Goal: Task Accomplishment & Management: Use online tool/utility

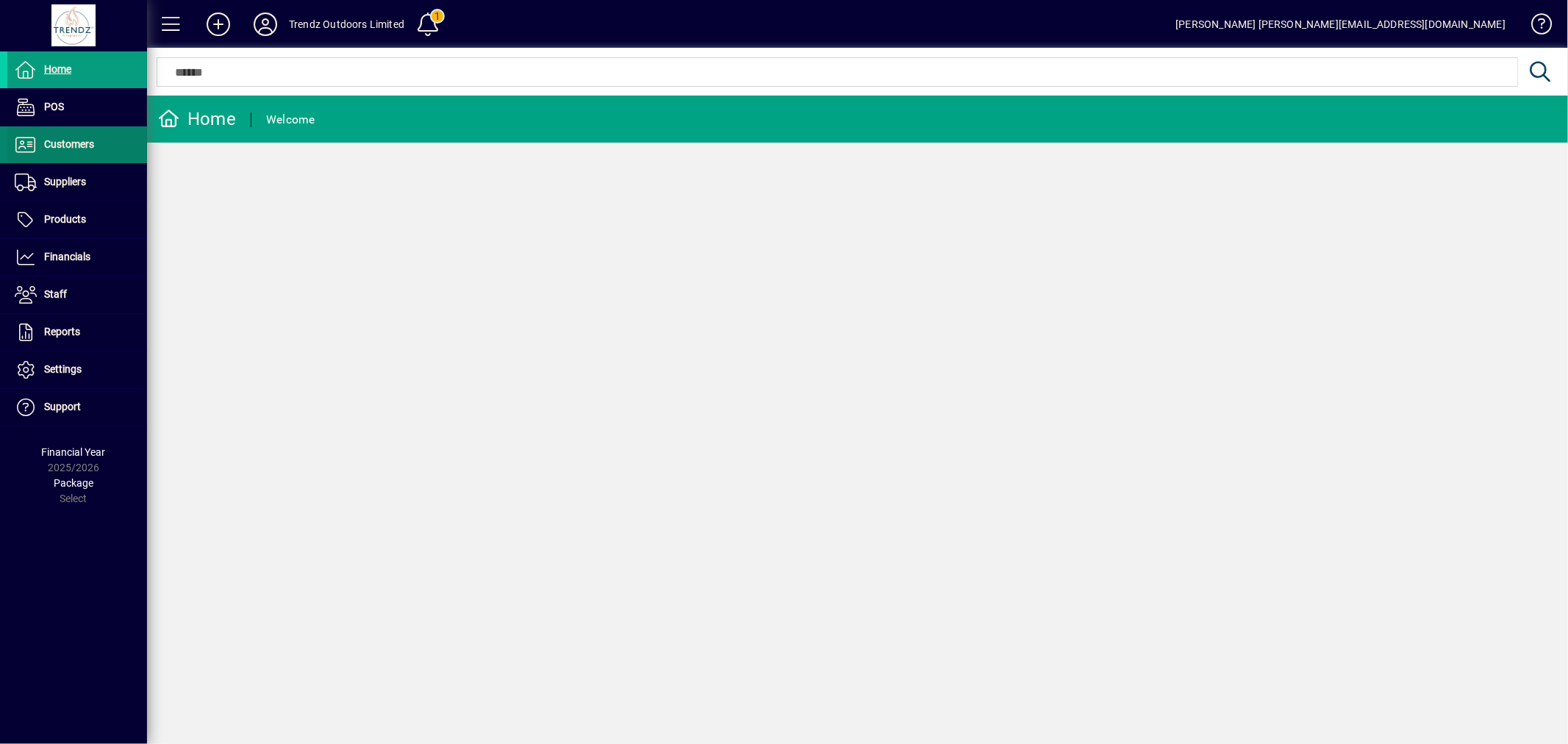
click at [74, 154] on span at bounding box center [77, 145] width 140 height 36
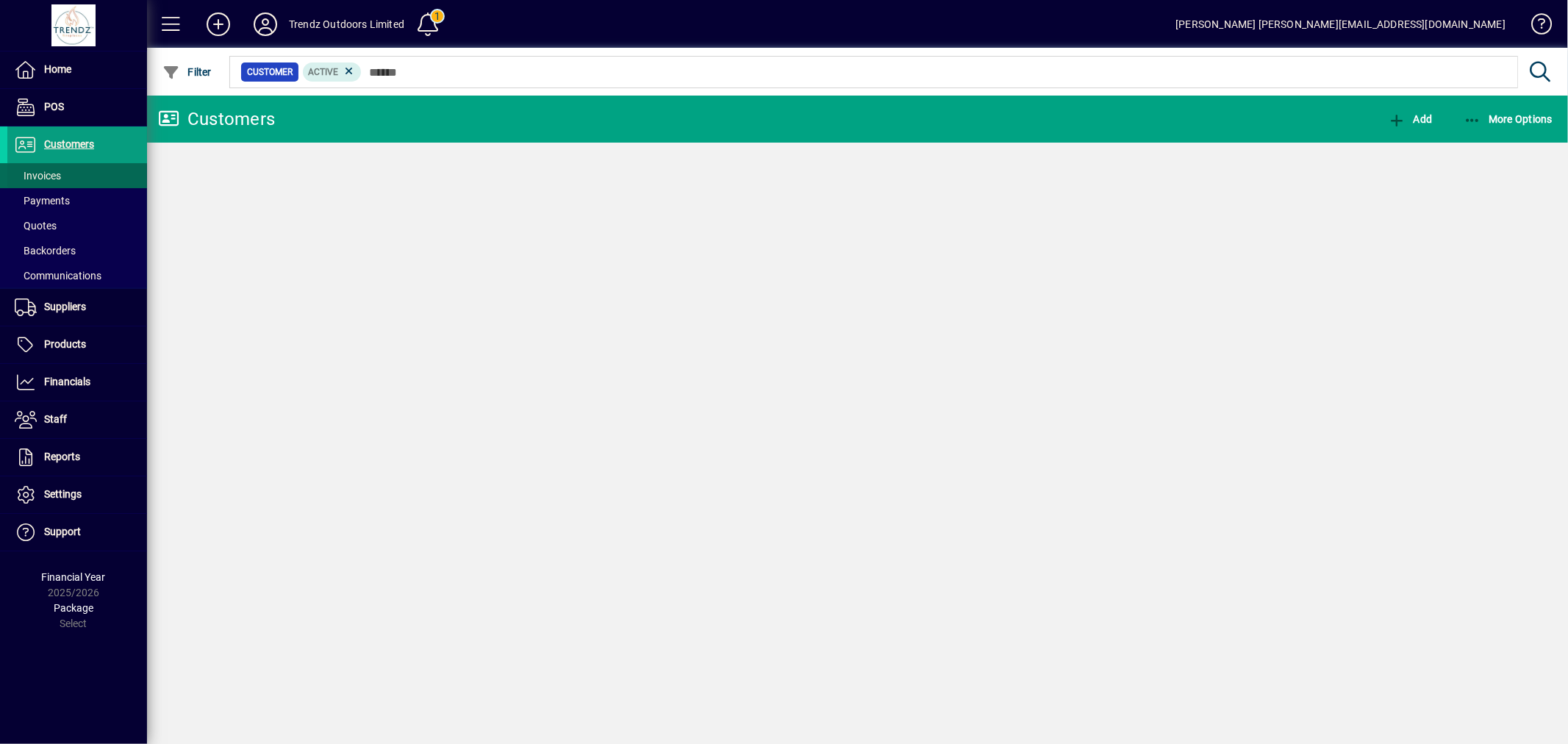
click at [64, 172] on span at bounding box center [77, 176] width 140 height 36
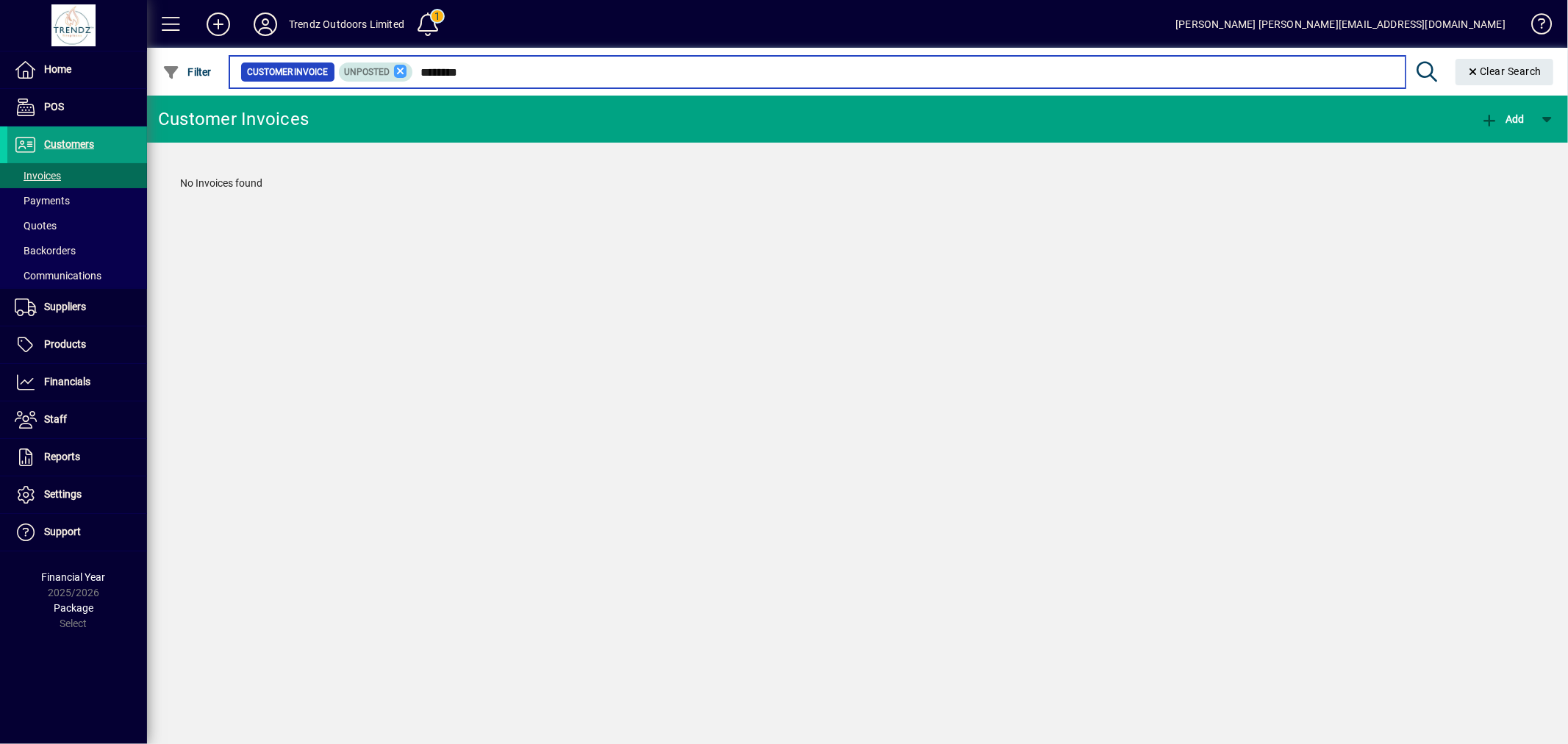
type input "********"
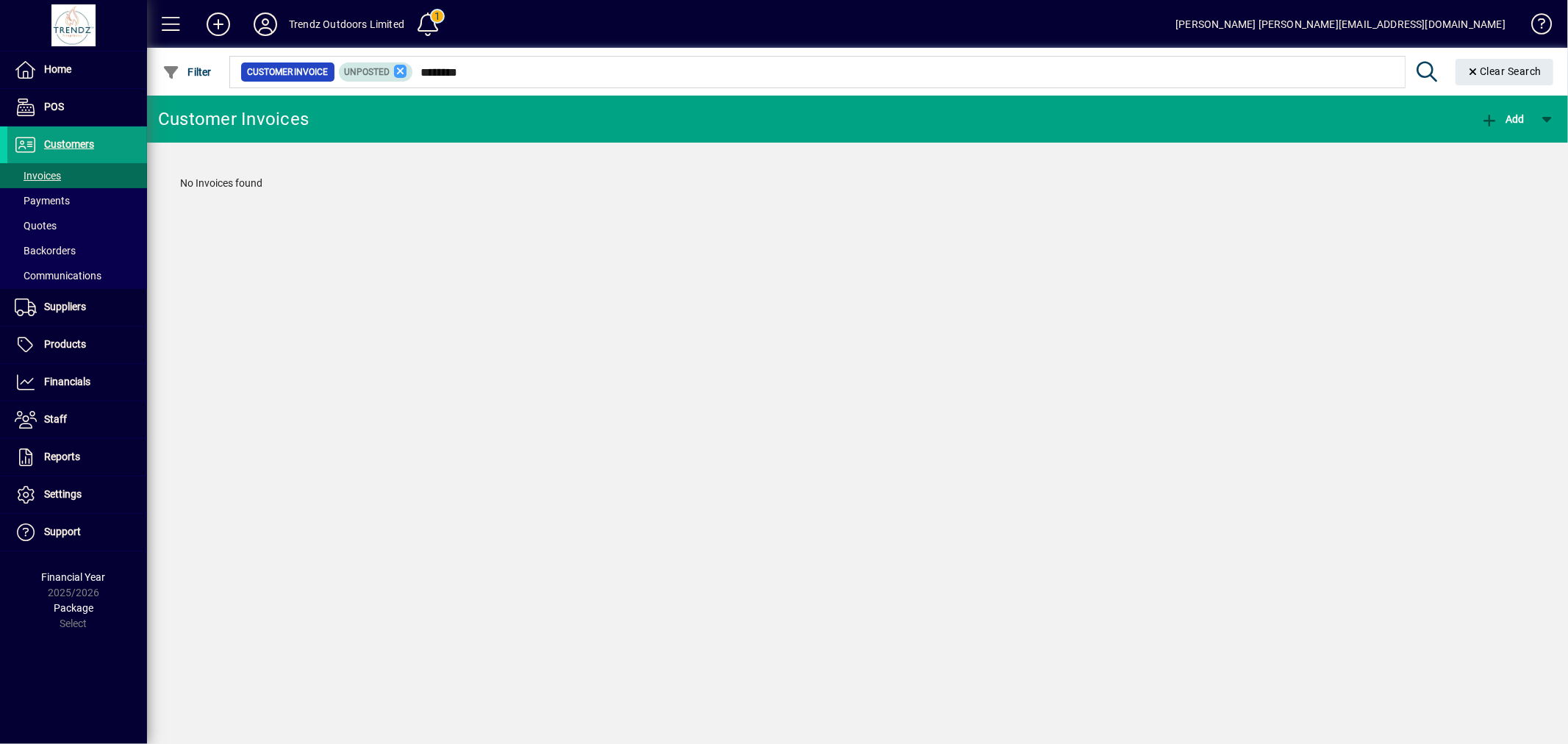
click at [395, 70] on icon at bounding box center [400, 71] width 13 height 13
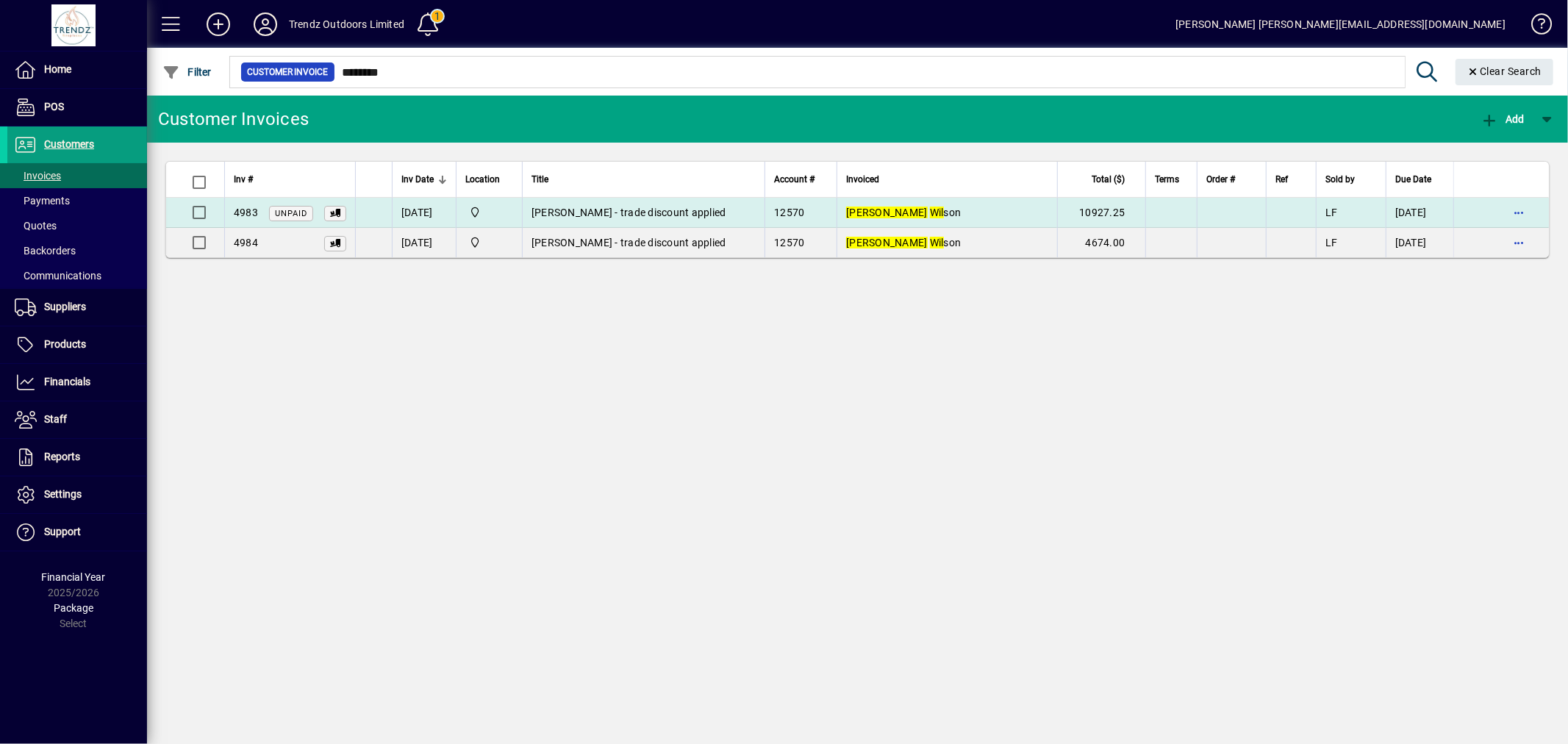
click at [982, 224] on td "Nick Wil son" at bounding box center [946, 213] width 221 height 30
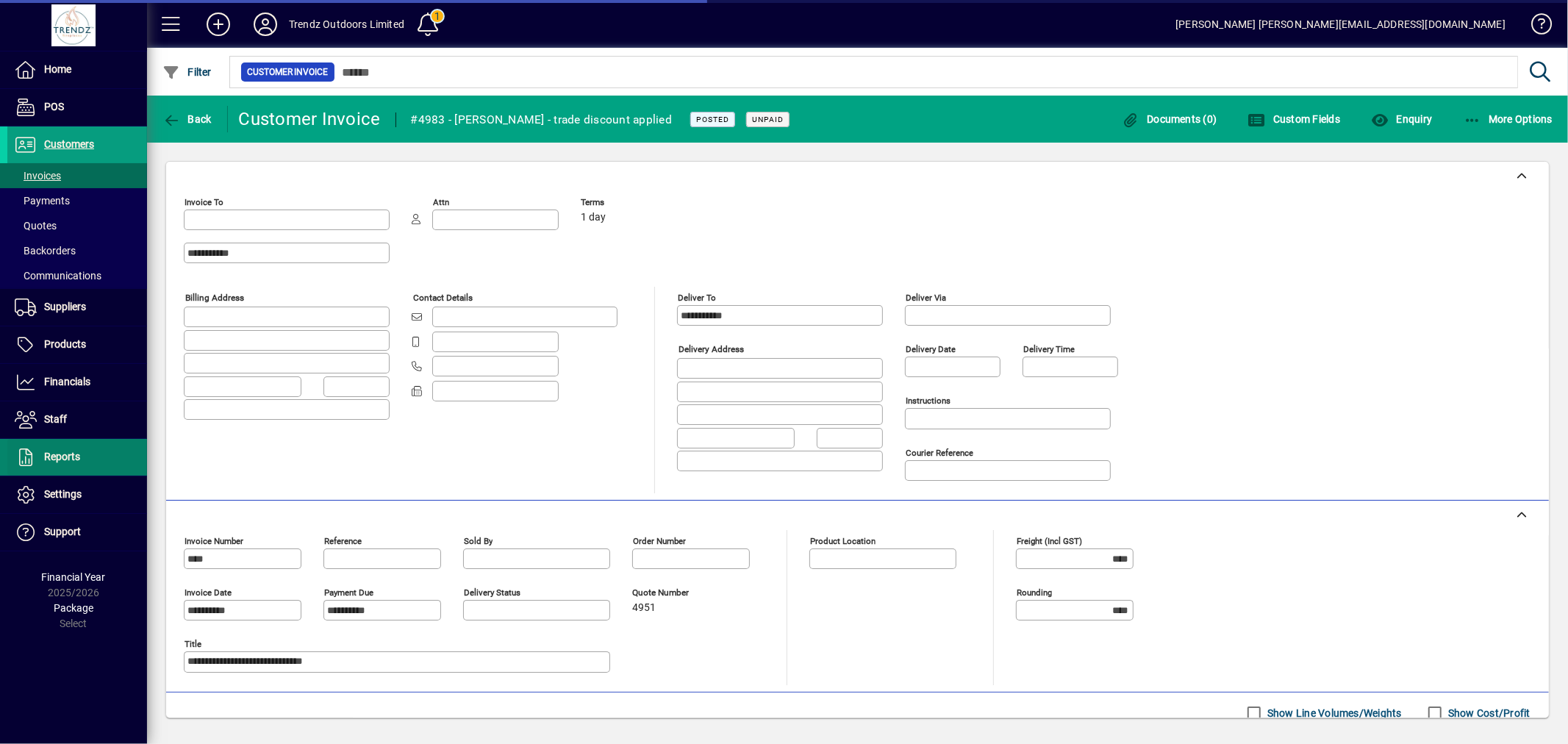
type input "**********"
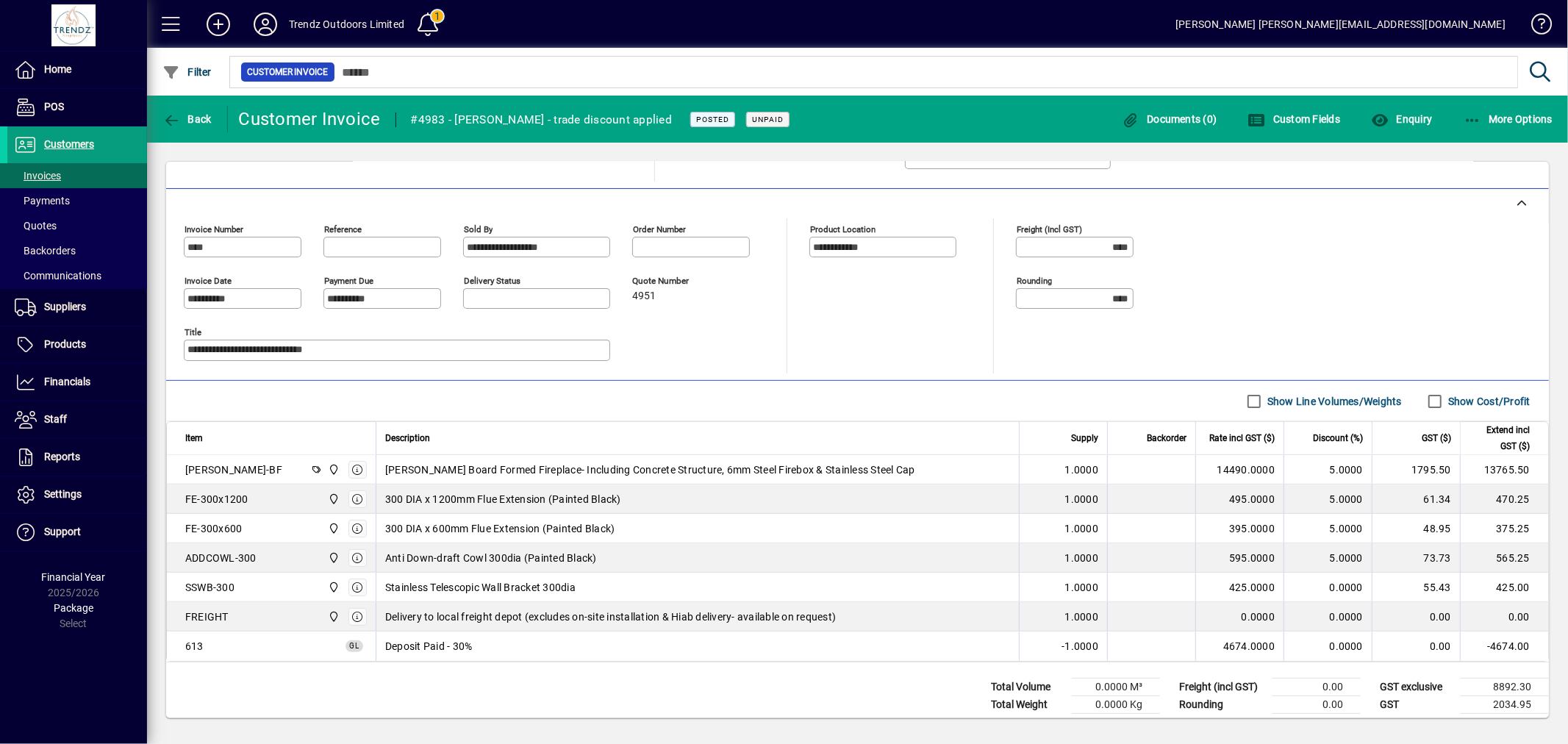
scroll to position [345, 0]
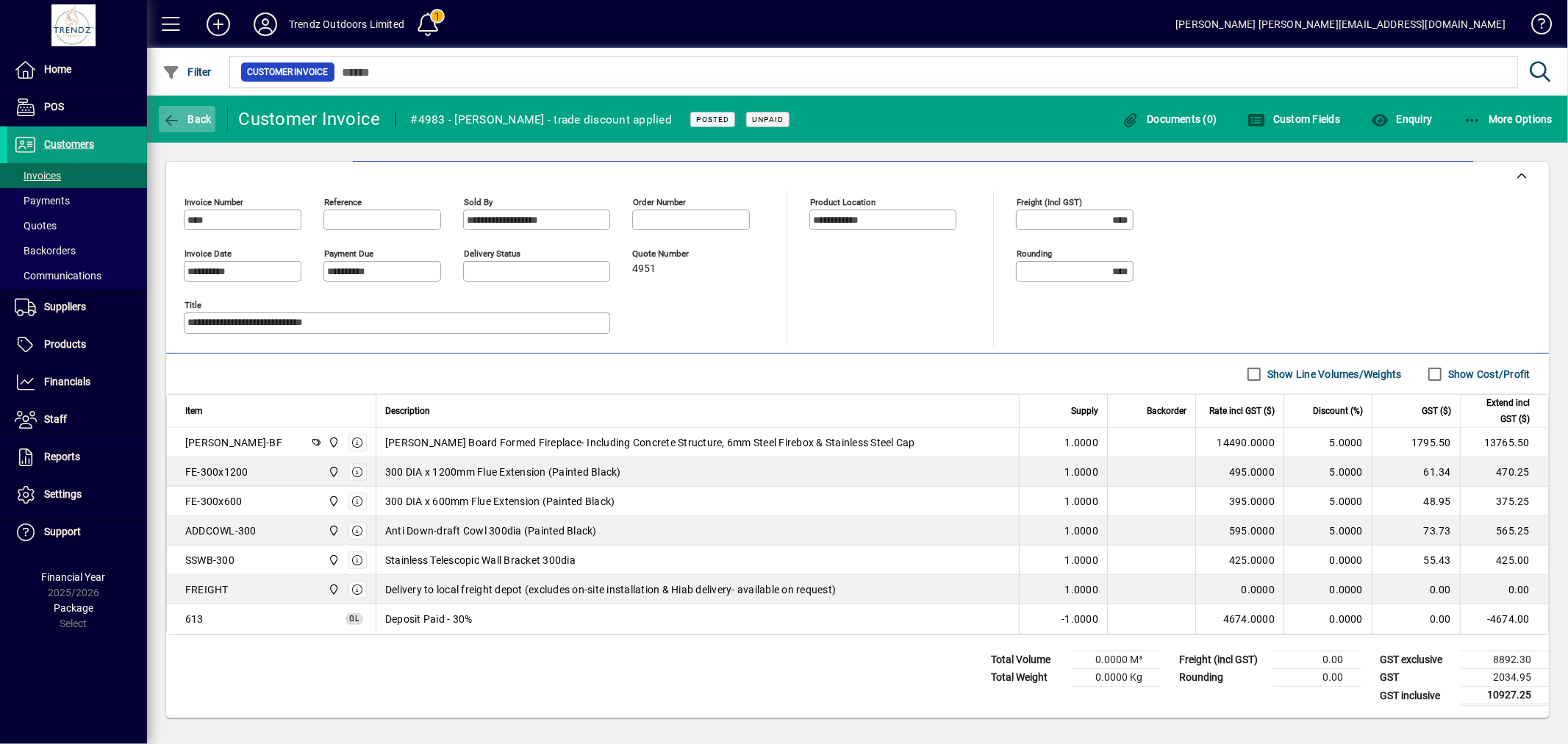
click at [188, 116] on span "Back" at bounding box center [187, 119] width 49 height 12
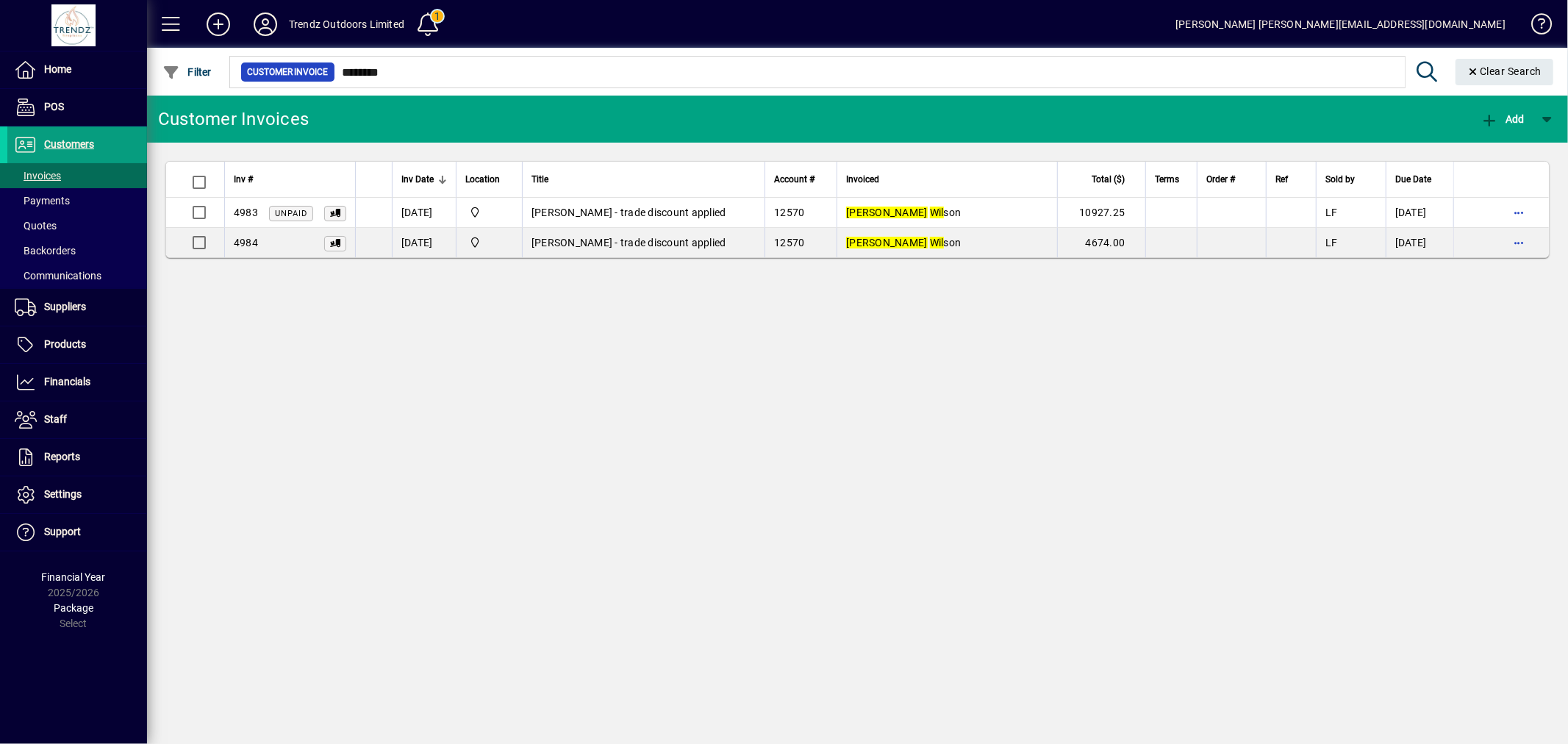
drag, startPoint x: 394, startPoint y: 61, endPoint x: 358, endPoint y: 55, distance: 36.5
click at [358, 55] on div at bounding box center [938, 56] width 1421 height 16
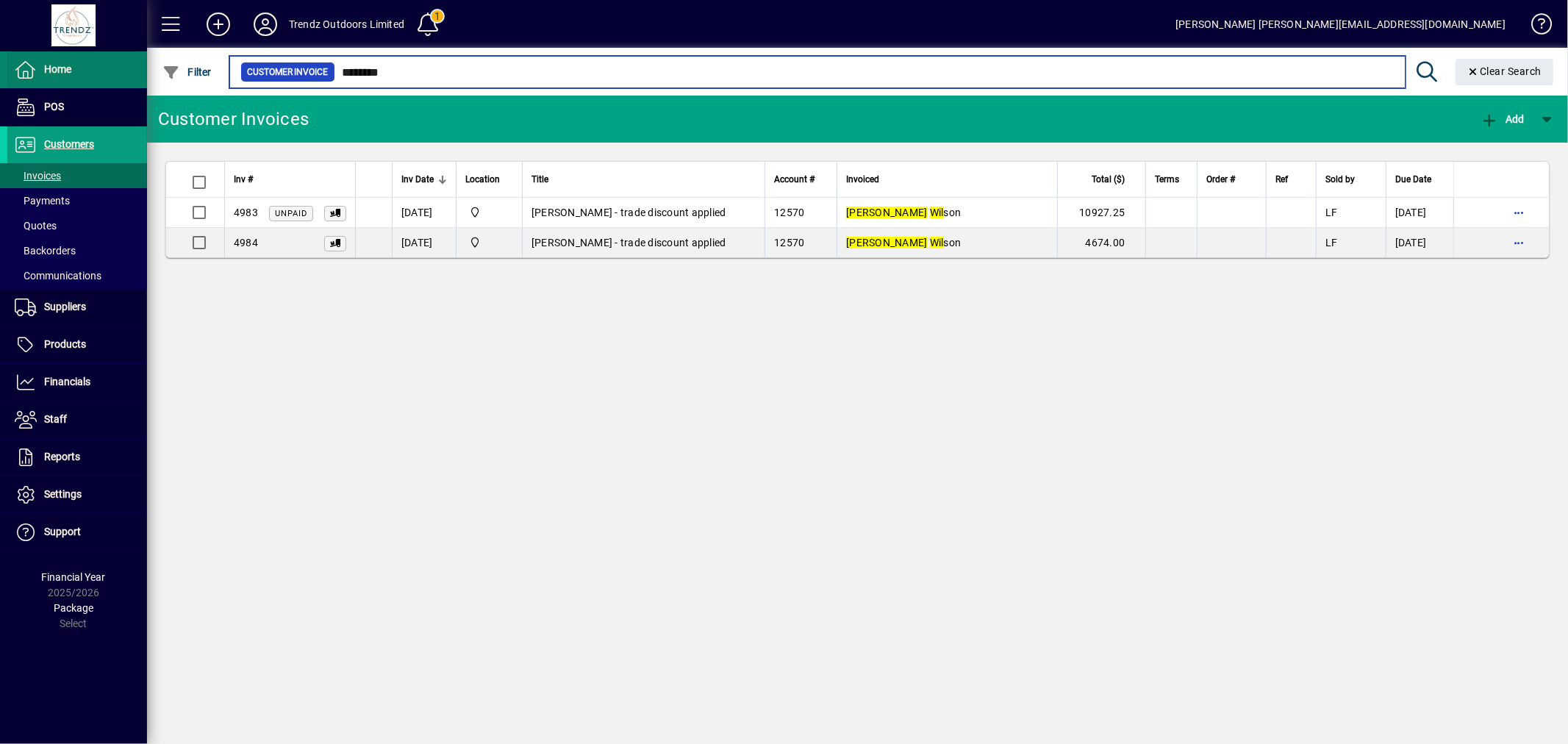
drag, startPoint x: 402, startPoint y: 68, endPoint x: 77, endPoint y: 59, distance: 325.1
click at [85, 57] on mat-drawer-container "Home POS Customers Invoices Payments Quotes Backorders Communications Suppliers…" at bounding box center [784, 372] width 1568 height 744
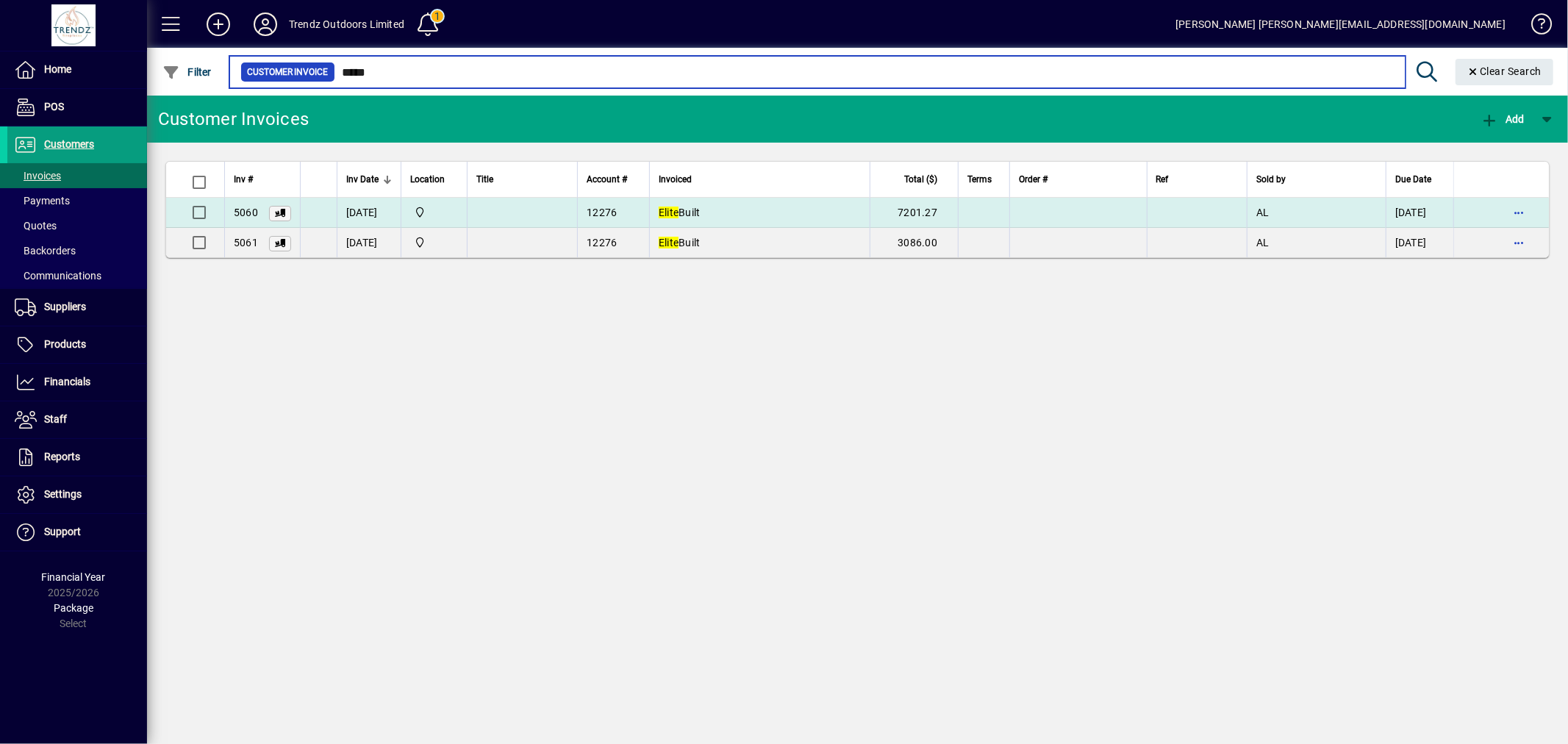
type input "*****"
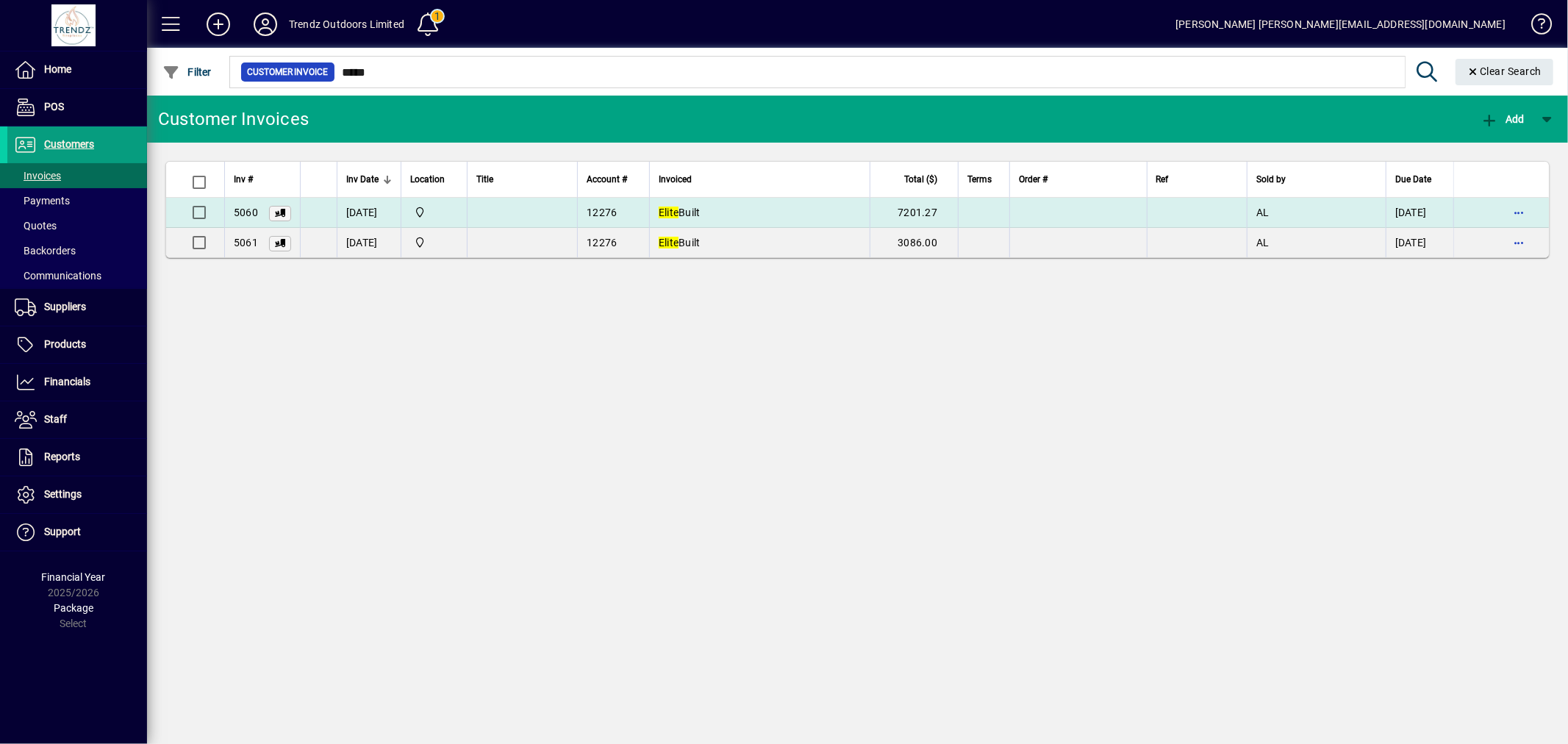
click at [897, 215] on td "7201.27" at bounding box center [913, 213] width 88 height 30
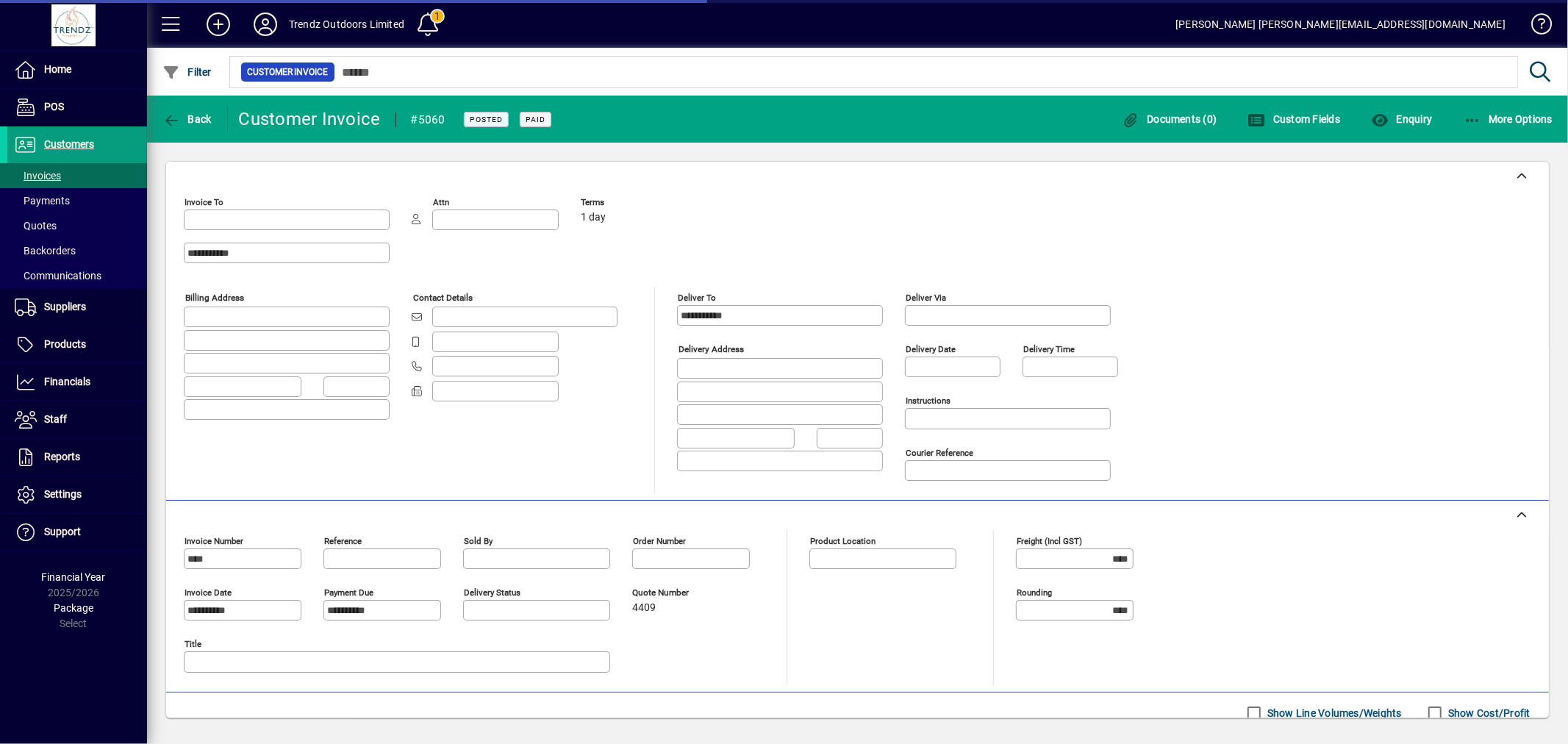
type input "**********"
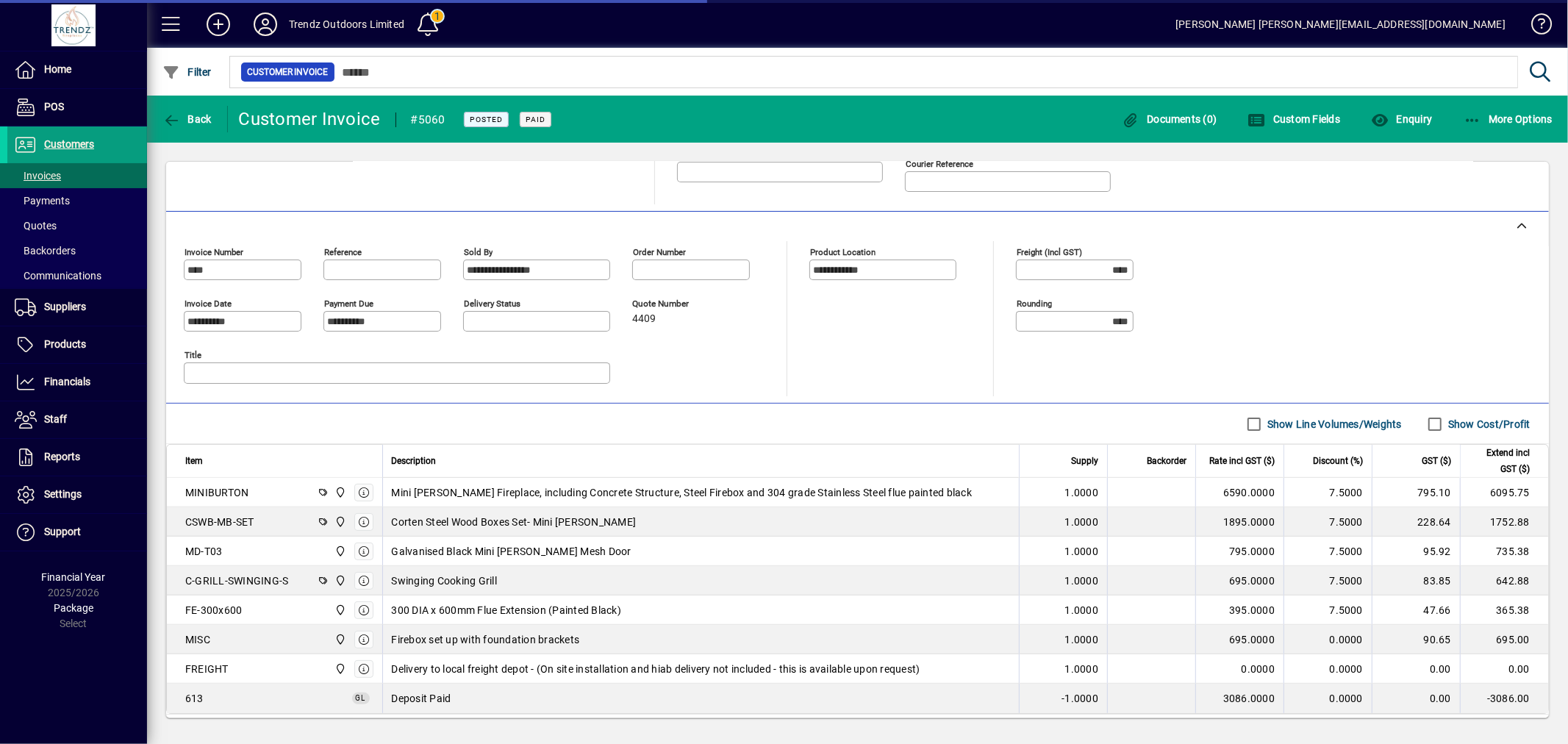
scroll to position [374, 0]
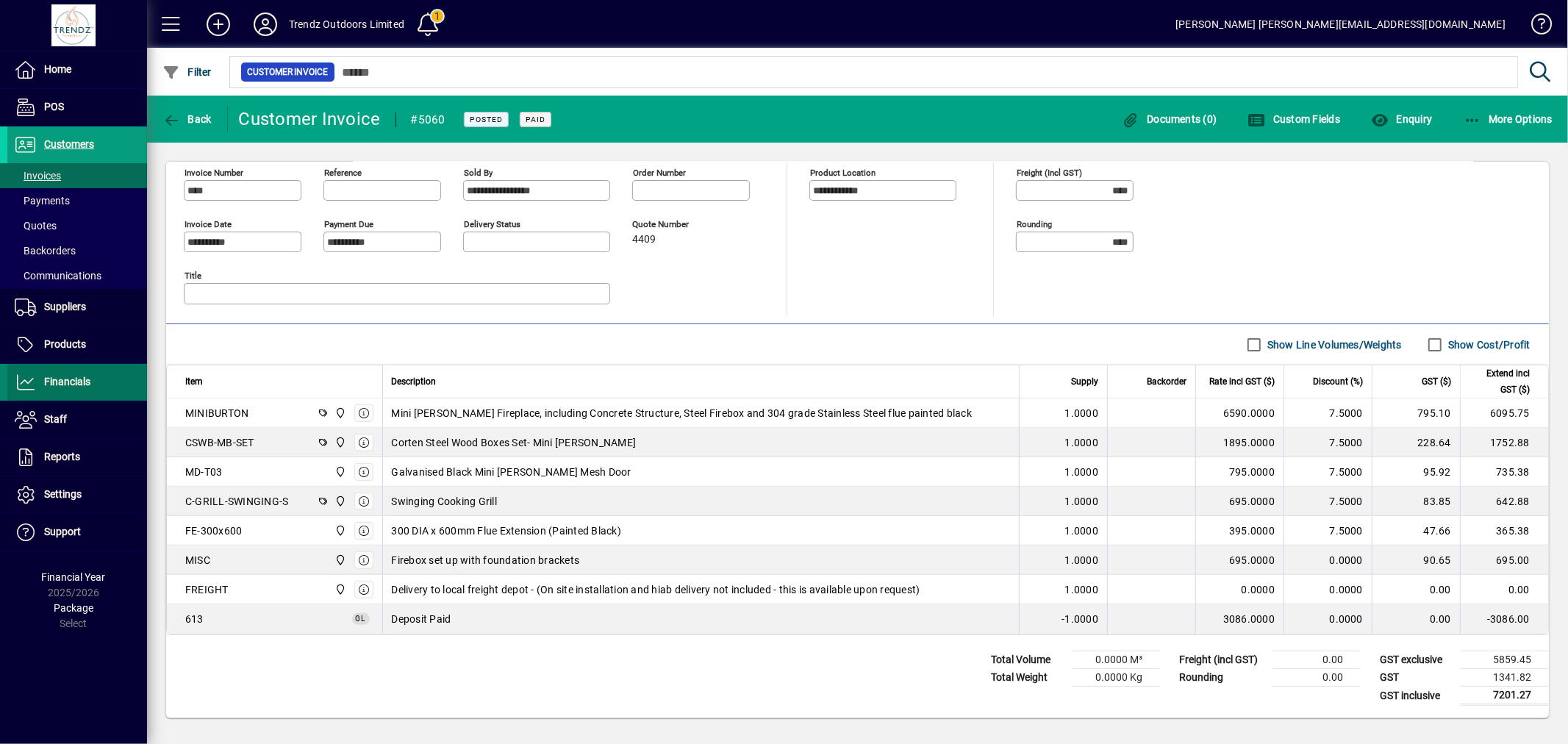
click at [74, 383] on span "Financials" at bounding box center [67, 382] width 46 height 12
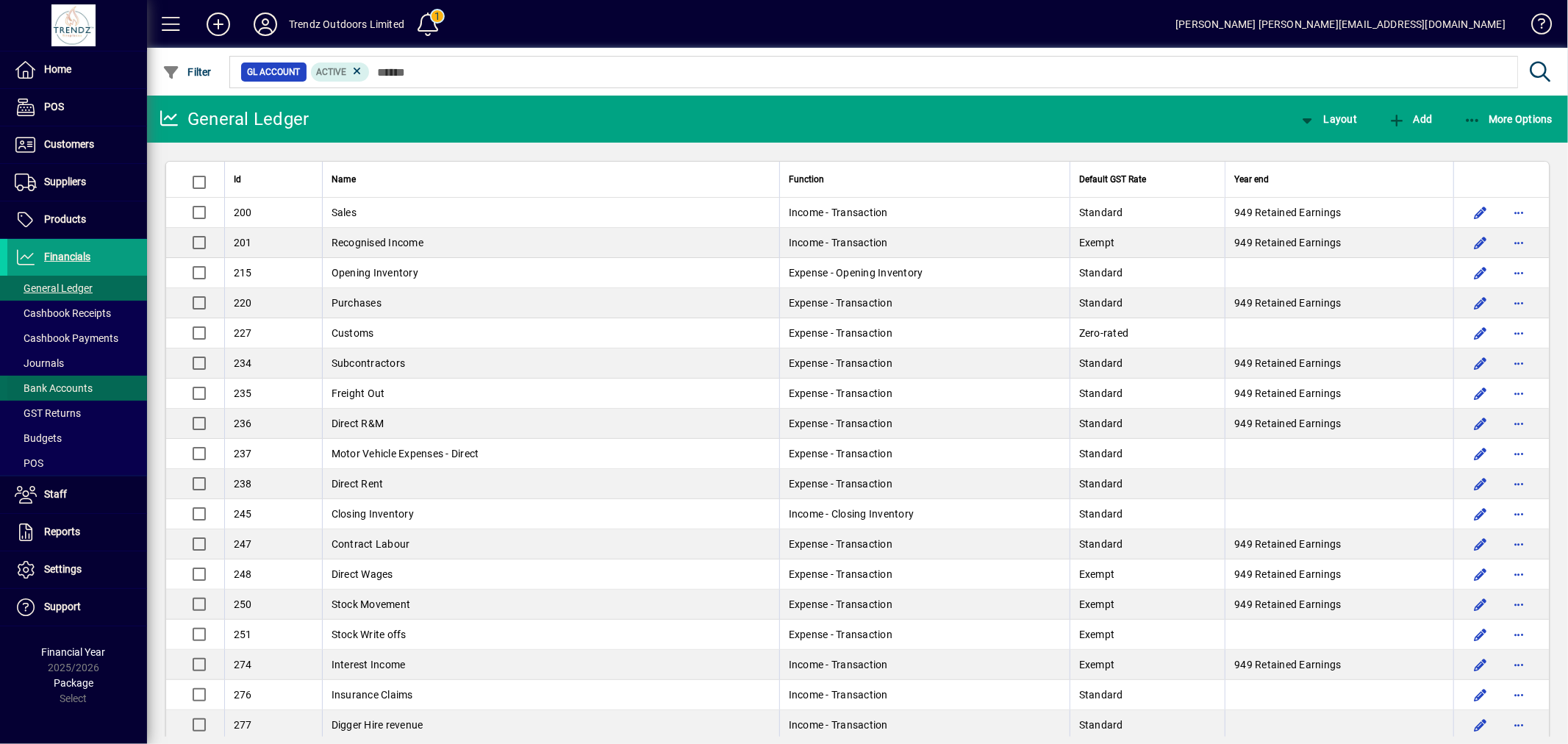
click at [81, 390] on span "Bank Accounts" at bounding box center [53, 388] width 78 height 12
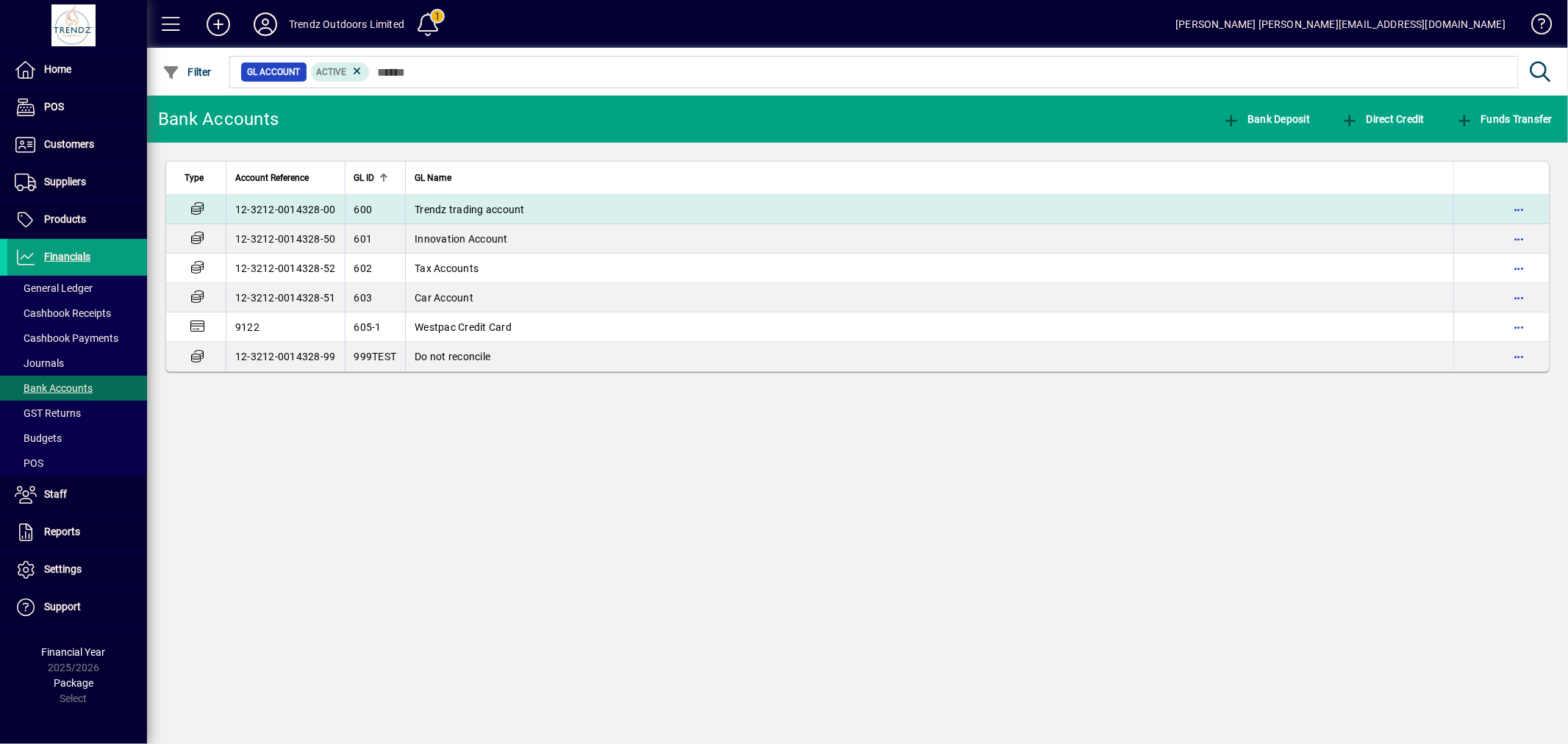
click at [487, 218] on td "Trendz trading account" at bounding box center [929, 209] width 1048 height 29
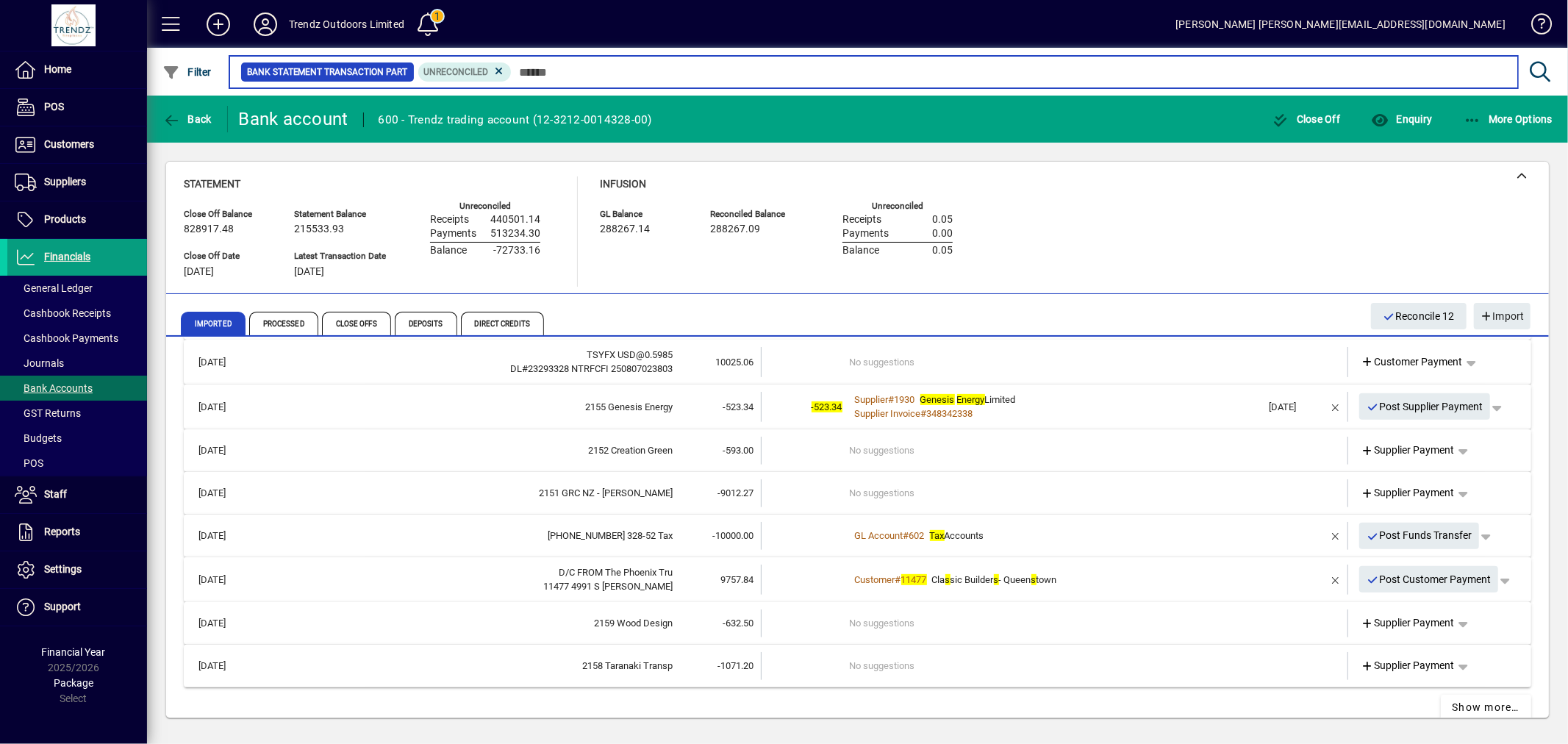
scroll to position [566, 0]
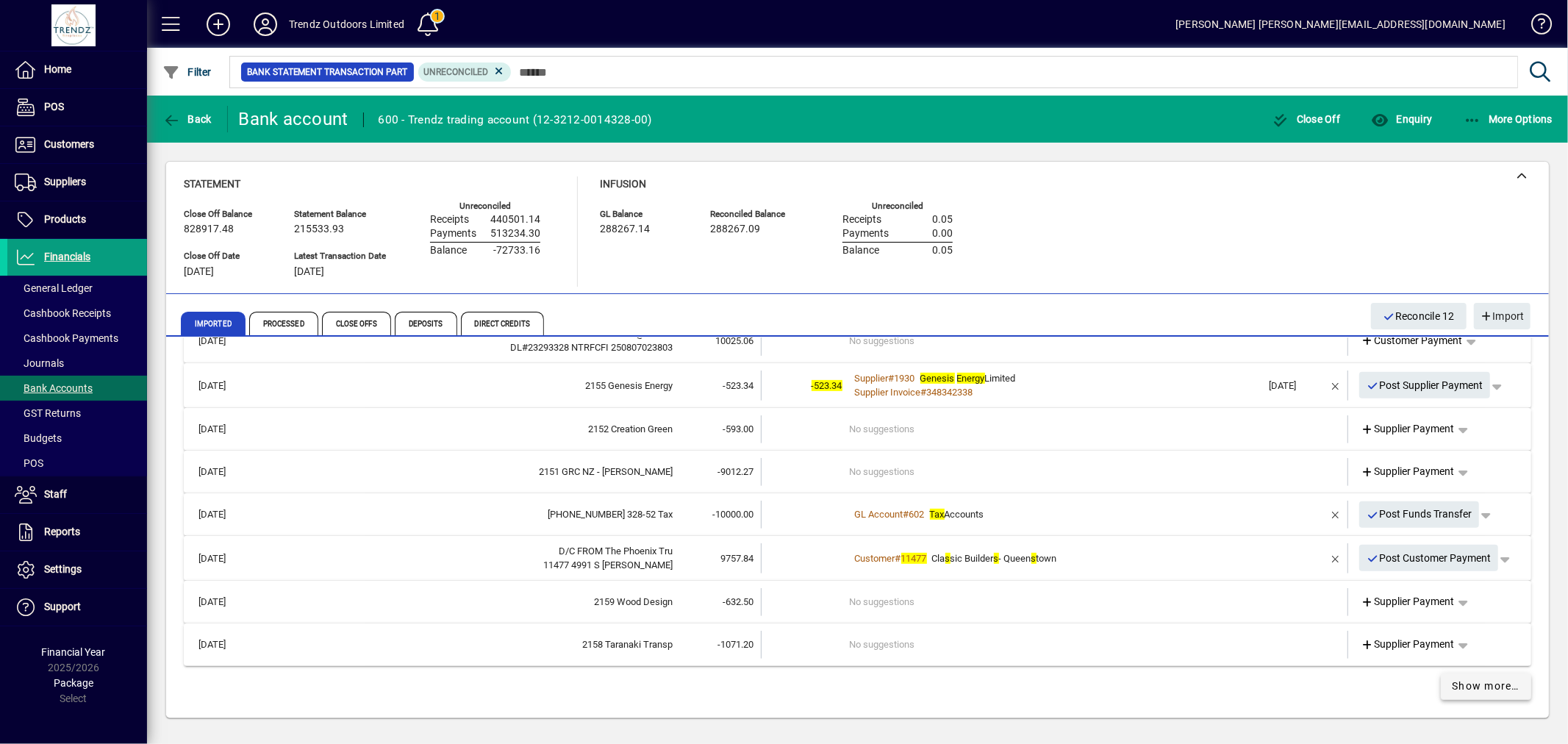
click at [1452, 678] on span "Show more…" at bounding box center [1486, 686] width 68 height 15
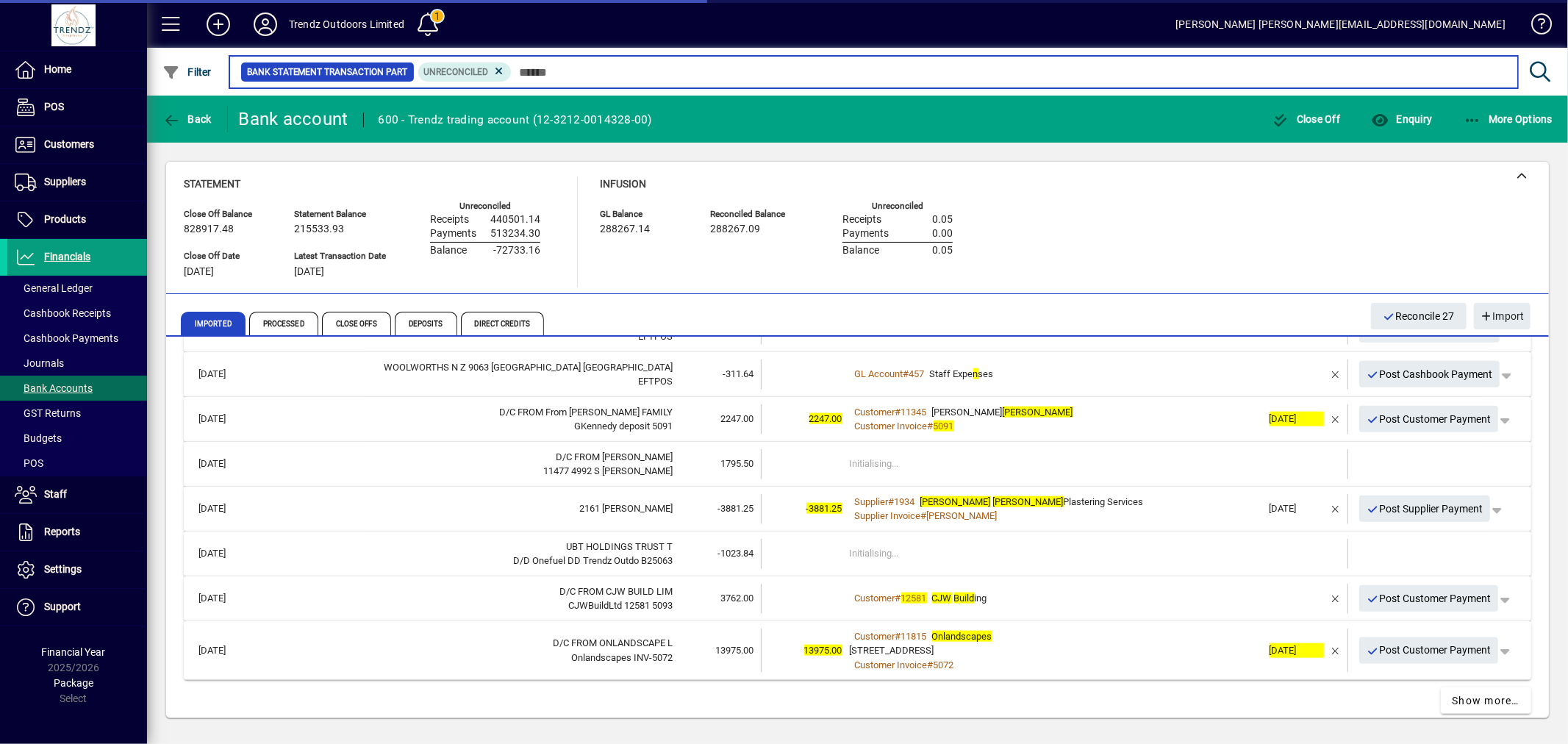
scroll to position [1484, 0]
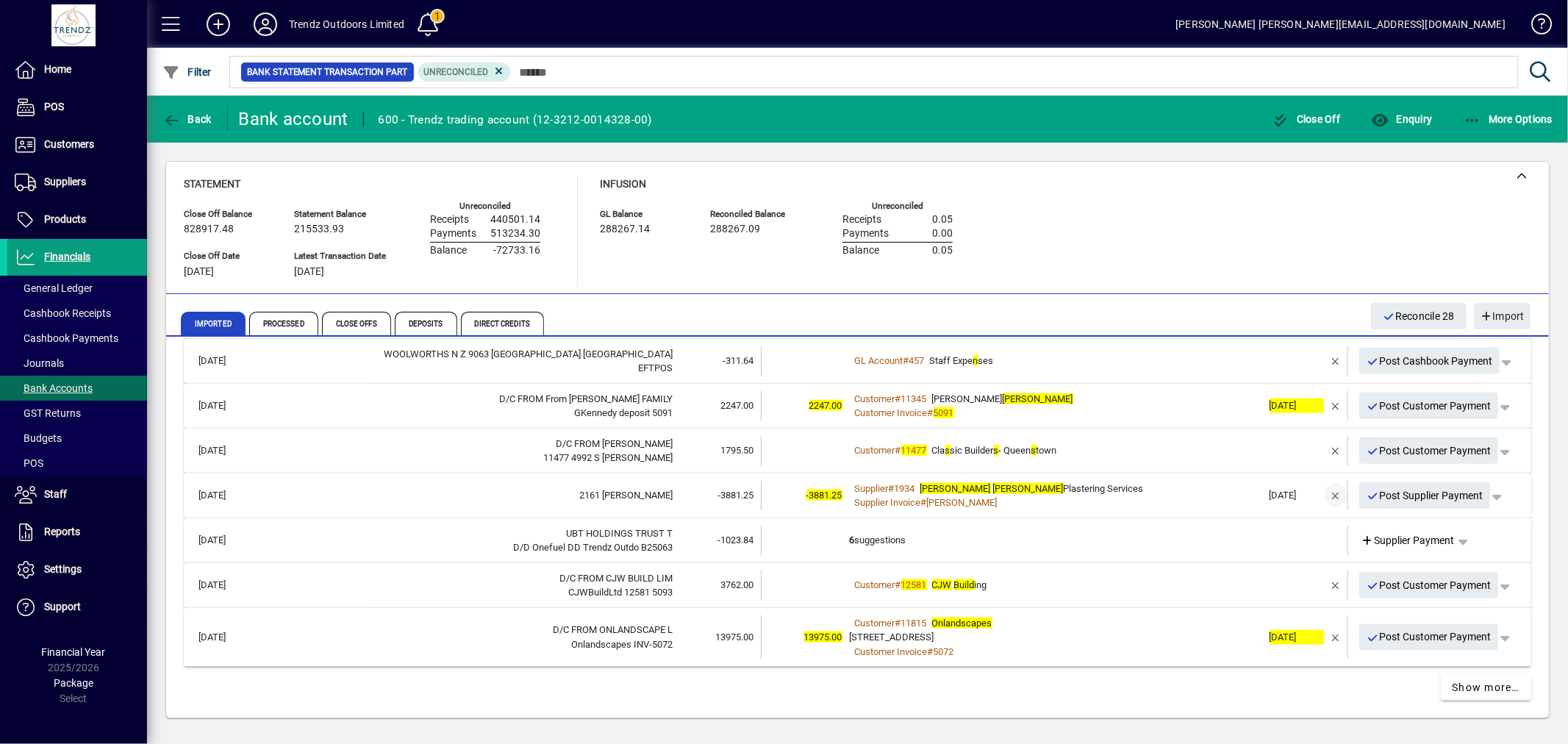
click at [1321, 493] on span "button" at bounding box center [1336, 496] width 36 height 36
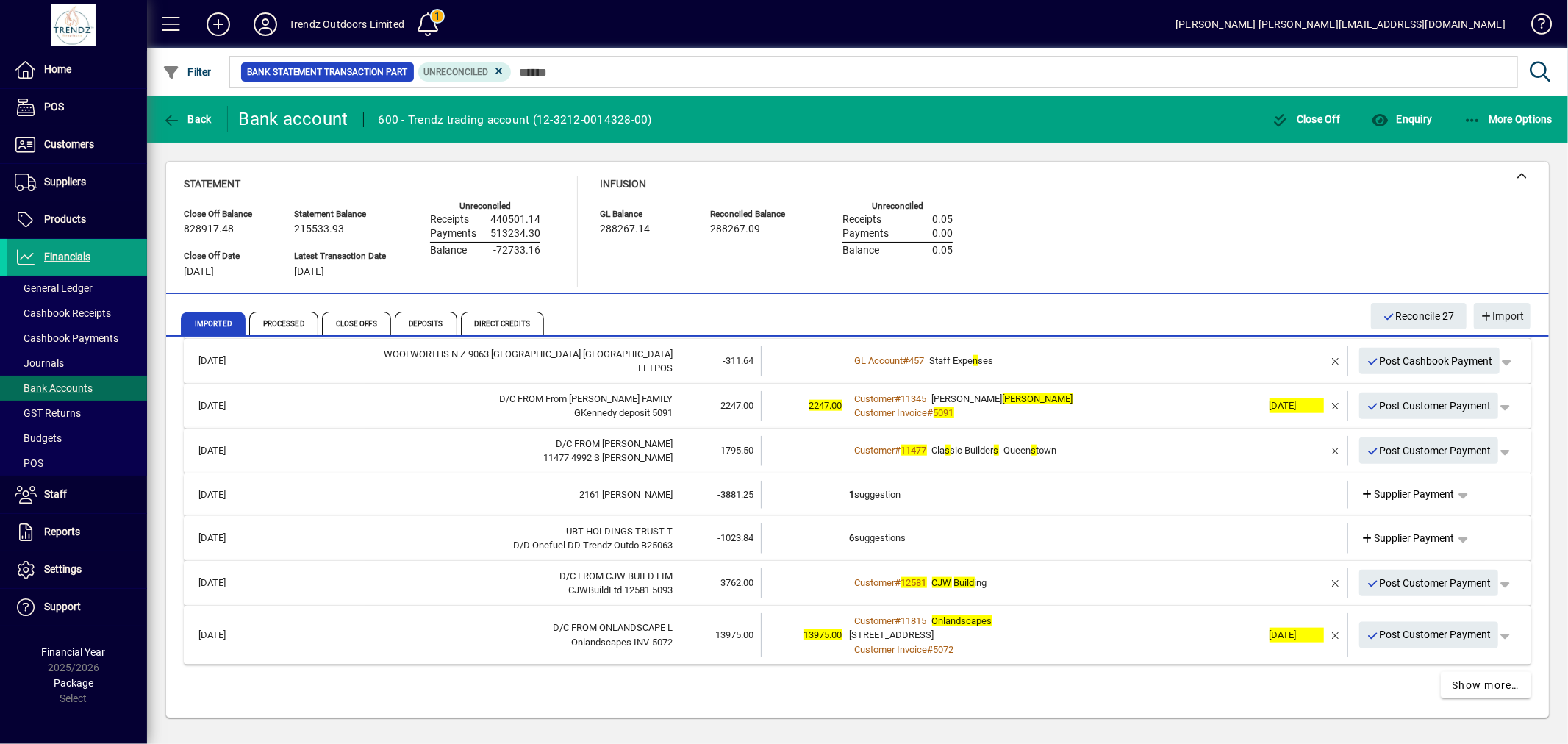
scroll to position [1482, 0]
drag, startPoint x: 927, startPoint y: 509, endPoint x: 919, endPoint y: 512, distance: 8.5
click at [926, 509] on mat-expansion-panel-header "14/08/2025 2161 Michael McGill -3881.25 1 suggestion Supplier Payment" at bounding box center [857, 497] width 1347 height 43
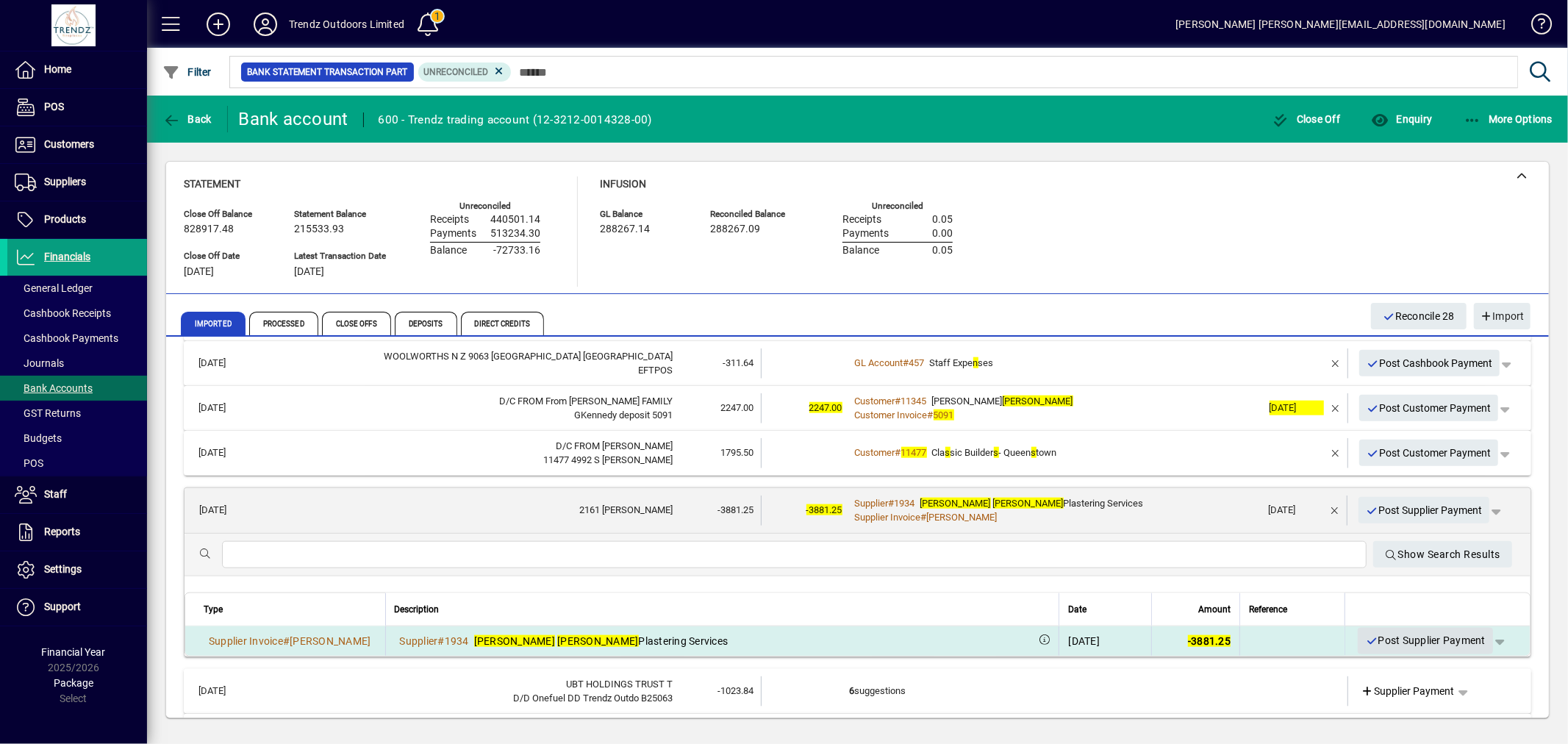
click at [1385, 640] on span "Post Supplier Payment" at bounding box center [1425, 641] width 120 height 24
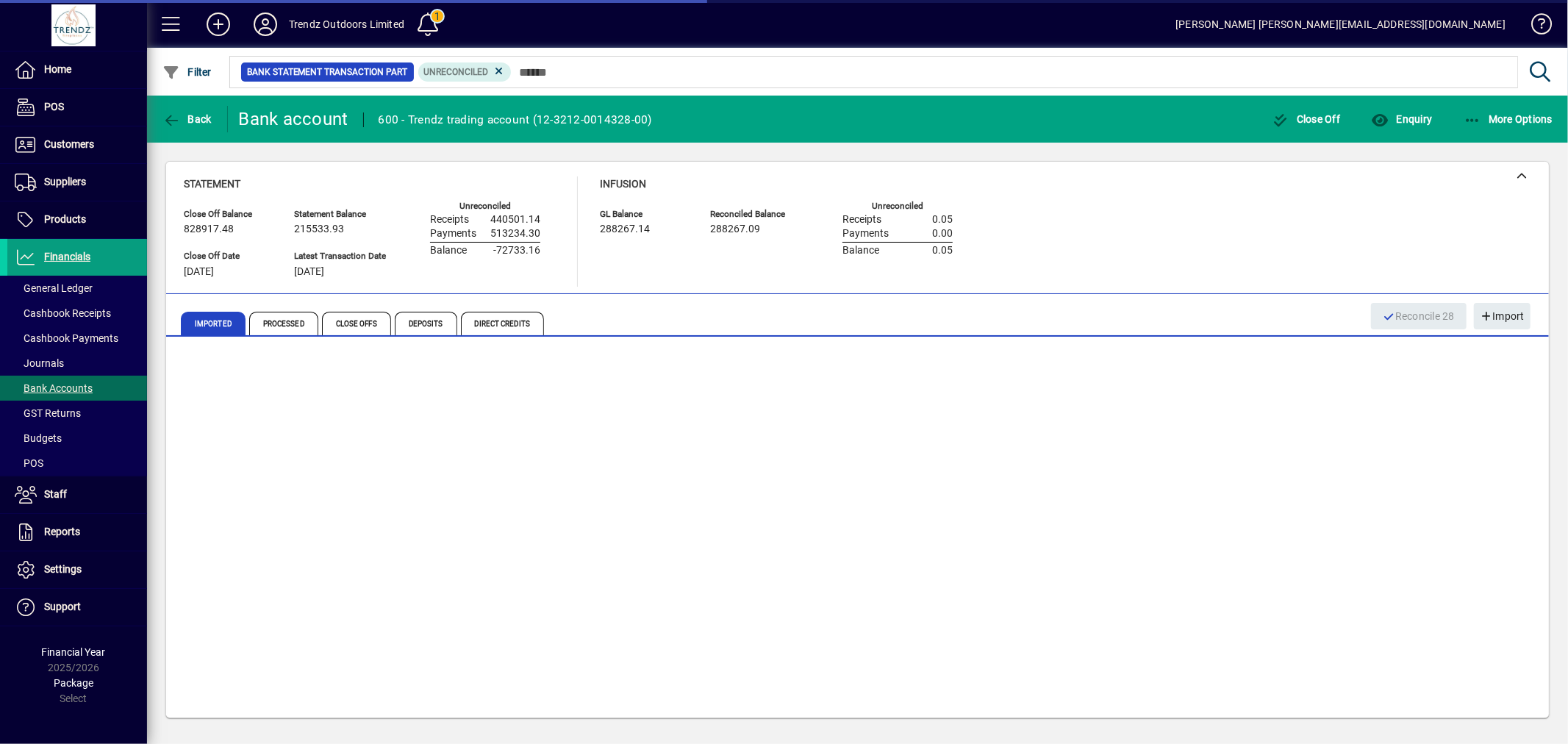
scroll to position [1439, 0]
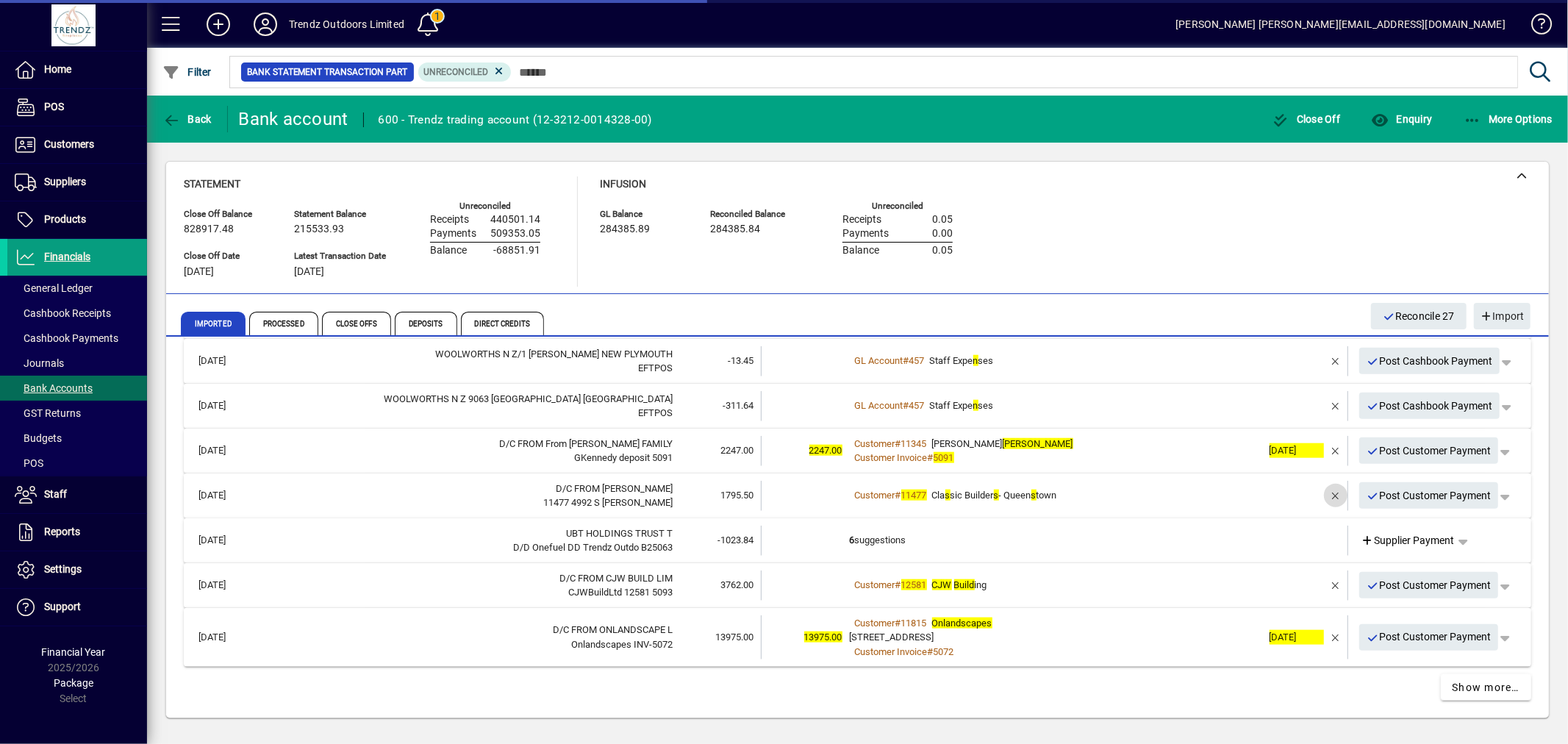
click at [1328, 494] on span "button" at bounding box center [1336, 496] width 36 height 36
click at [1045, 484] on td "Customer # 11477 Cla s sic Builder s - Queen s town" at bounding box center [1056, 496] width 412 height 30
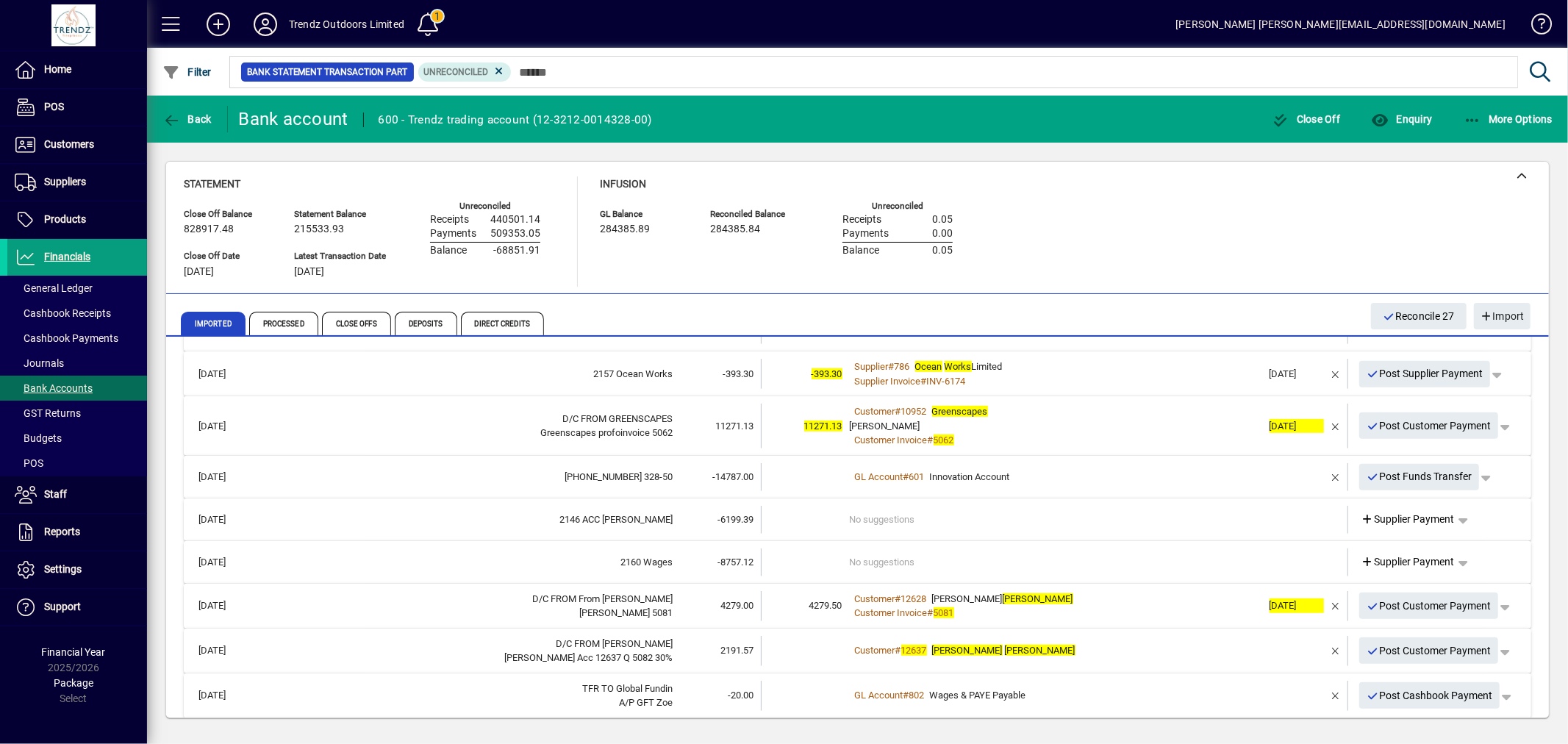
scroll to position [622, 0]
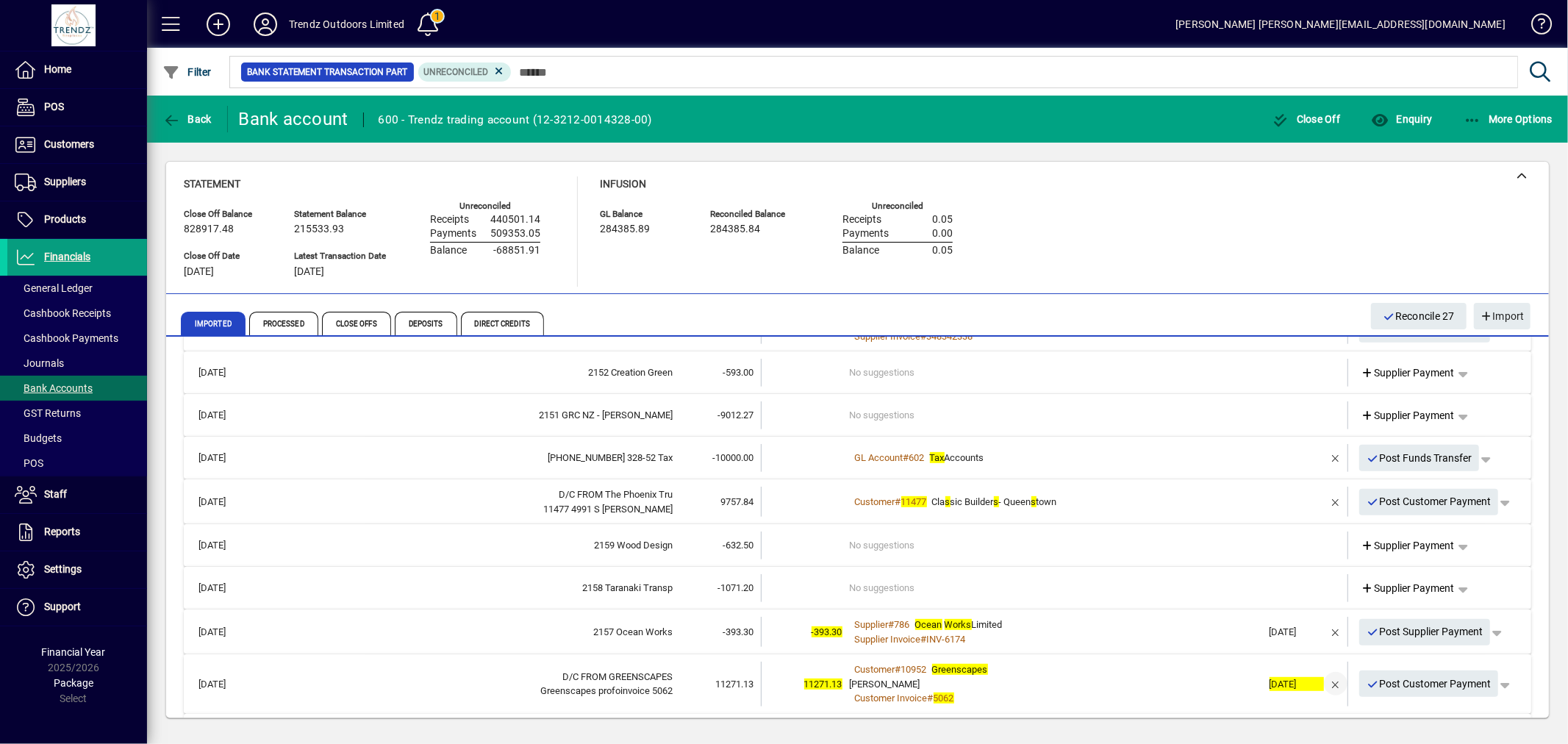
click at [1326, 677] on span "button" at bounding box center [1336, 684] width 36 height 36
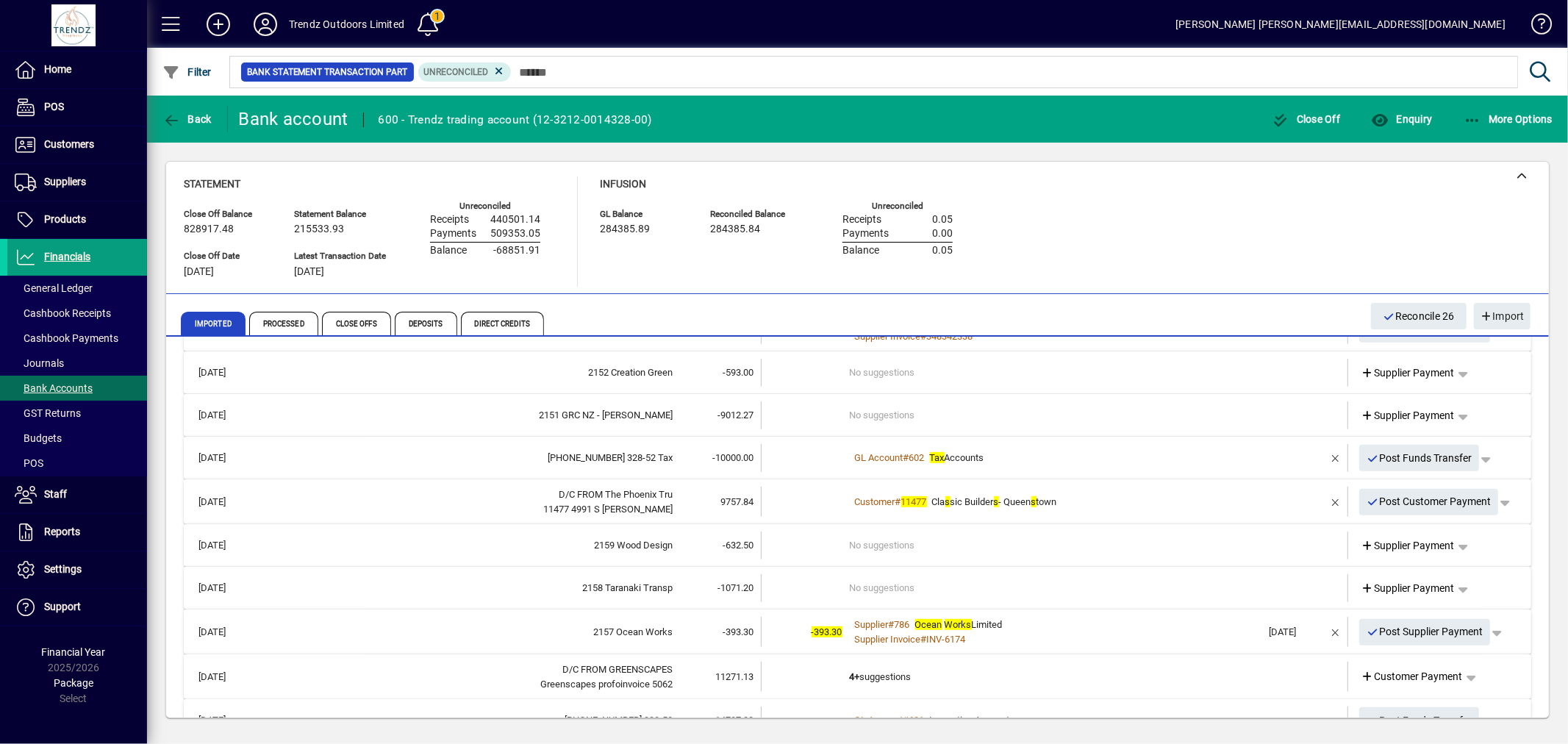
click at [991, 665] on td "4+ suggestions" at bounding box center [1056, 677] width 412 height 30
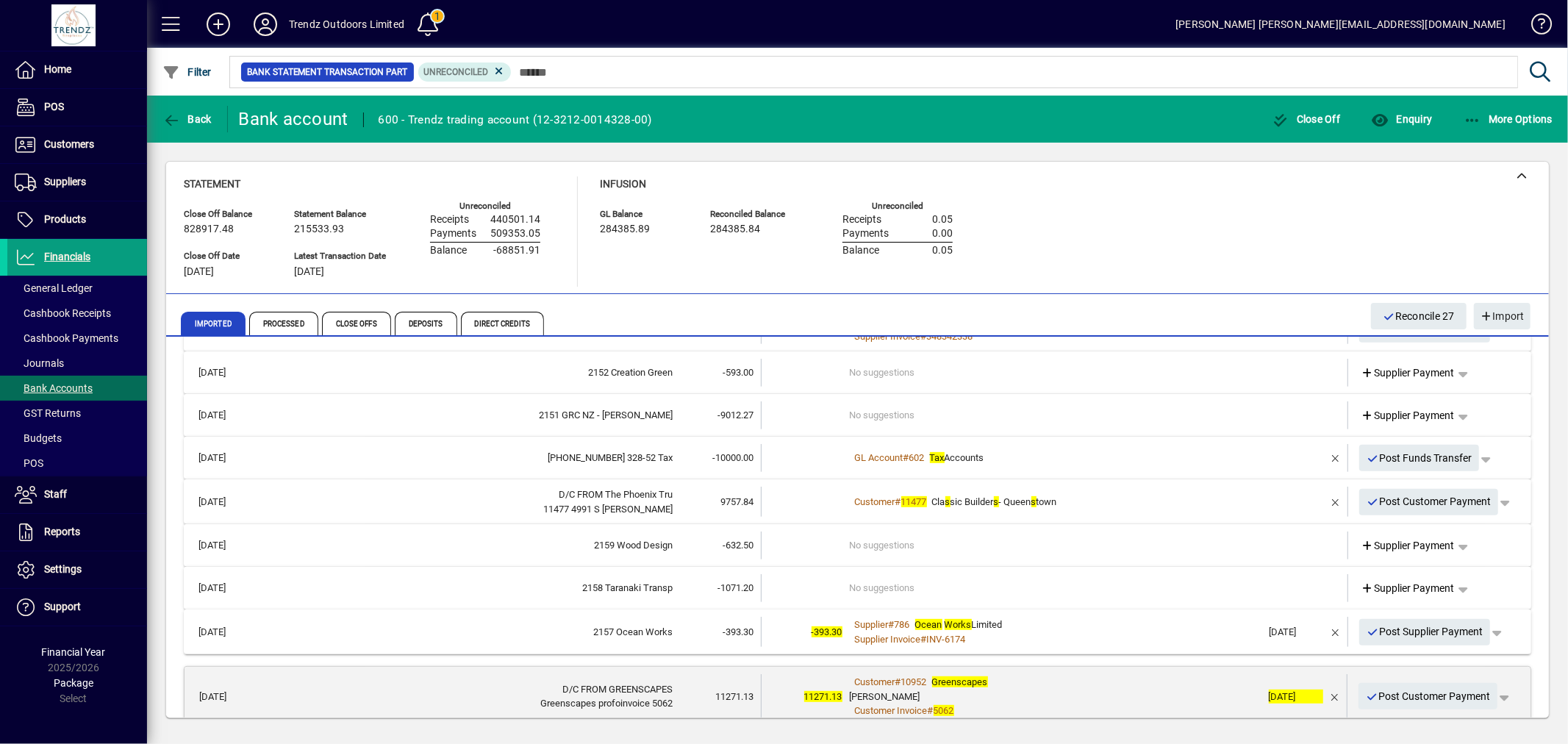
scroll to position [894, 0]
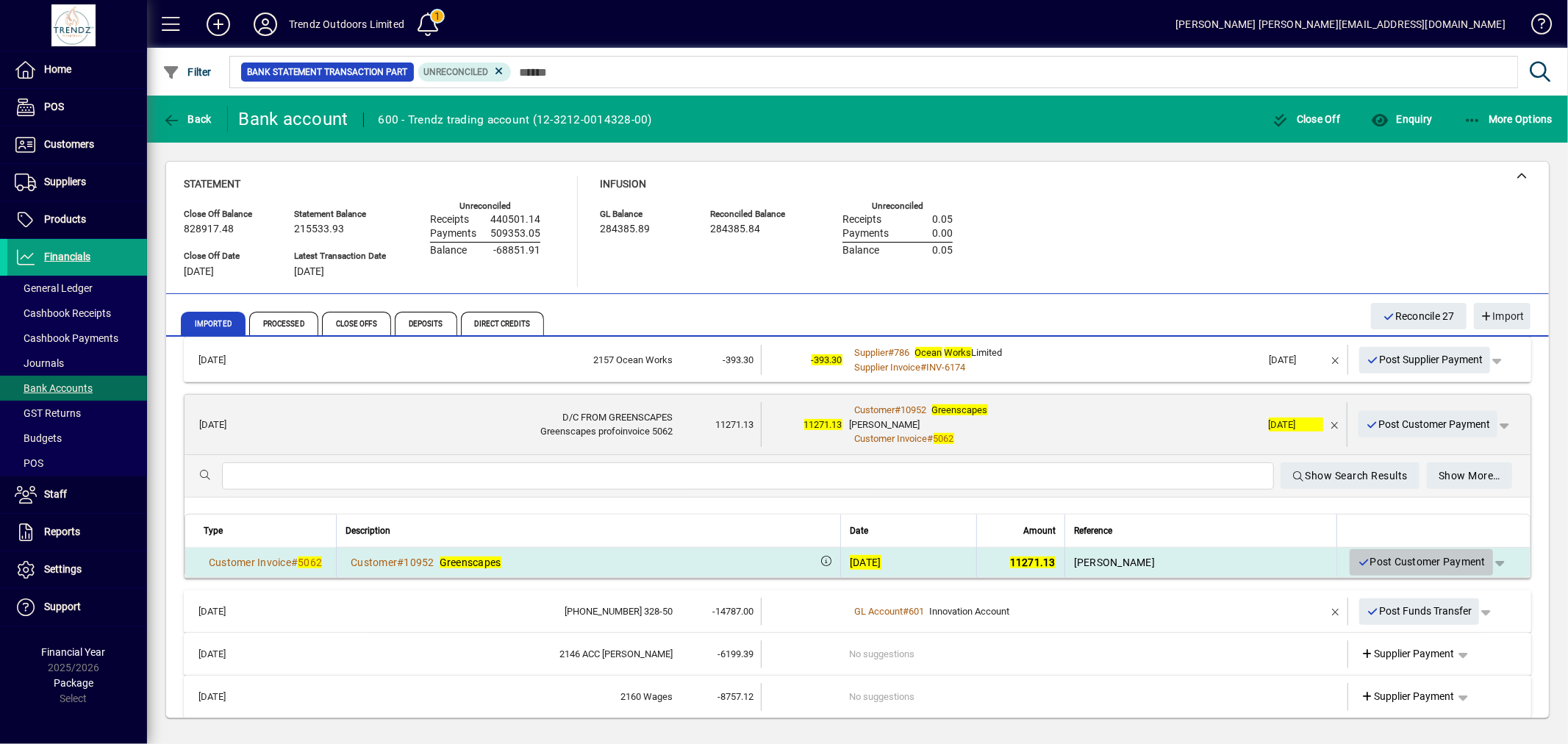
click at [1376, 554] on span "Post Customer Payment" at bounding box center [1421, 562] width 129 height 24
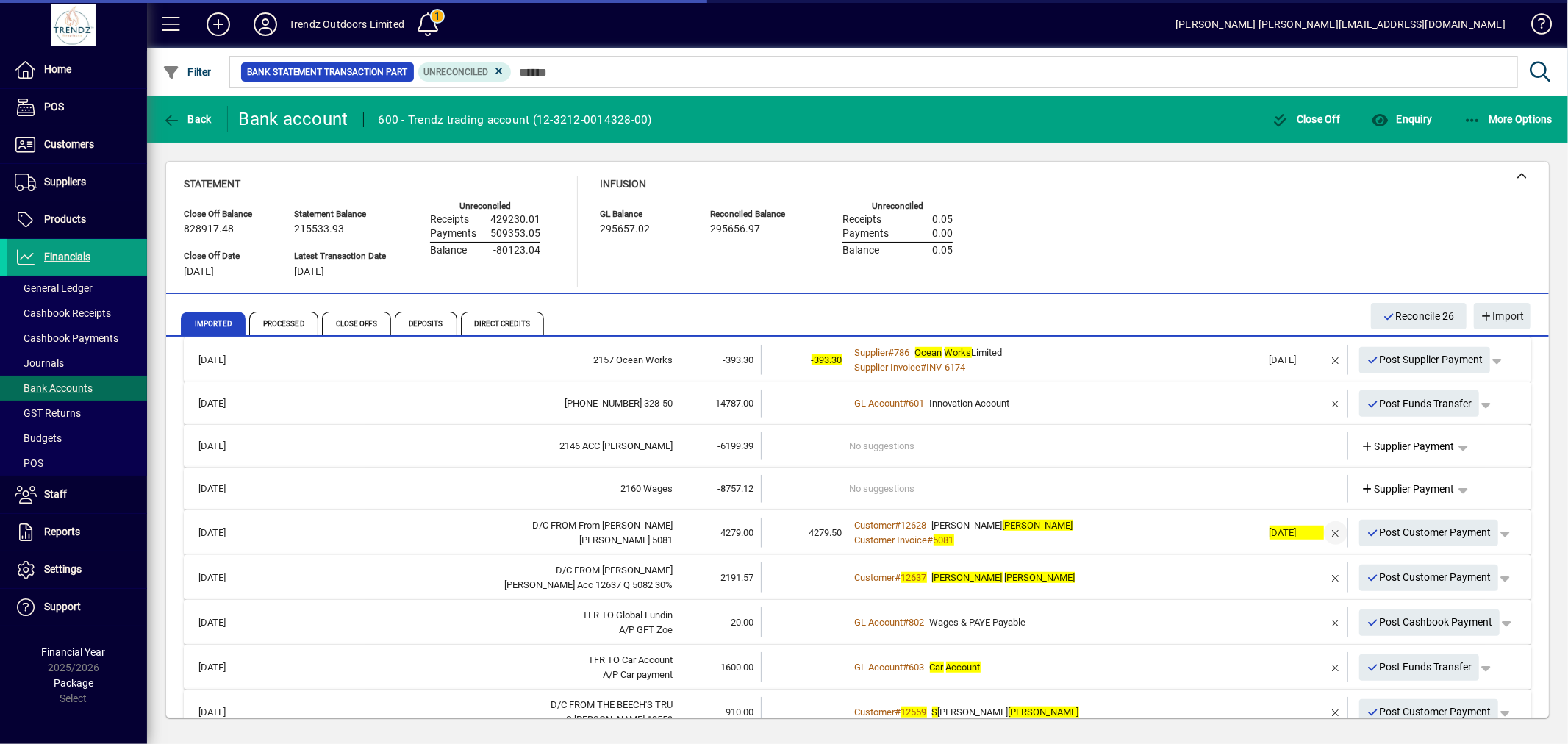
click at [1321, 535] on span "button" at bounding box center [1336, 534] width 36 height 36
click at [858, 539] on td "1 suggestion" at bounding box center [1056, 532] width 412 height 30
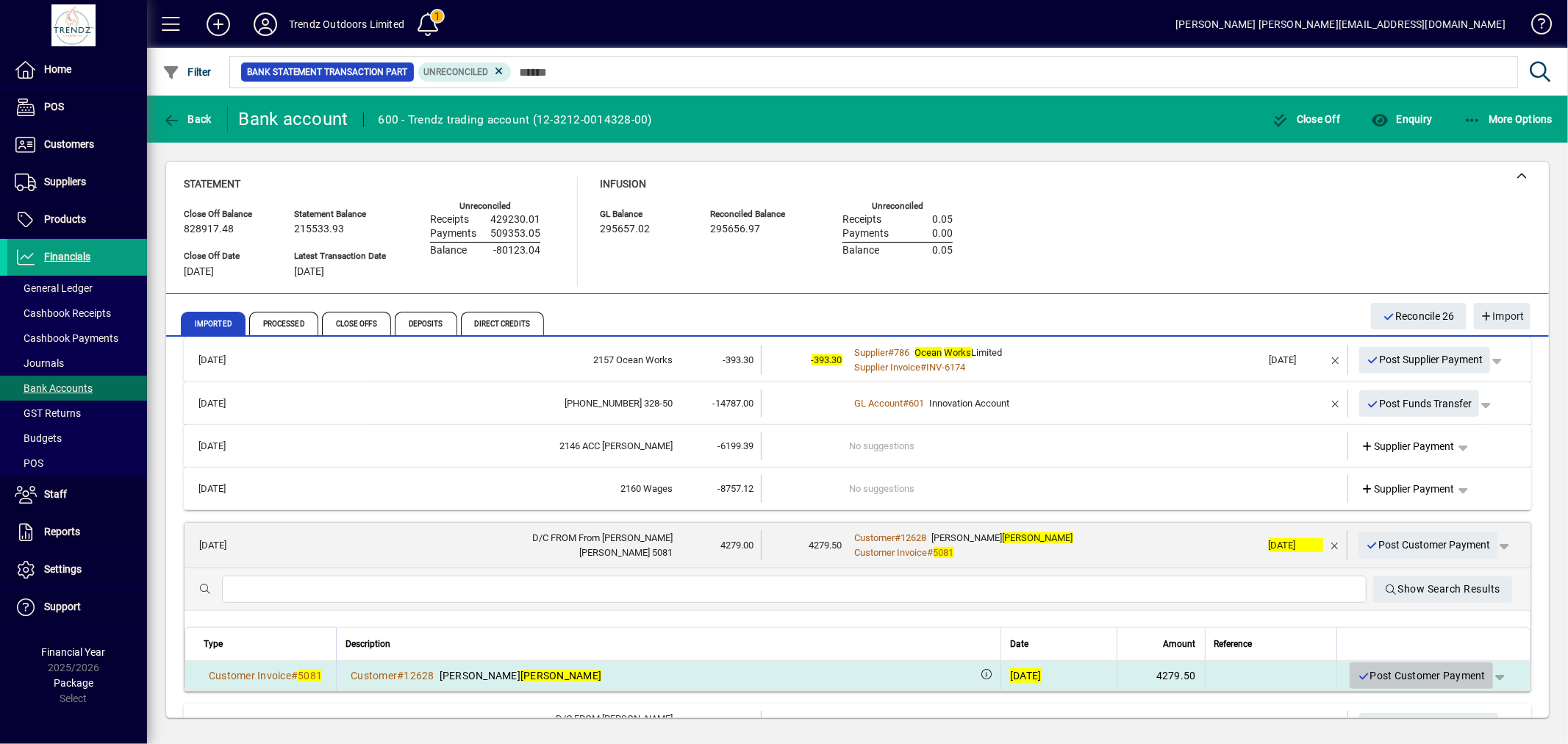
click at [1383, 674] on span "Post Customer Payment" at bounding box center [1421, 676] width 129 height 24
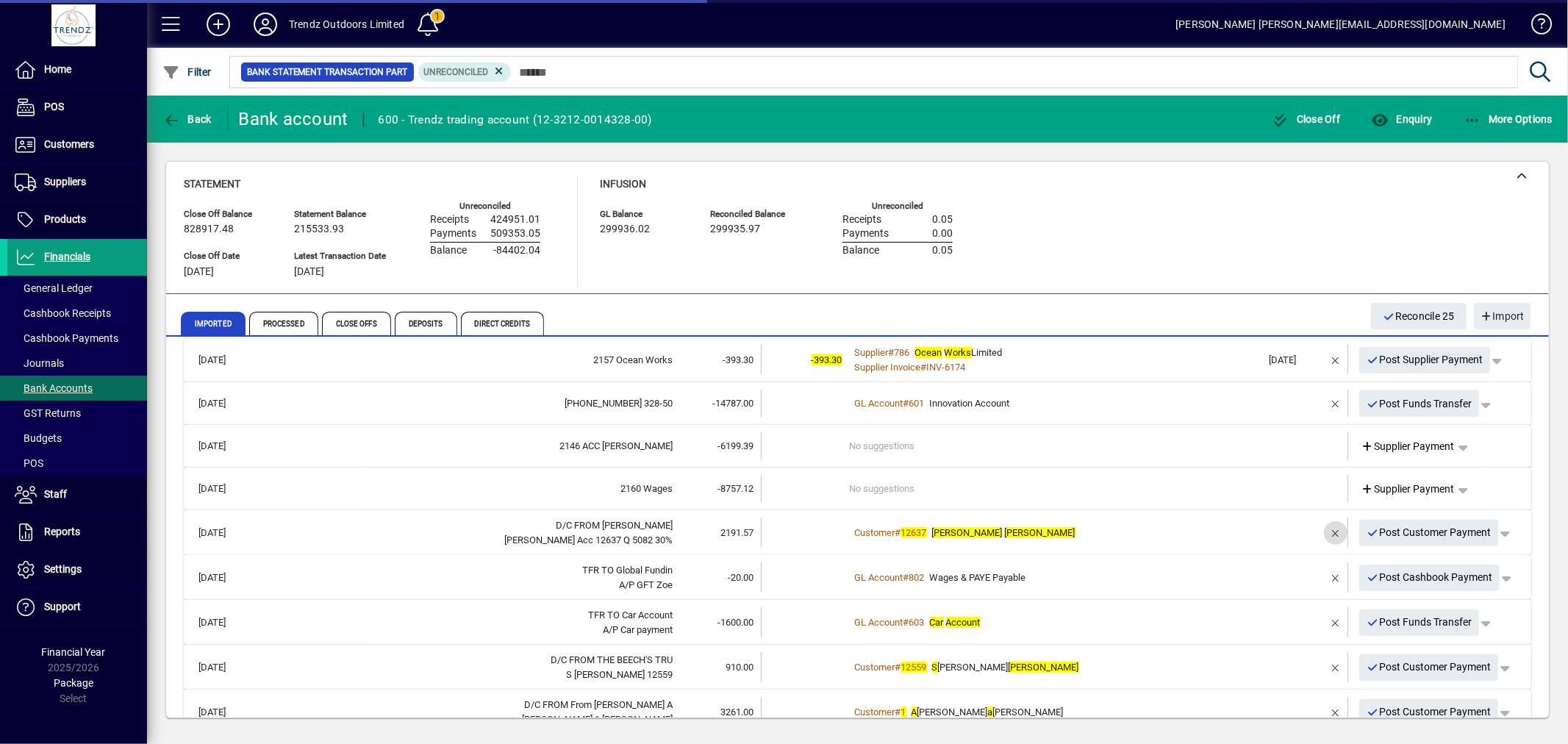
click at [1321, 530] on span "button" at bounding box center [1336, 534] width 36 height 36
click at [986, 526] on div "Customer # 12637 Ali Lennox" at bounding box center [1056, 533] width 412 height 15
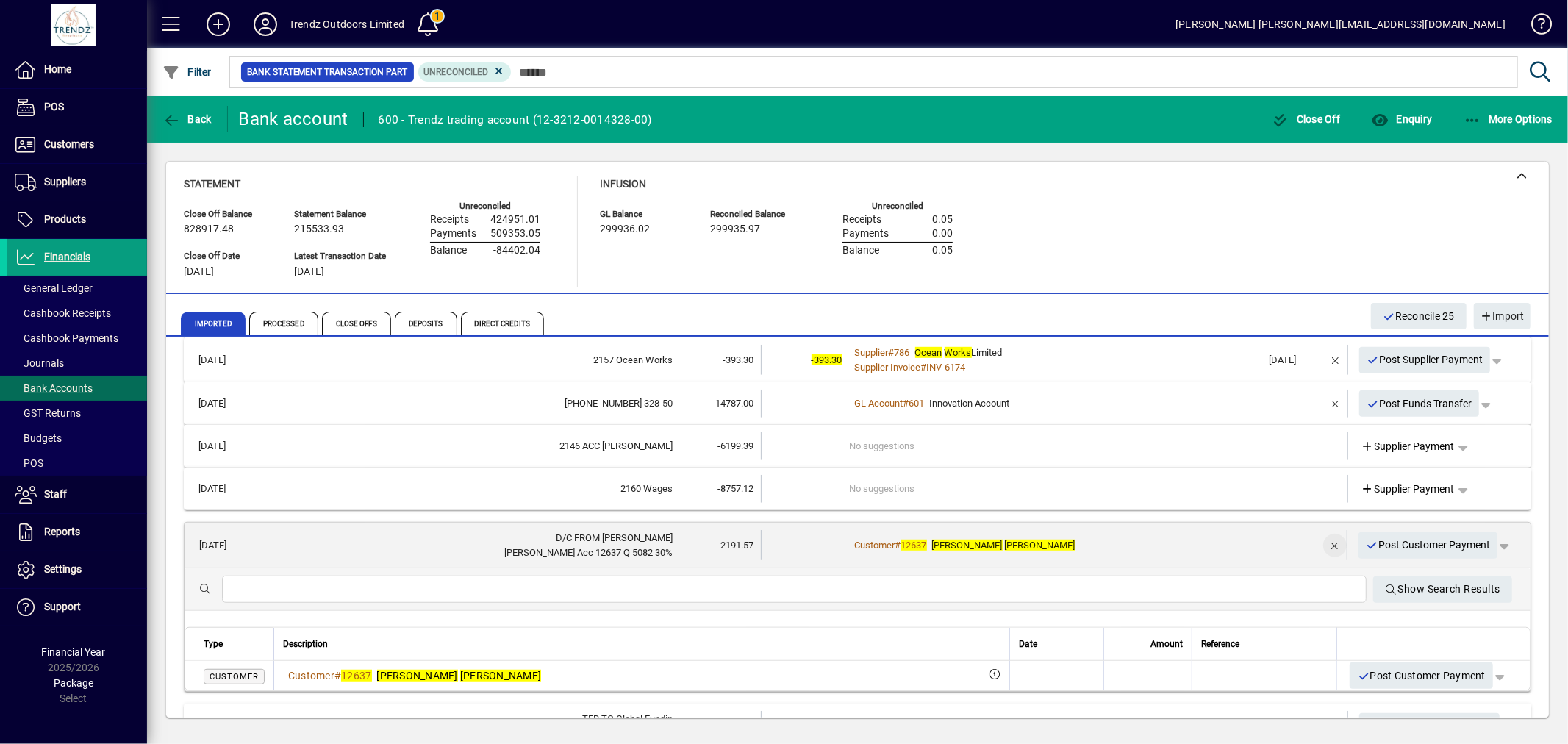
click at [1328, 539] on span "button" at bounding box center [1335, 546] width 36 height 36
click at [1321, 361] on span "button" at bounding box center [1336, 361] width 36 height 36
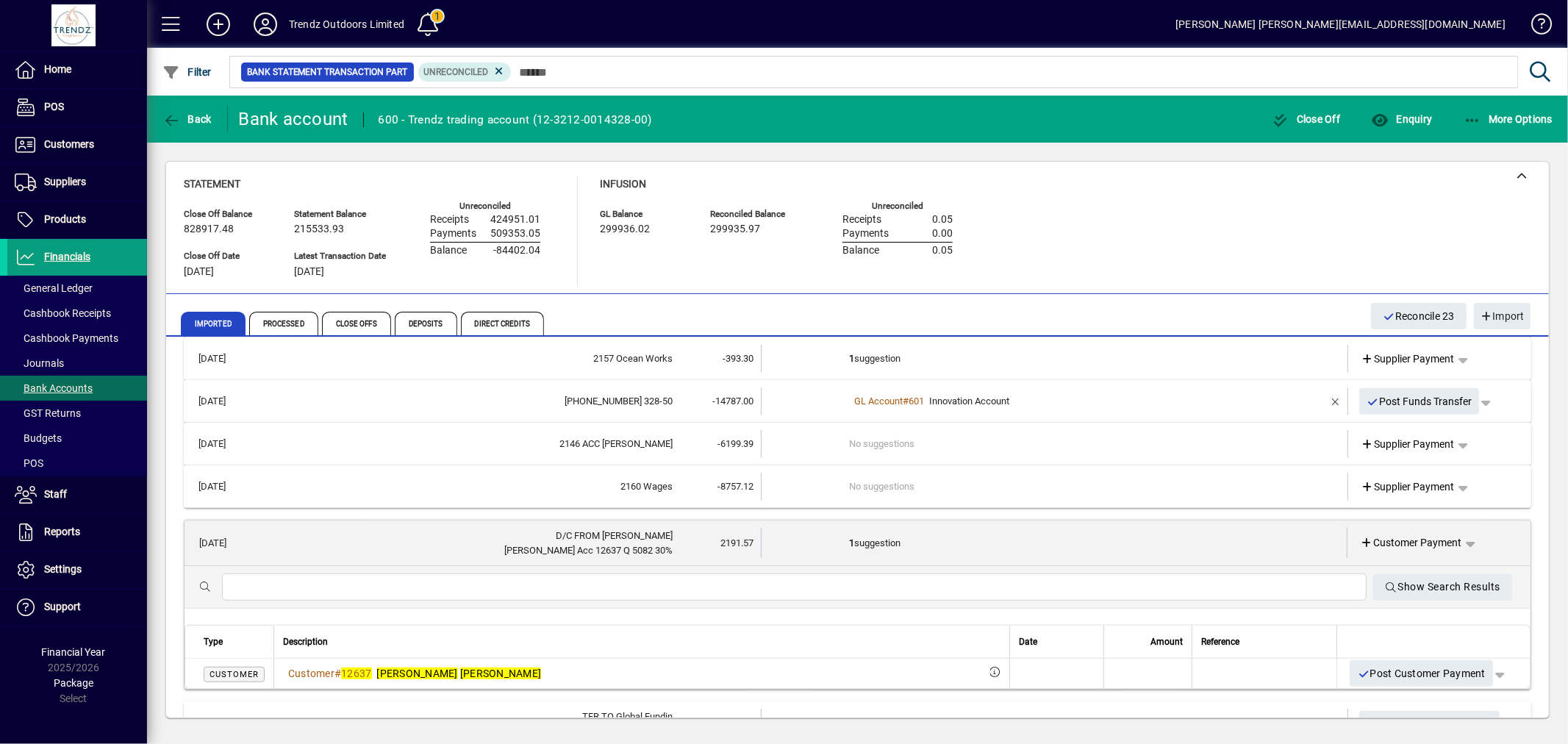
click at [1013, 356] on td "1 suggestion" at bounding box center [1056, 359] width 412 height 28
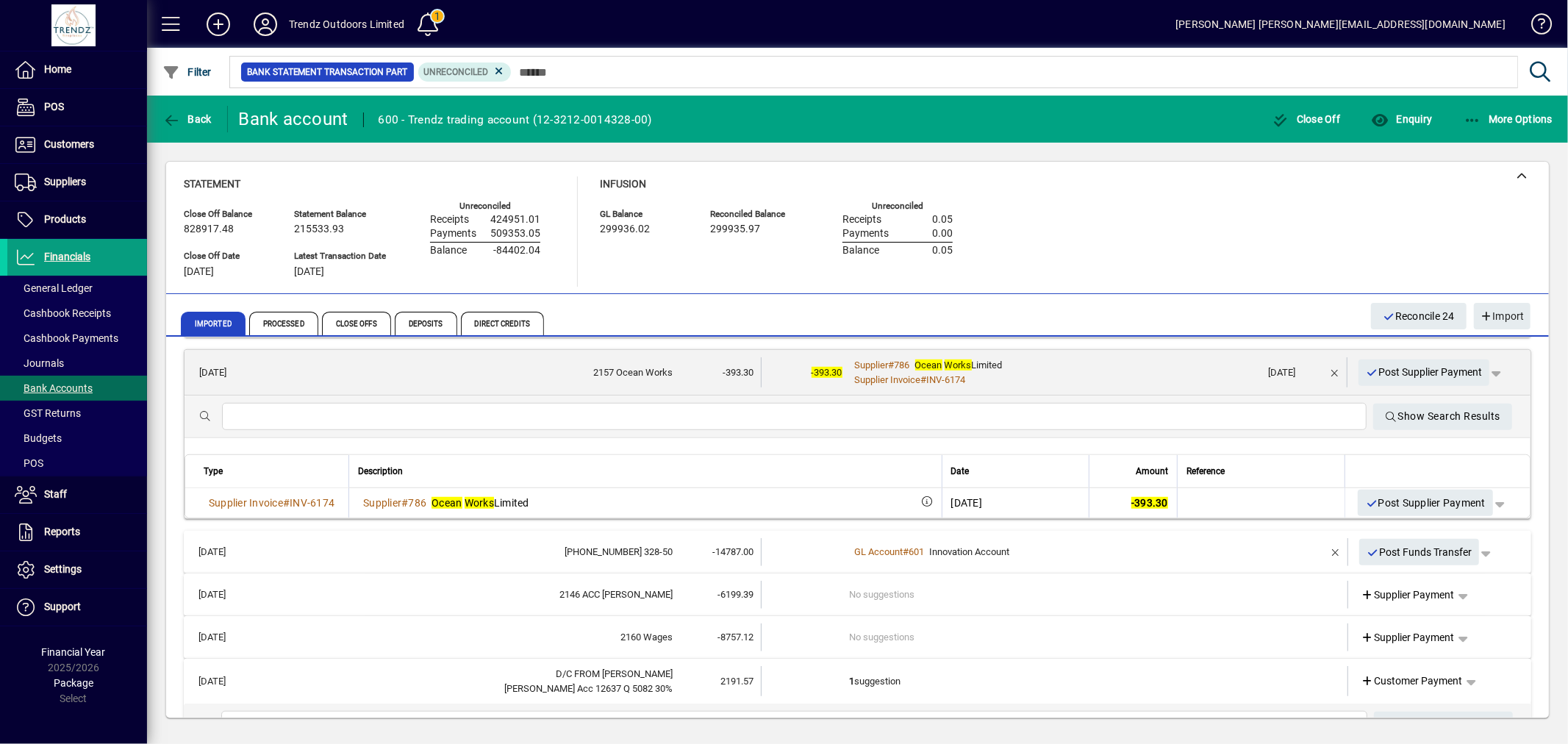
scroll to position [906, 0]
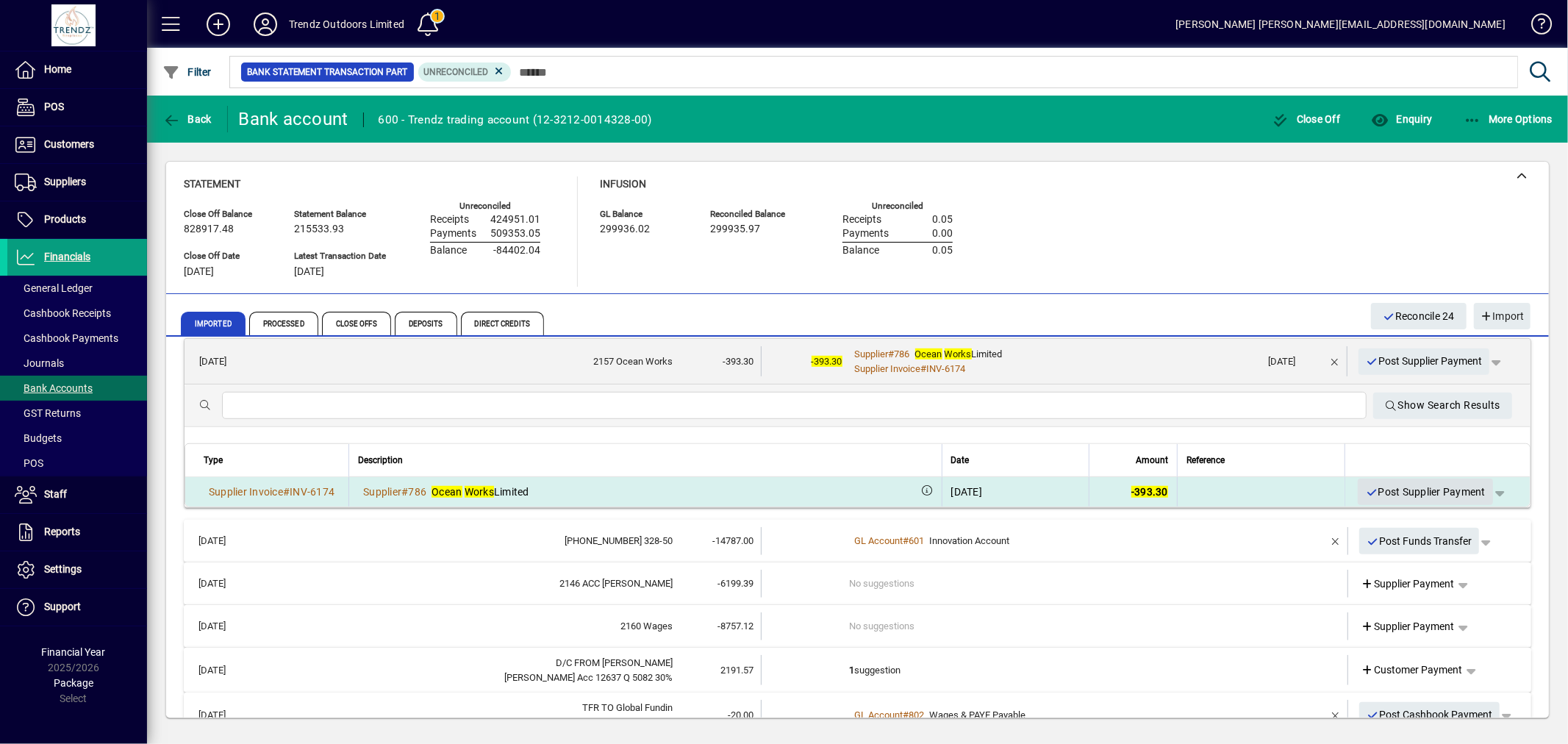
click at [1393, 499] on span "Post Supplier Payment" at bounding box center [1425, 492] width 120 height 24
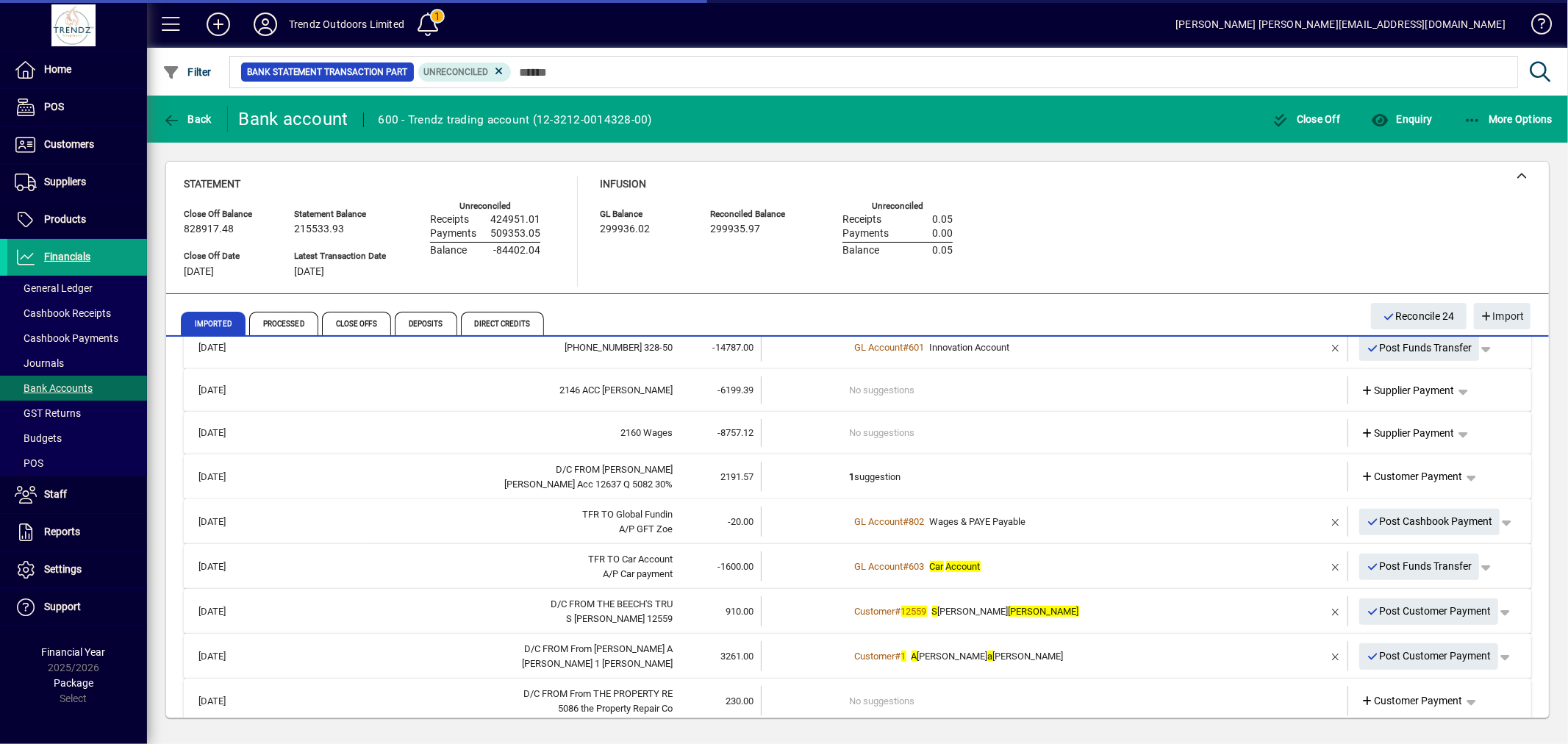
scroll to position [711, 0]
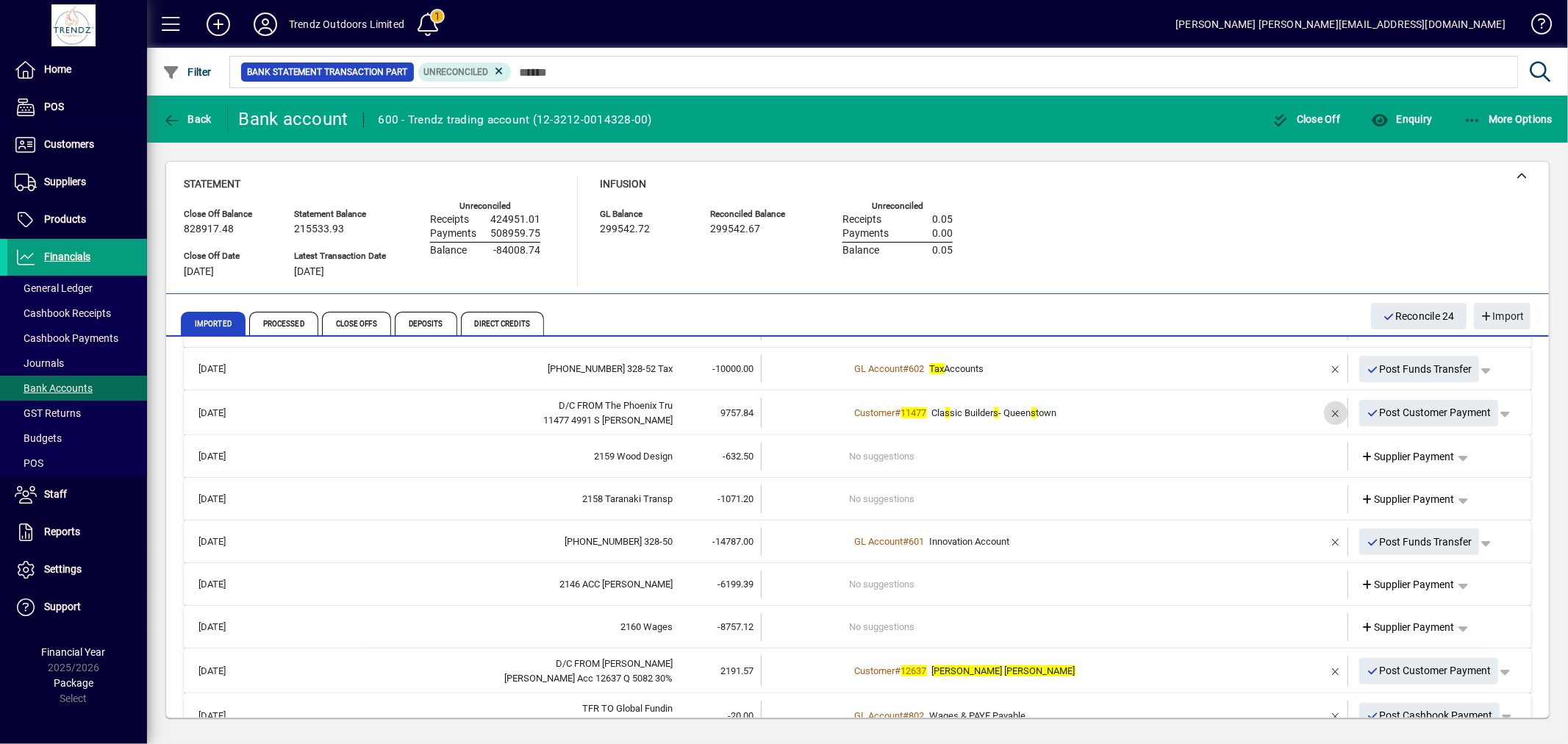
click at [1328, 414] on span "button" at bounding box center [1336, 413] width 36 height 36
click at [963, 415] on td "2 suggestions" at bounding box center [1056, 412] width 412 height 30
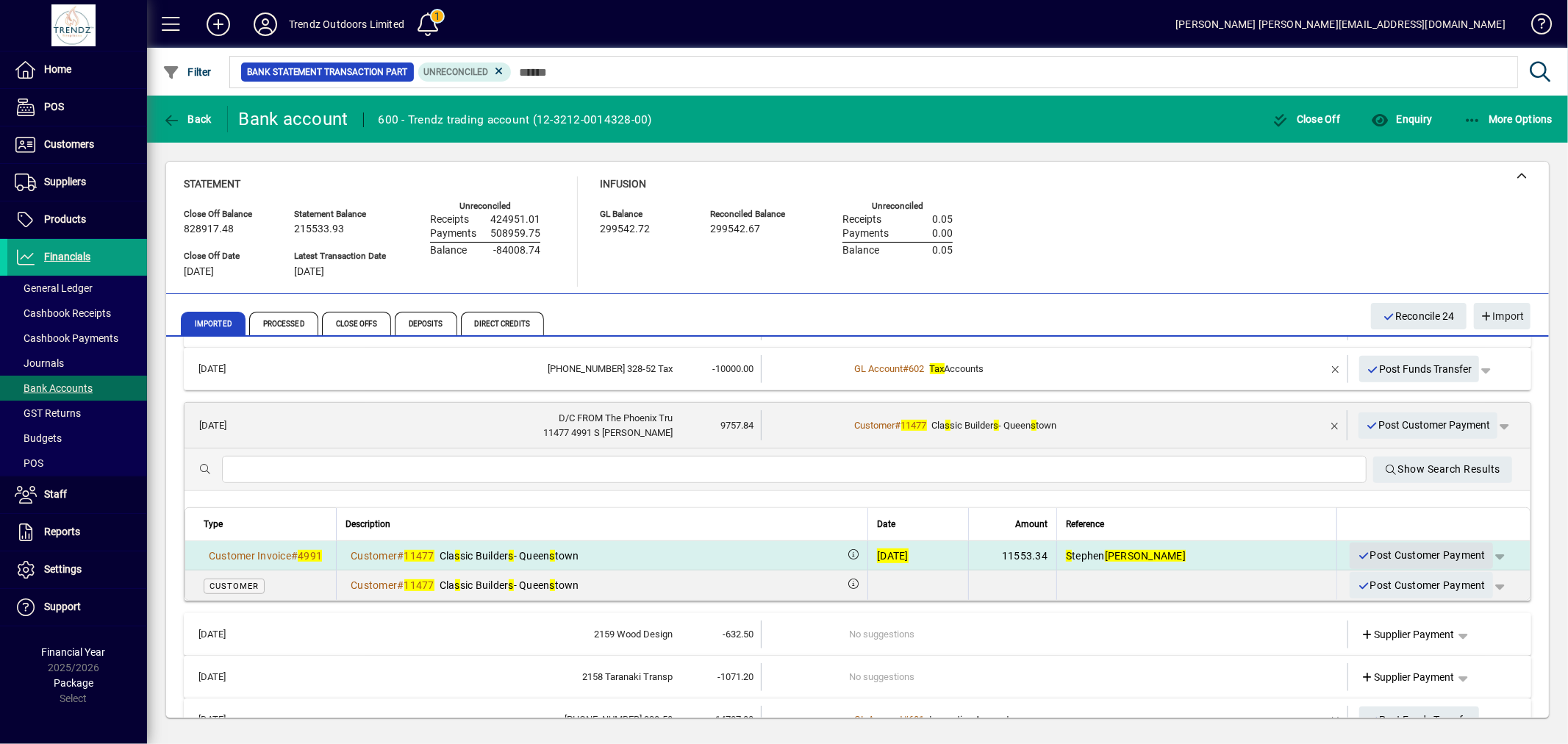
click at [1399, 550] on span "Post Customer Payment" at bounding box center [1421, 556] width 129 height 24
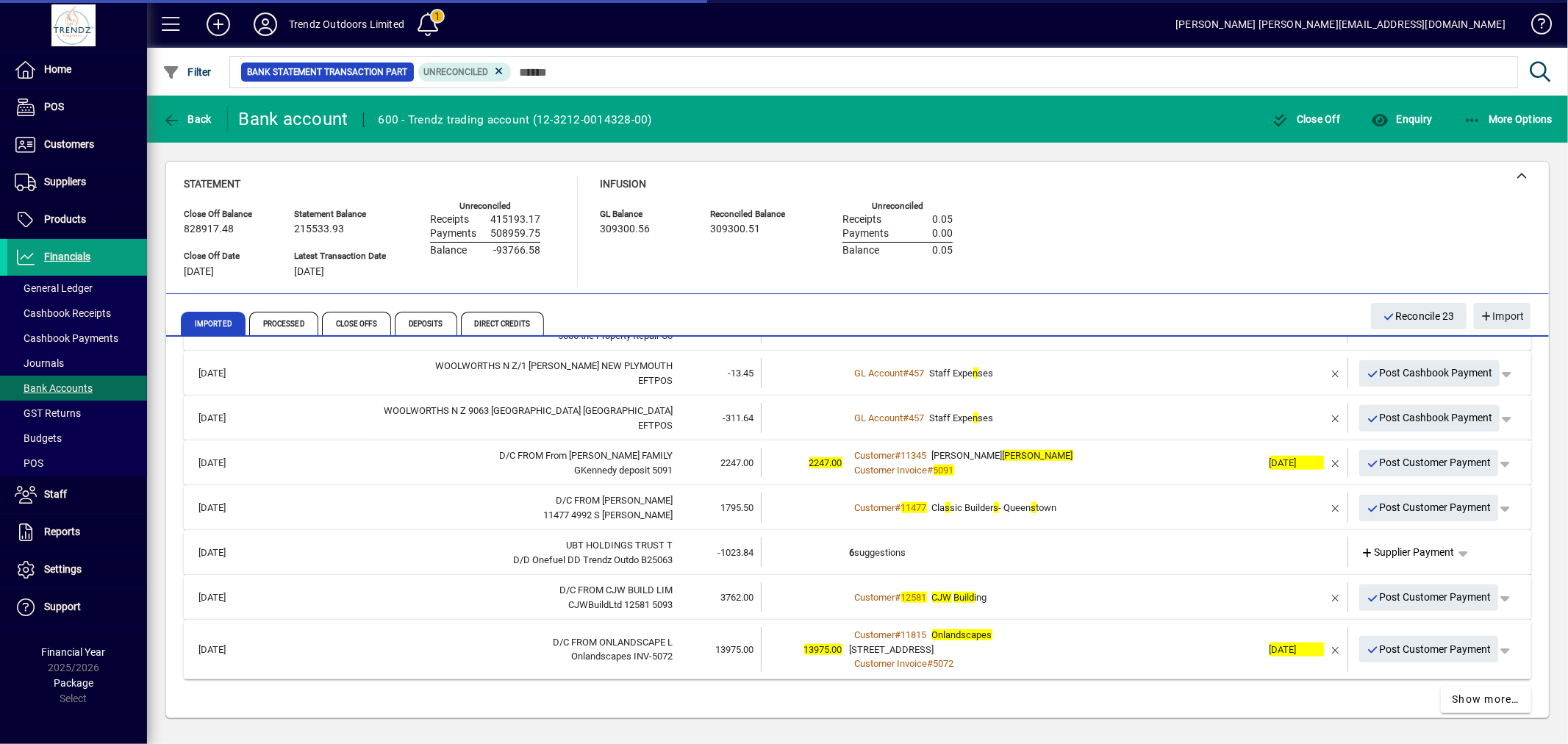
scroll to position [1246, 0]
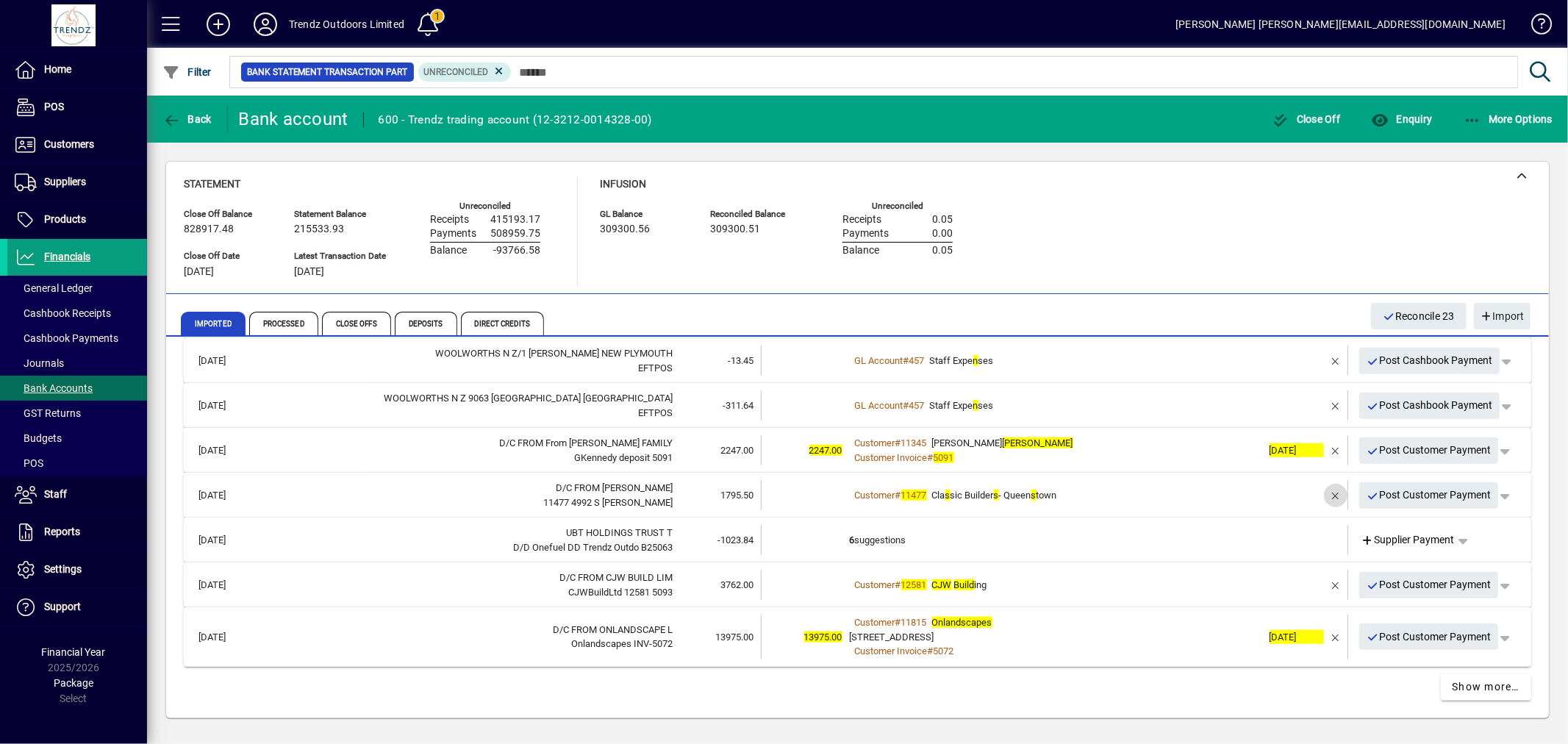
click at [1320, 495] on span "button" at bounding box center [1336, 496] width 36 height 36
click at [1071, 493] on td "2 suggestions" at bounding box center [1056, 495] width 412 height 30
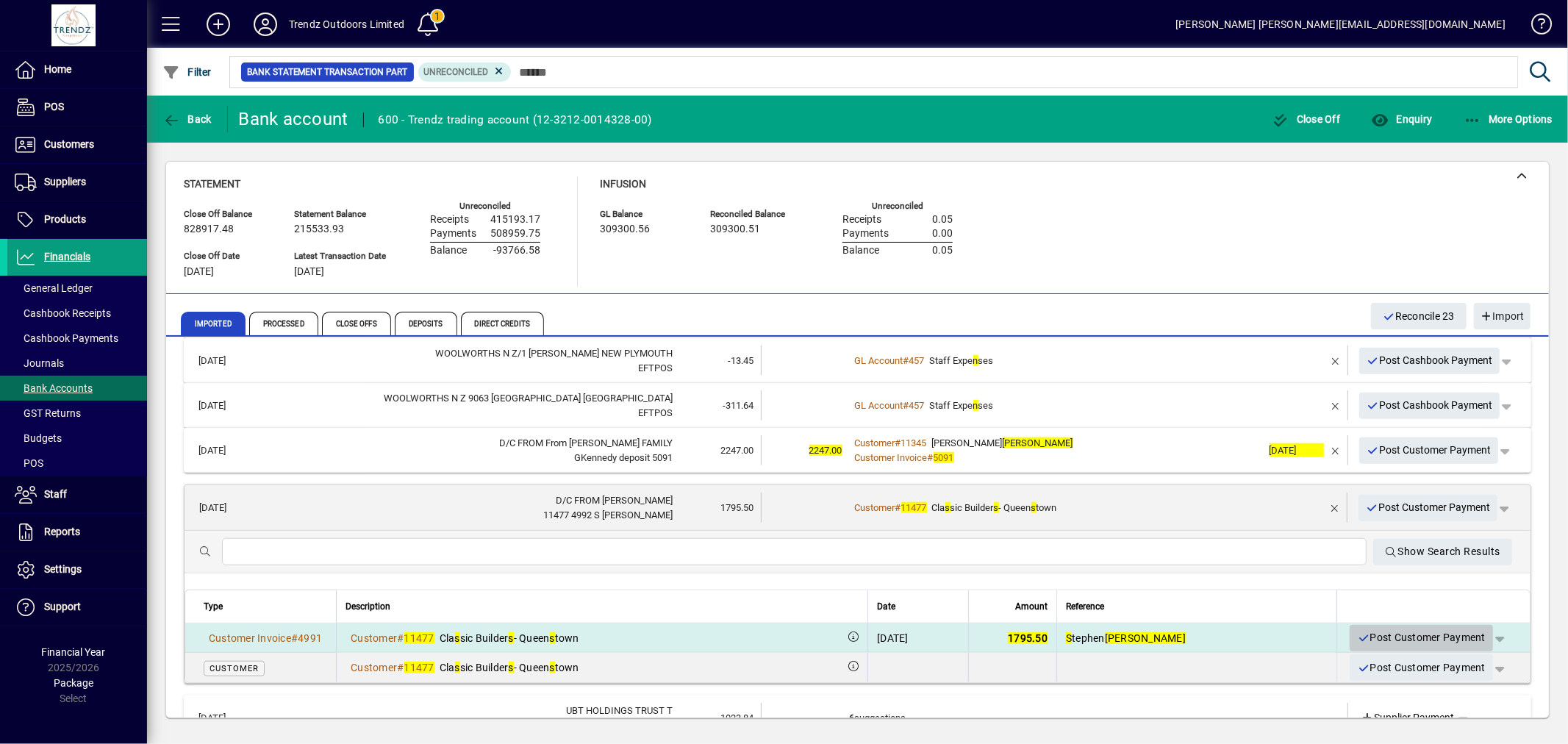
click at [1372, 643] on span "Post Customer Payment" at bounding box center [1421, 638] width 129 height 24
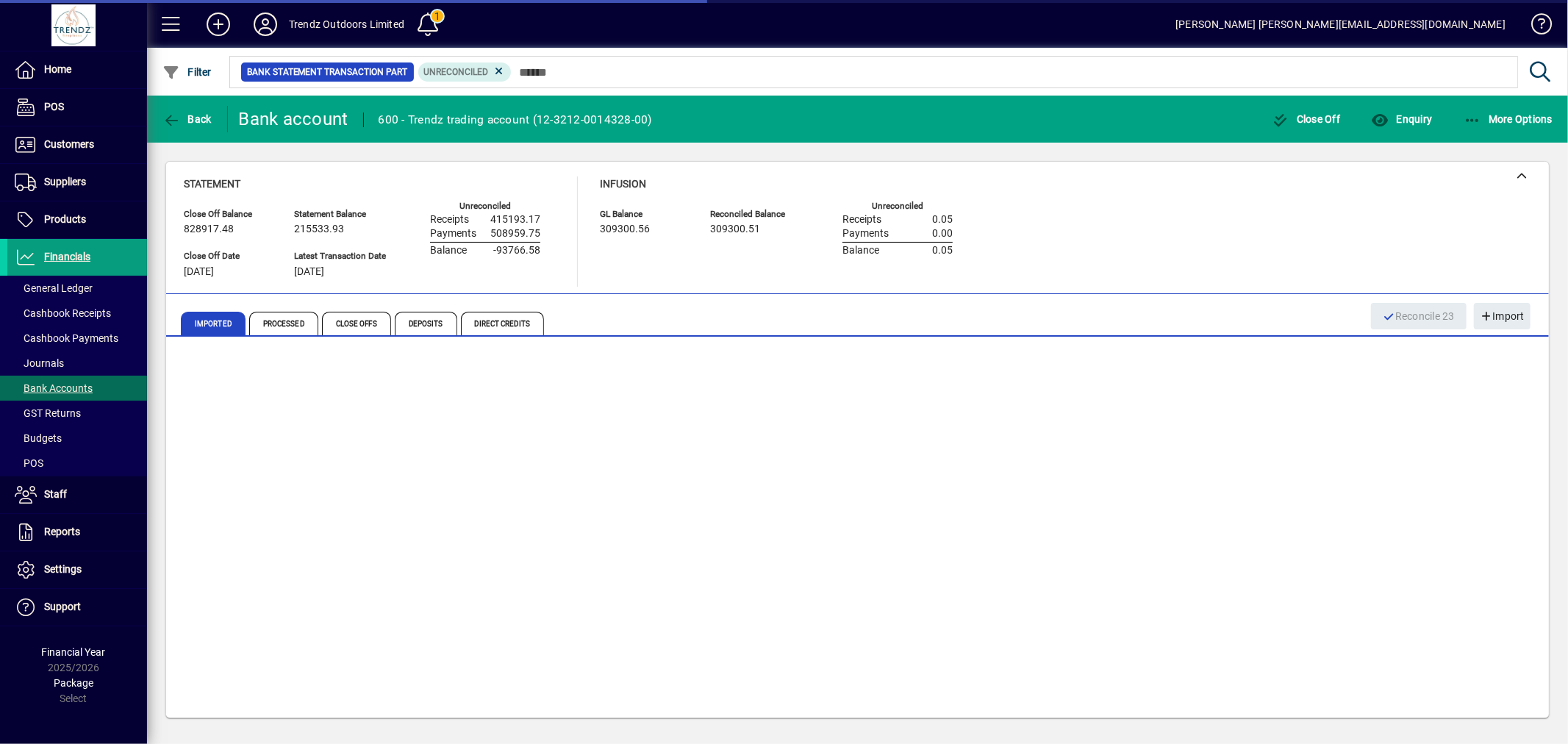
scroll to position [1201, 0]
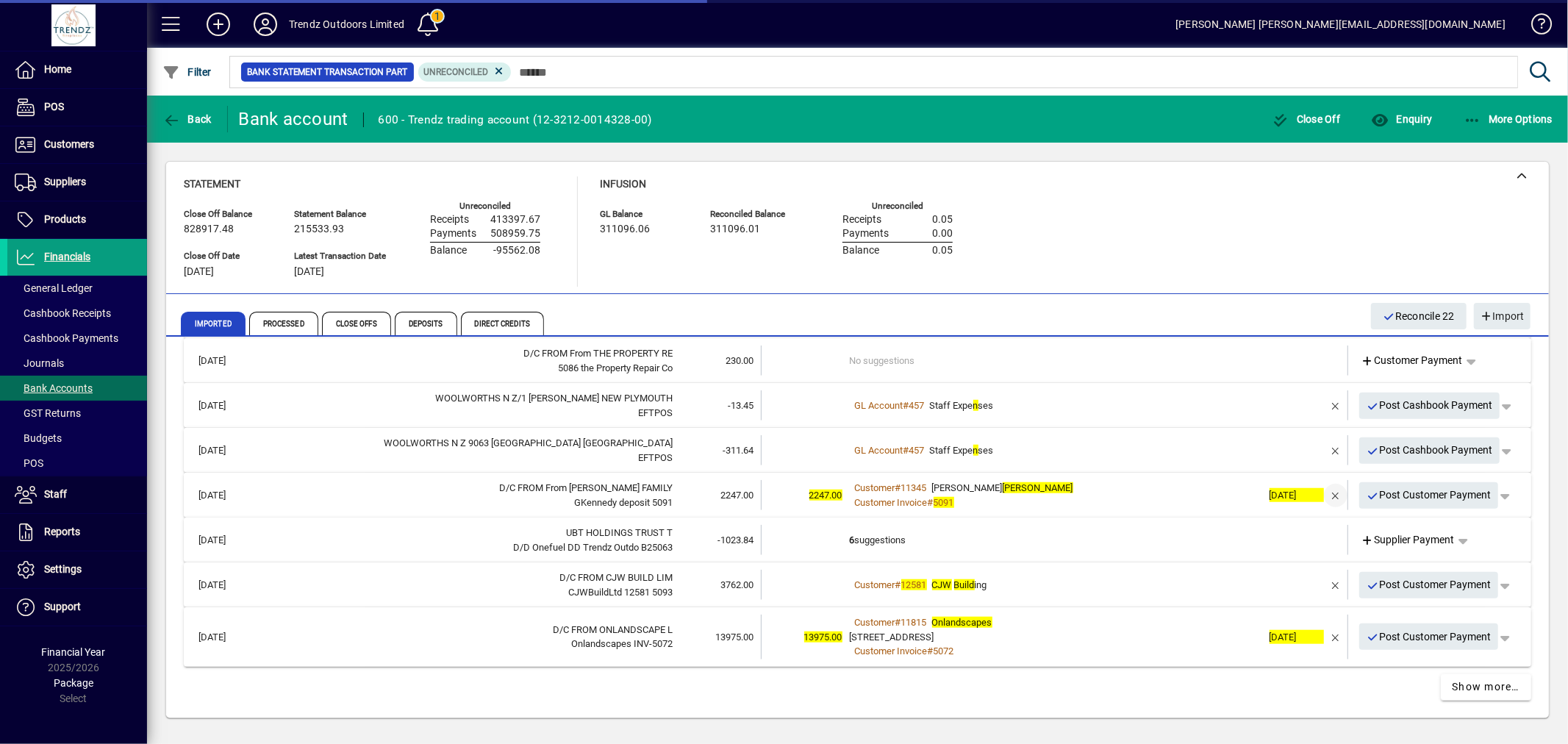
click at [1327, 495] on span "button" at bounding box center [1336, 496] width 36 height 36
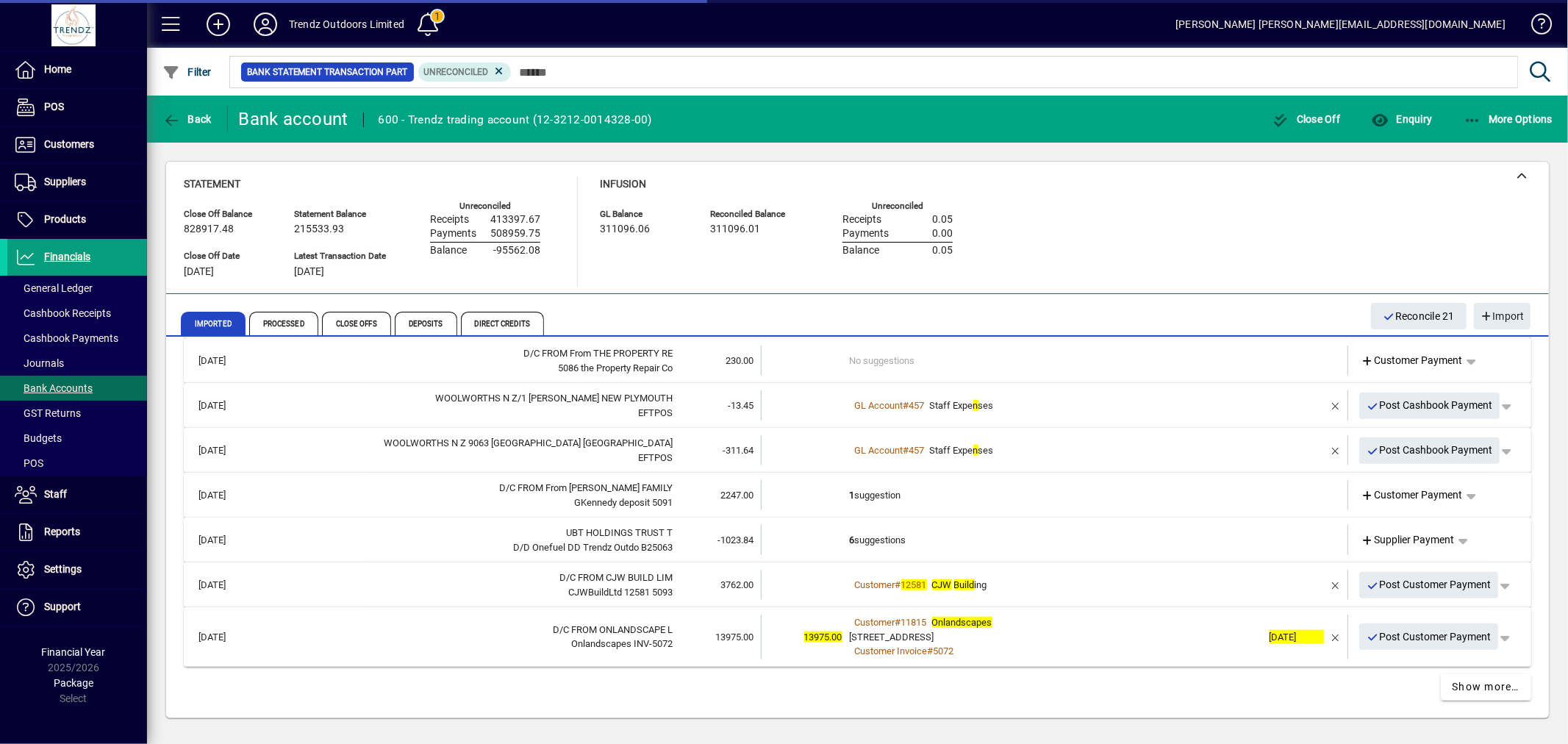
click at [1078, 488] on td "1 suggestion" at bounding box center [1056, 495] width 412 height 30
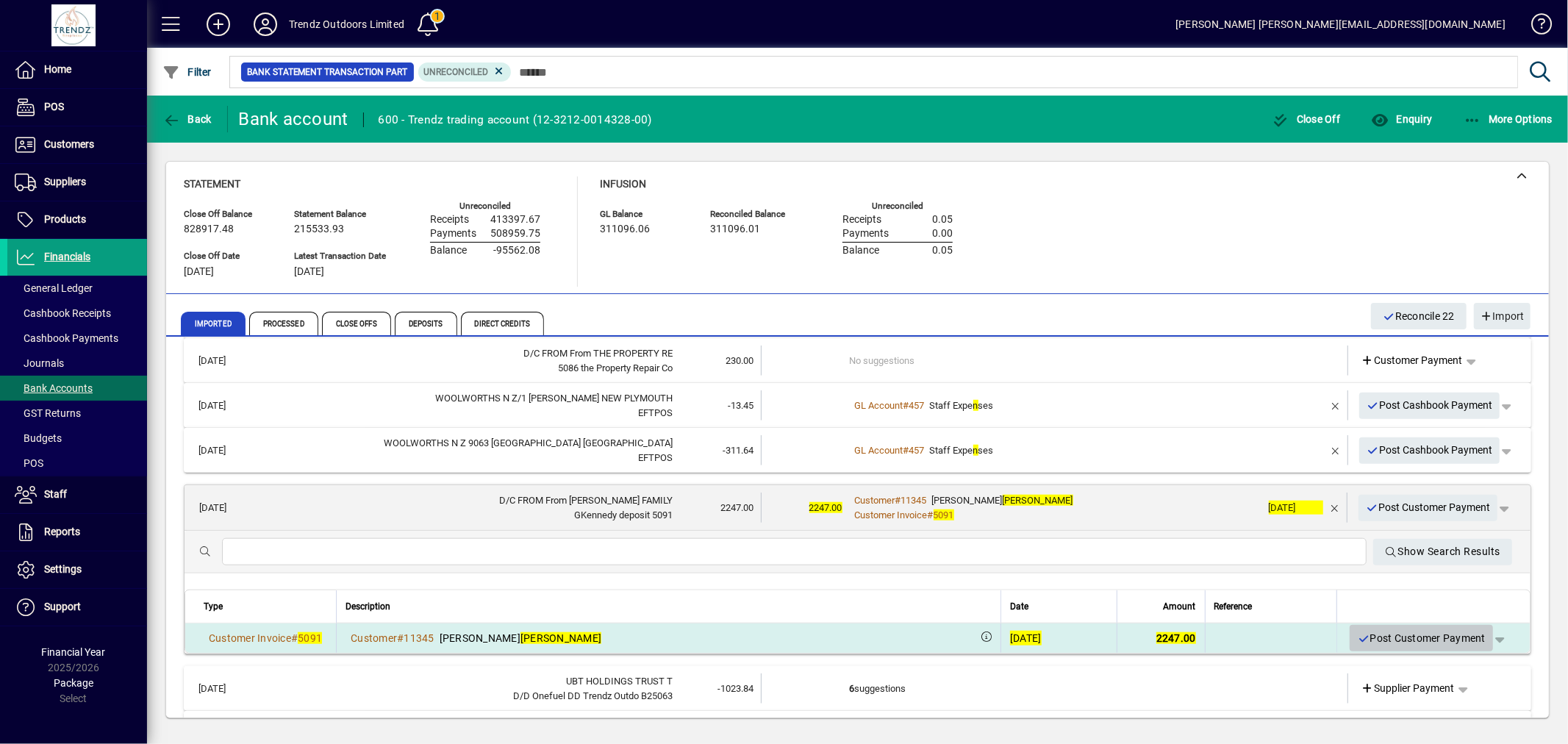
click at [1362, 628] on span "Post Customer Payment" at bounding box center [1421, 639] width 129 height 24
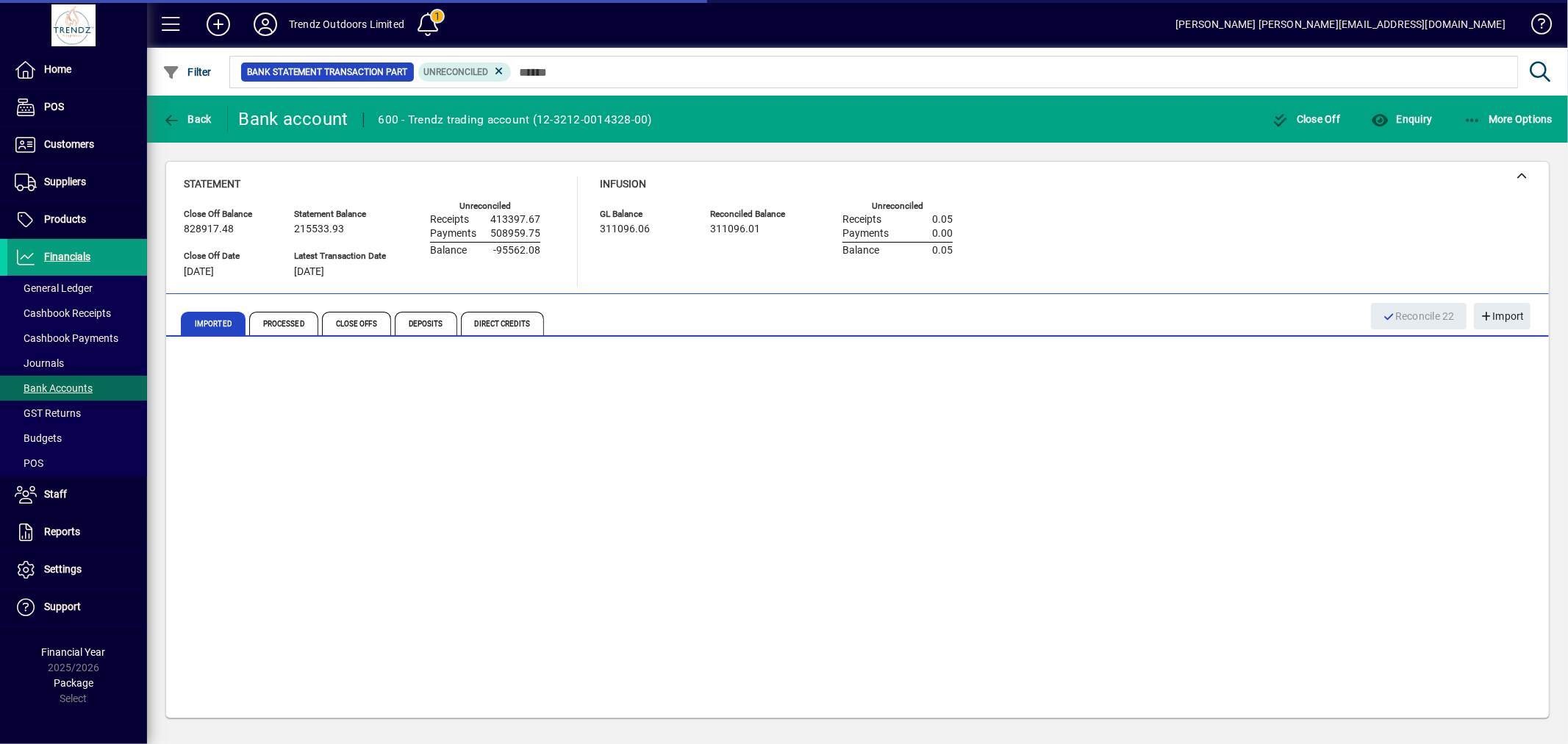
scroll to position [1156, 0]
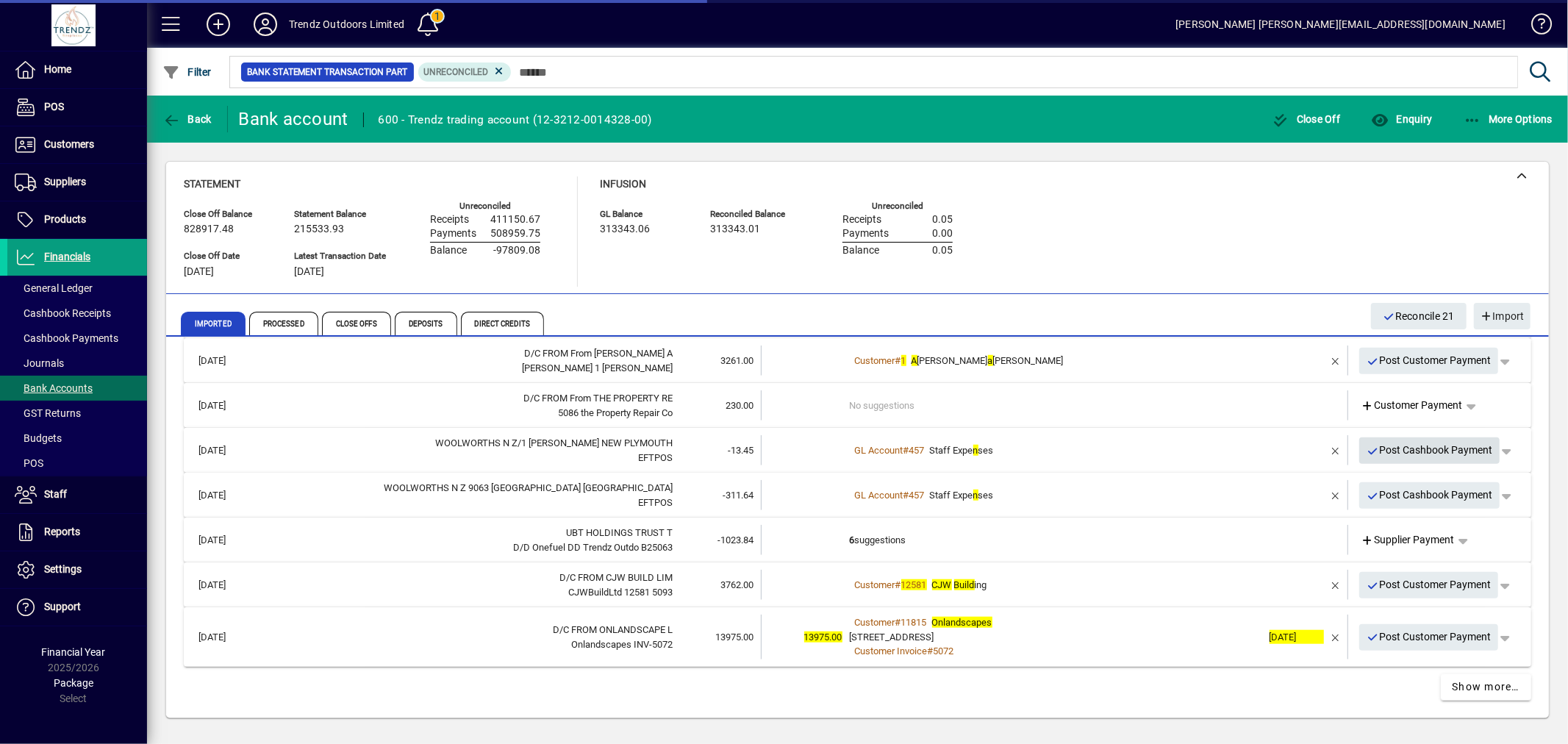
click at [1418, 456] on span "Post Cashbook Payment" at bounding box center [1430, 450] width 126 height 24
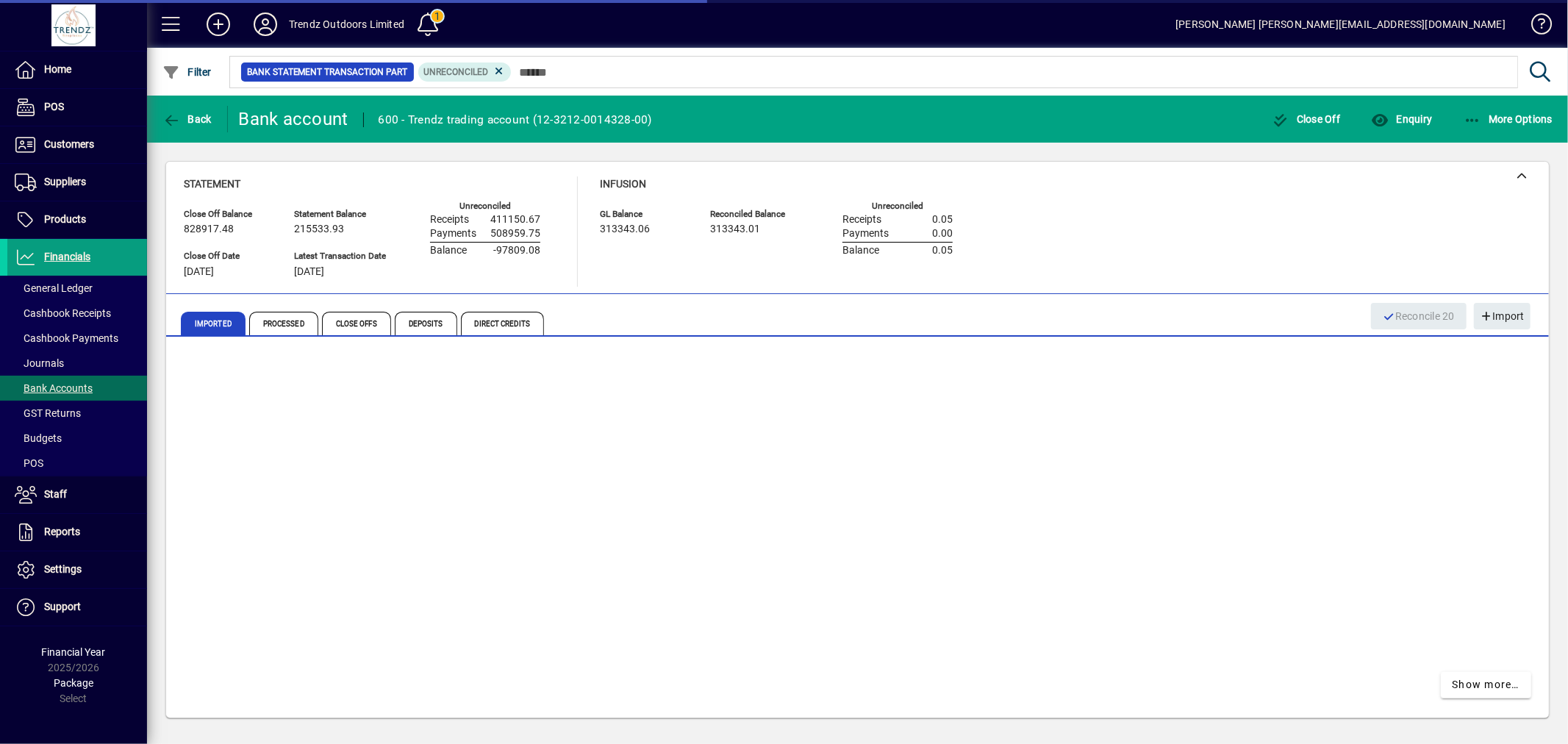
scroll to position [1112, 0]
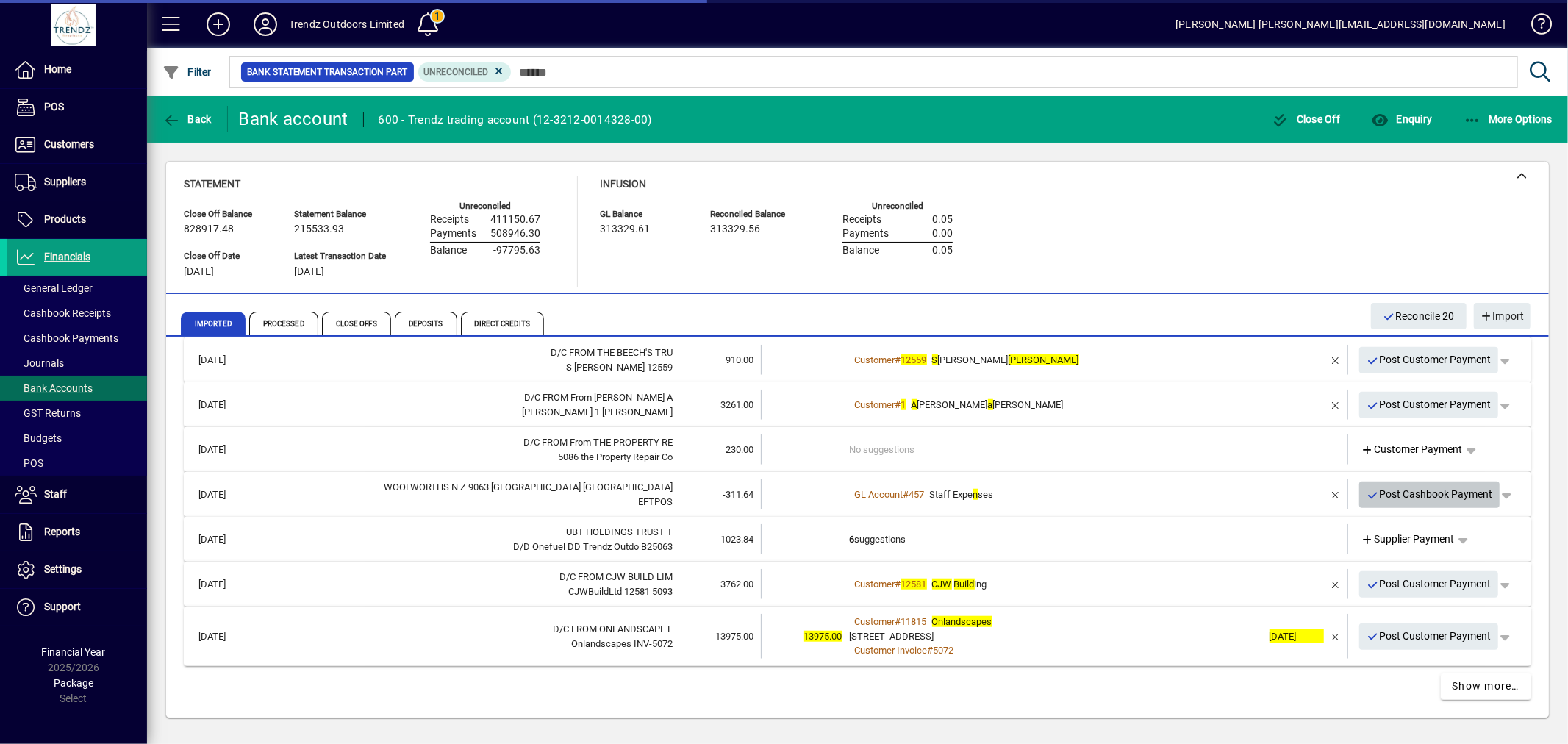
click at [1395, 499] on span "Post Cashbook Payment" at bounding box center [1430, 495] width 126 height 24
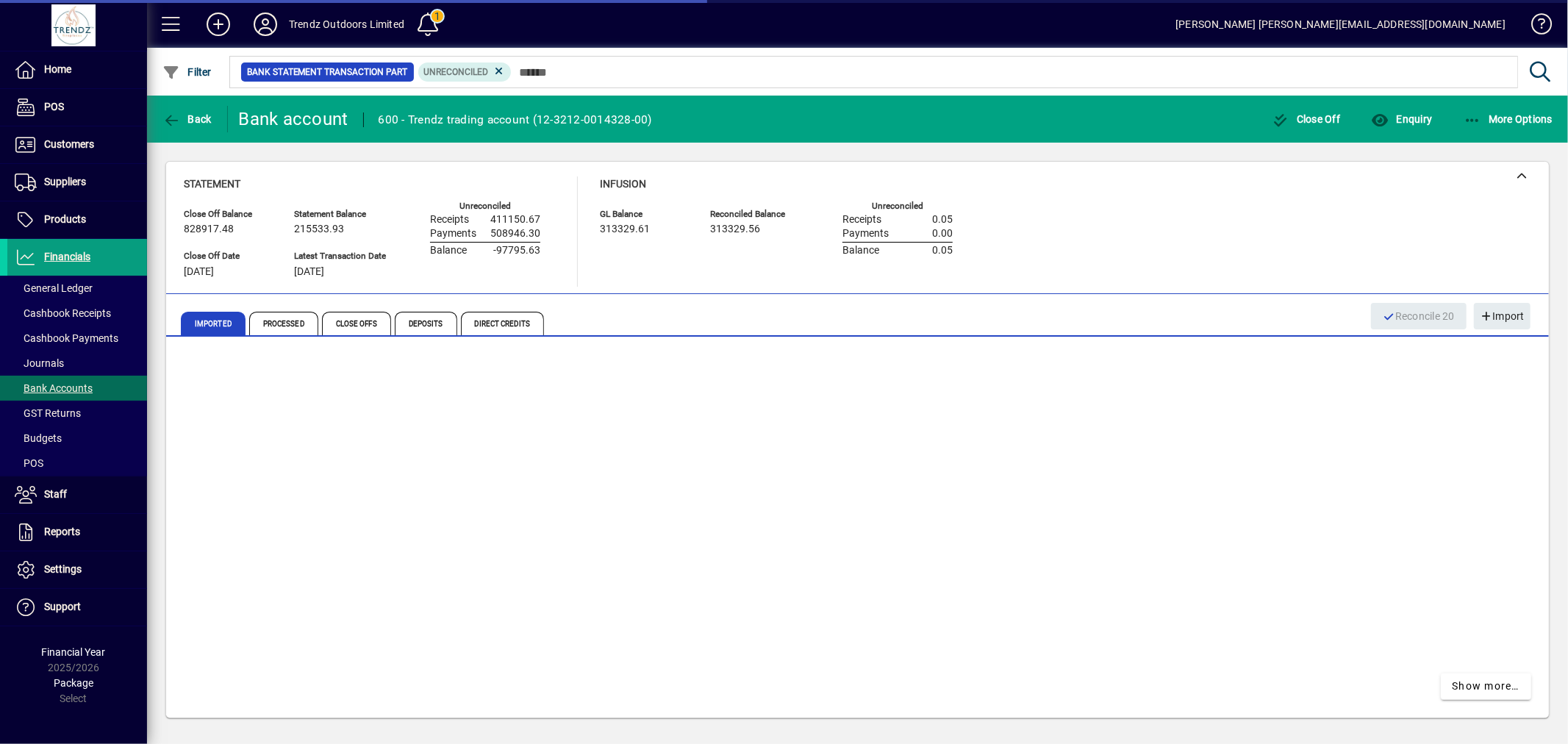
scroll to position [1067, 0]
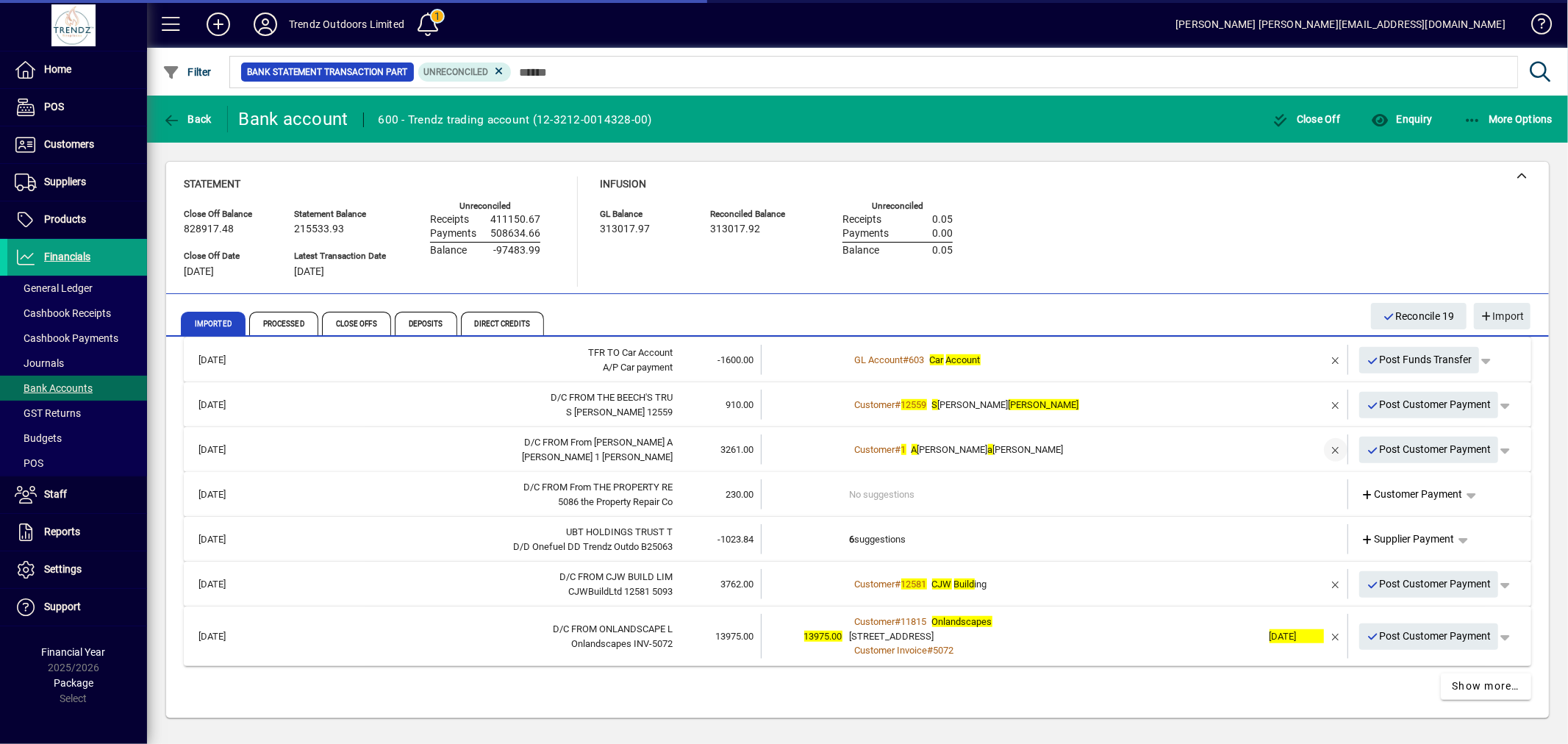
click at [1324, 445] on span "button" at bounding box center [1336, 450] width 36 height 36
click at [898, 438] on td "1 suggestion" at bounding box center [1056, 449] width 412 height 30
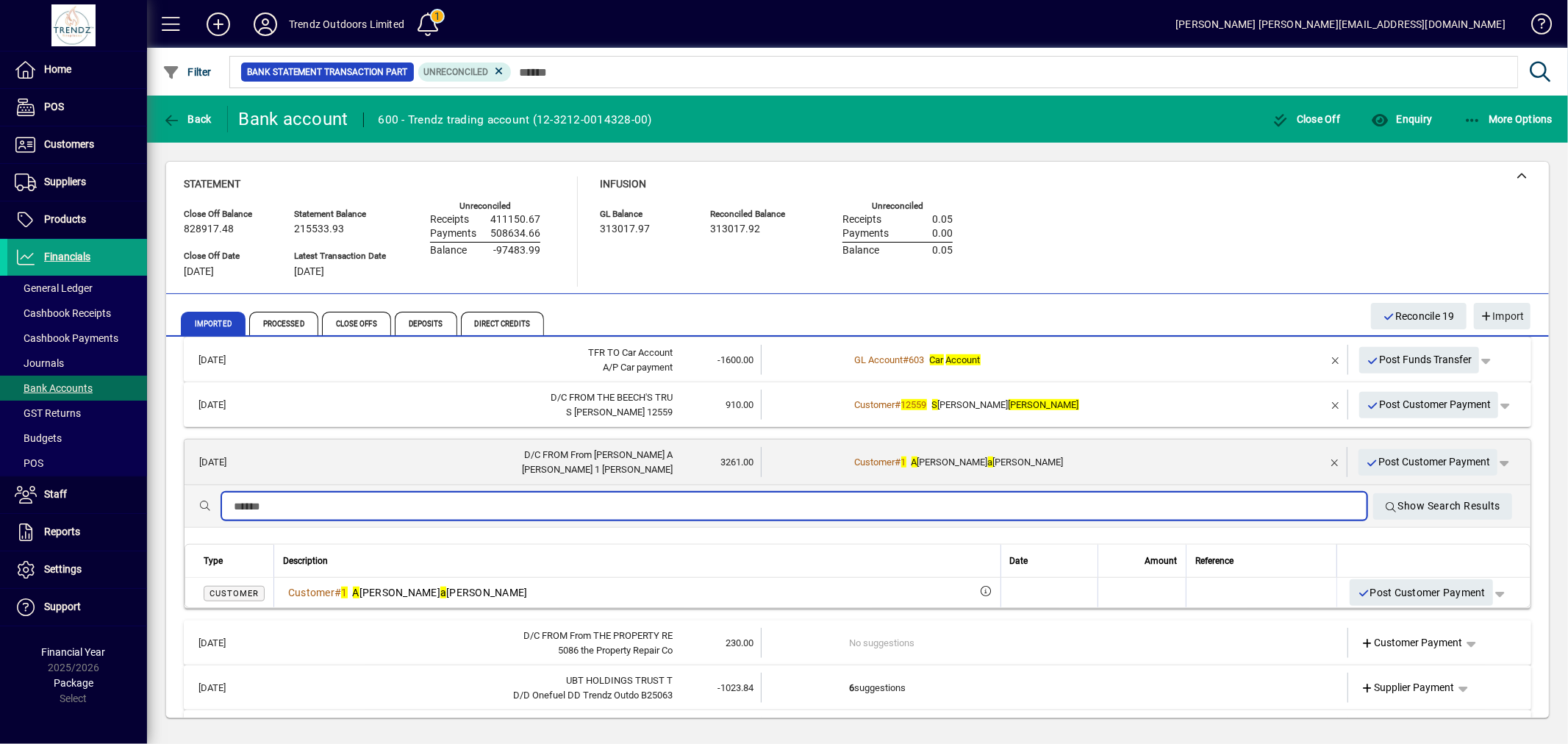
click at [646, 501] on input "text" at bounding box center [794, 507] width 1121 height 18
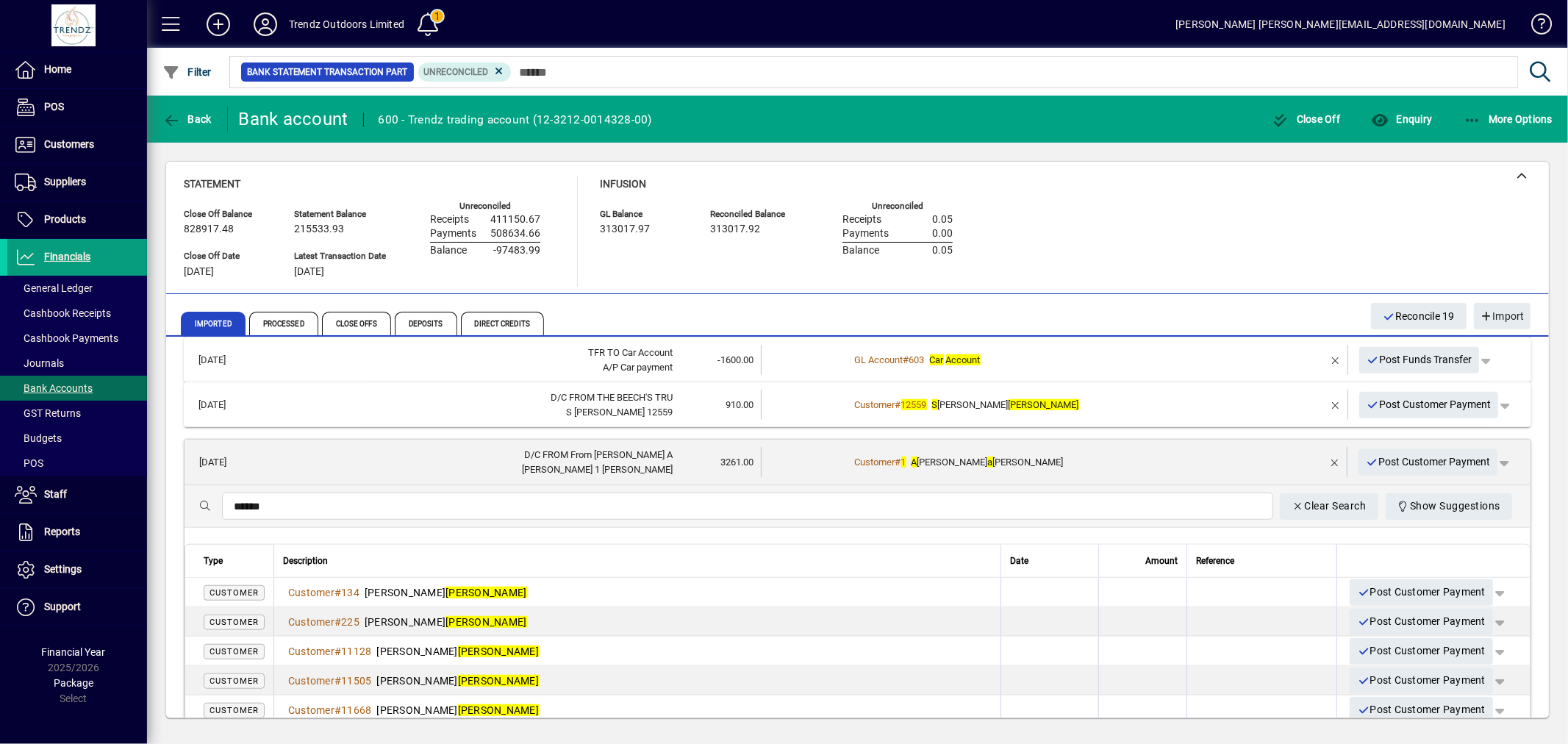
click at [1085, 467] on div "Customer # 1 A aron J a clyn - Twigley" at bounding box center [1055, 463] width 411 height 15
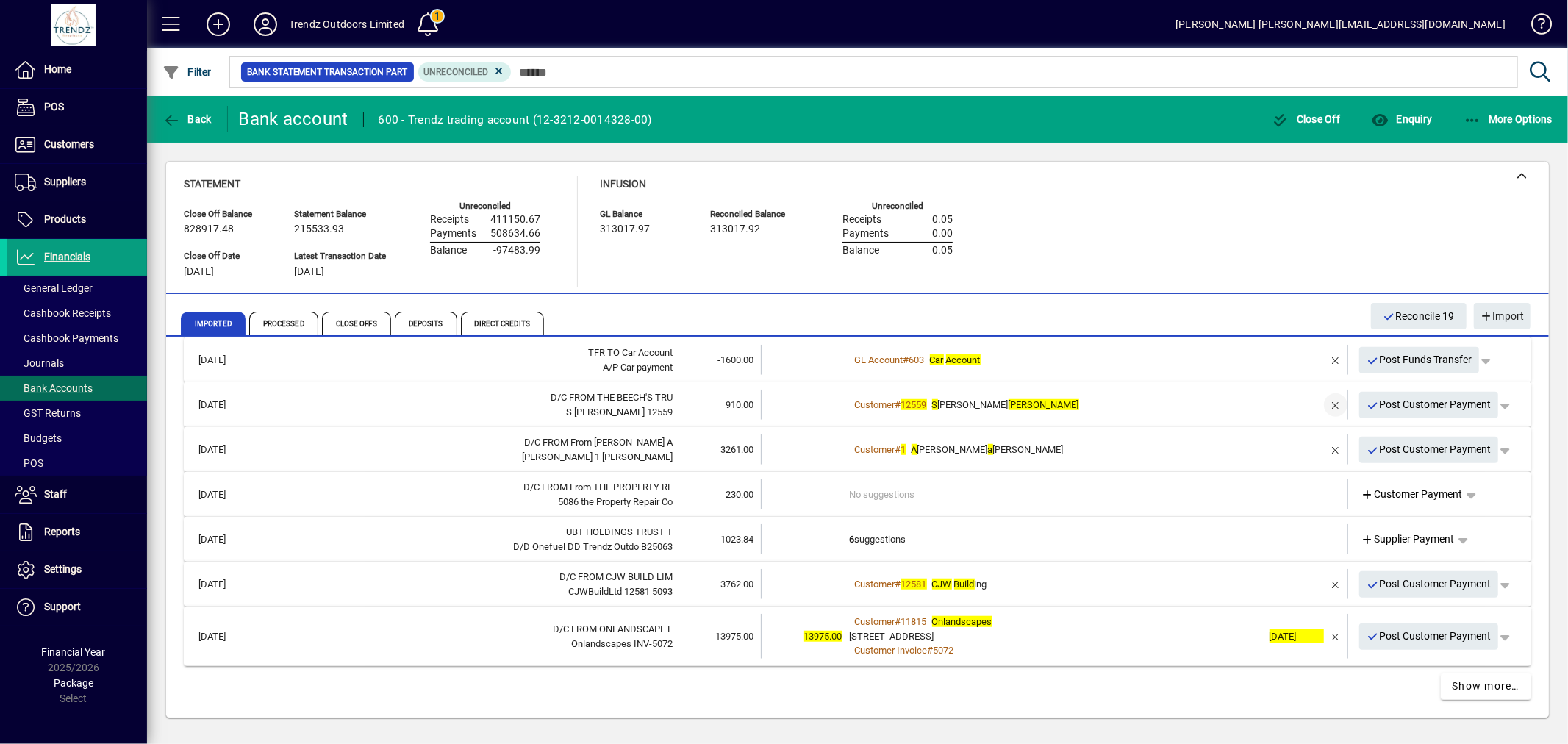
click at [1327, 406] on span "button" at bounding box center [1336, 405] width 36 height 36
click at [983, 401] on td "1 suggestion" at bounding box center [1056, 404] width 412 height 30
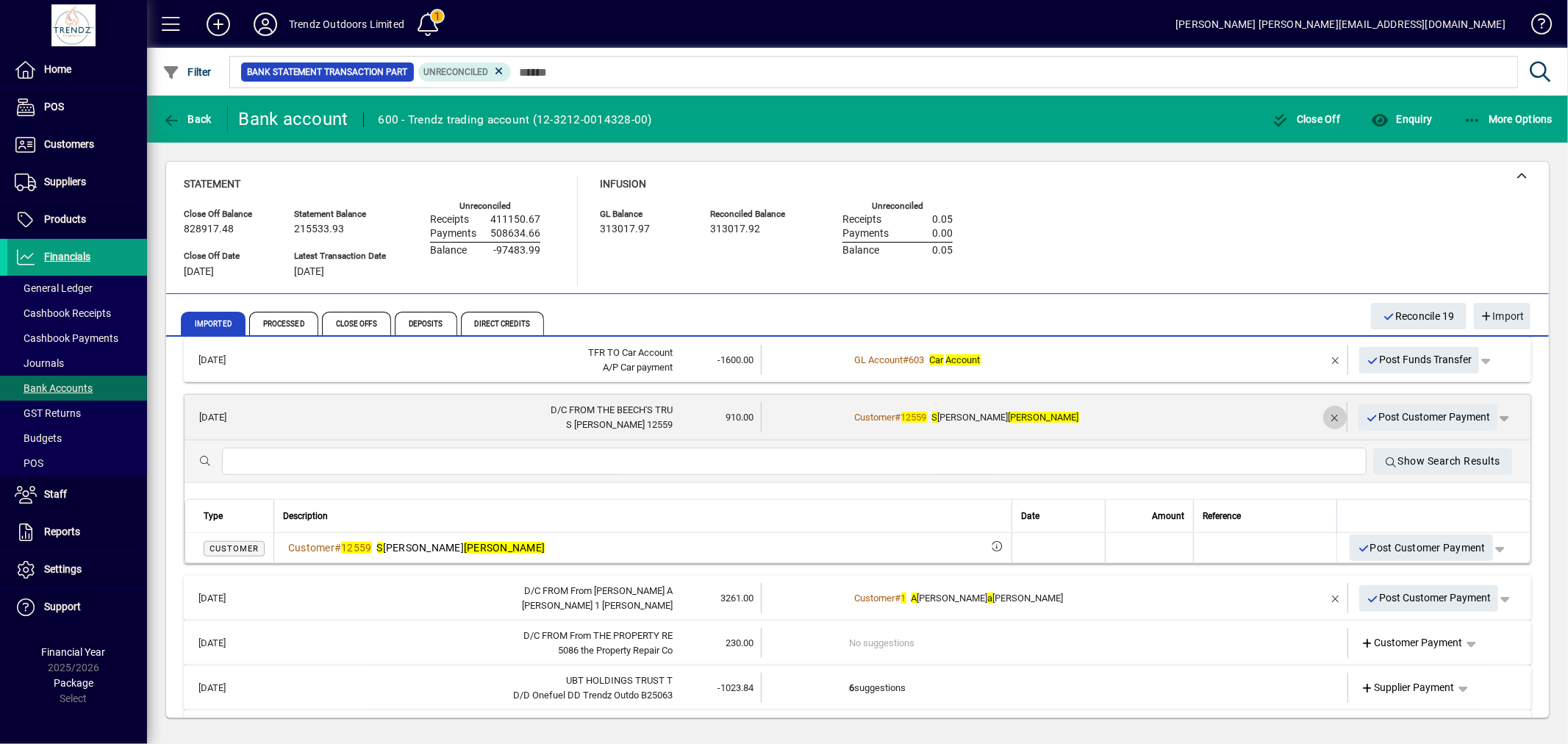
click at [1323, 409] on span "button" at bounding box center [1335, 418] width 36 height 36
click at [1039, 404] on td "1 suggestion" at bounding box center [1055, 416] width 411 height 30
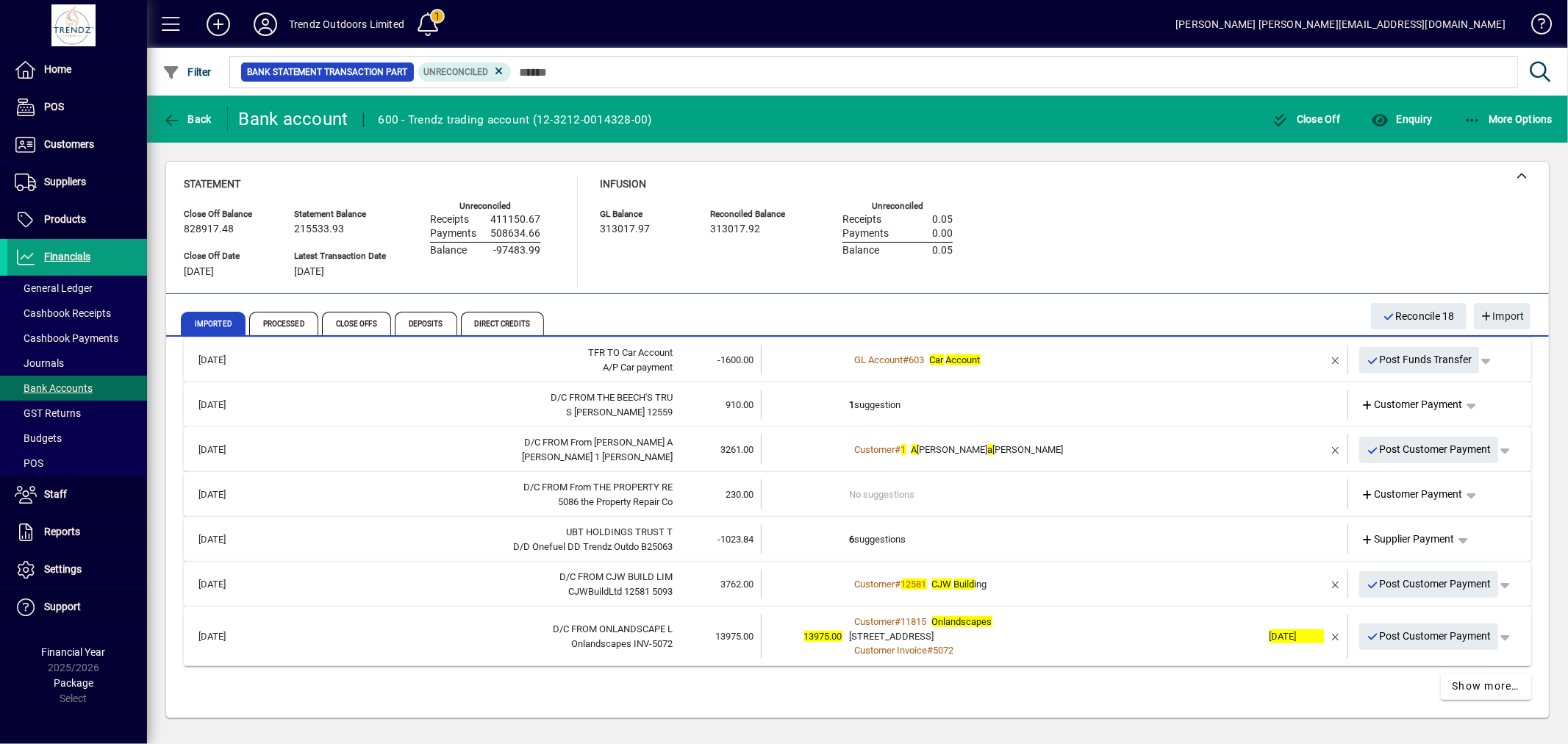
click at [1015, 403] on td "1 suggestion" at bounding box center [1056, 404] width 412 height 30
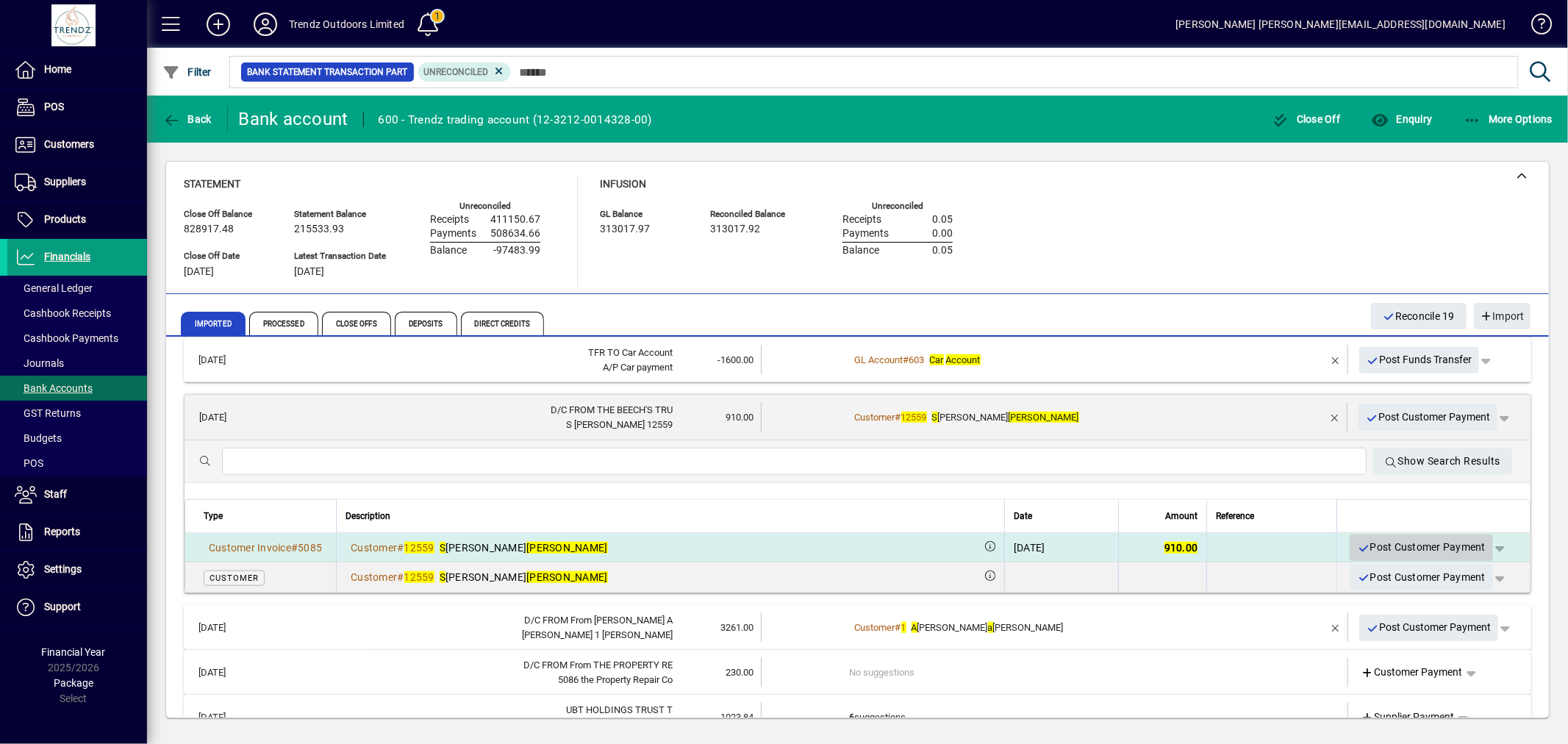
click at [1398, 540] on span "Post Customer Payment" at bounding box center [1421, 547] width 129 height 24
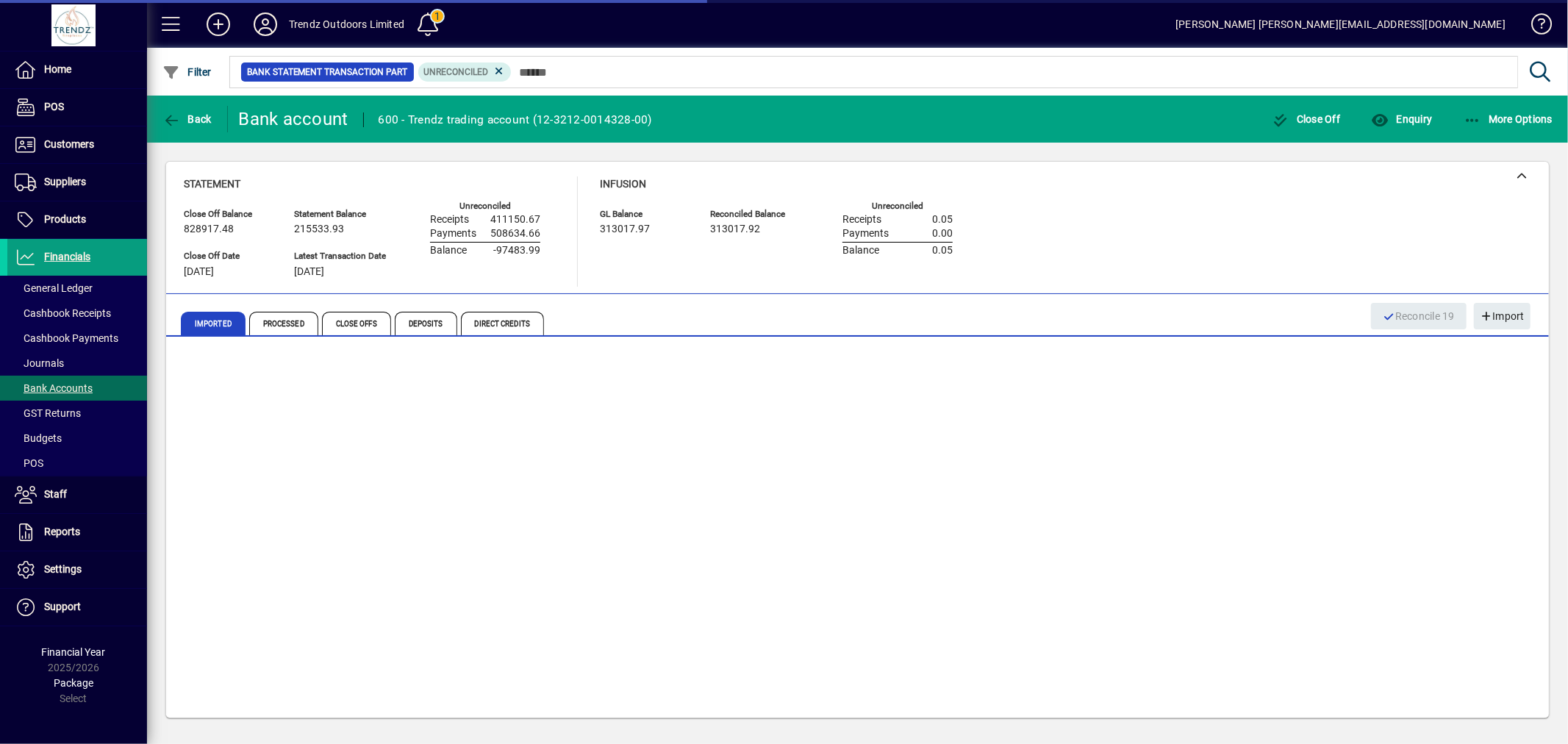
scroll to position [1022, 0]
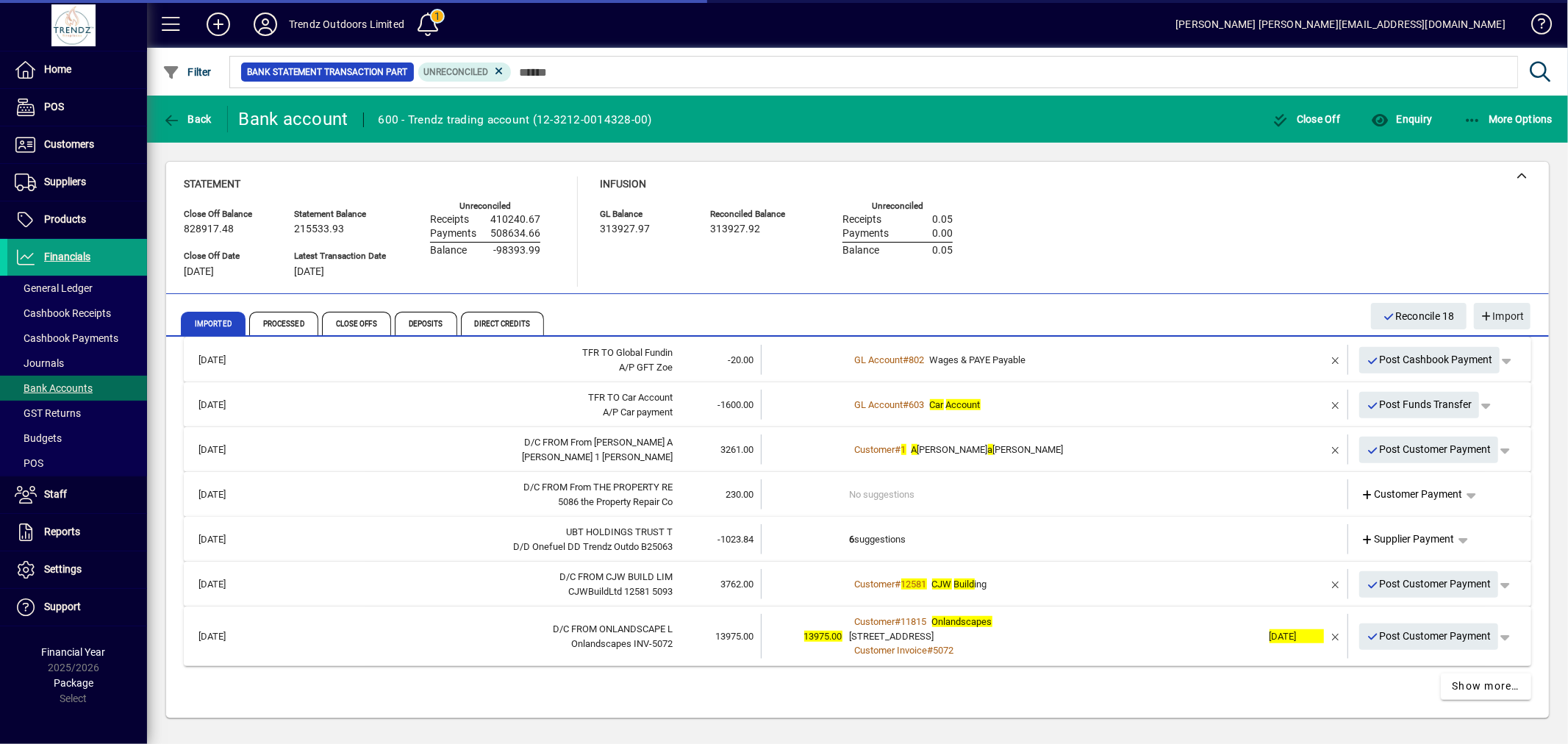
click at [850, 499] on td "No suggestions" at bounding box center [1056, 494] width 412 height 30
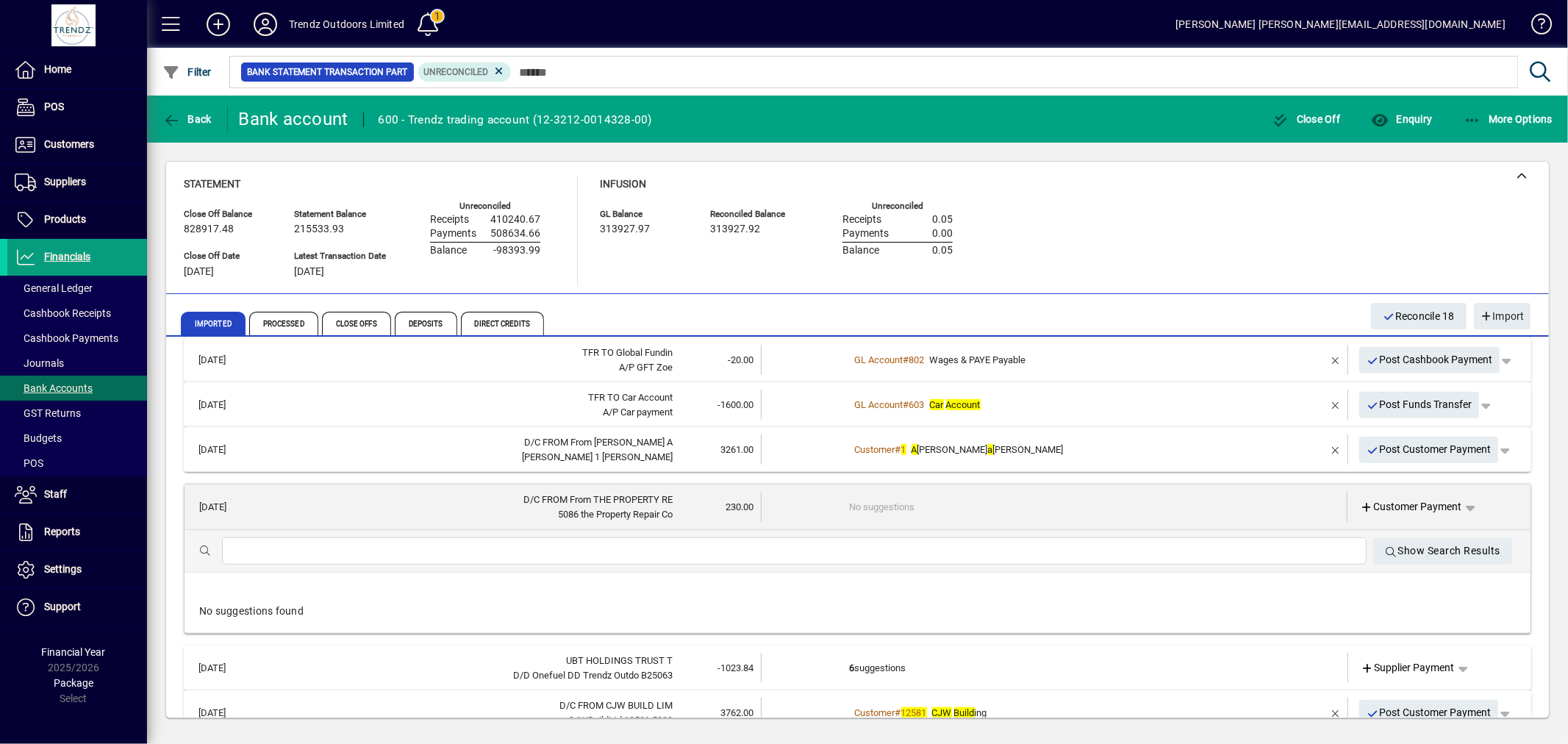
click at [841, 518] on td at bounding box center [805, 506] width 88 height 30
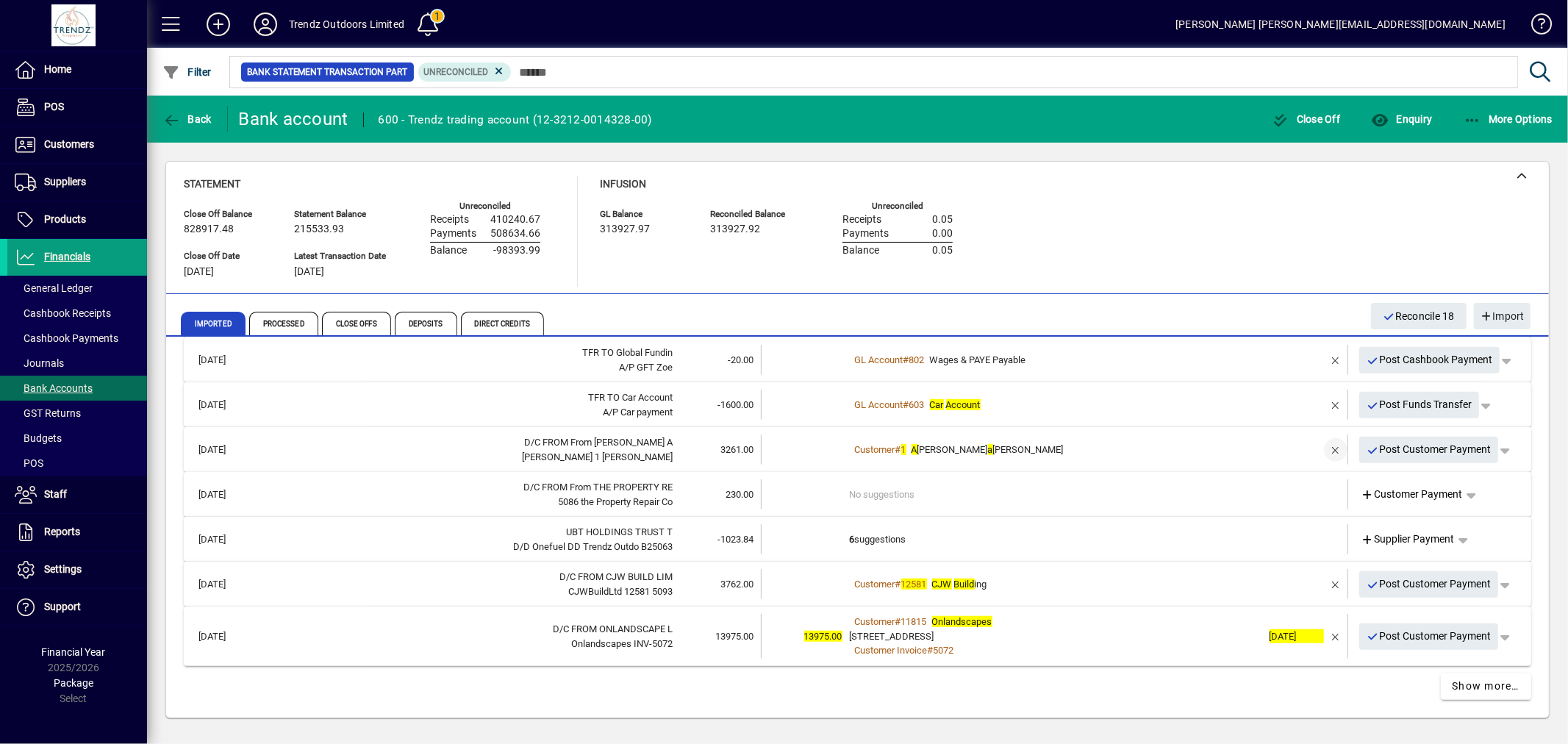
click at [1321, 447] on span "button" at bounding box center [1336, 450] width 36 height 36
click at [1203, 444] on td "1 suggestion" at bounding box center [1056, 449] width 412 height 30
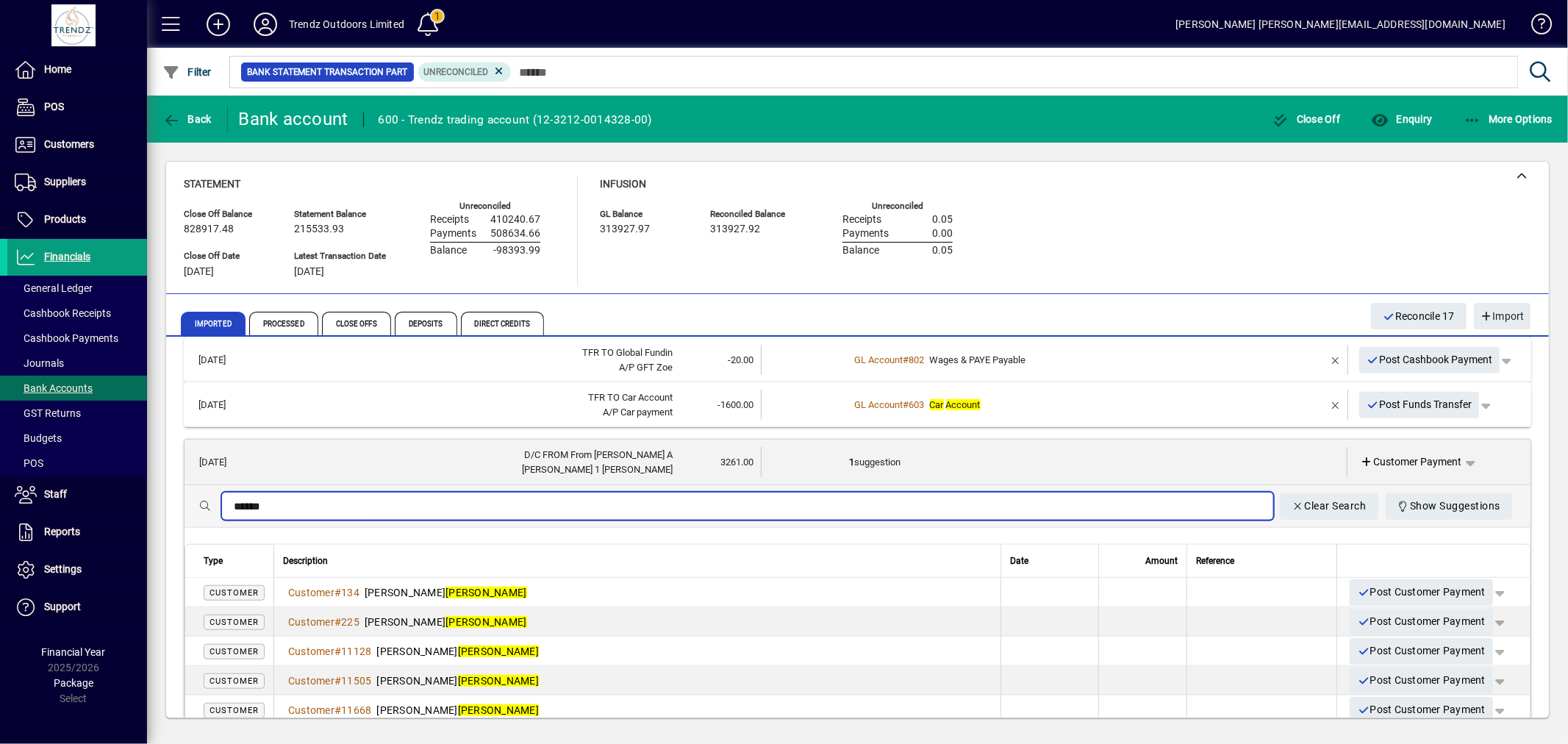
click at [777, 502] on input "******" at bounding box center [747, 507] width 1027 height 18
drag, startPoint x: 239, startPoint y: 502, endPoint x: 156, endPoint y: 497, distance: 83.2
click at [163, 499] on div "Close Off Balance 828917.48 Statement Balance 215533.93 GL Balance 313927.97 Re…" at bounding box center [858, 439] width 1421 height 594
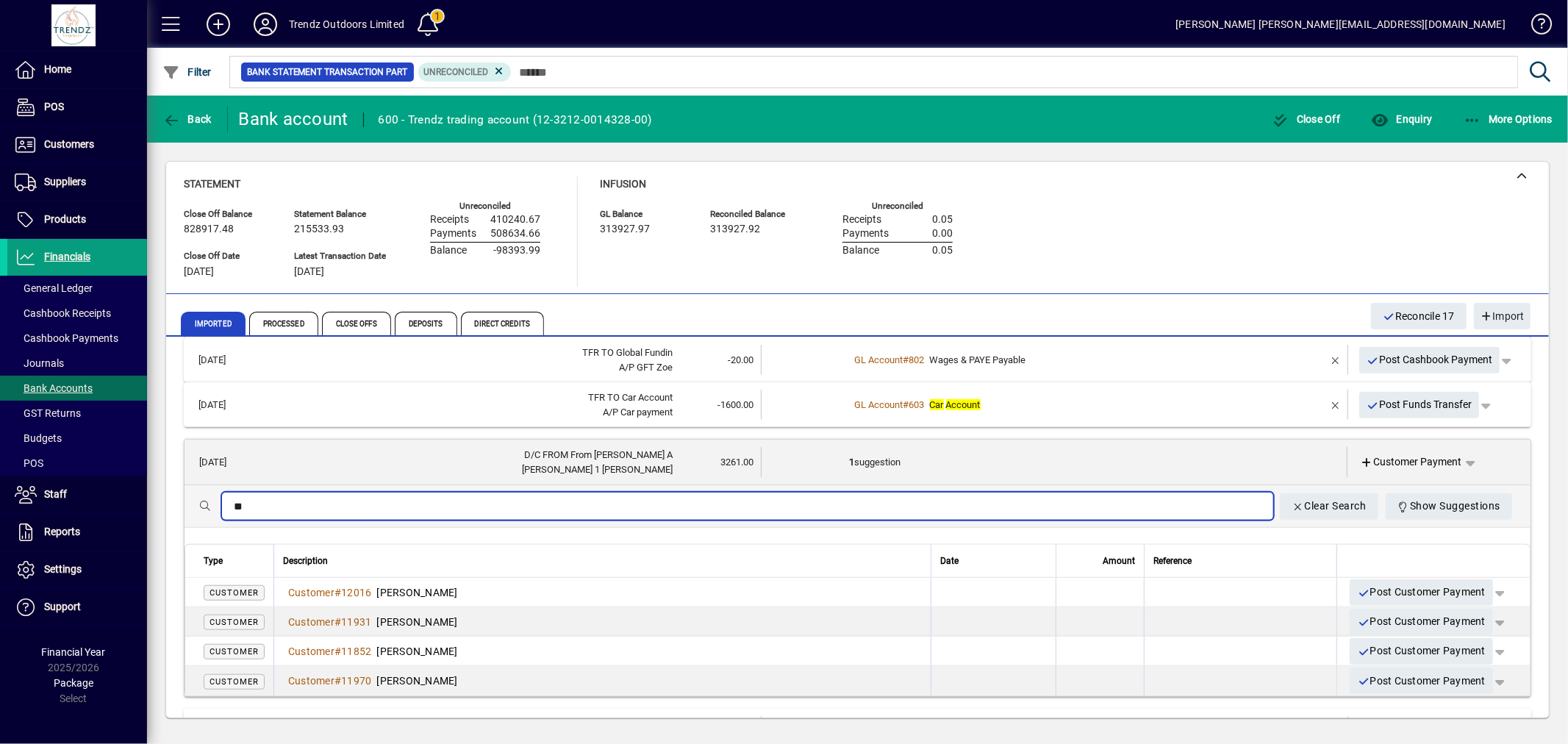
type input "**"
click at [964, 457] on td "1 suggestion" at bounding box center [1055, 462] width 411 height 30
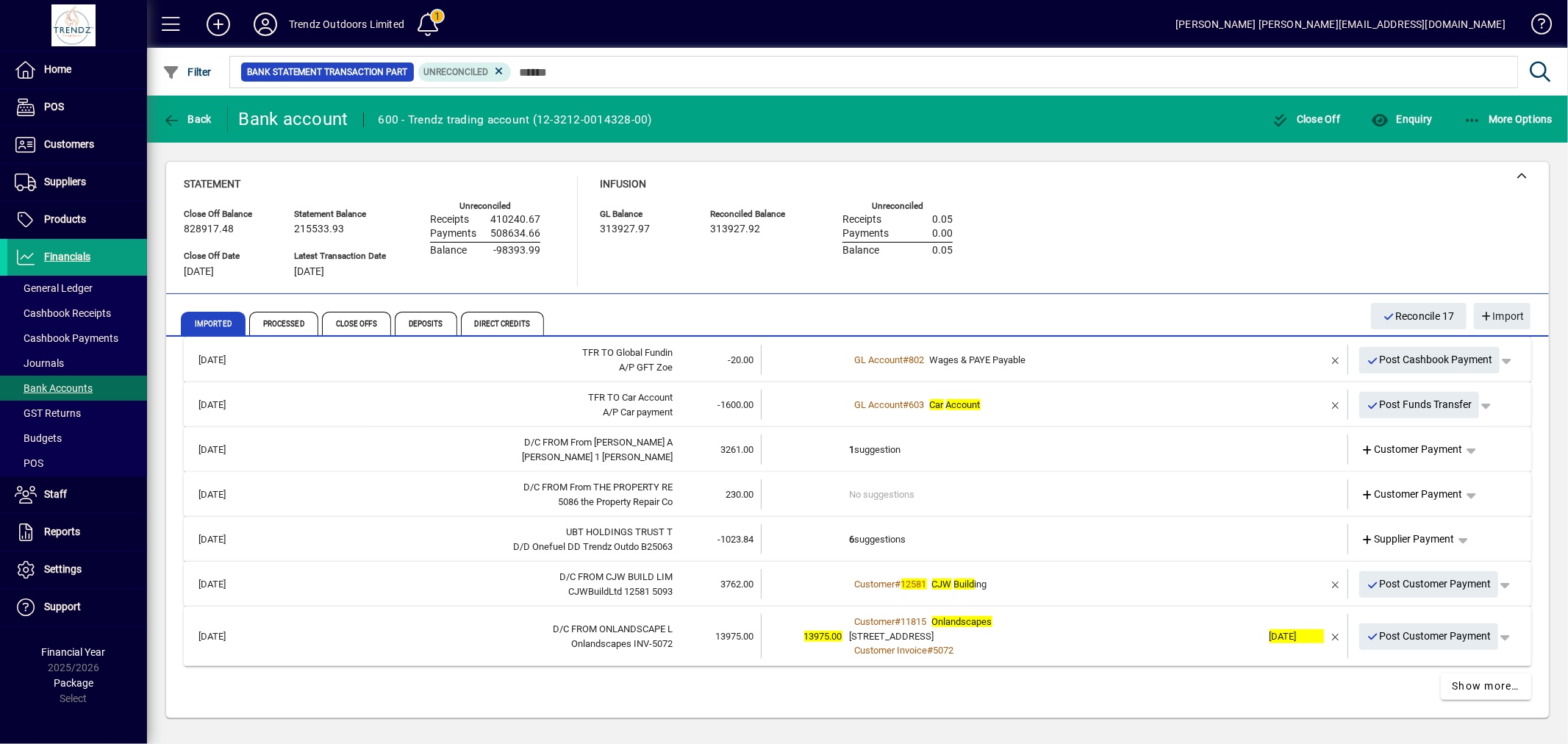
click at [924, 451] on td "1 suggestion" at bounding box center [1056, 449] width 412 height 30
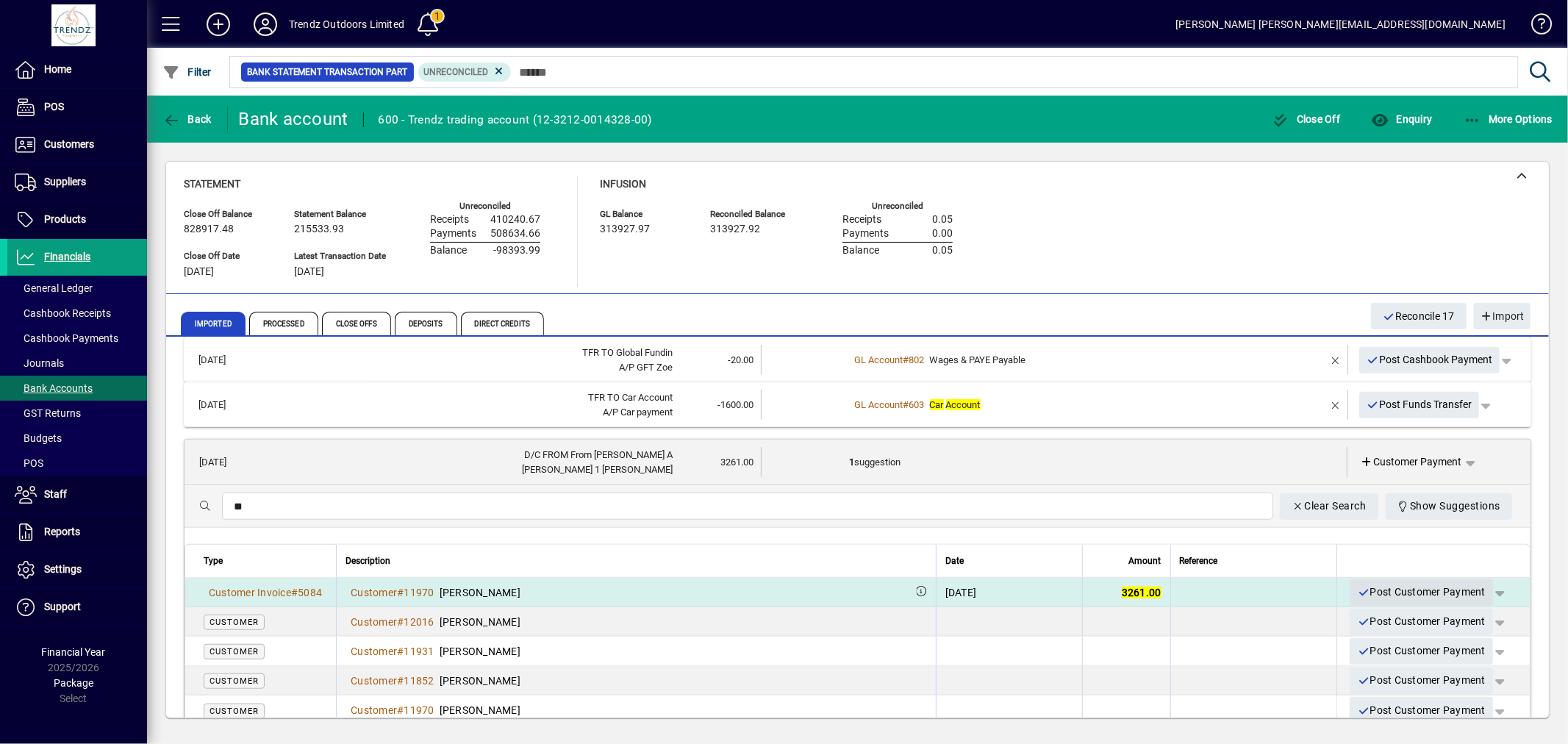
click at [1377, 587] on span "Post Customer Payment" at bounding box center [1421, 593] width 129 height 24
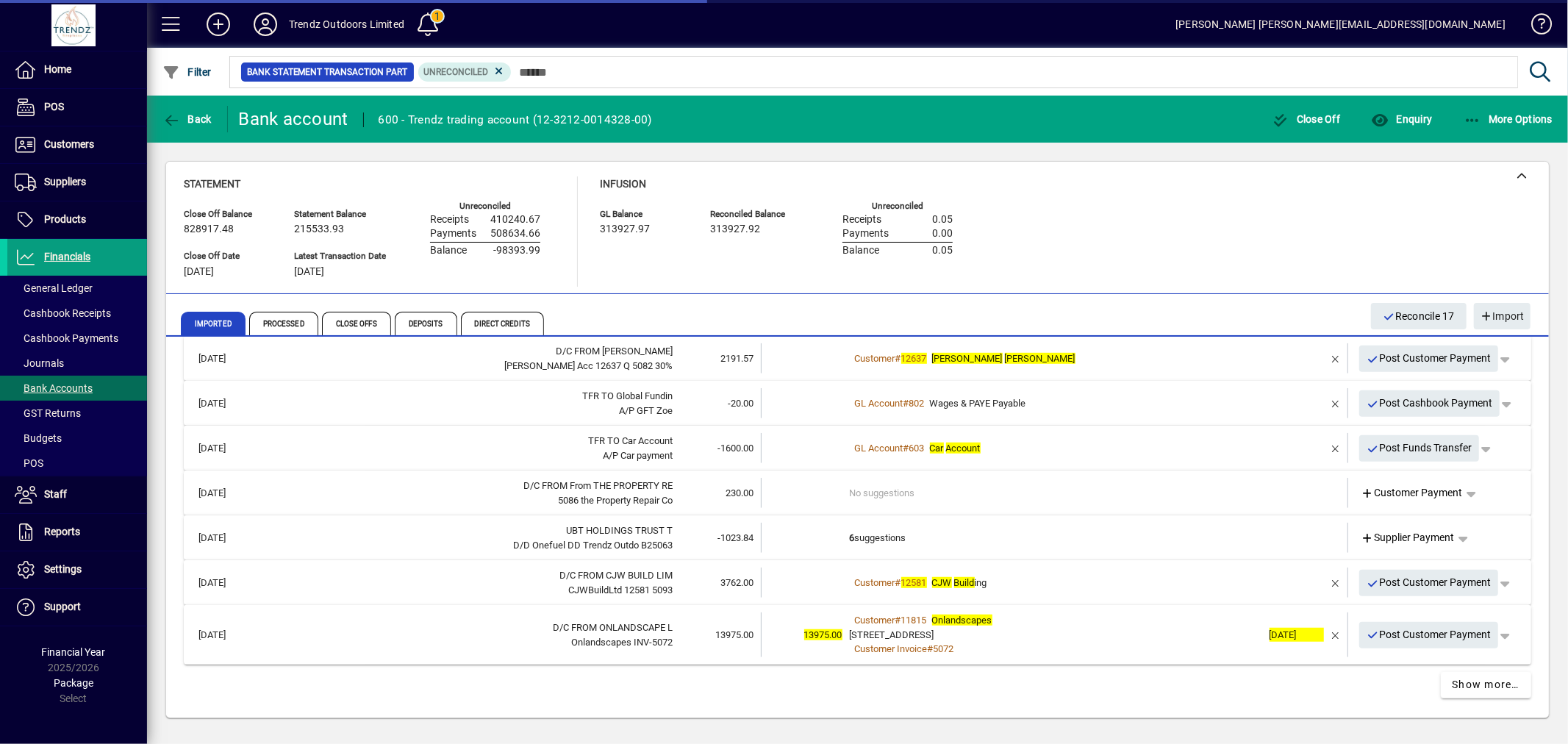
scroll to position [977, 0]
click at [871, 535] on td "6 suggestions" at bounding box center [1056, 539] width 412 height 30
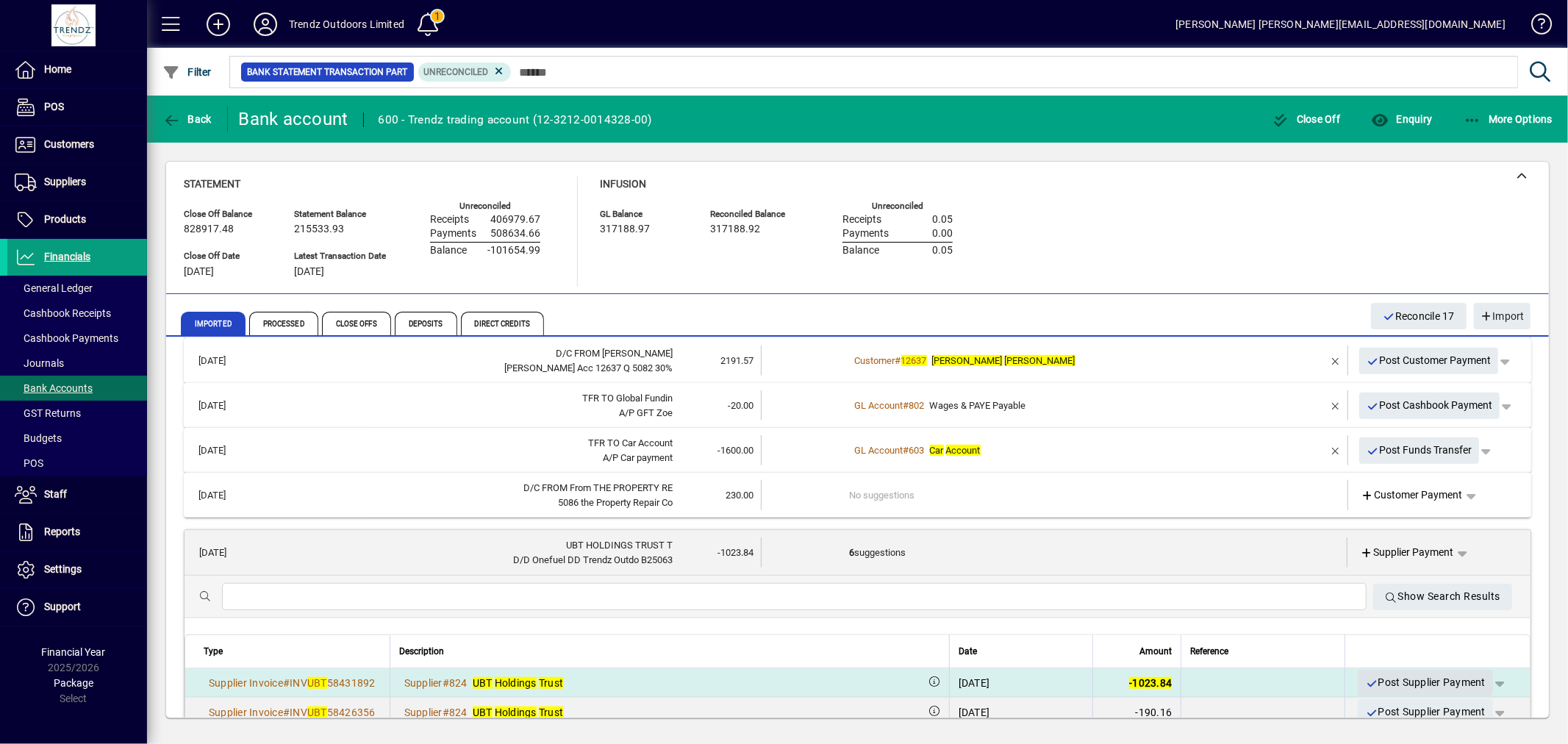
click at [1383, 687] on span "Post Supplier Payment" at bounding box center [1425, 683] width 120 height 24
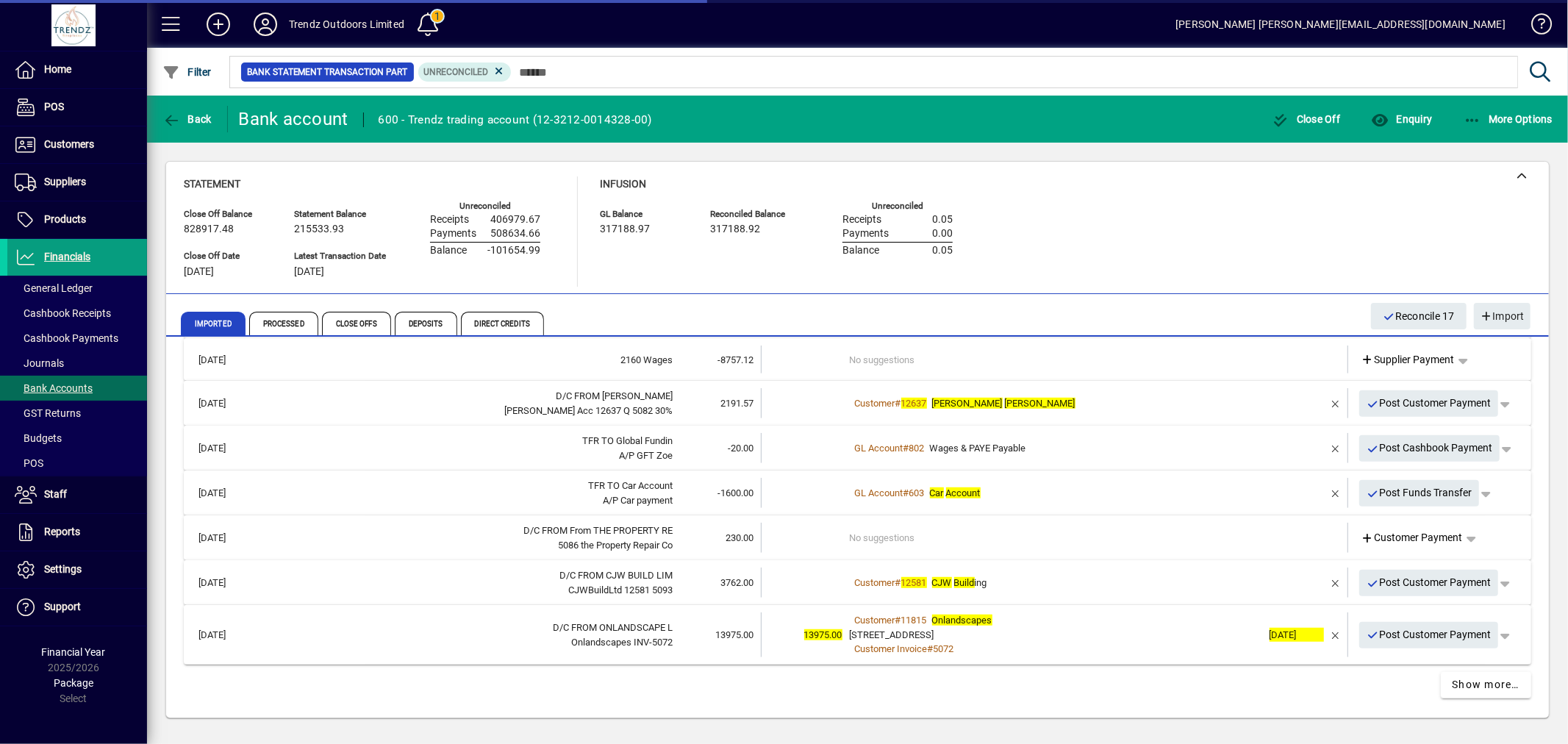
scroll to position [932, 0]
click at [1318, 581] on span "button" at bounding box center [1336, 585] width 36 height 36
click at [938, 573] on td "Customer # 12581 CJW Build ing" at bounding box center [1056, 585] width 412 height 30
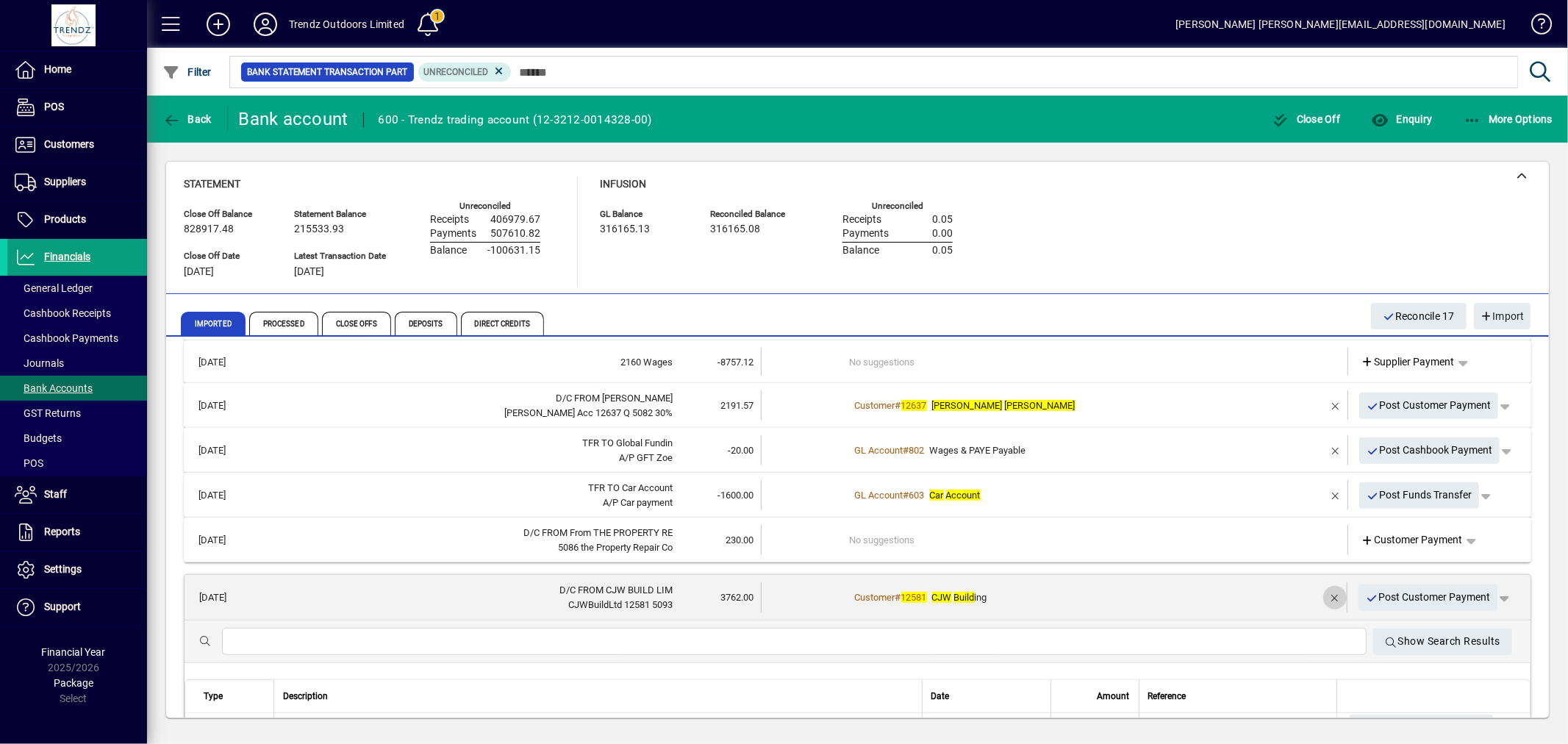
click at [1326, 592] on span "button" at bounding box center [1335, 598] width 36 height 36
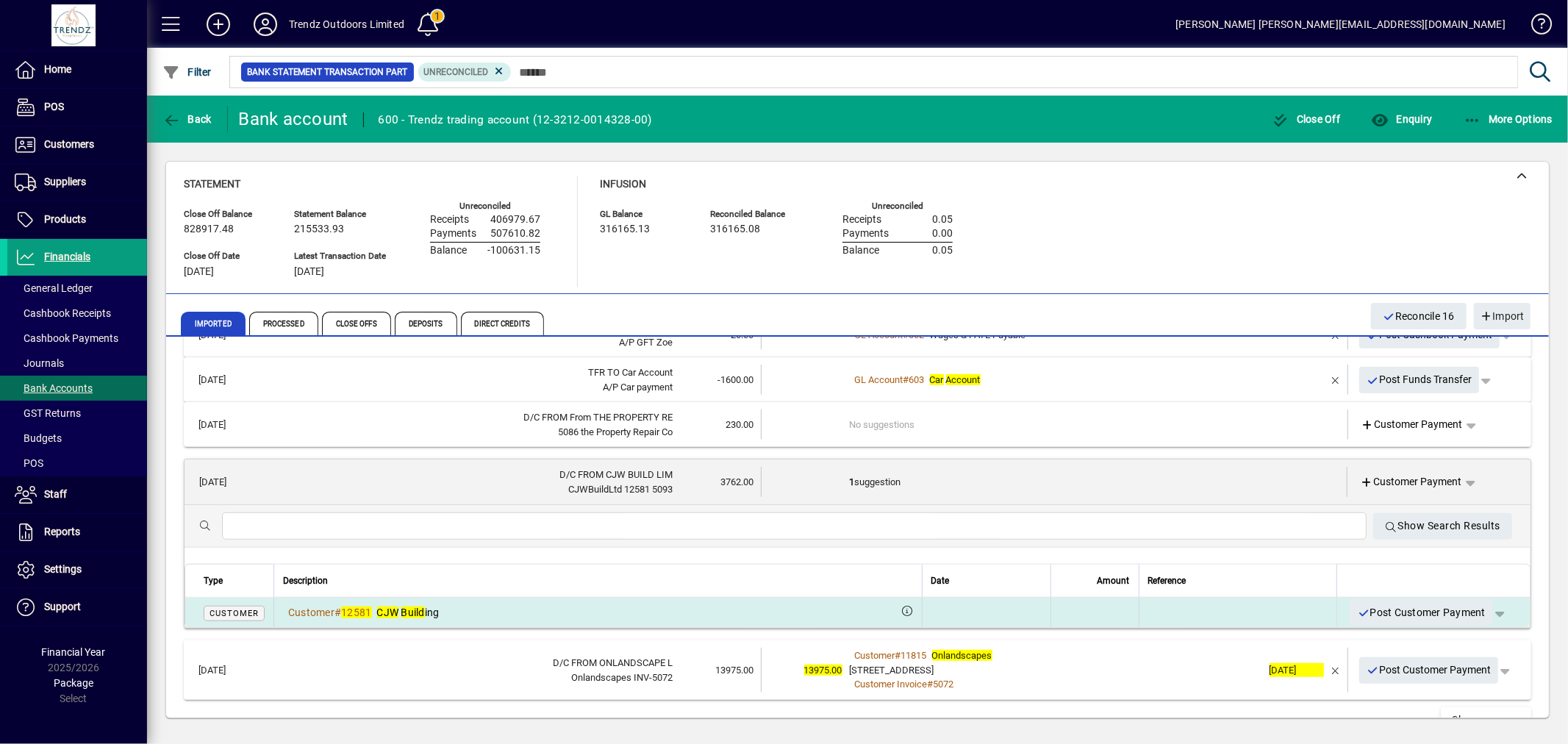
scroll to position [1081, 0]
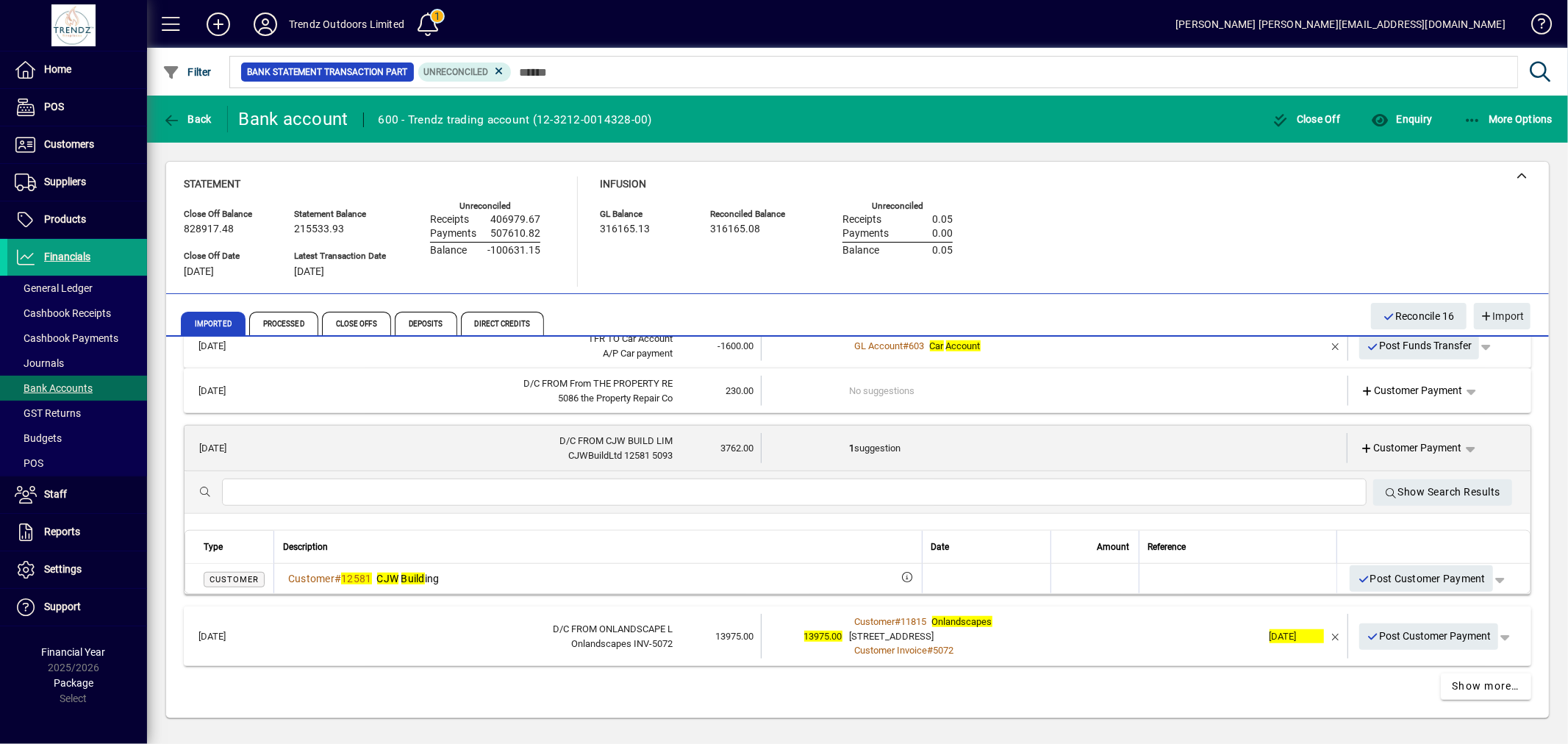
click at [876, 451] on td "1 suggestion" at bounding box center [1055, 448] width 411 height 30
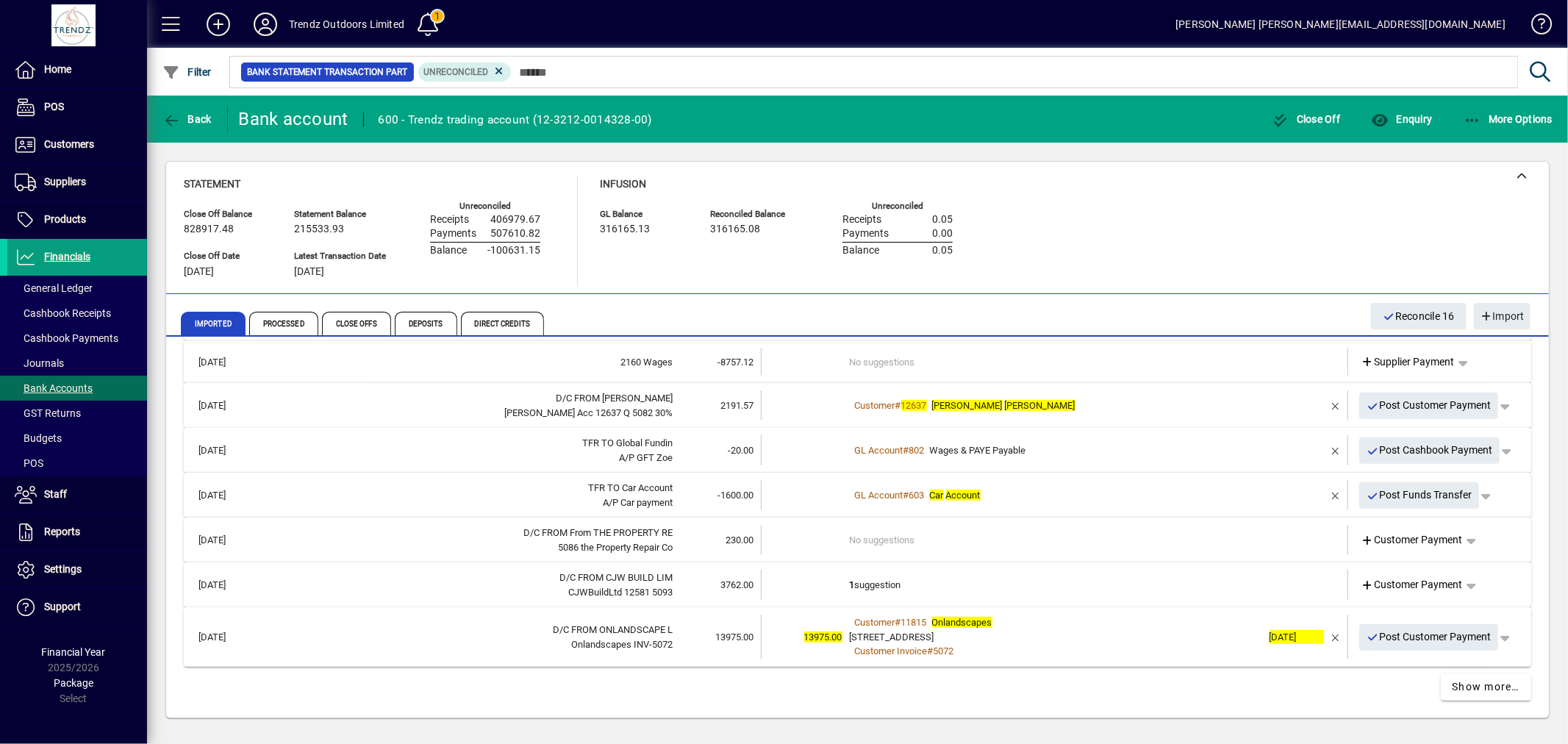
click at [855, 581] on td "1 suggestion" at bounding box center [1056, 585] width 412 height 30
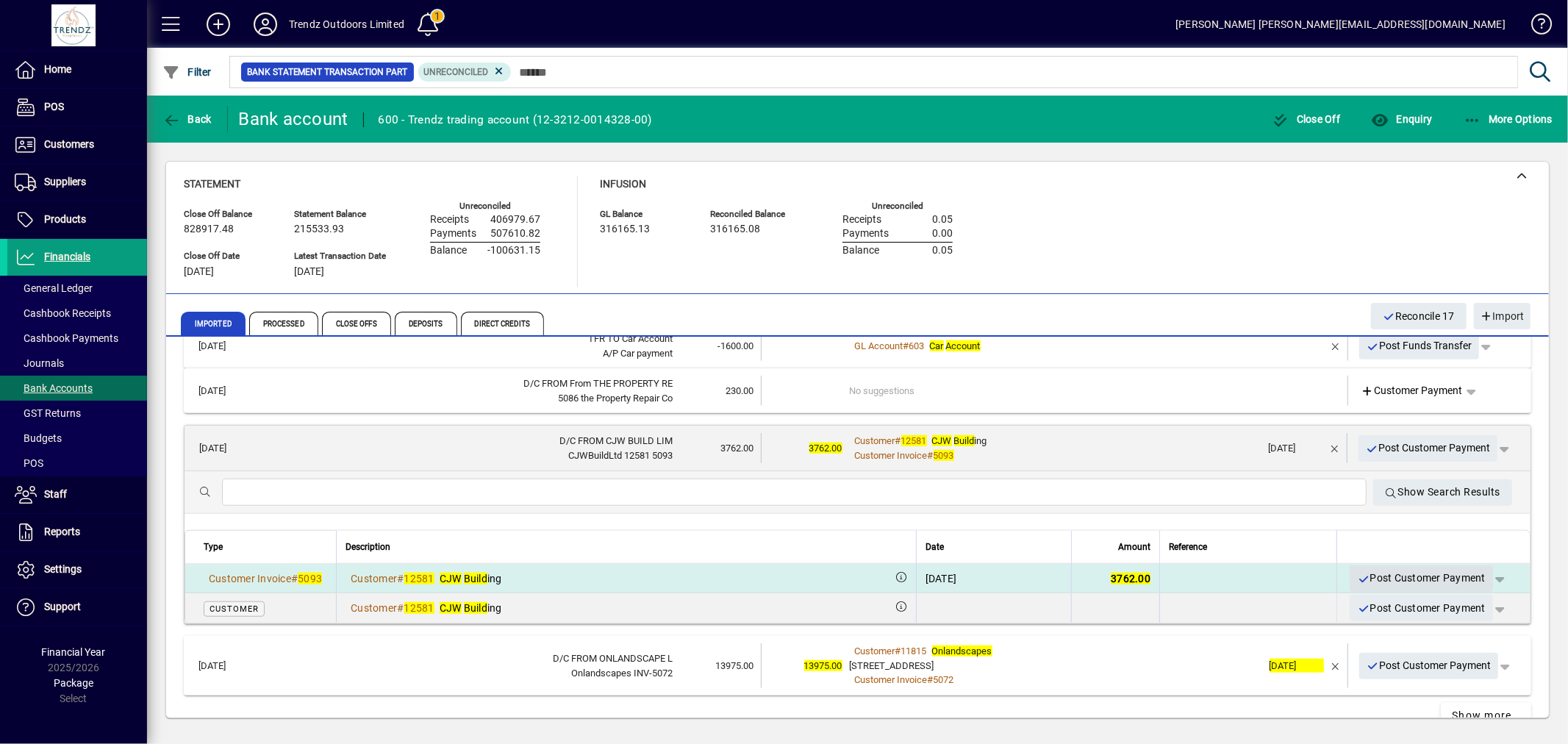
click at [1382, 573] on span "Post Customer Payment" at bounding box center [1421, 578] width 129 height 24
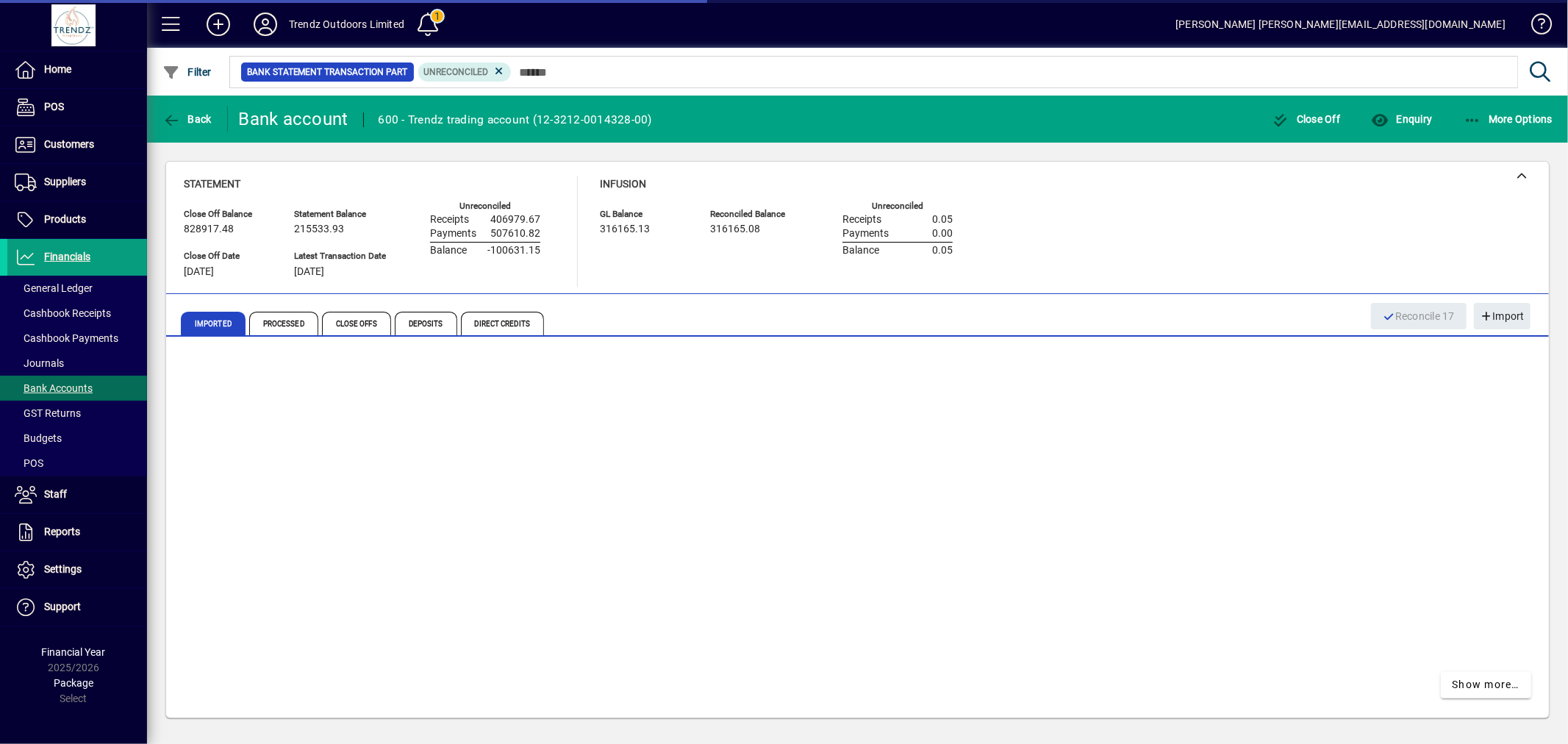
scroll to position [887, 0]
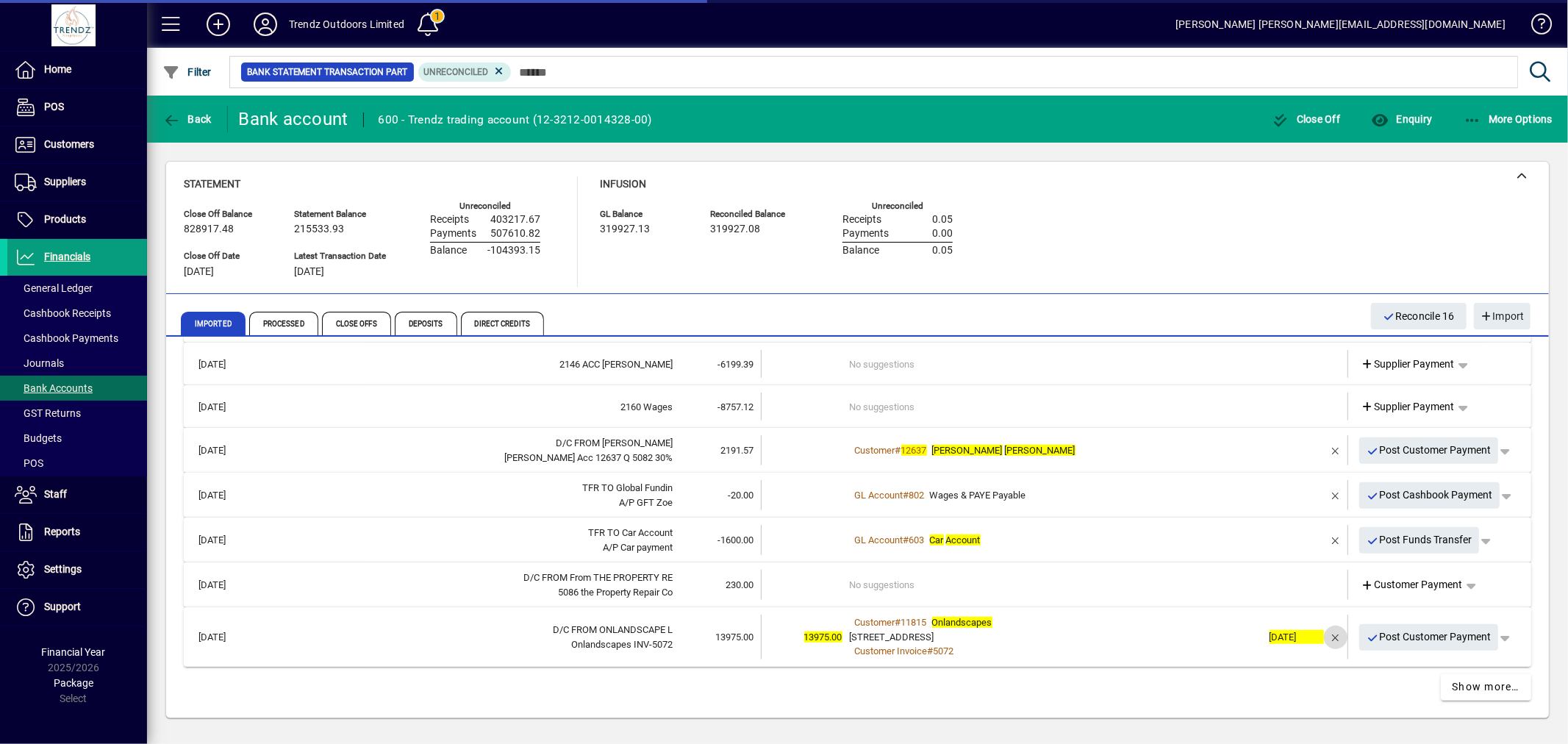
click at [1325, 634] on span "button" at bounding box center [1336, 638] width 36 height 36
click at [1328, 633] on span "button" at bounding box center [1336, 638] width 36 height 36
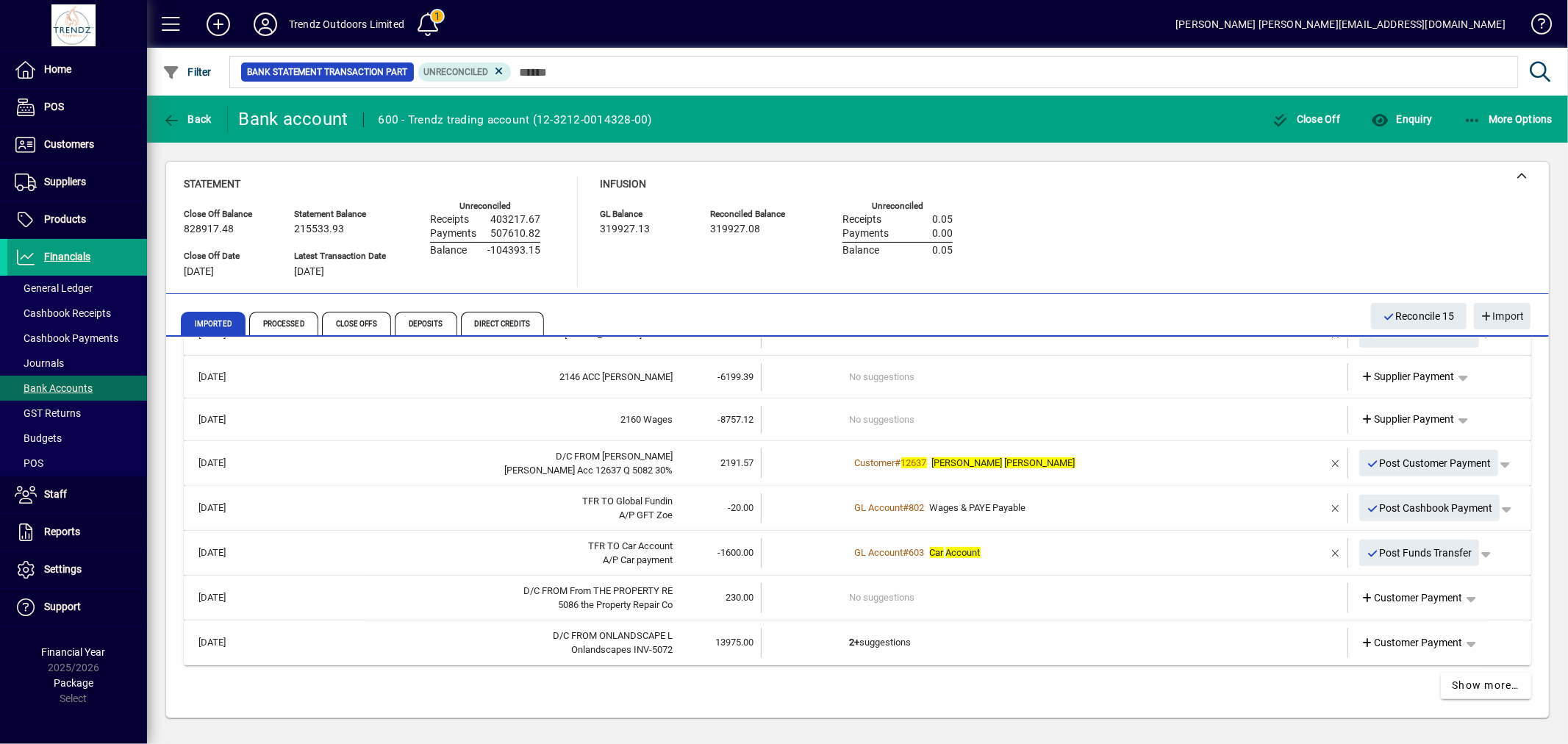
scroll to position [873, 0]
click at [1027, 631] on td "2+ suggestions" at bounding box center [1056, 645] width 412 height 30
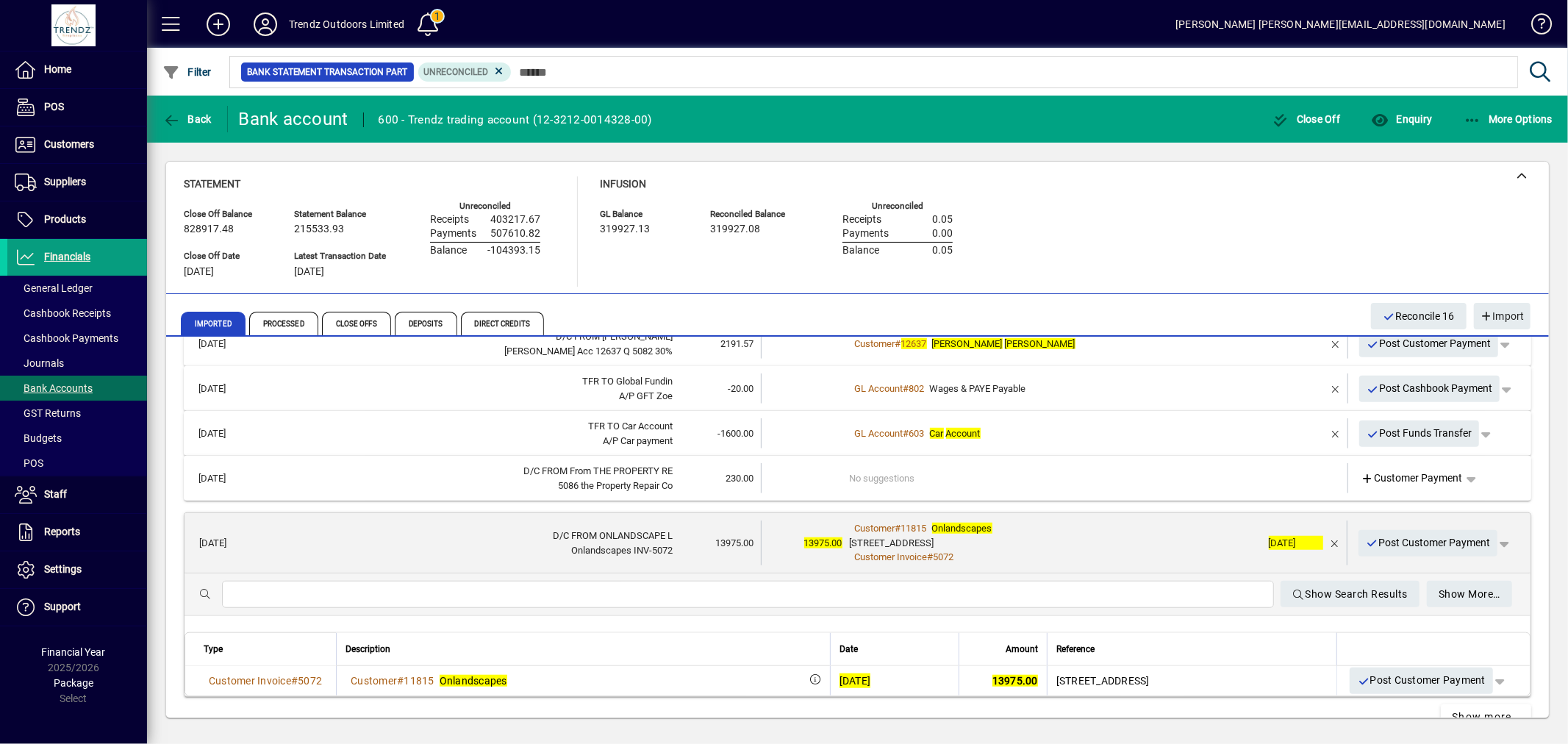
scroll to position [1025, 0]
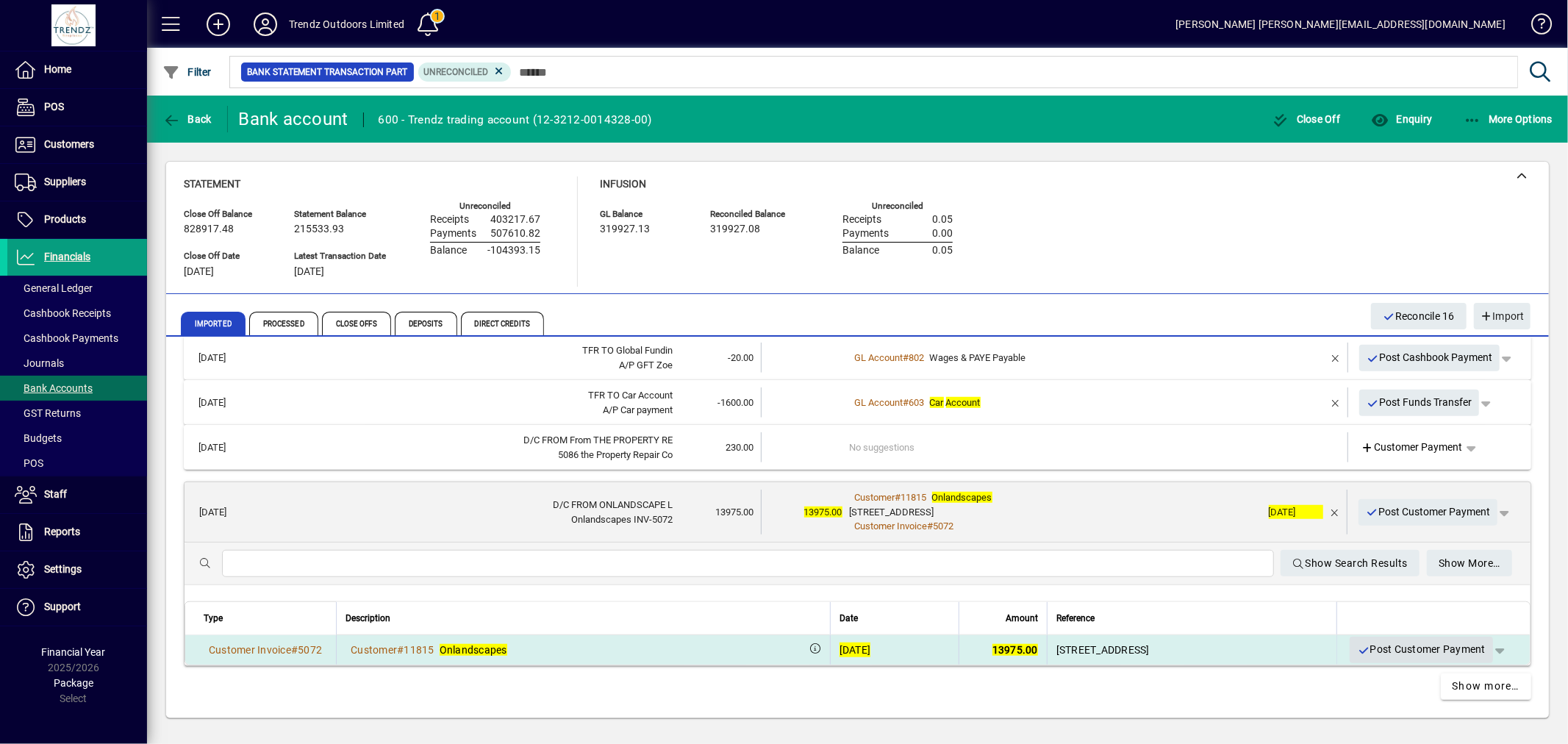
click at [1447, 649] on span "Post Customer Payment" at bounding box center [1421, 650] width 129 height 24
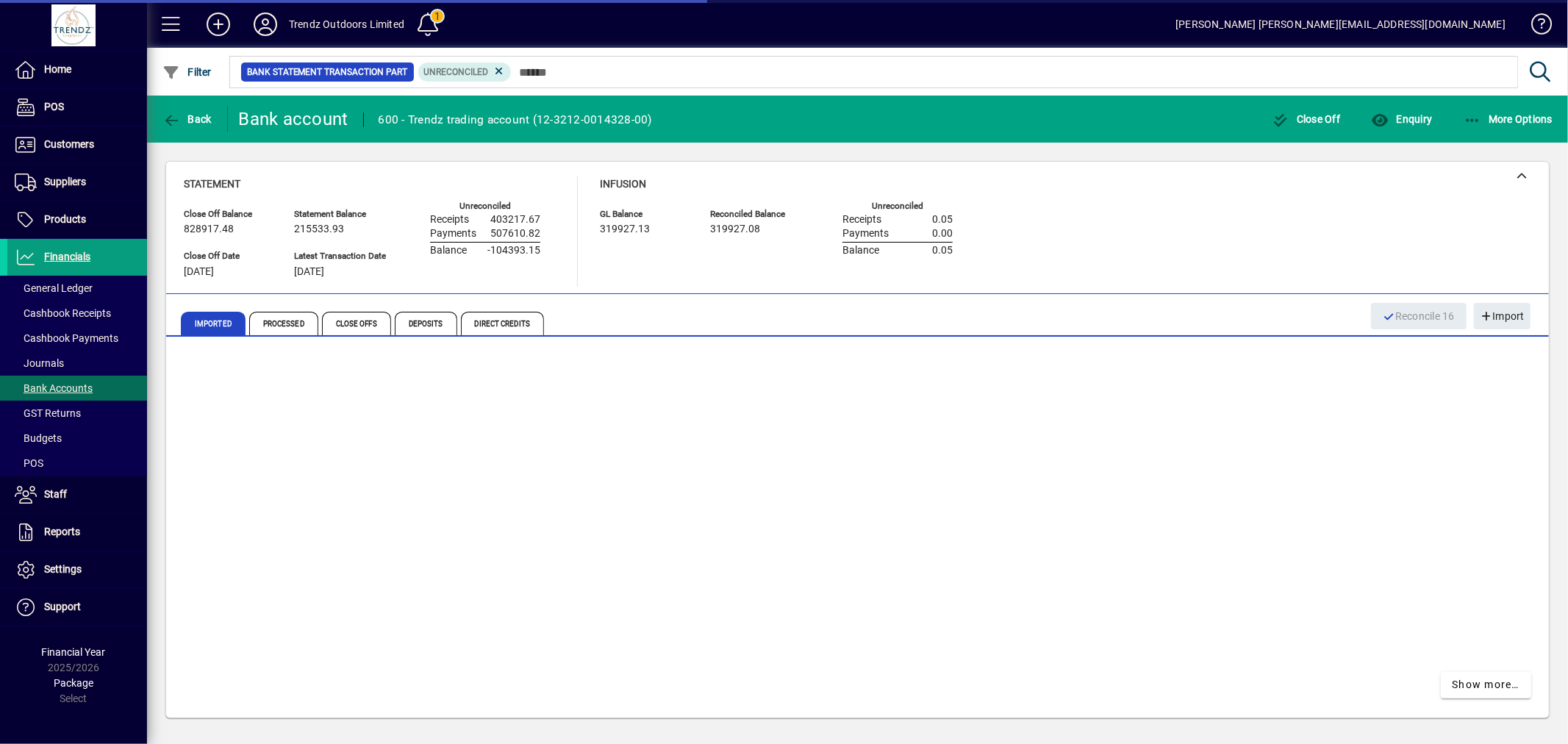
scroll to position [828, 0]
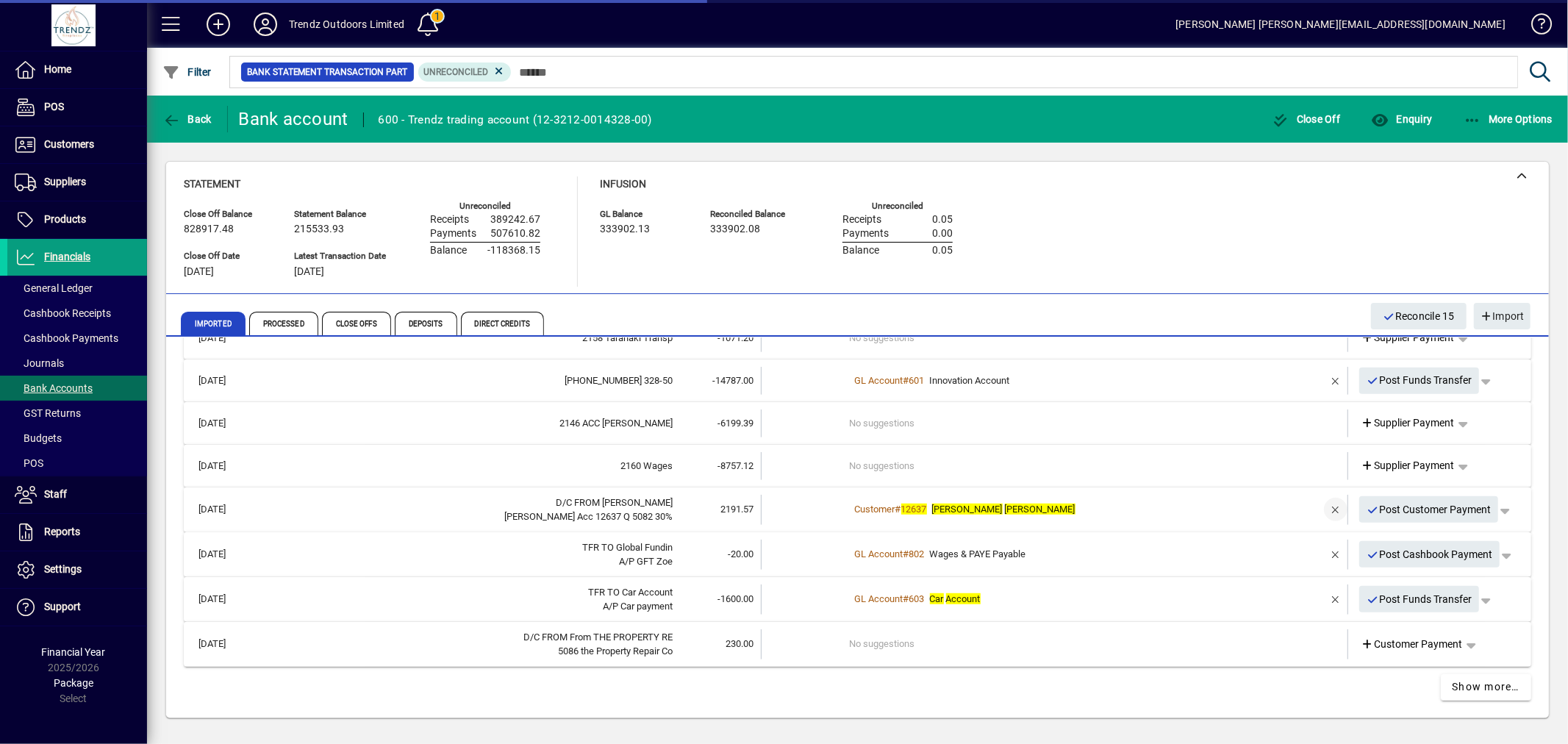
click at [1325, 503] on span "button" at bounding box center [1336, 509] width 36 height 36
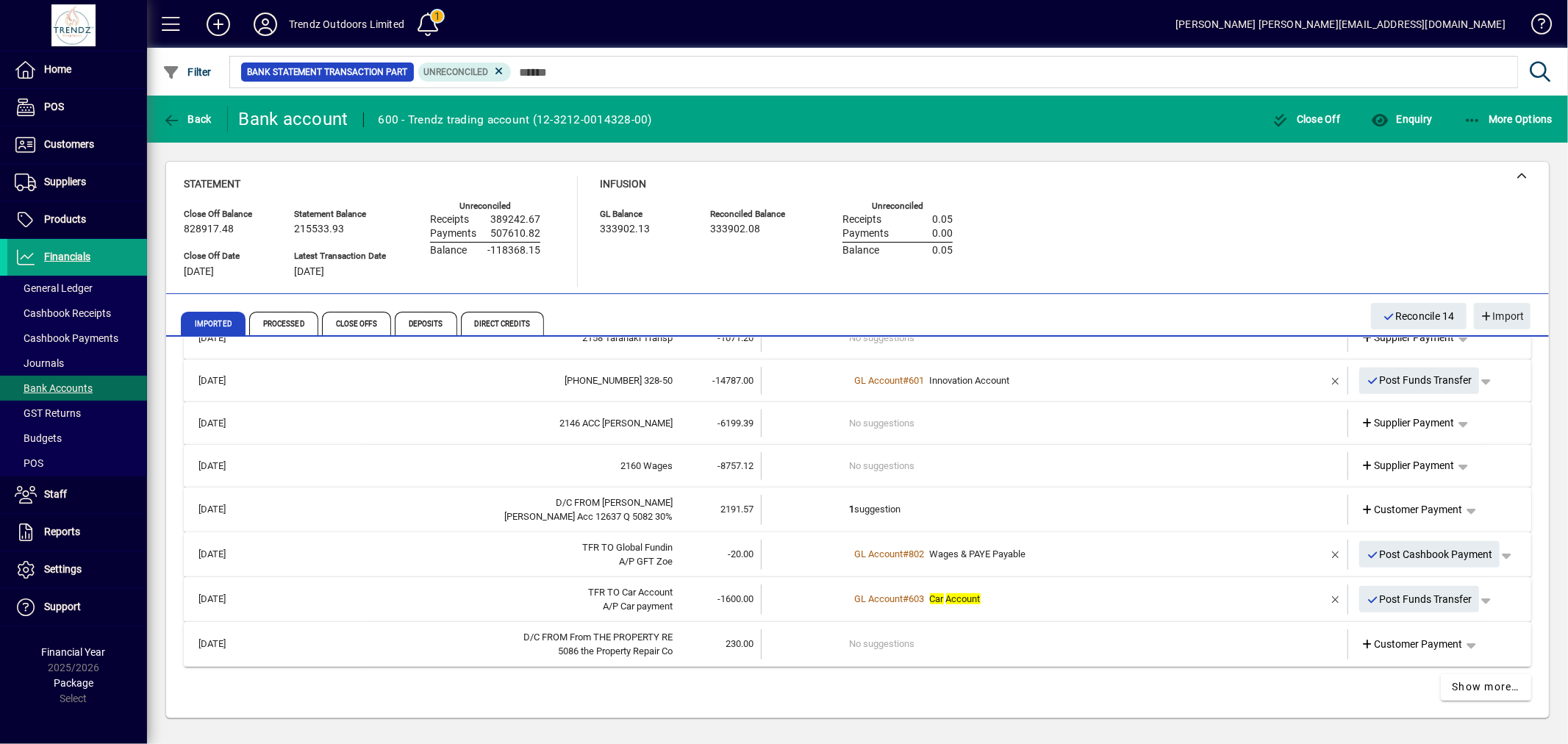
click at [1002, 498] on td "1 suggestion" at bounding box center [1056, 509] width 412 height 30
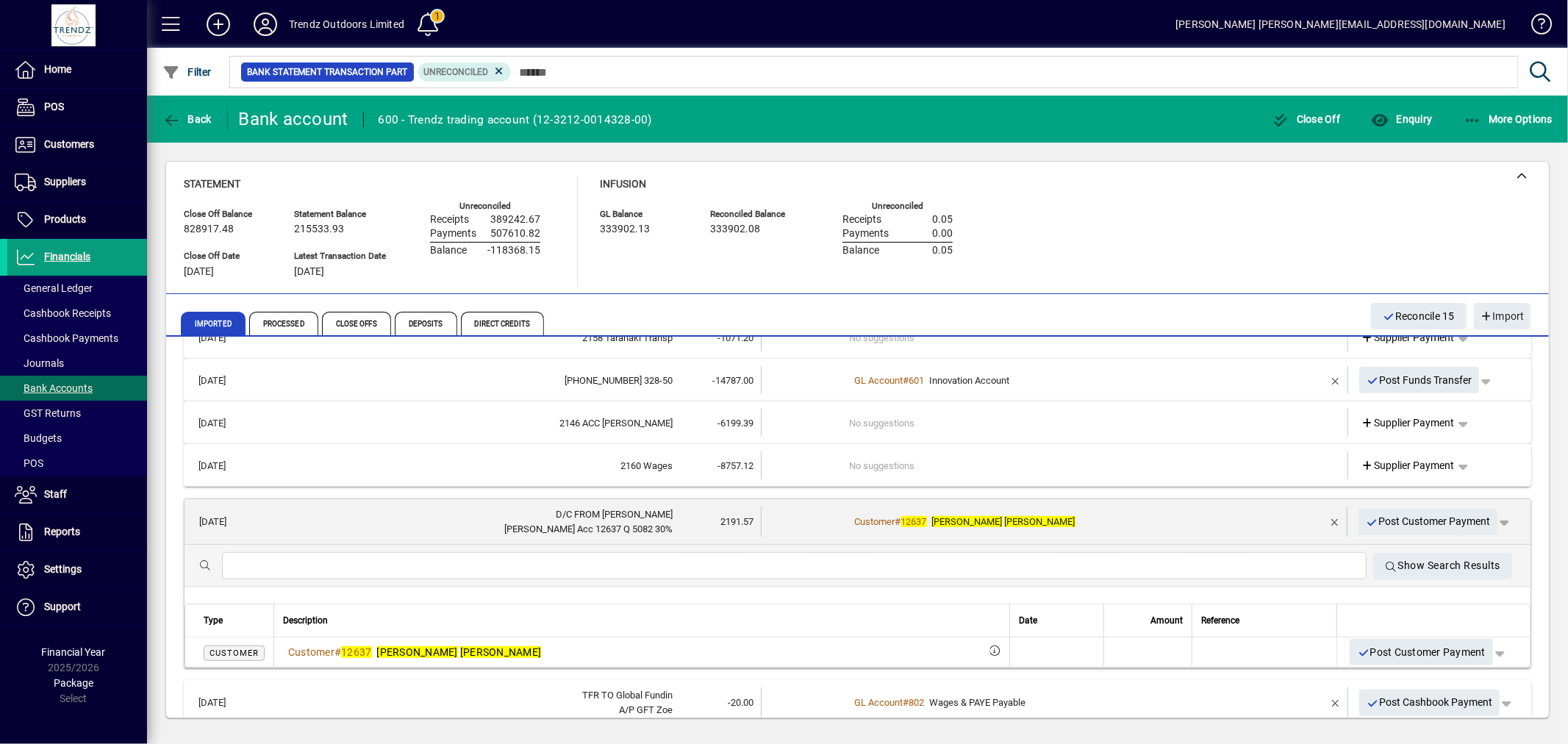
click at [865, 539] on mat-expansion-panel-header "12/08/2025 D/C FROM ANDREW G A Ali Lennox Acc 12637 Q 5082 30% 2191.57 Customer…" at bounding box center [857, 522] width 1346 height 45
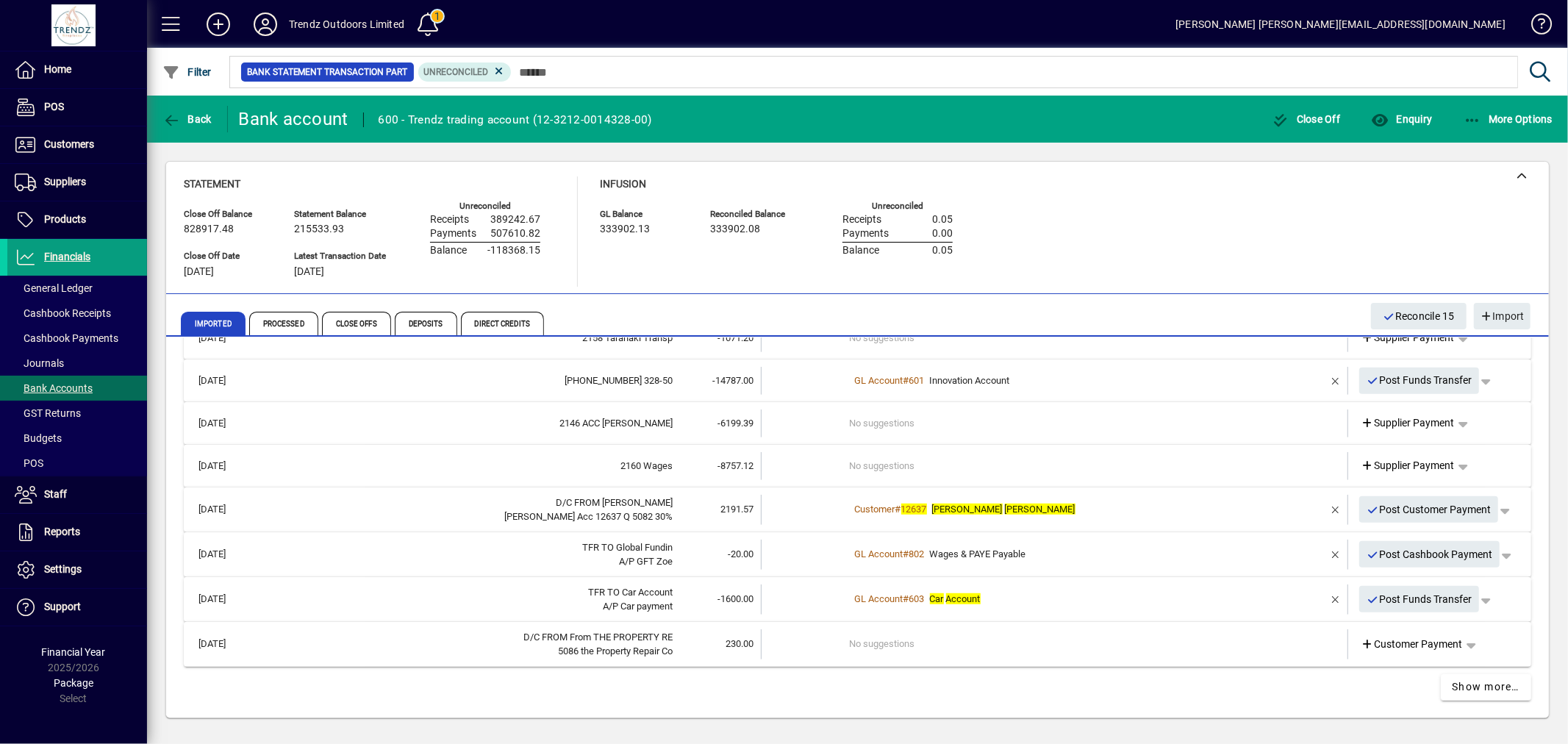
click at [841, 506] on td at bounding box center [805, 509] width 88 height 30
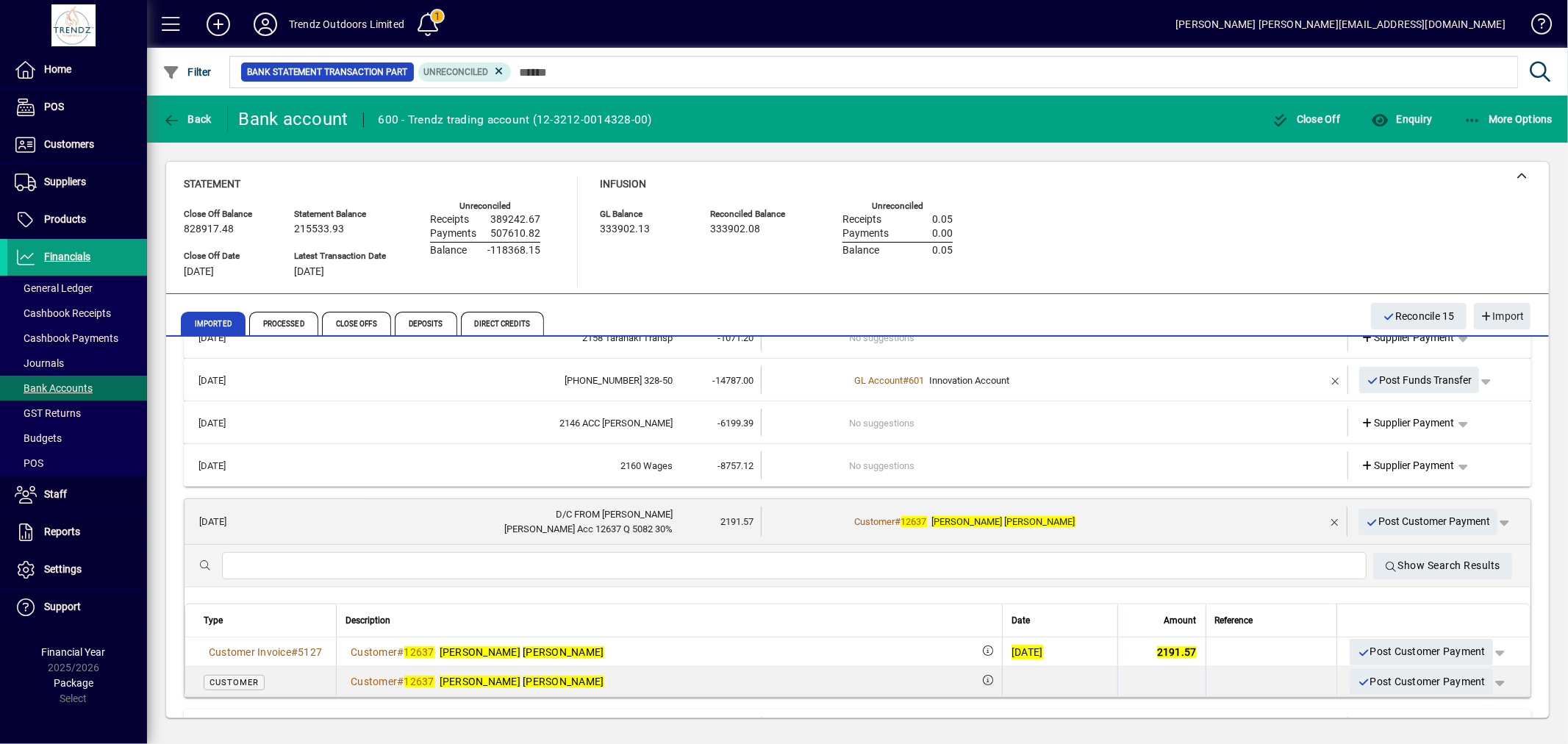
click at [1425, 634] on th at bounding box center [1432, 621] width 193 height 33
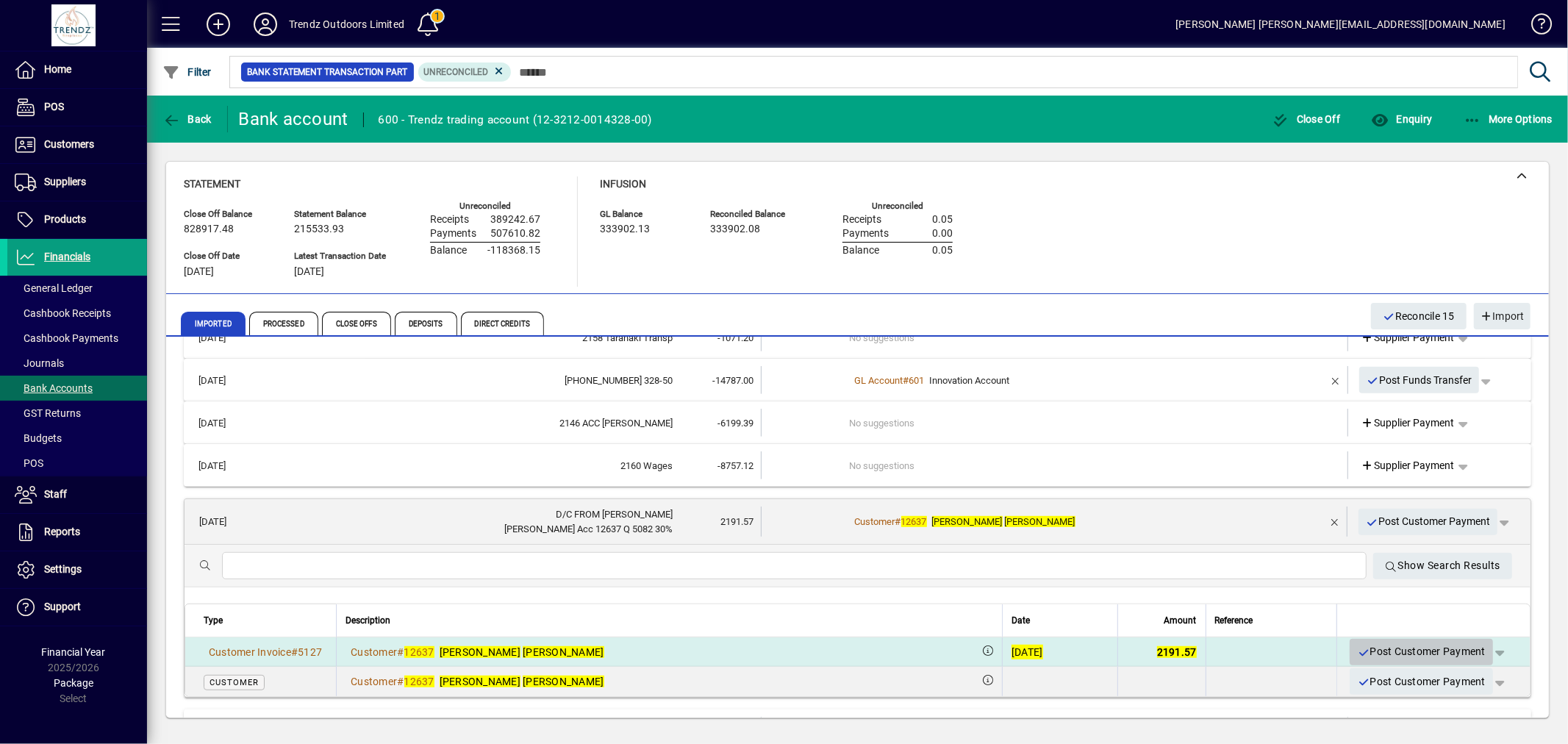
click at [1421, 650] on span "Post Customer Payment" at bounding box center [1421, 652] width 129 height 24
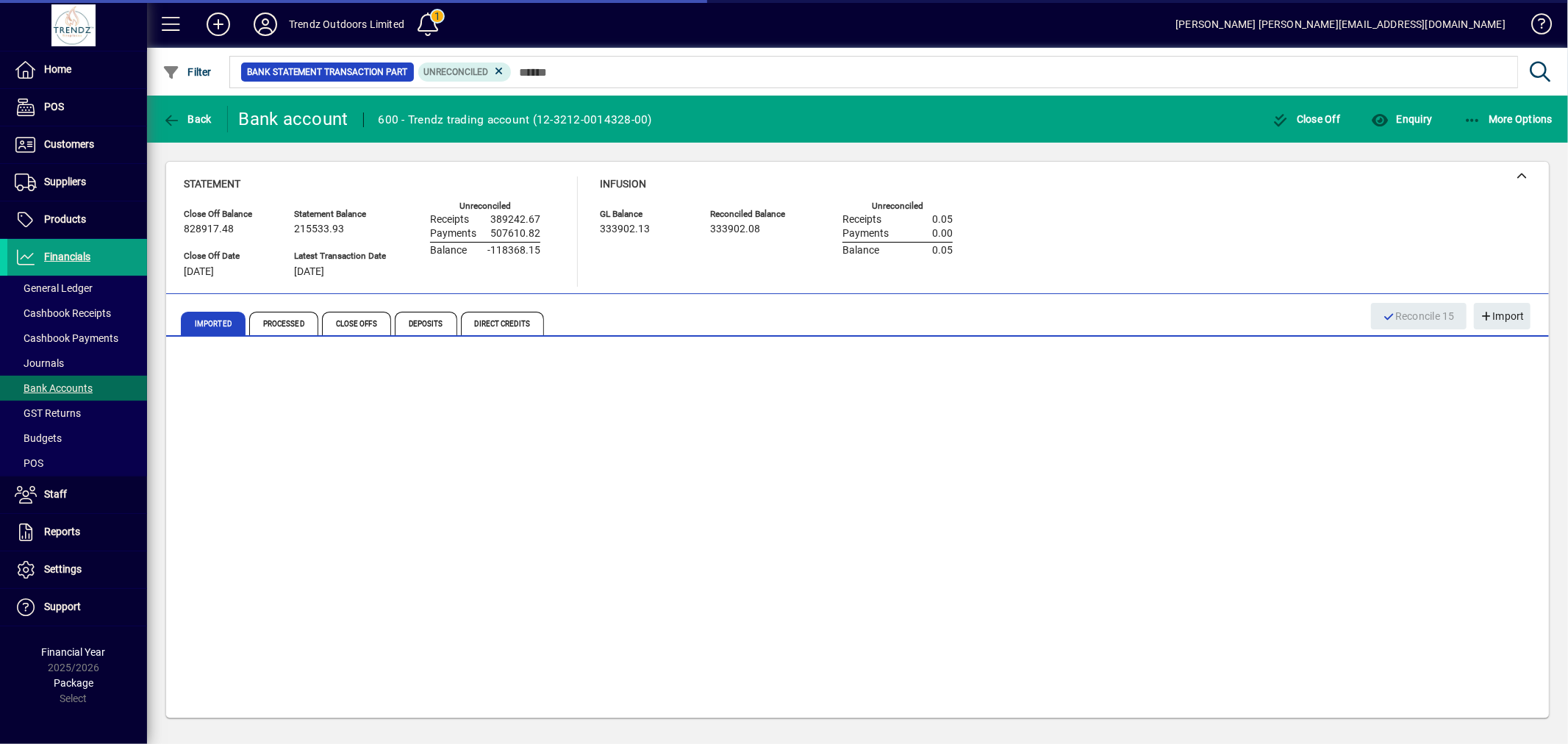
scroll to position [784, 0]
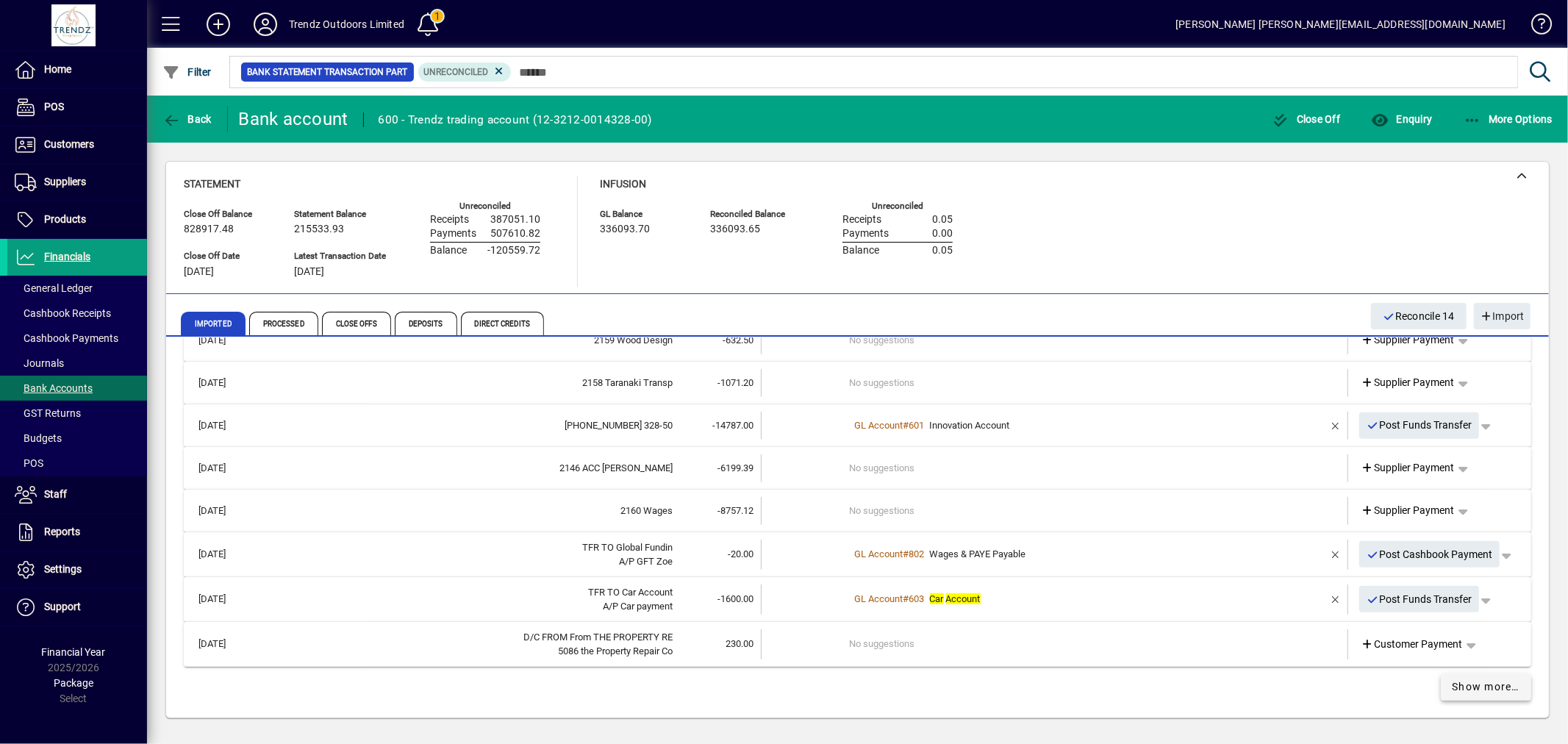
click at [1465, 697] on span at bounding box center [1486, 688] width 91 height 36
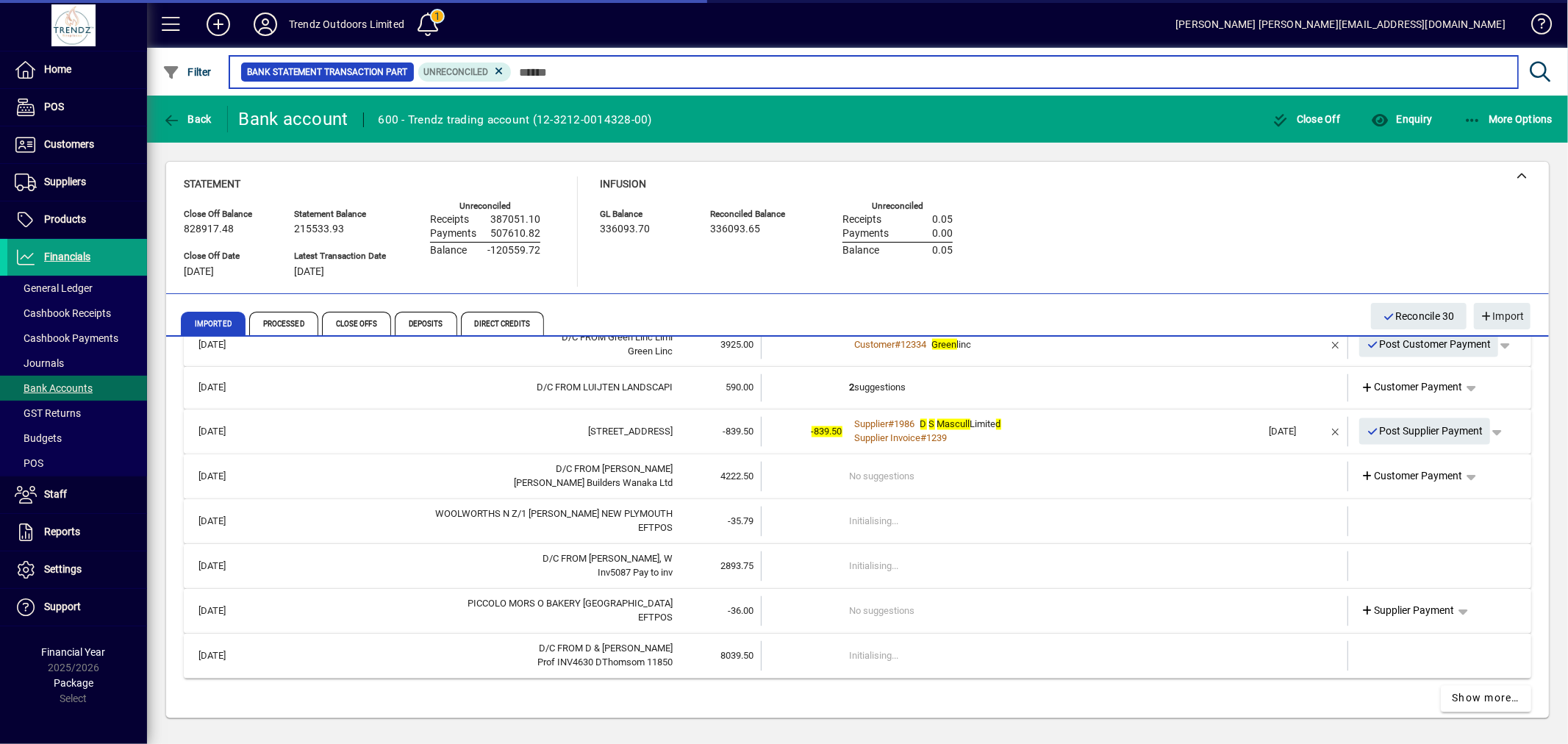
scroll to position [2337, 0]
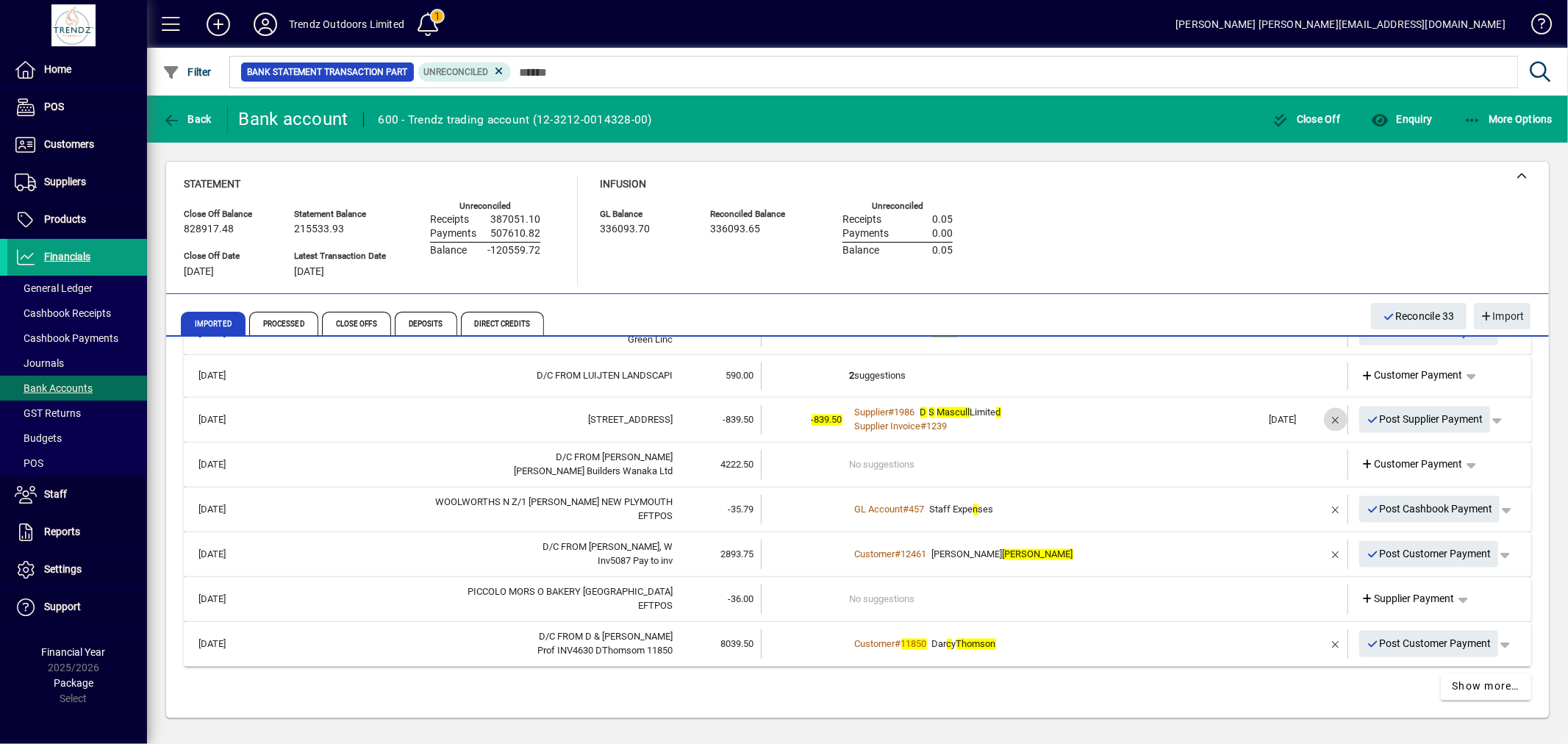
click at [1327, 413] on span "button" at bounding box center [1336, 420] width 36 height 36
click at [951, 413] on td "1 suggestion" at bounding box center [1056, 421] width 412 height 28
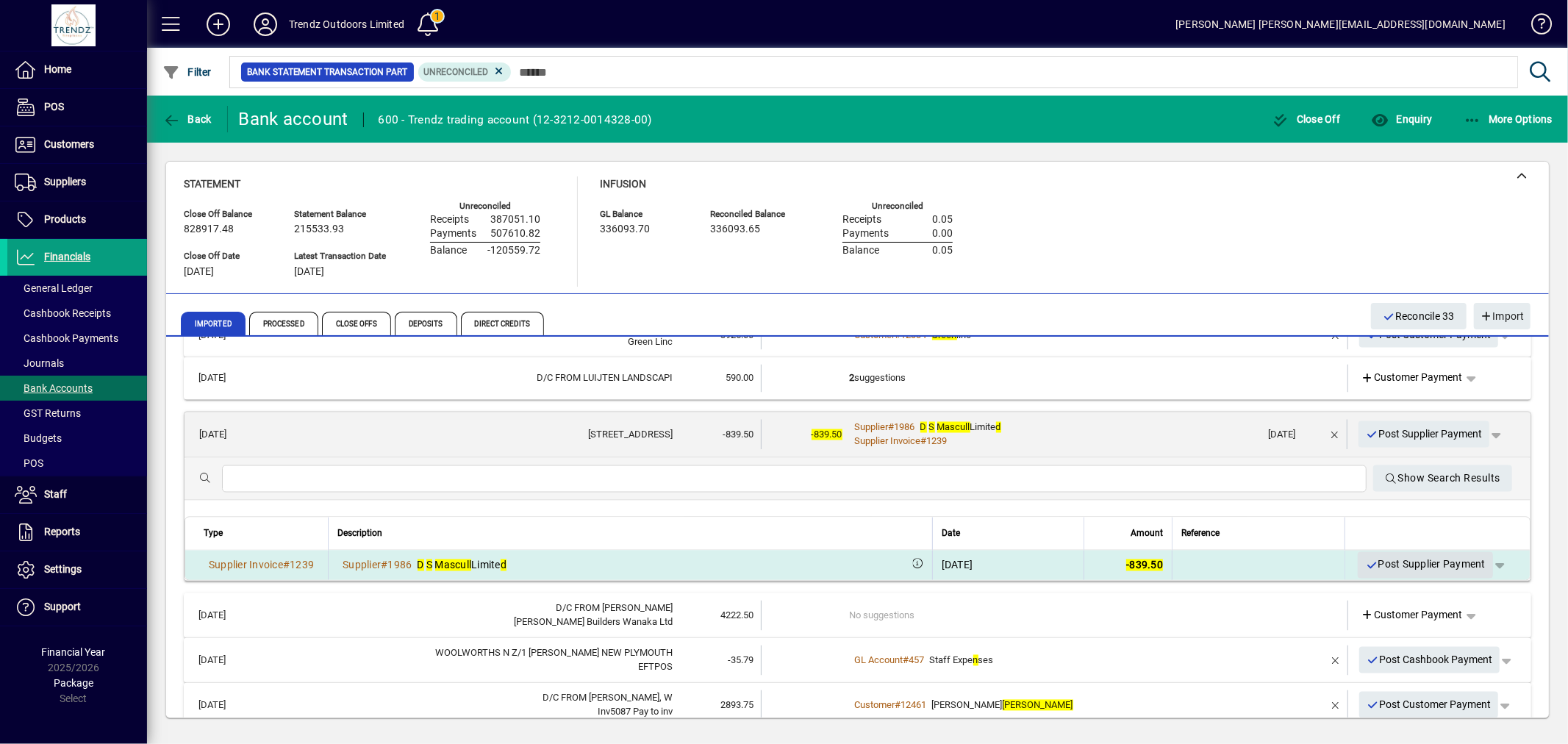
click at [1395, 564] on span "Post Supplier Payment" at bounding box center [1425, 565] width 120 height 24
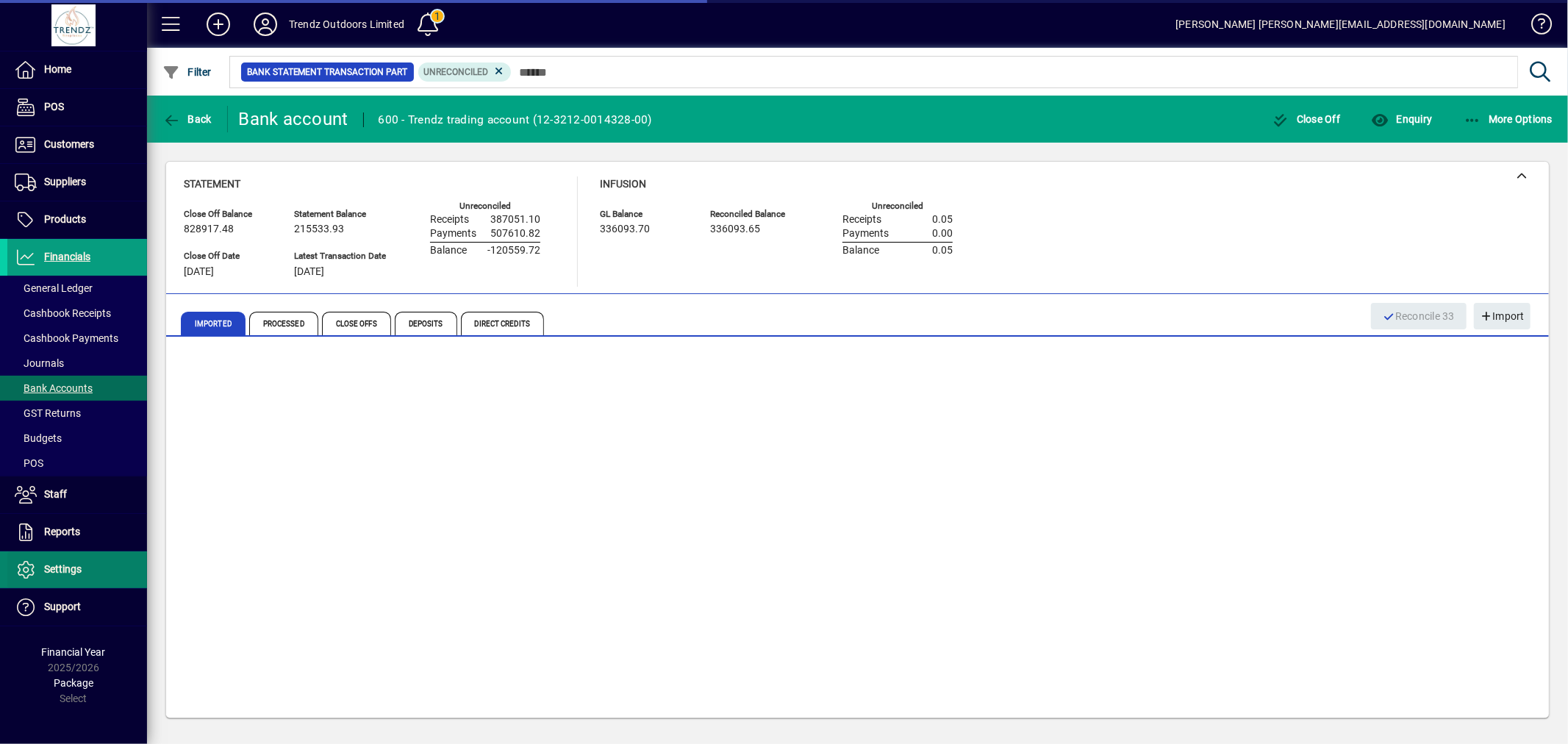
scroll to position [2293, 0]
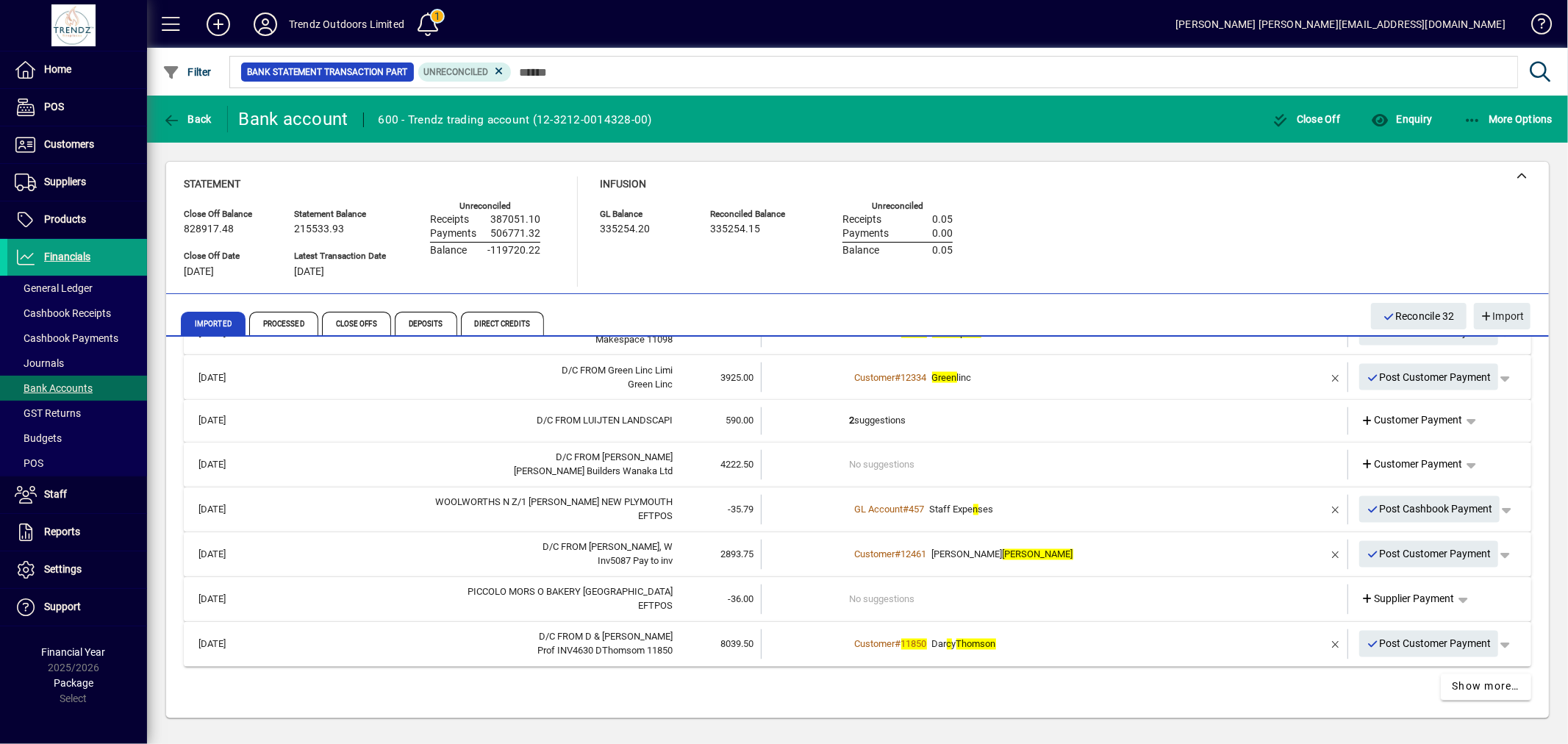
click at [876, 429] on td "2 suggestions" at bounding box center [1056, 421] width 412 height 28
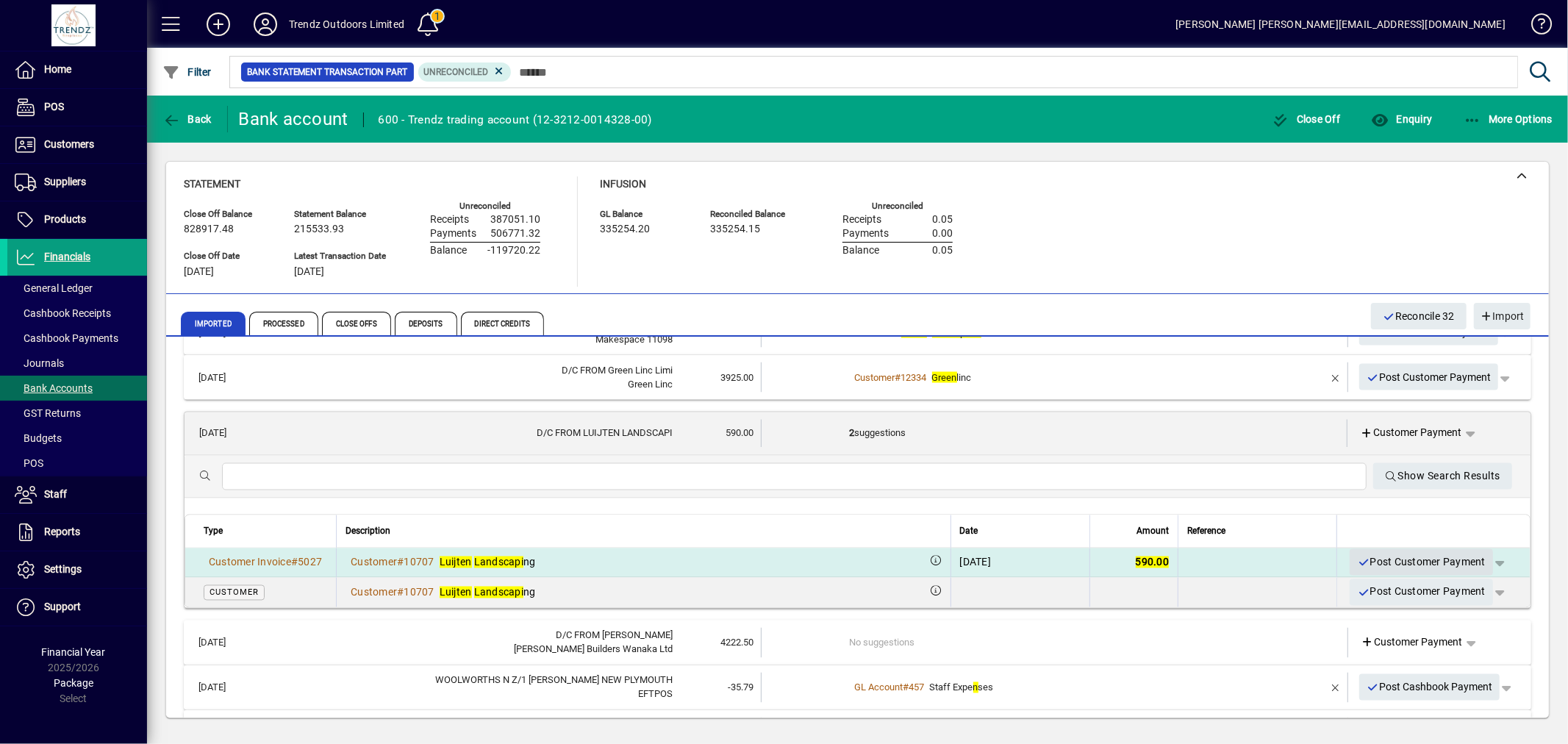
click at [1379, 551] on span "Post Customer Payment" at bounding box center [1421, 563] width 129 height 24
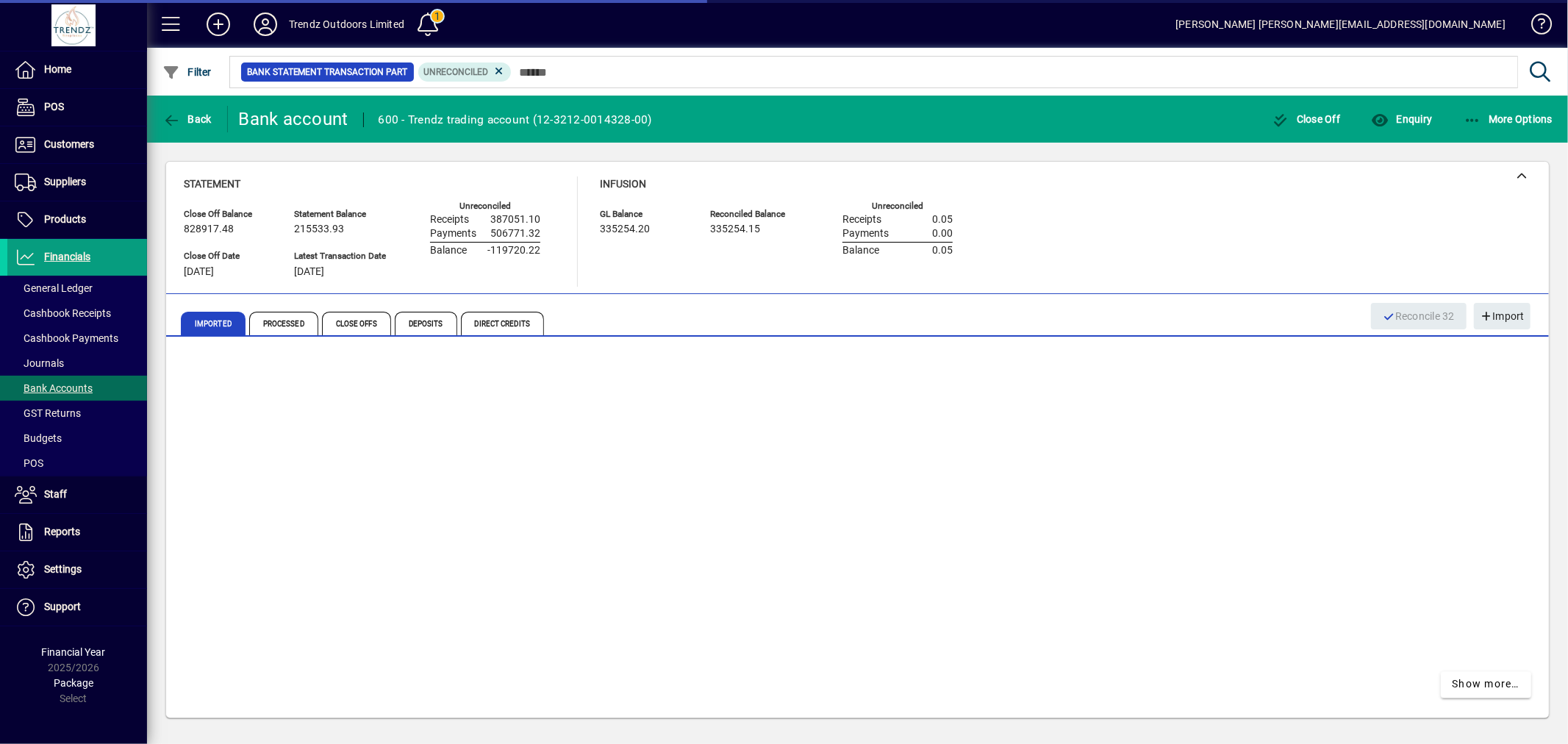
scroll to position [2251, 0]
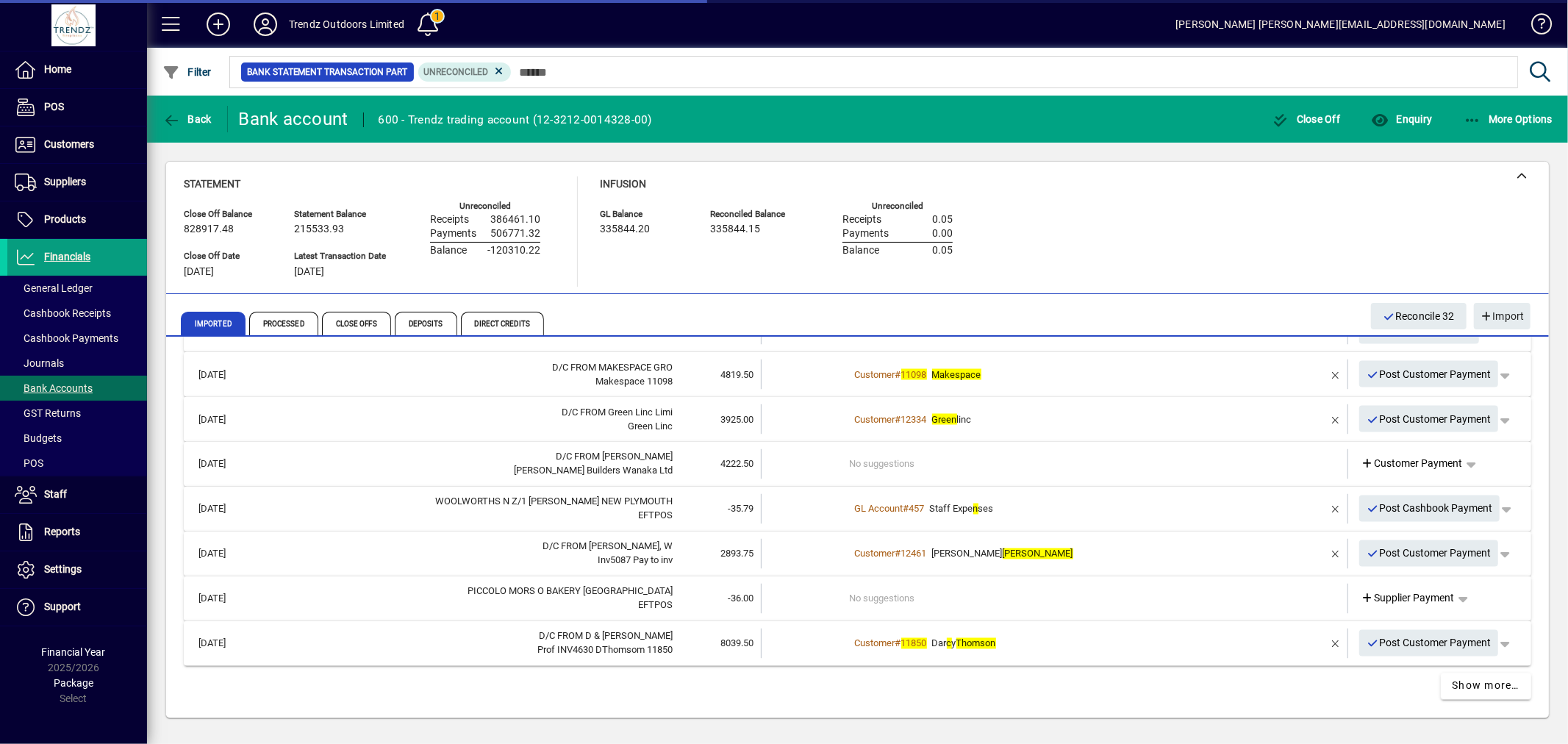
click at [993, 426] on td "Customer # 12334 Green linc" at bounding box center [1056, 419] width 412 height 30
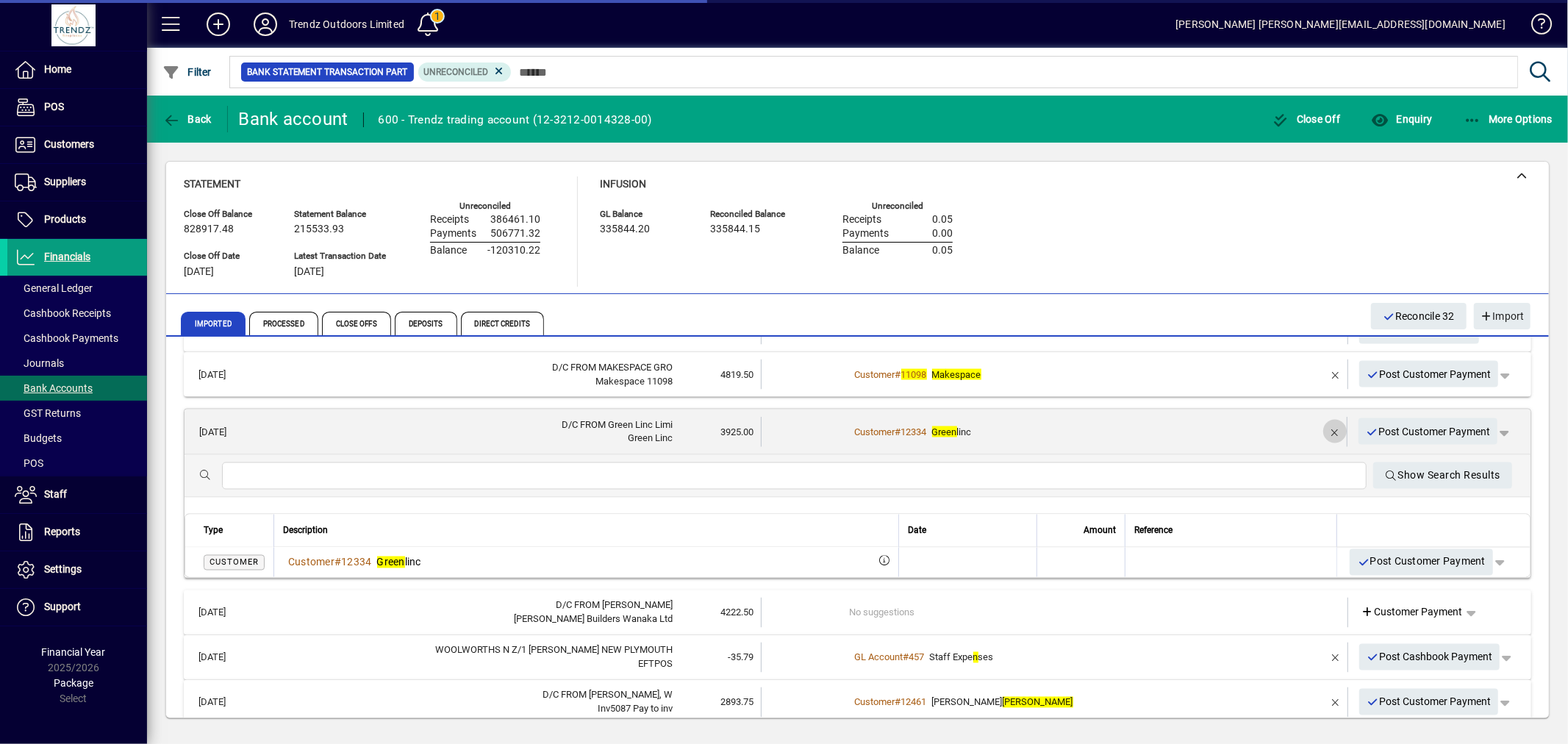
click at [1317, 425] on span "button" at bounding box center [1335, 432] width 36 height 36
click at [434, 469] on input "text" at bounding box center [794, 476] width 1121 height 18
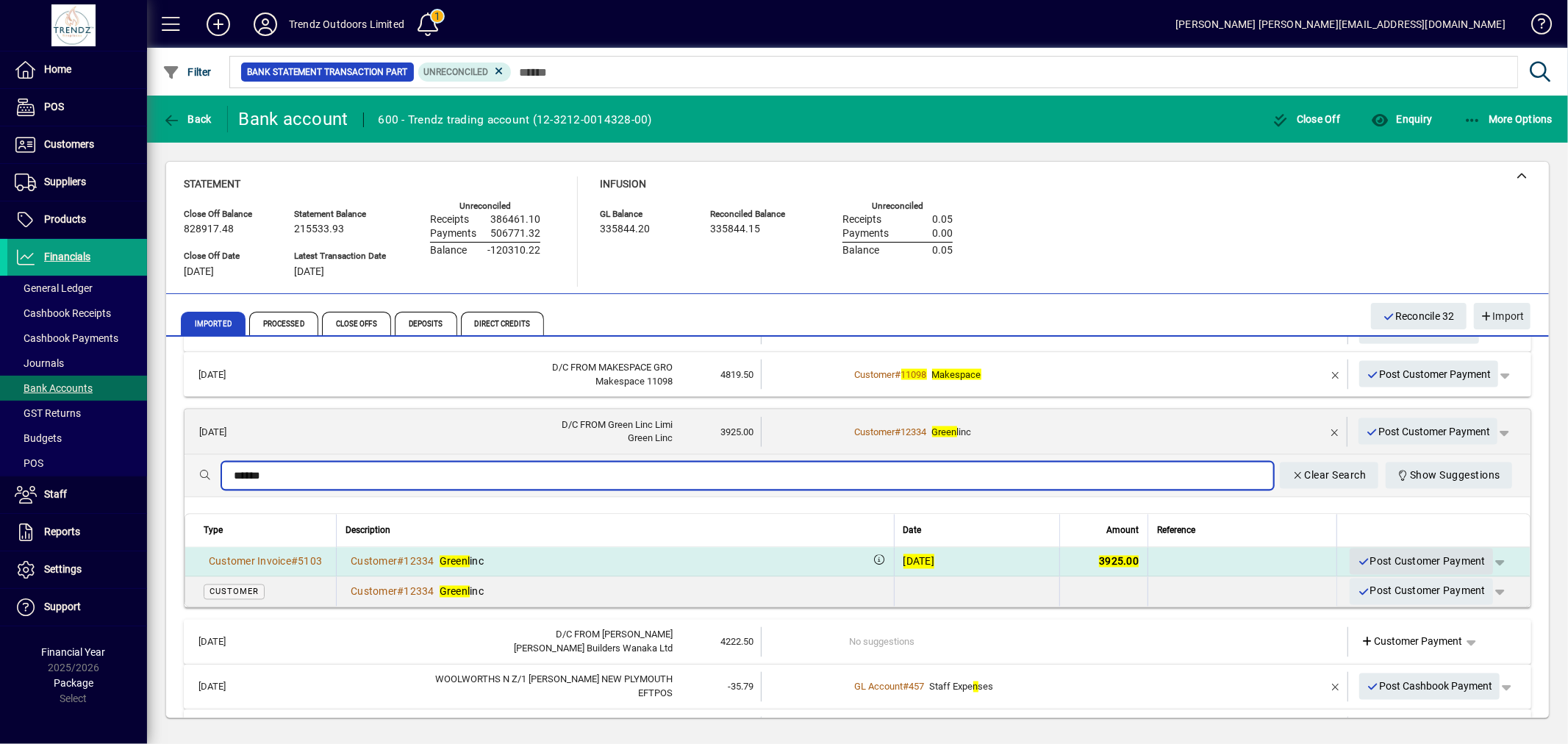
type input "******"
click at [1395, 557] on span "Post Customer Payment" at bounding box center [1421, 562] width 129 height 24
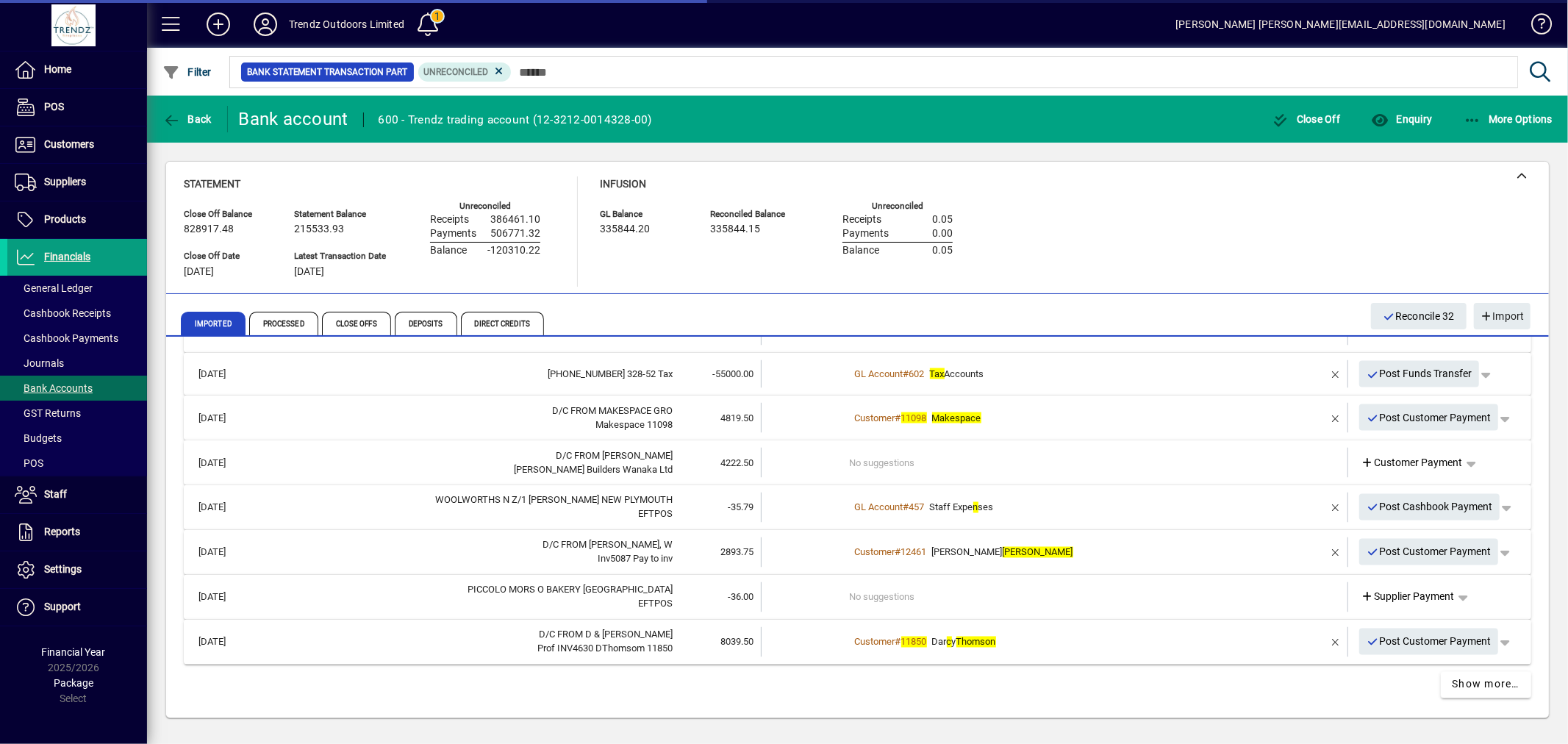
scroll to position [2205, 0]
click at [958, 416] on em "Makespace" at bounding box center [956, 421] width 49 height 11
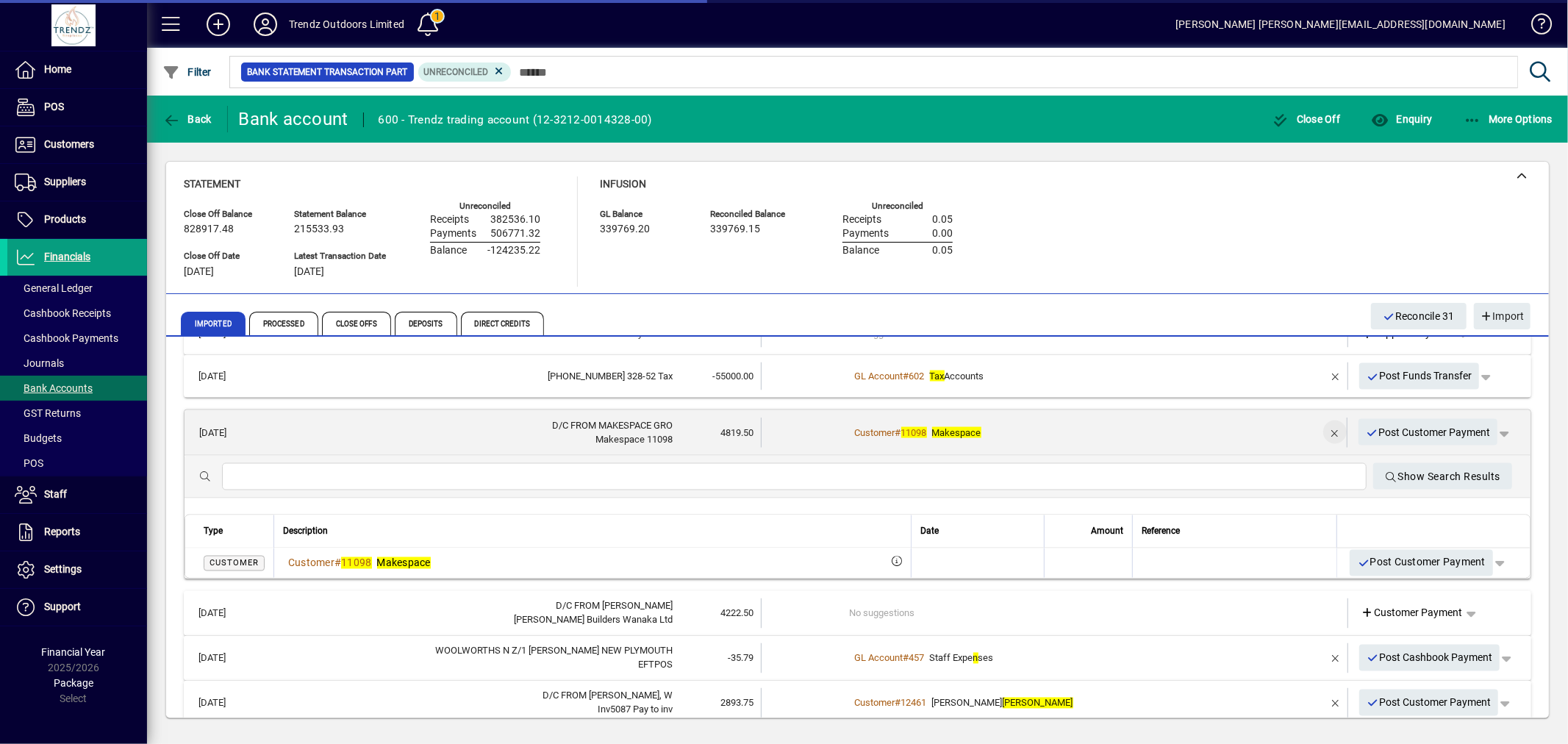
click at [1317, 430] on span "button" at bounding box center [1335, 433] width 36 height 36
click at [1030, 430] on div "Customer # 11098 Makespace" at bounding box center [1055, 433] width 411 height 15
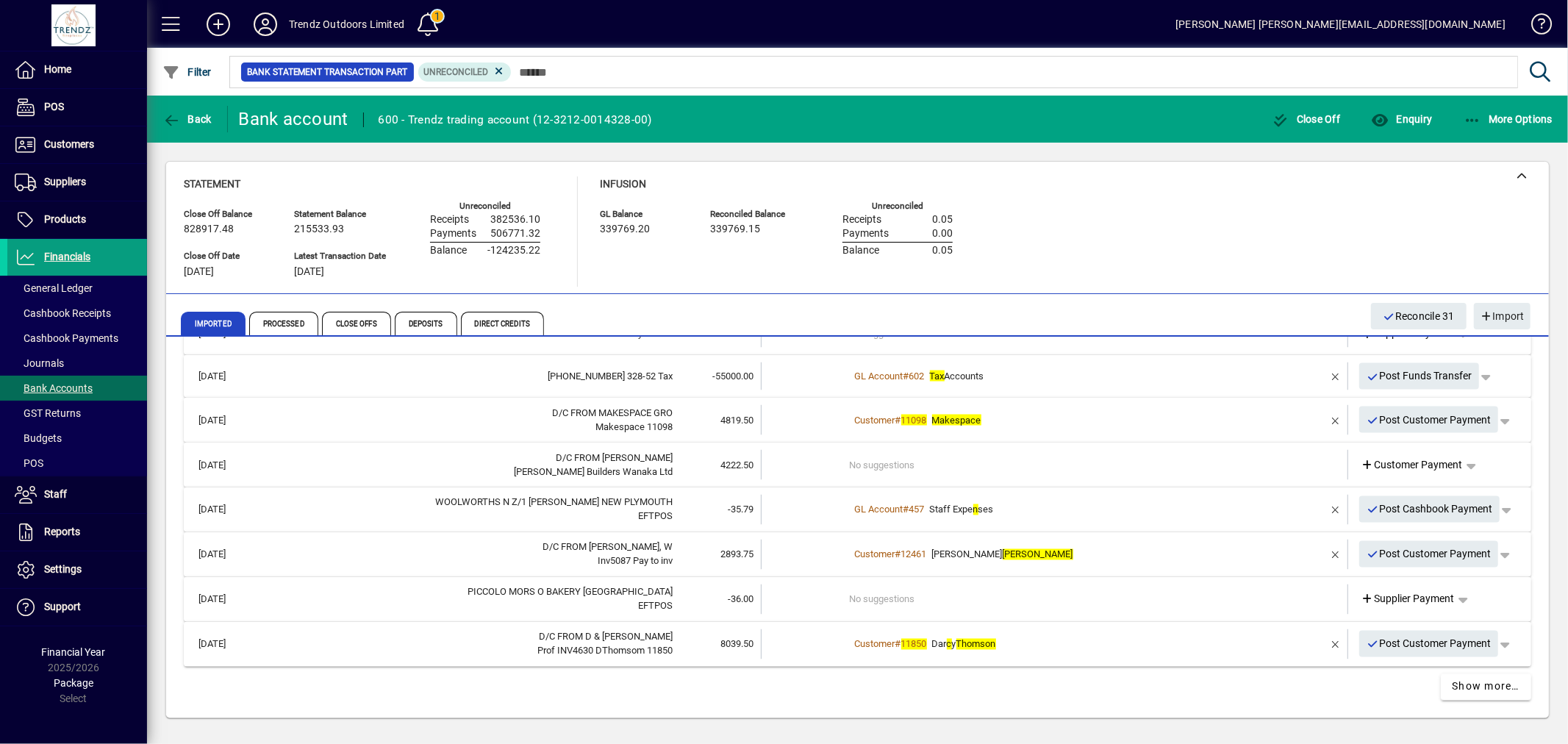
click at [1032, 413] on div "Customer # 11098 Makespace" at bounding box center [1056, 421] width 412 height 15
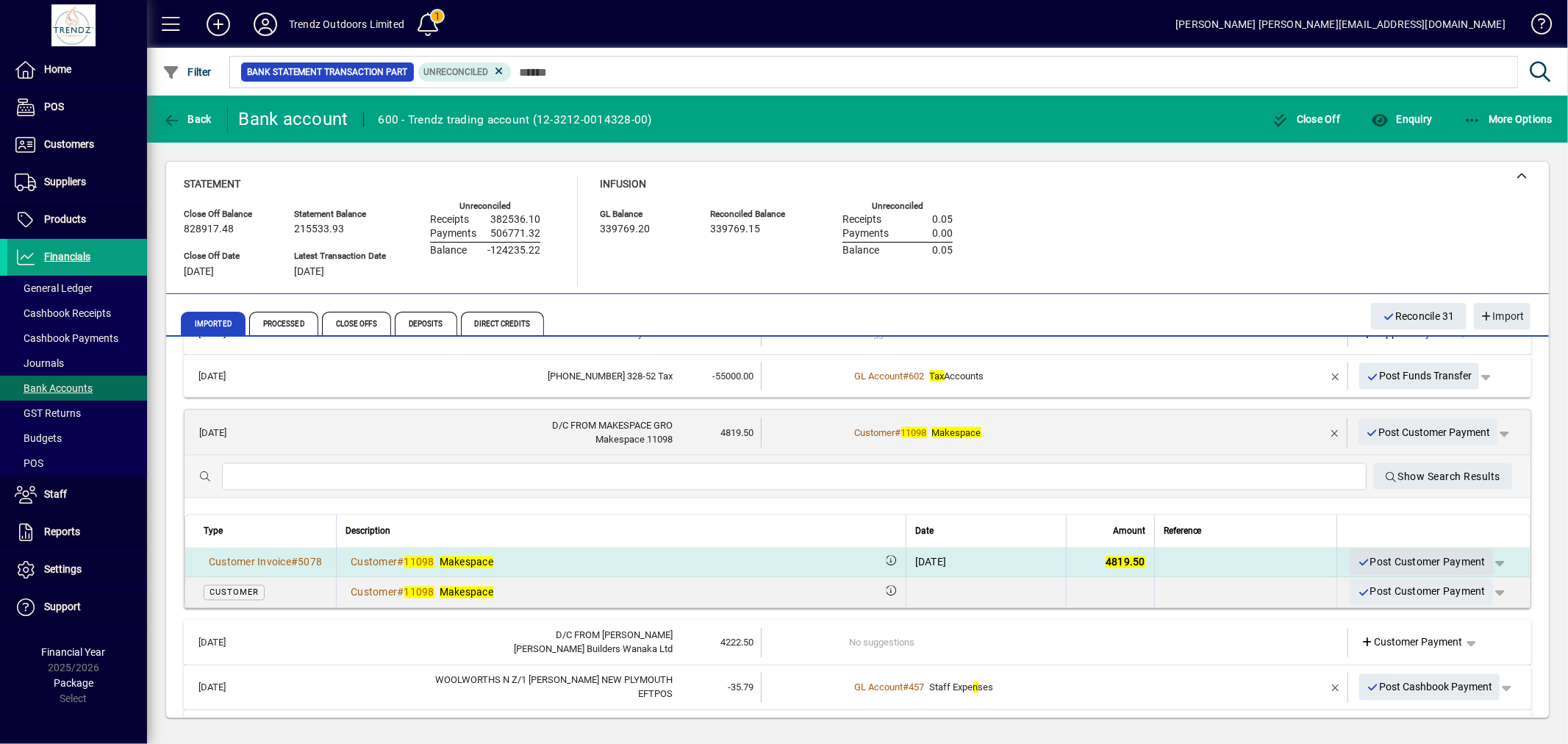
click at [1394, 555] on span "Post Customer Payment" at bounding box center [1421, 563] width 129 height 24
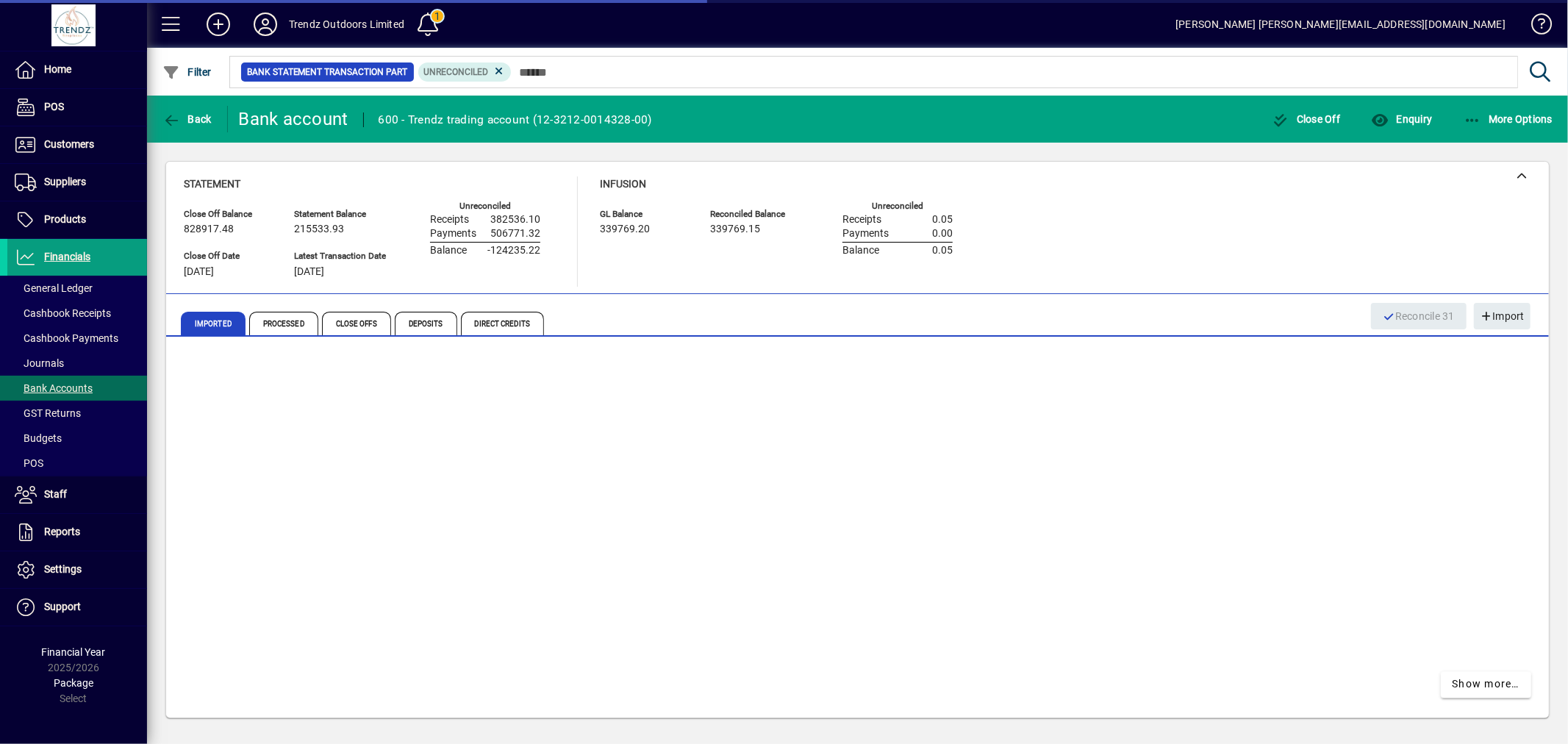
scroll to position [2160, 0]
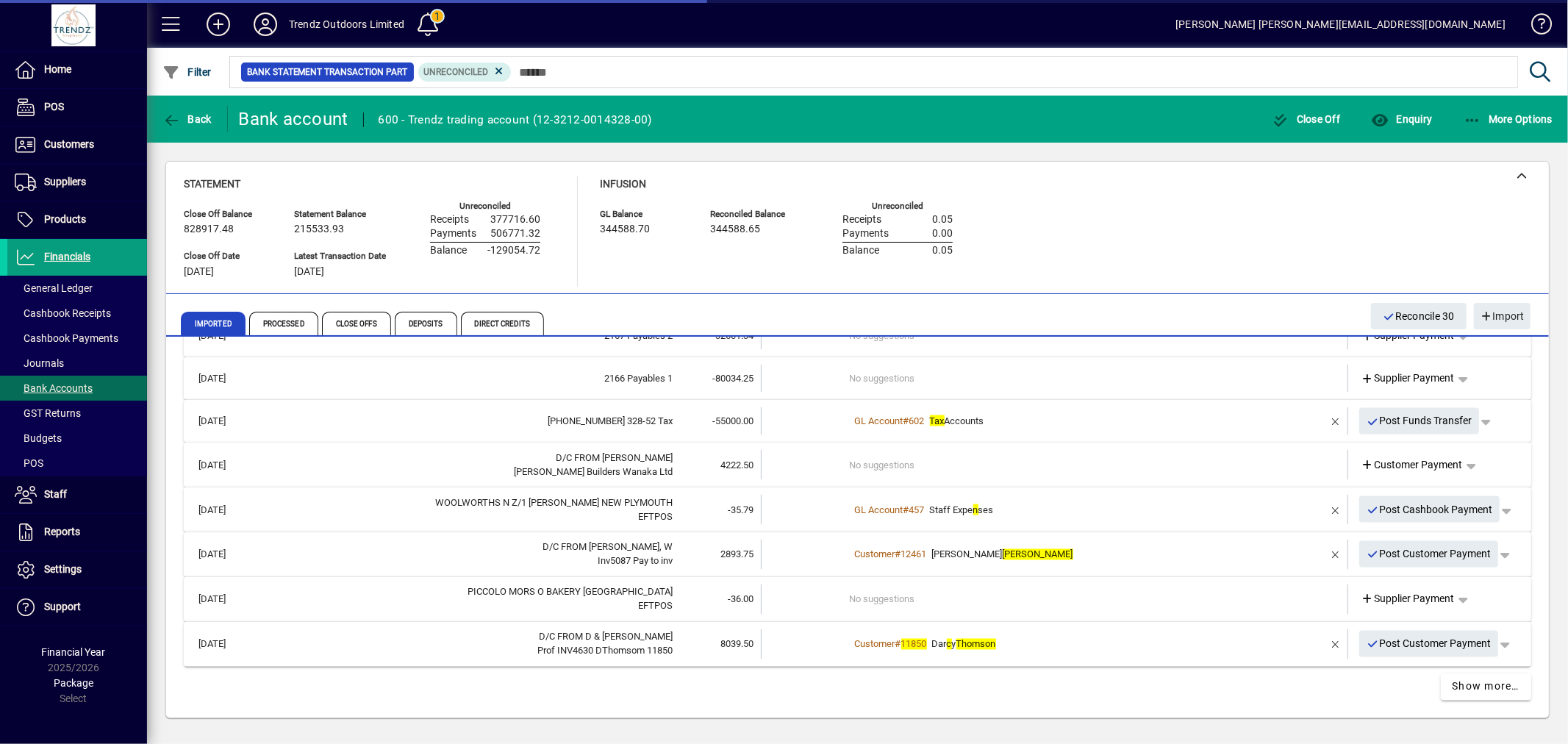
click at [997, 459] on td "No suggestions" at bounding box center [1056, 465] width 412 height 30
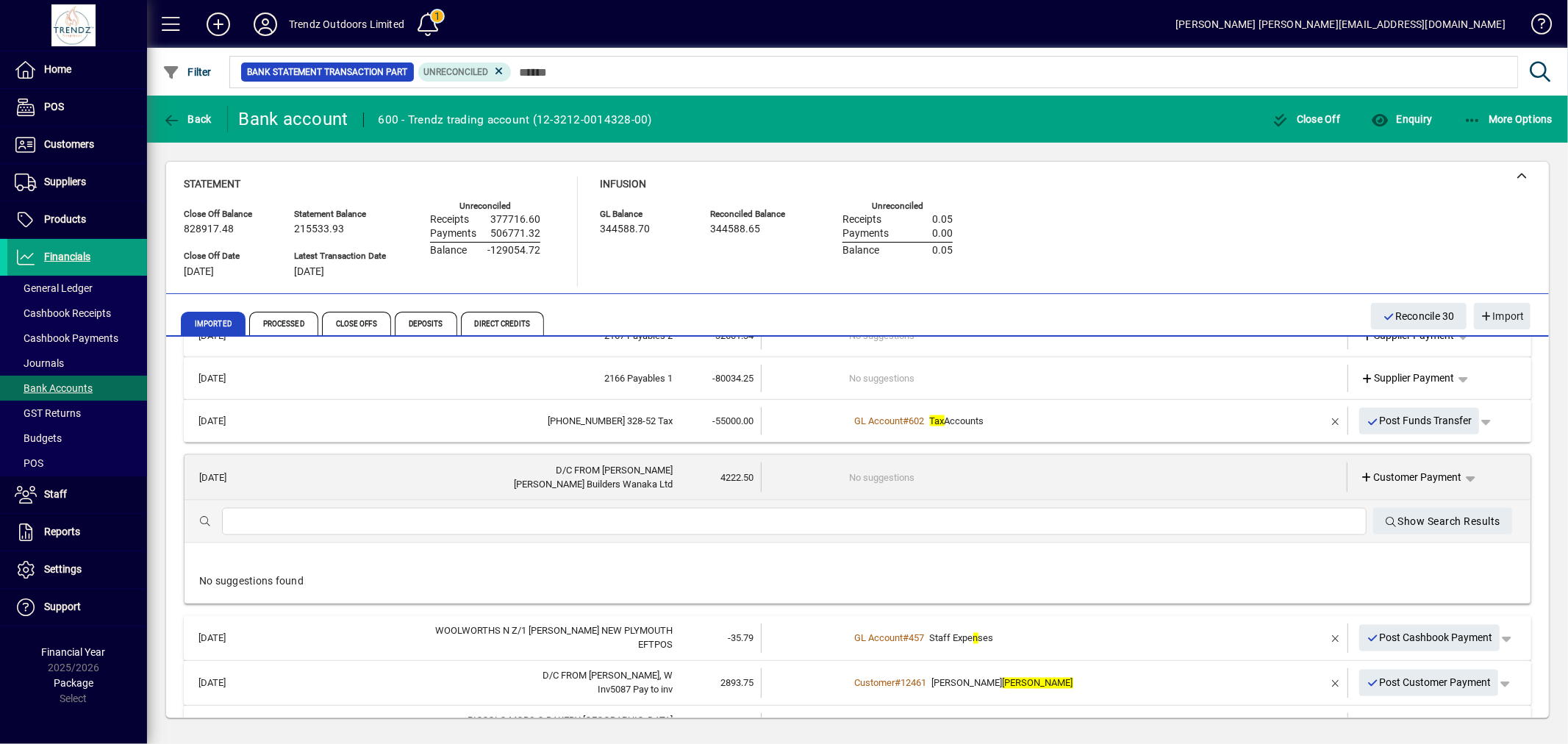
click at [868, 463] on td "No suggestions" at bounding box center [1055, 477] width 411 height 30
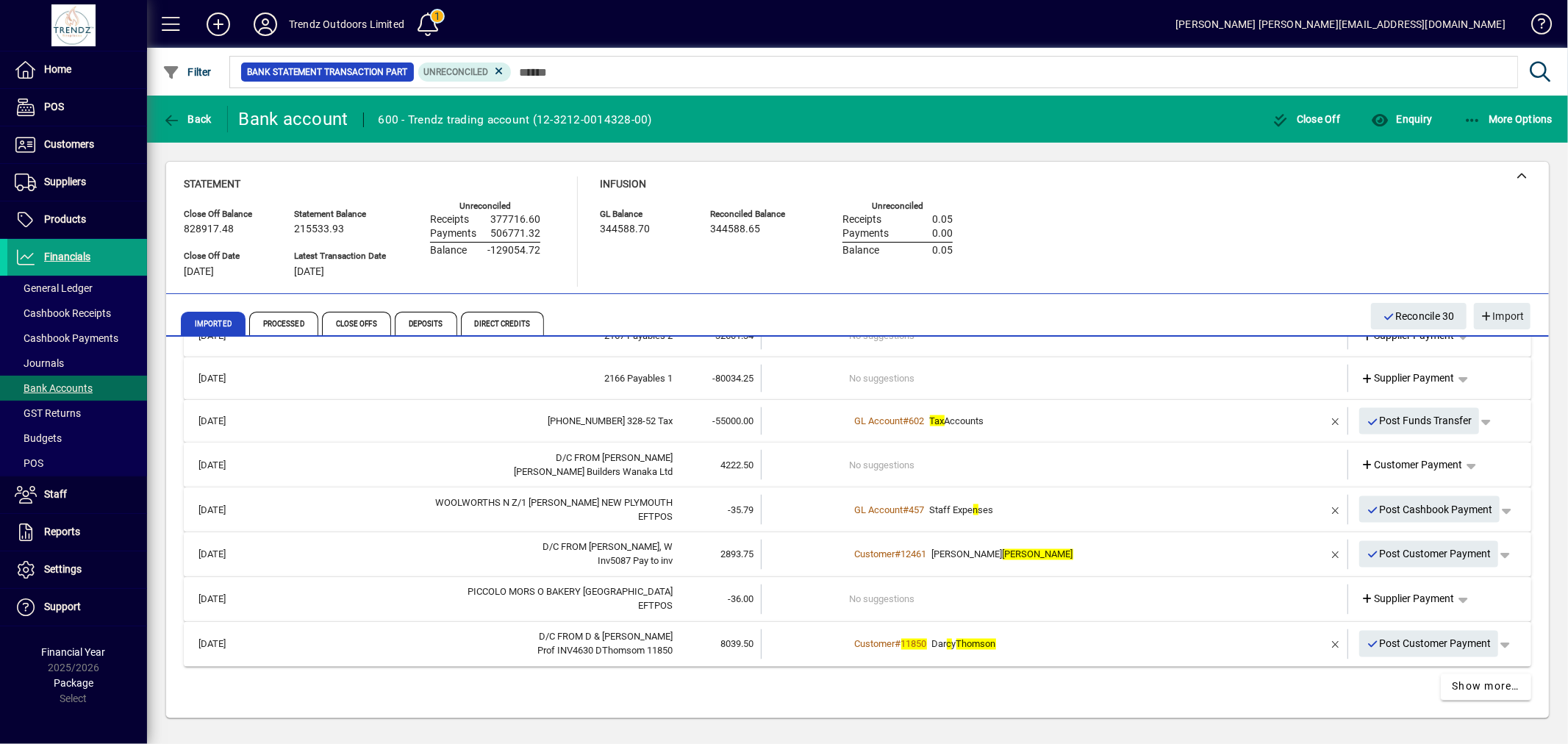
click at [855, 459] on td "No suggestions" at bounding box center [1056, 465] width 412 height 30
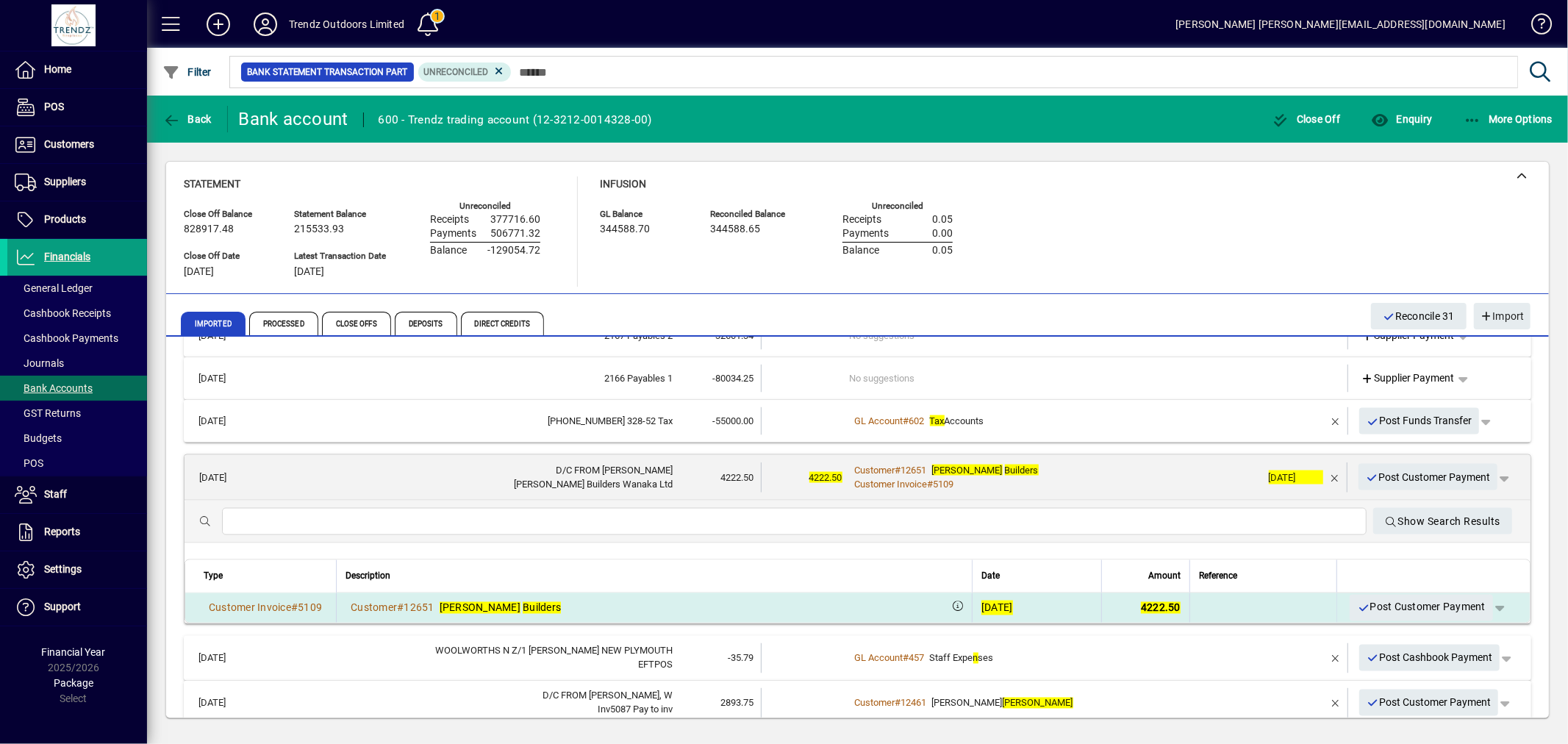
click at [1380, 602] on span "Post Customer Payment" at bounding box center [1421, 608] width 129 height 24
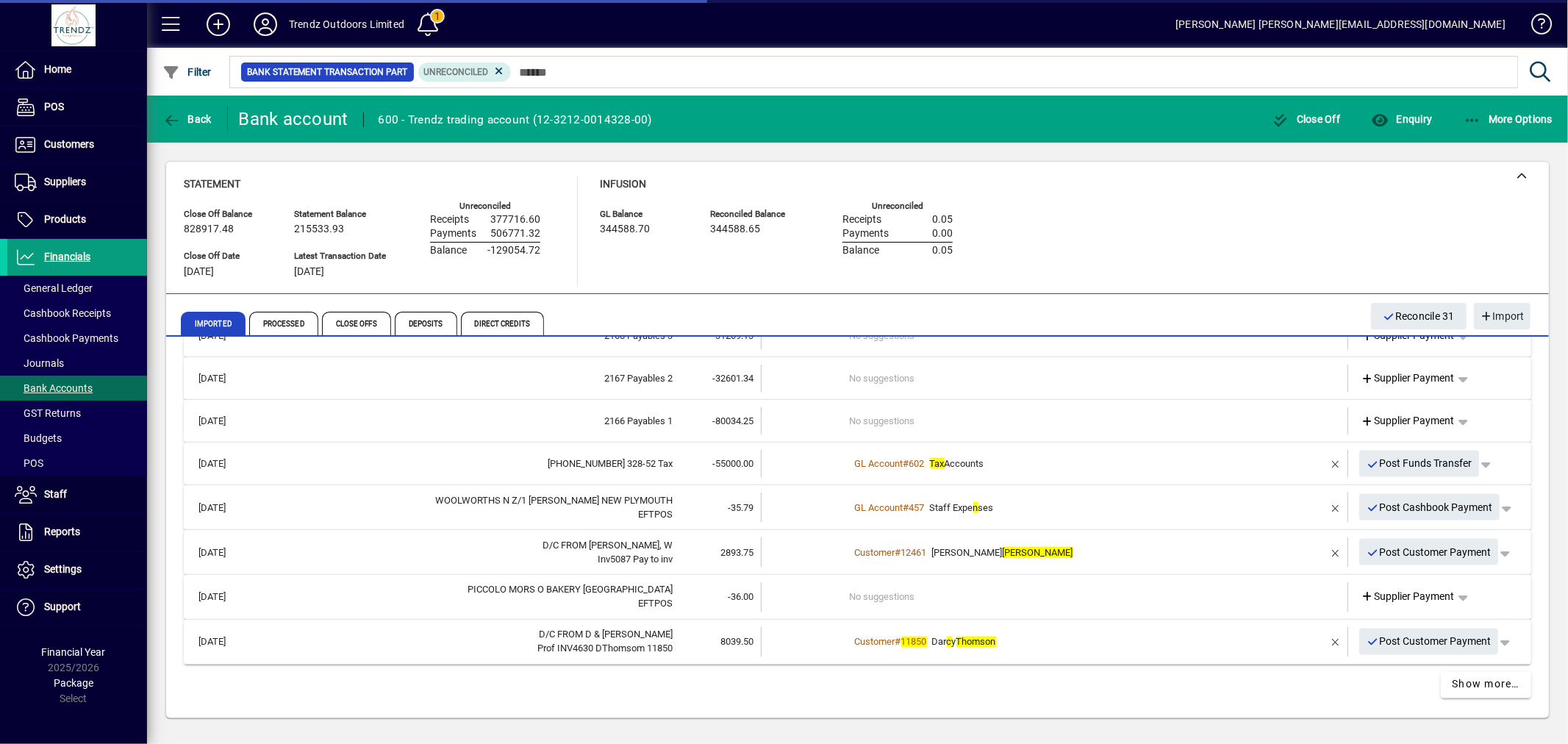
scroll to position [2116, 0]
click at [984, 516] on td "GL Account # 457 Staff Expe n ses" at bounding box center [1056, 509] width 412 height 30
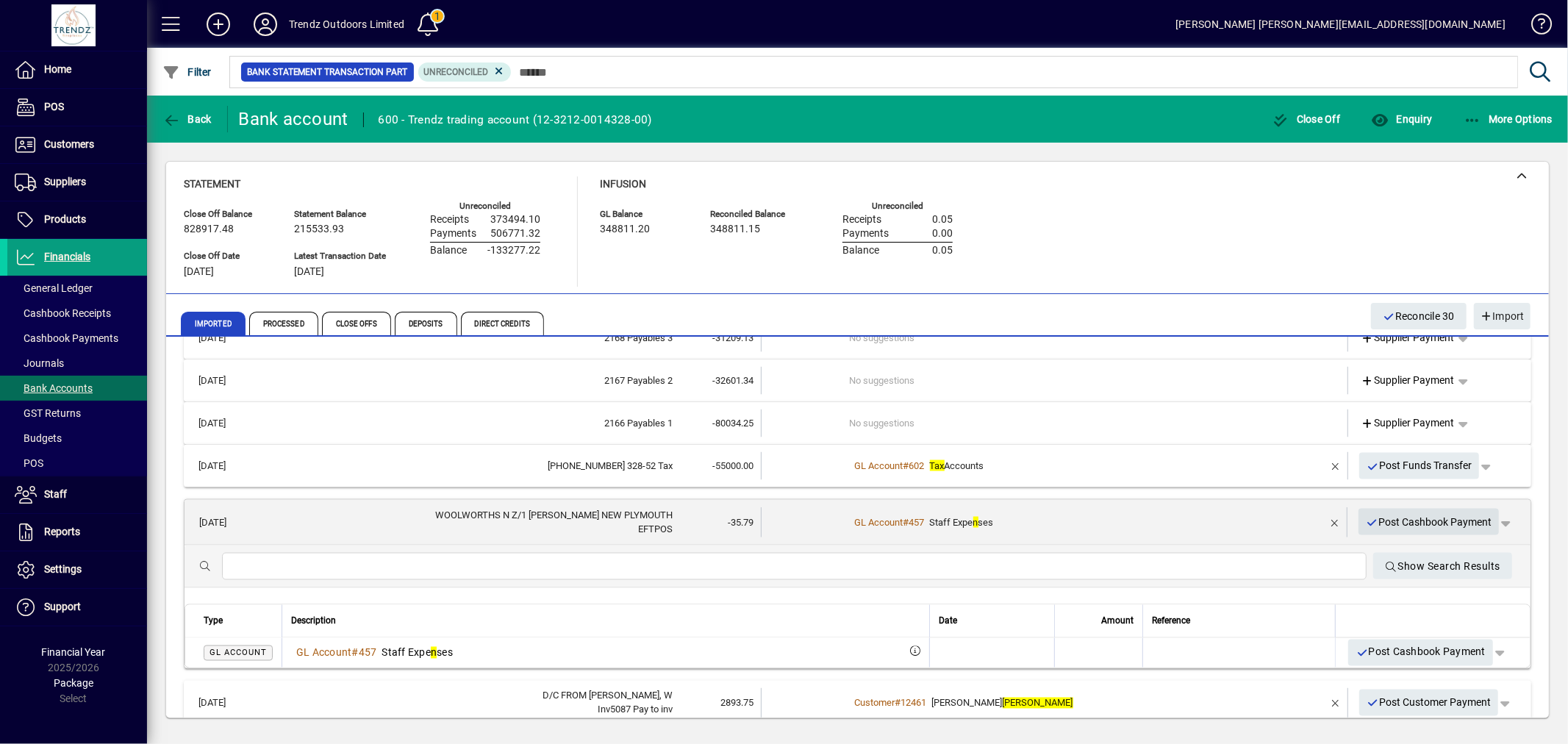
click at [1378, 514] on span "Post Cashbook Payment" at bounding box center [1429, 522] width 126 height 24
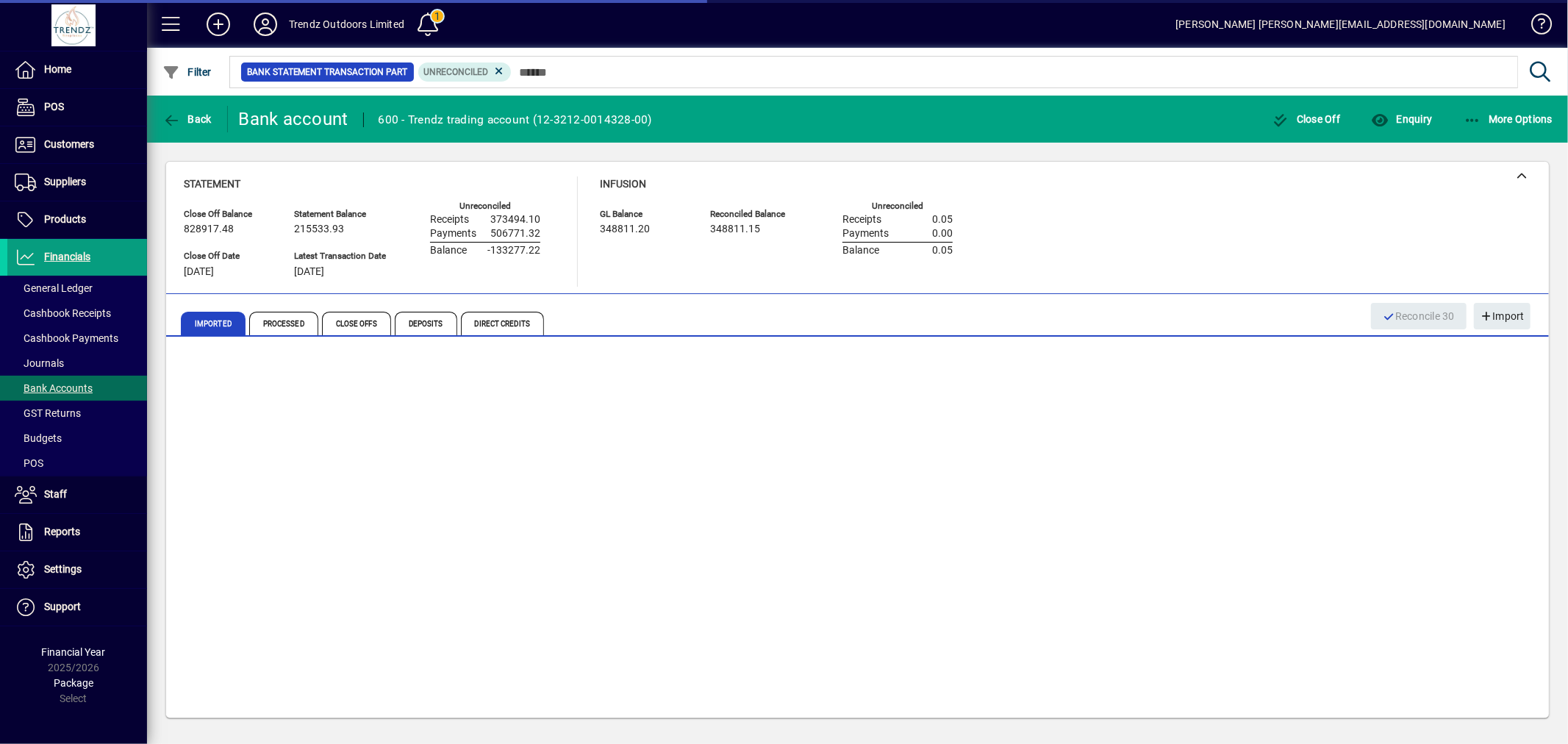
scroll to position [2070, 0]
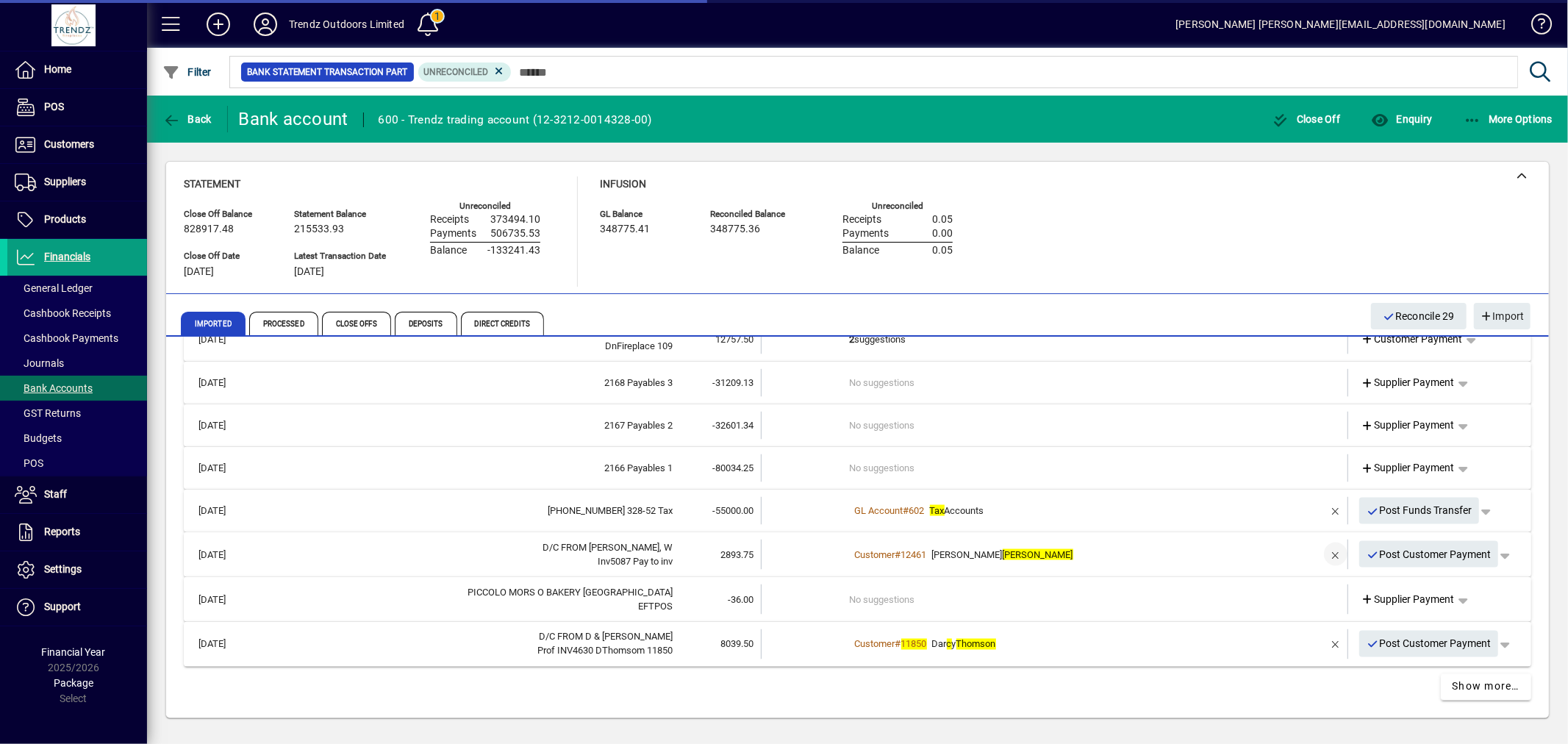
click at [1327, 546] on span "button" at bounding box center [1336, 555] width 36 height 36
click at [878, 547] on td "1 suggestion" at bounding box center [1056, 555] width 412 height 30
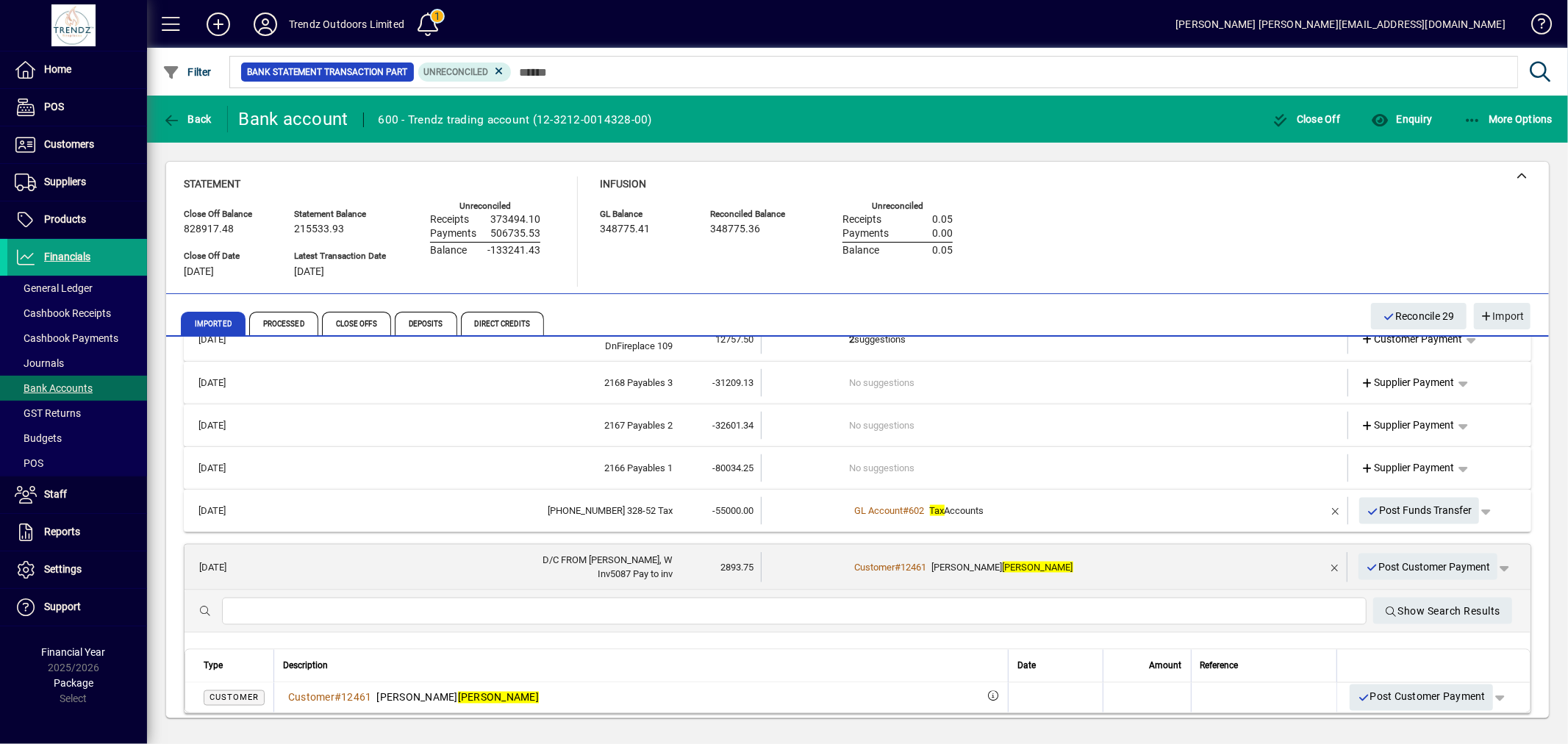
click at [1053, 564] on div "Customer # 12461 Casey Leung" at bounding box center [1055, 568] width 411 height 15
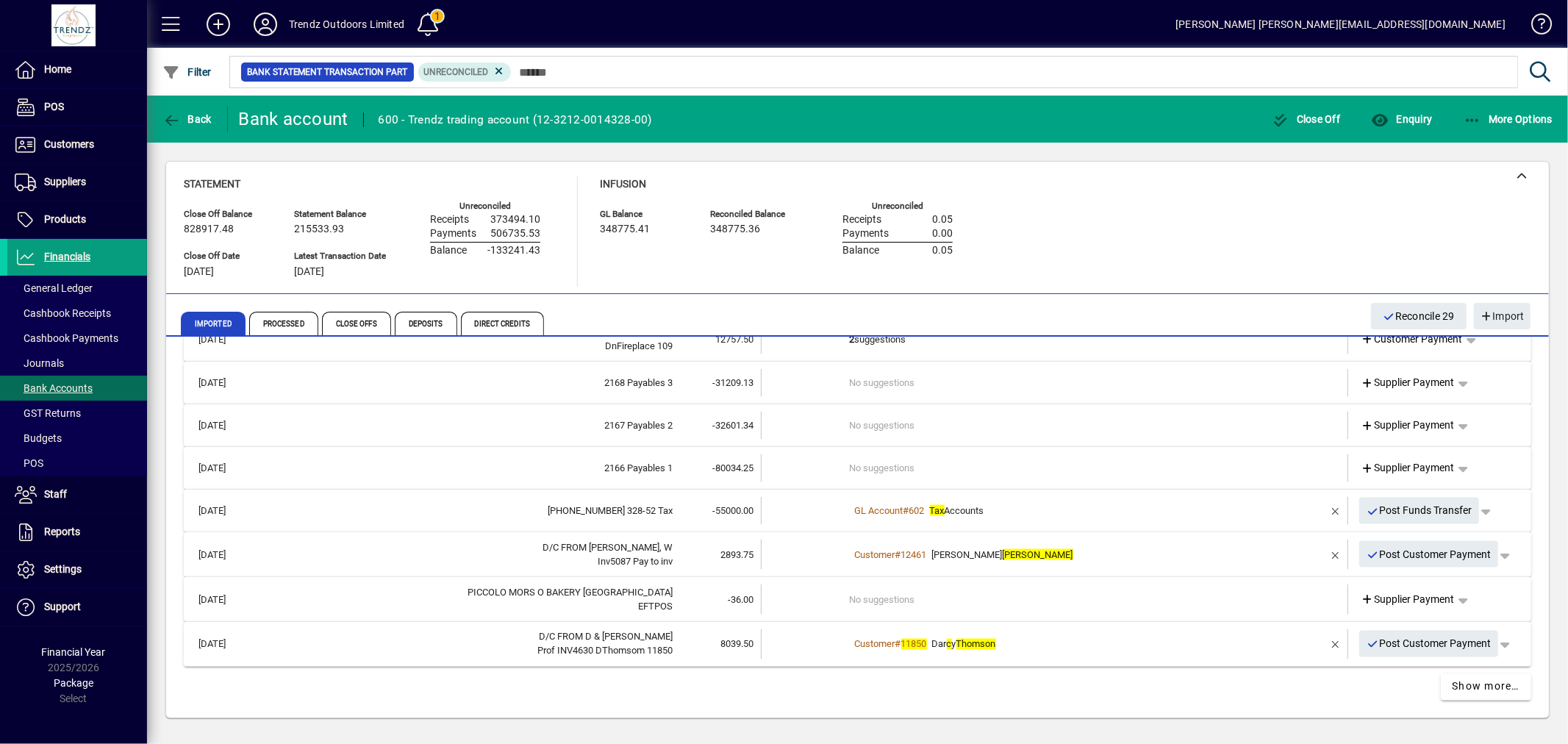
click at [1033, 540] on td "Customer # 12461 Casey Leung" at bounding box center [1056, 555] width 412 height 30
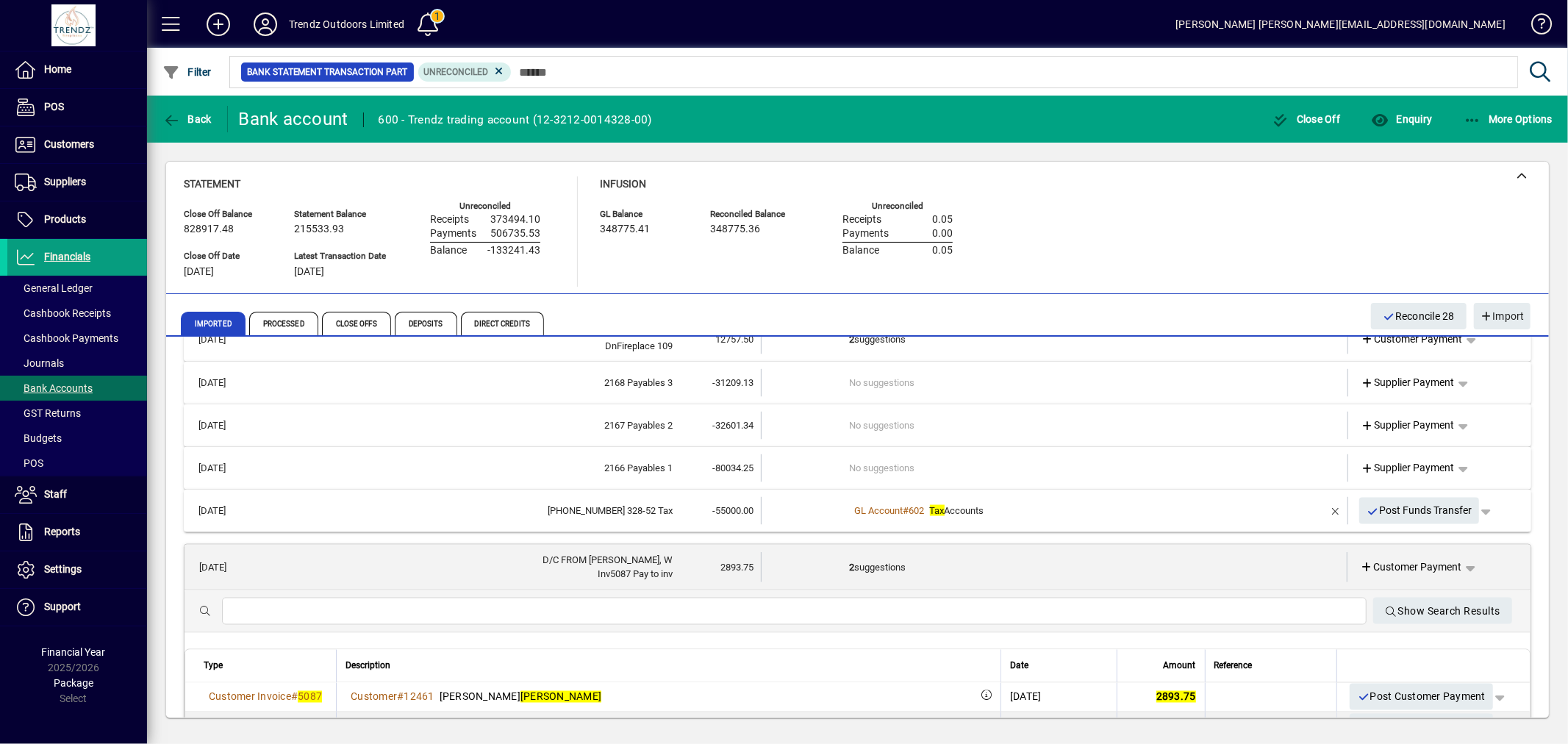
scroll to position [2247, 0]
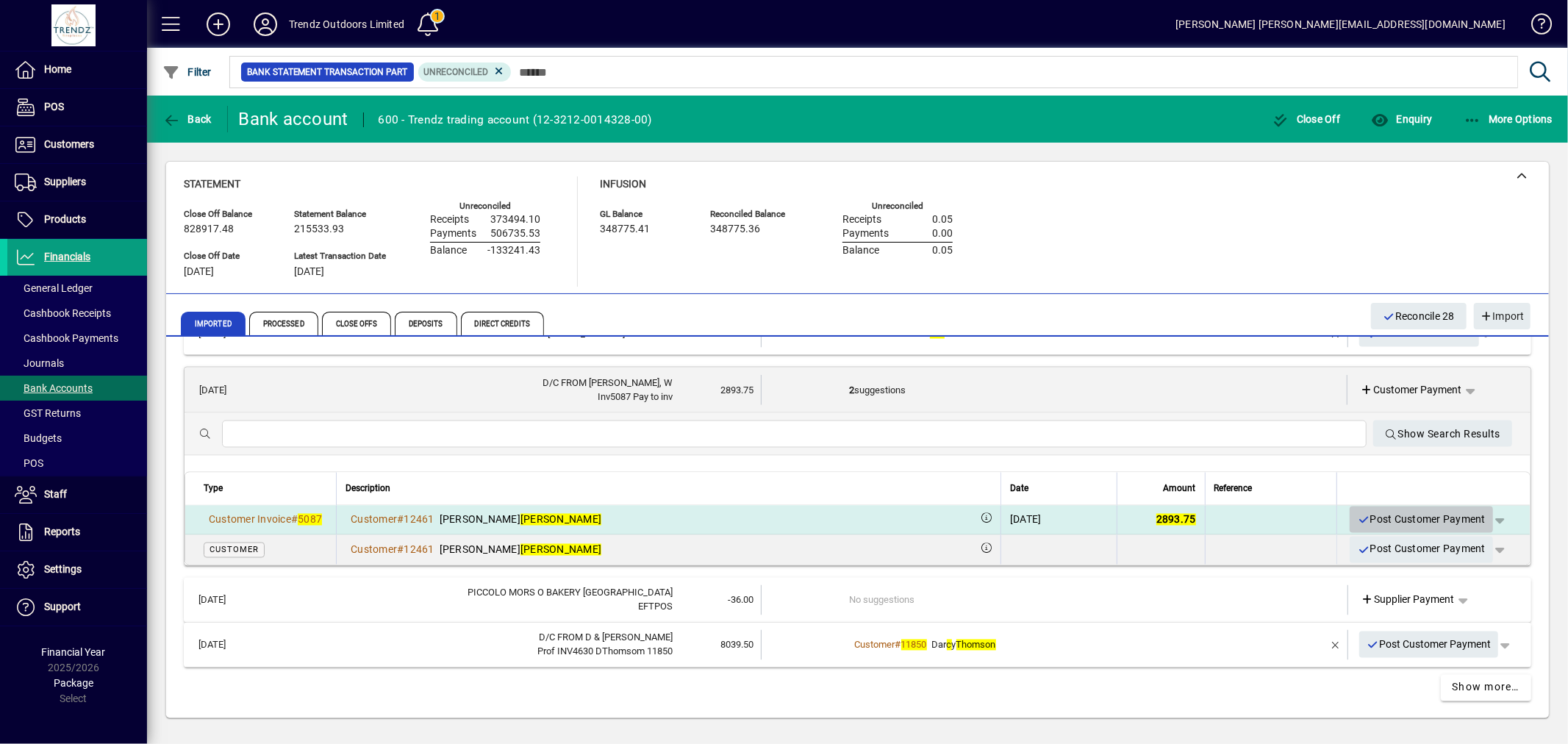
click at [1399, 519] on span "Post Customer Payment" at bounding box center [1421, 520] width 129 height 24
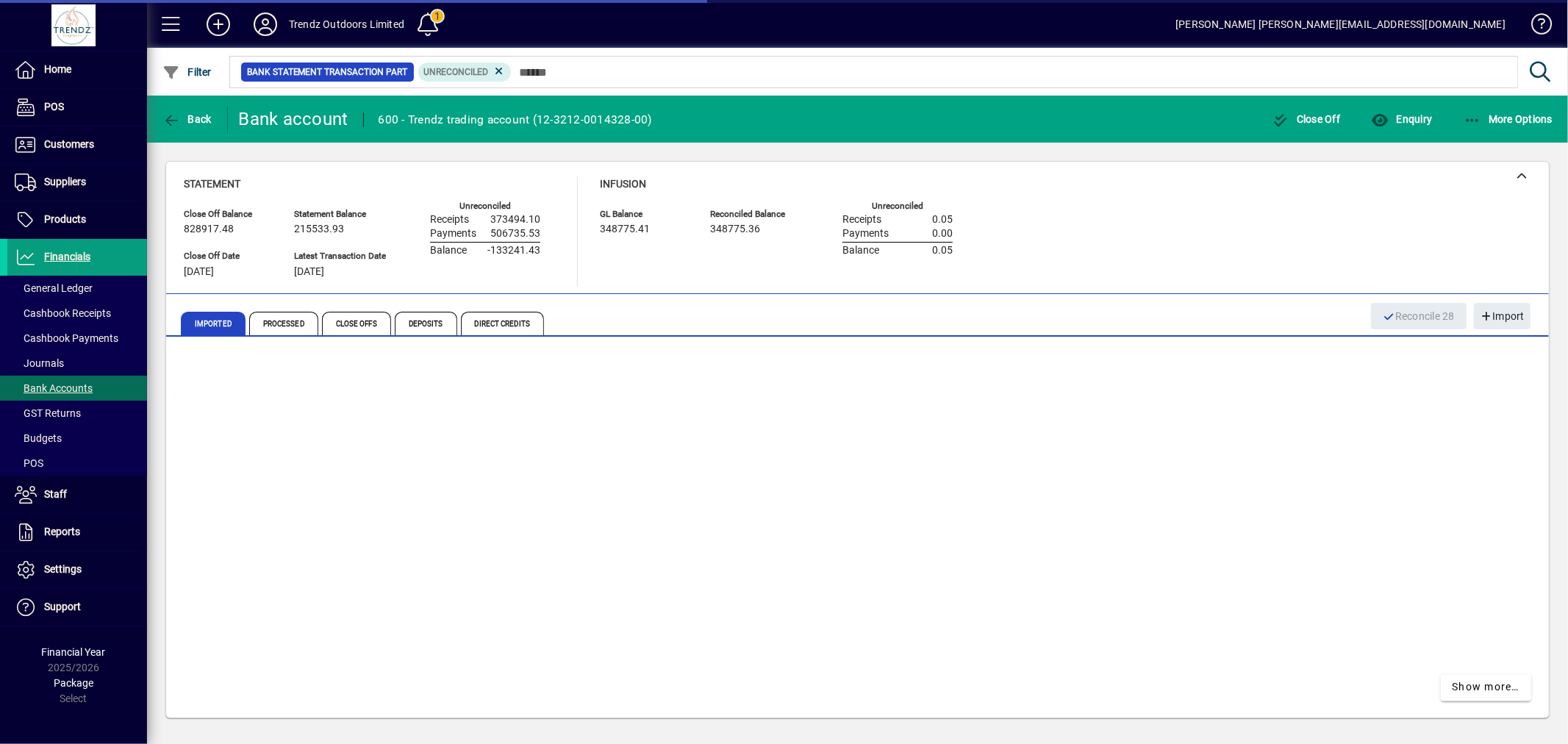
scroll to position [2026, 0]
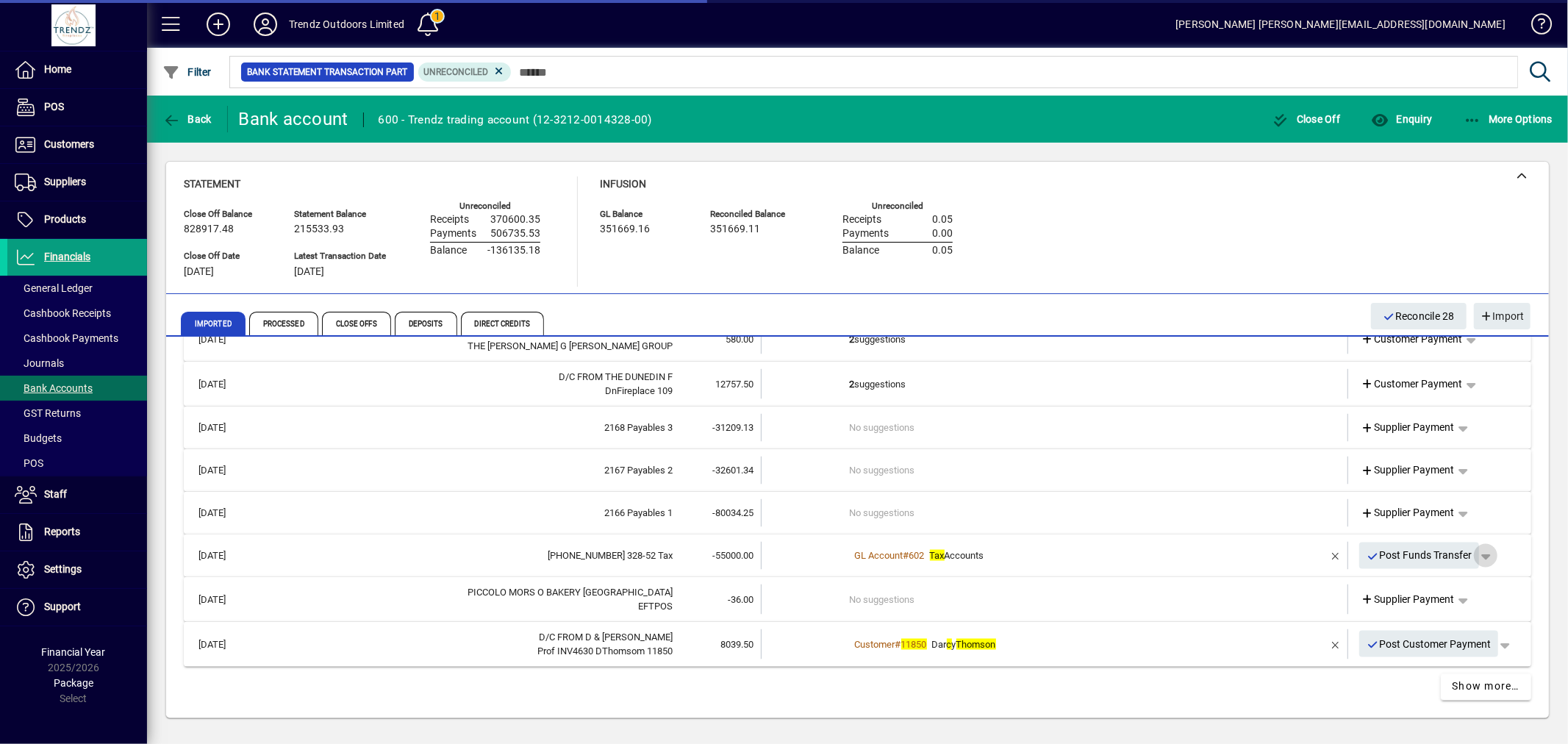
click at [1478, 556] on span "button" at bounding box center [1486, 556] width 36 height 36
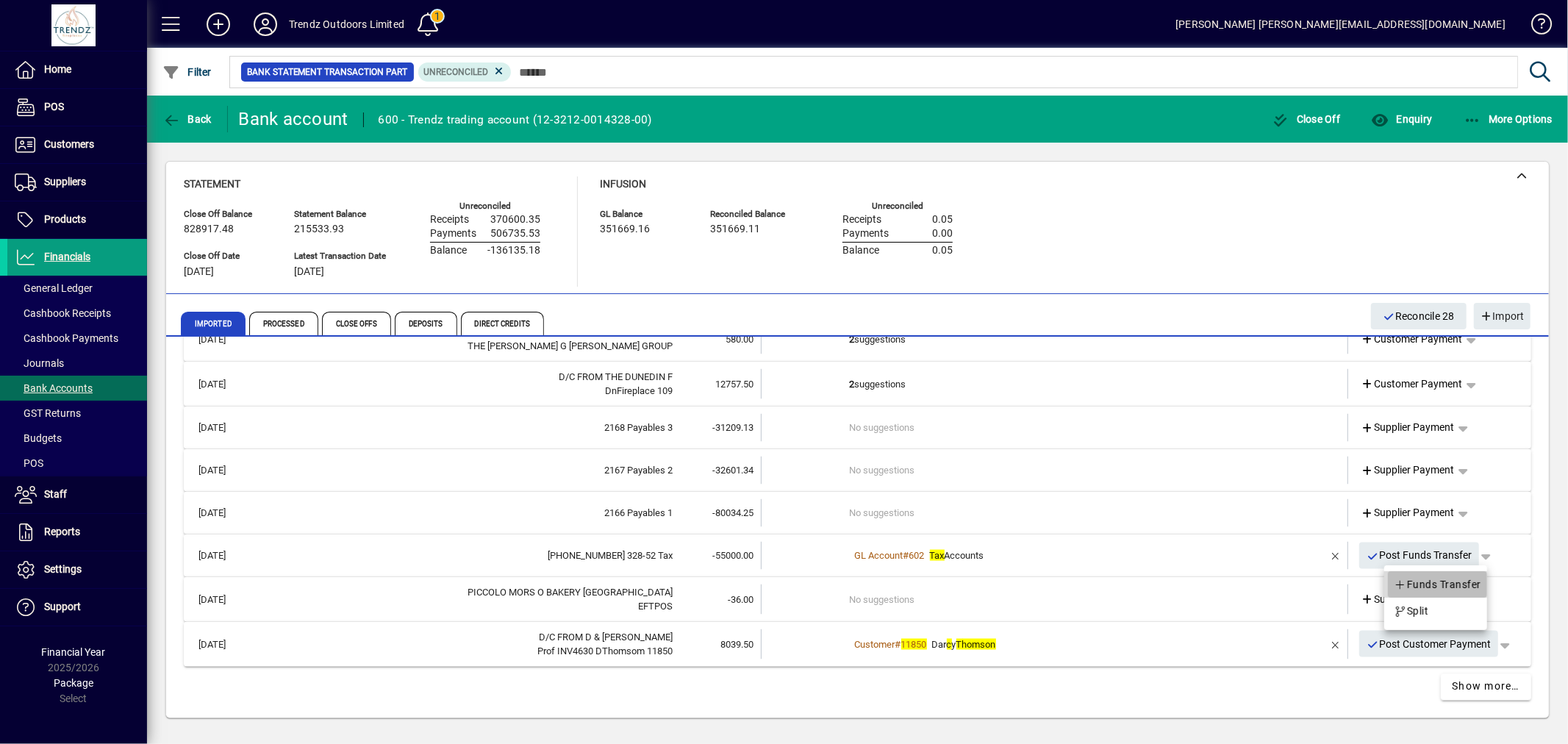
click at [1416, 585] on span "Funds Transfer" at bounding box center [1437, 585] width 87 height 18
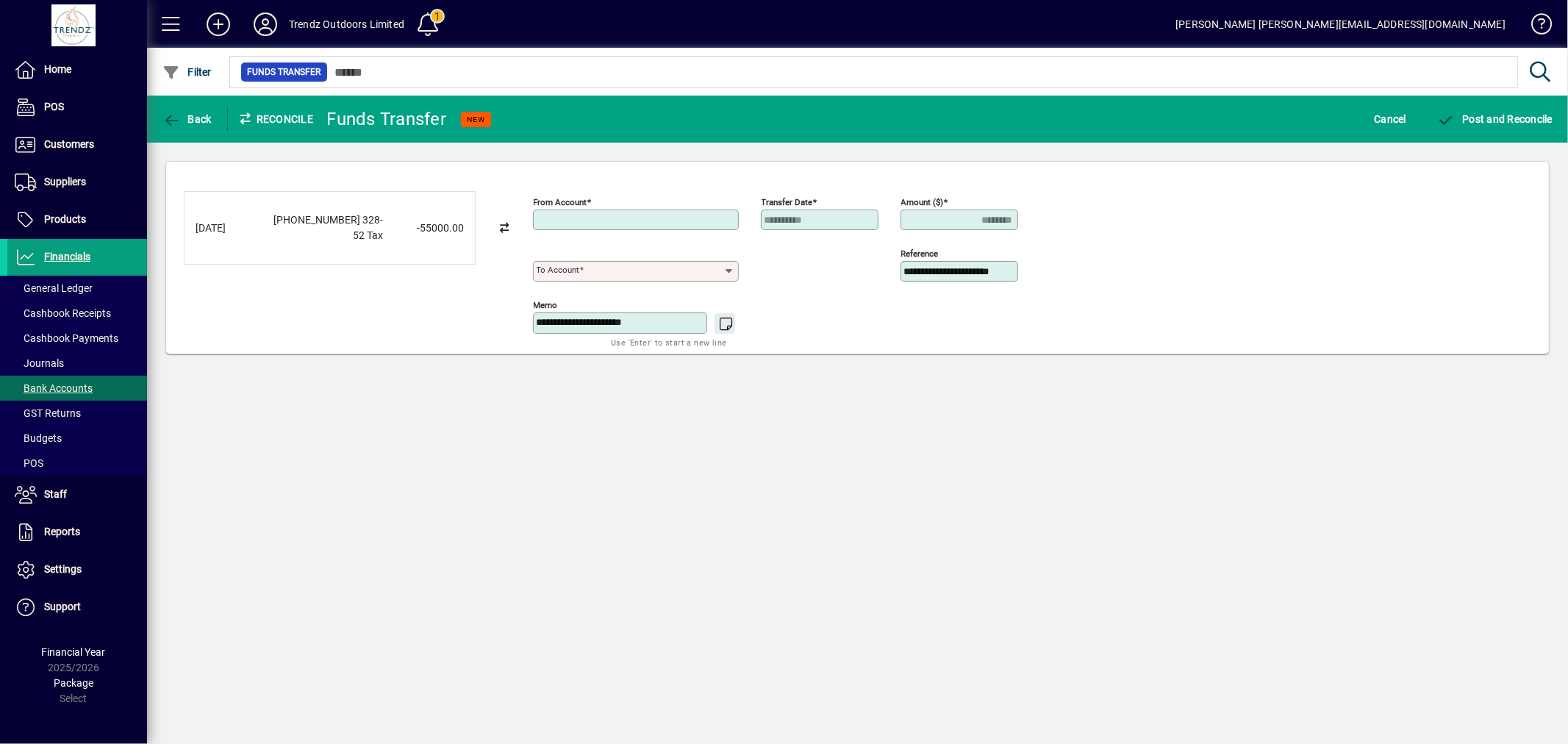
type input "**********"
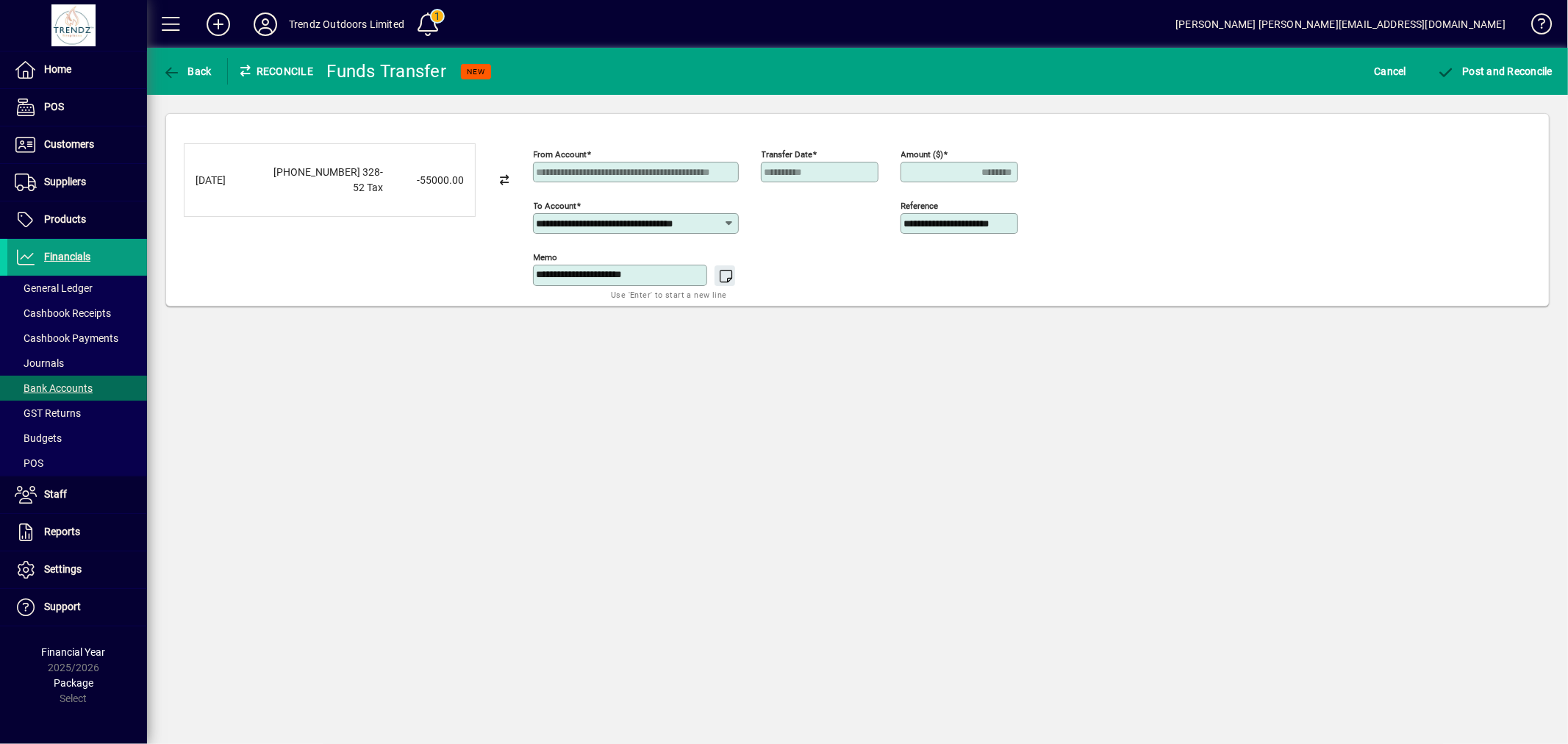
click at [1475, 90] on mat-toolbar-row "Back Reconcile Funds Transfer NEW Cancel Post and Reconcile" at bounding box center [858, 71] width 1421 height 47
click at [1475, 77] on span "submit" at bounding box center [1494, 71] width 123 height 36
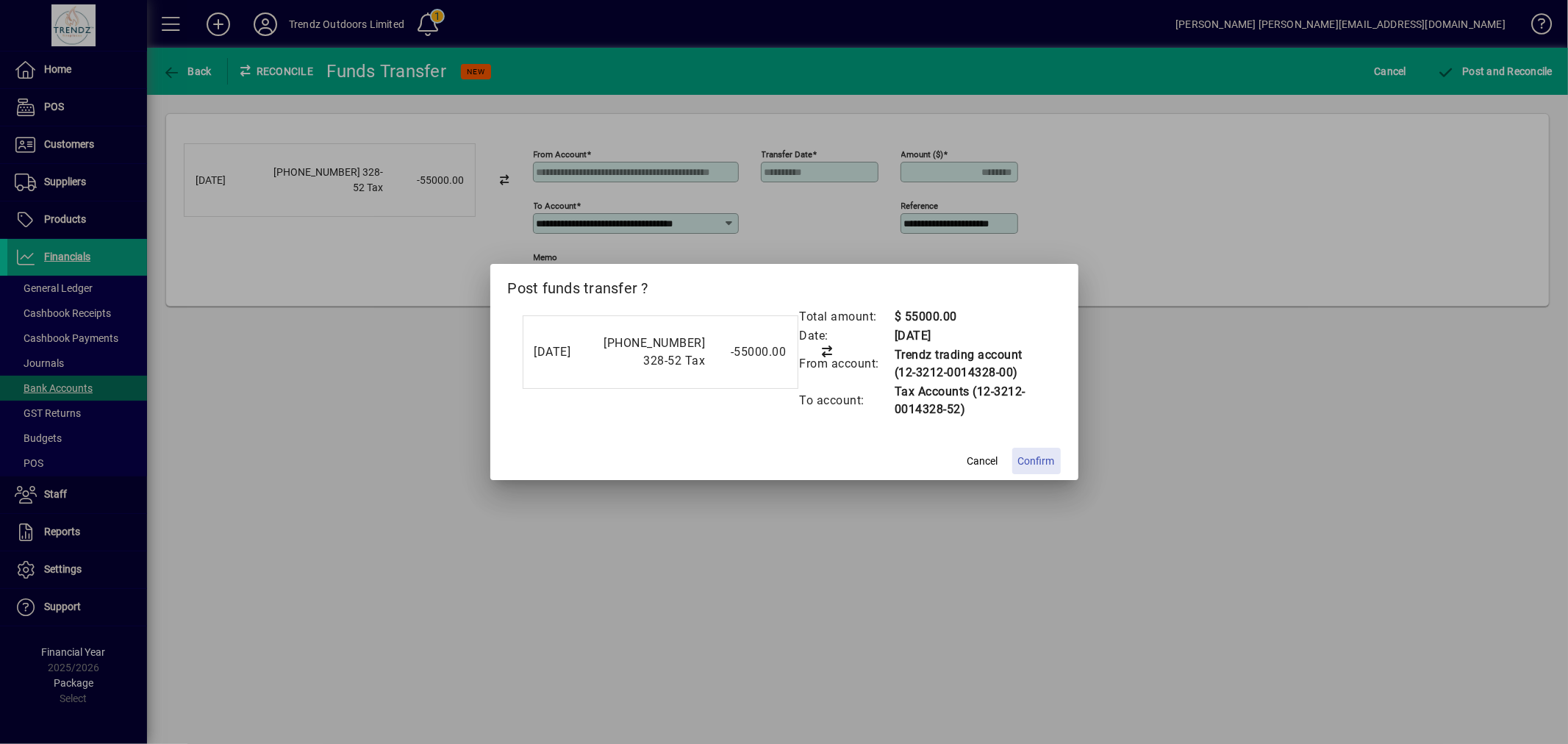
click at [1053, 446] on span at bounding box center [1036, 461] width 48 height 36
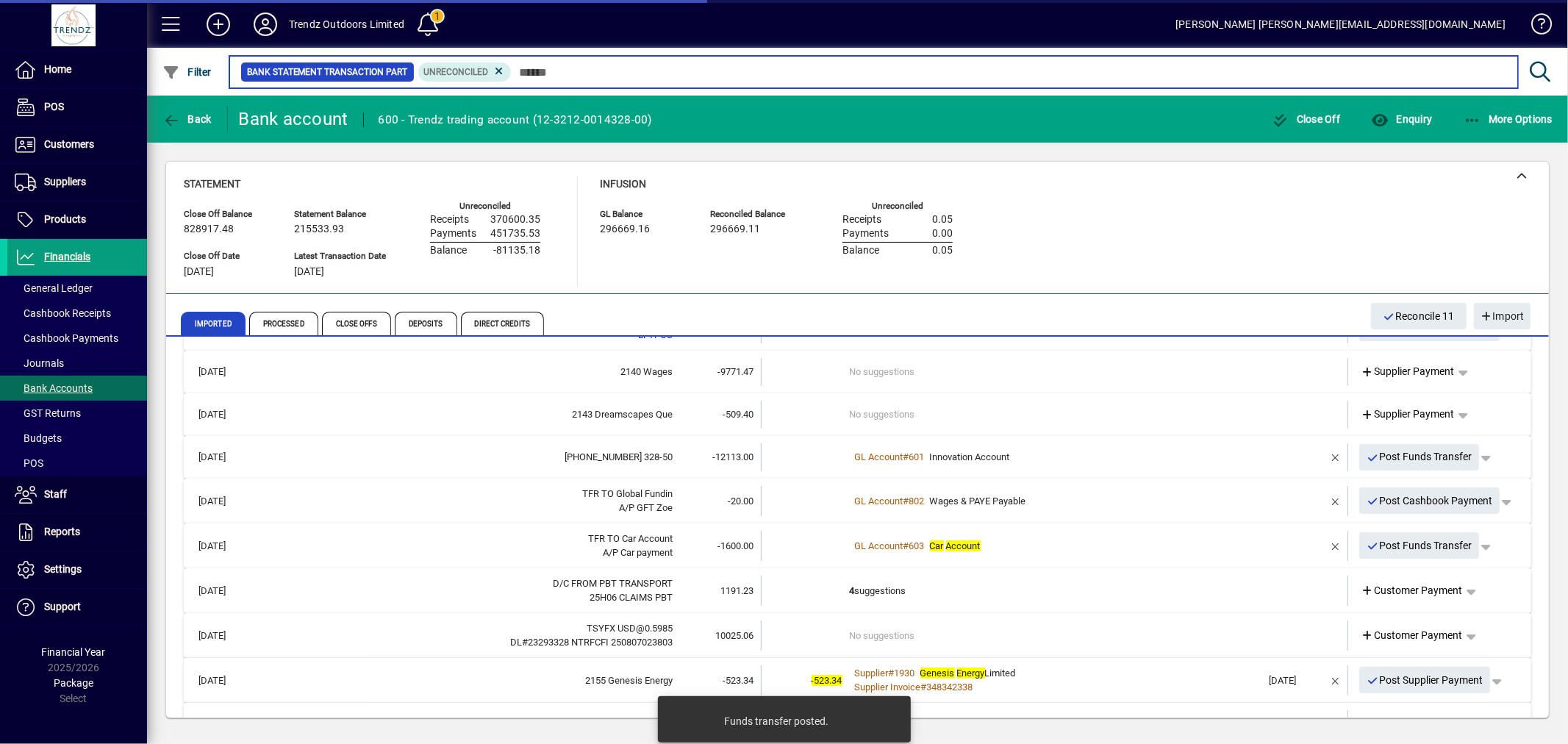
scroll to position [273, 0]
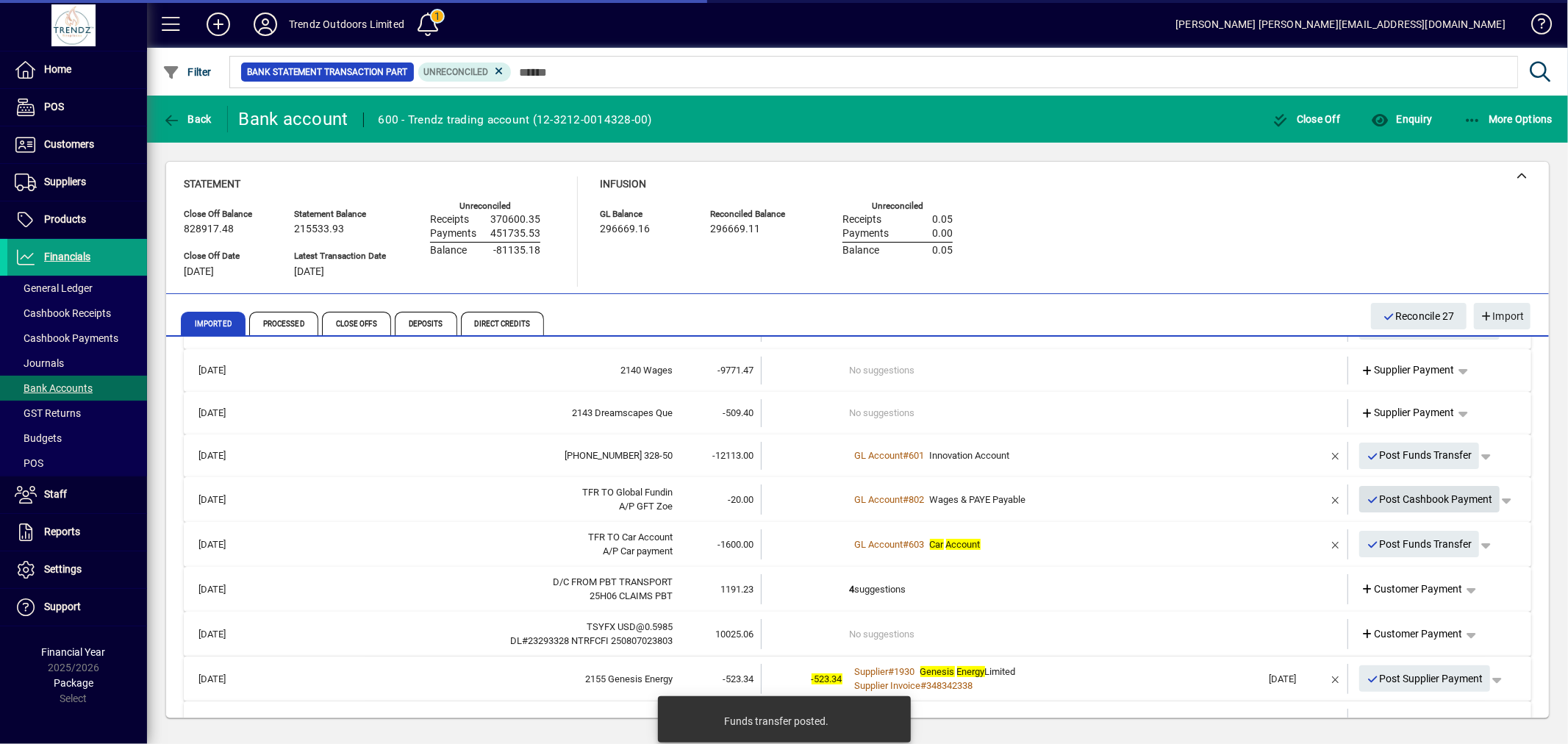
click at [1392, 494] on span "Post Cashbook Payment" at bounding box center [1430, 500] width 126 height 24
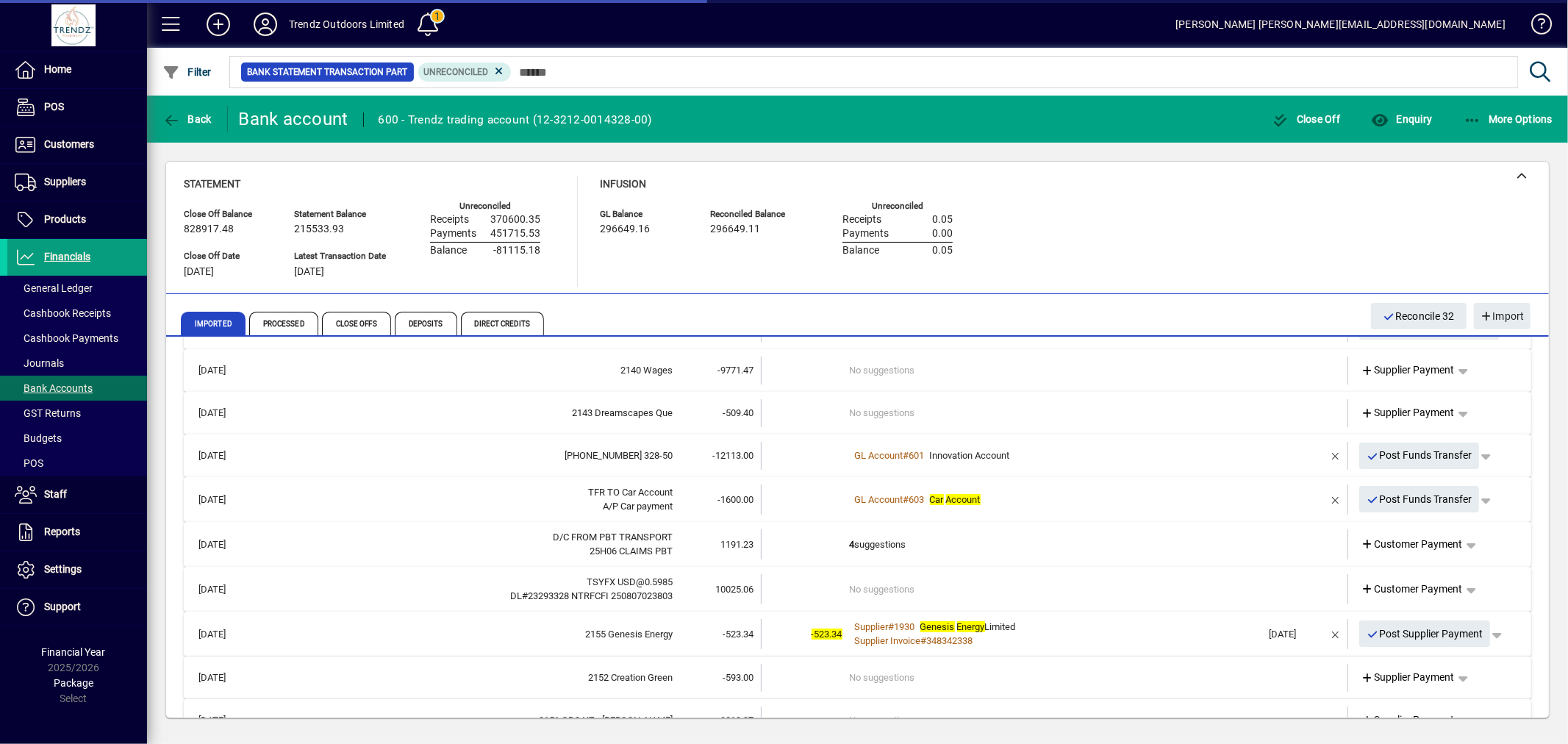
click at [964, 524] on mat-expansion-panel-header "06/08/2025 D/C FROM PBT TRANSPORT 25H06 CLAIMS PBT 1191.23 4 suggestions Custom…" at bounding box center [857, 544] width 1347 height 44
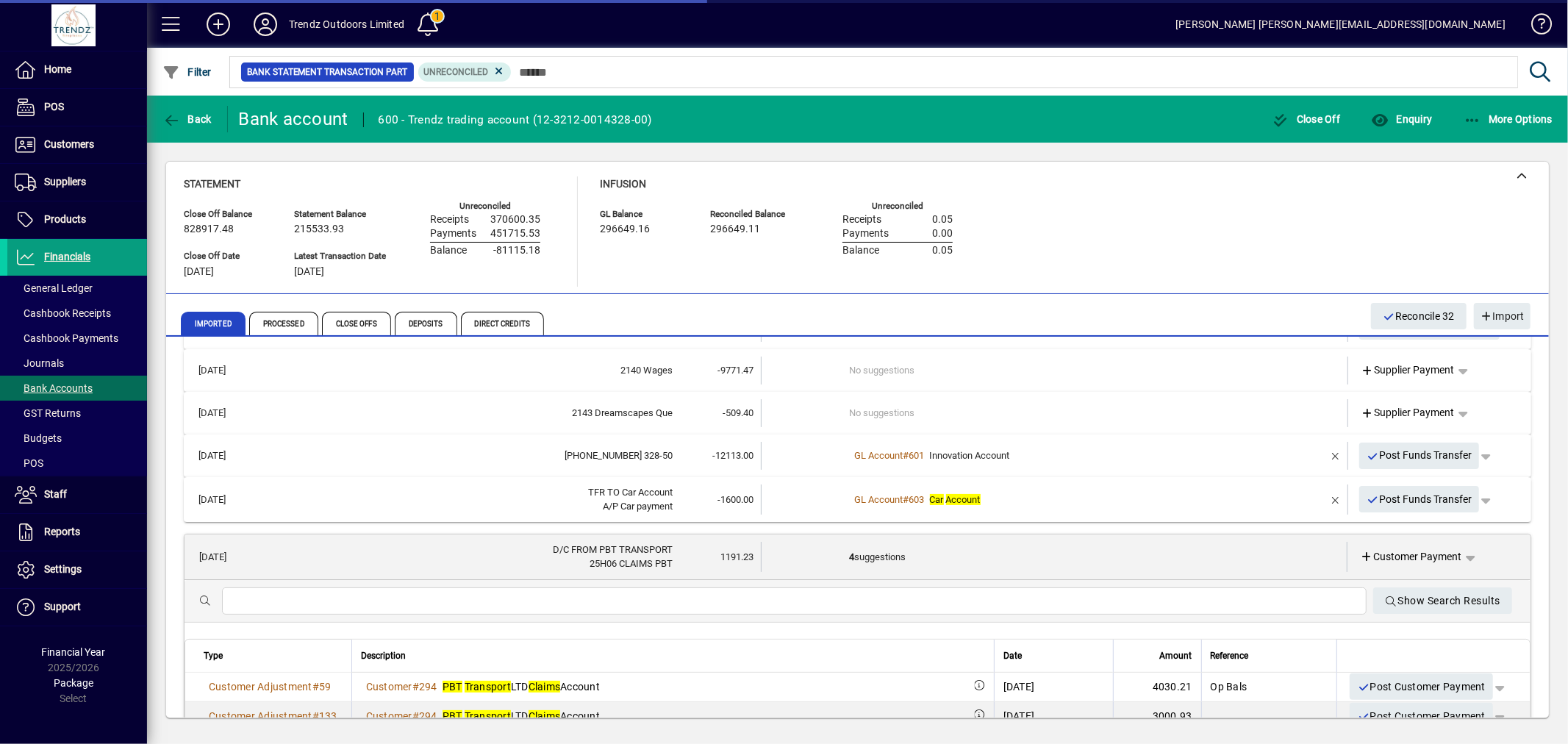
click at [901, 545] on td "4 suggestions" at bounding box center [1055, 556] width 411 height 30
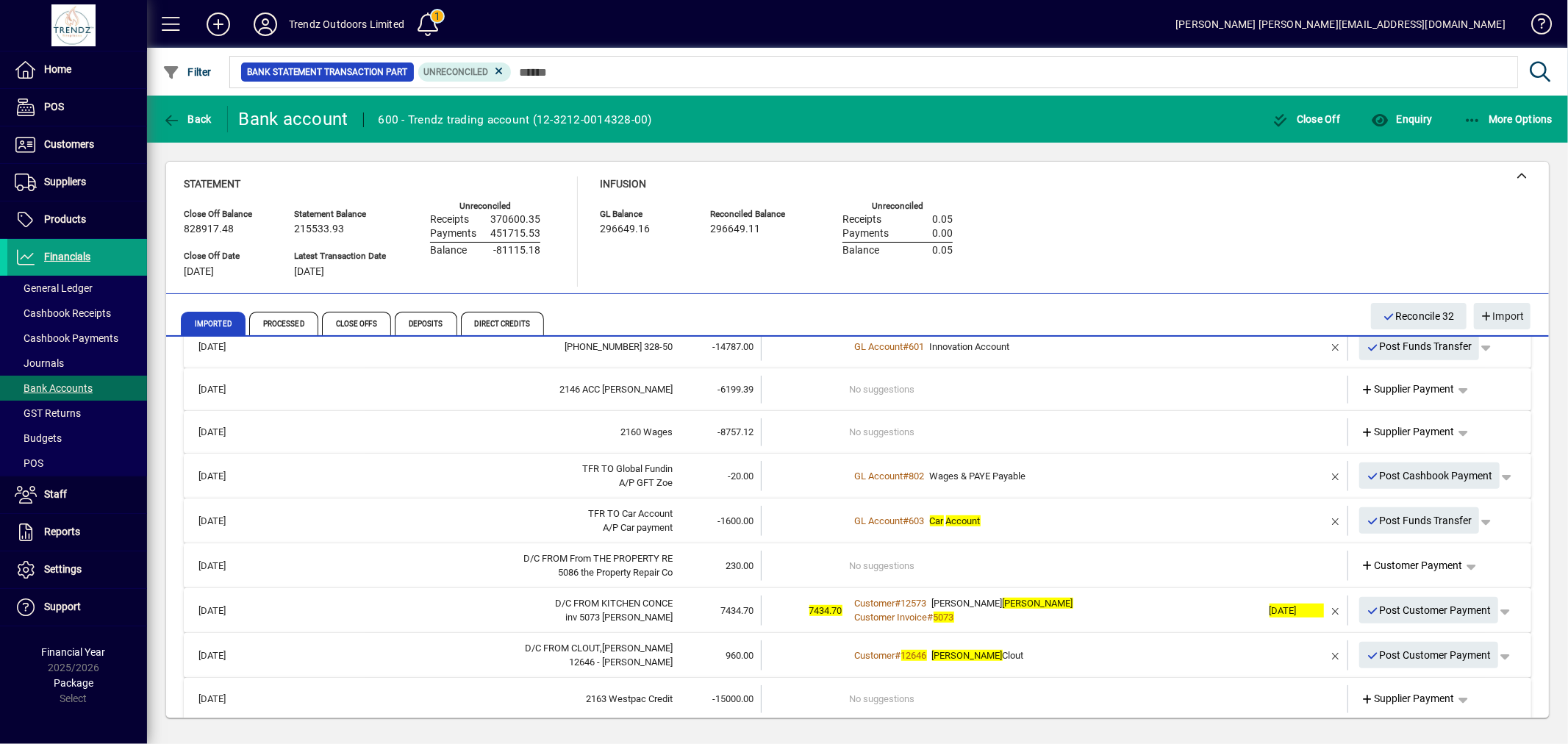
scroll to position [817, 0]
click at [858, 437] on td "No suggestions" at bounding box center [1056, 432] width 412 height 28
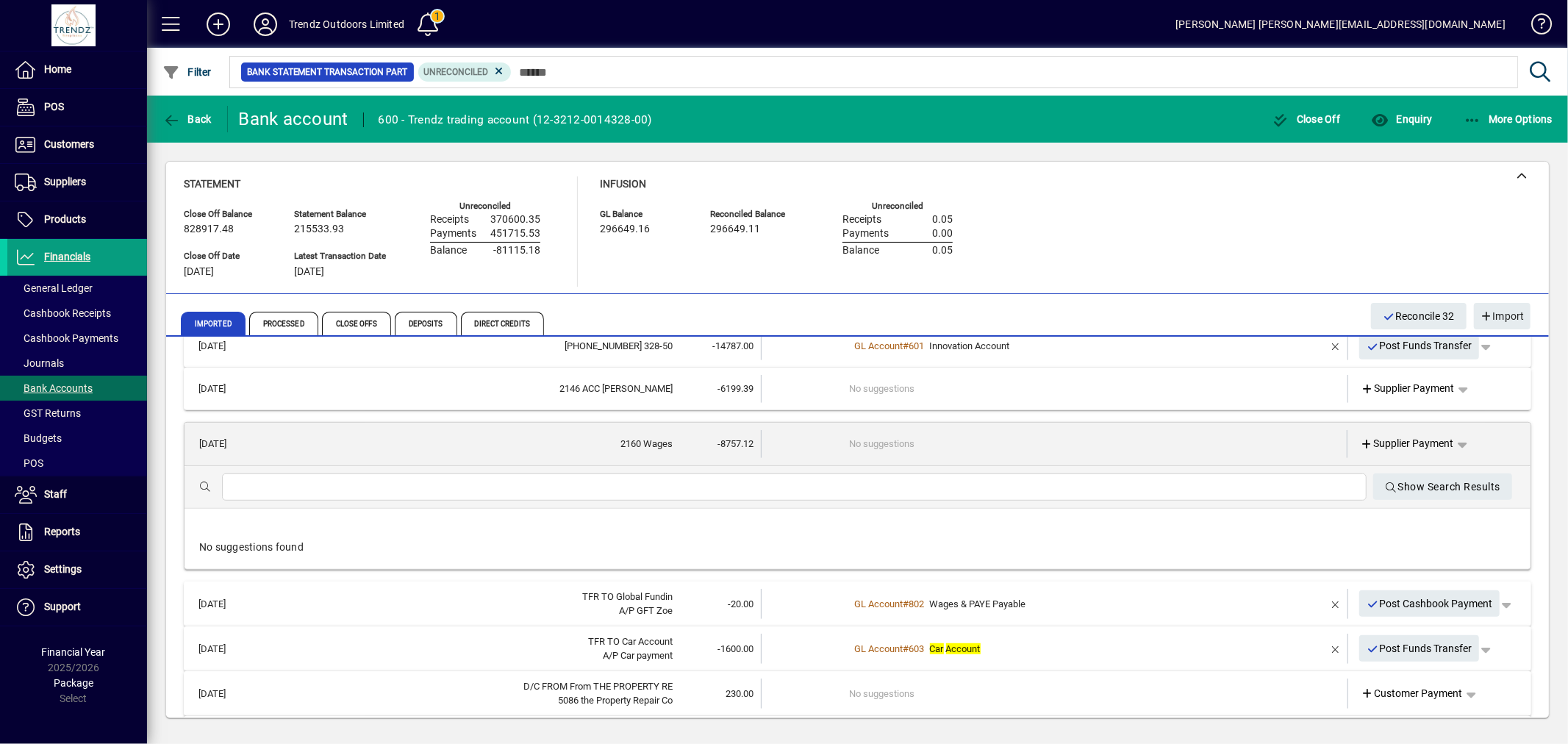
click at [821, 485] on input "text" at bounding box center [794, 488] width 1121 height 18
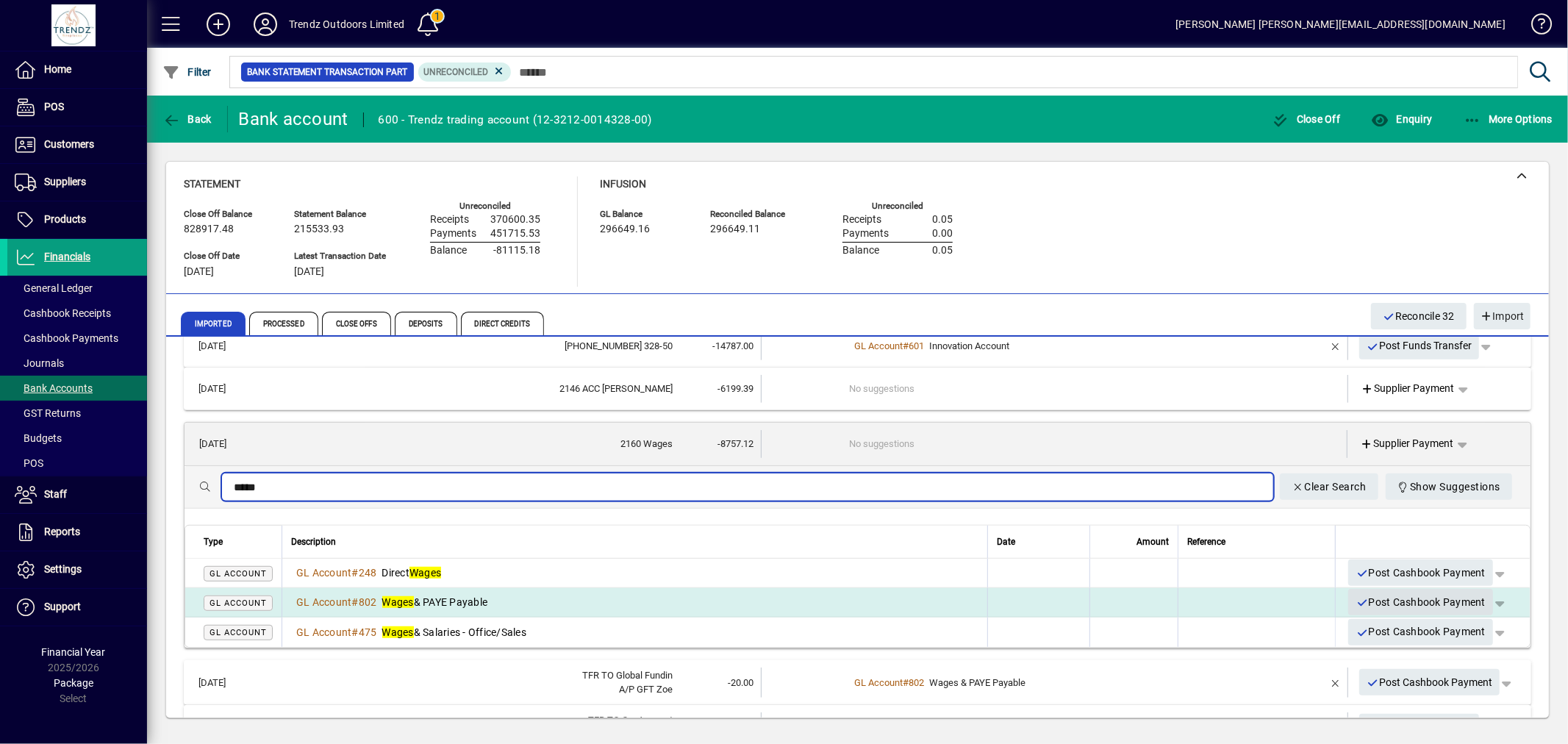
type input "*****"
click at [1355, 594] on span "Post Cashbook Payment" at bounding box center [1420, 602] width 130 height 24
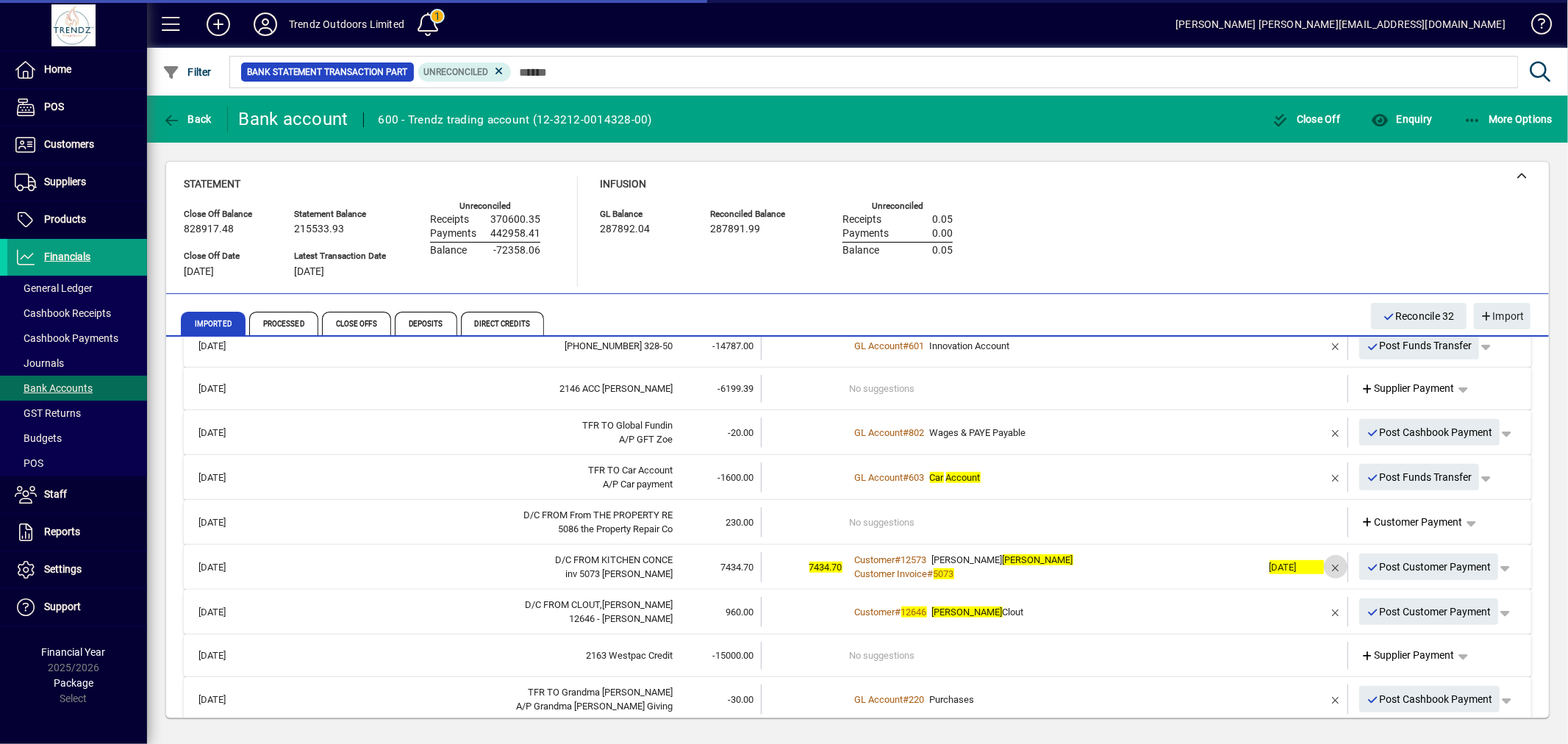
click at [1320, 564] on span "button" at bounding box center [1336, 567] width 36 height 36
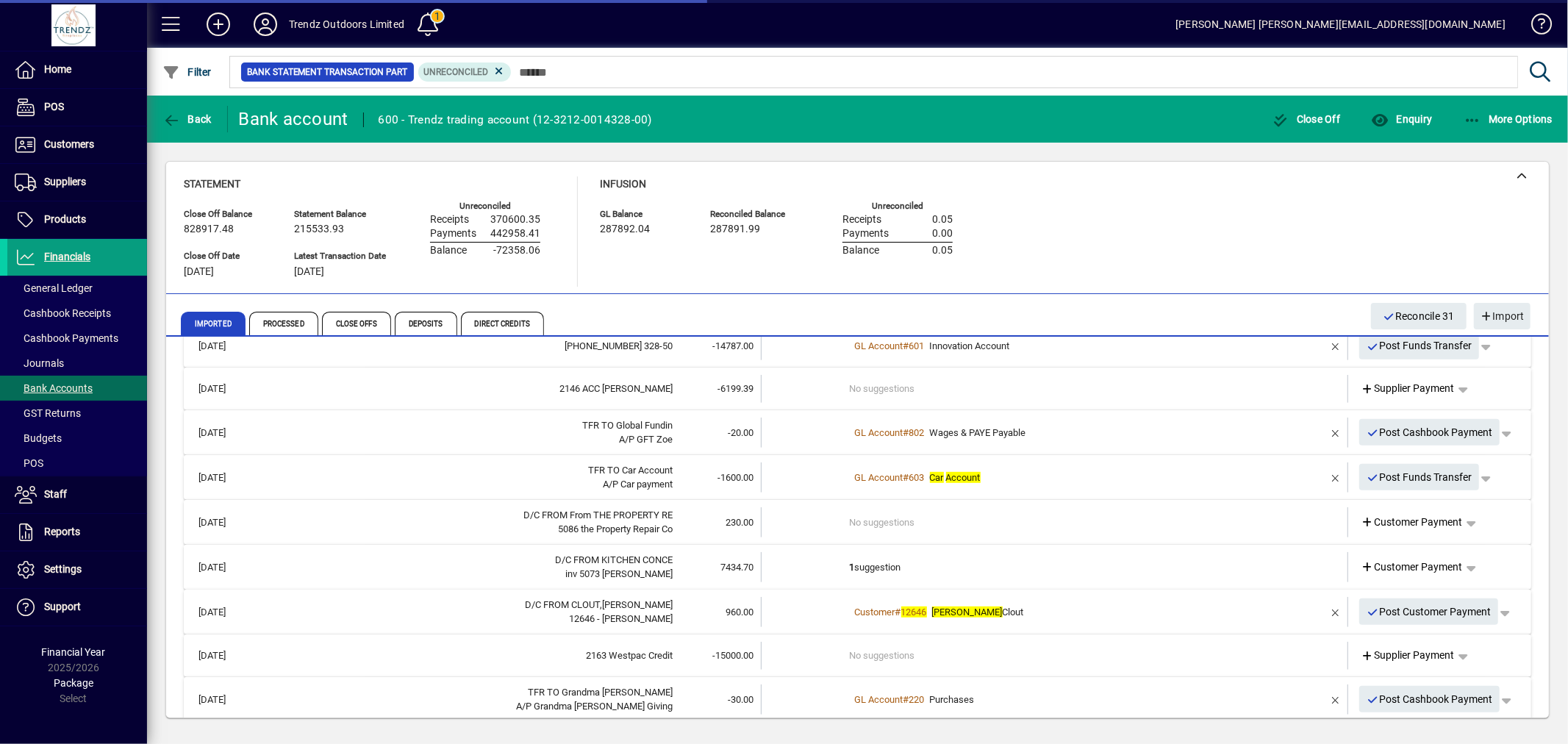
click at [1014, 569] on td "1 suggestion" at bounding box center [1056, 567] width 412 height 30
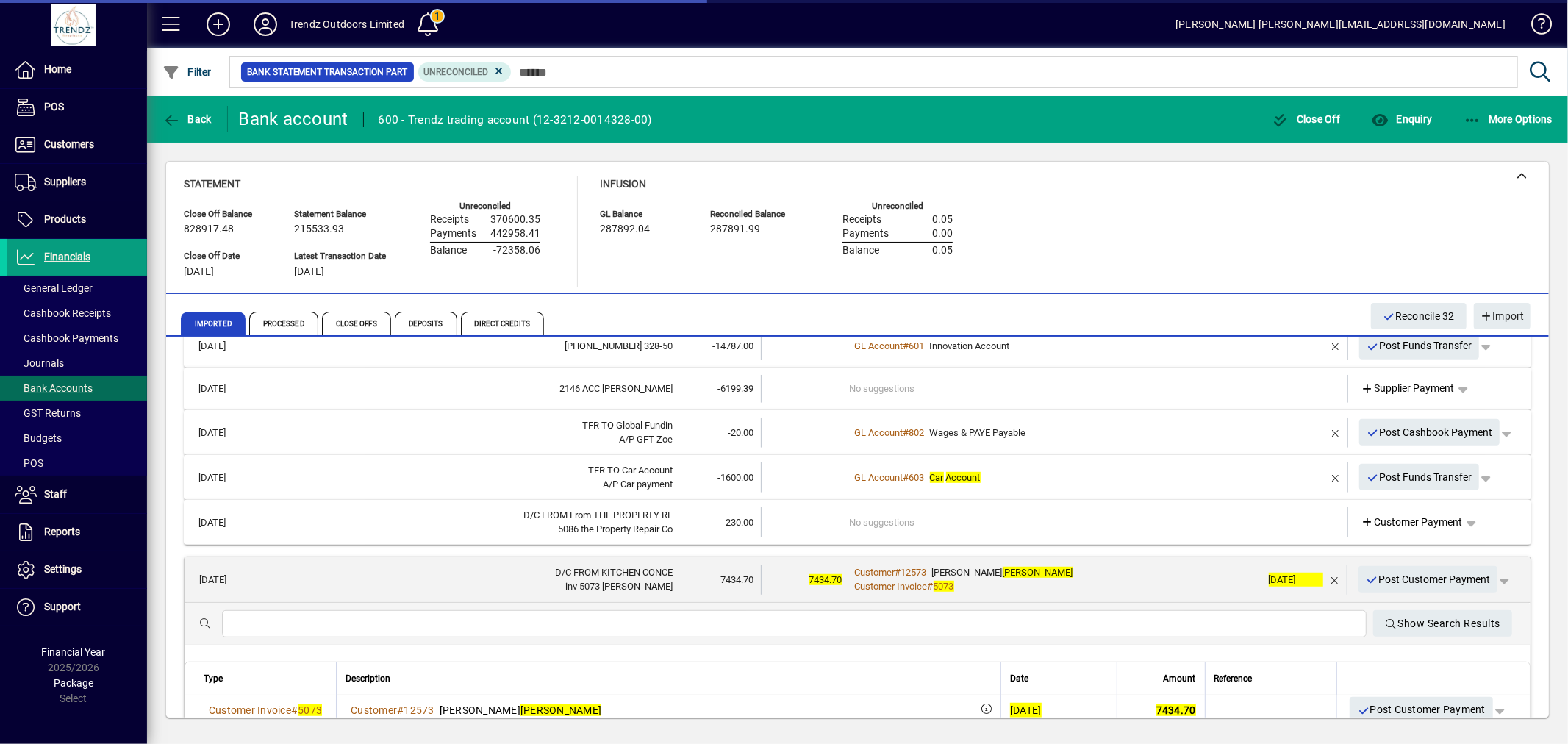
scroll to position [1089, 0]
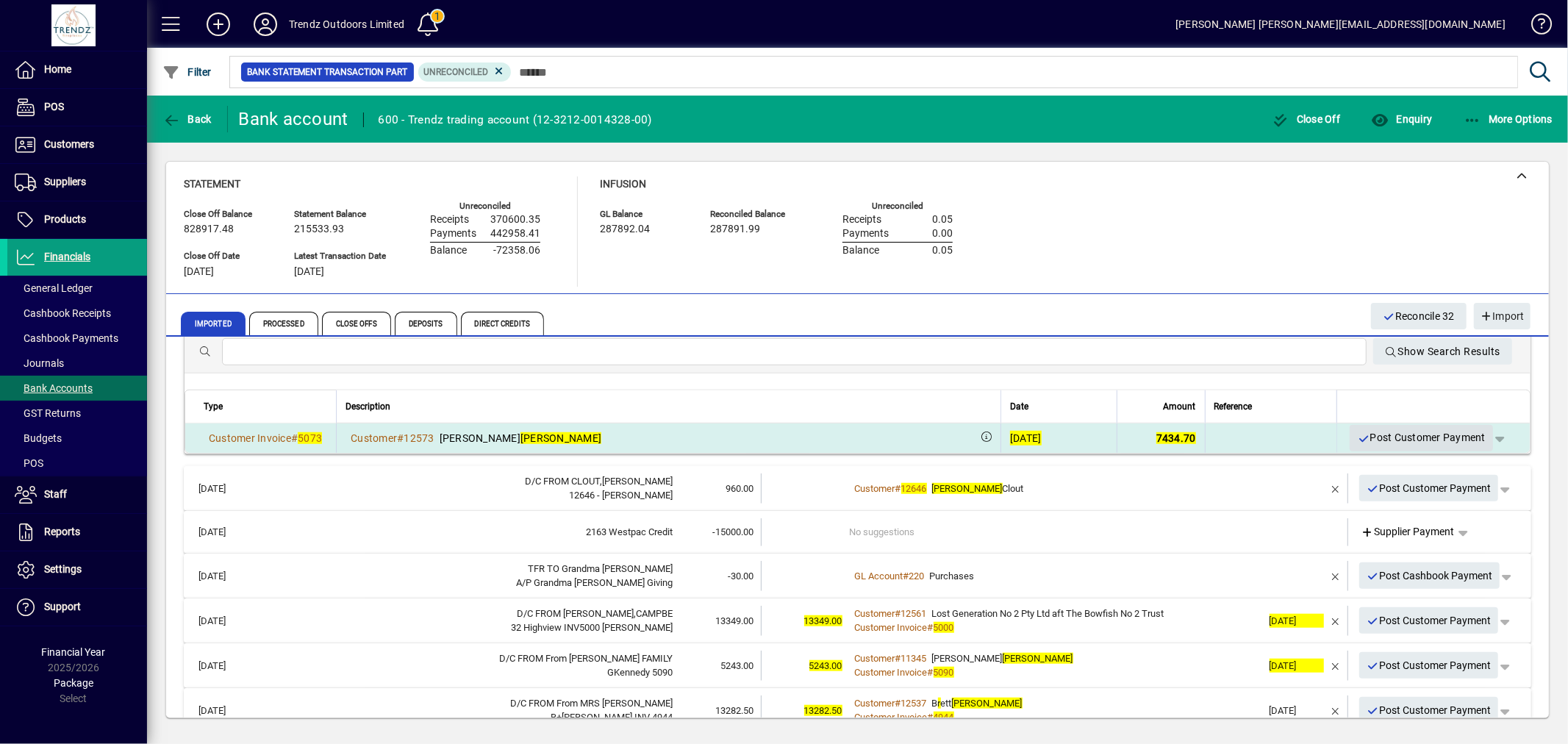
click at [1380, 438] on span "Post Customer Payment" at bounding box center [1421, 438] width 129 height 24
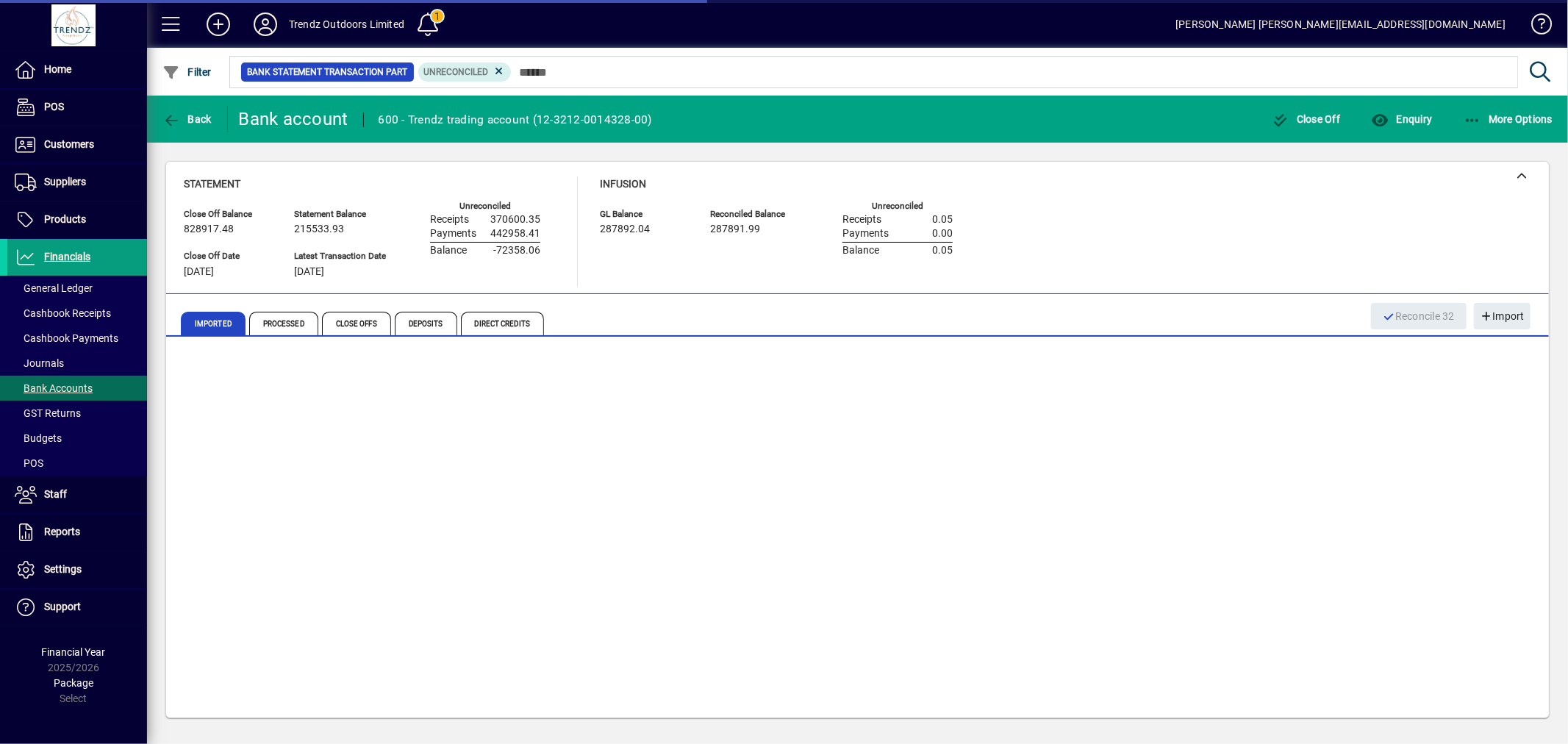
scroll to position [895, 0]
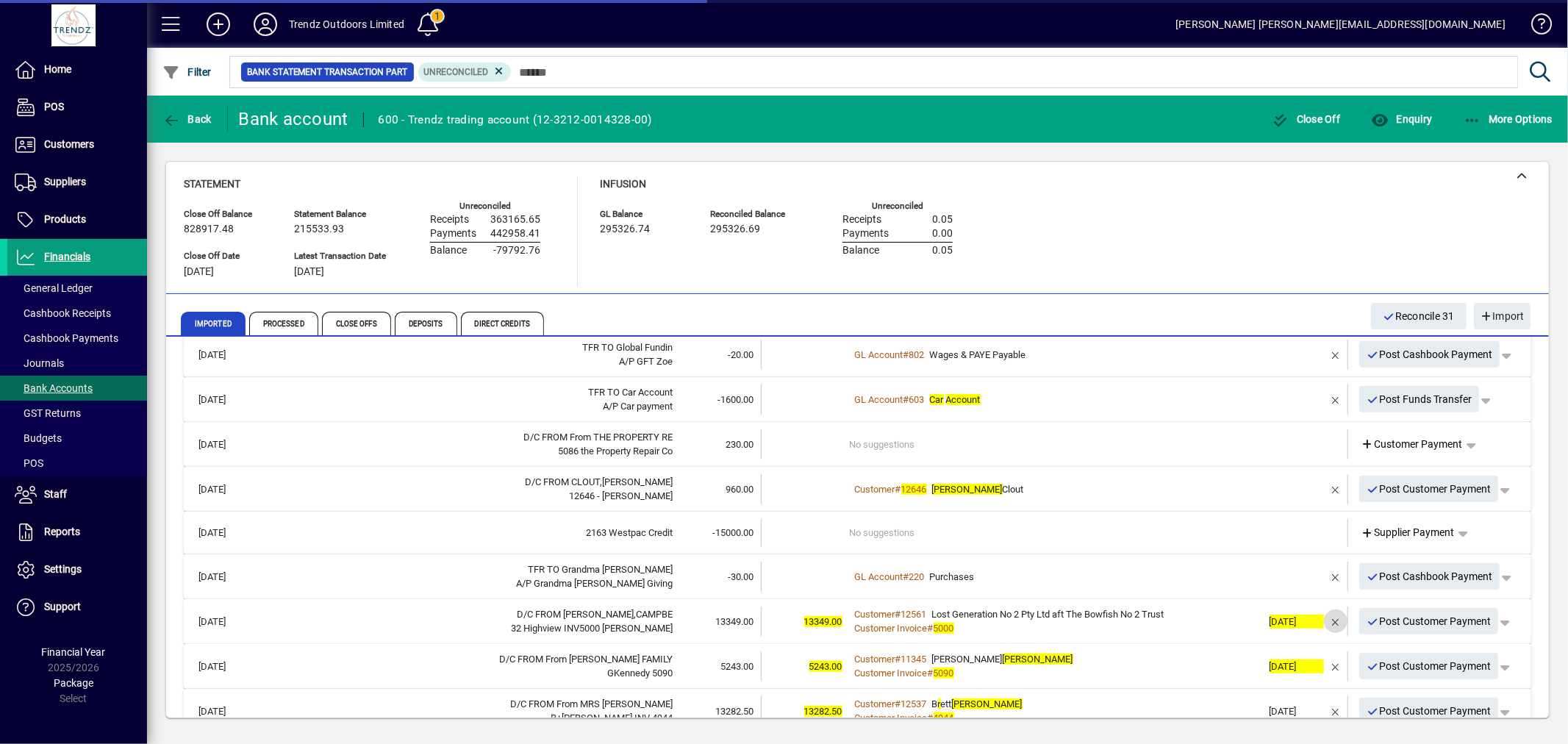
click at [1325, 623] on span "button" at bounding box center [1336, 622] width 36 height 36
click at [1054, 628] on div "Customer Invoice # 5000" at bounding box center [1056, 629] width 412 height 15
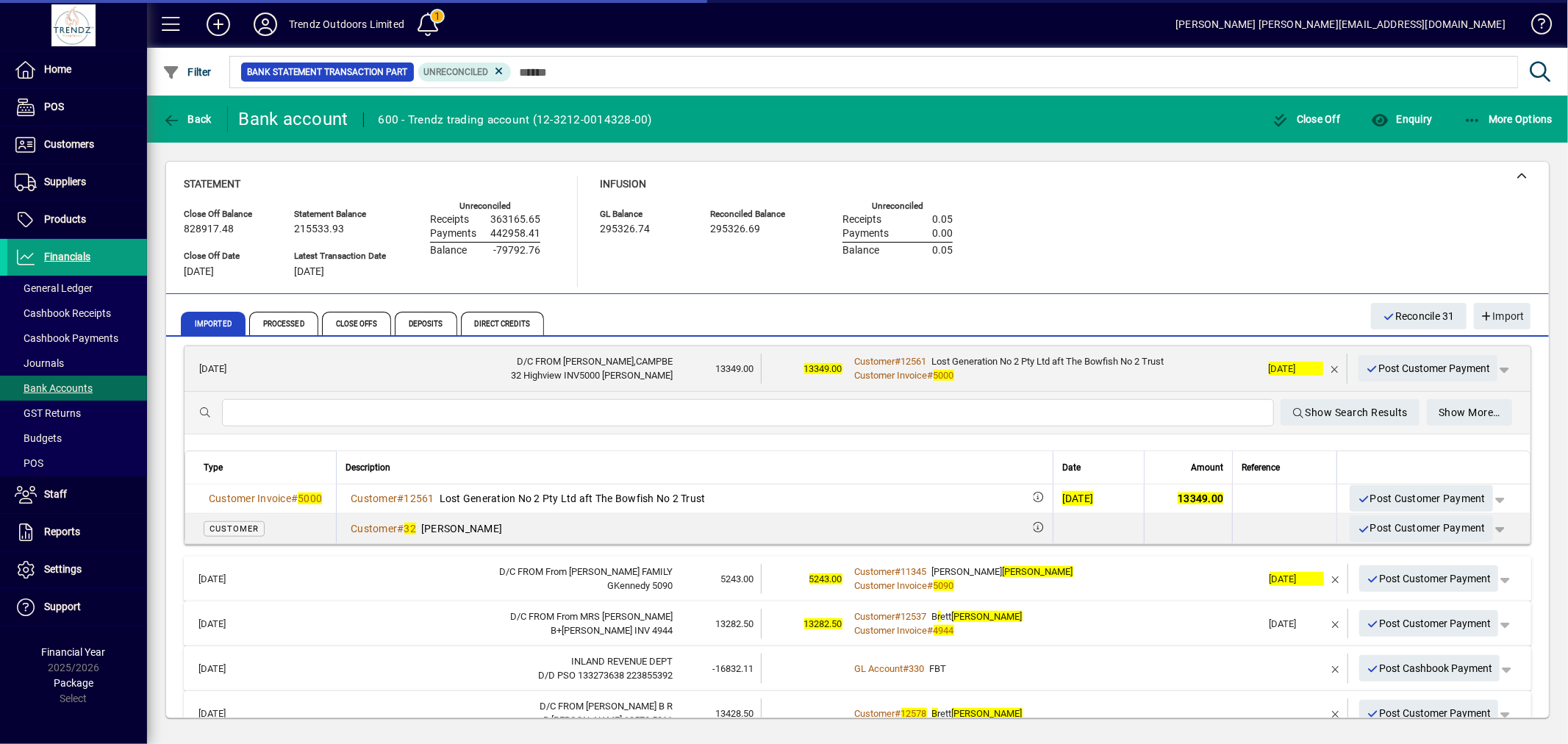
scroll to position [1168, 0]
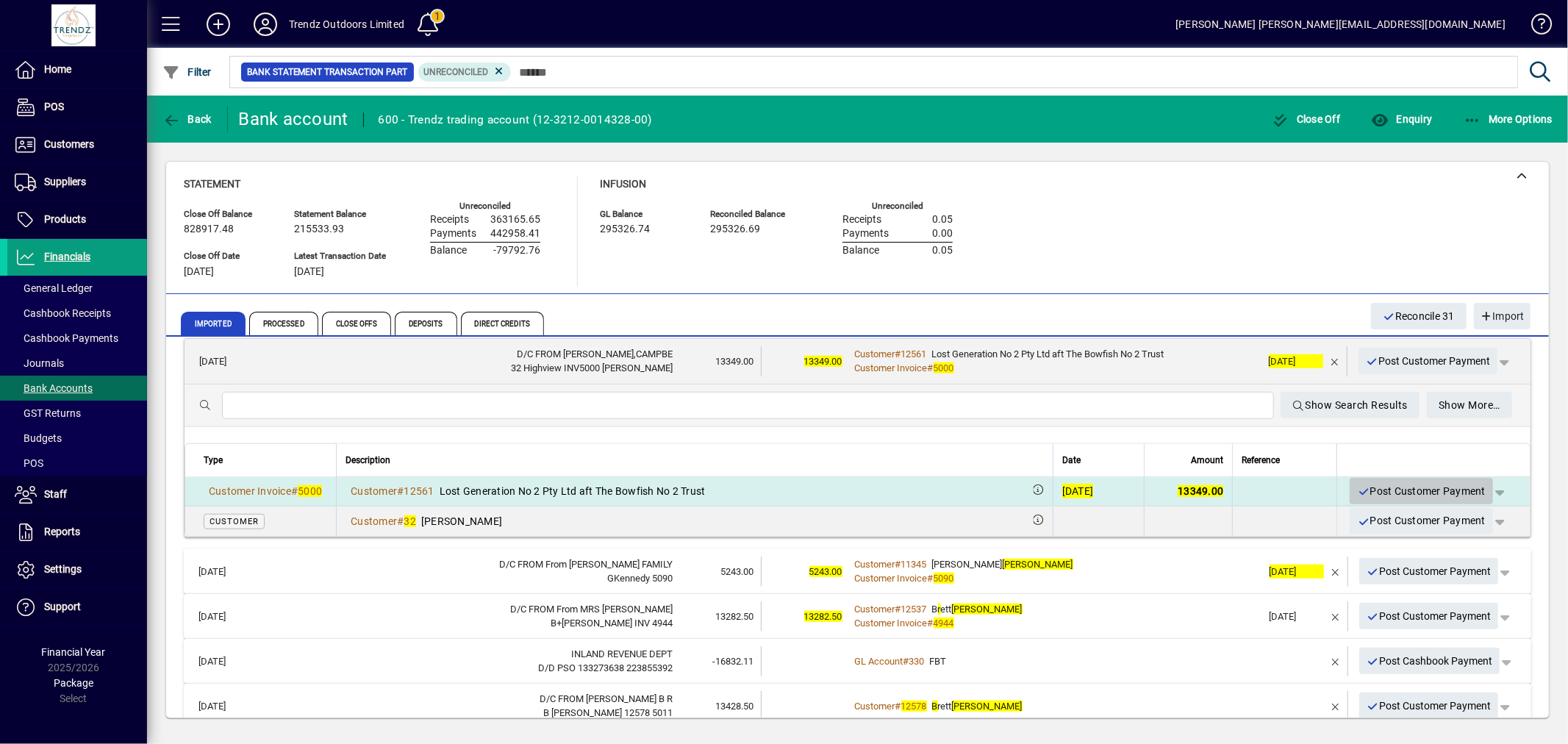
click at [1402, 483] on span "Post Customer Payment" at bounding box center [1421, 492] width 129 height 24
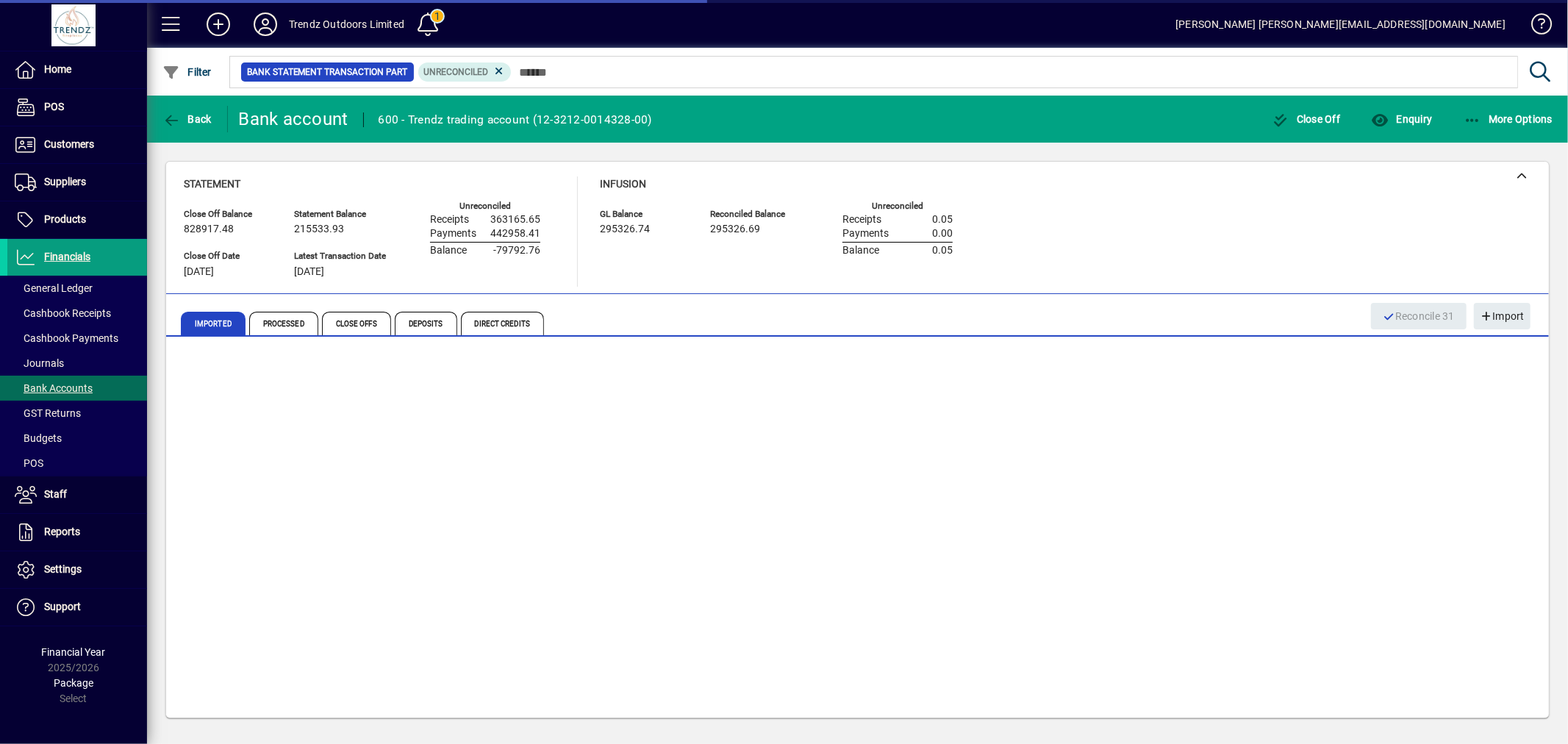
scroll to position [945, 0]
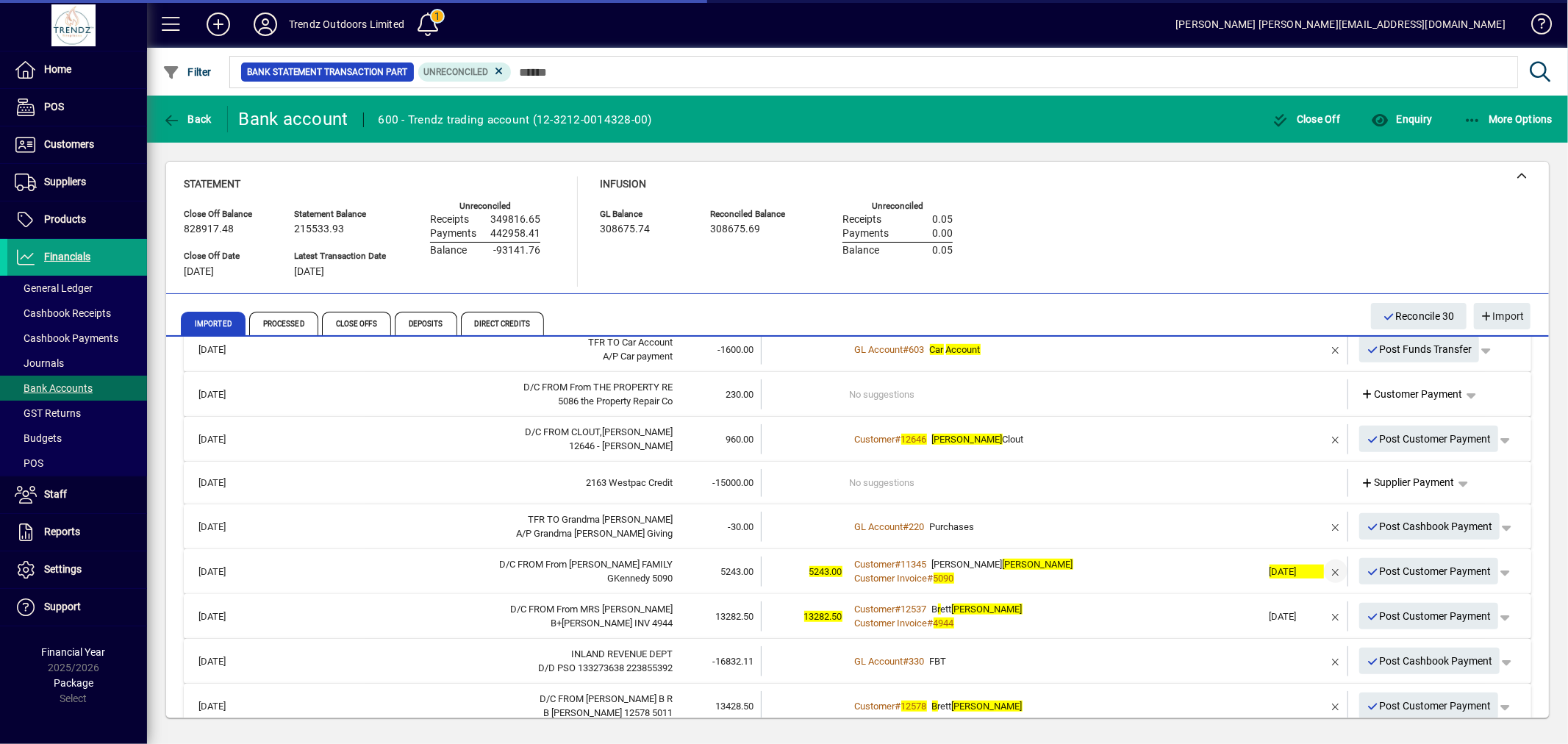
click at [1324, 574] on span "button" at bounding box center [1336, 572] width 36 height 36
click at [1086, 557] on div "Customer # 11345 Graham Kennedy" at bounding box center [1056, 564] width 412 height 15
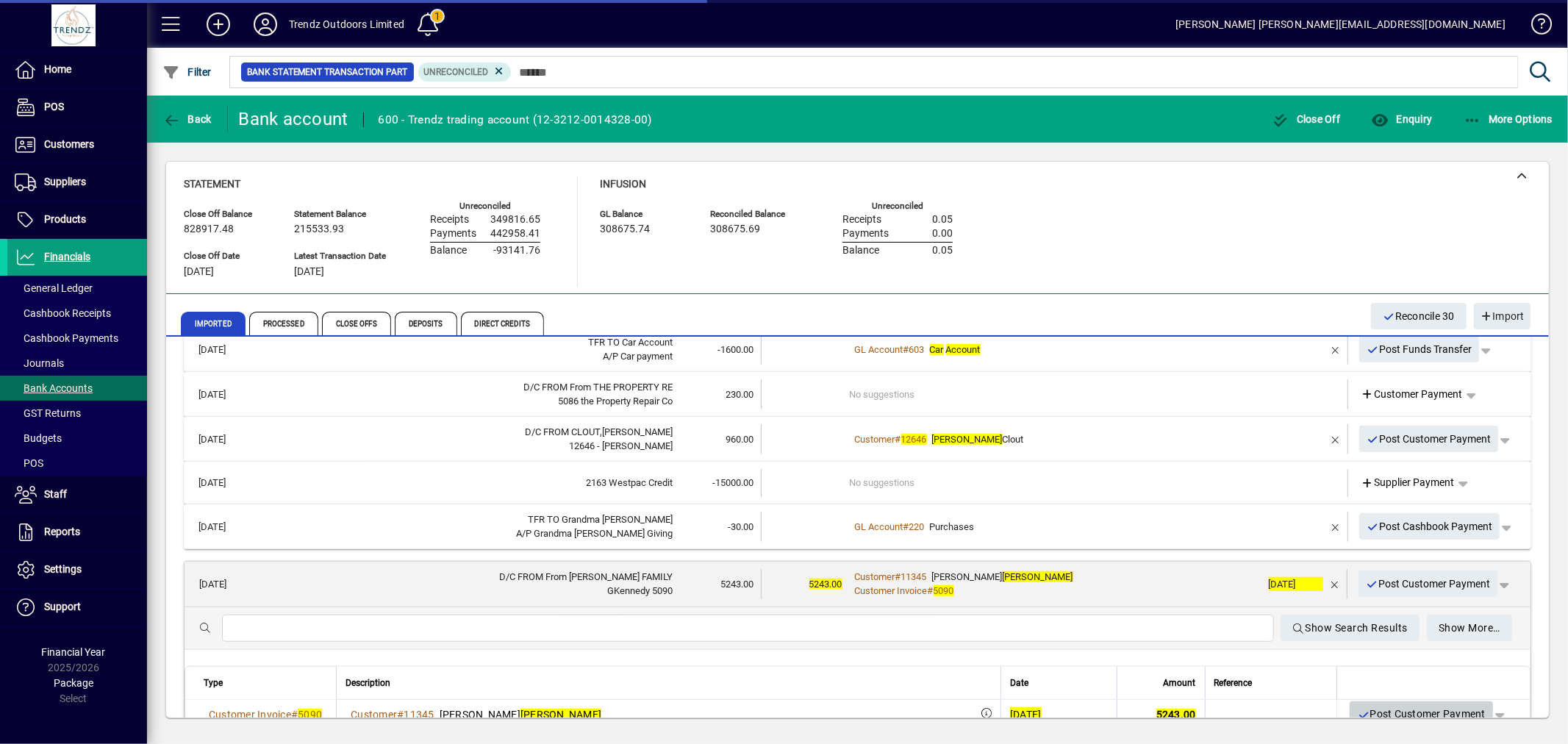
click at [1392, 703] on span "Post Customer Payment" at bounding box center [1421, 715] width 129 height 24
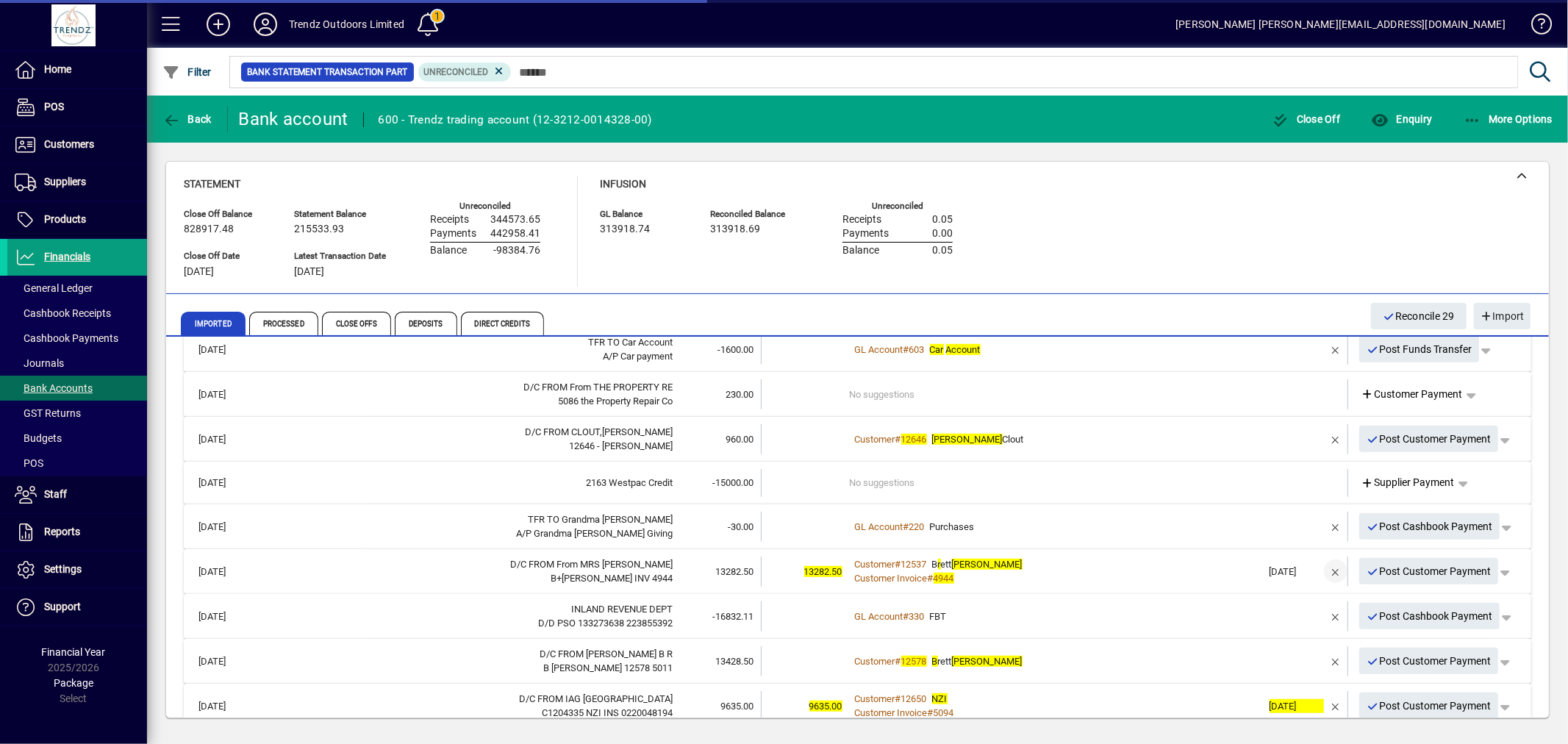
click at [1321, 561] on span "button" at bounding box center [1336, 572] width 36 height 36
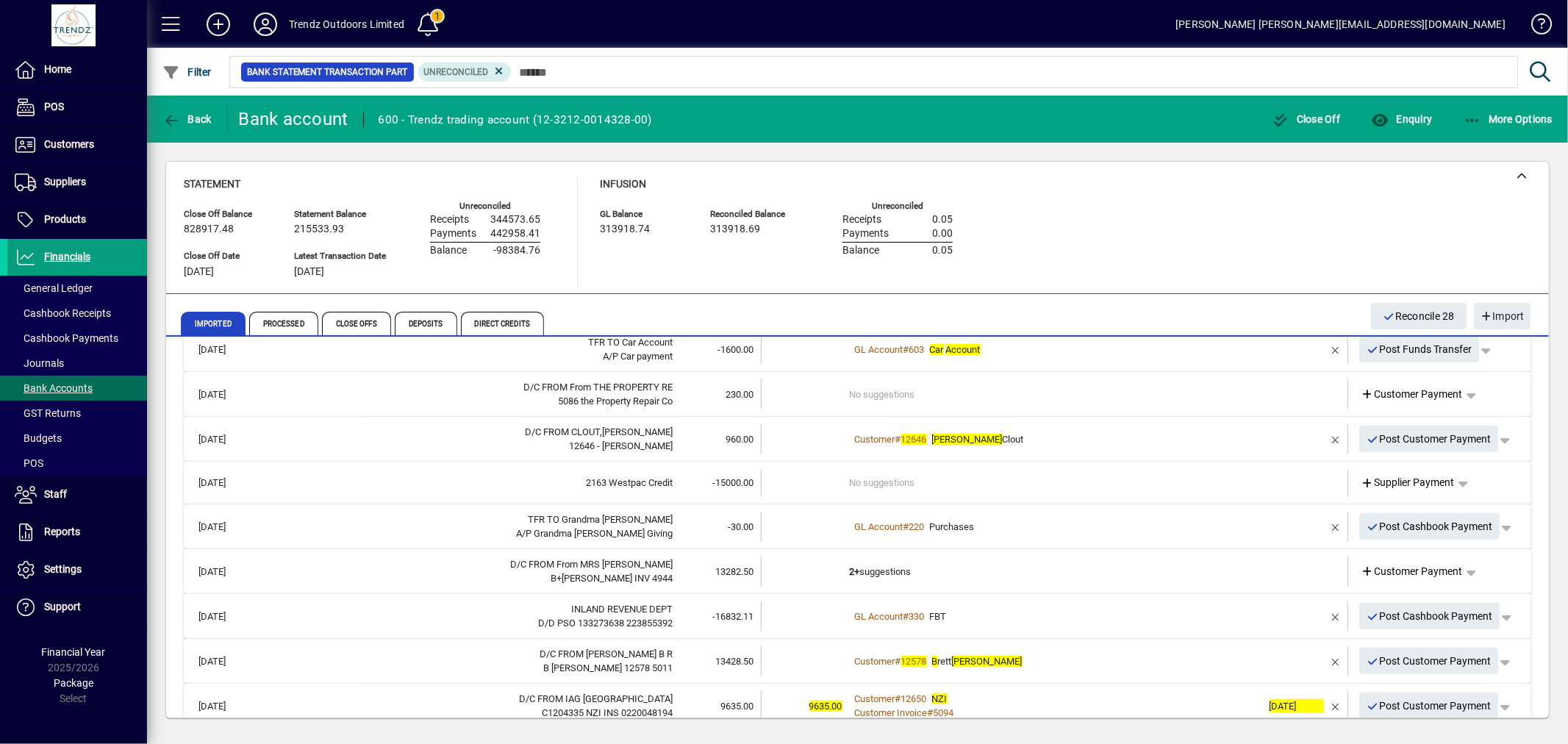
click at [1182, 572] on td "2+ suggestions" at bounding box center [1056, 571] width 412 height 30
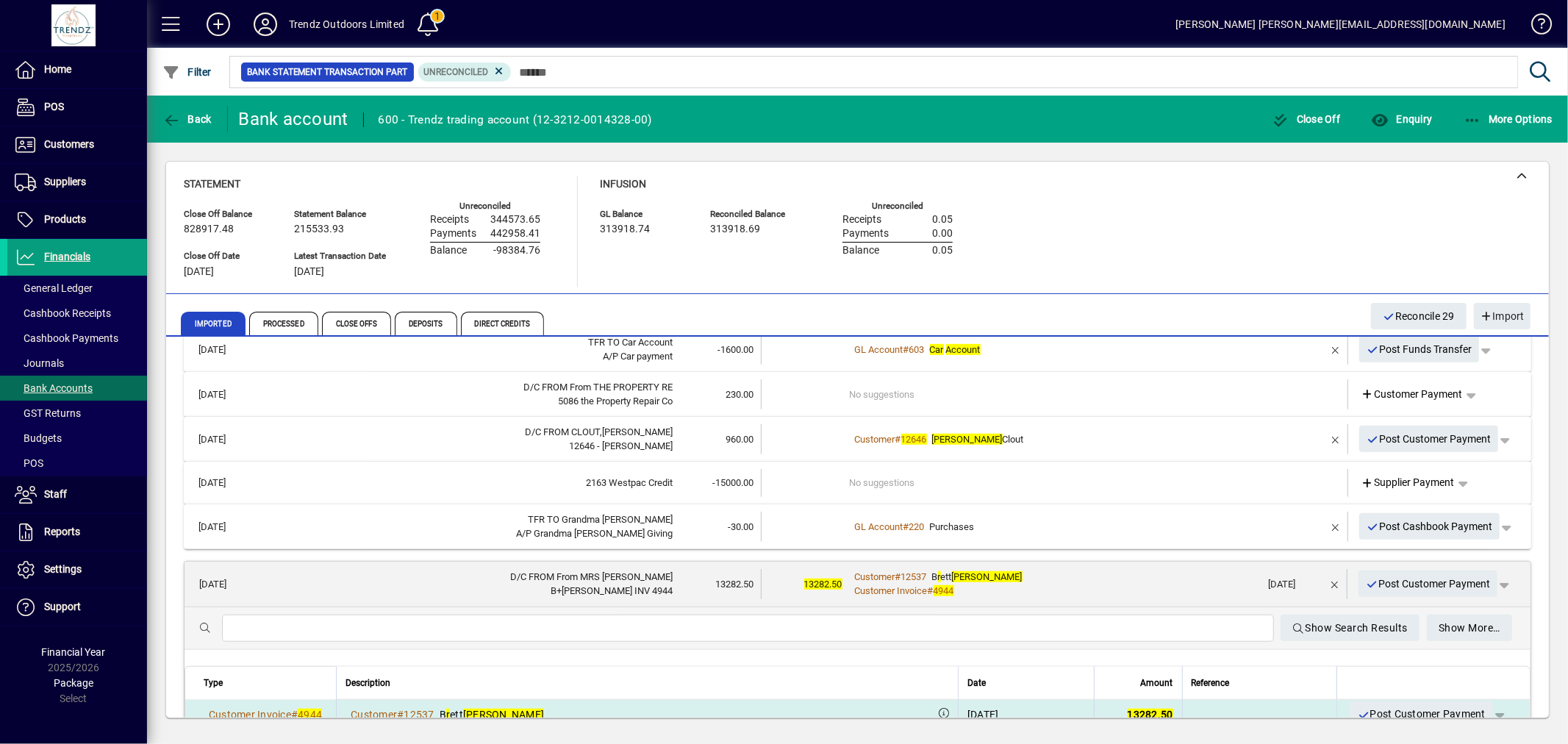
click at [1379, 707] on span "Post Customer Payment" at bounding box center [1421, 715] width 129 height 24
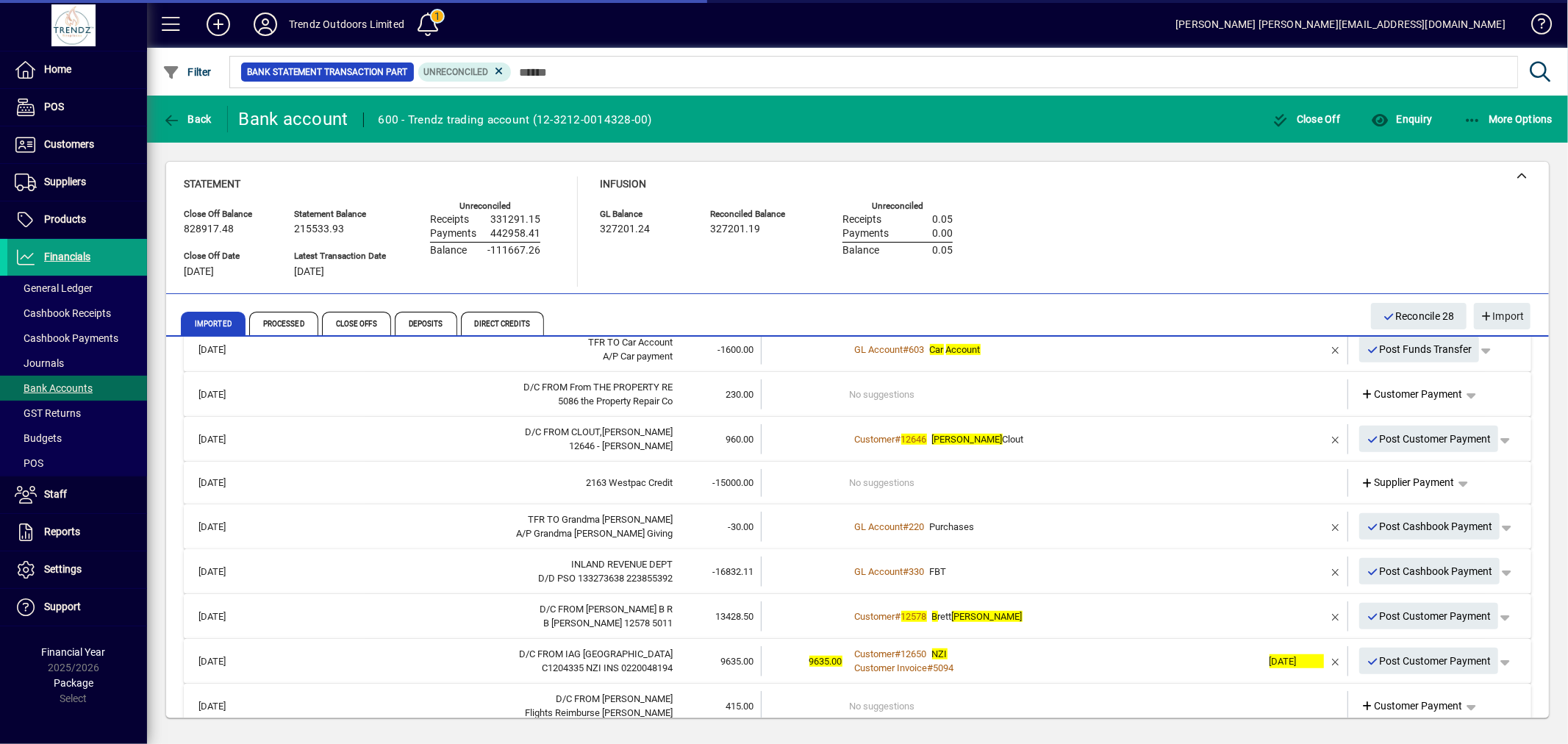
click at [1008, 513] on td "GL Account # 220 Purchases" at bounding box center [1056, 526] width 412 height 30
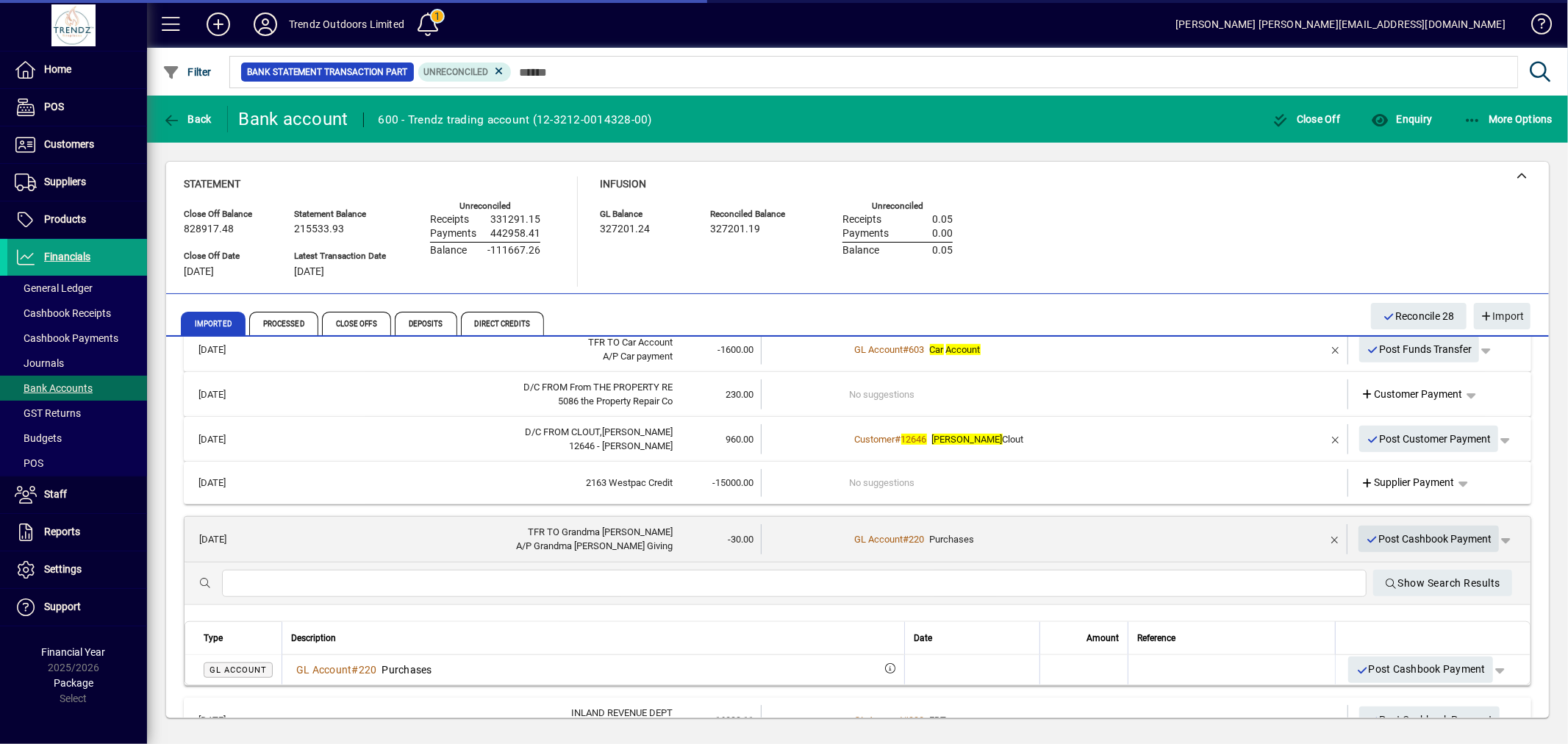
click at [1366, 535] on icon "button" at bounding box center [1372, 539] width 13 height 11
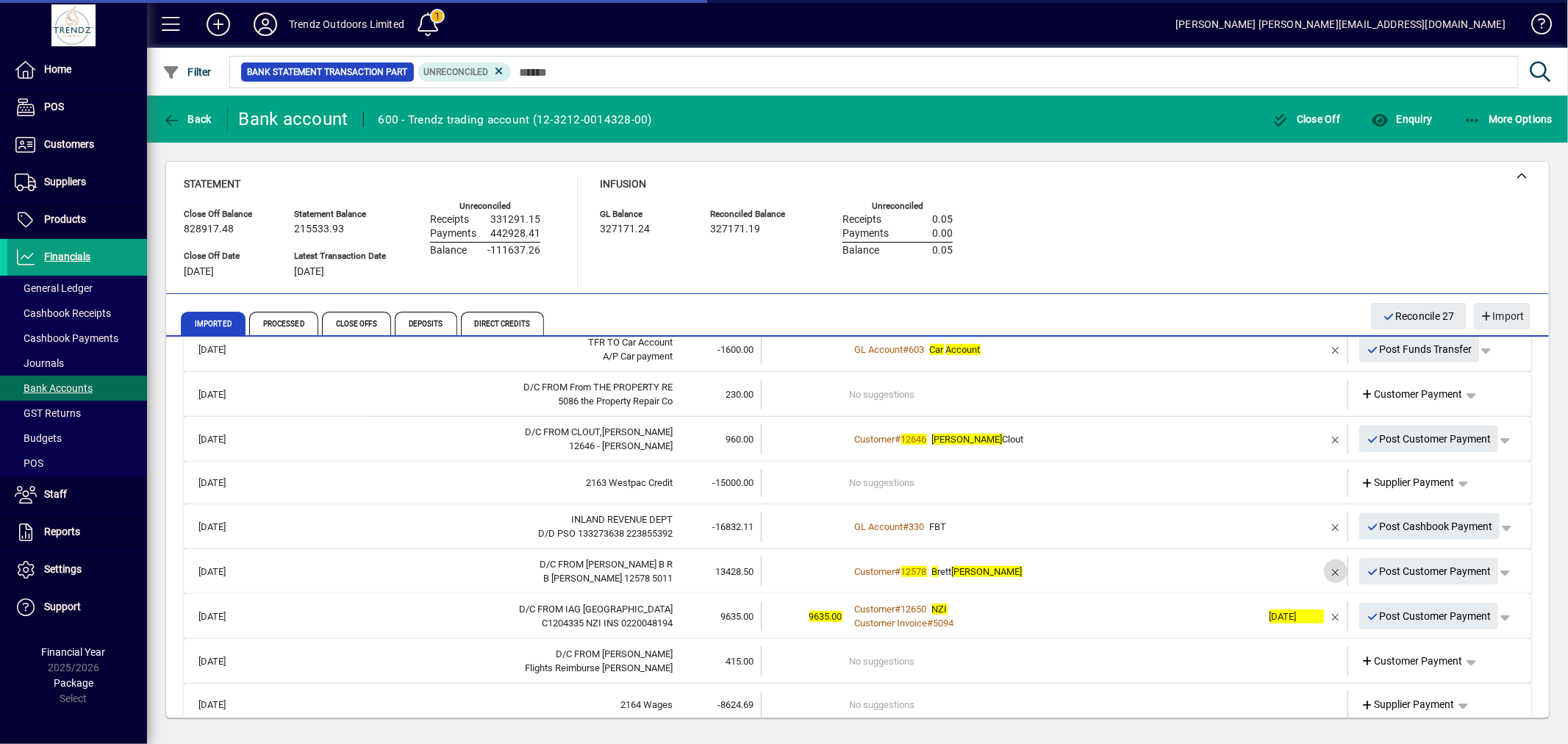
click at [1323, 560] on span "button" at bounding box center [1336, 572] width 36 height 36
click at [906, 566] on td "2 suggestions" at bounding box center [1056, 571] width 412 height 30
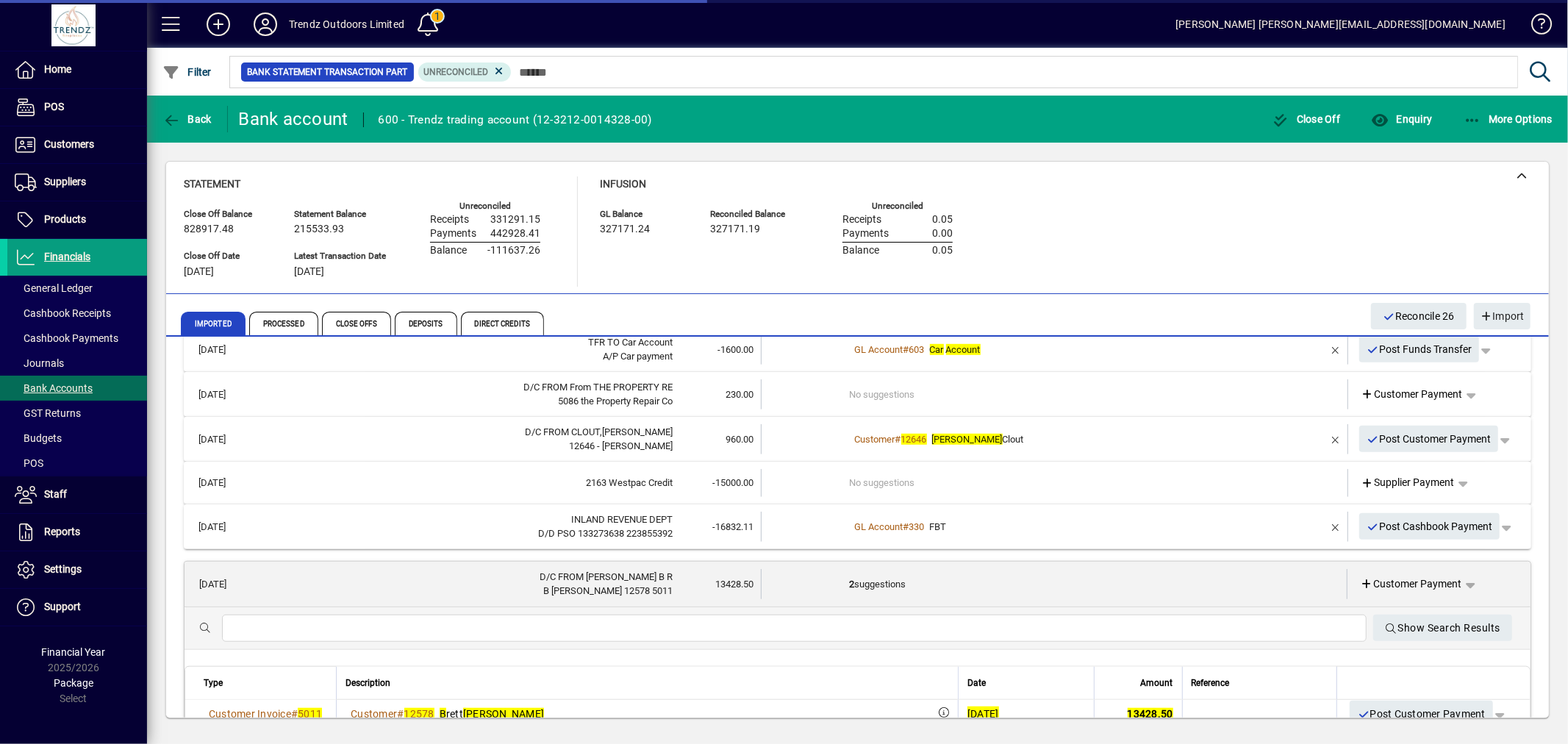
scroll to position [1217, 0]
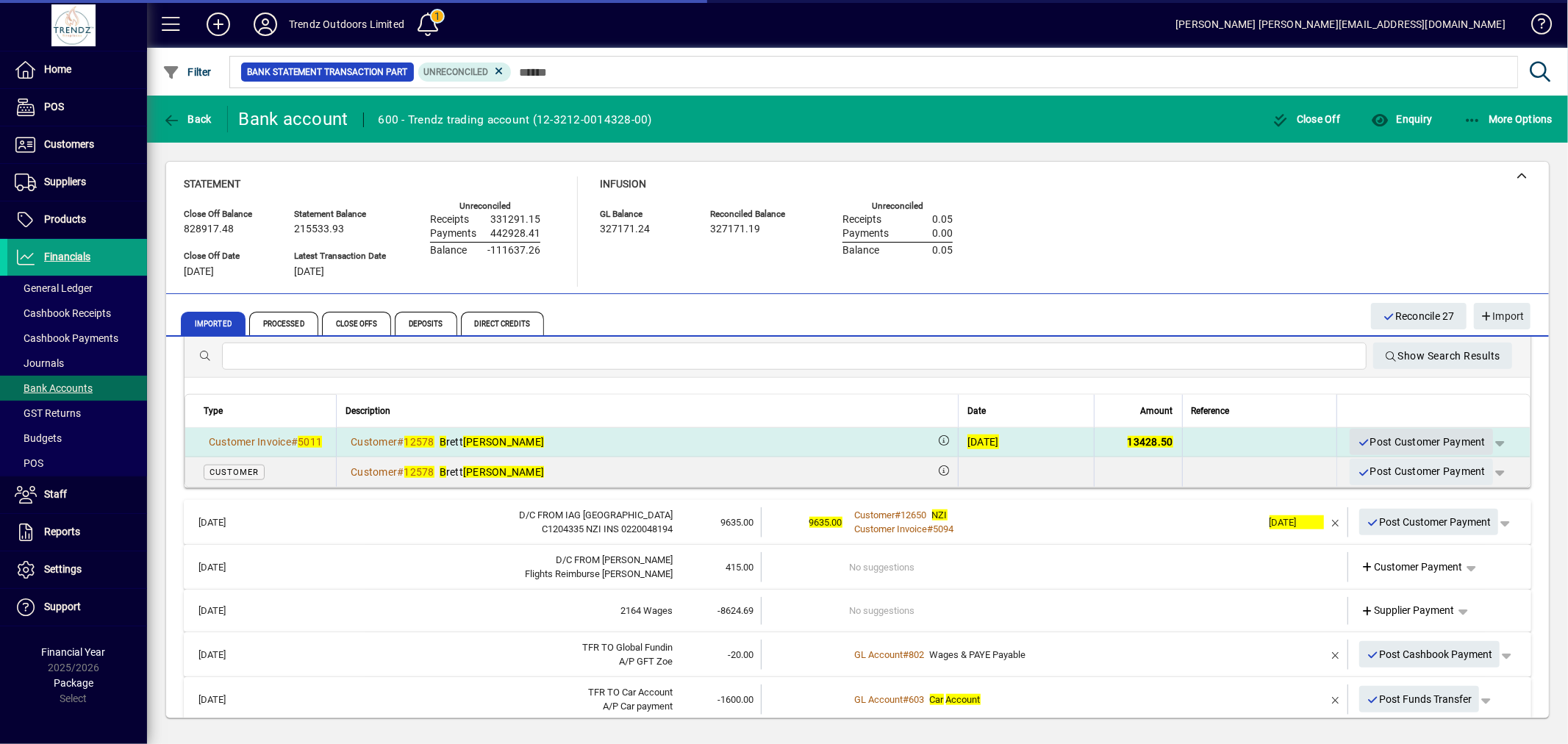
click at [1371, 436] on span "Post Customer Payment" at bounding box center [1421, 442] width 129 height 24
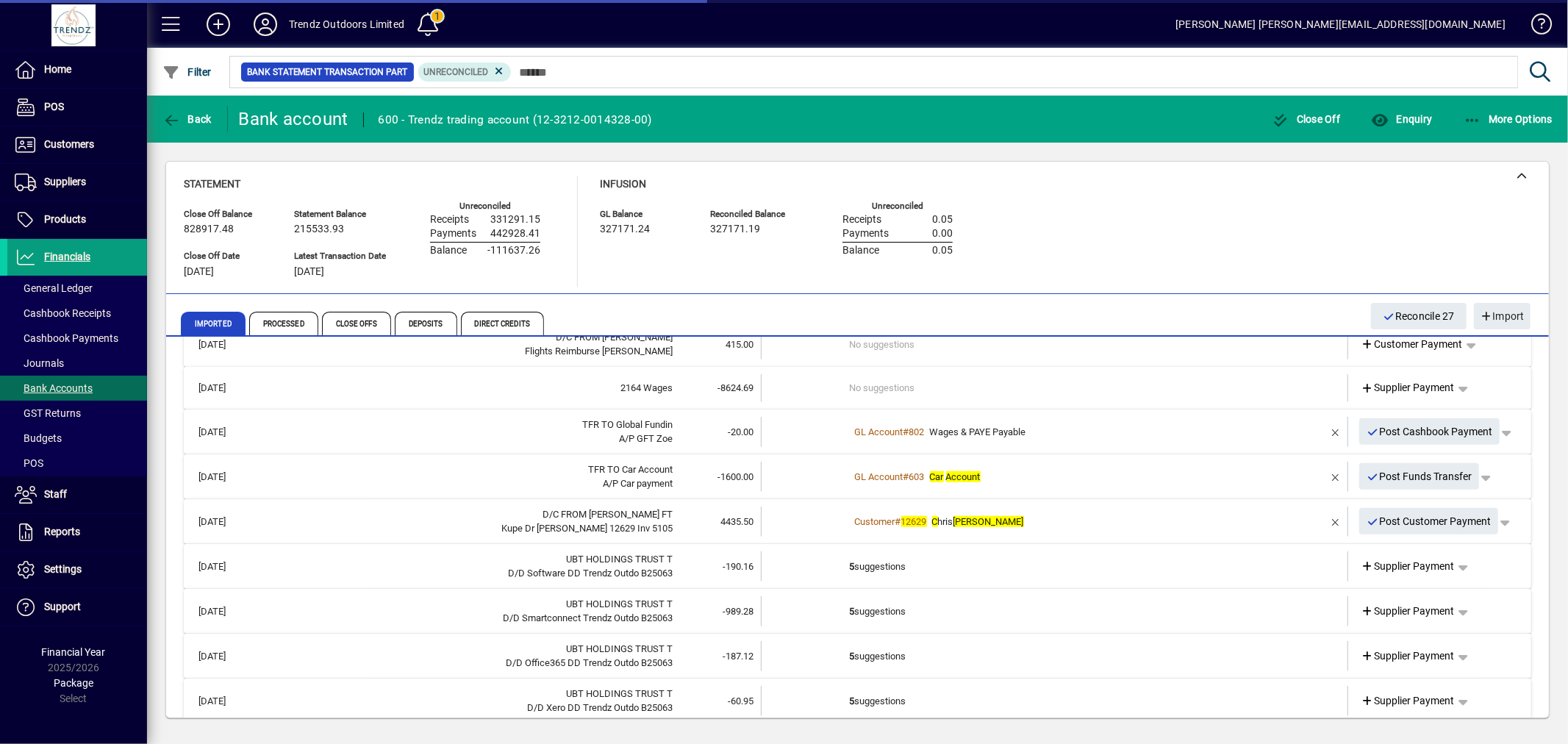
scroll to position [995, 0]
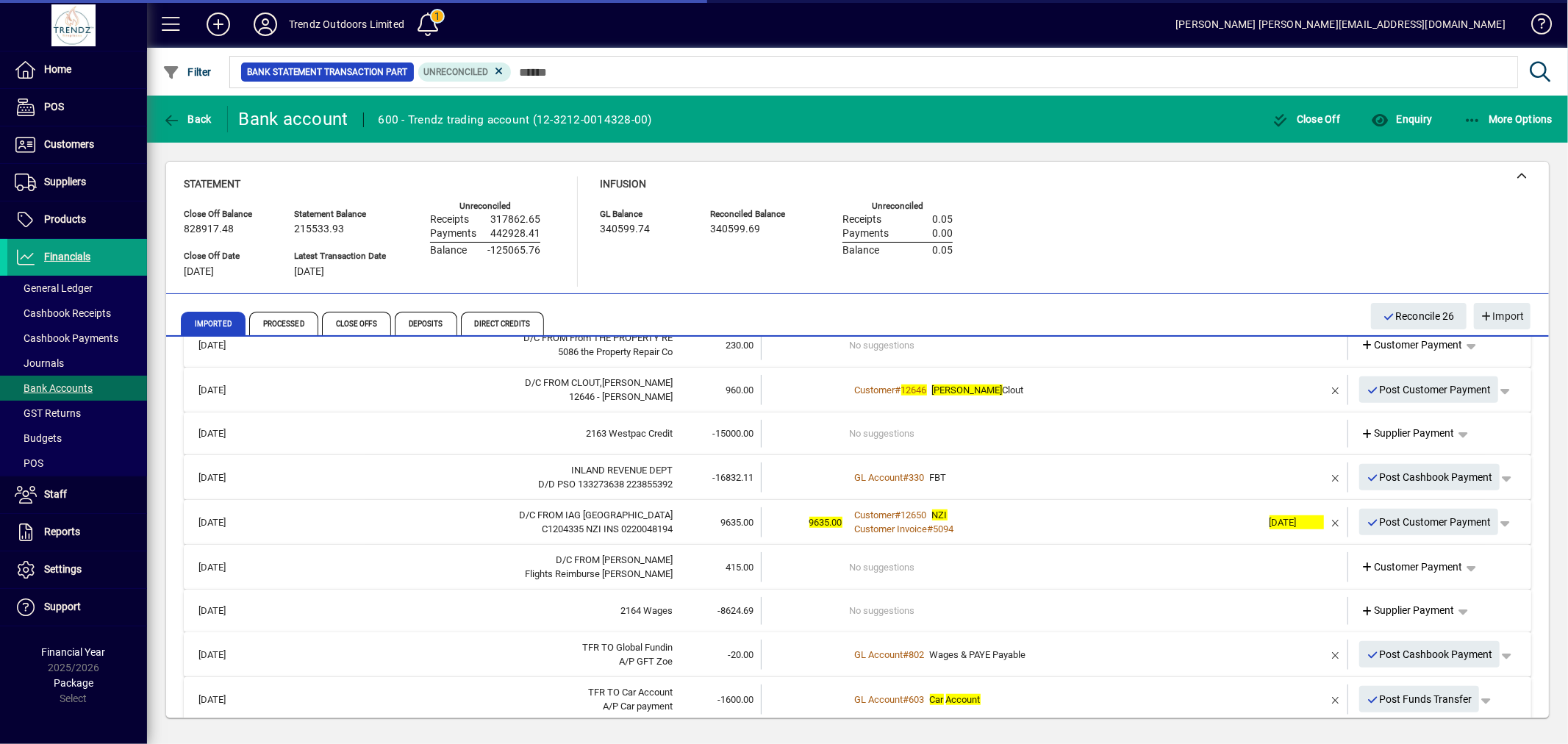
drag, startPoint x: 902, startPoint y: 599, endPoint x: 842, endPoint y: 630, distance: 67.5
click at [902, 601] on td "No suggestions" at bounding box center [1056, 611] width 412 height 28
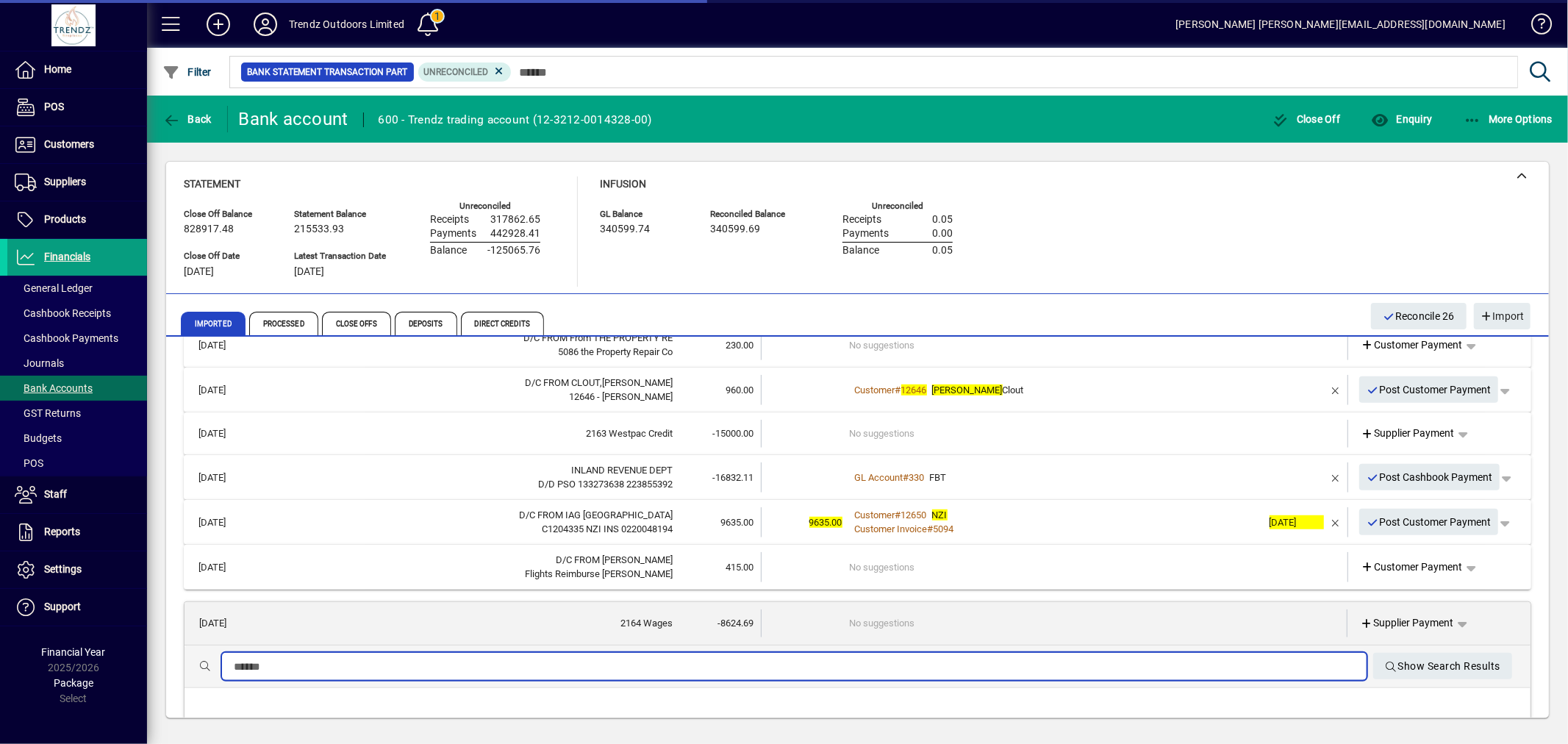
click at [739, 658] on input "text" at bounding box center [794, 667] width 1121 height 18
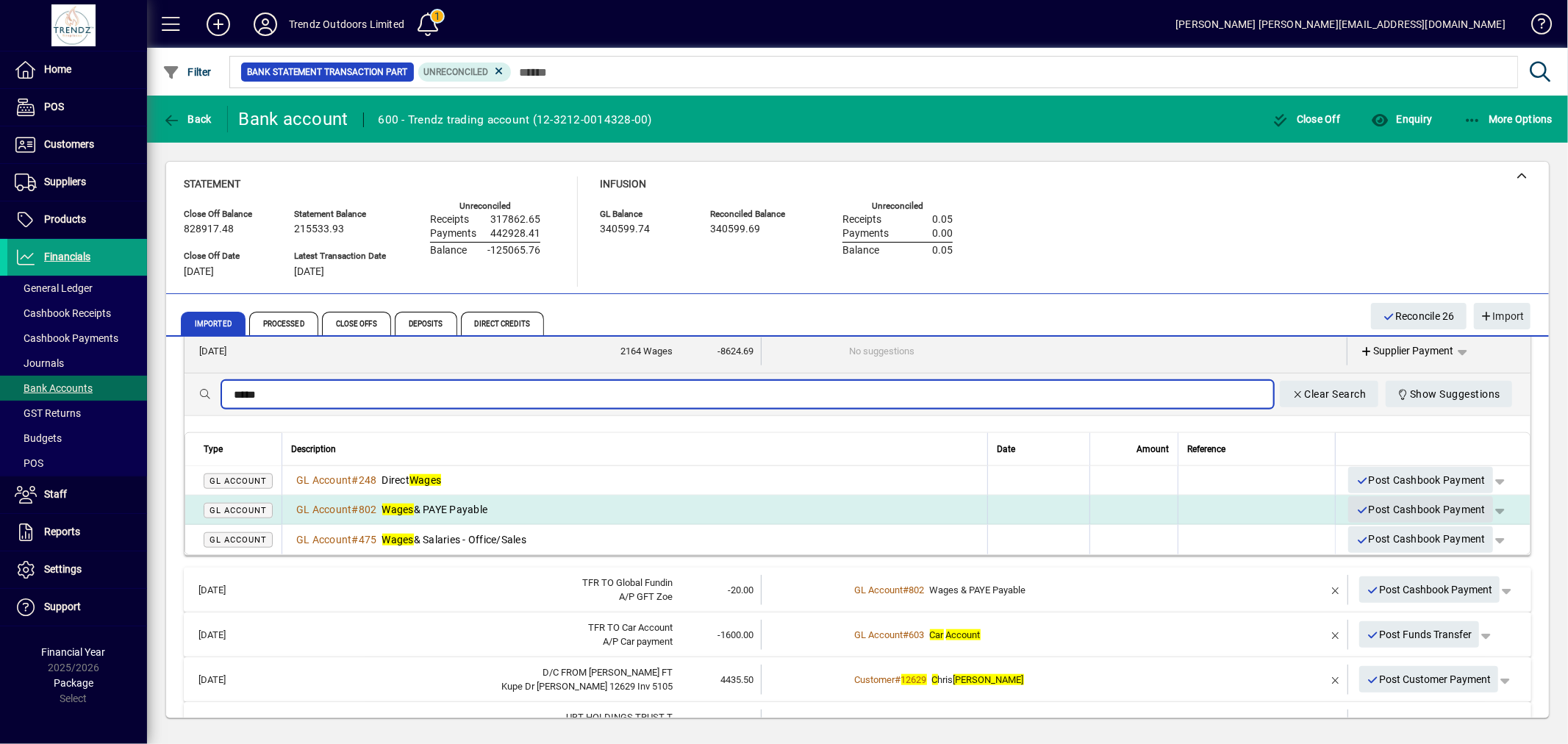
type input "*****"
click at [1355, 502] on span "Post Cashbook Payment" at bounding box center [1420, 510] width 130 height 24
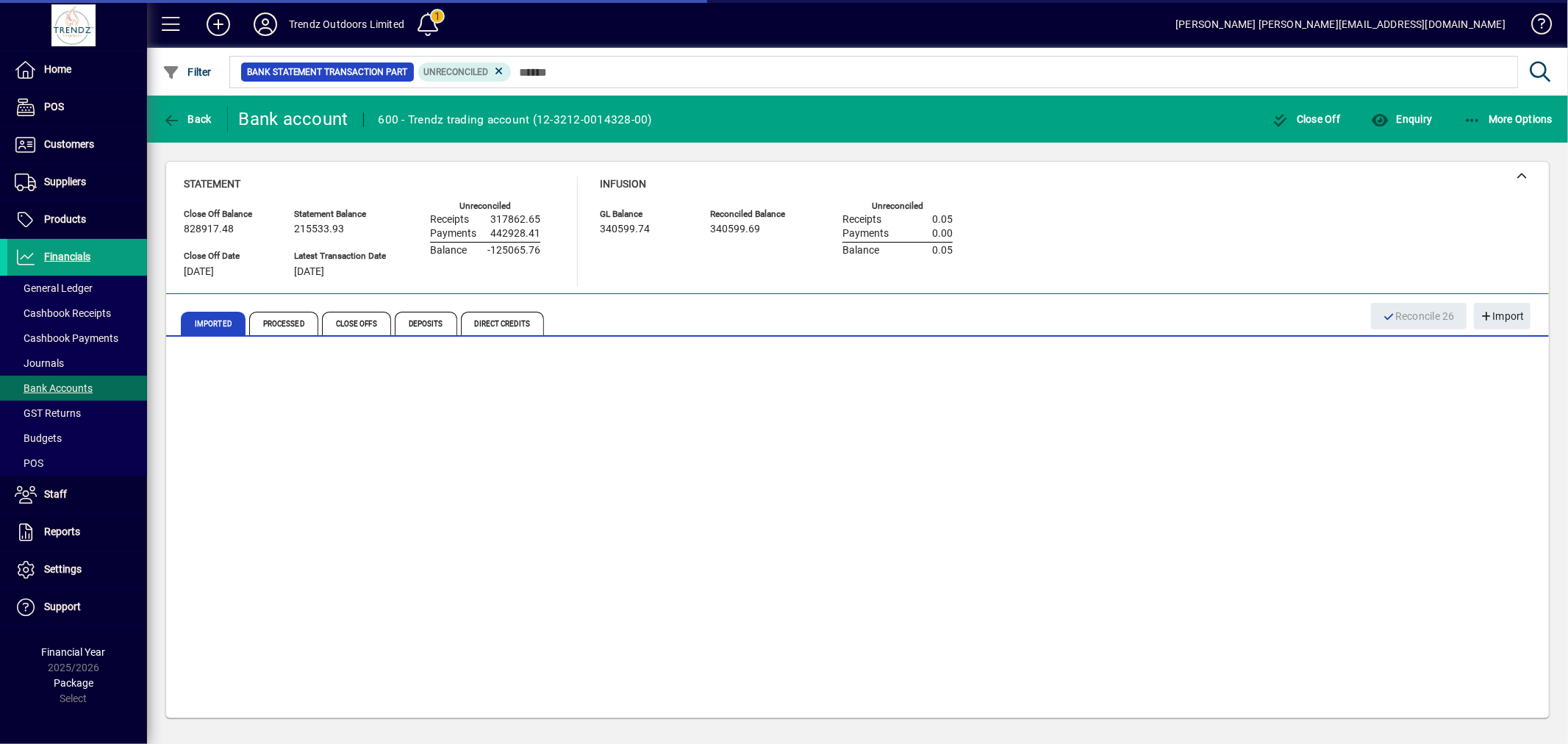
scroll to position [1017, 0]
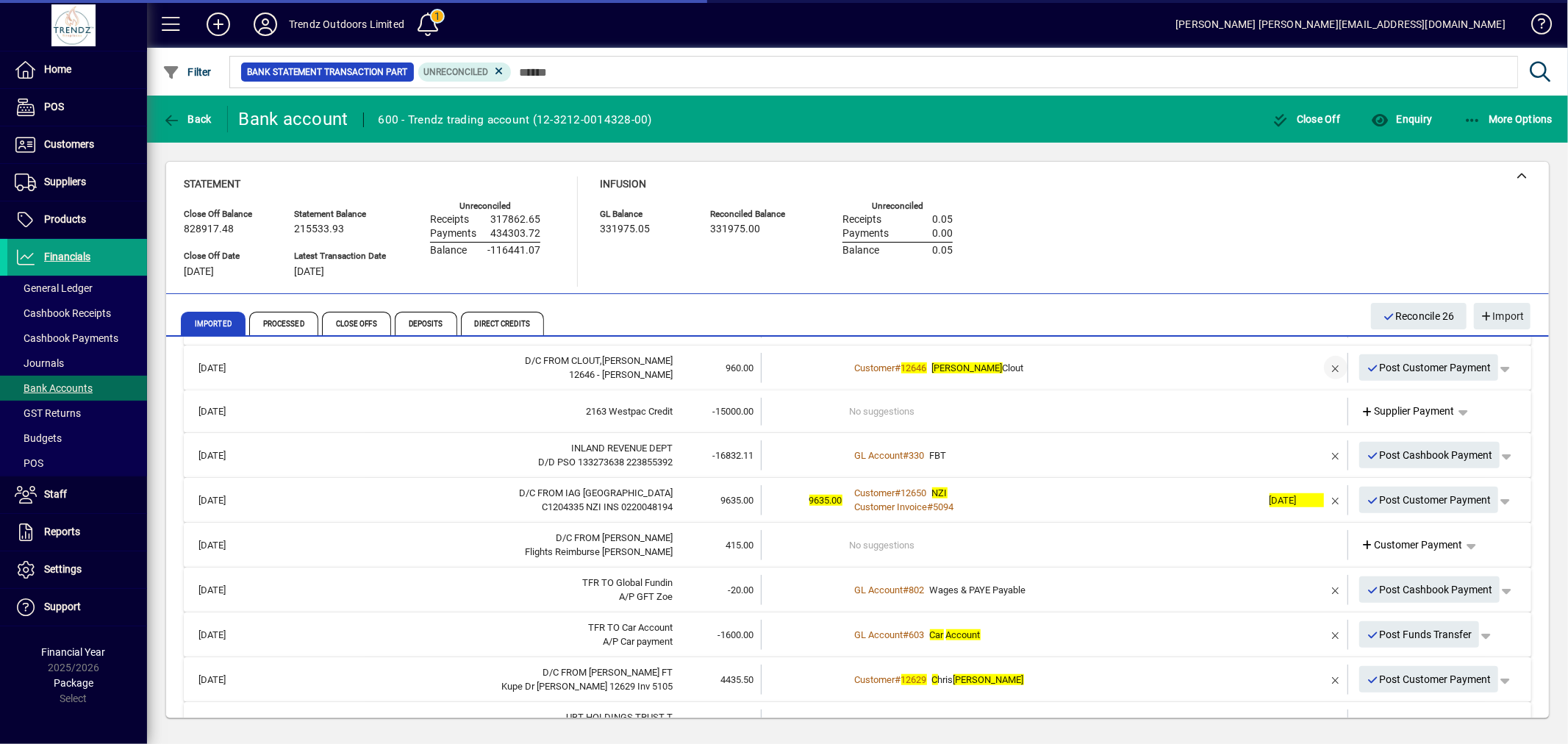
click at [1319, 369] on span "button" at bounding box center [1336, 368] width 36 height 36
click at [1100, 366] on td "2+ suggestions" at bounding box center [1056, 368] width 412 height 30
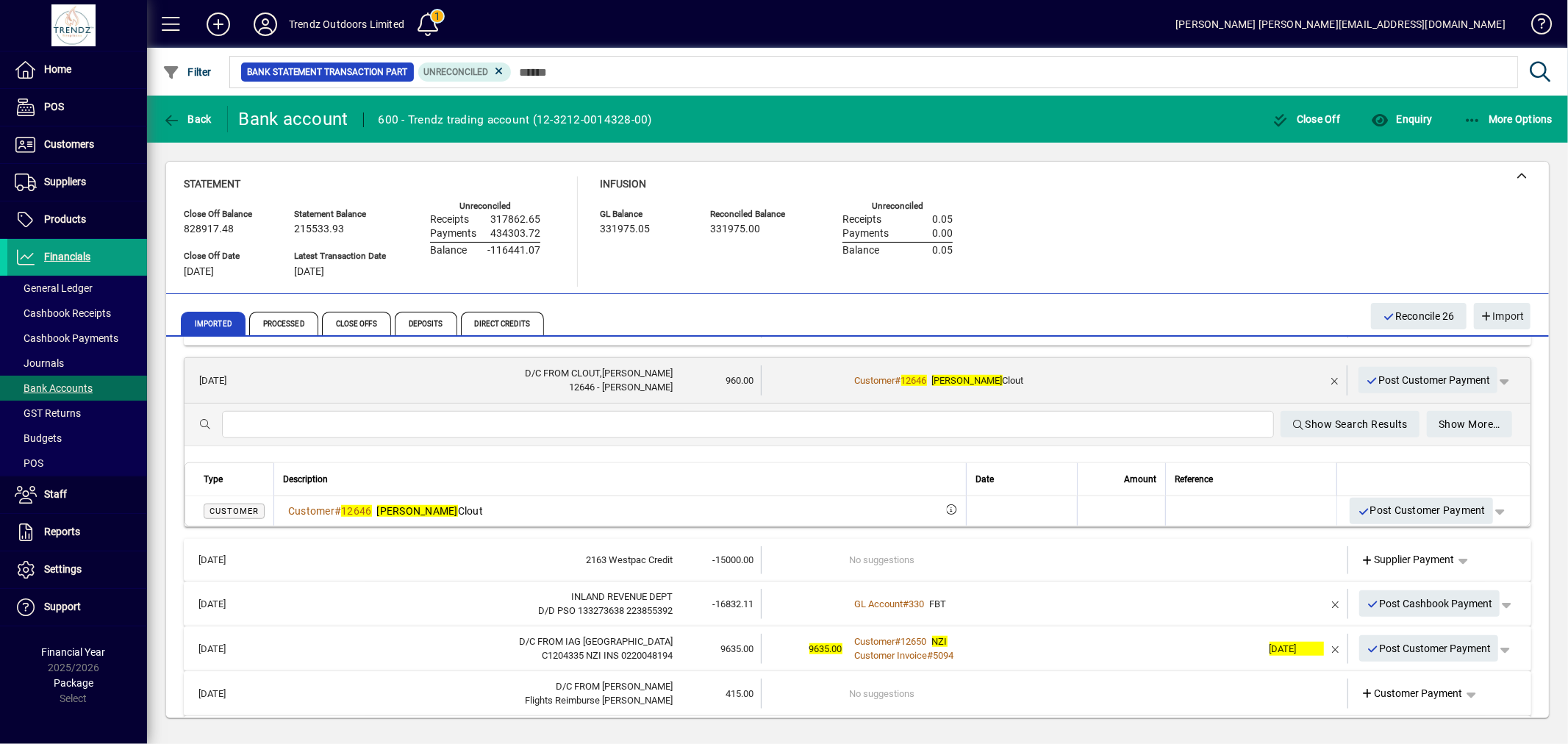
click at [1062, 378] on div "Customer # 12646 Liz Clout" at bounding box center [1055, 381] width 411 height 15
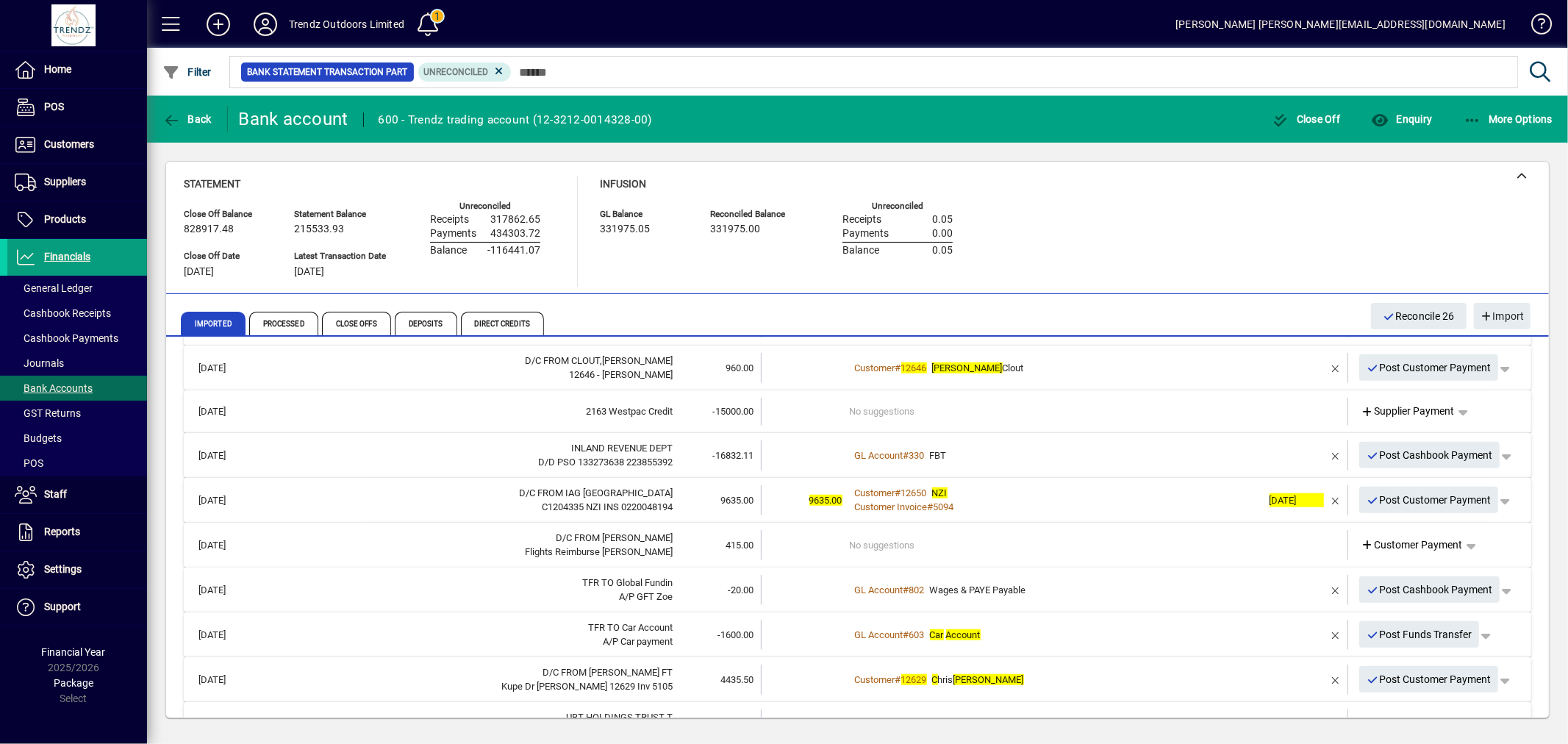
click at [950, 550] on td "No suggestions" at bounding box center [1056, 545] width 412 height 30
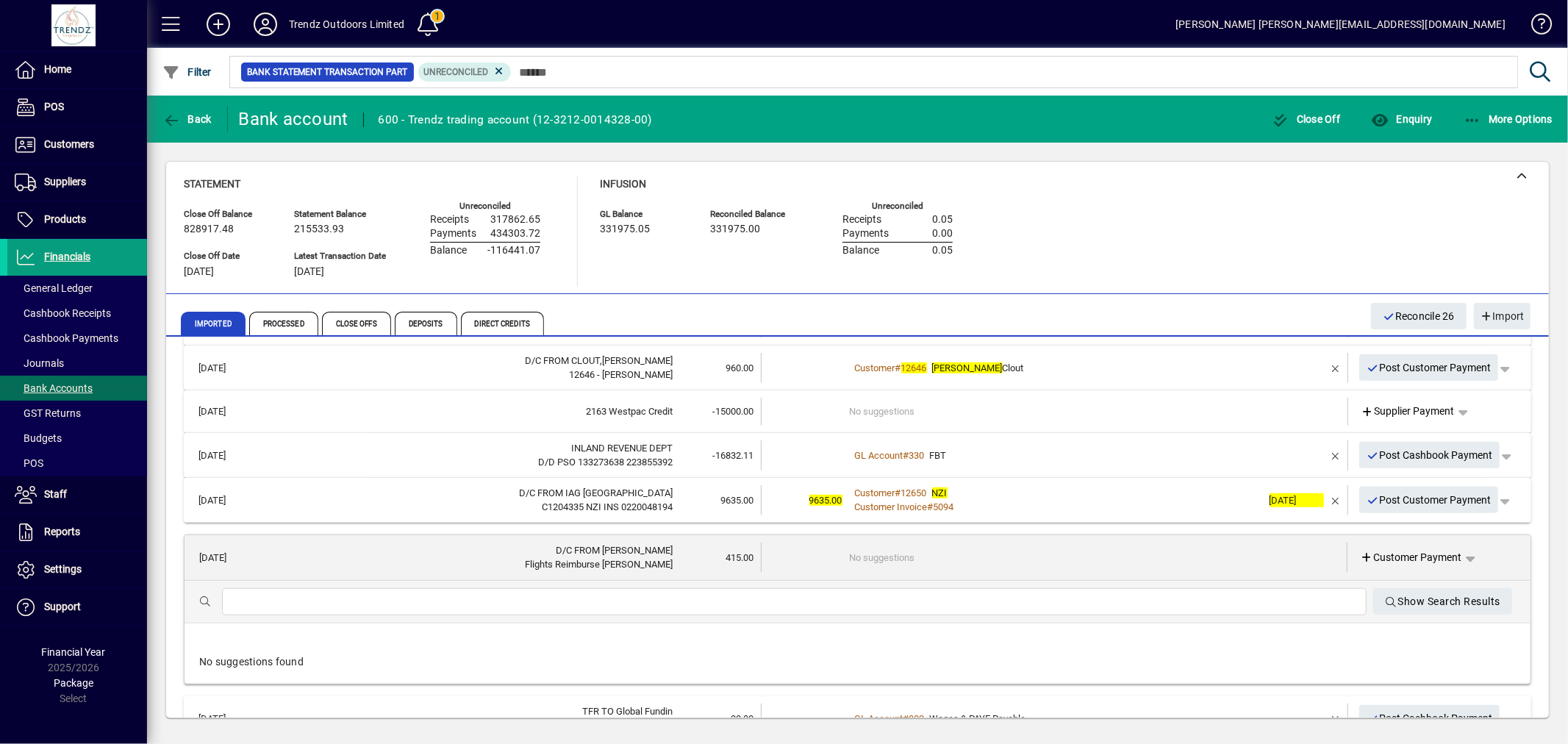
click at [416, 614] on div "Show Search Results" at bounding box center [857, 602] width 1346 height 43
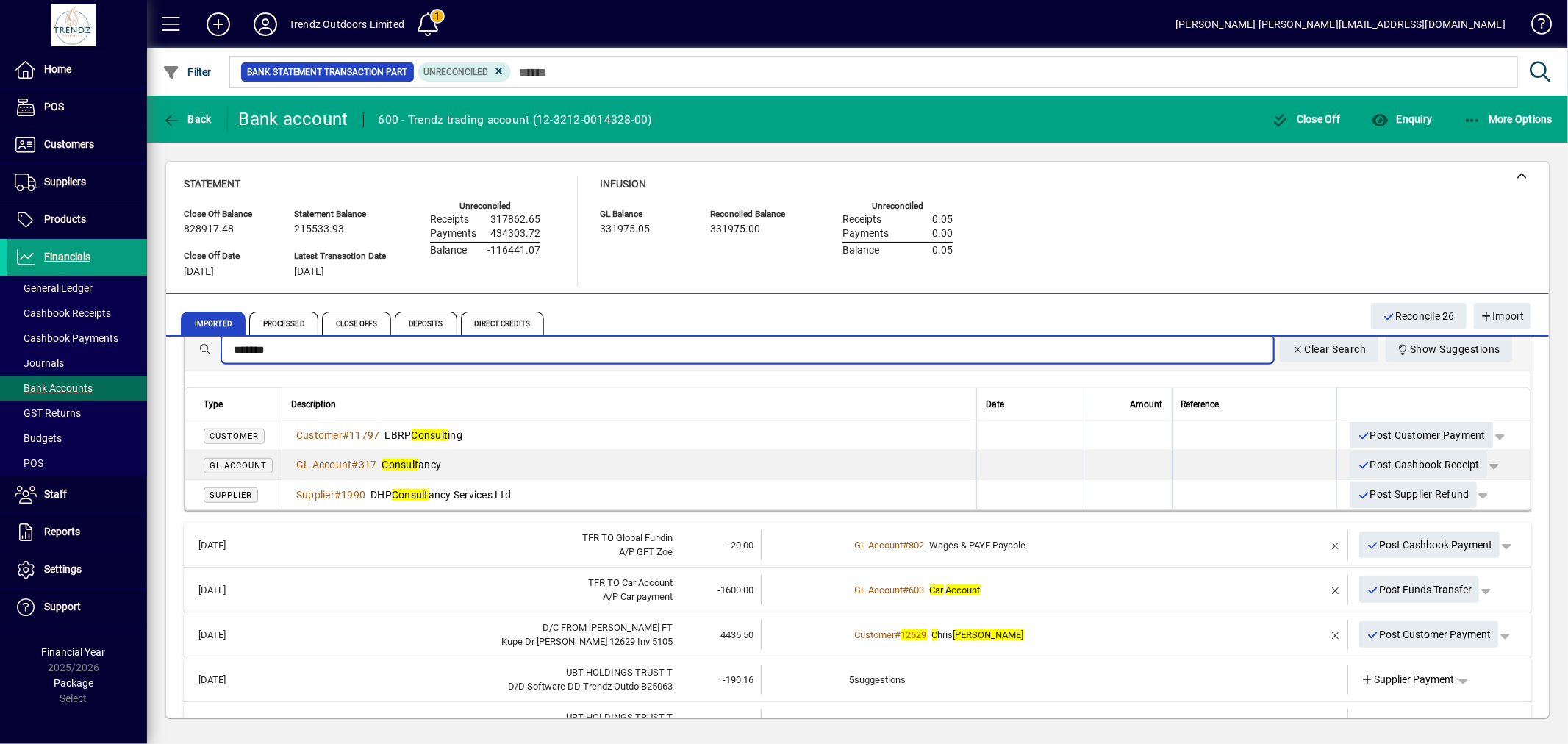
scroll to position [1289, 0]
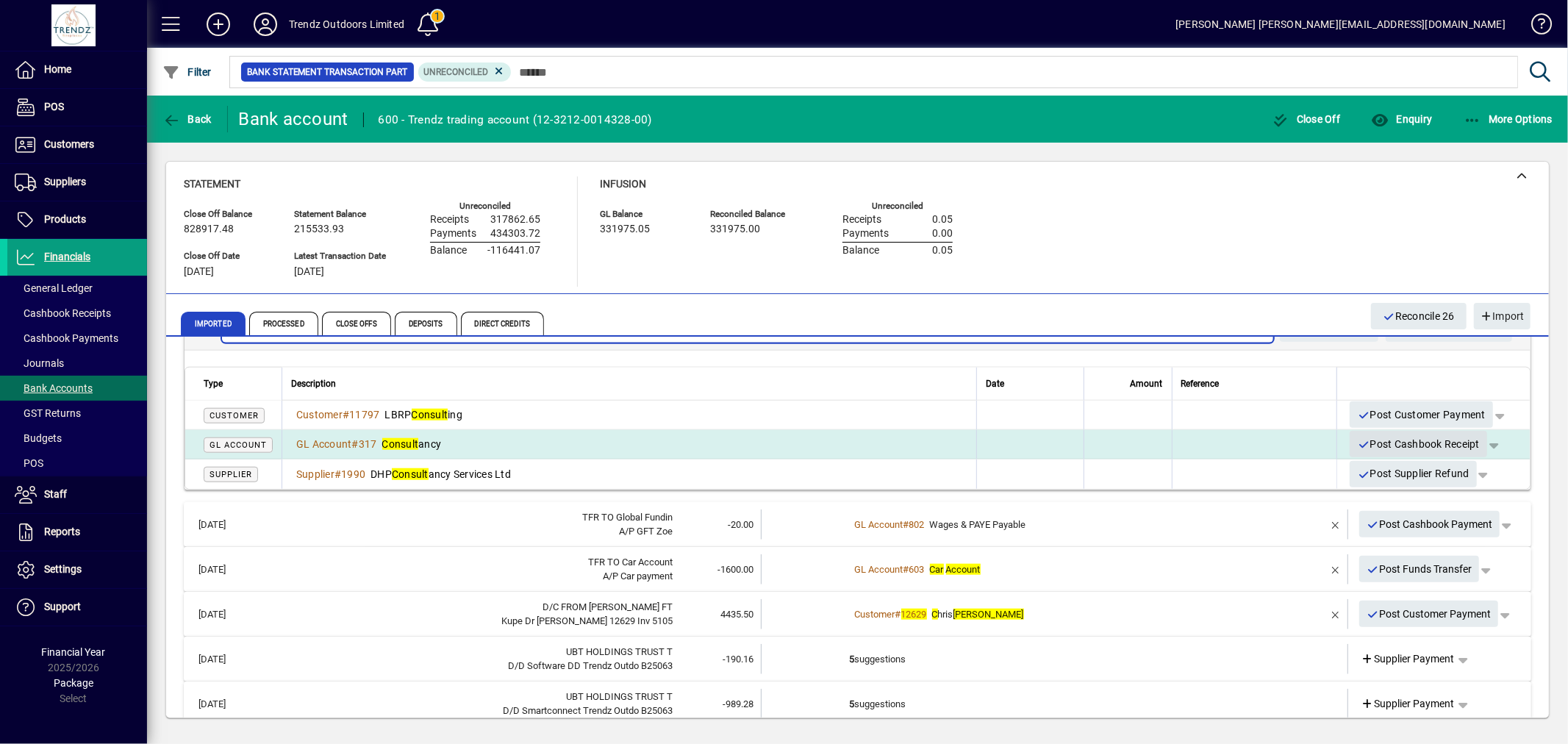
type input "*******"
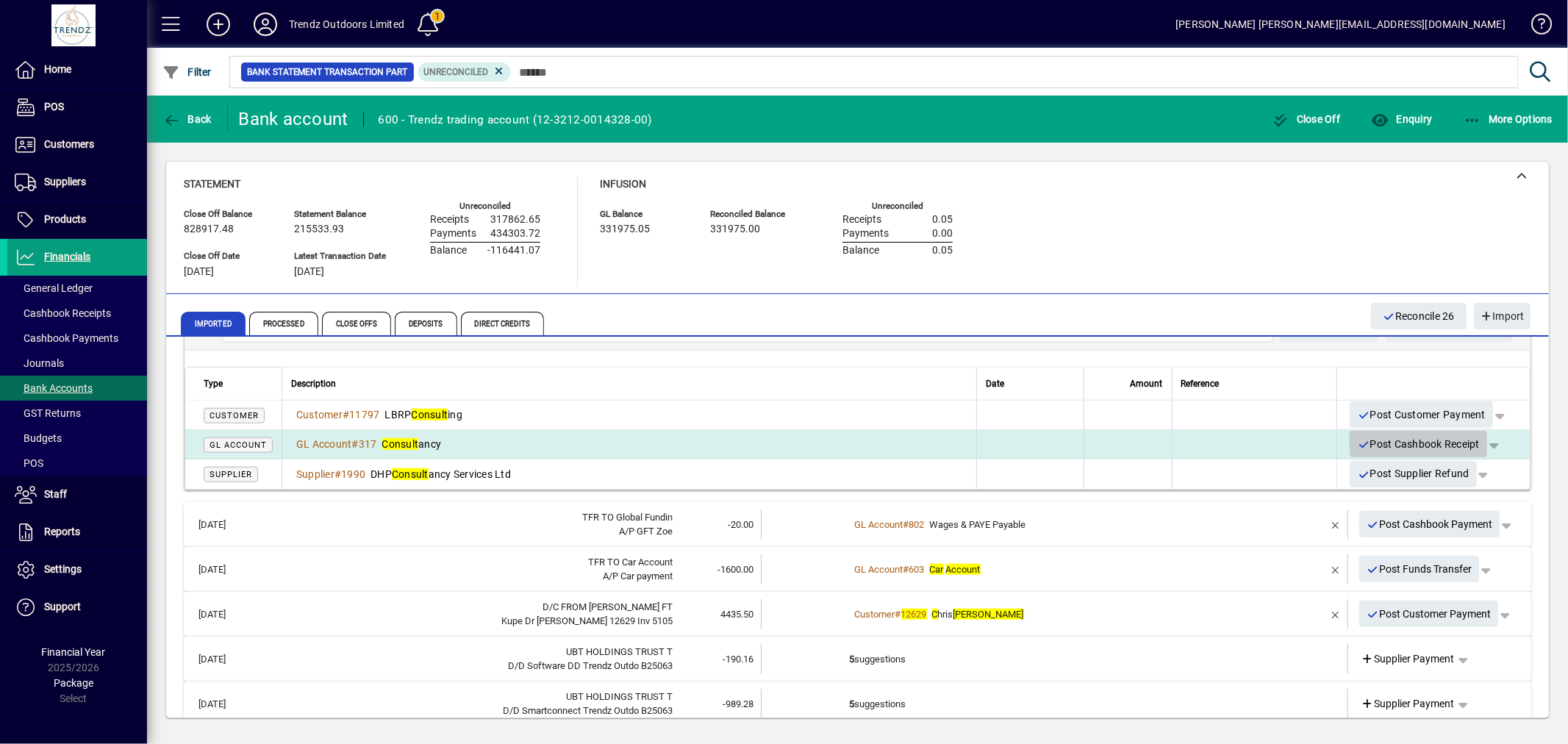
click at [1409, 439] on span "Post Cashbook Receipt" at bounding box center [1418, 445] width 123 height 24
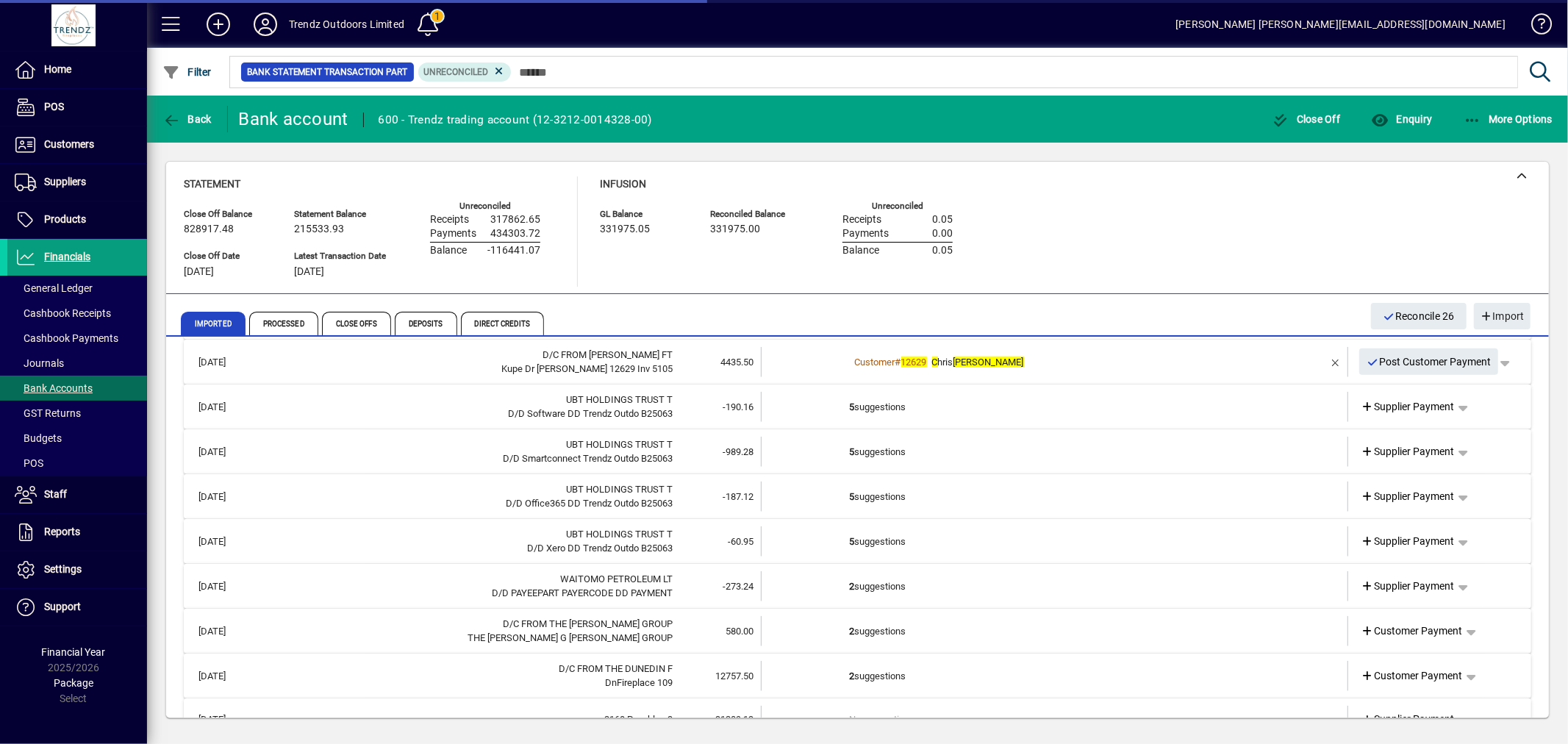
scroll to position [1037, 0]
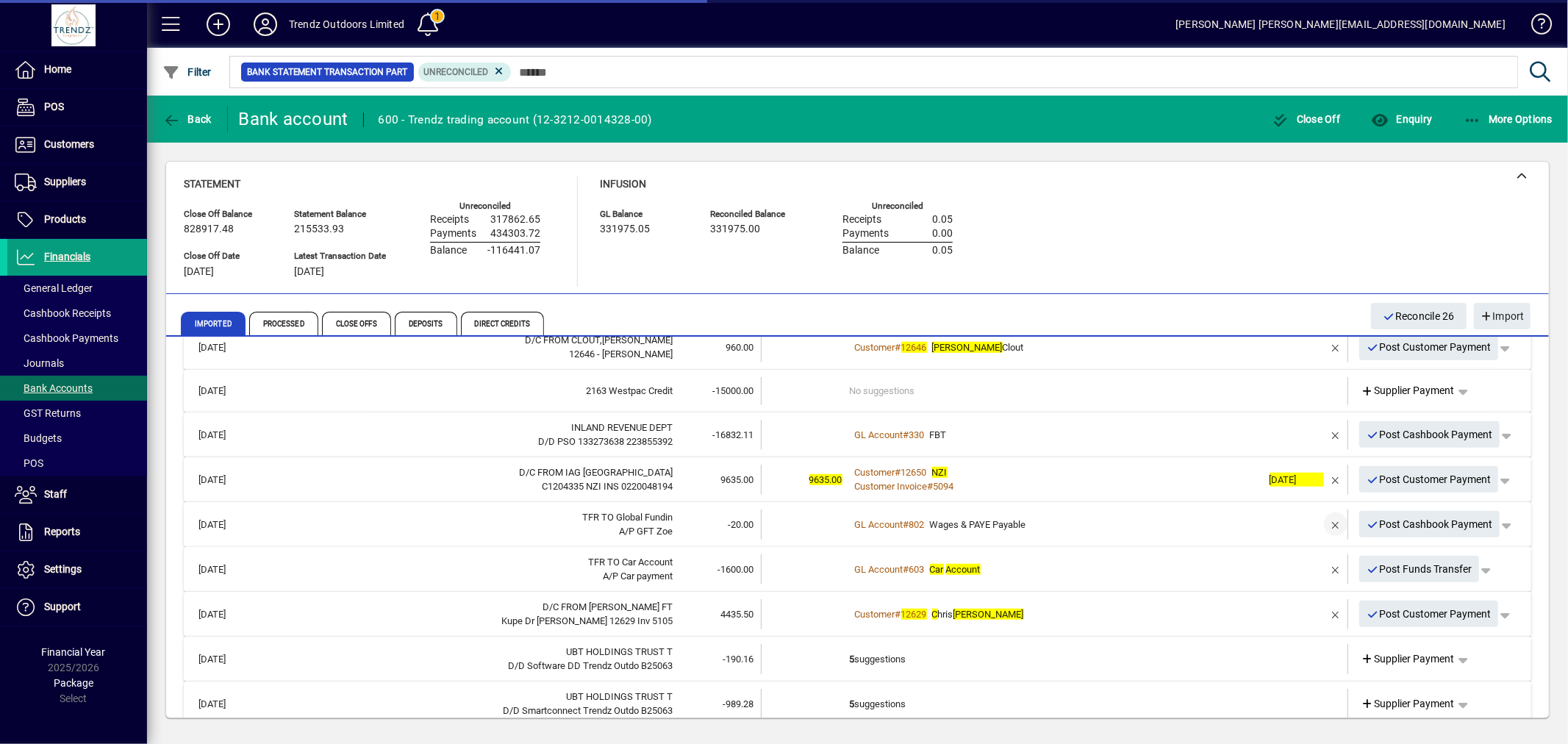
click at [1330, 521] on span "button" at bounding box center [1336, 525] width 36 height 36
click at [1052, 518] on td "1 suggestion" at bounding box center [1056, 524] width 412 height 30
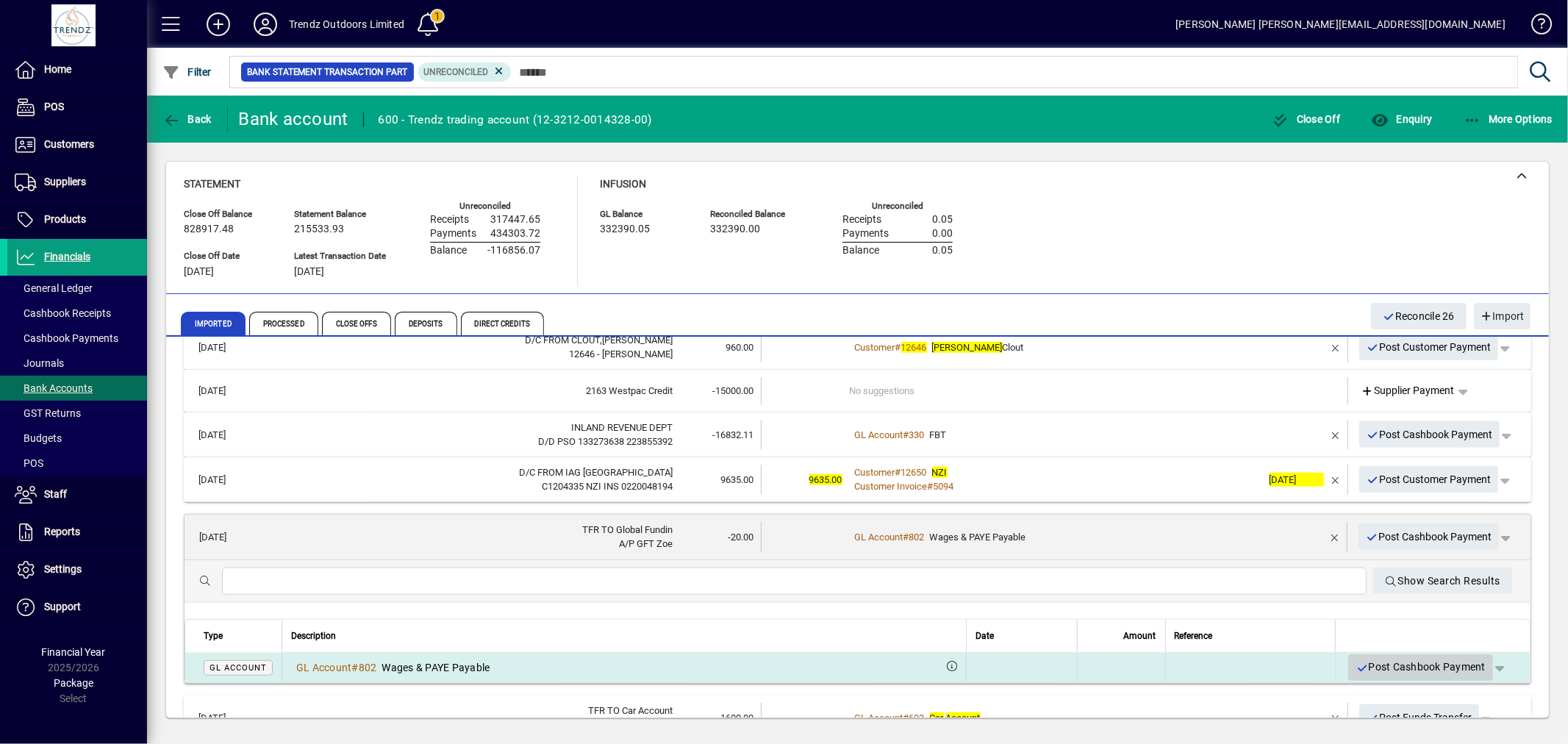
click at [1369, 666] on span "Post Cashbook Payment" at bounding box center [1420, 667] width 130 height 24
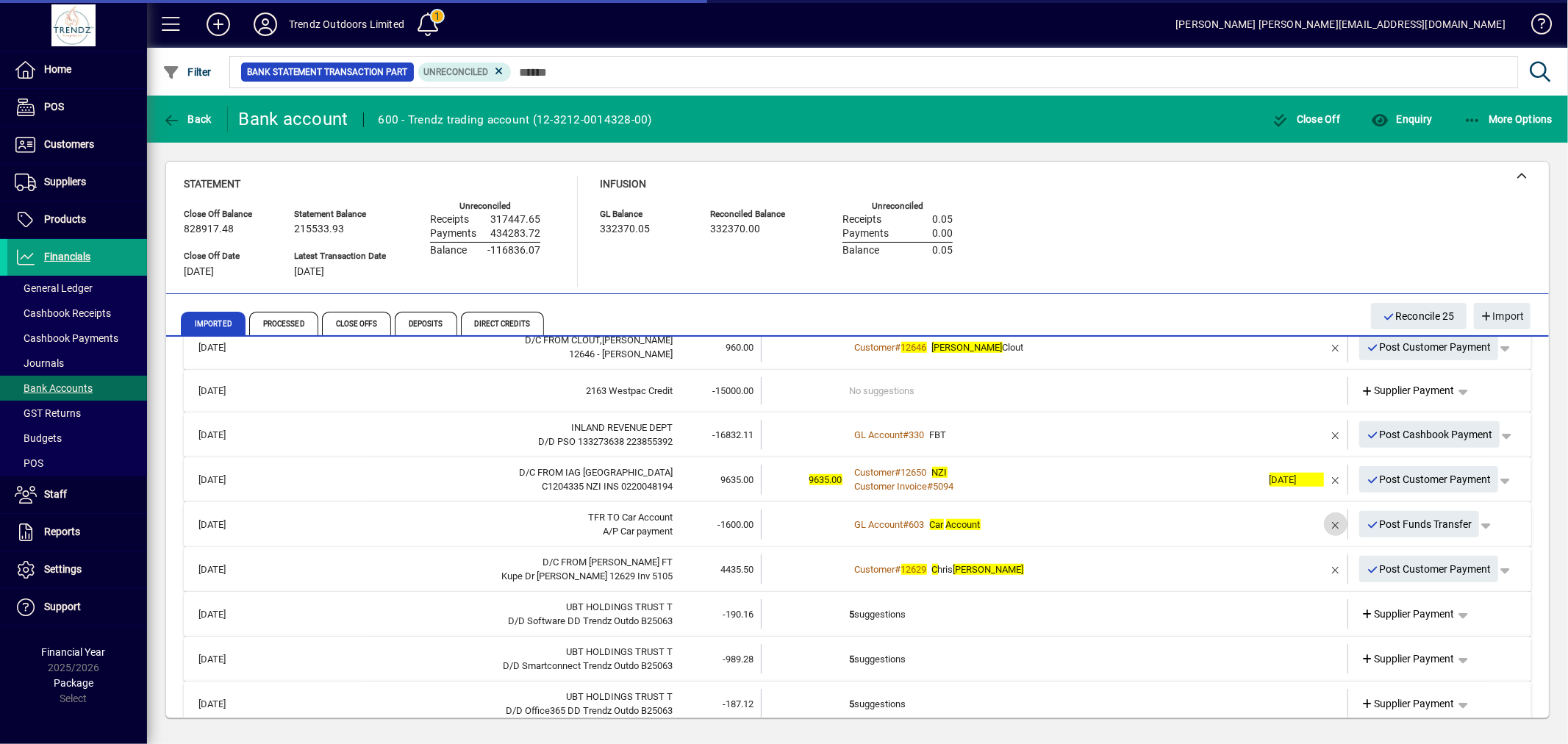
click at [1325, 514] on span "button" at bounding box center [1336, 525] width 36 height 36
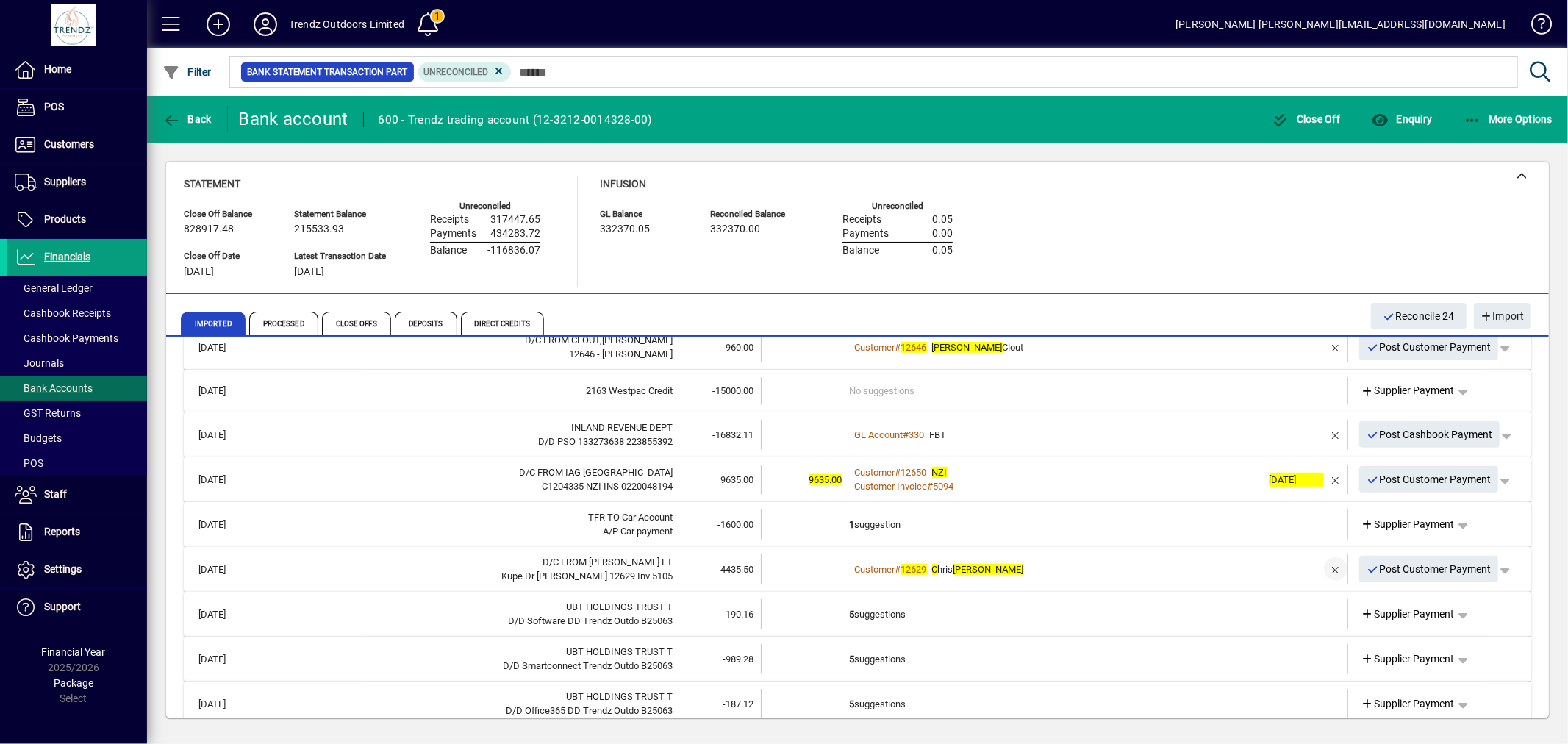
click at [1325, 572] on span "button" at bounding box center [1336, 569] width 36 height 36
click at [961, 576] on td "1 suggestion" at bounding box center [1056, 569] width 412 height 30
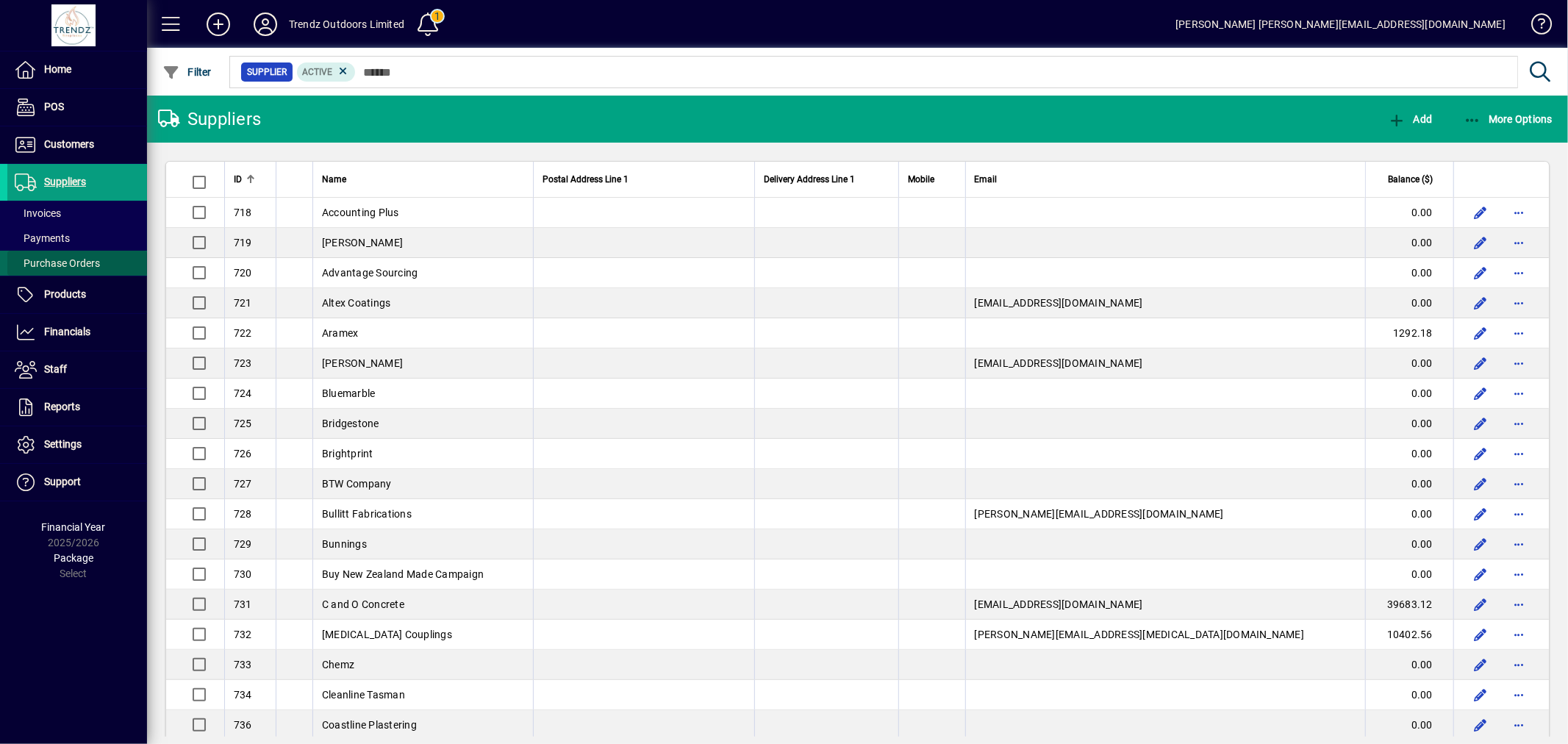
click at [84, 260] on span "Purchase Orders" at bounding box center [57, 263] width 85 height 12
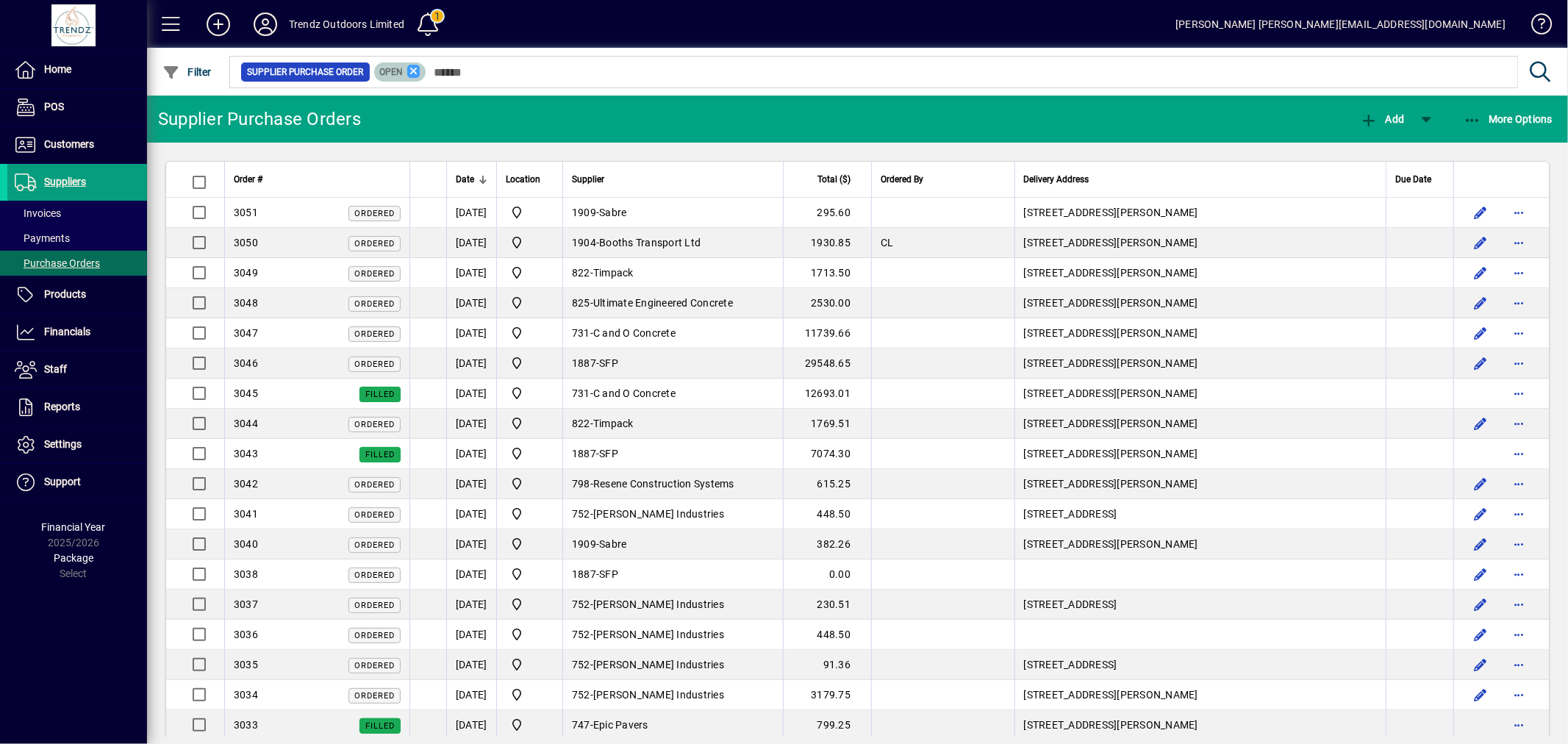
click at [415, 70] on icon at bounding box center [414, 71] width 13 height 13
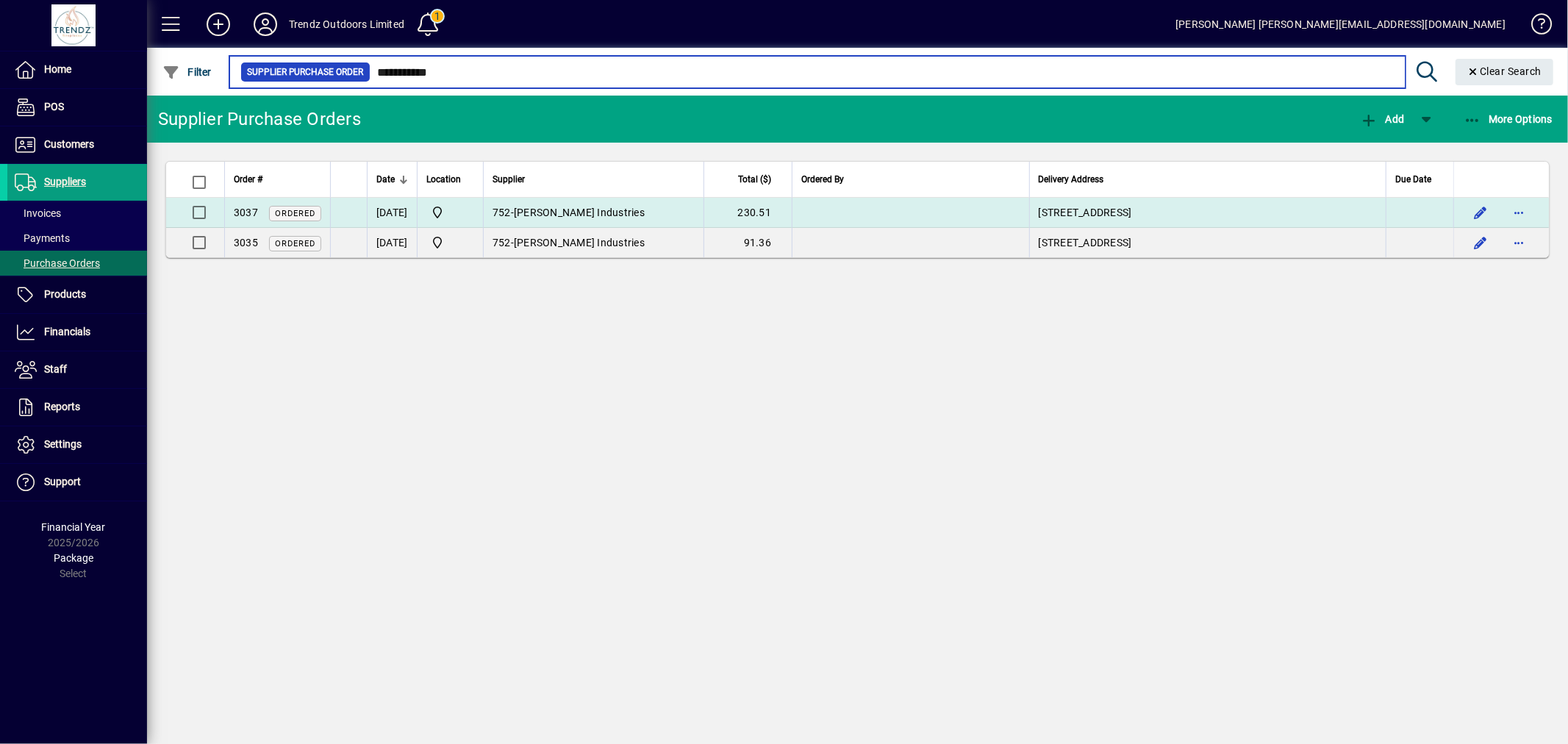
type input "**********"
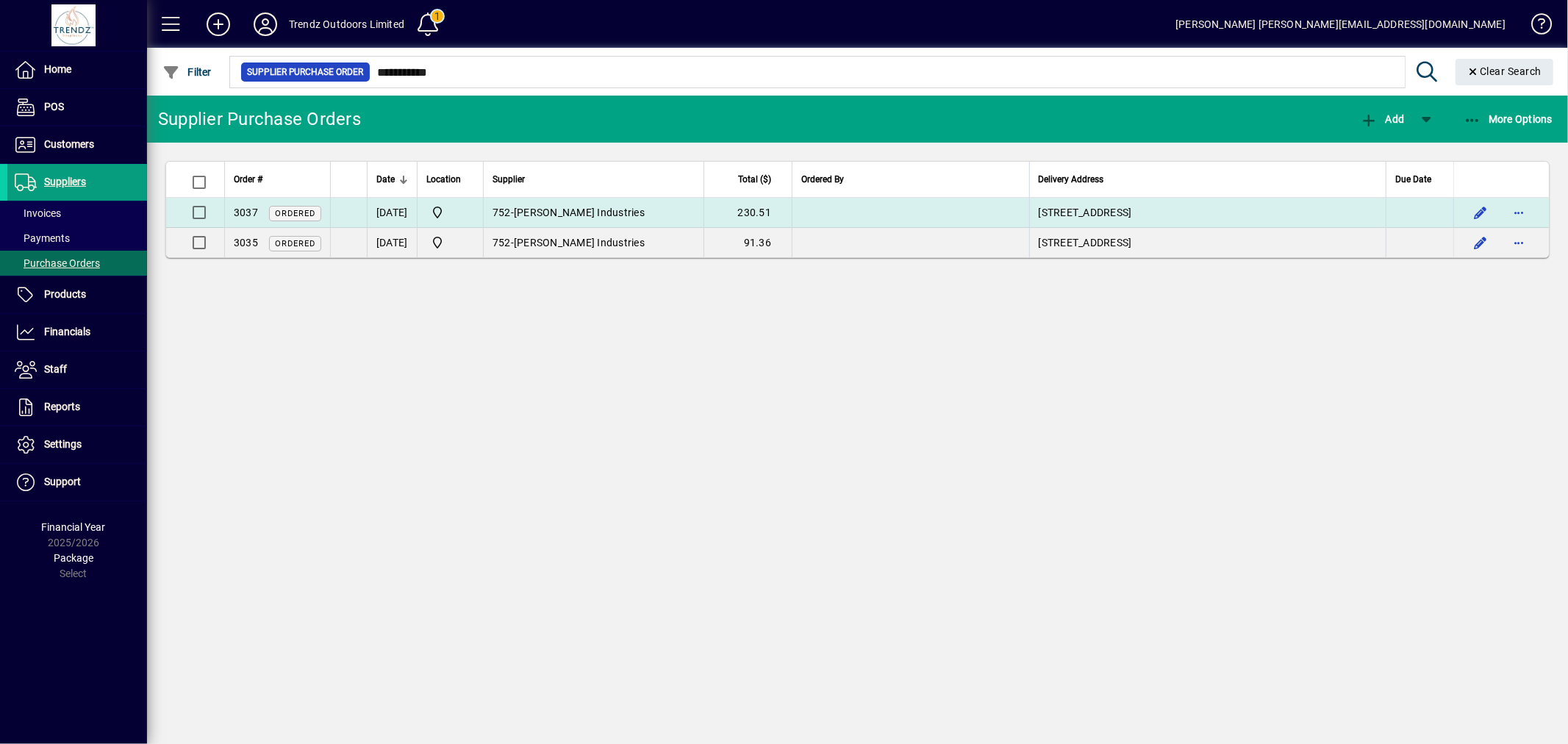
click at [1060, 208] on td "16 Durmast Place, Kinloch, Taupō" at bounding box center [1207, 213] width 356 height 30
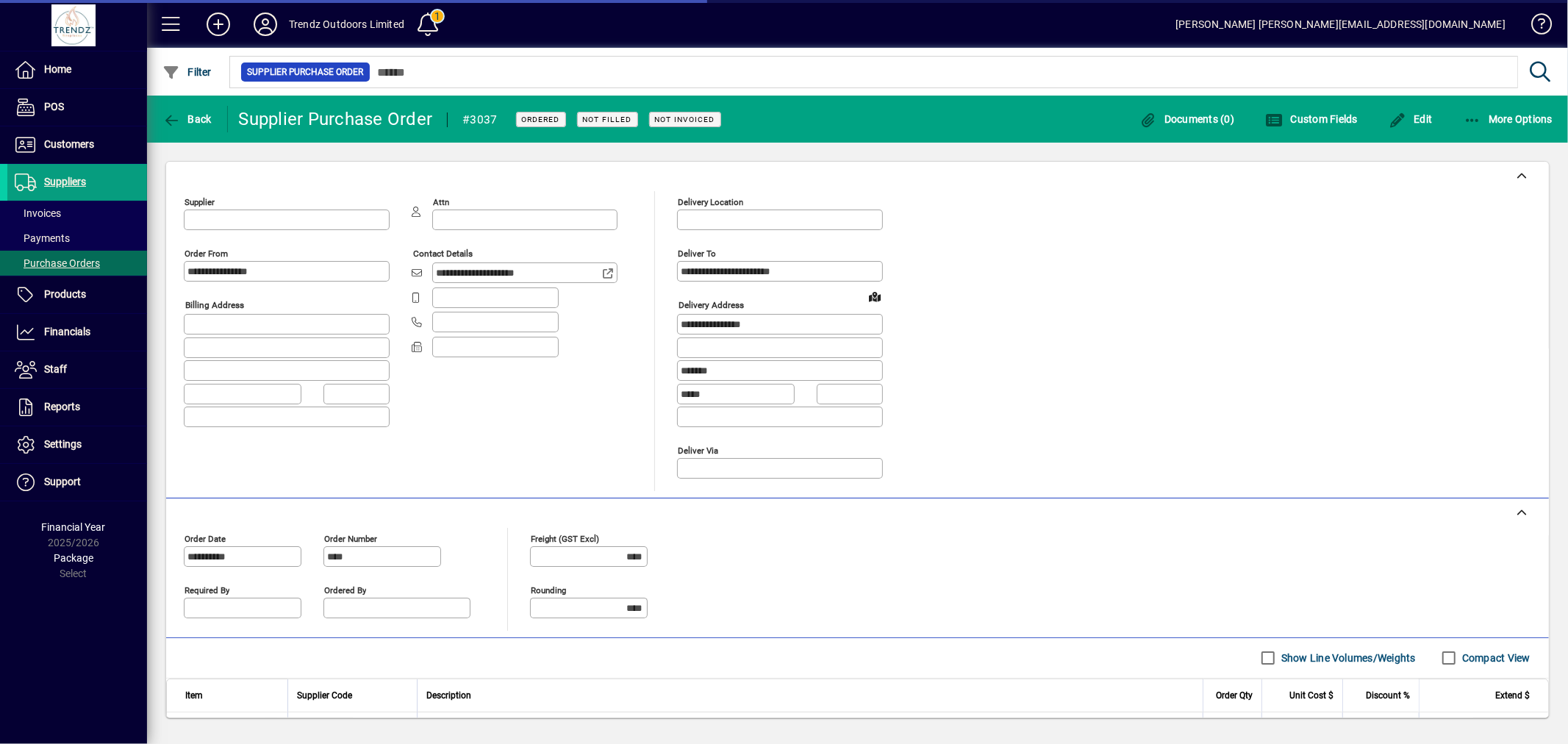
type input "**********"
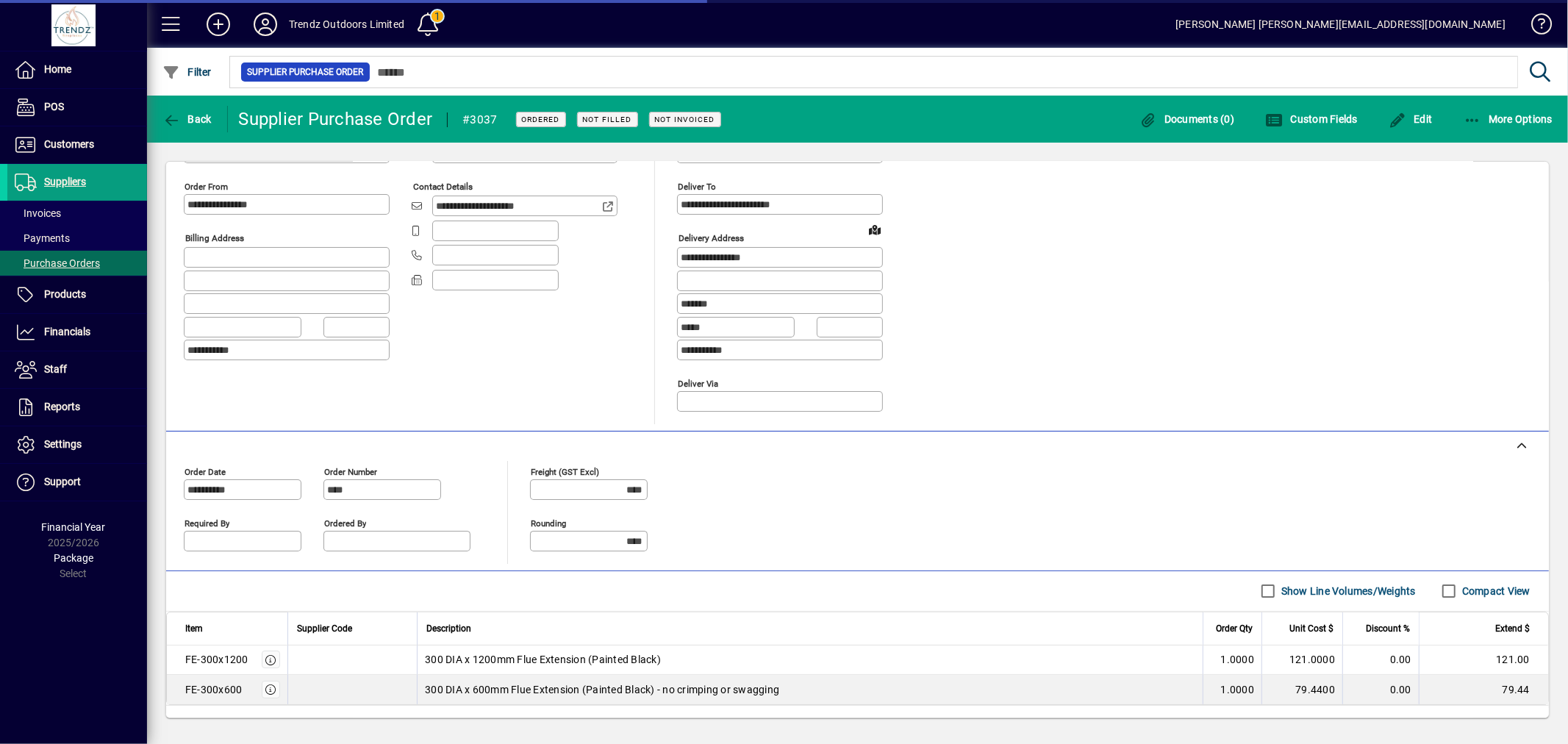
scroll to position [142, 0]
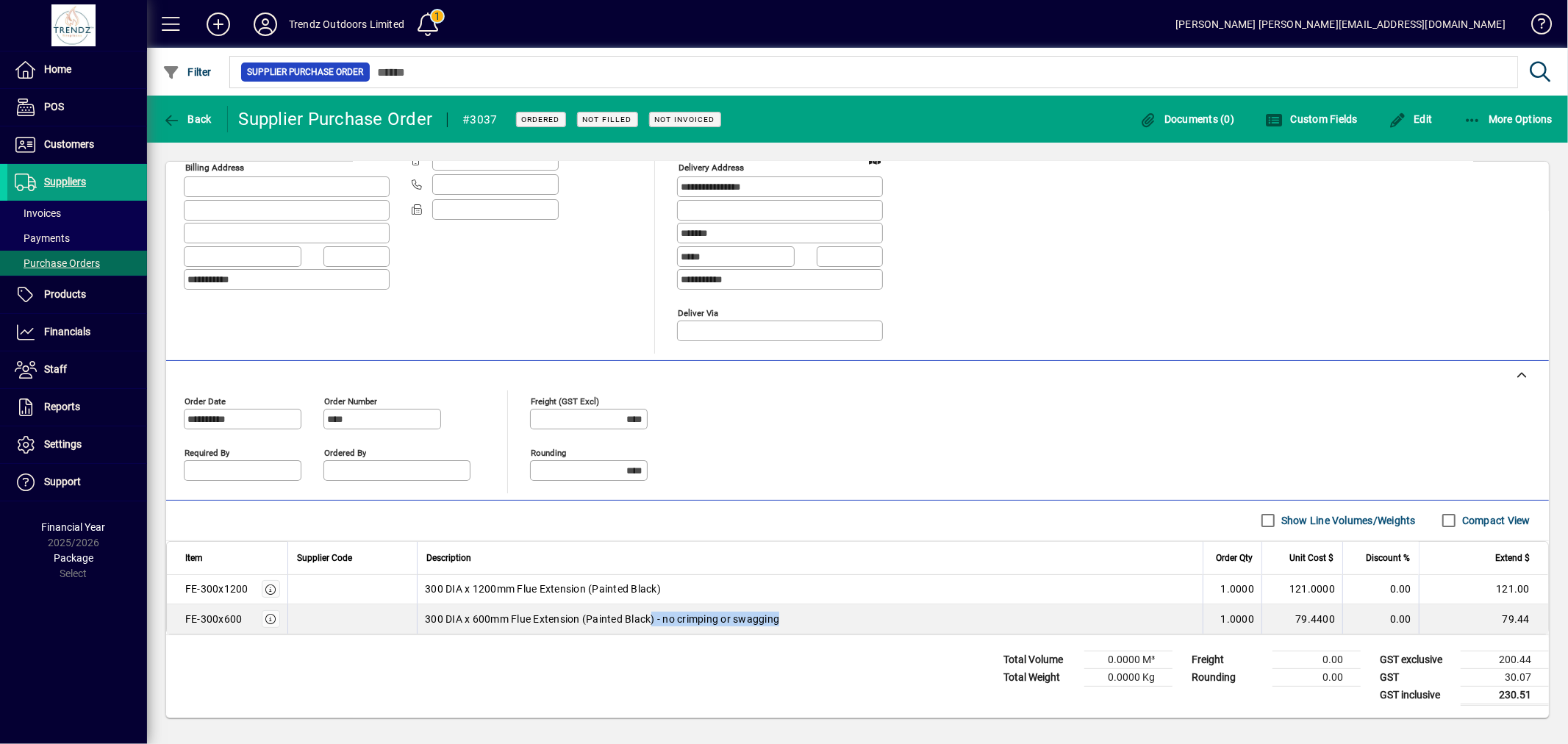
drag, startPoint x: 799, startPoint y: 615, endPoint x: 638, endPoint y: 611, distance: 161.0
click at [646, 616] on div "300 DIA x 600mm Flue Extension (Painted Black) - no crimping or swagging" at bounding box center [810, 619] width 770 height 15
click at [202, 123] on span "Back" at bounding box center [187, 119] width 49 height 12
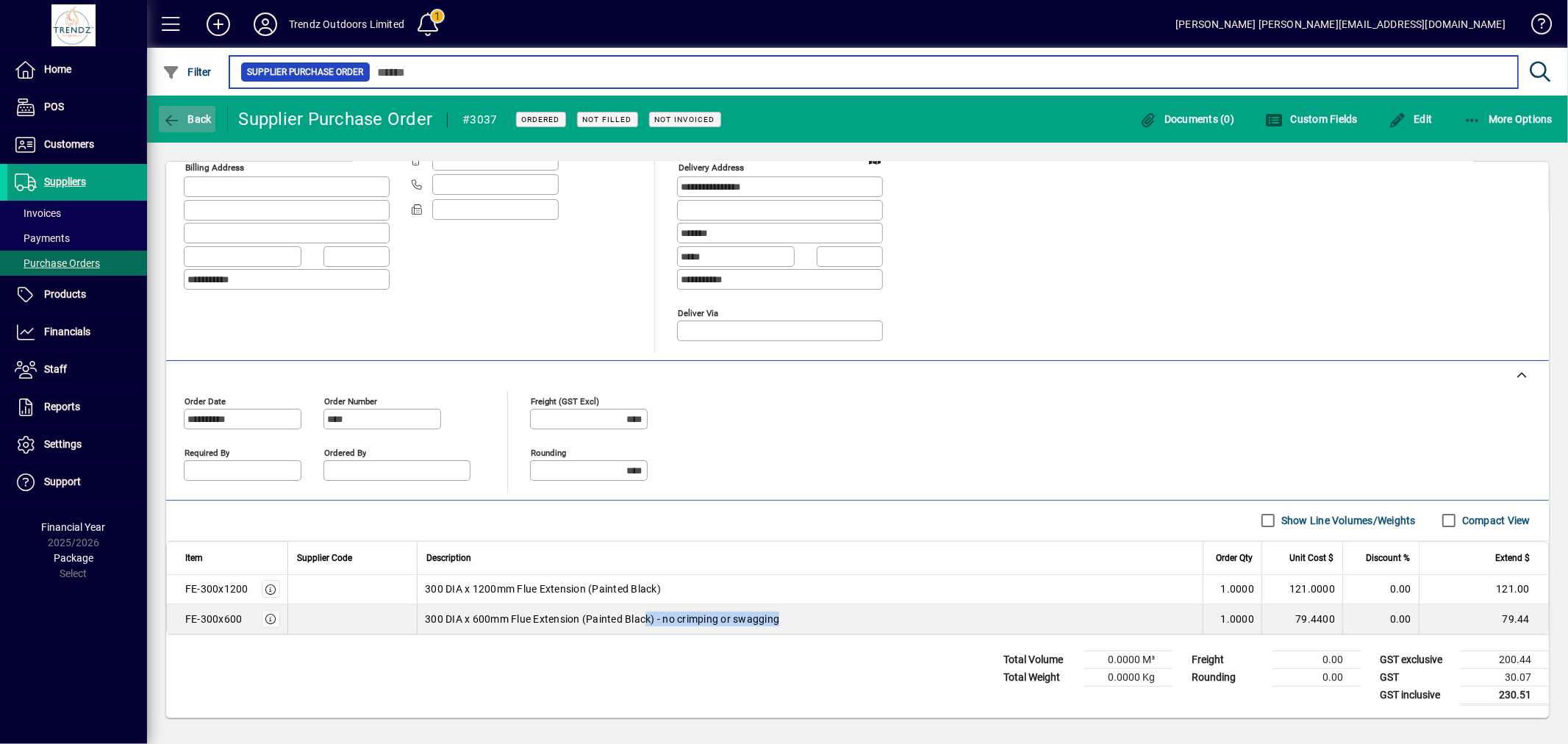
type input "**********"
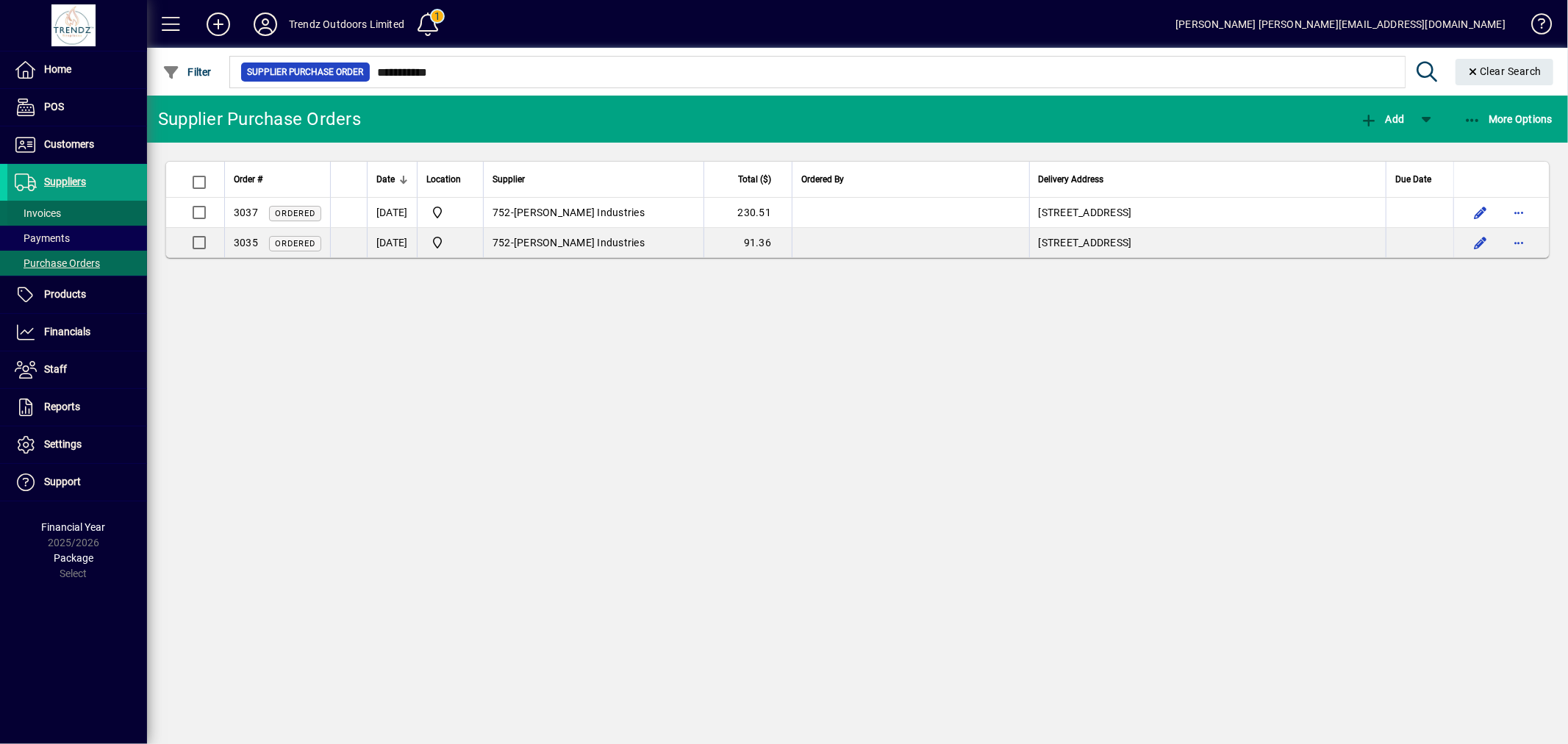
click at [86, 207] on span at bounding box center [77, 213] width 140 height 36
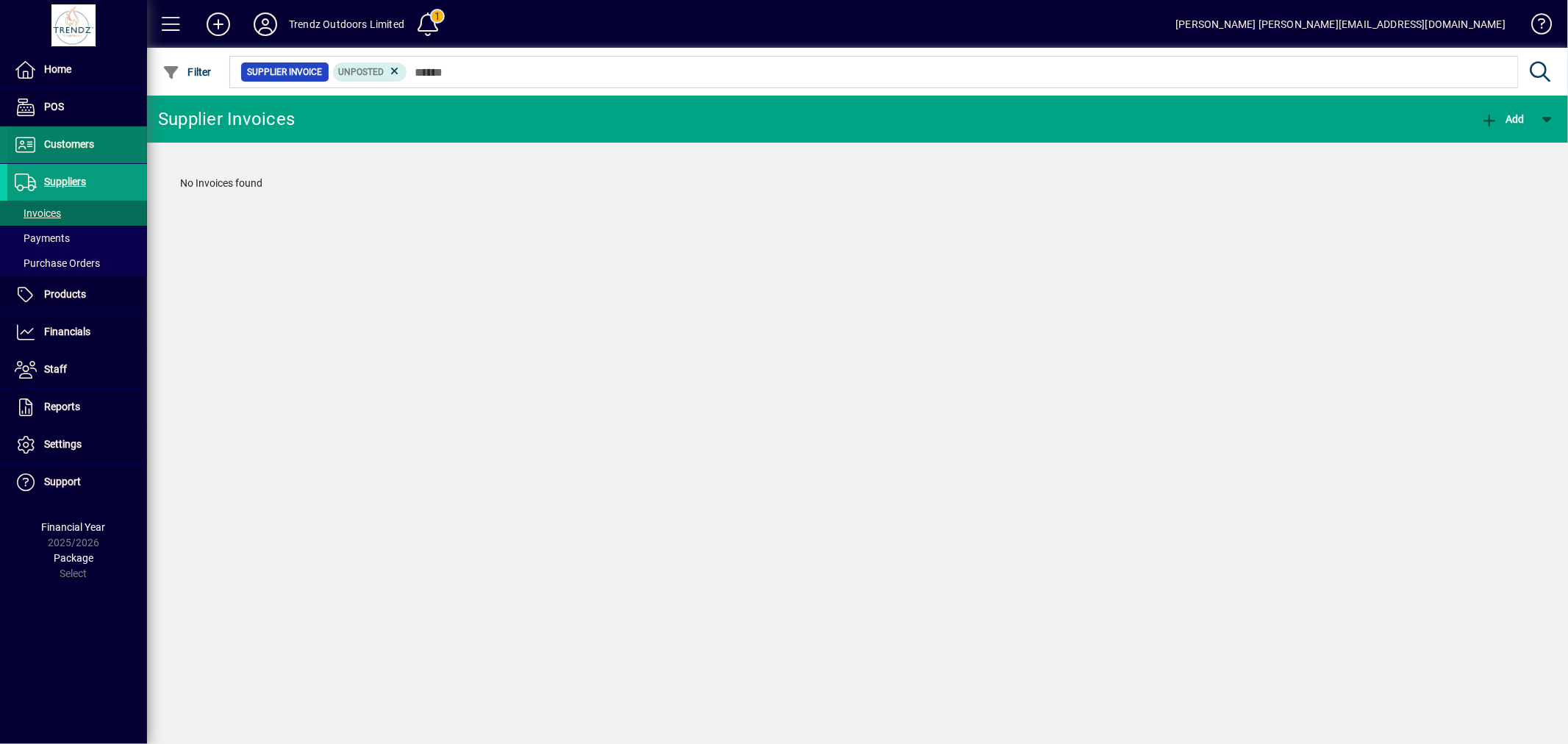
click at [102, 142] on span at bounding box center [77, 145] width 140 height 36
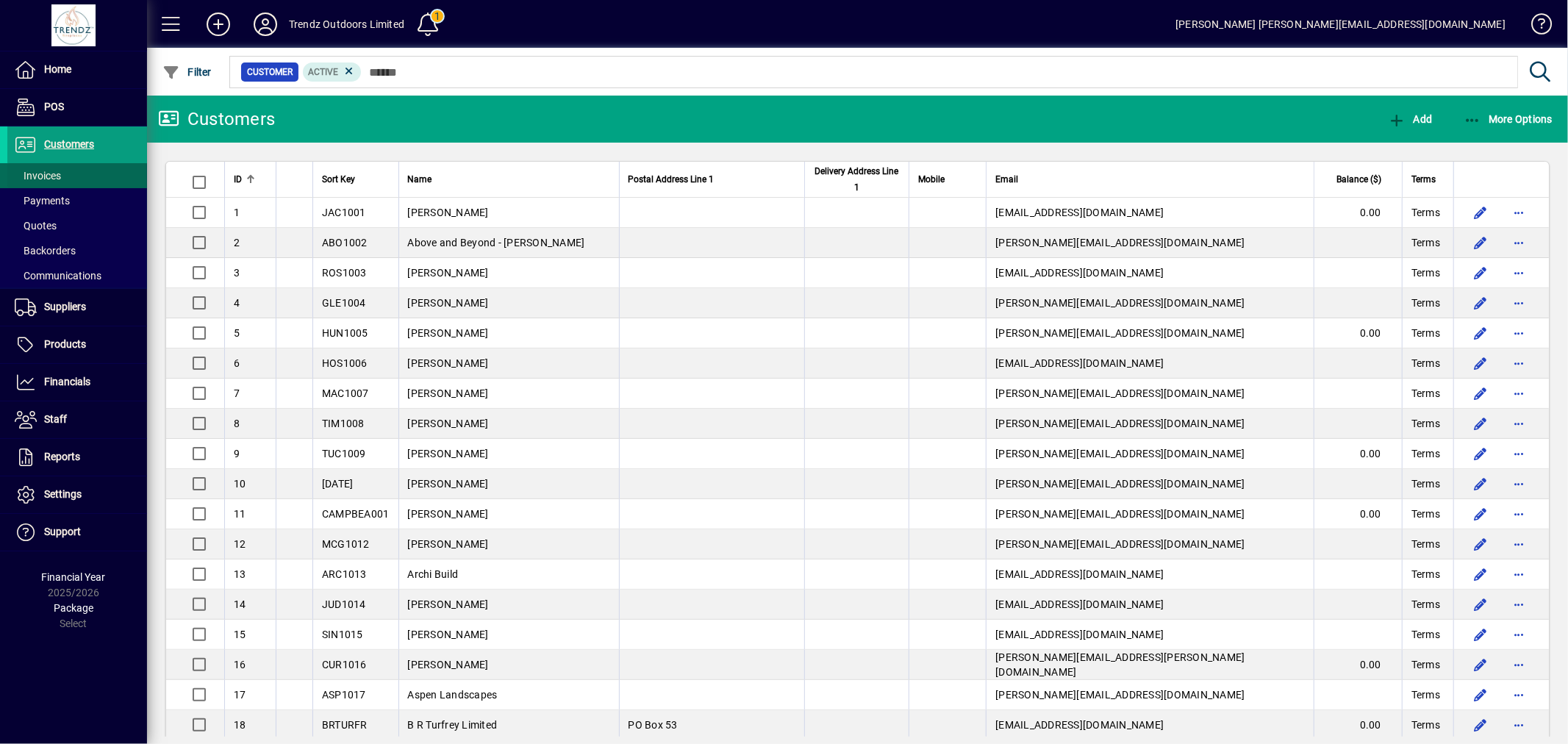
click at [52, 173] on span "Invoices" at bounding box center [37, 175] width 46 height 12
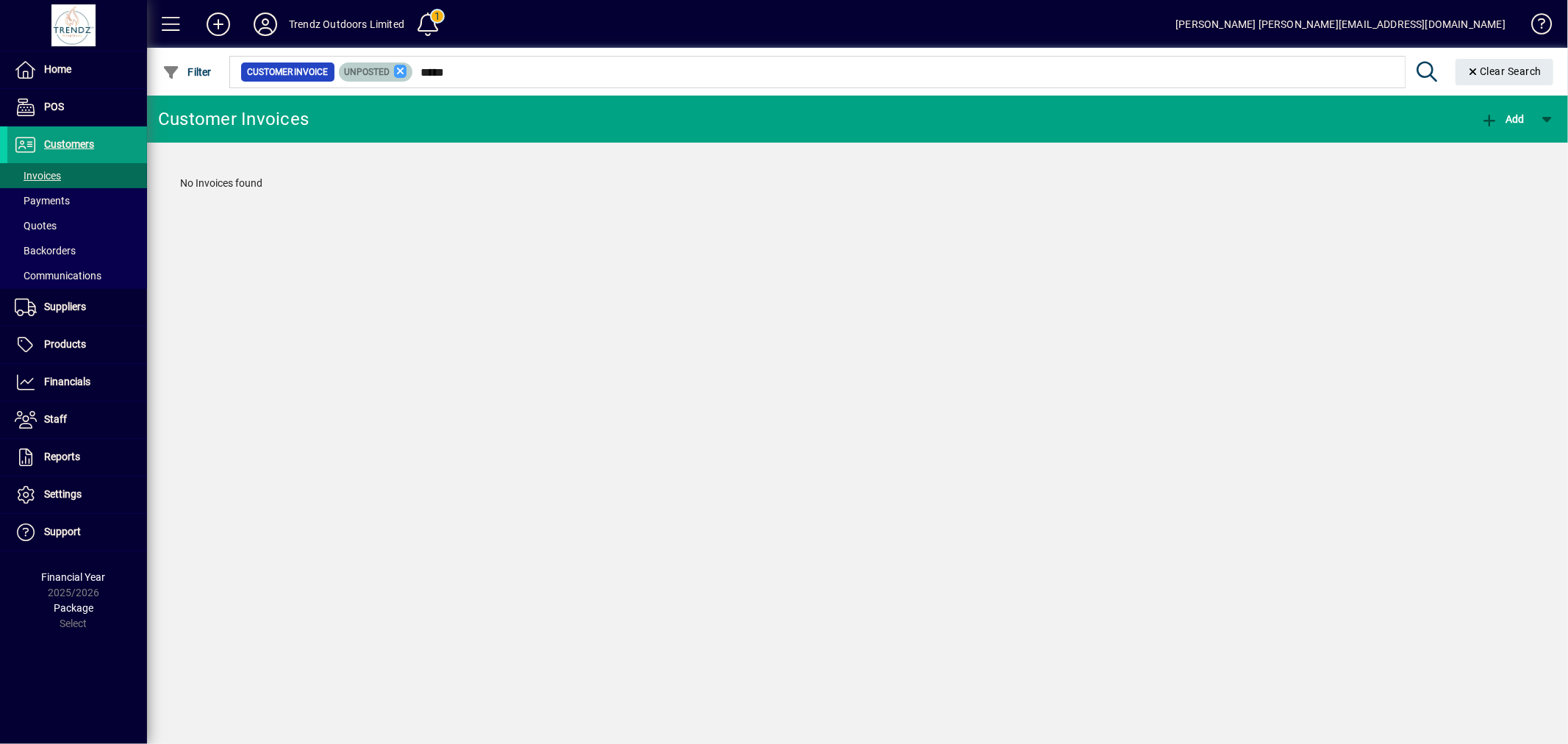
click at [401, 68] on icon at bounding box center [400, 71] width 13 height 13
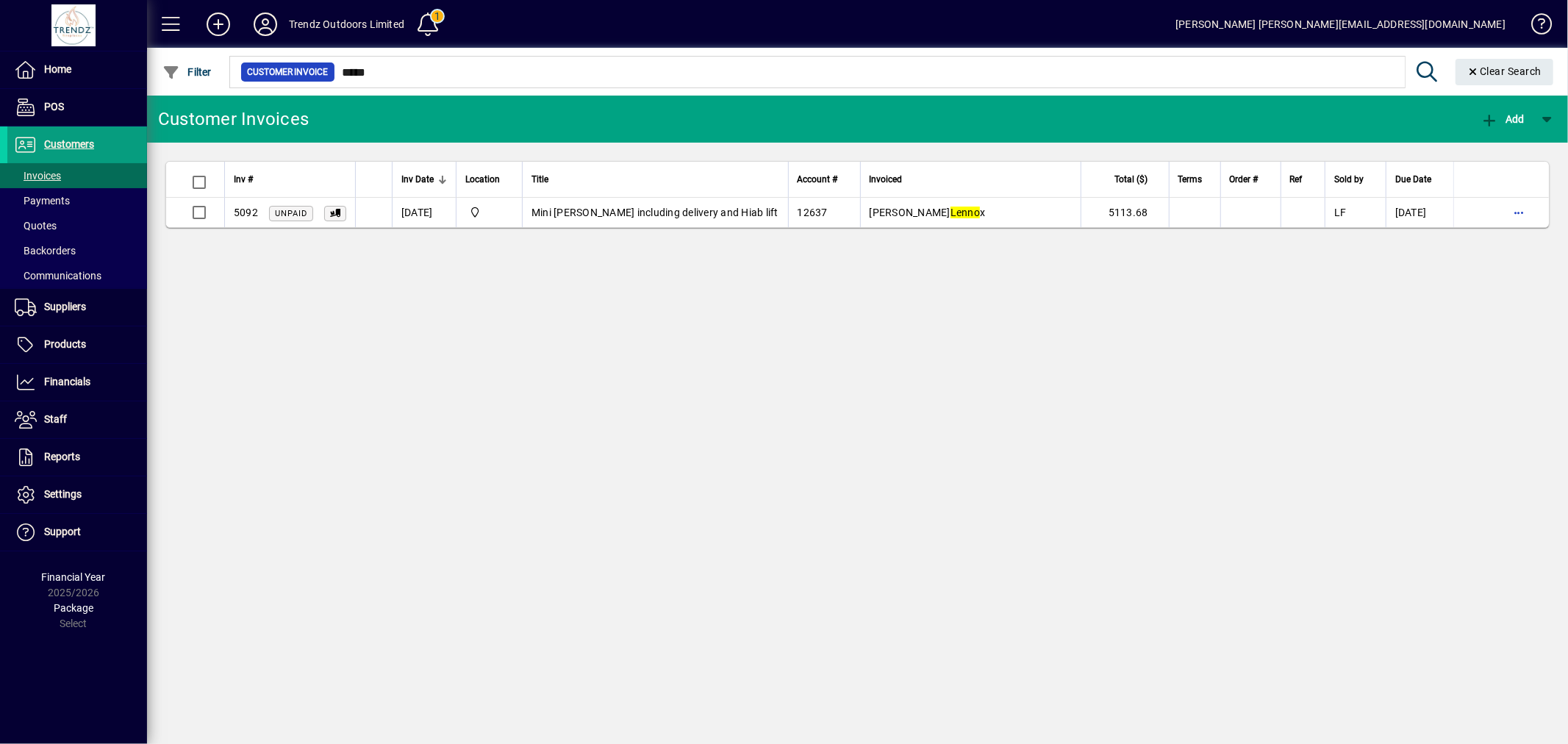
drag, startPoint x: 376, startPoint y: 60, endPoint x: 318, endPoint y: 60, distance: 58.0
click at [318, 60] on div at bounding box center [938, 56] width 1421 height 16
drag, startPoint x: 394, startPoint y: 84, endPoint x: 337, endPoint y: 92, distance: 57.6
click at [337, 92] on div "Customer Invoice ***** Clear Search" at bounding box center [894, 71] width 1334 height 48
drag, startPoint x: 402, startPoint y: 87, endPoint x: 340, endPoint y: 83, distance: 62.1
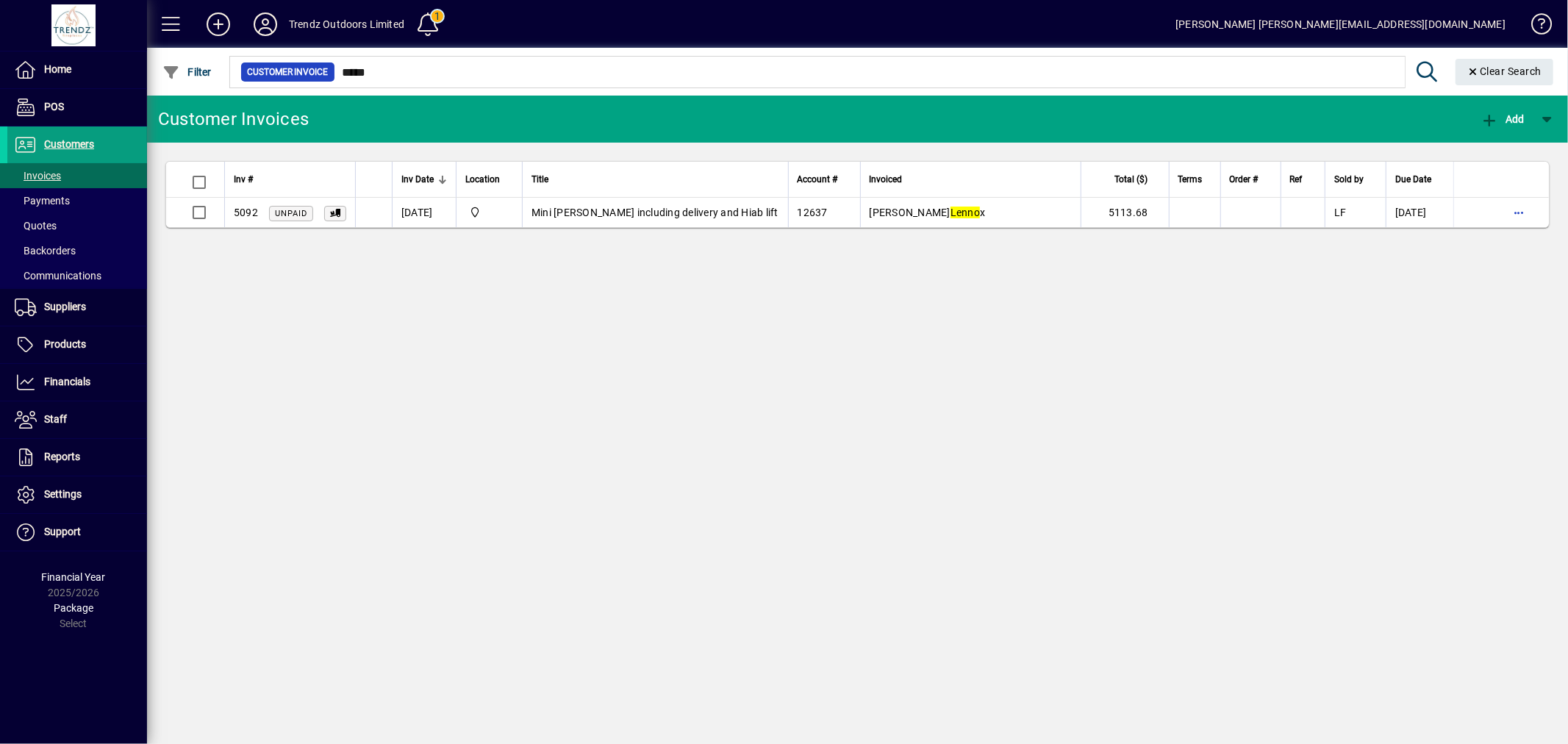
click at [340, 83] on div "Customer Invoice *****" at bounding box center [816, 71] width 1178 height 38
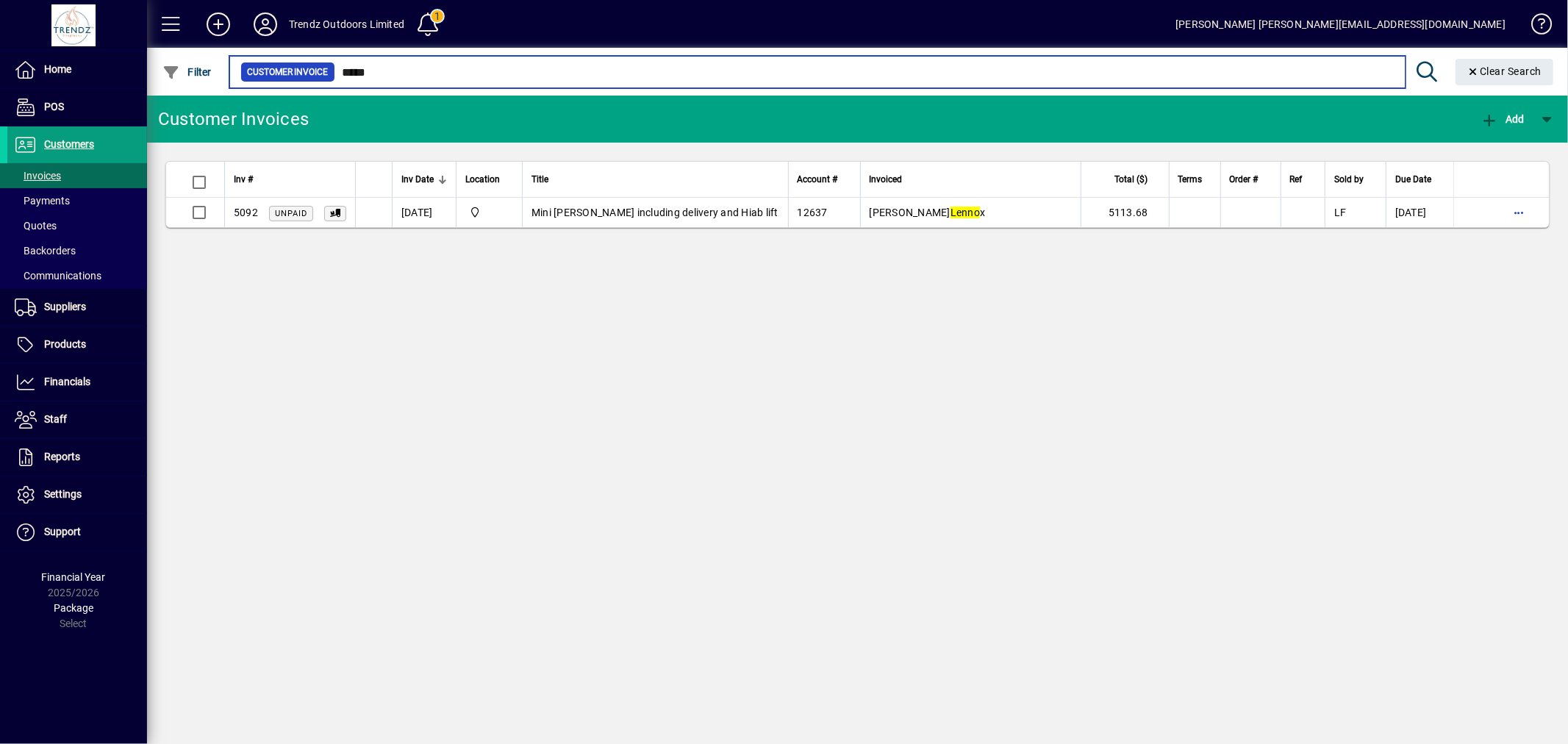
drag, startPoint x: 388, startPoint y: 77, endPoint x: 201, endPoint y: 50, distance: 188.9
click at [228, 60] on mat-form-field "Customer Invoice ***** Clear Search" at bounding box center [894, 71] width 1334 height 48
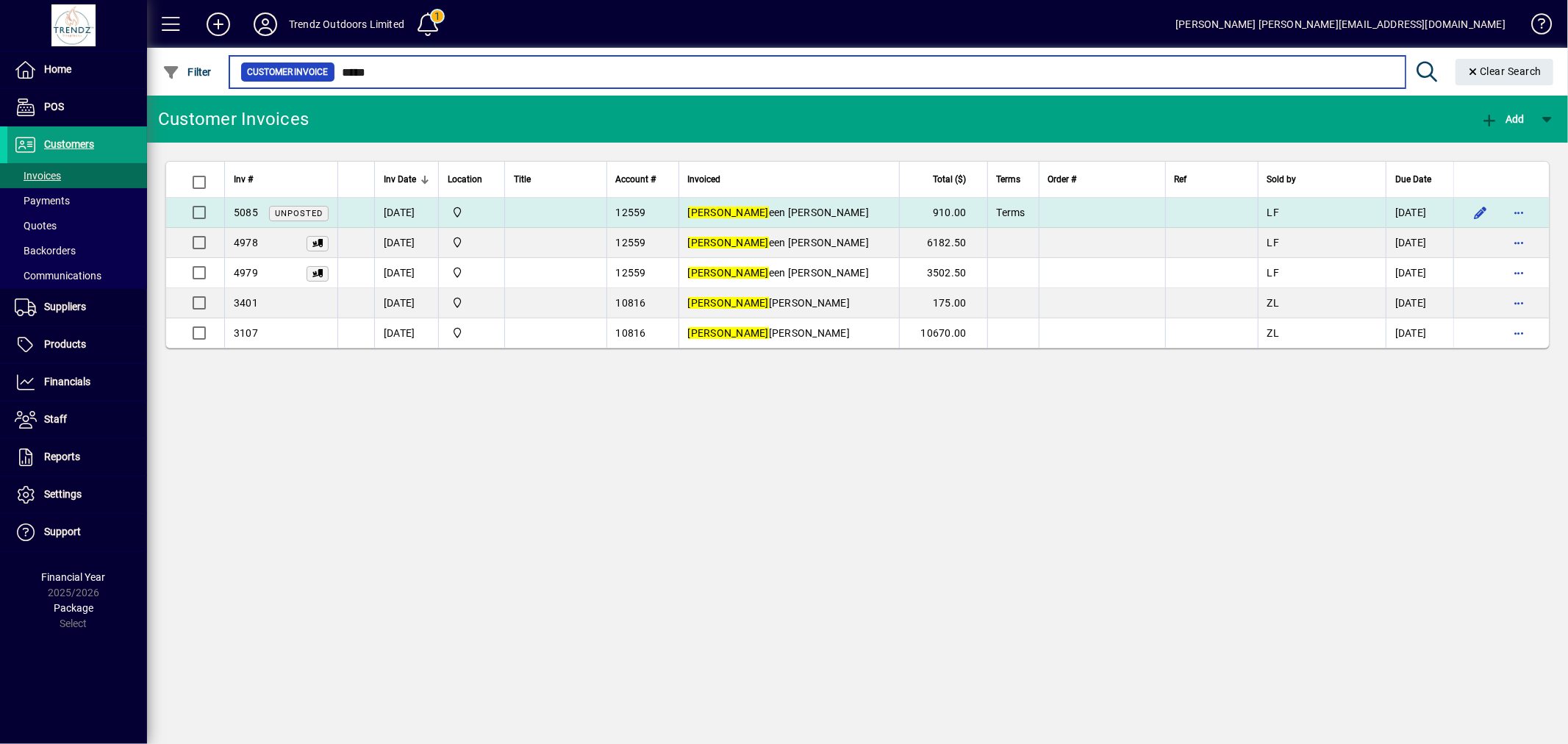
type input "*****"
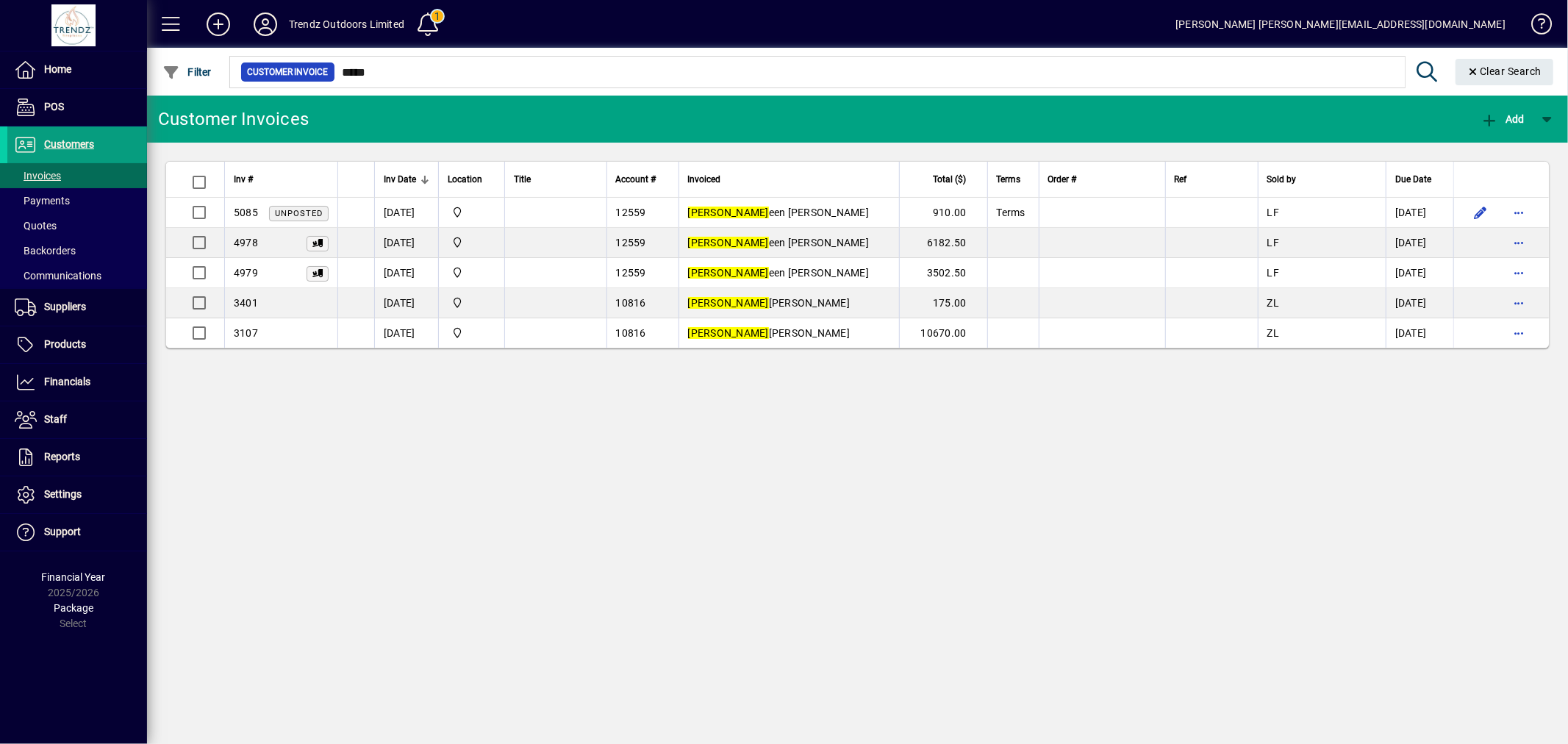
drag, startPoint x: 921, startPoint y: 217, endPoint x: 913, endPoint y: 209, distance: 11.3
click at [921, 217] on td "910.00" at bounding box center [942, 213] width 88 height 30
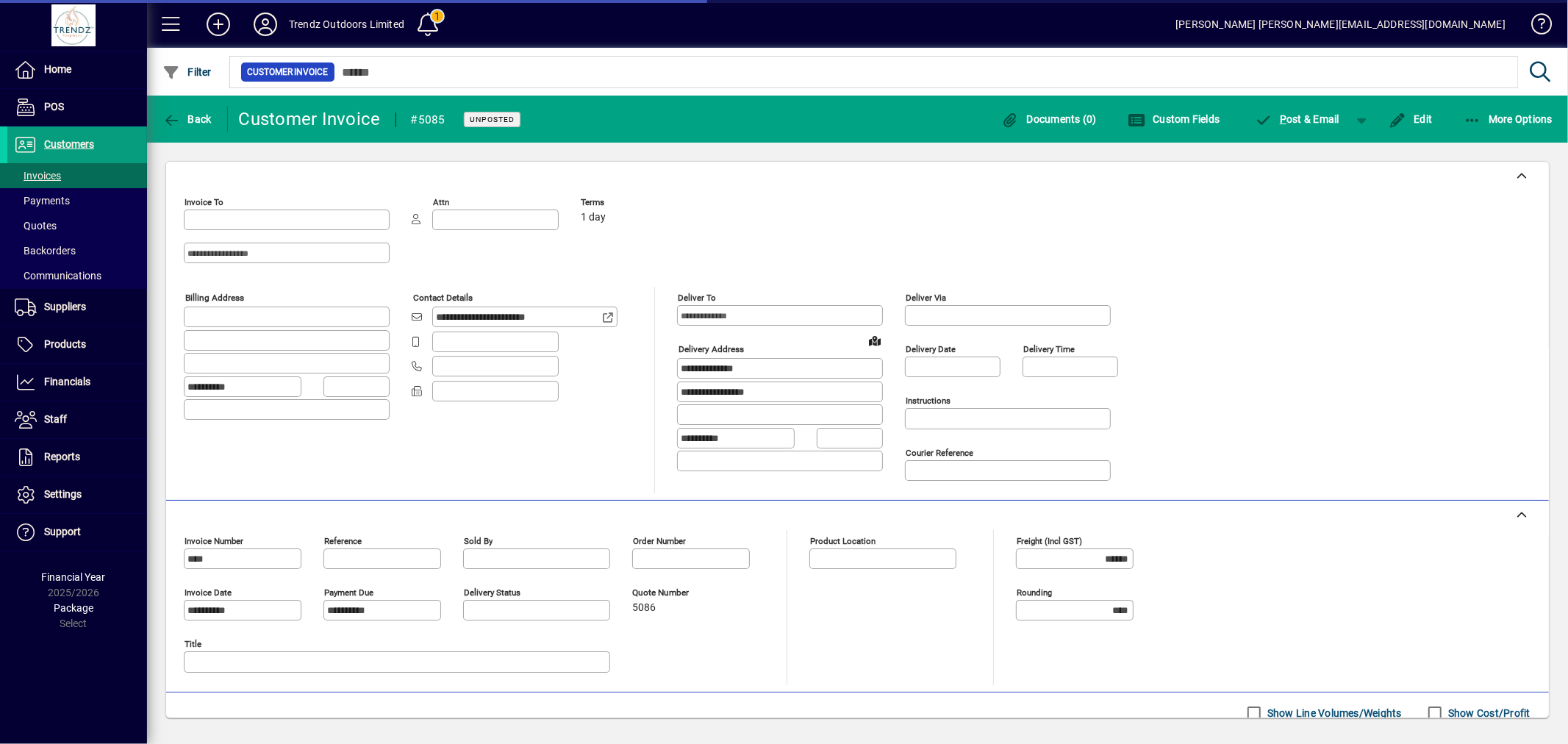
type input "**********"
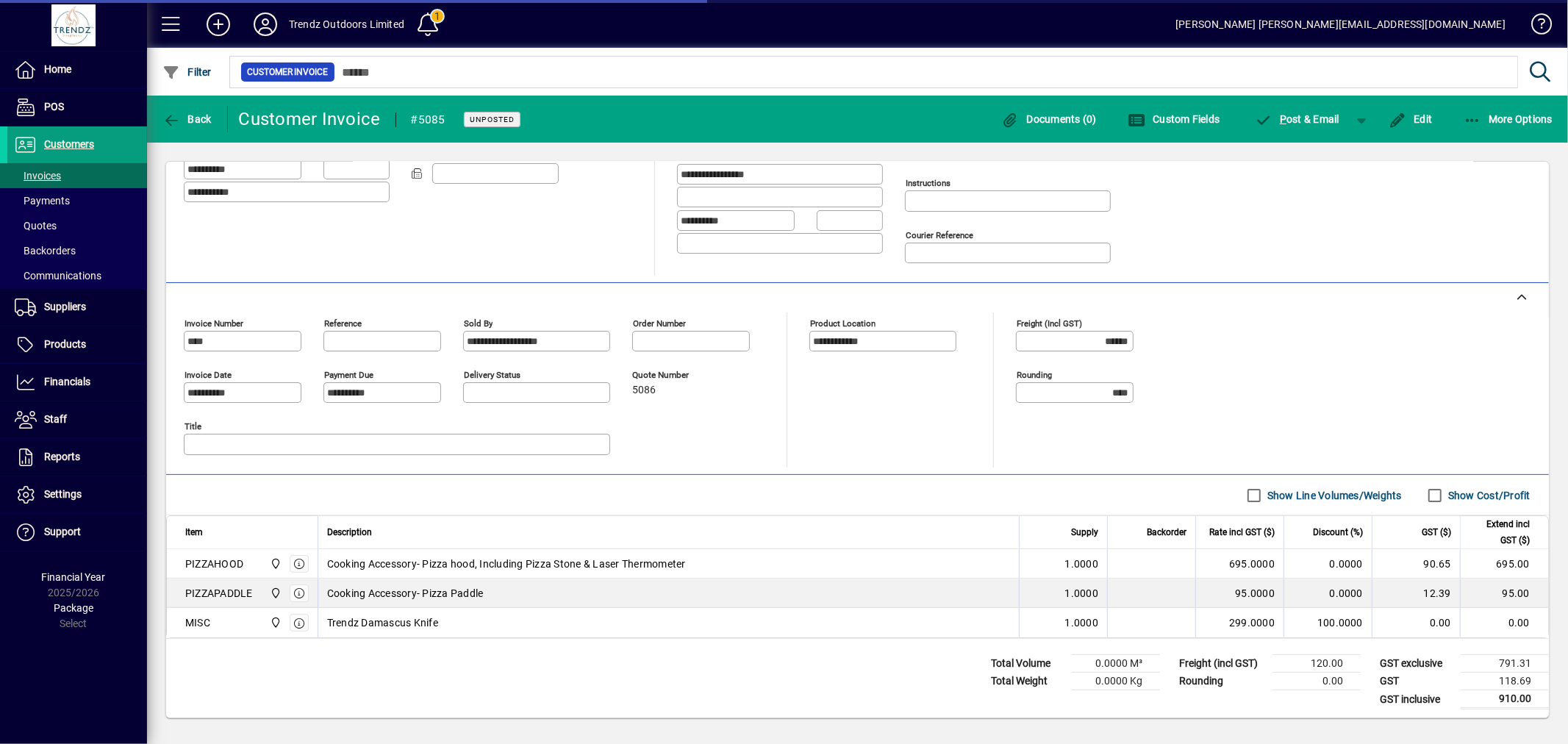
scroll to position [226, 0]
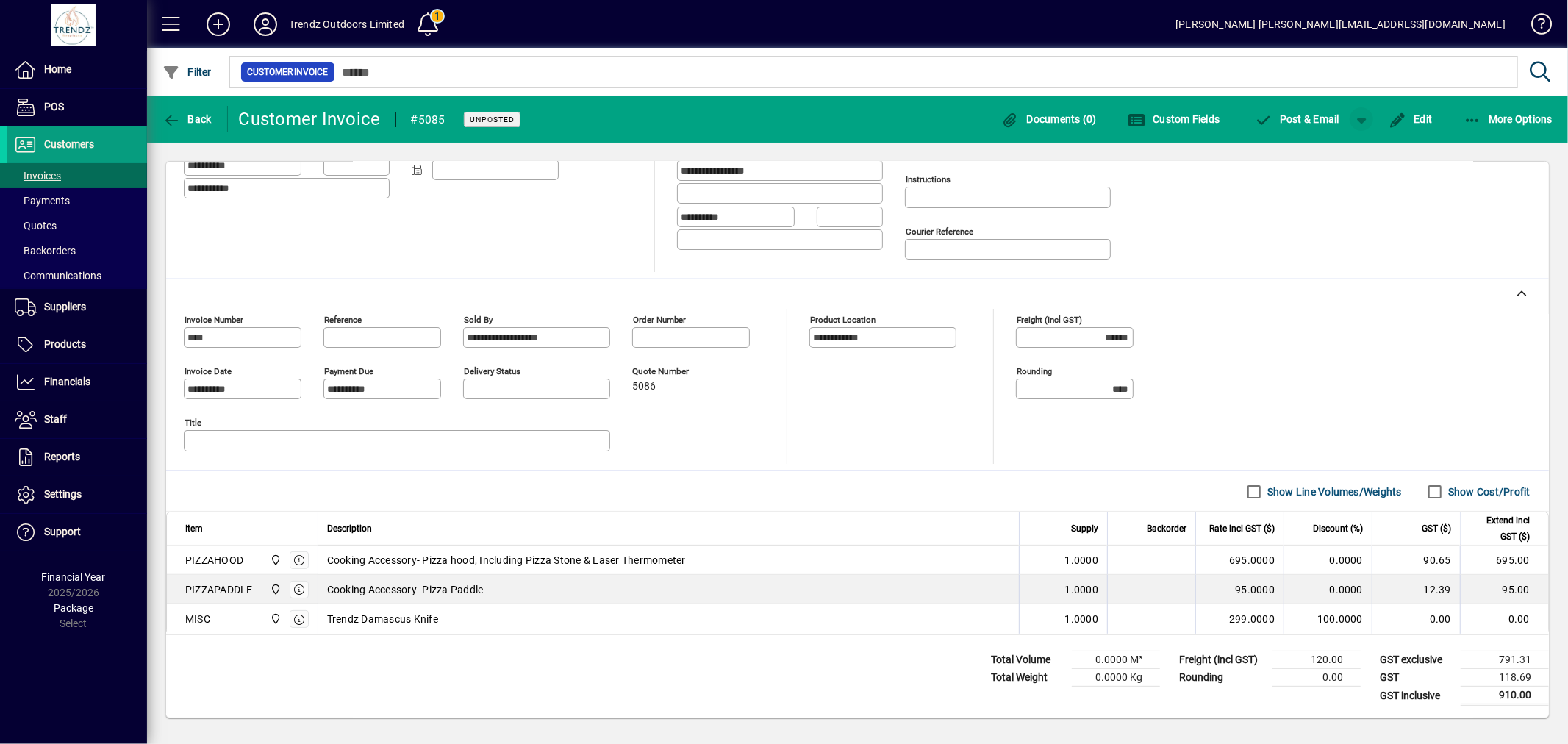
click at [1357, 118] on span "button" at bounding box center [1362, 120] width 36 height 36
click at [1330, 142] on span "button" at bounding box center [1325, 150] width 76 height 36
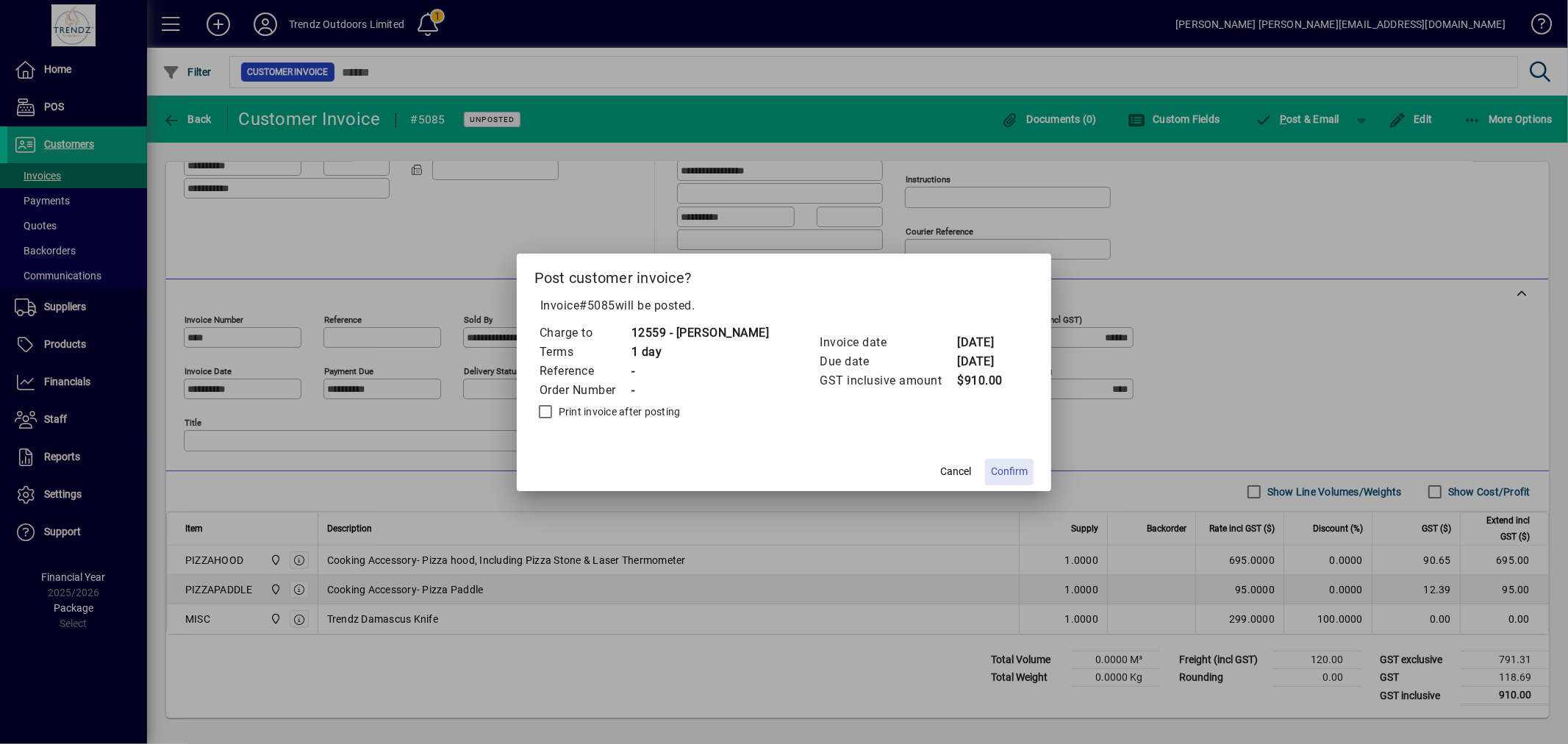
click at [1024, 467] on span "Confirm" at bounding box center [1009, 471] width 36 height 15
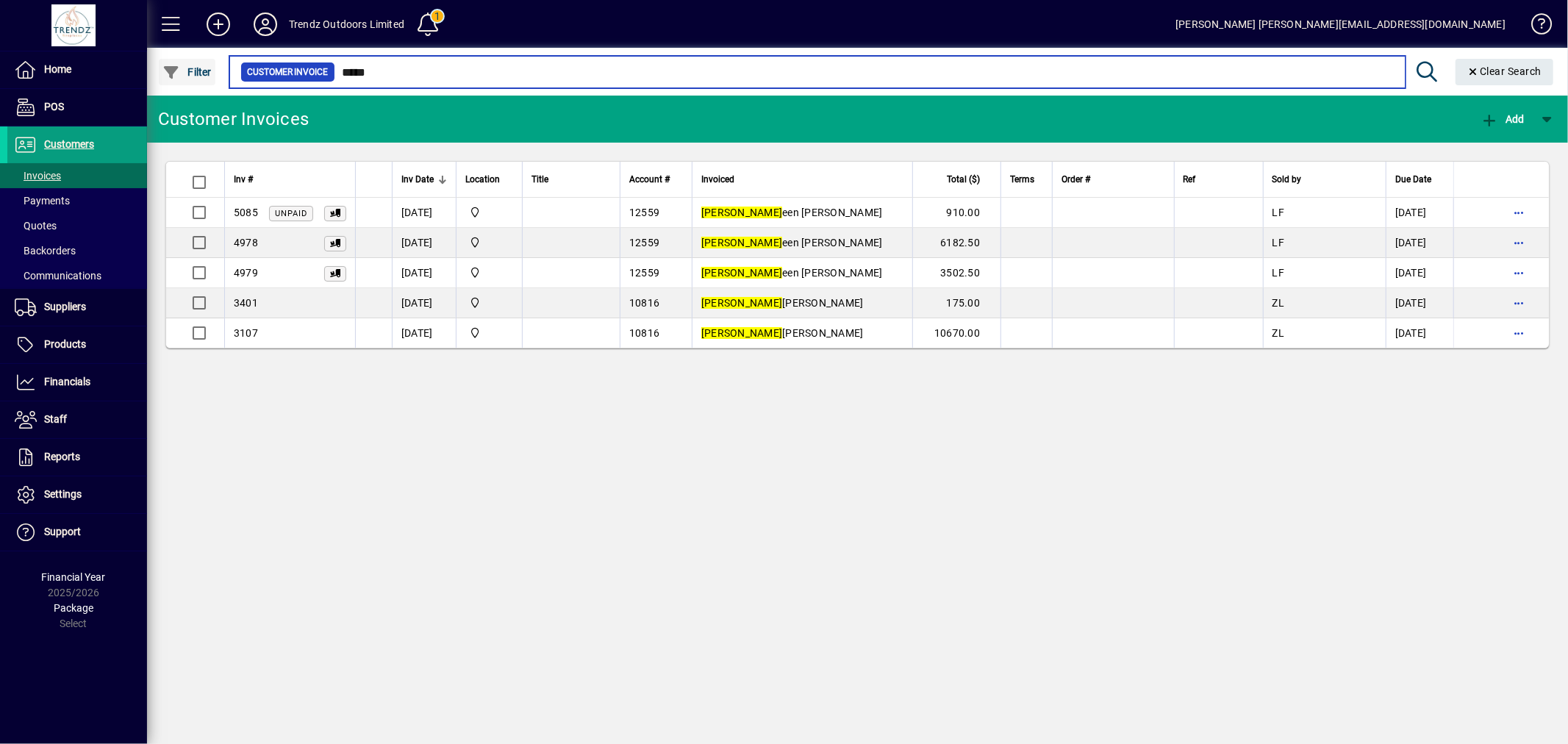
drag, startPoint x: 423, startPoint y: 77, endPoint x: 176, endPoint y: 85, distance: 247.1
click at [184, 85] on app-search-input "Filter Customer Invoice ***** Clear Search" at bounding box center [854, 71] width 1414 height 48
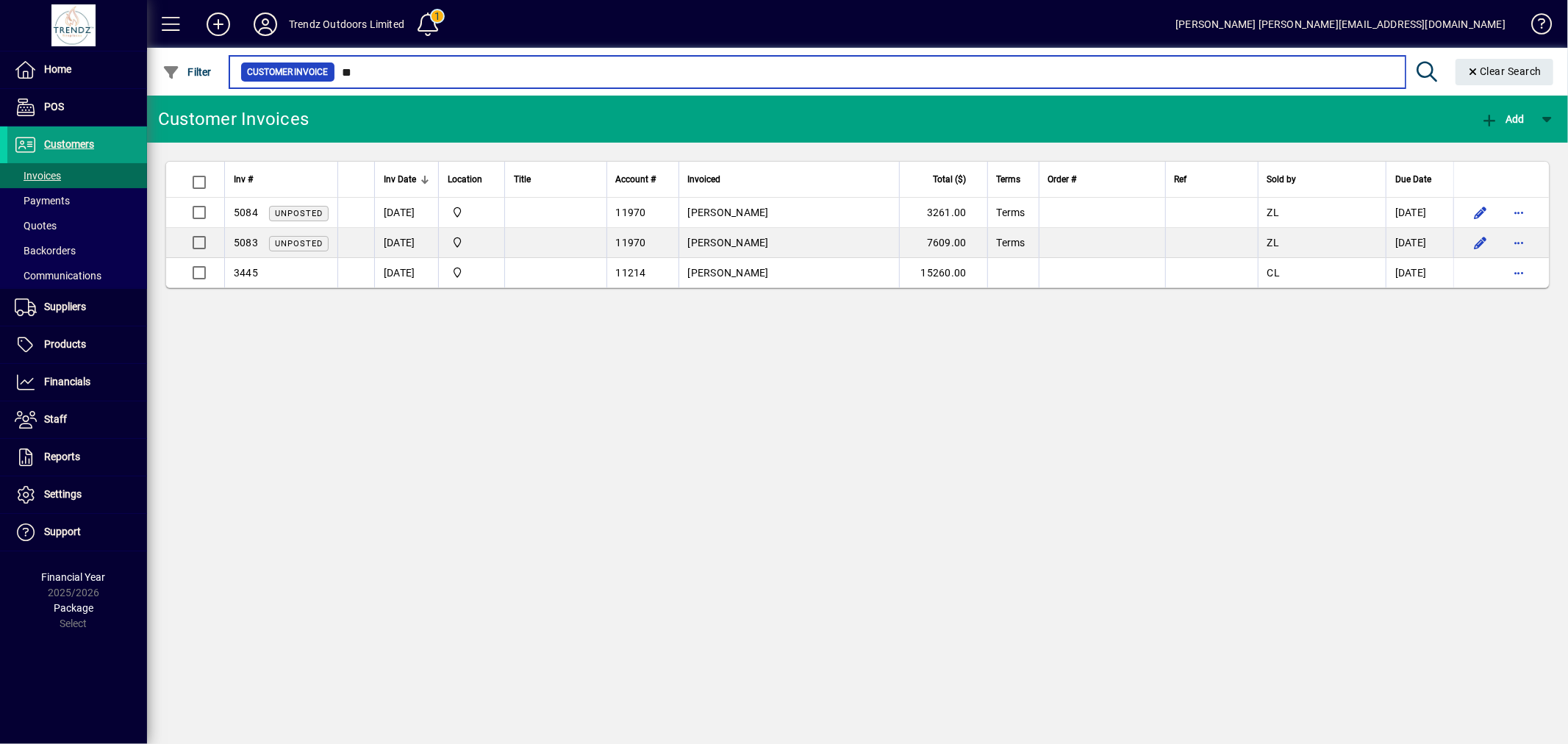
type input "**"
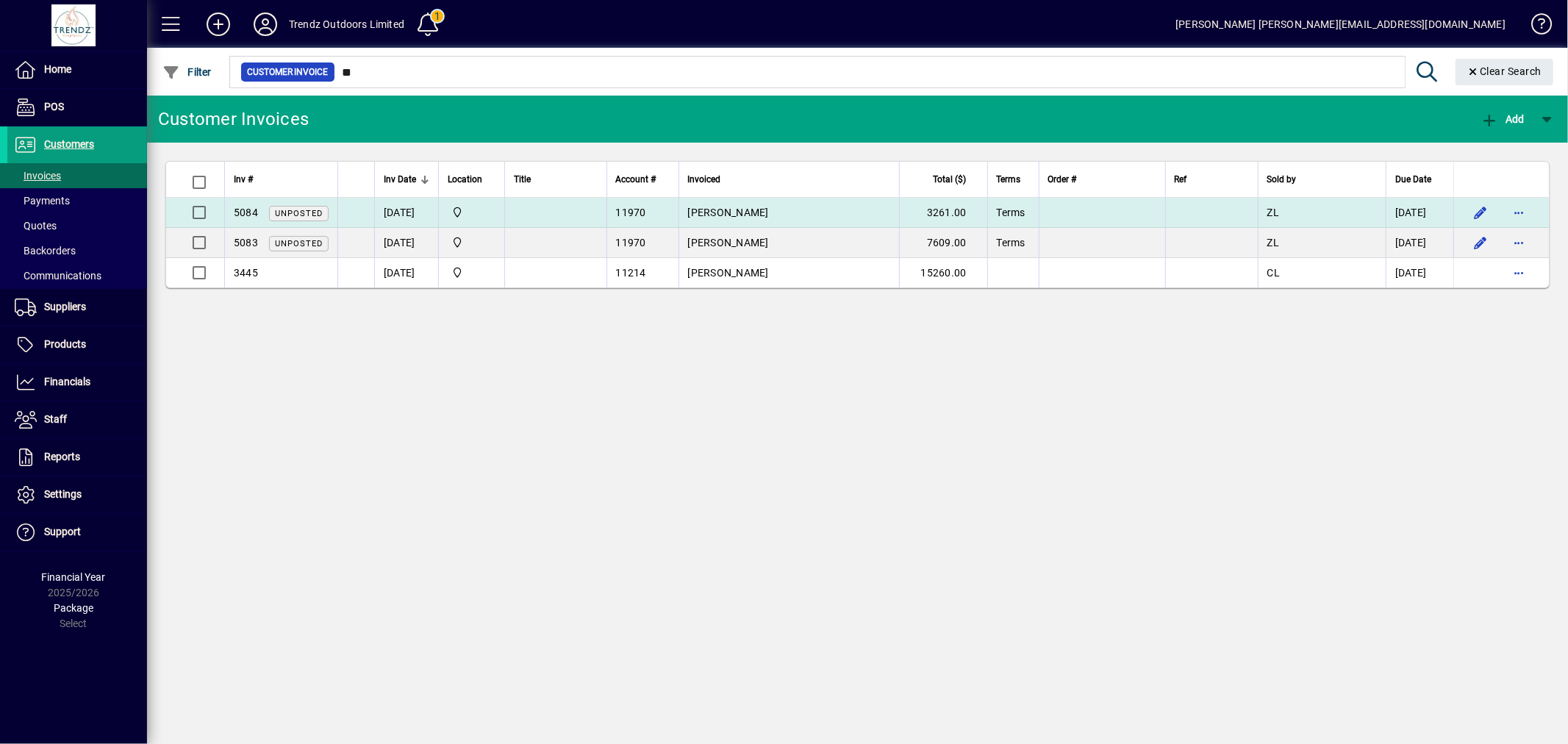
click at [980, 201] on td "3261.00" at bounding box center [942, 213] width 88 height 30
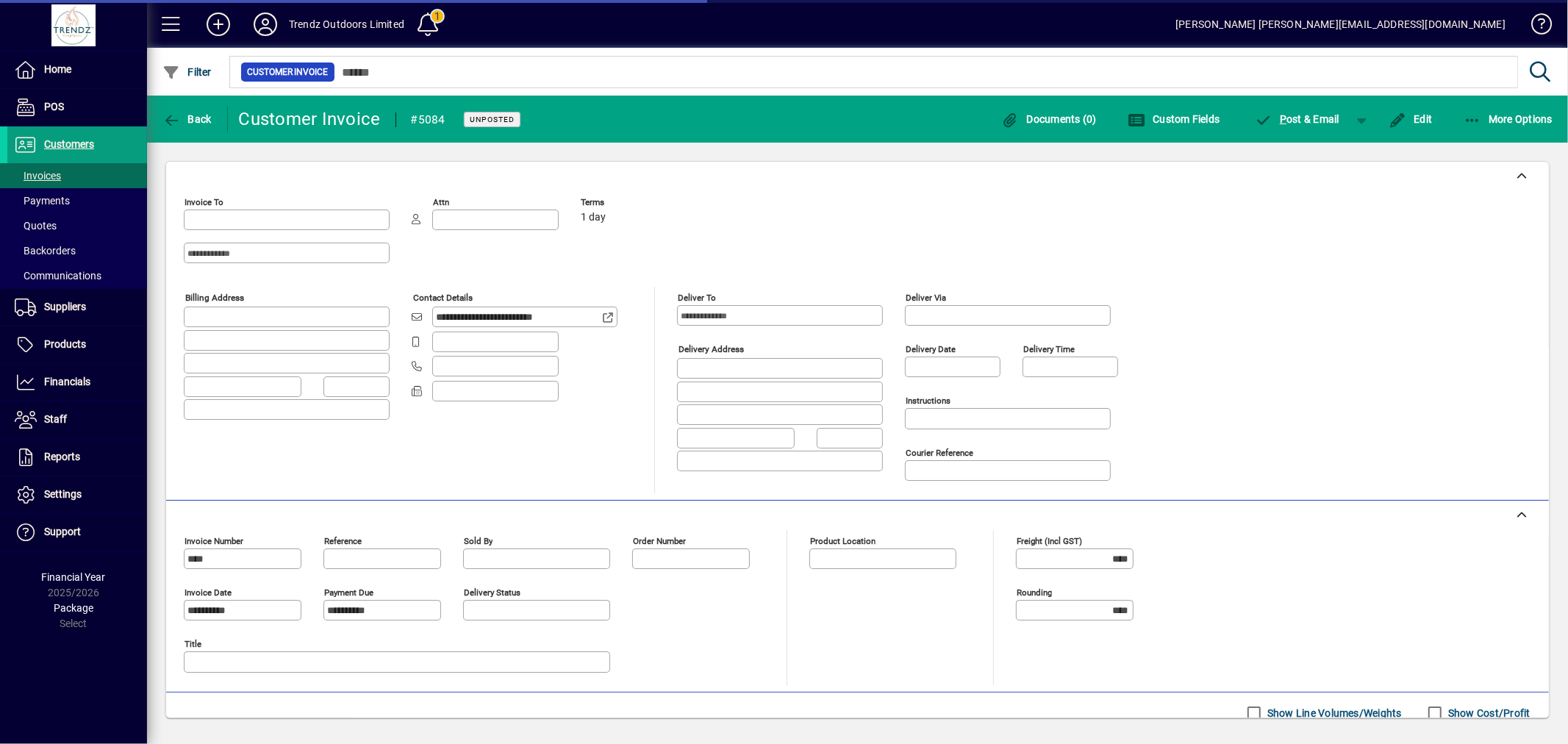
type input "**********"
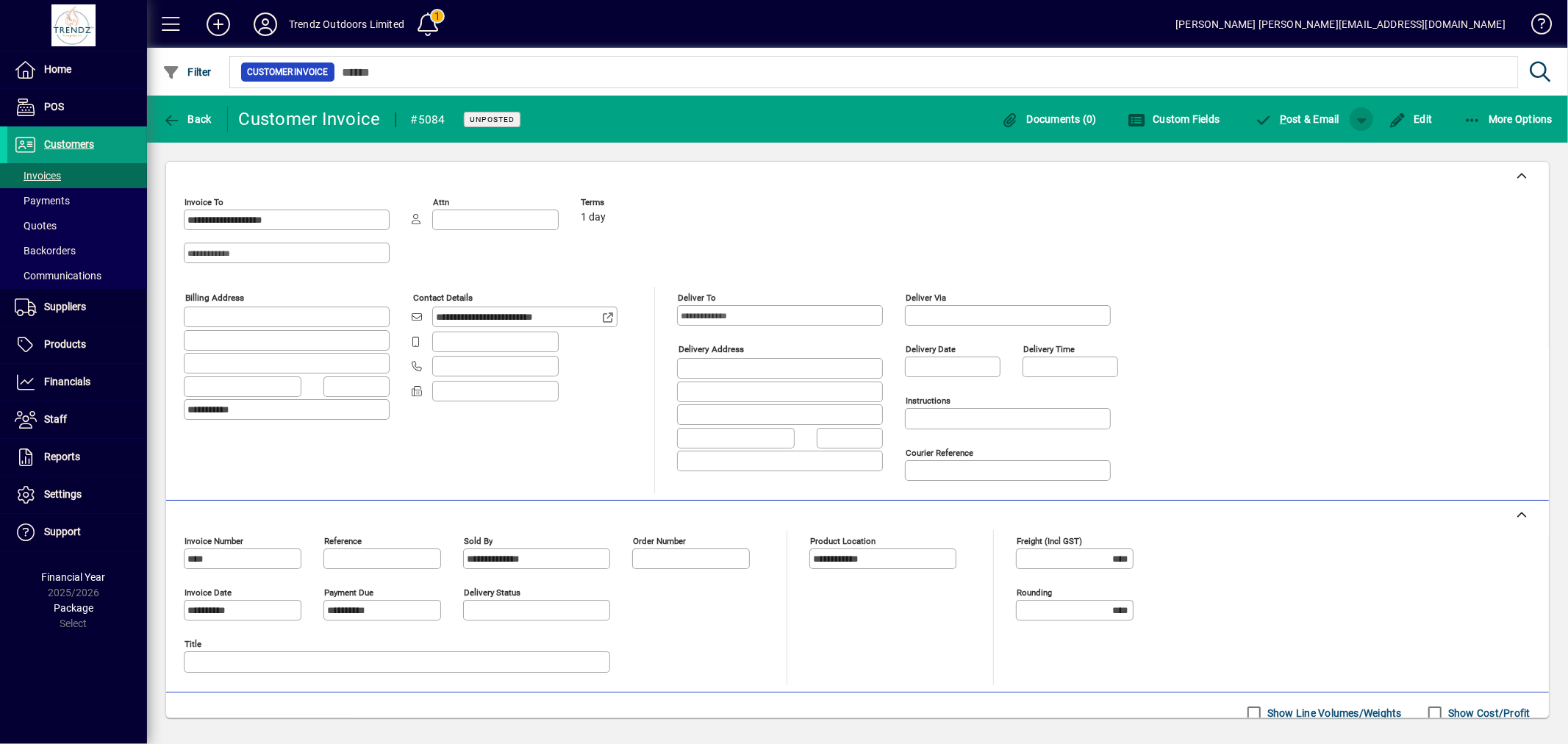
click at [1370, 116] on span "button" at bounding box center [1362, 120] width 36 height 36
click at [1304, 149] on icon "button" at bounding box center [1299, 150] width 19 height 15
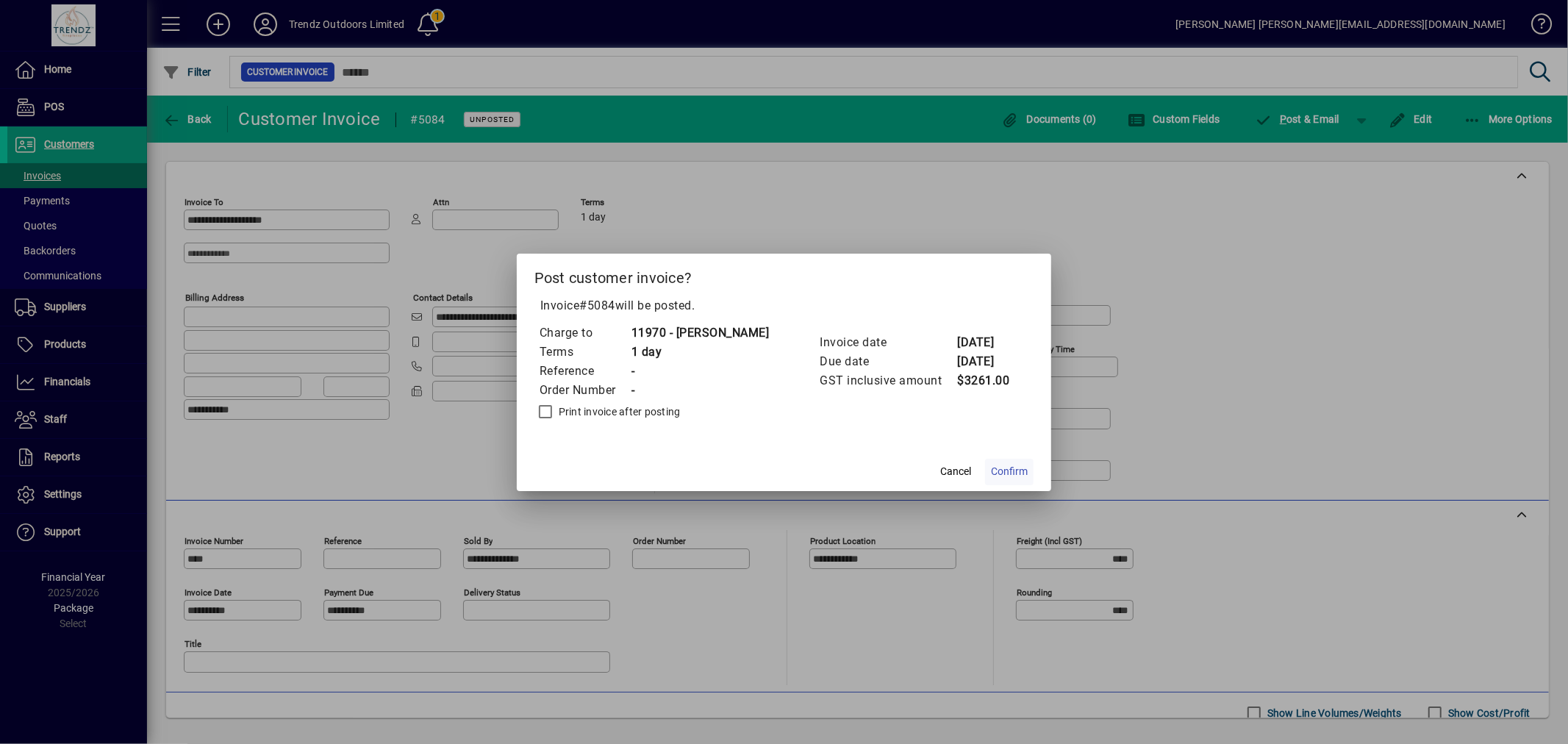
click at [995, 466] on span "Confirm" at bounding box center [1009, 471] width 36 height 15
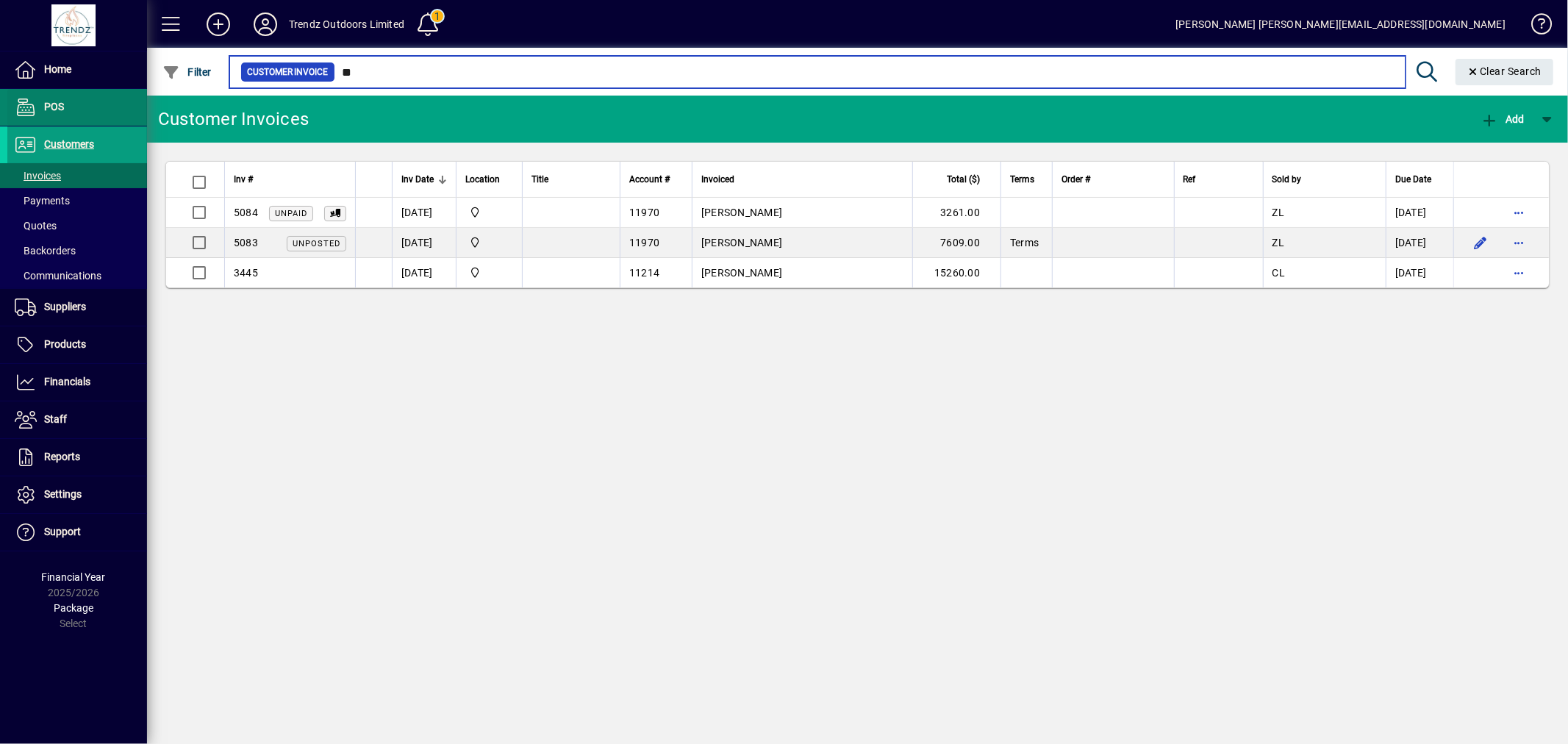
drag, startPoint x: 415, startPoint y: 77, endPoint x: 144, endPoint y: 99, distance: 271.9
click at [171, 108] on mat-drawer-content "Trendz Outdoors Limited 1 Zoe Lawry zoe@trendzoutdoors.co.nz Filter Customer In…" at bounding box center [858, 372] width 1421 height 744
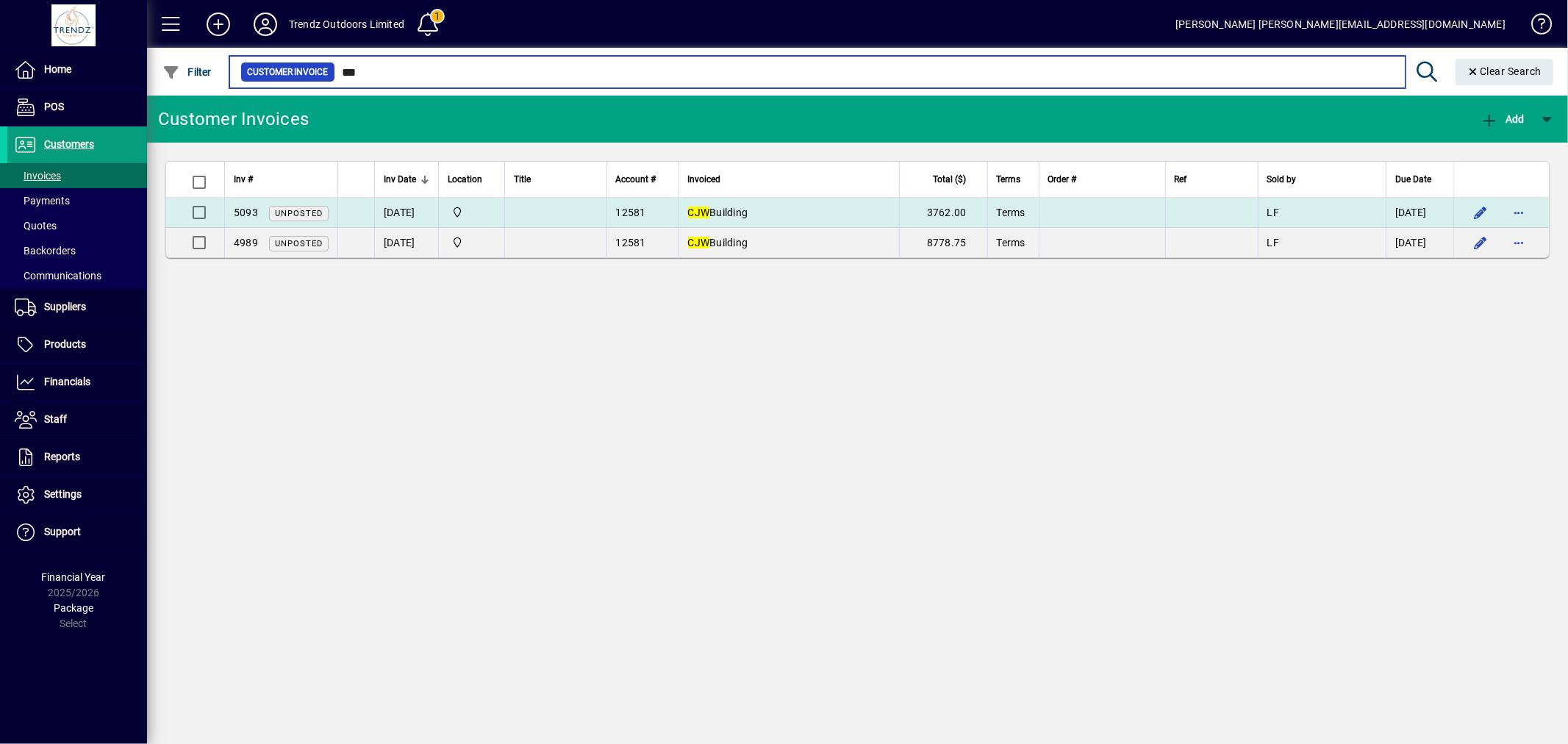
type input "***"
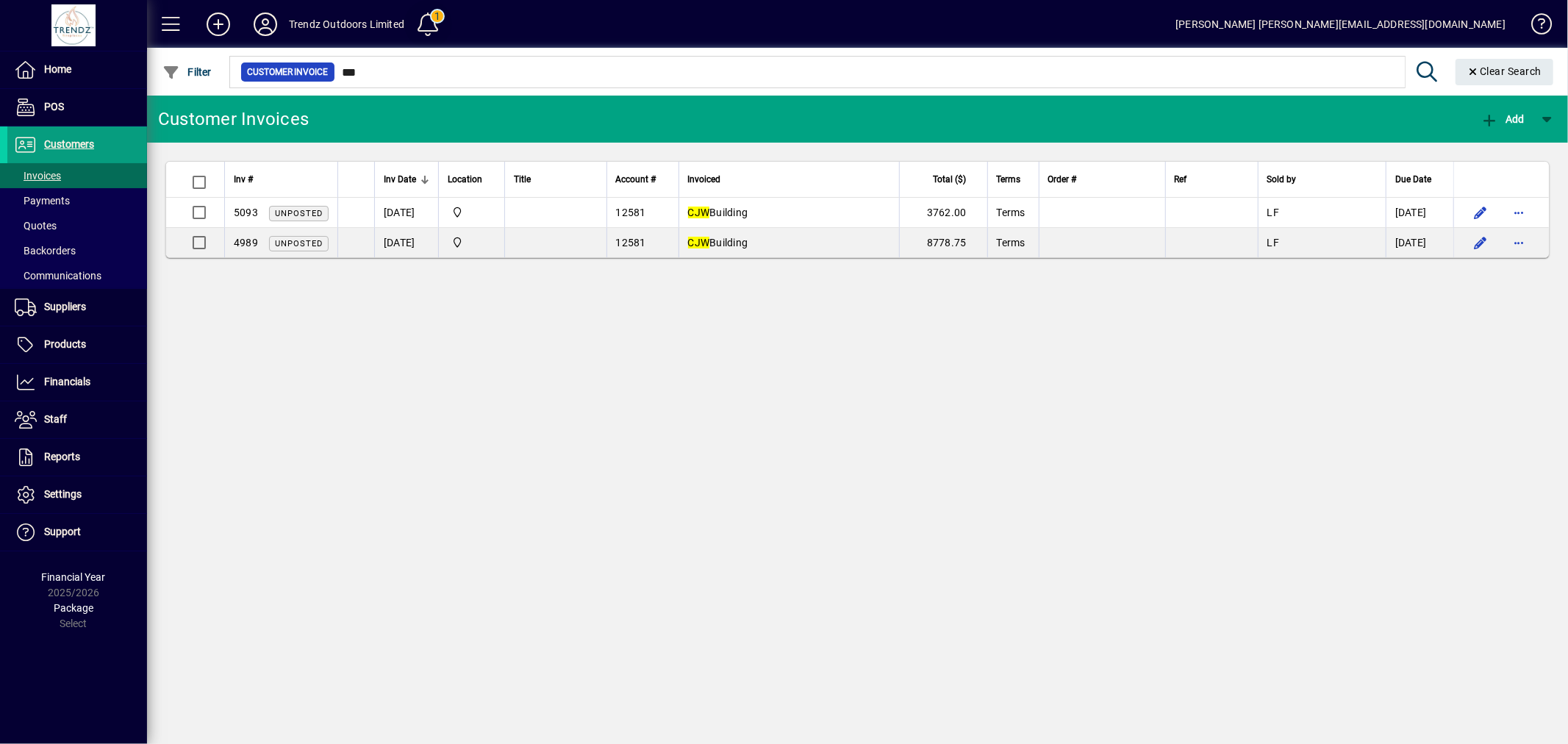
drag, startPoint x: 972, startPoint y: 214, endPoint x: 444, endPoint y: 20, distance: 562.5
click at [972, 213] on td "3762.00" at bounding box center [942, 213] width 88 height 30
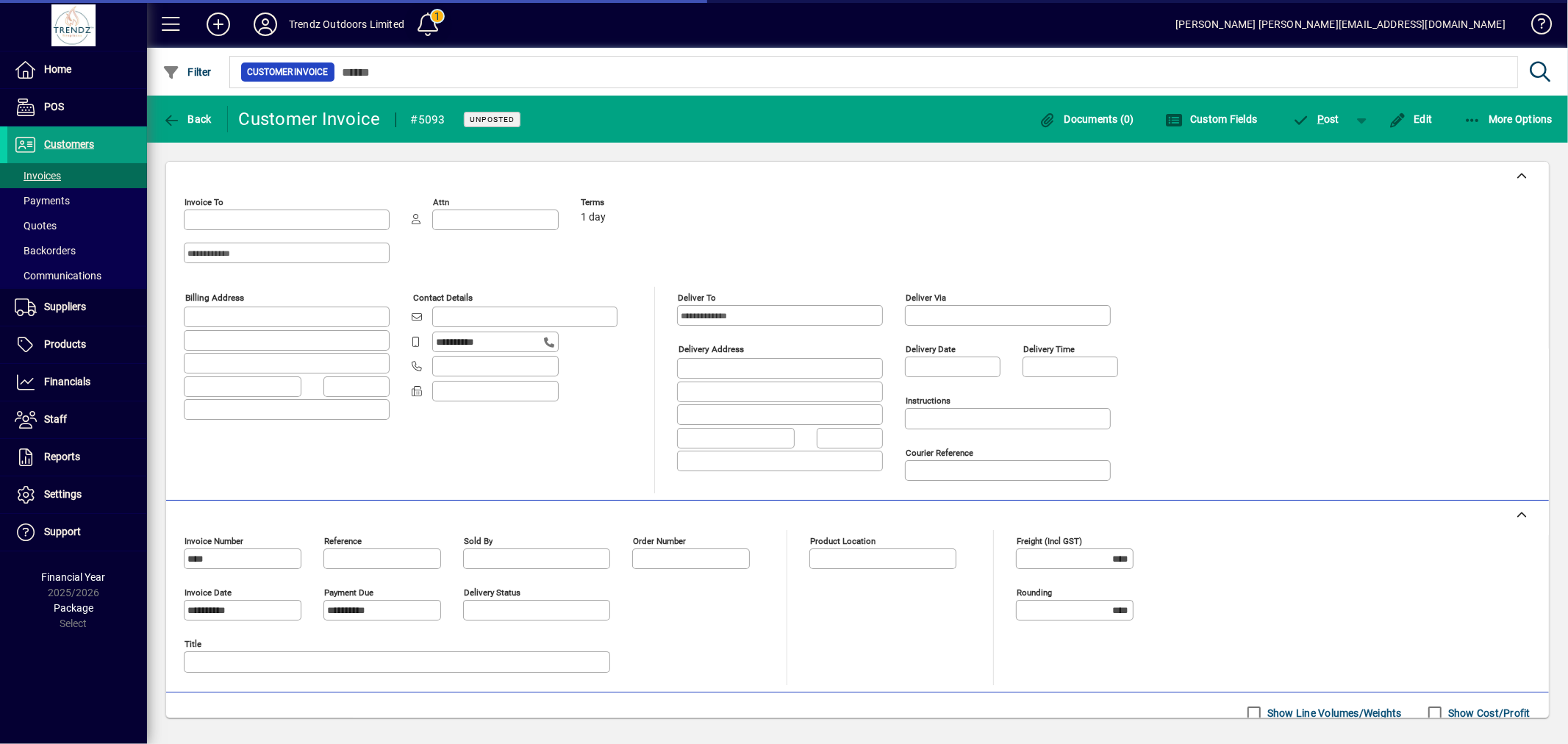
type input "**********"
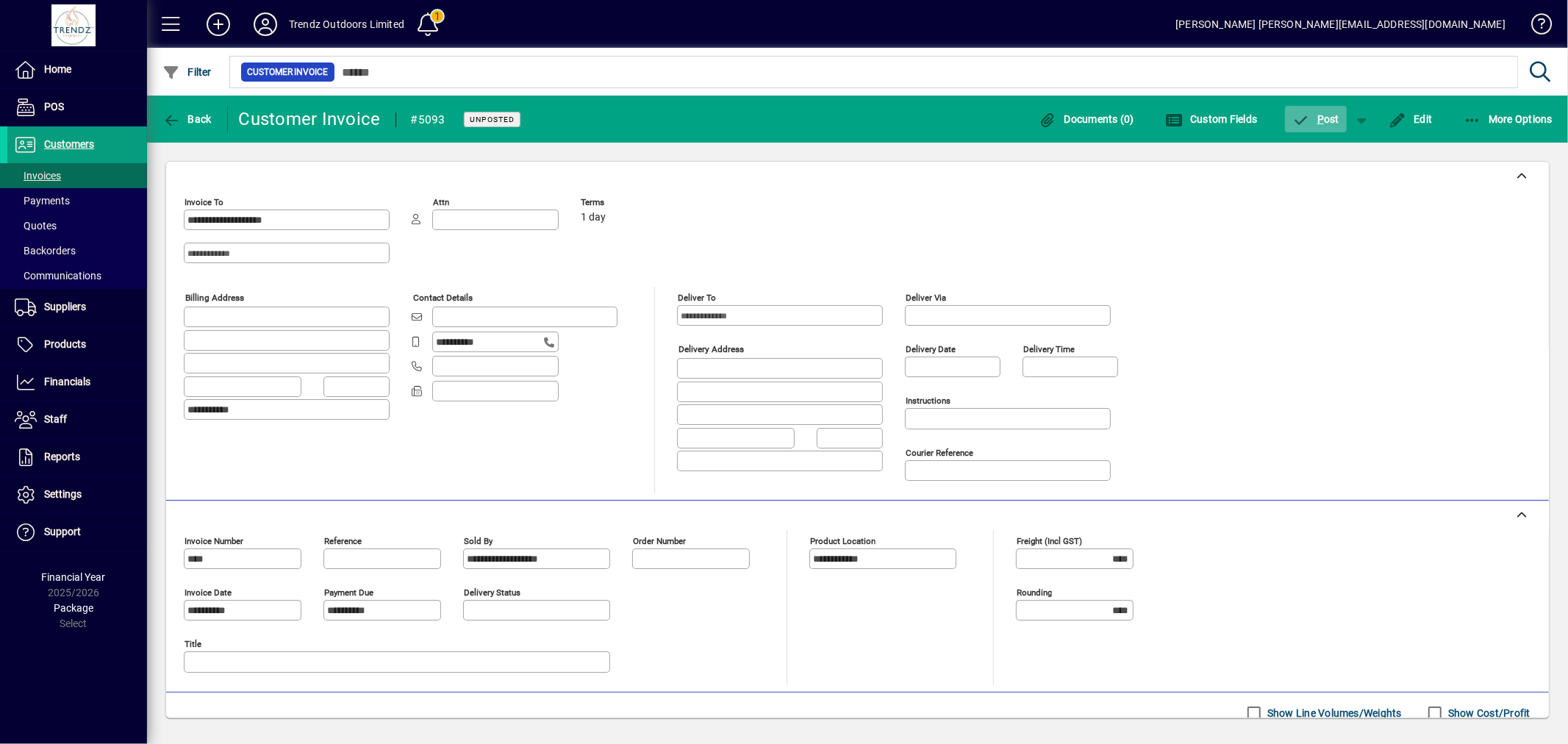
click at [1306, 120] on icon "button" at bounding box center [1301, 120] width 19 height 15
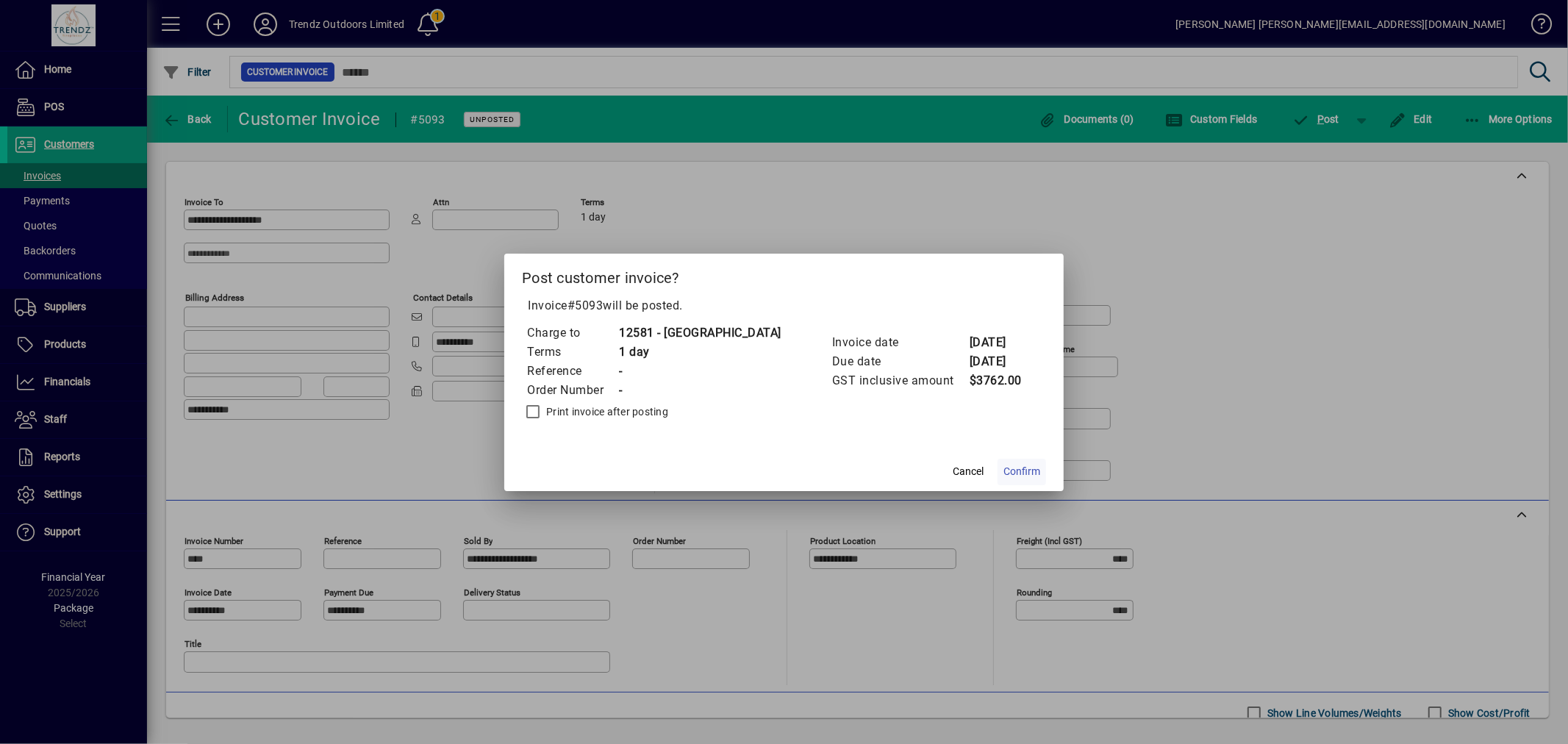
click at [1003, 462] on span at bounding box center [1022, 472] width 48 height 36
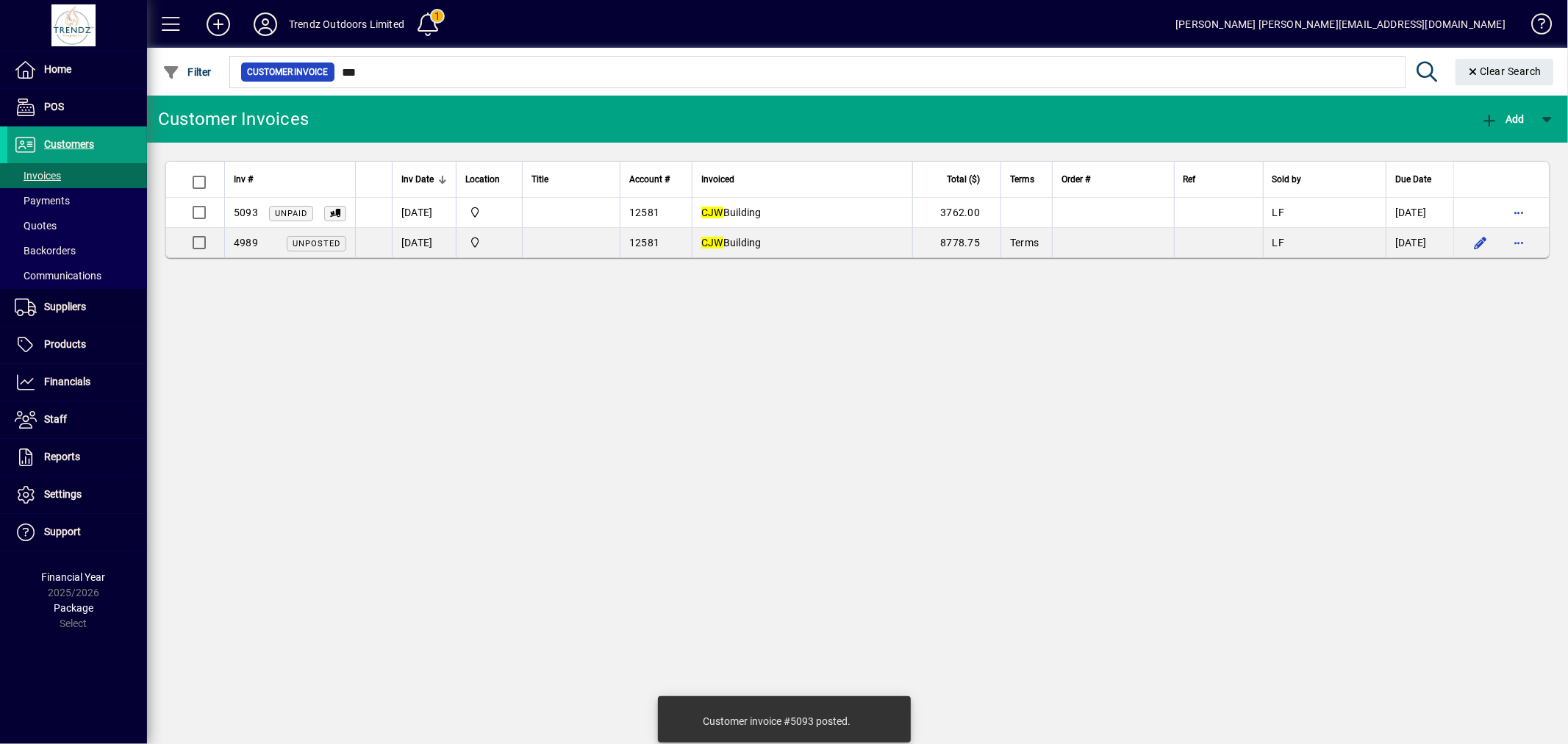
drag, startPoint x: 386, startPoint y: 83, endPoint x: 271, endPoint y: 82, distance: 115.0
click at [263, 82] on mat-chip-set "Customer Invoice ***" at bounding box center [817, 72] width 1174 height 31
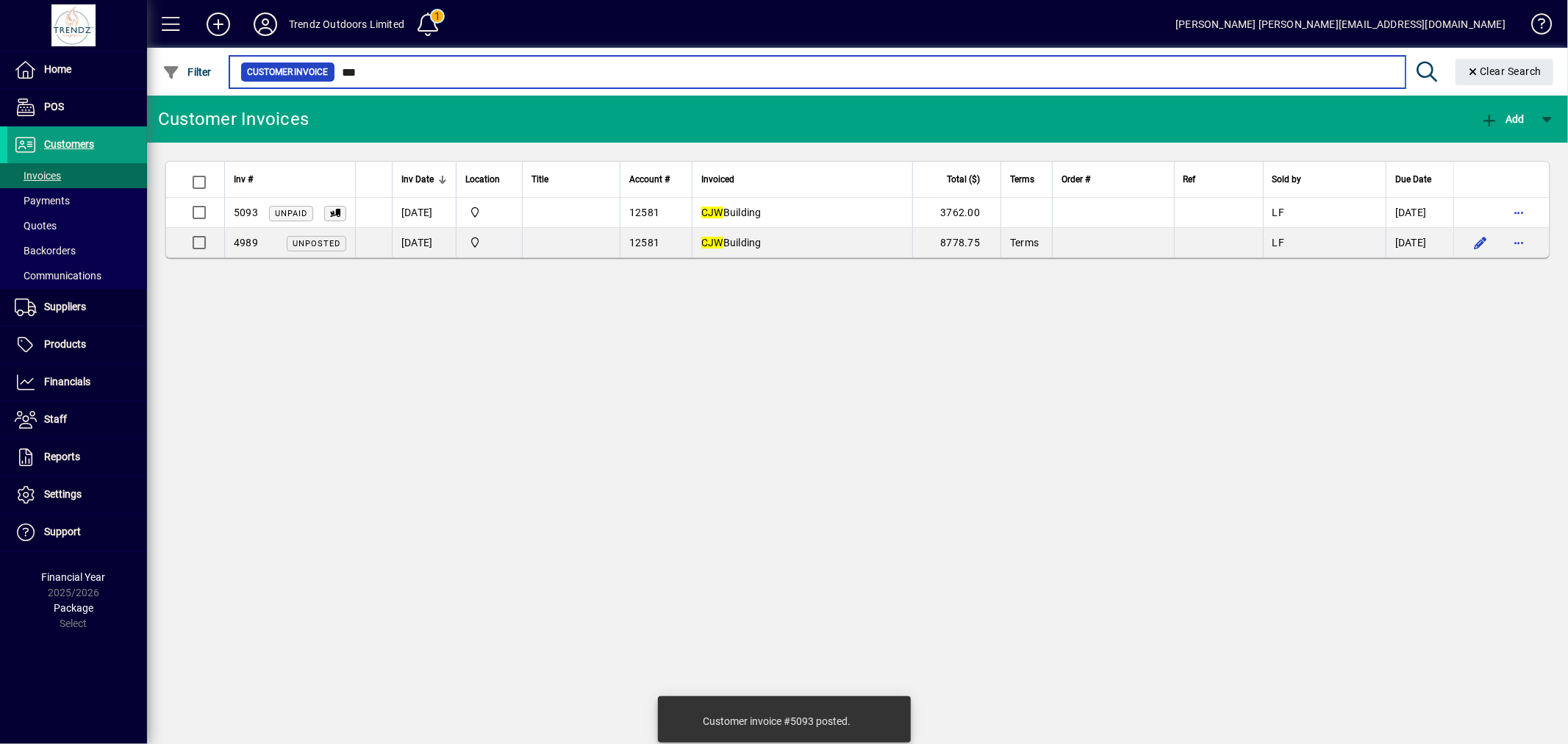
drag, startPoint x: 231, startPoint y: 52, endPoint x: 195, endPoint y: 49, distance: 36.1
click at [169, 53] on app-search-input "Filter Customer Invoice *** Clear Search" at bounding box center [854, 71] width 1414 height 48
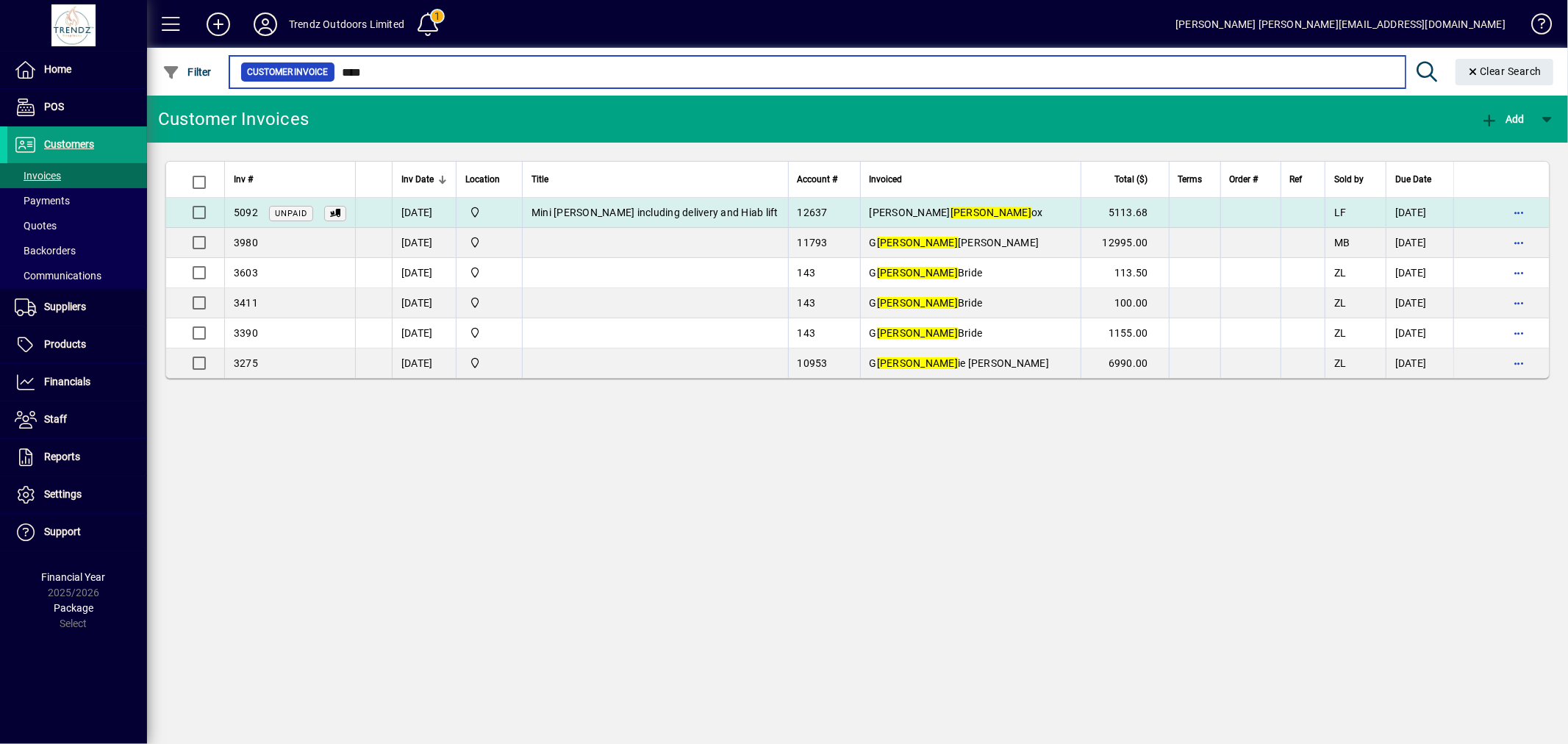
type input "****"
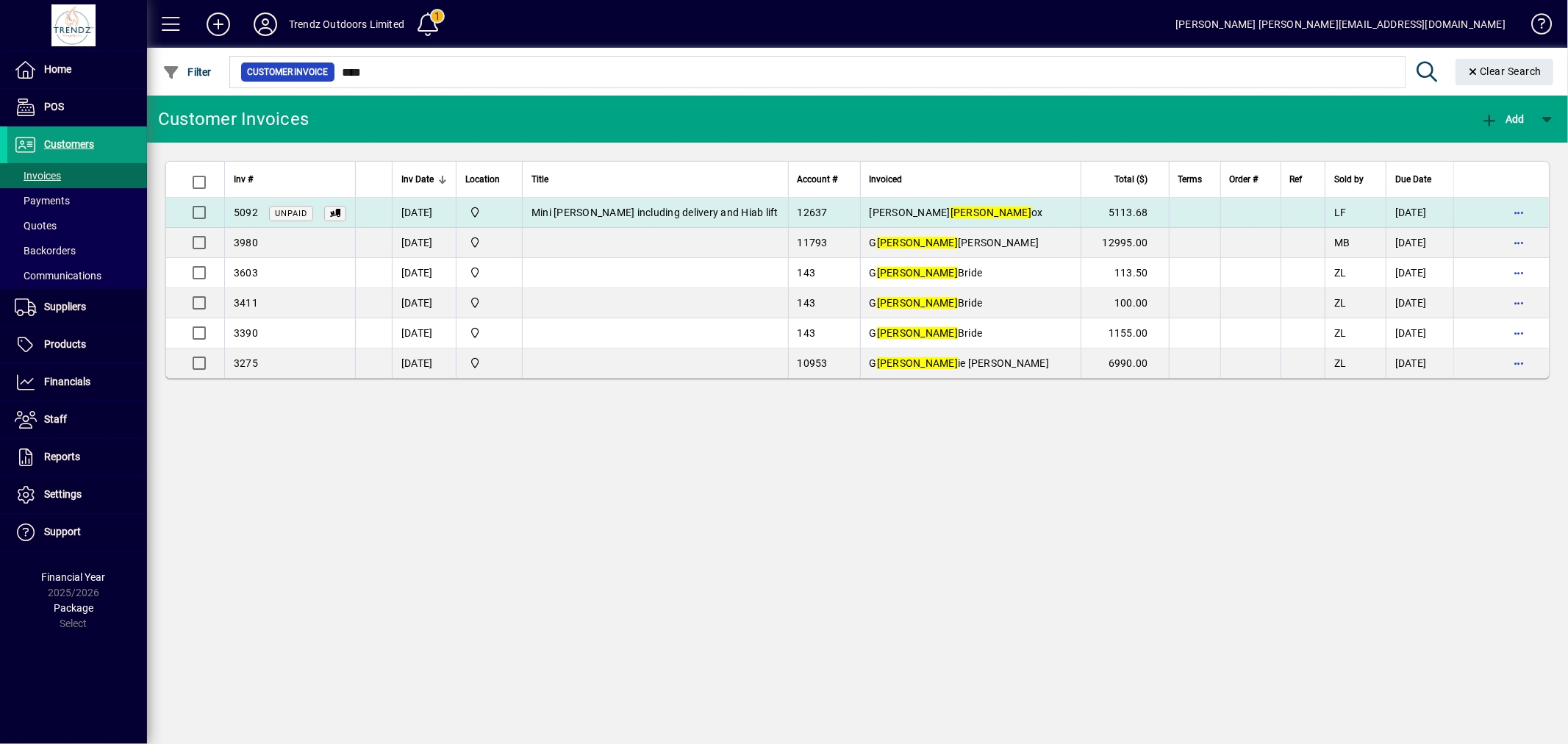
click at [979, 203] on td "Ali Lenn ox" at bounding box center [970, 213] width 221 height 30
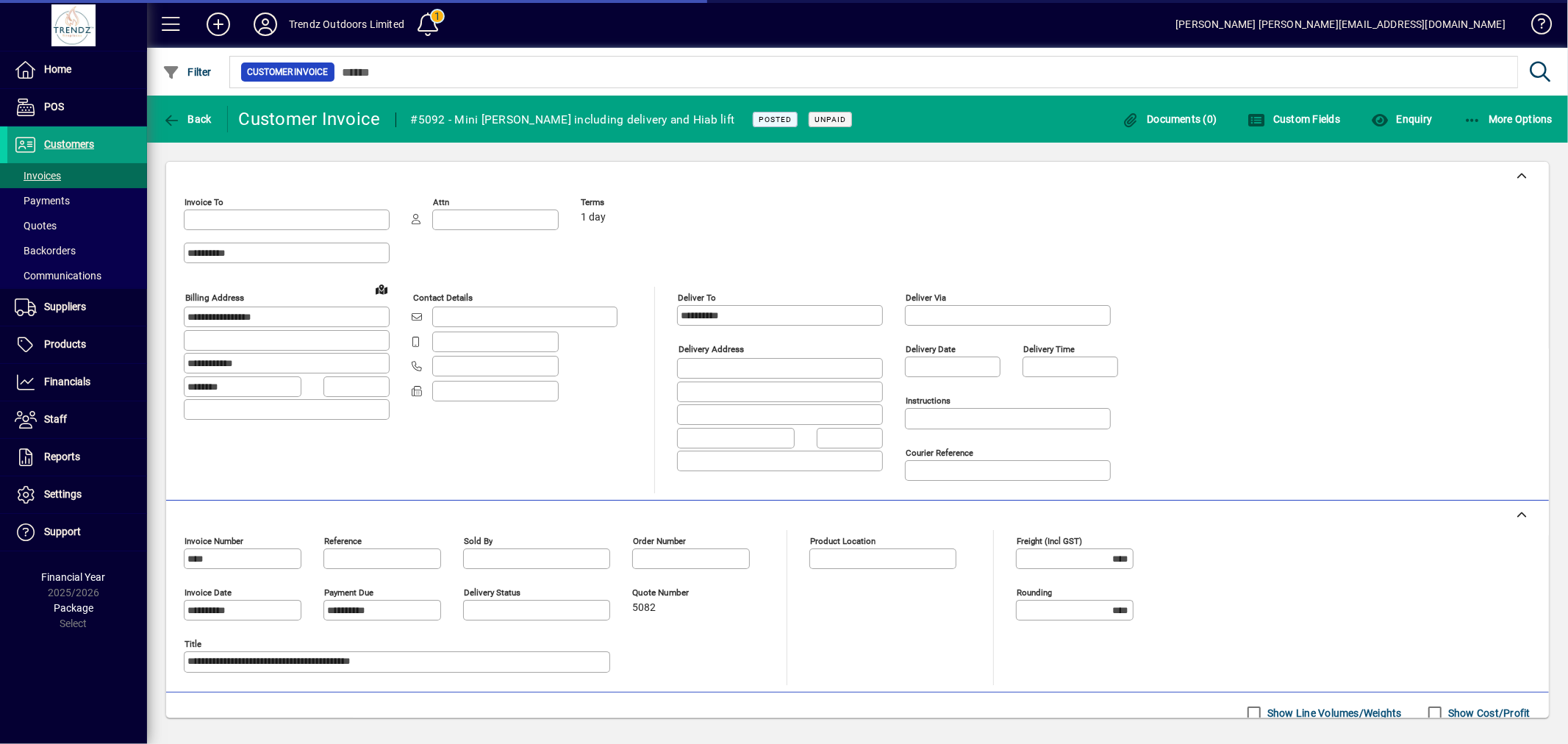
type input "**********"
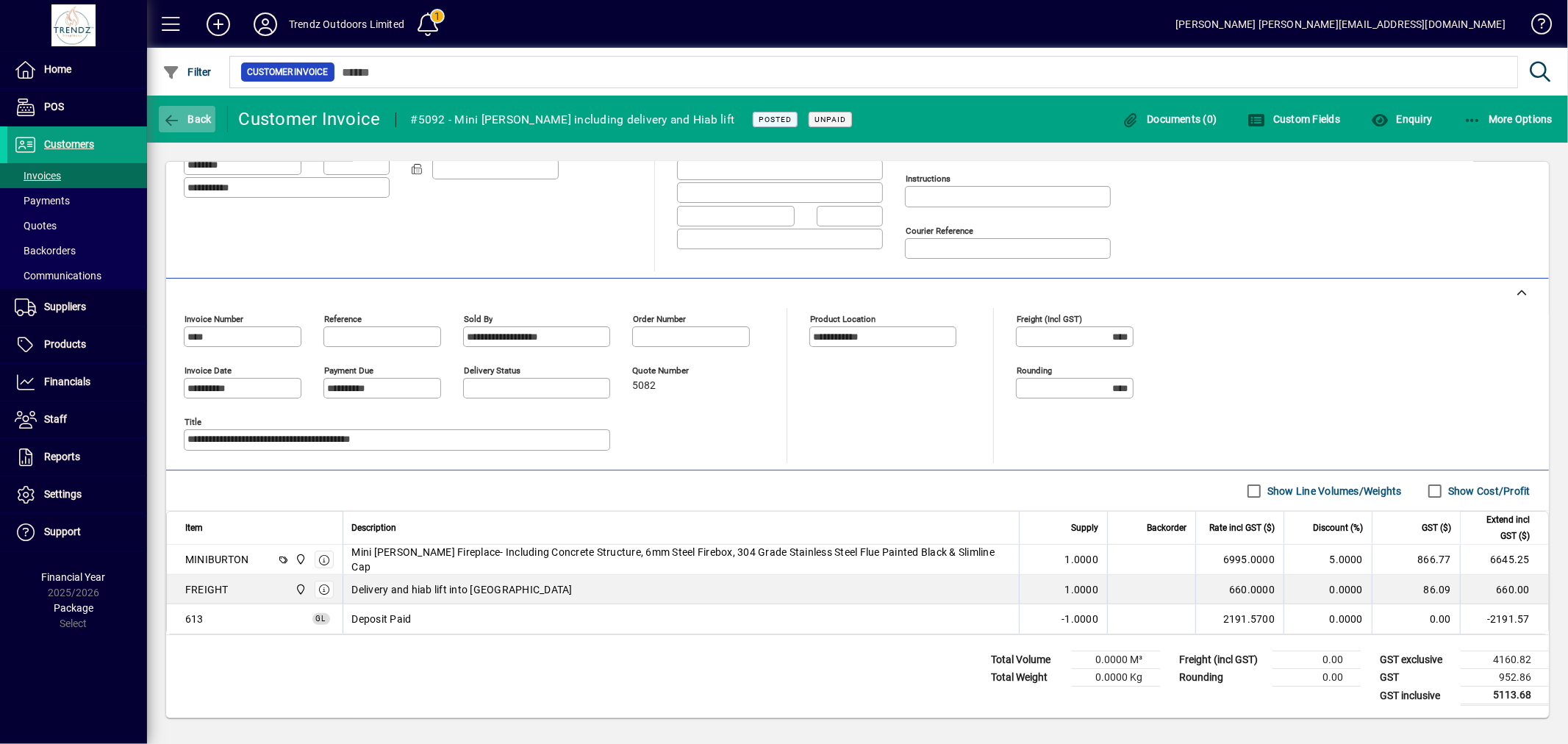
click at [201, 104] on span "button" at bounding box center [187, 120] width 57 height 36
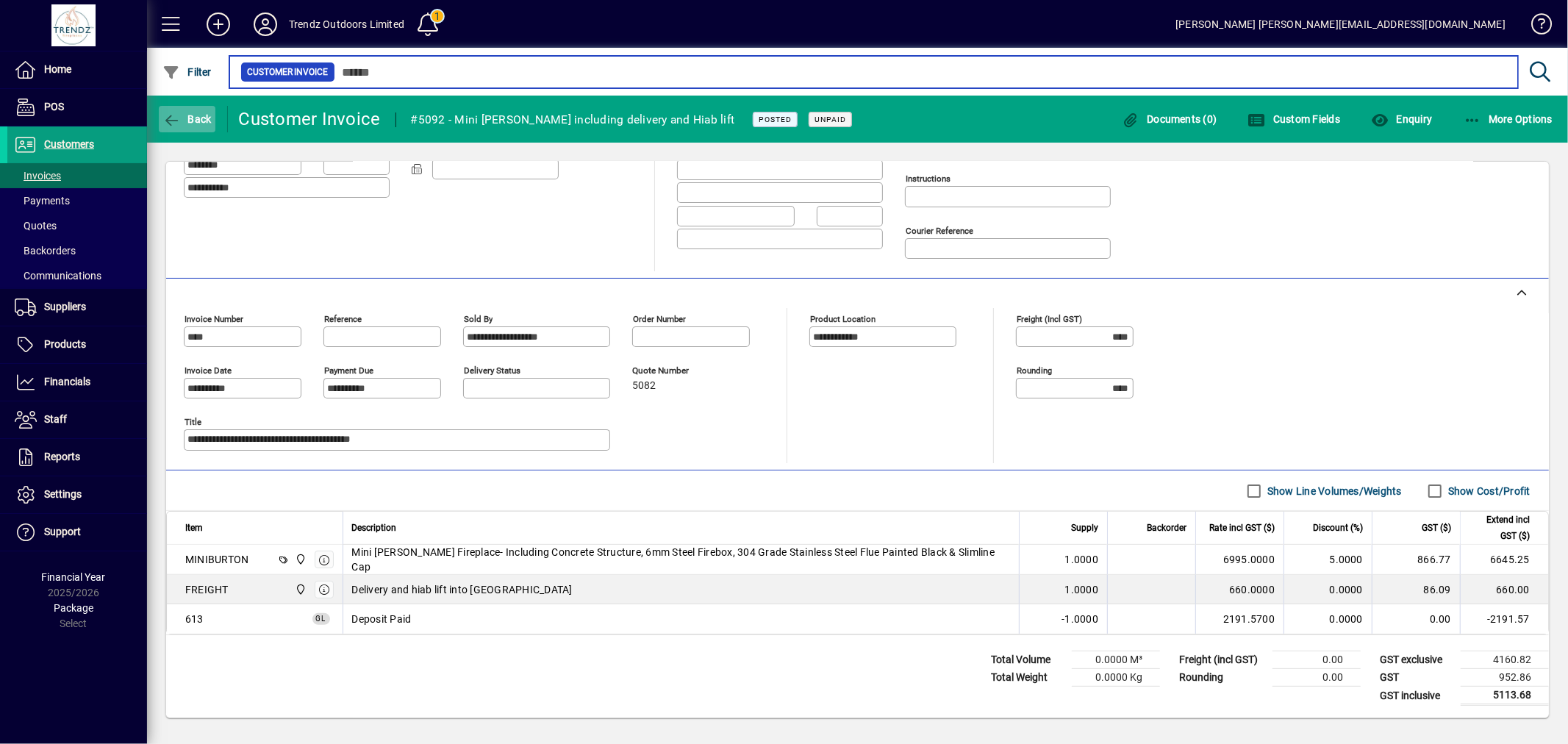
type input "****"
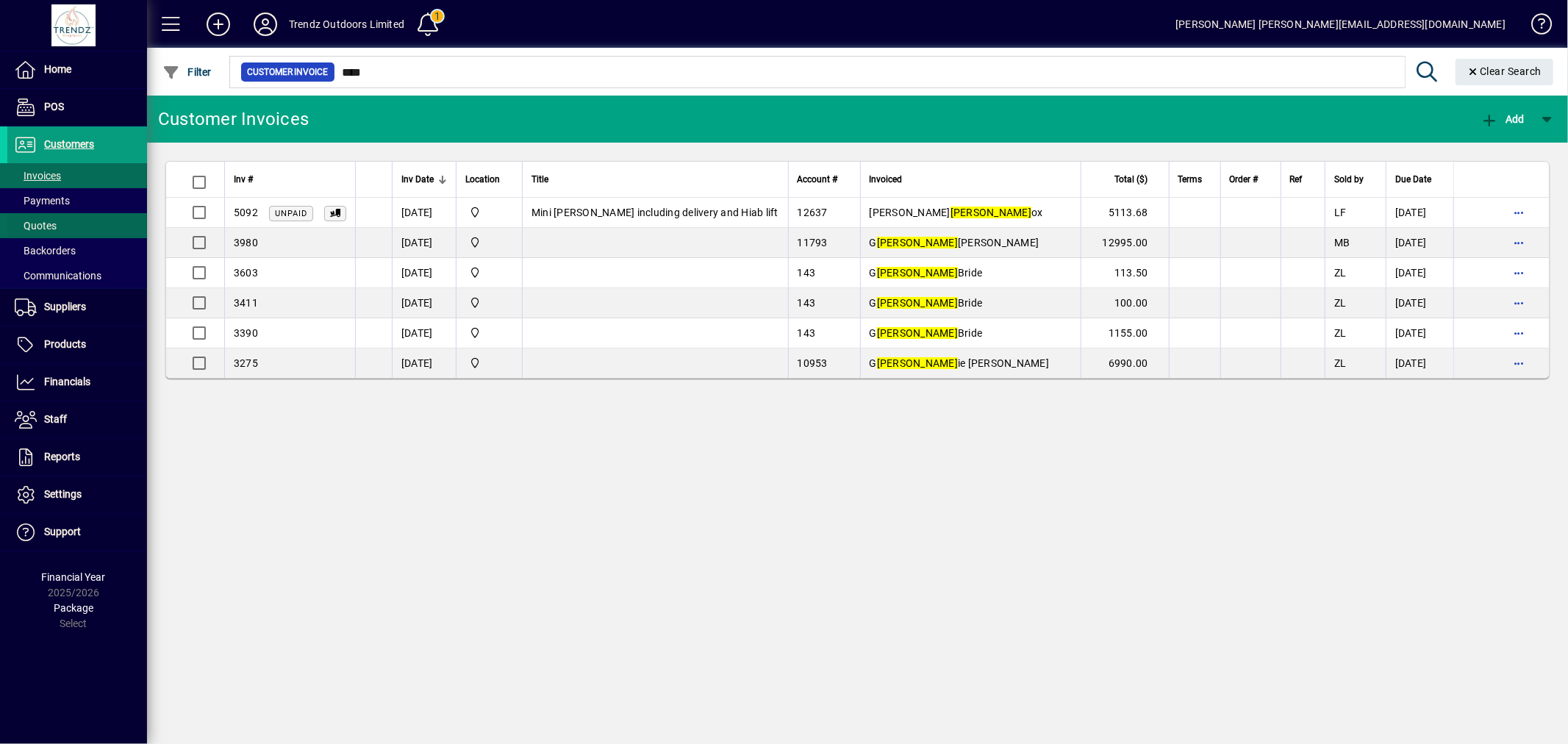
click at [102, 217] on span at bounding box center [77, 226] width 140 height 36
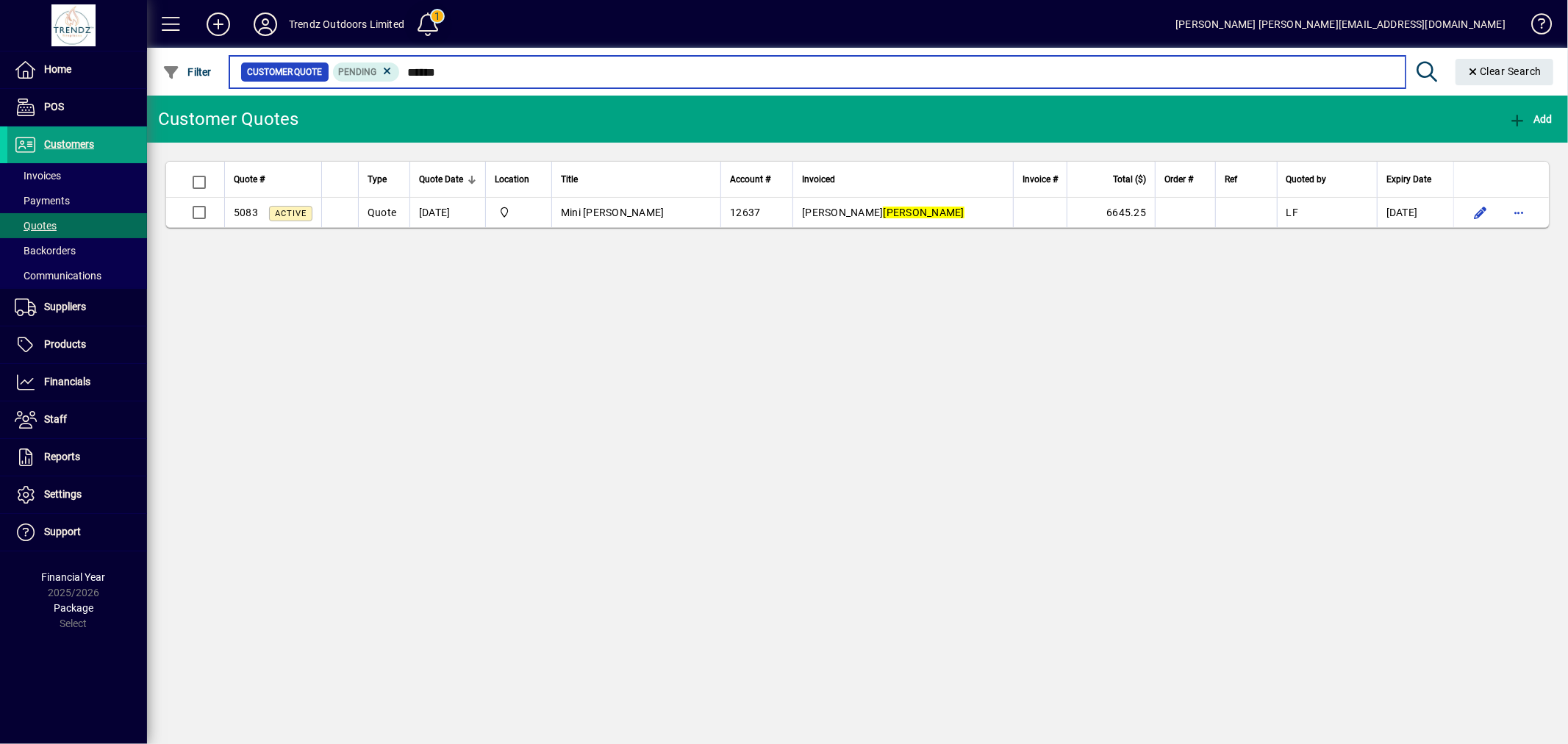
type input "******"
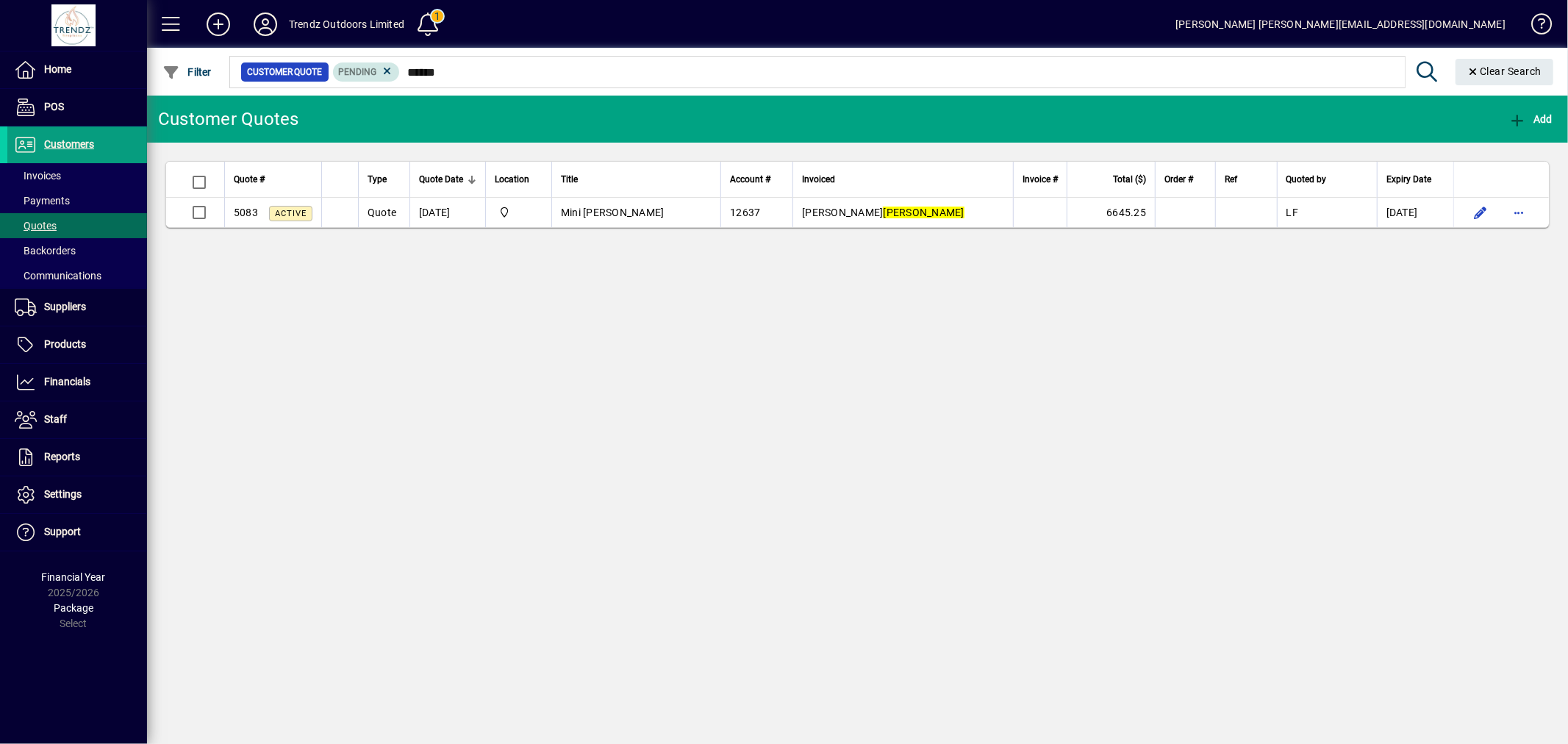
click at [376, 74] on span "Pending" at bounding box center [357, 72] width 38 height 11
click at [381, 72] on icon at bounding box center [387, 71] width 13 height 13
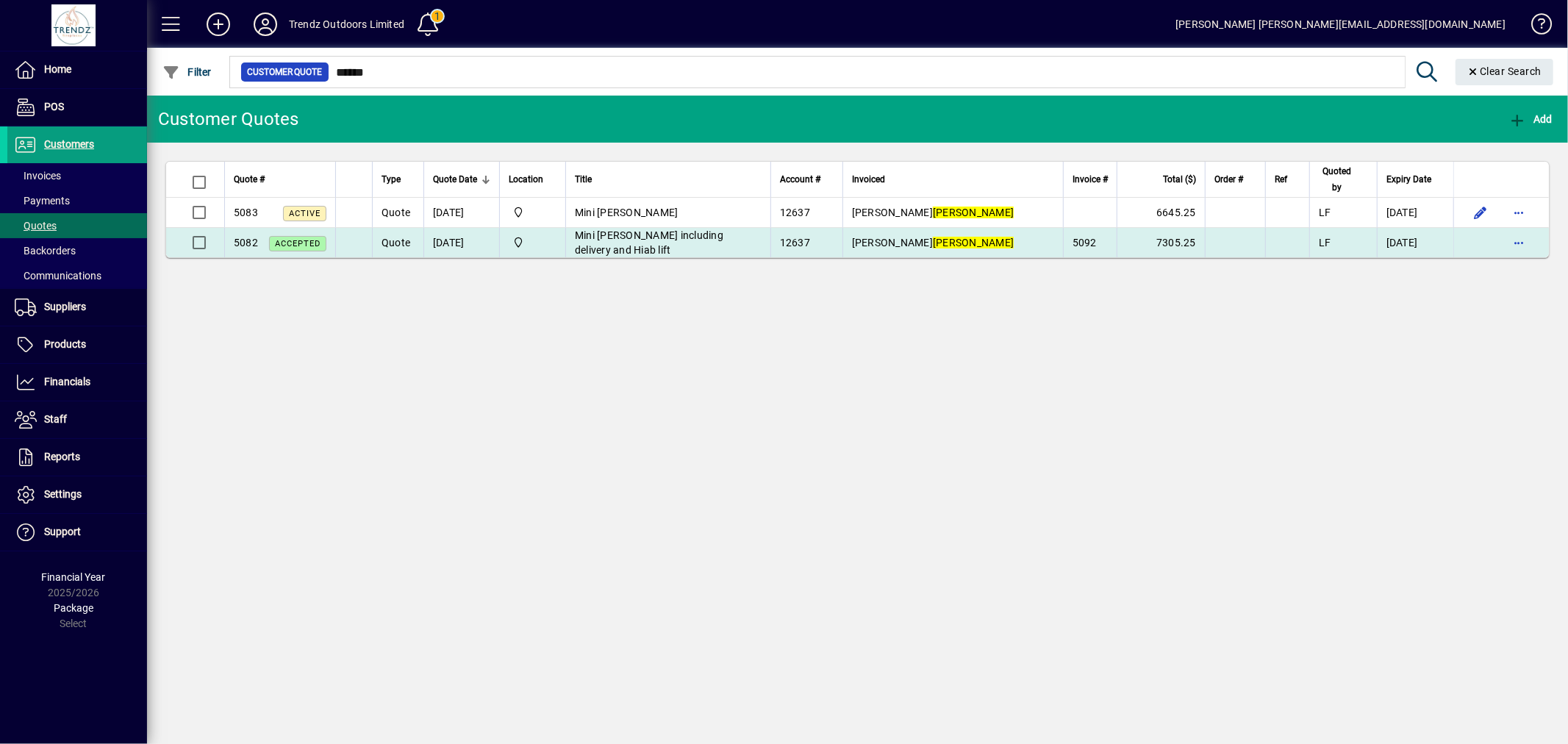
click at [900, 239] on td "Ali Lennox" at bounding box center [952, 243] width 221 height 29
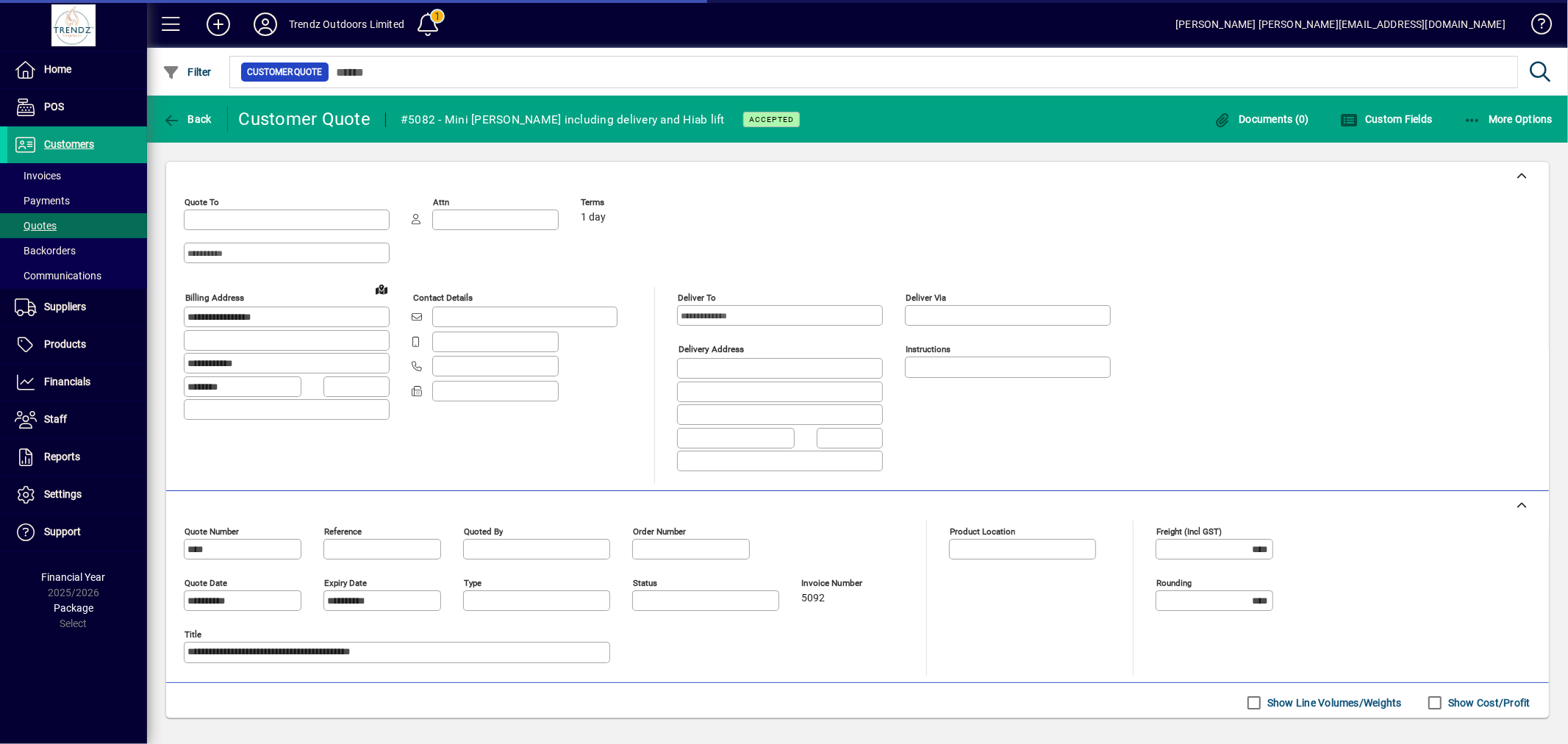
type input "**********"
type input "*********"
type input "********"
type input "**********"
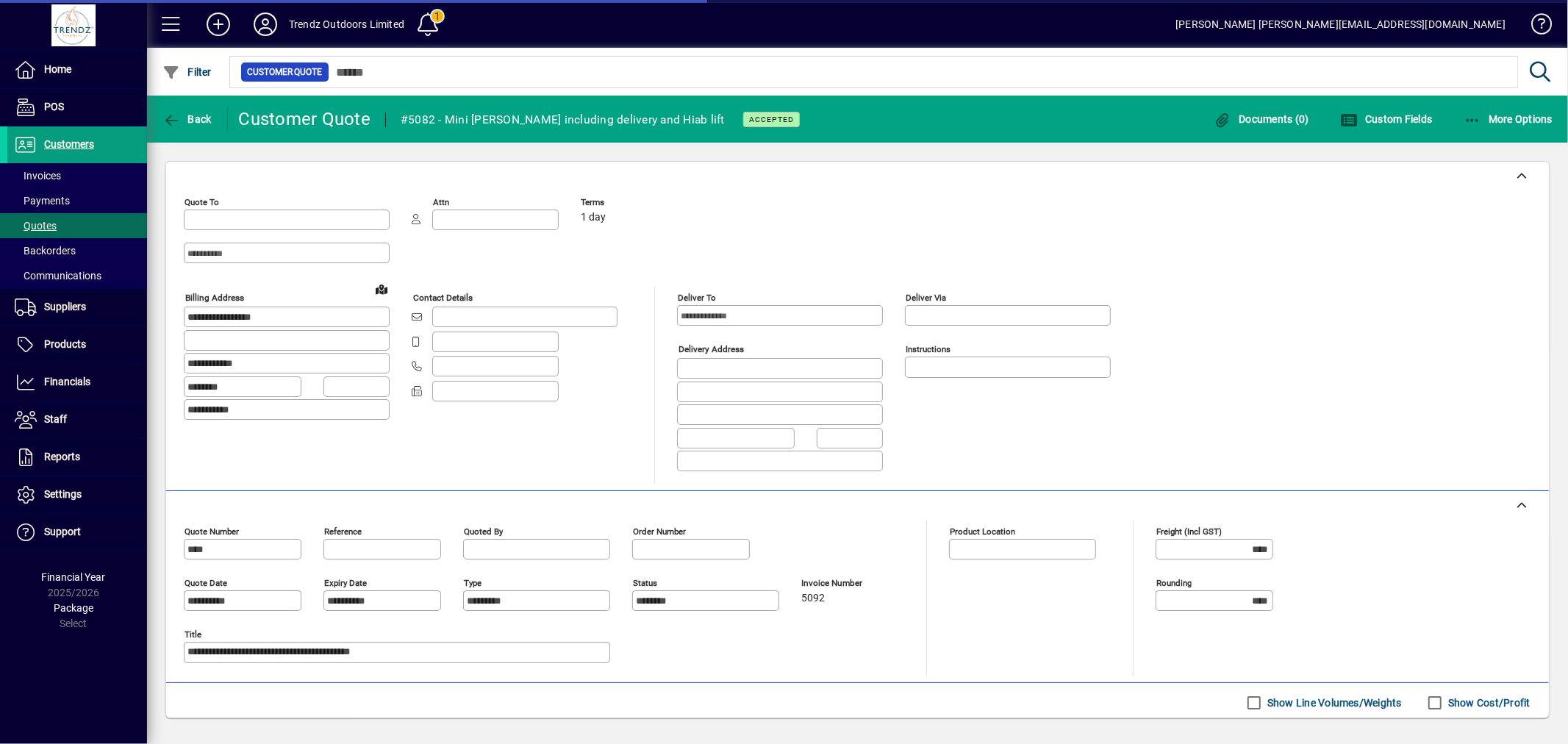
type input "**********"
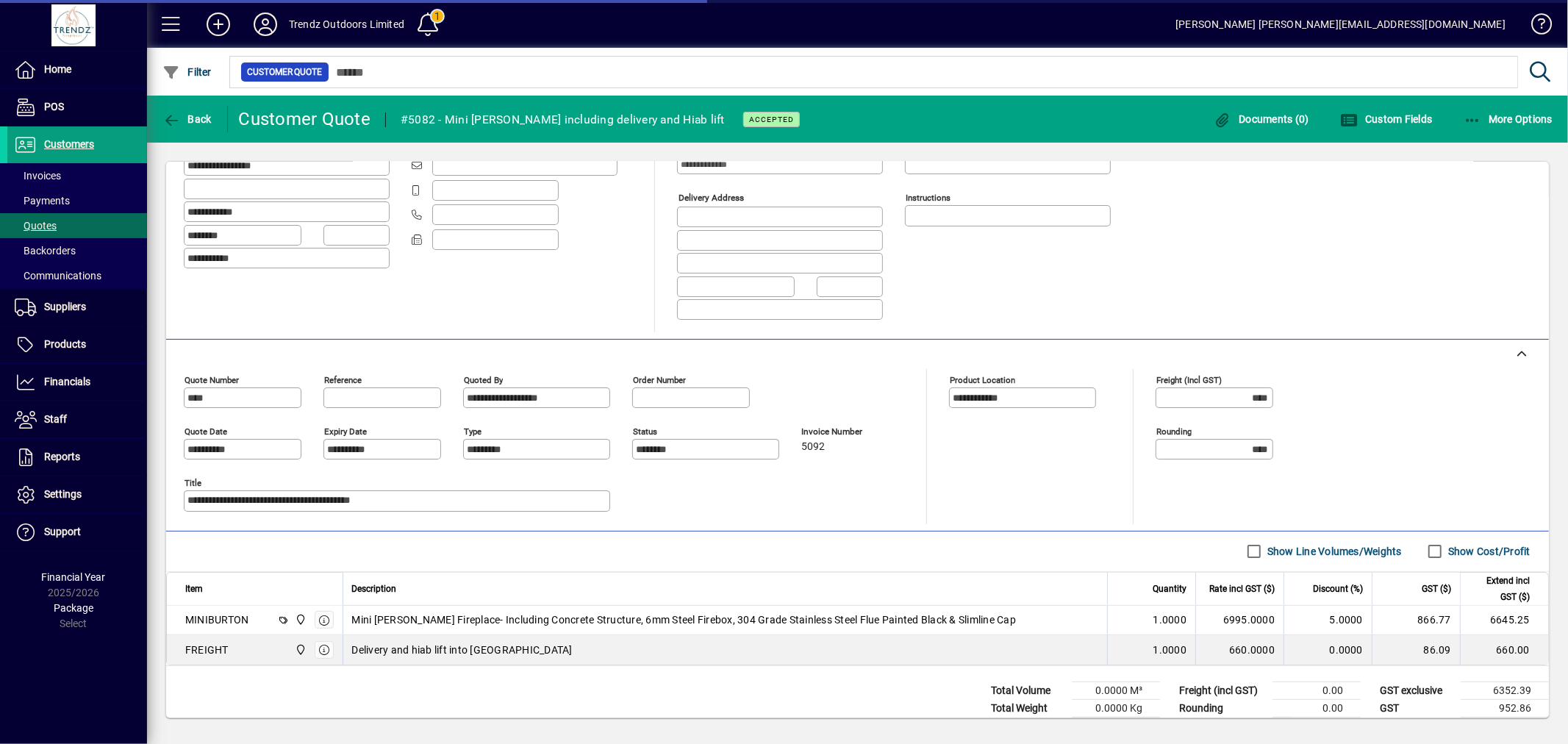
scroll to position [187, 0]
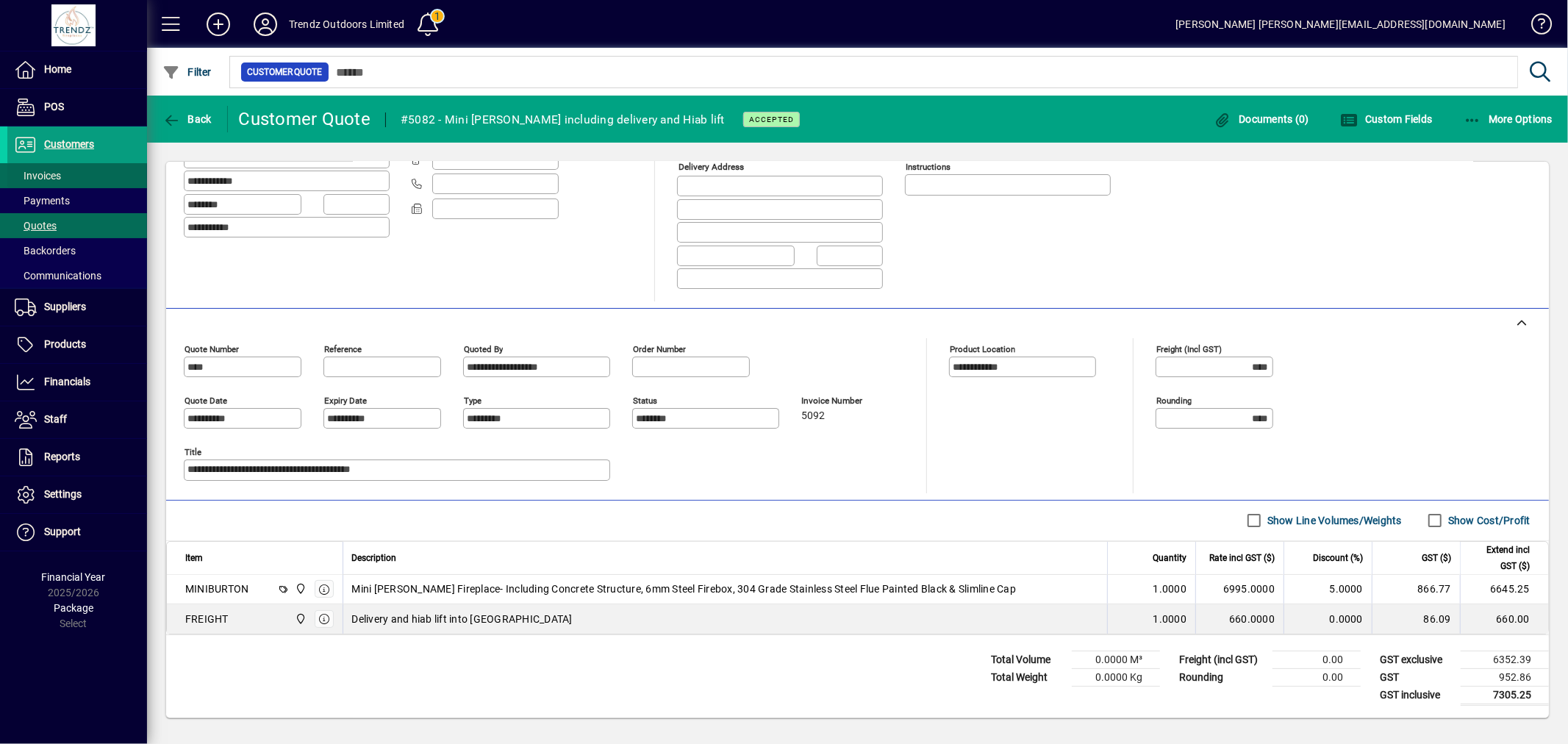
click at [78, 171] on span at bounding box center [77, 176] width 140 height 36
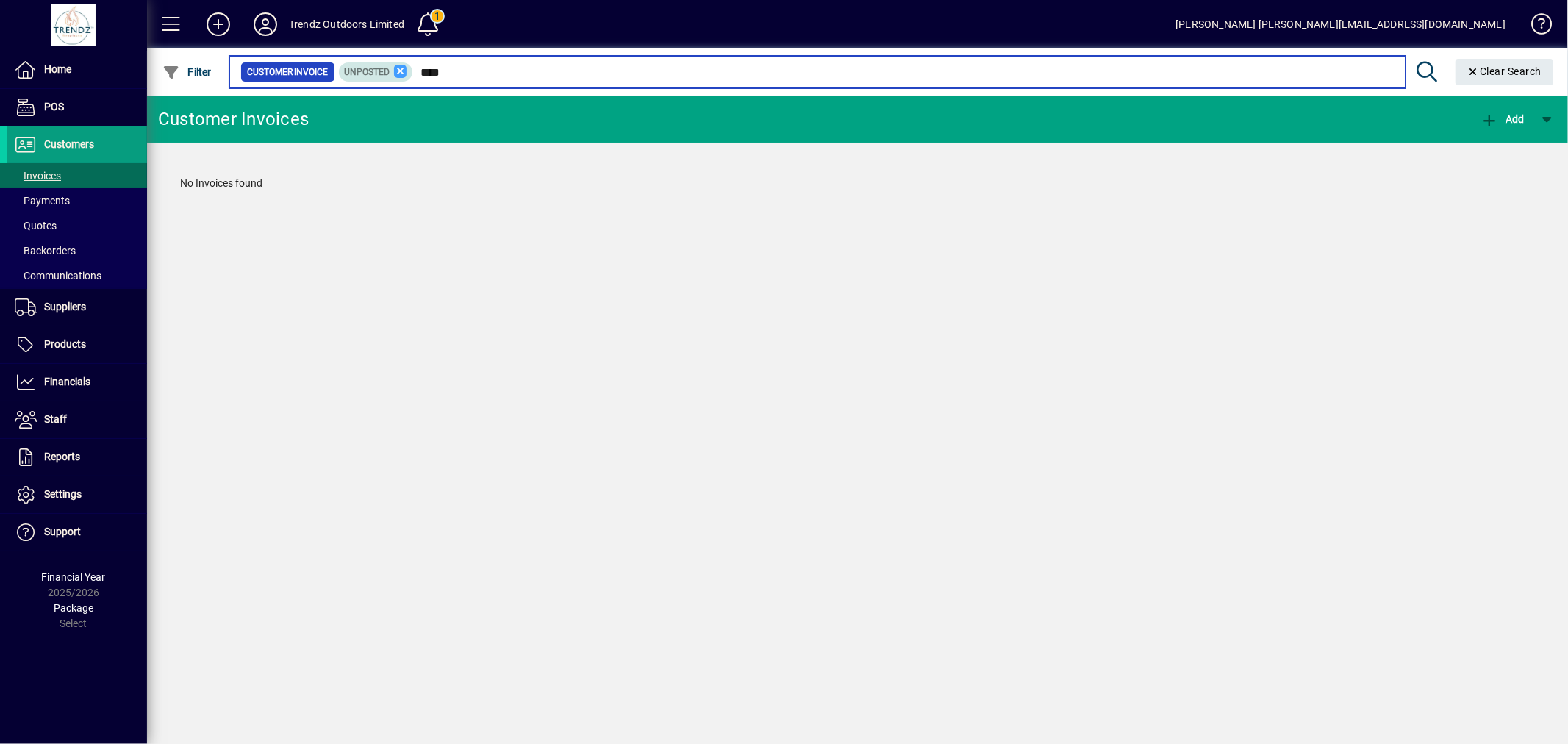
type input "****"
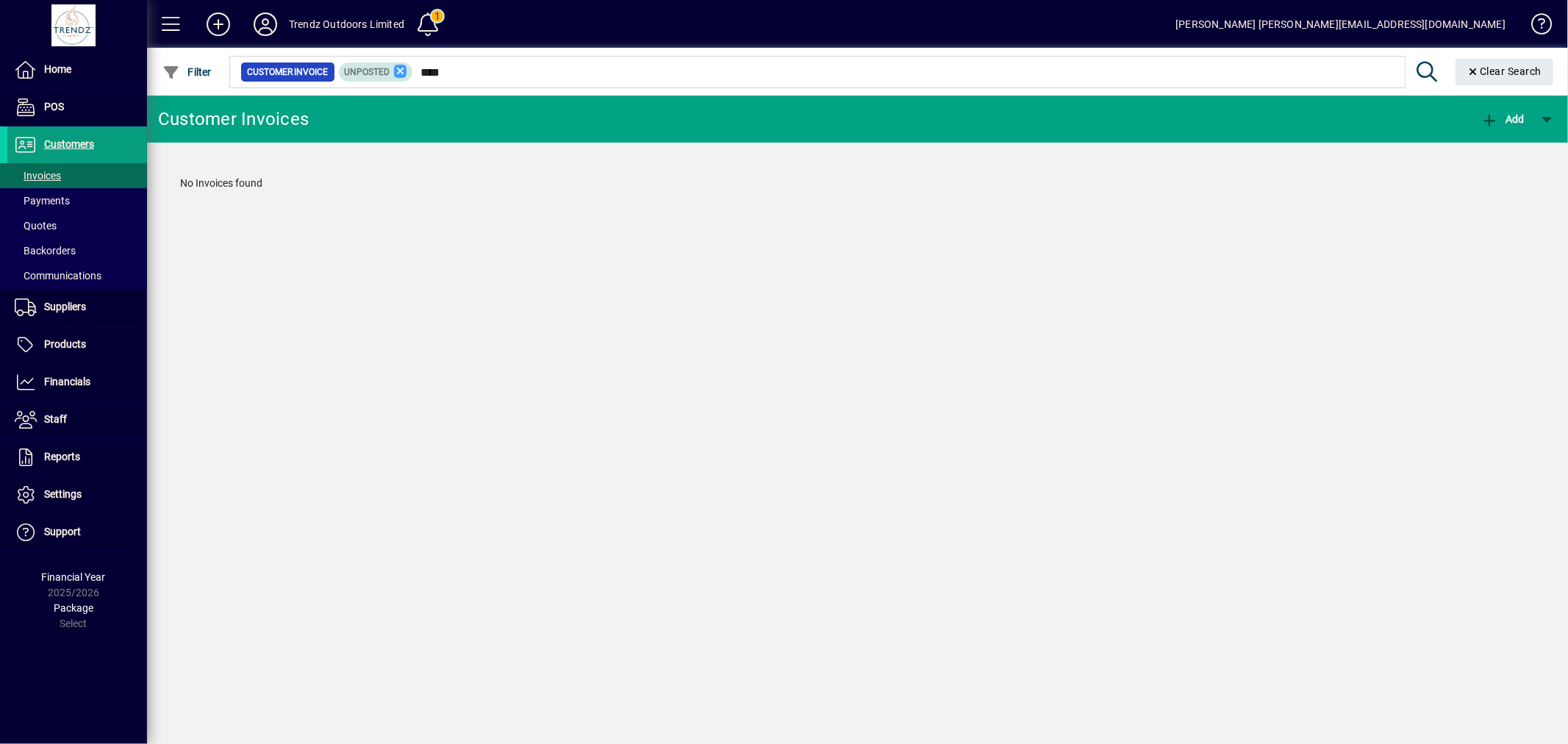
click at [399, 70] on icon at bounding box center [400, 71] width 13 height 13
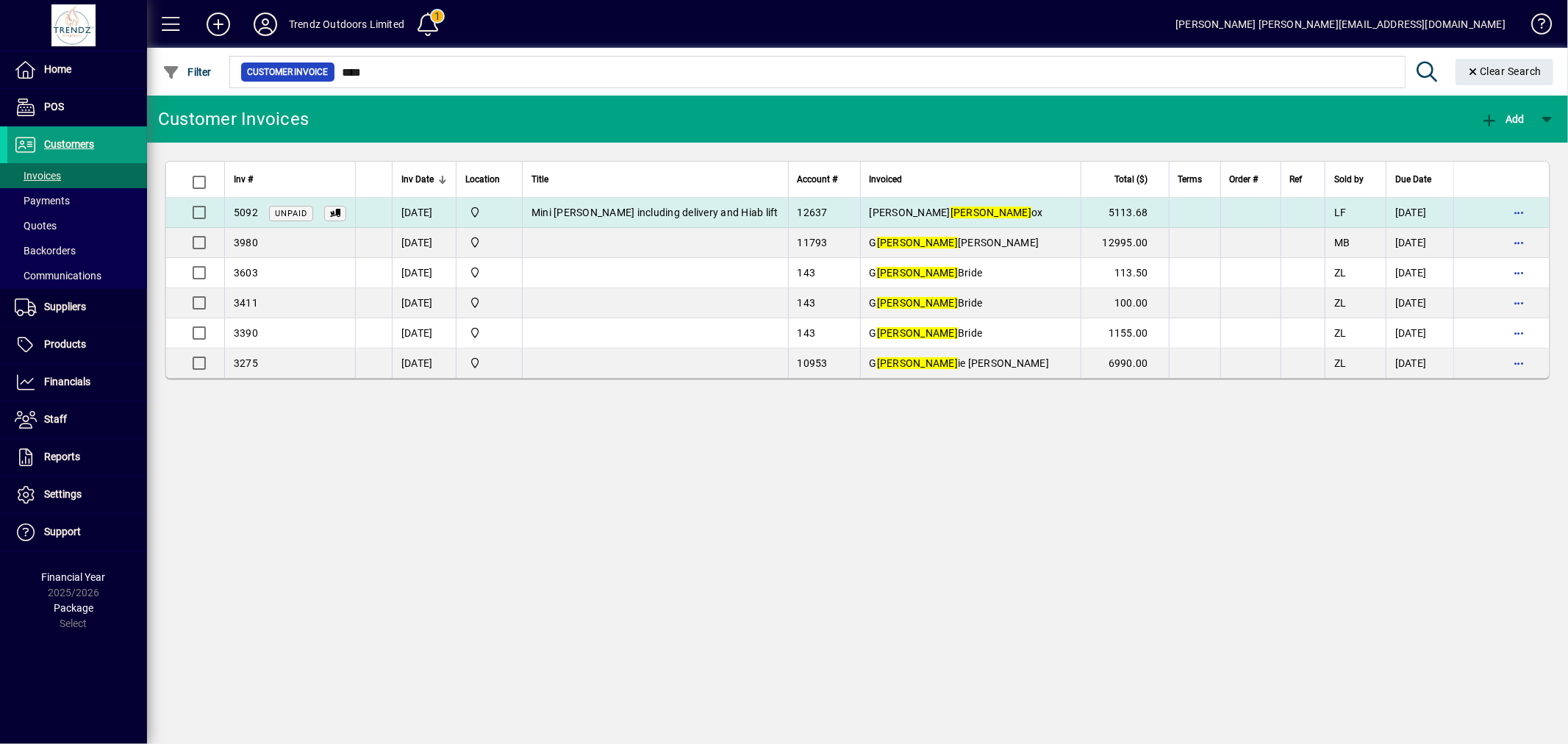
click at [870, 207] on span "Ali Lenn ox" at bounding box center [956, 213] width 174 height 12
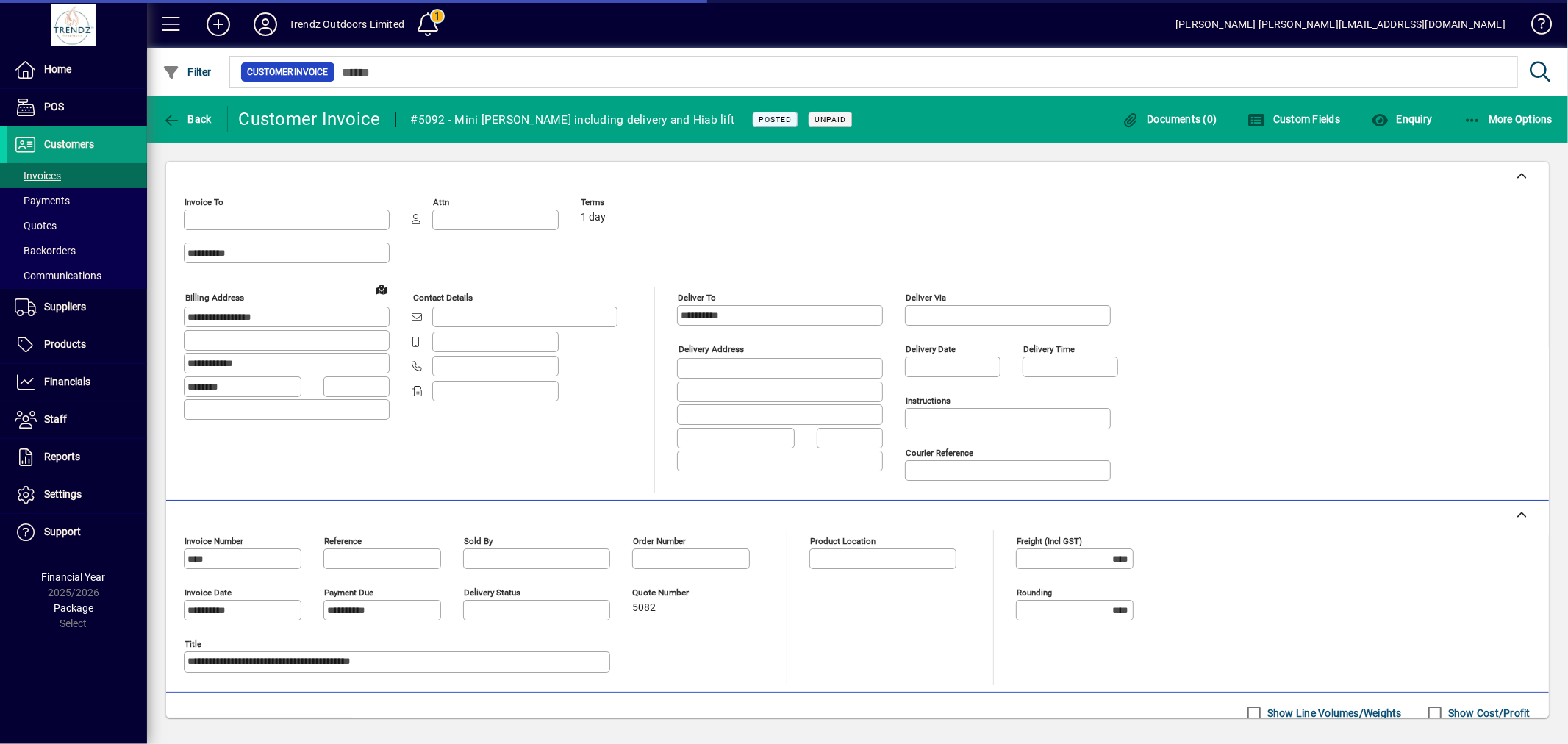
type input "**********"
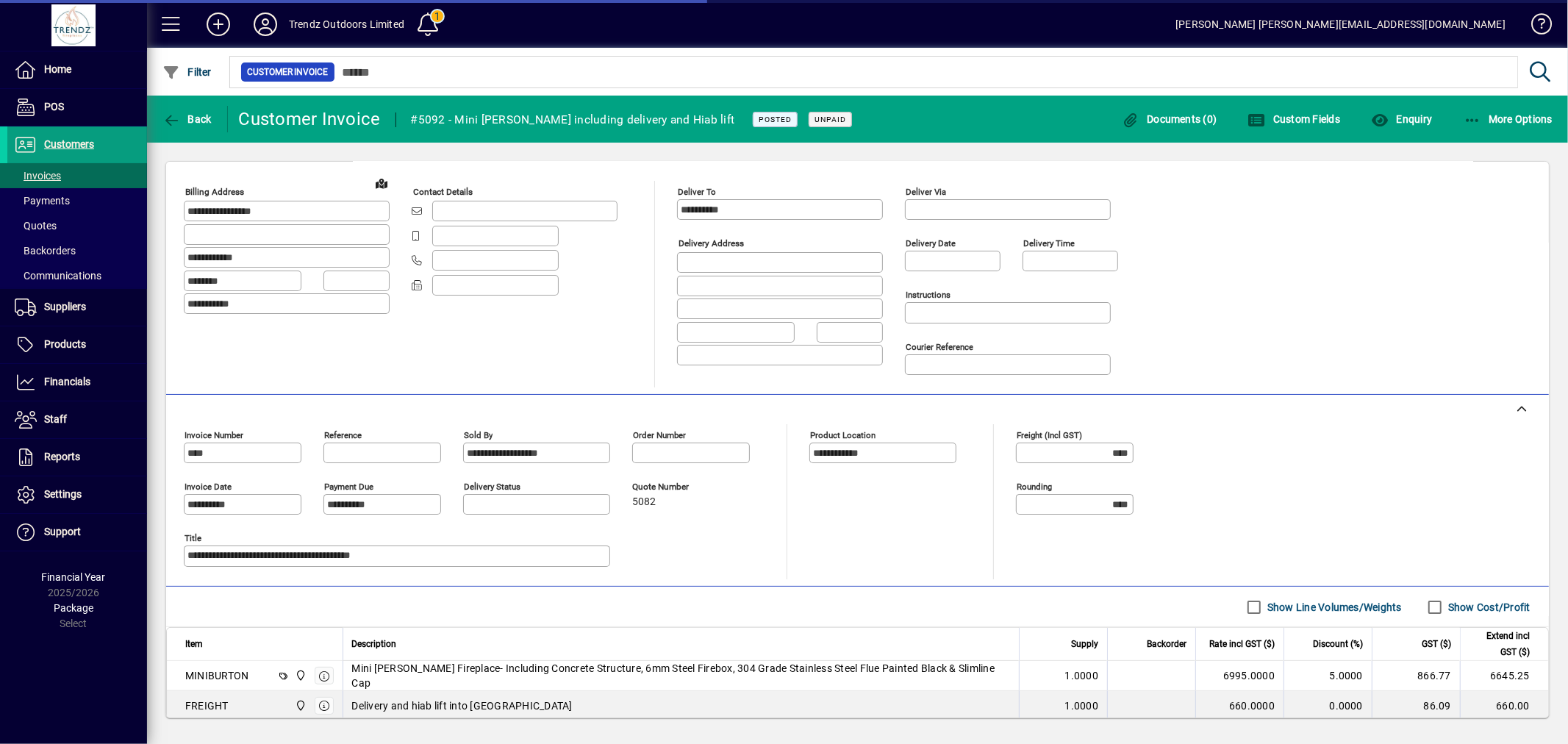
scroll to position [226, 0]
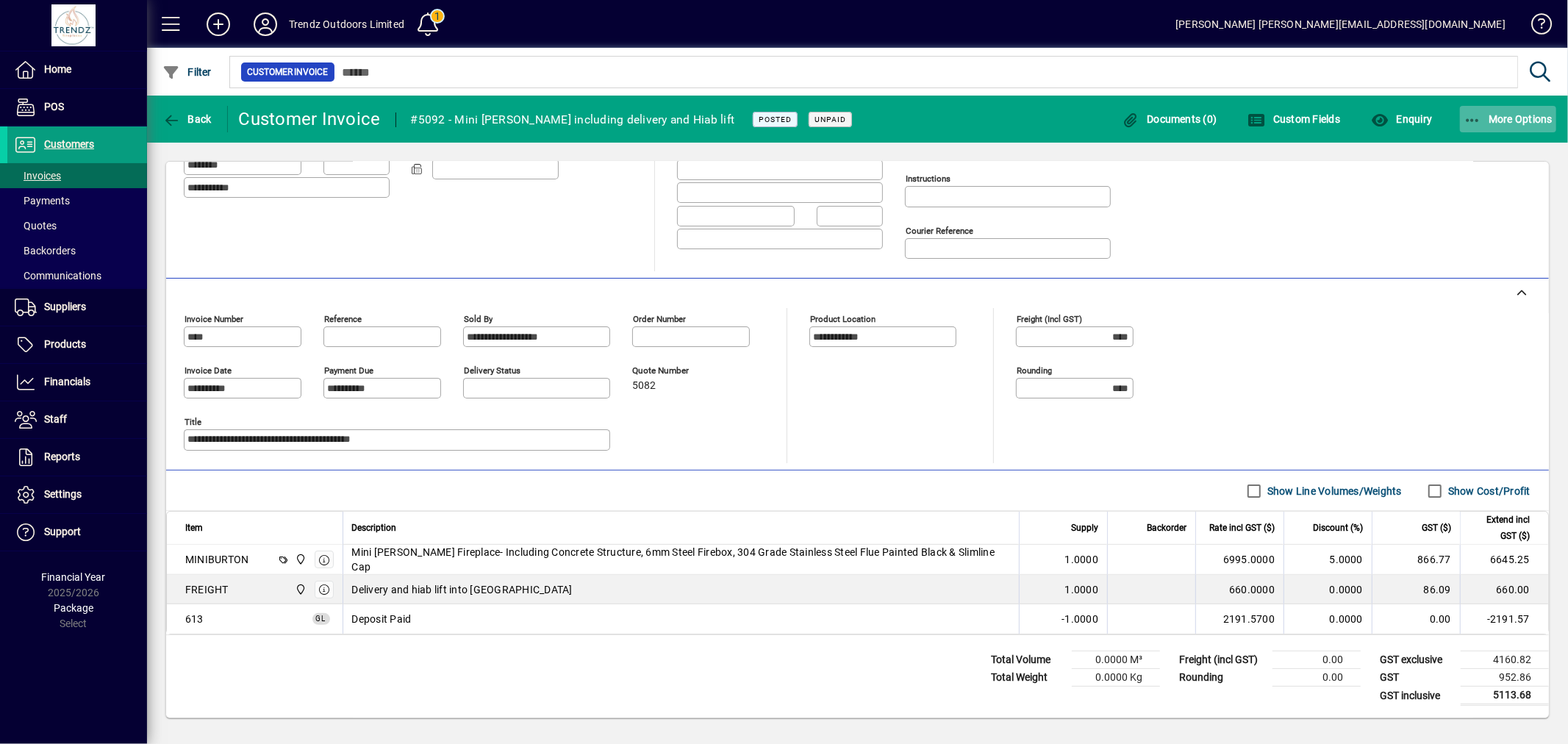
click at [1530, 130] on span "button" at bounding box center [1508, 120] width 97 height 36
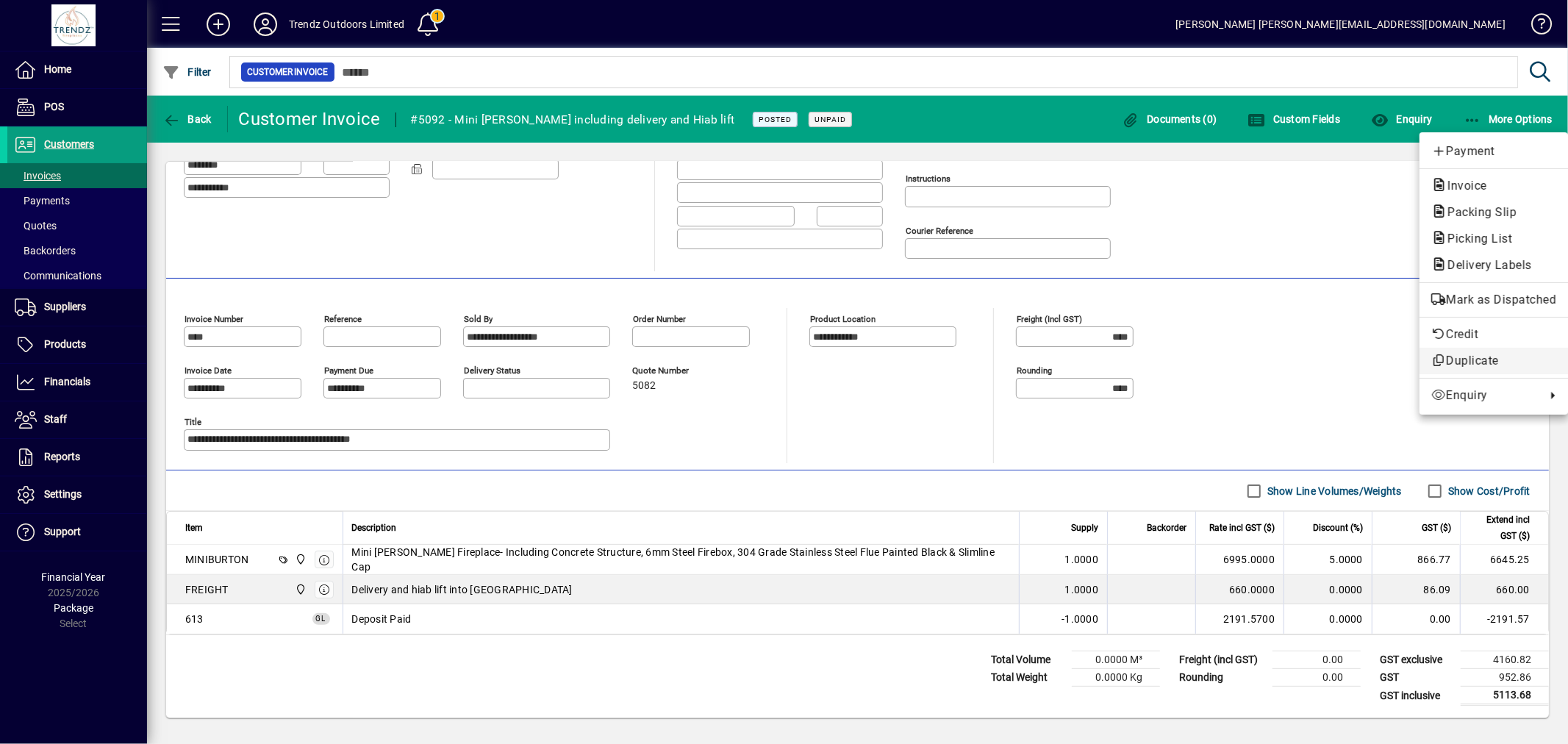
click at [1471, 358] on span "Duplicate" at bounding box center [1494, 361] width 125 height 18
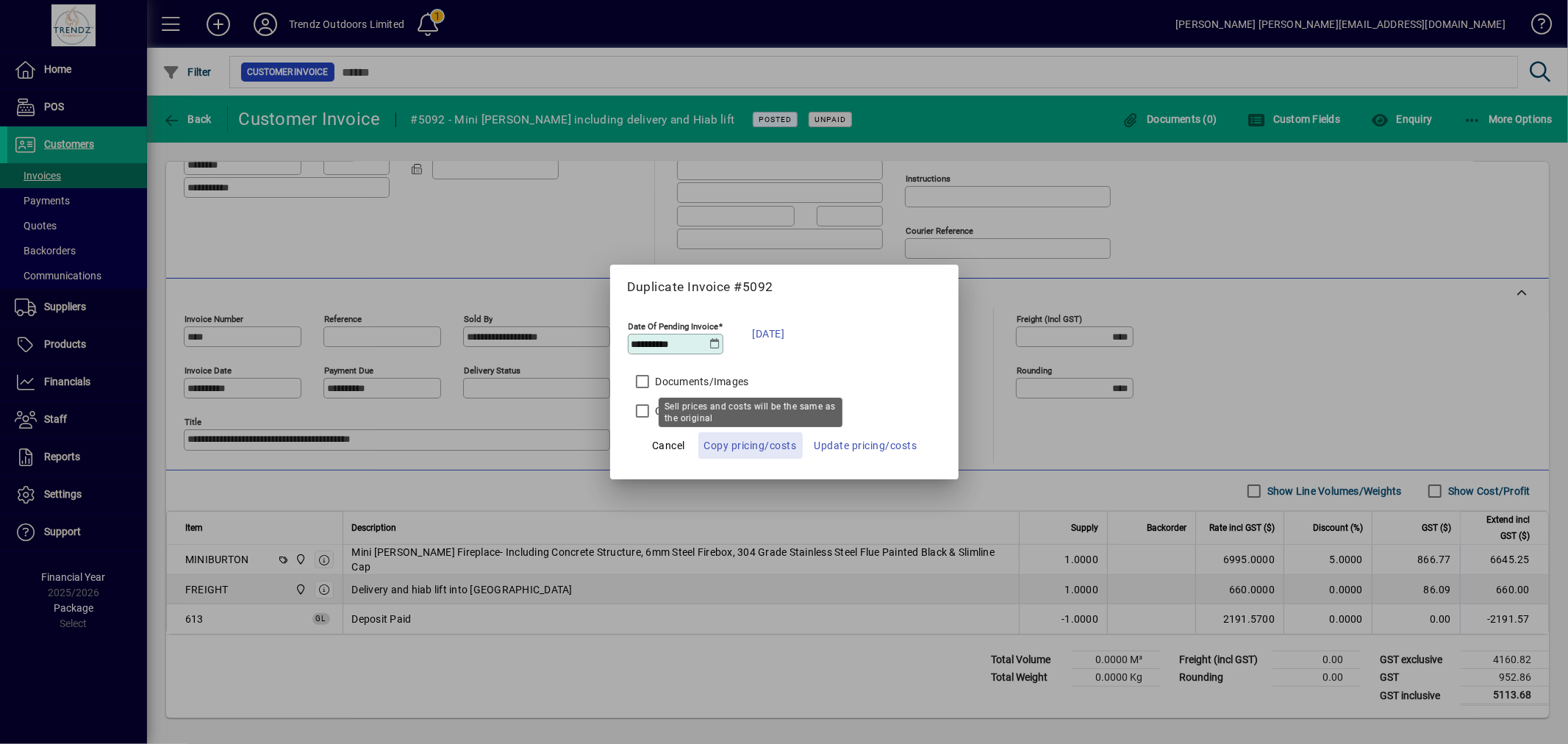
click at [718, 446] on span "Copy pricing/costs" at bounding box center [750, 446] width 93 height 18
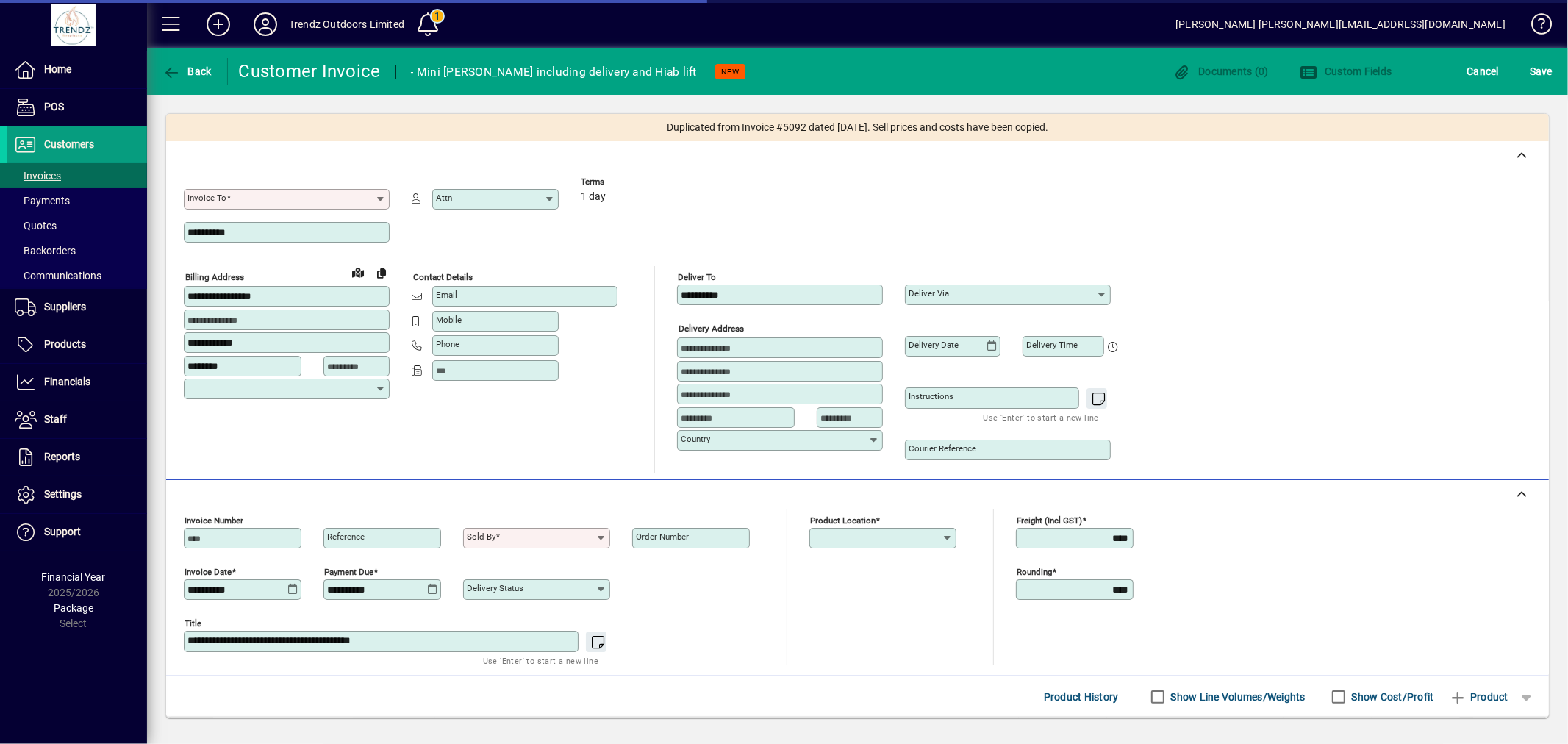
type input "**********"
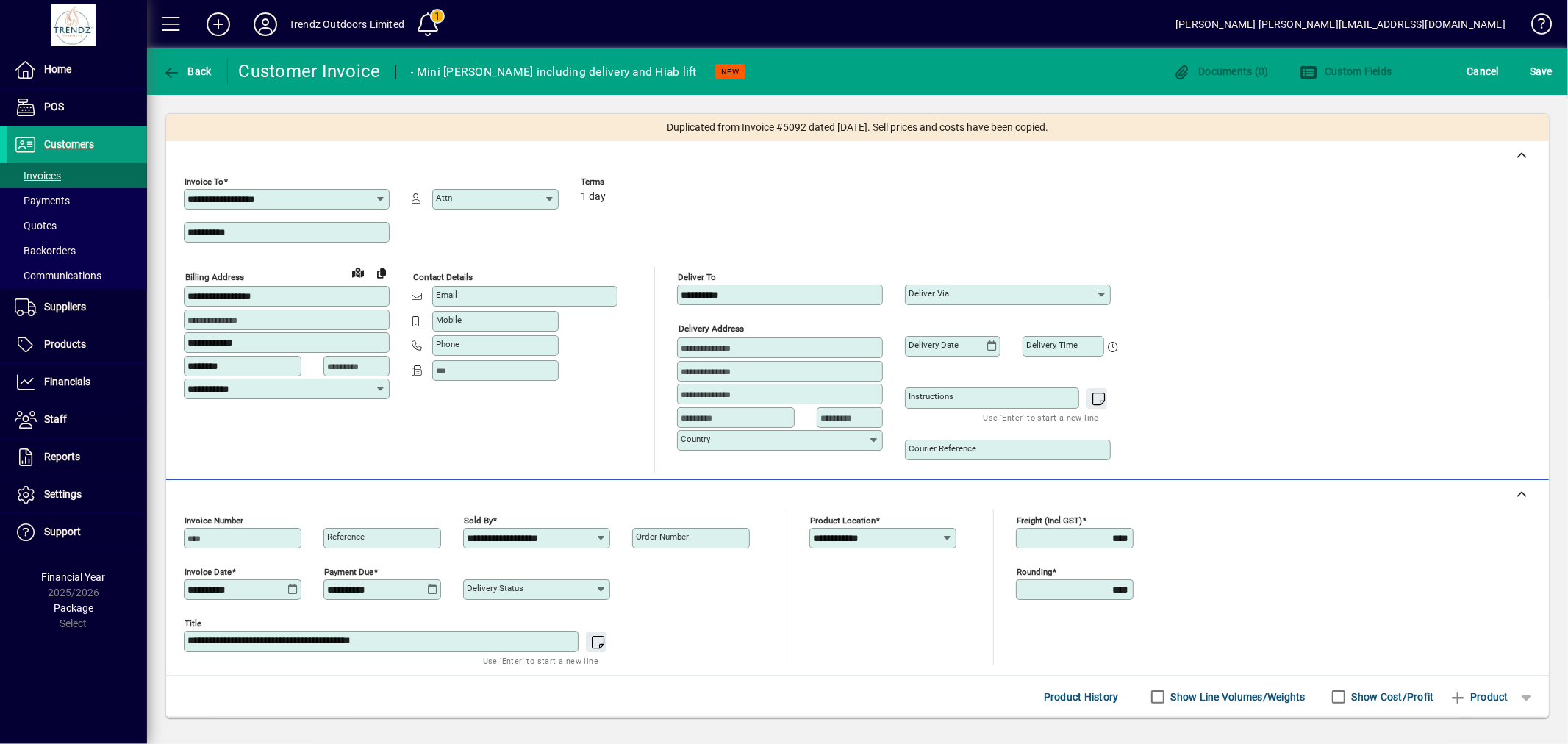
drag, startPoint x: 199, startPoint y: 590, endPoint x: 120, endPoint y: 578, distance: 79.9
click at [129, 579] on mat-drawer-container "**********" at bounding box center [784, 372] width 1568 height 744
type input "**********"
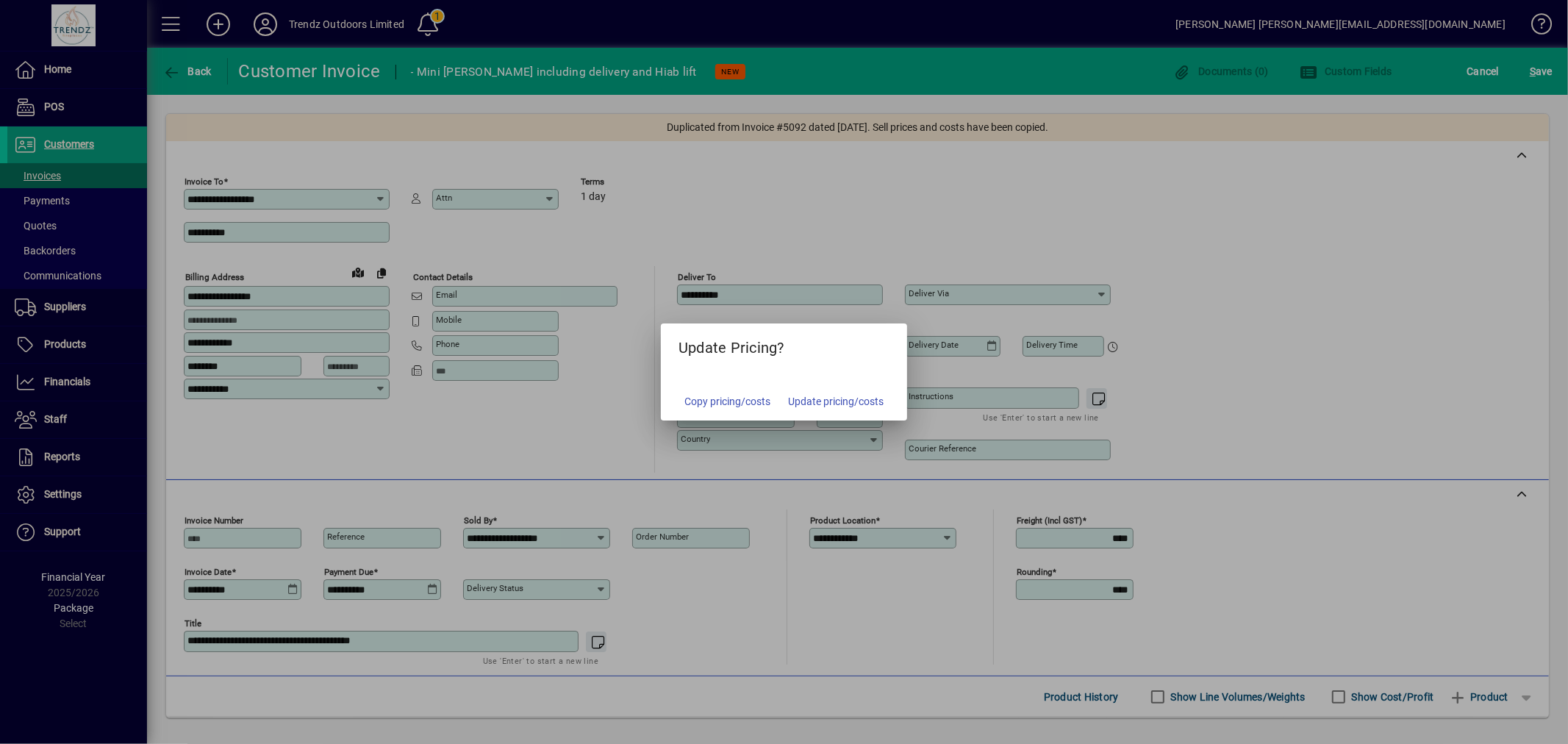
type input "**********"
click at [723, 390] on span "button" at bounding box center [727, 402] width 98 height 36
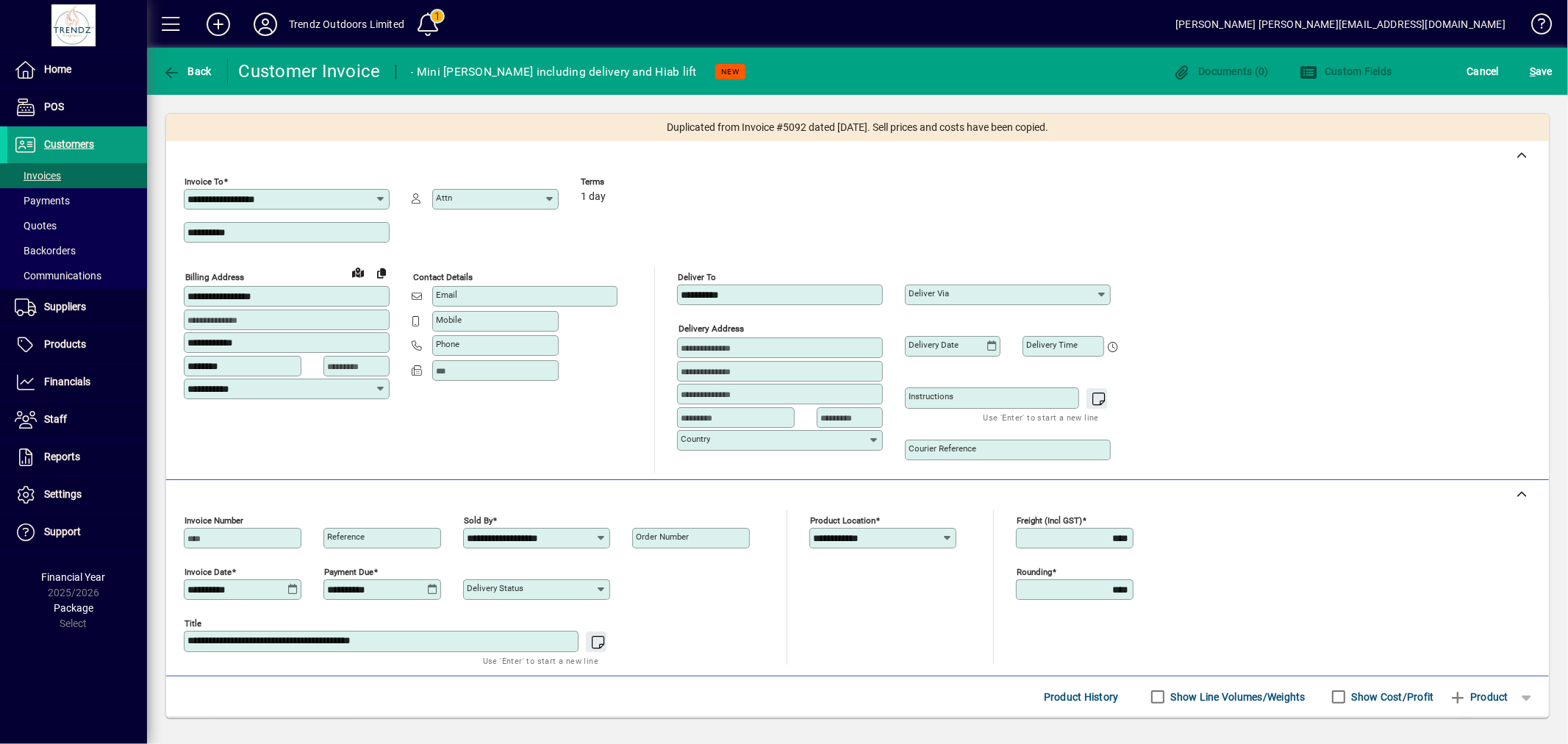
scroll to position [215, 0]
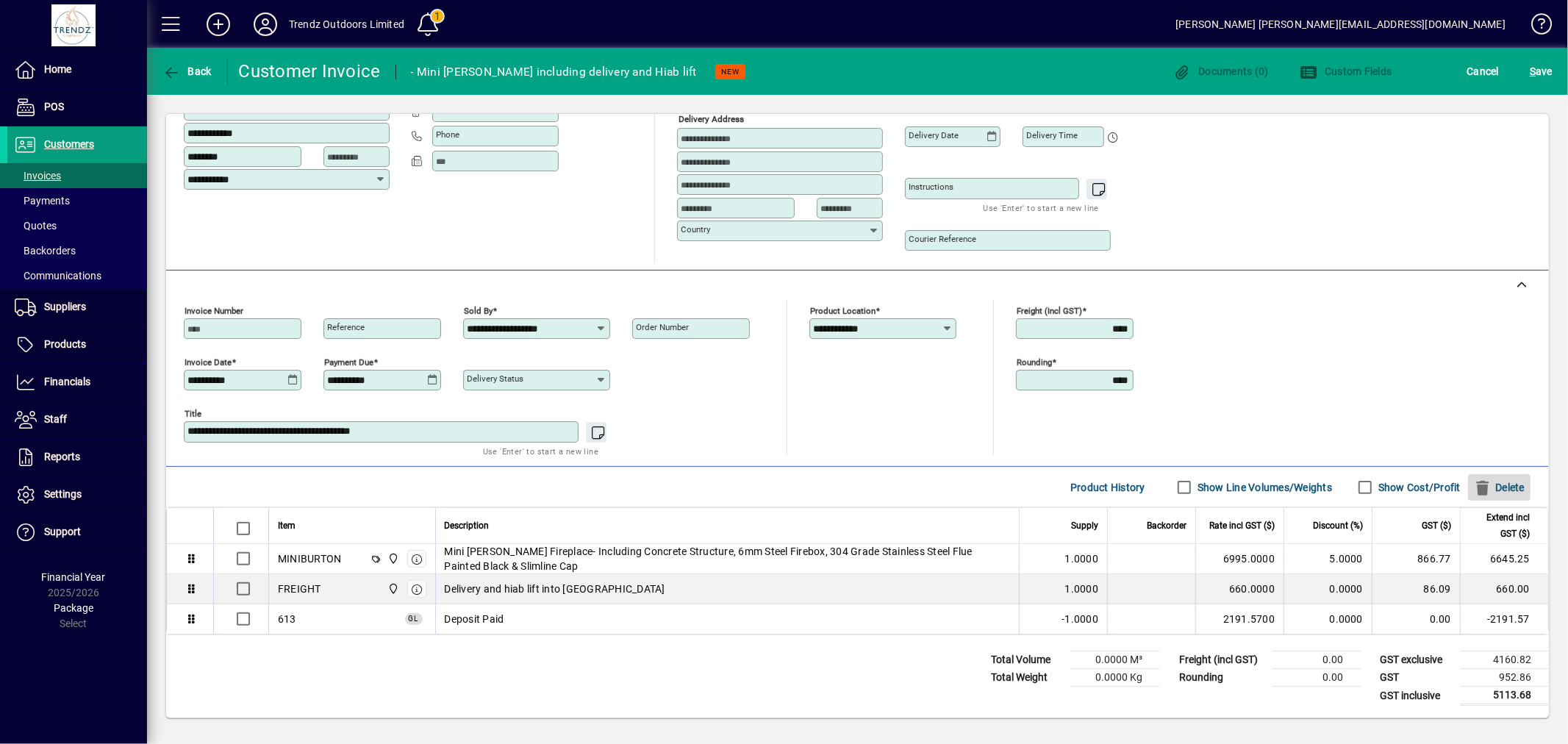
click at [1488, 488] on span "Delete" at bounding box center [1498, 487] width 51 height 23
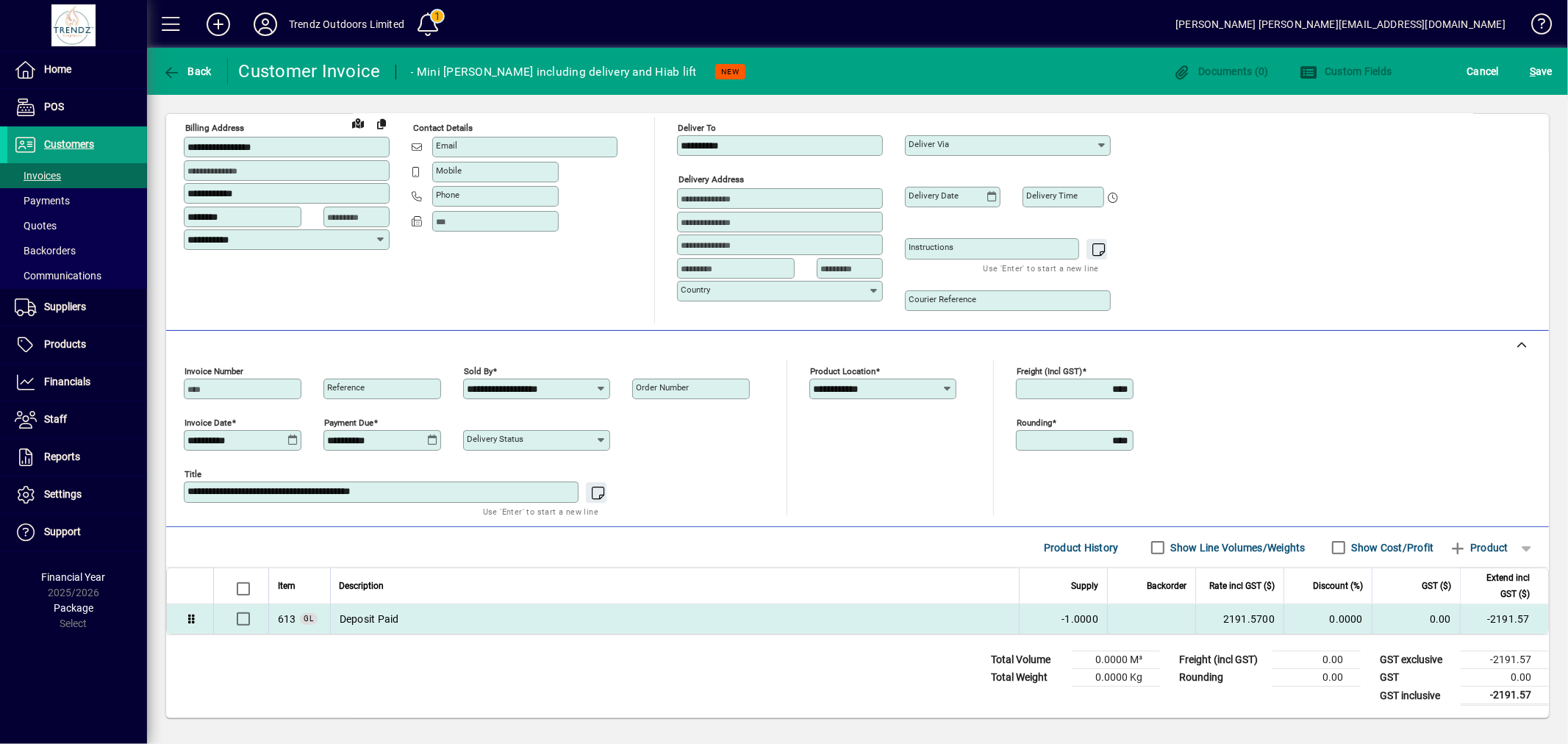
click at [400, 621] on div "Deposit Paid" at bounding box center [674, 619] width 670 height 15
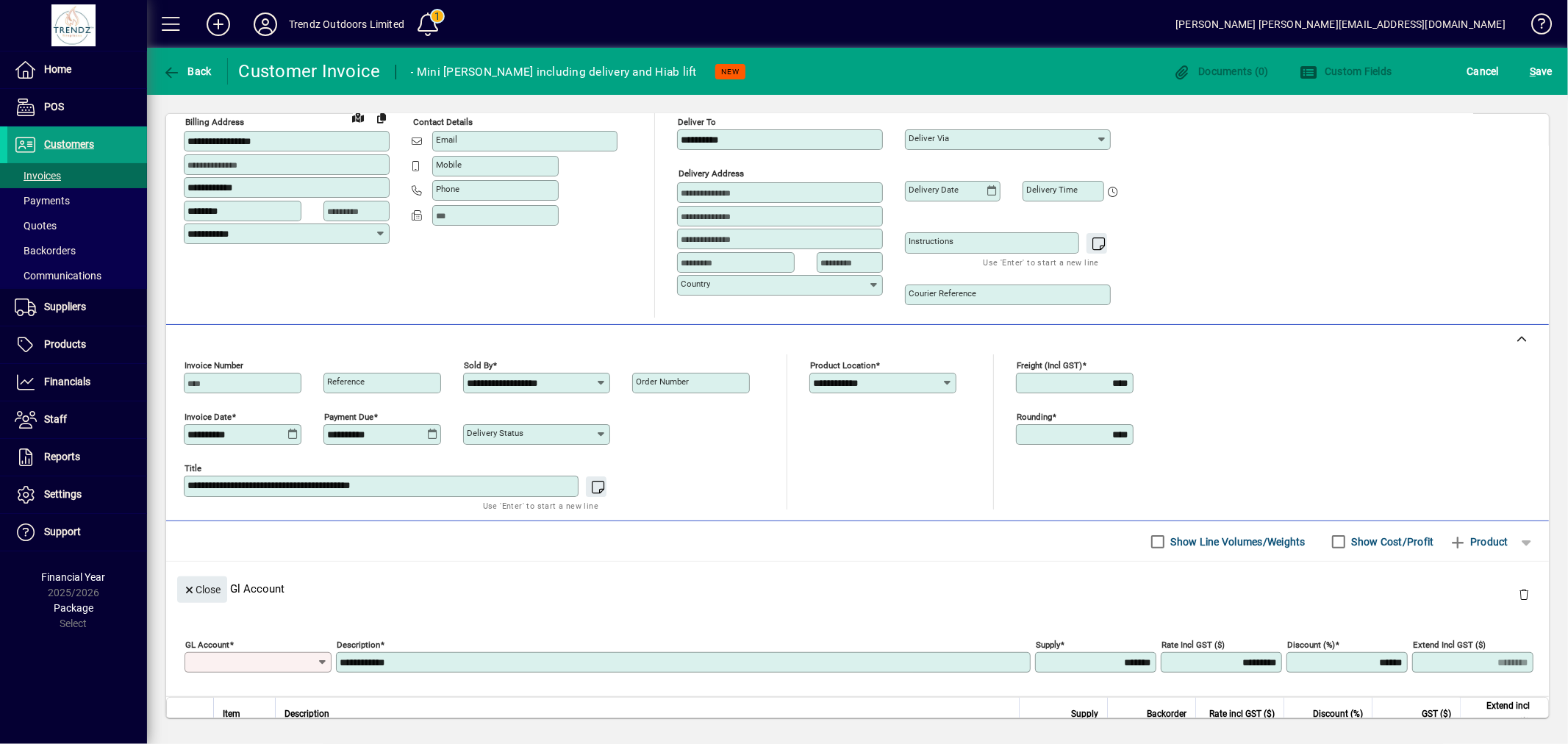
type input "***"
click at [386, 669] on input "**********" at bounding box center [685, 662] width 690 height 12
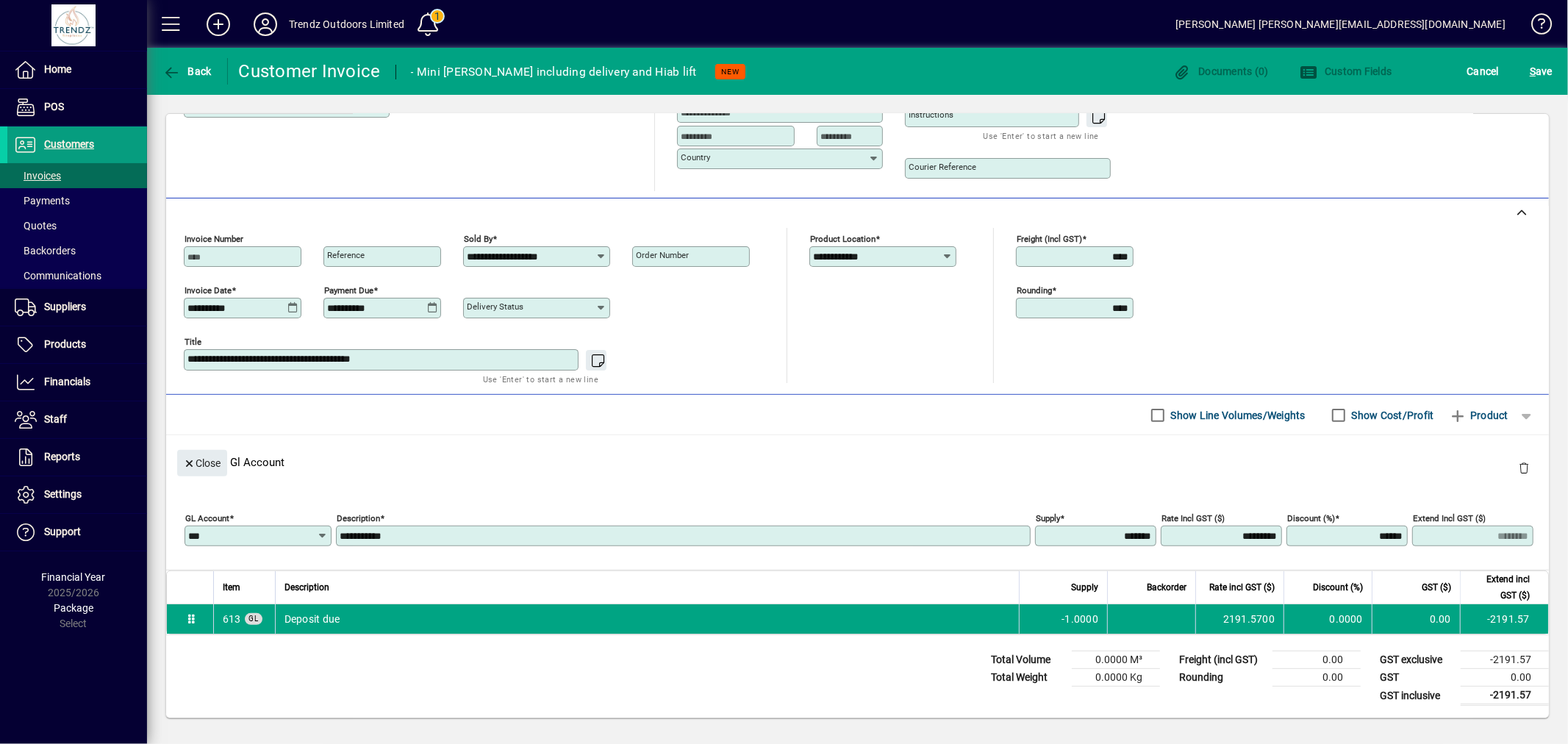
type input "**********"
click at [1060, 531] on input "*******" at bounding box center [1097, 536] width 117 height 12
type input "******"
type input "*******"
click at [751, 722] on div "**********" at bounding box center [858, 416] width 1421 height 642
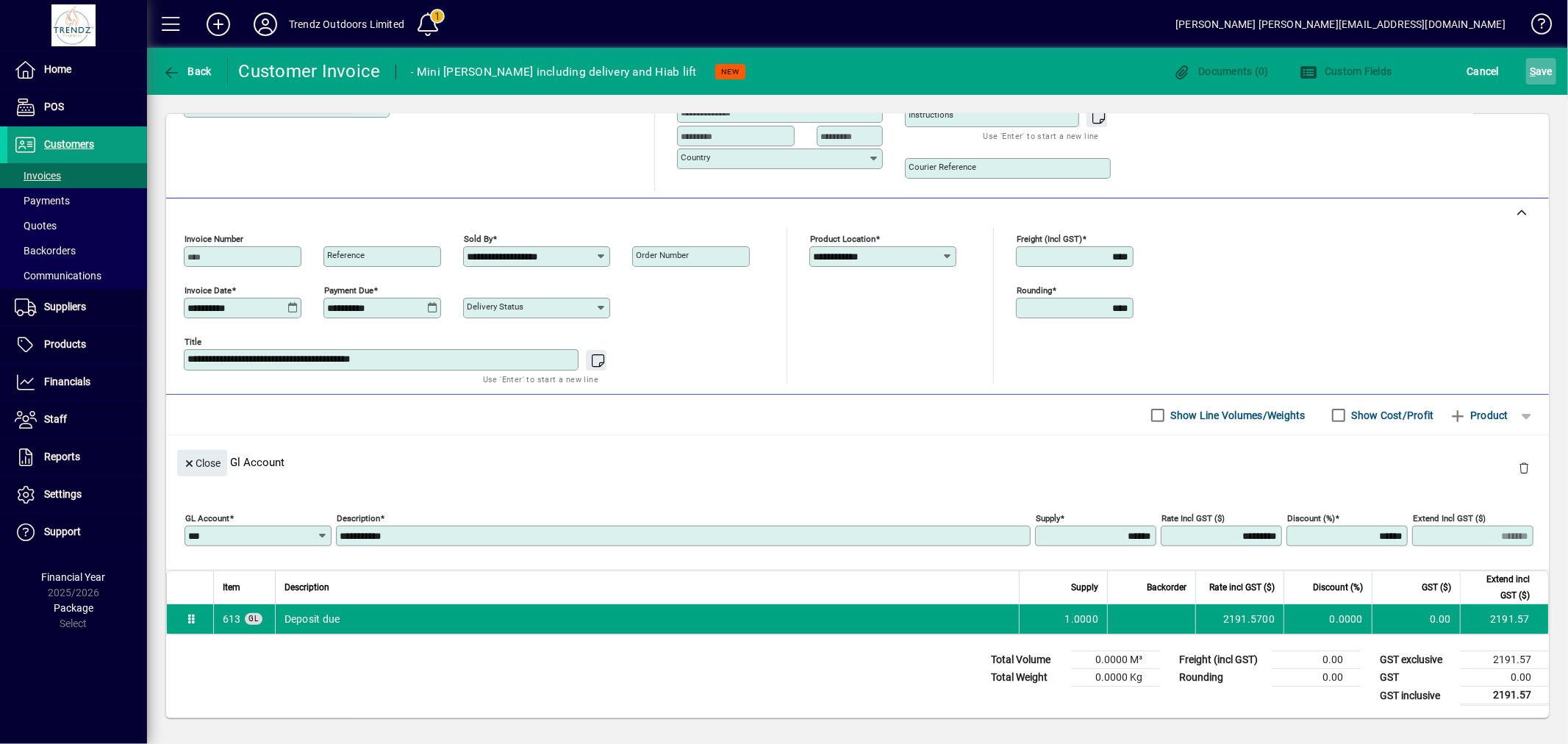
drag, startPoint x: 1562, startPoint y: 83, endPoint x: 1553, endPoint y: 77, distance: 10.8
click at [1562, 82] on div "S ave" at bounding box center [1541, 71] width 53 height 27
click at [1552, 76] on span "S ave" at bounding box center [1541, 71] width 23 height 23
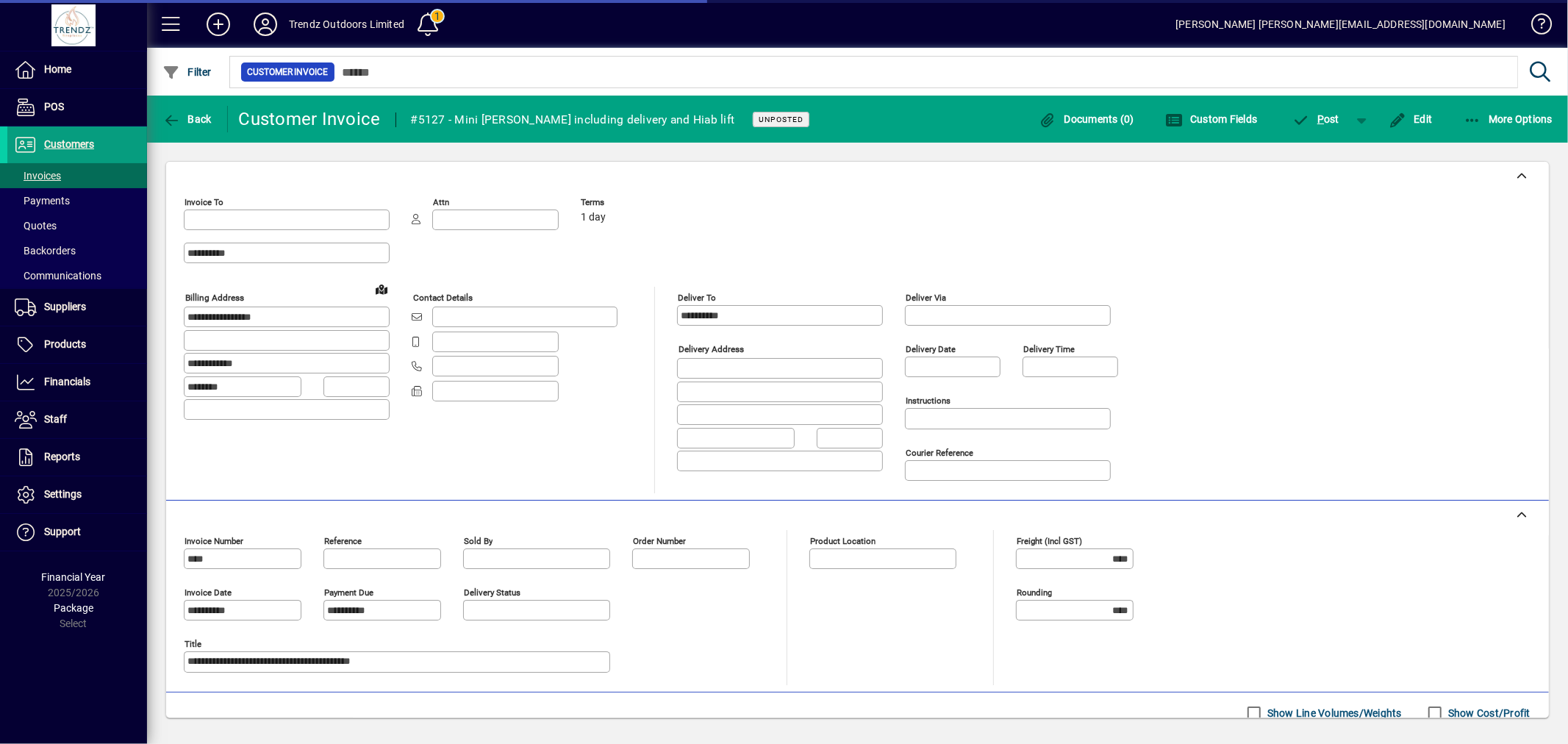
type input "**********"
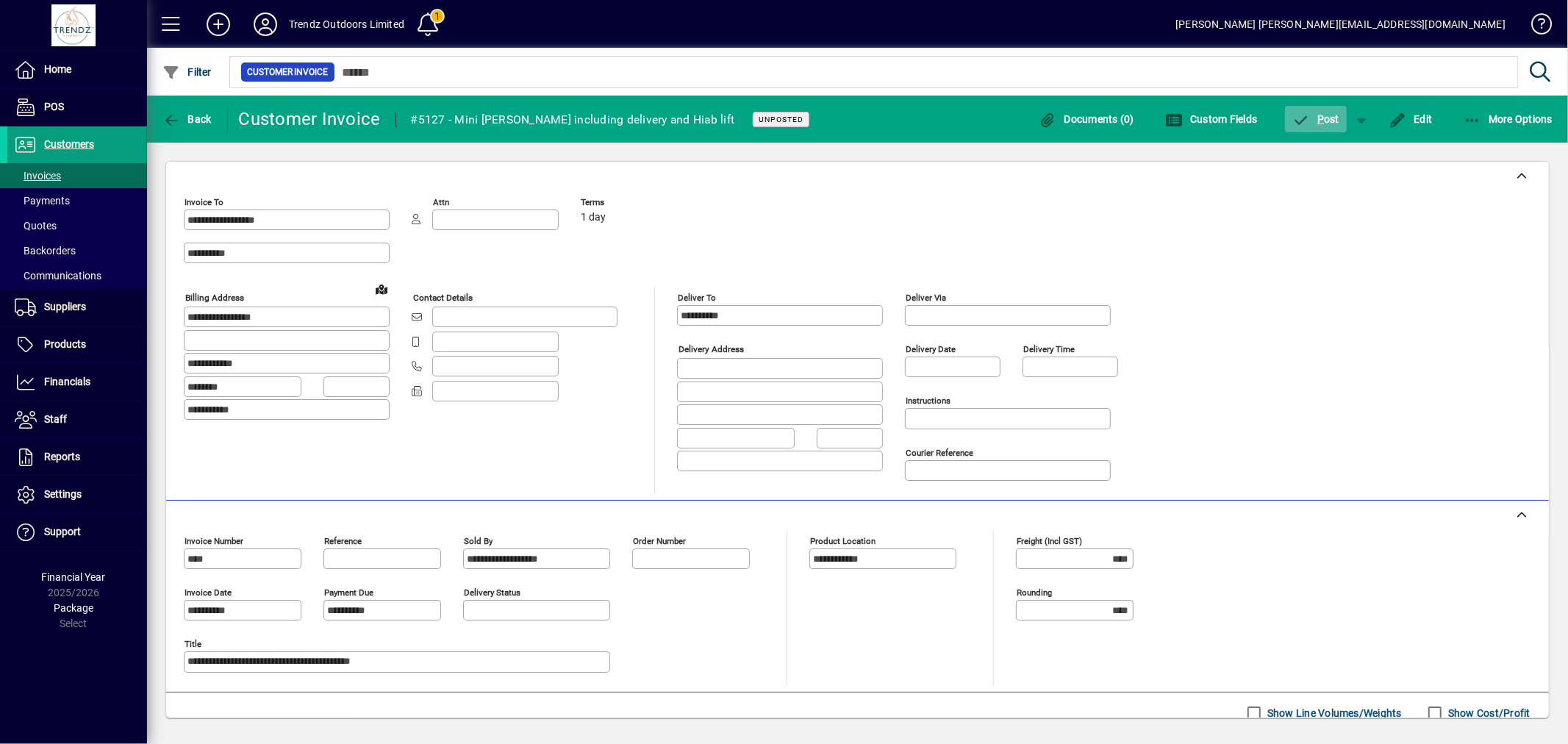
click at [1329, 119] on span "P ost" at bounding box center [1316, 119] width 48 height 12
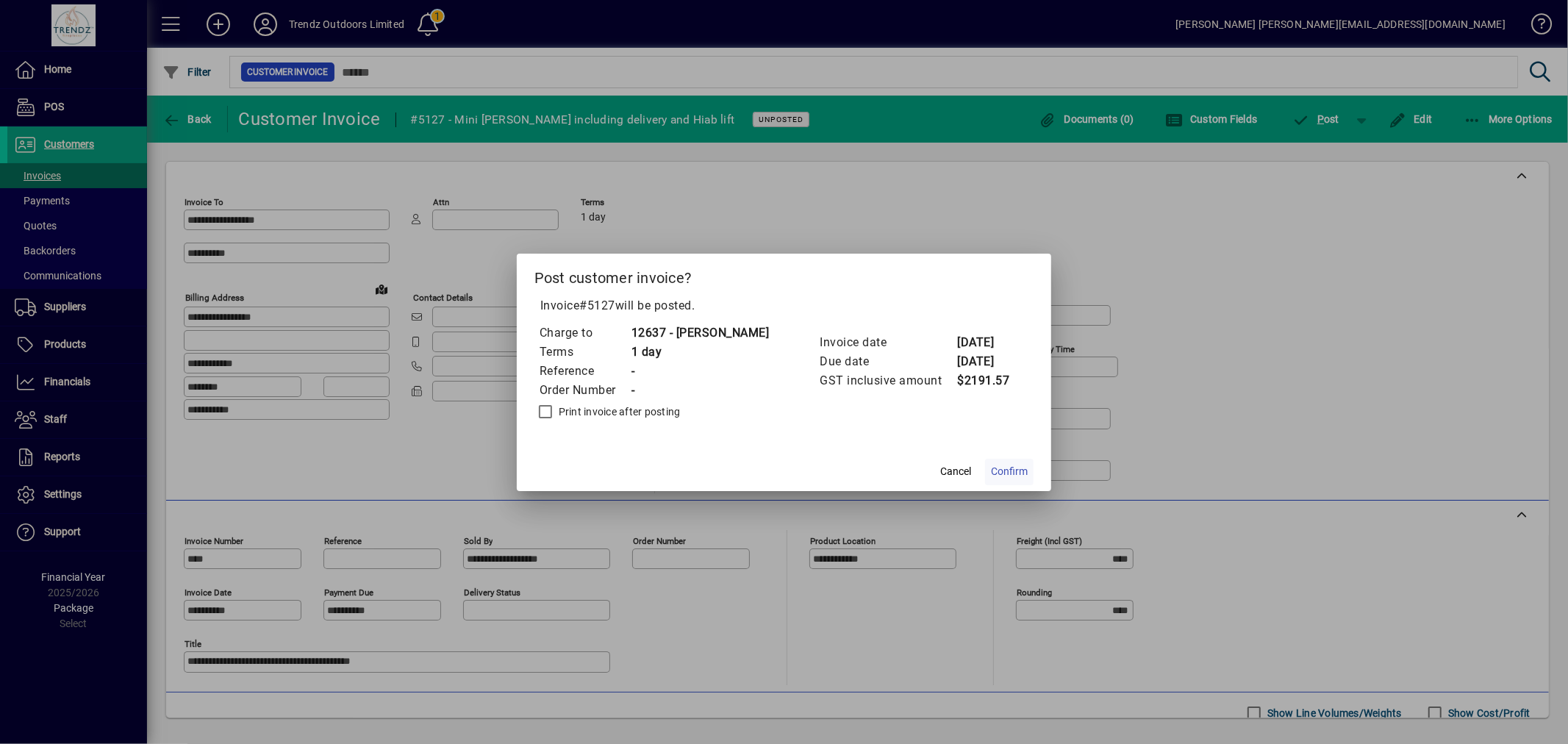
click at [1001, 475] on span "Confirm" at bounding box center [1009, 471] width 36 height 15
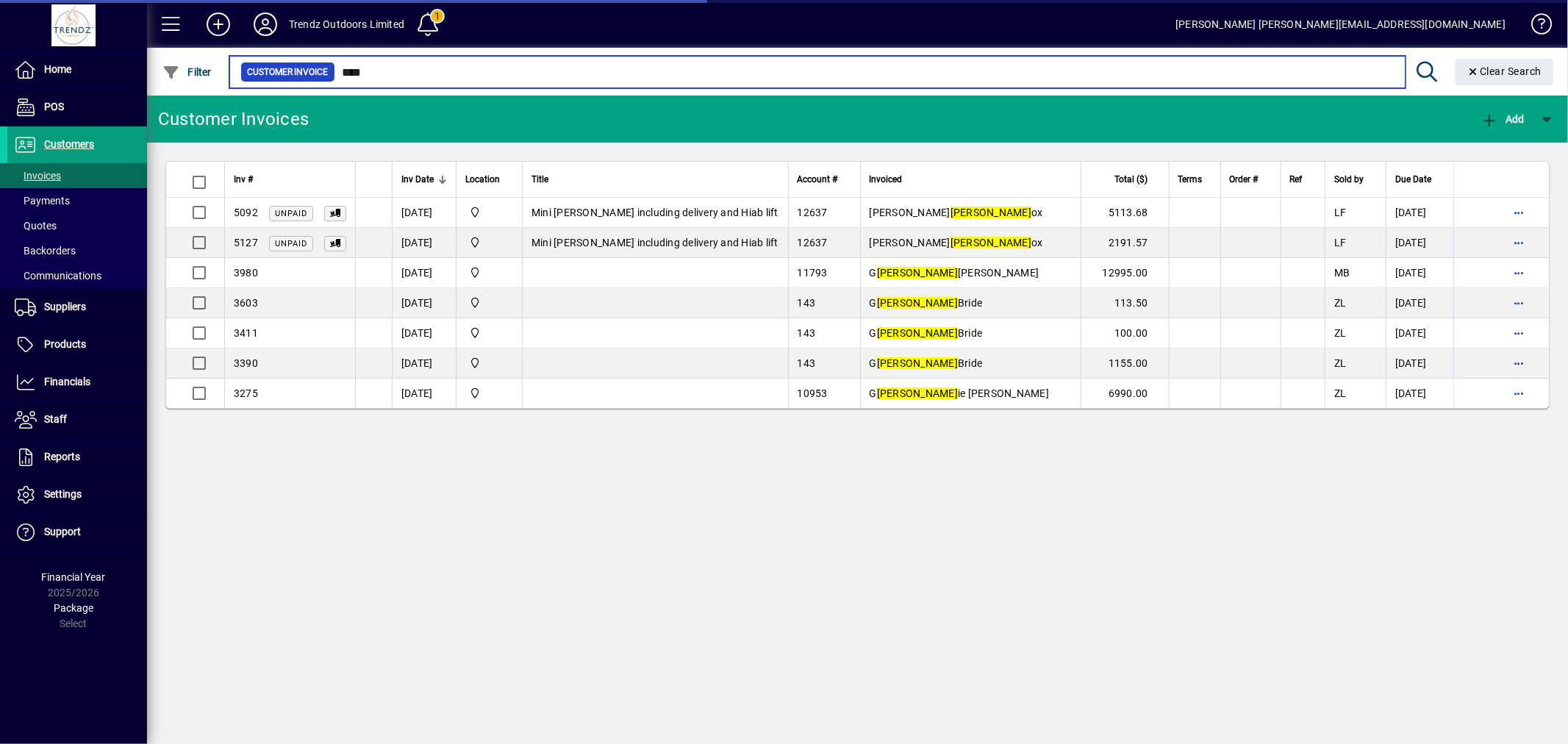
drag, startPoint x: 370, startPoint y: 68, endPoint x: 268, endPoint y: 45, distance: 104.6
click at [271, 48] on mat-form-field "Customer Invoice **** Clear Search" at bounding box center [894, 71] width 1334 height 48
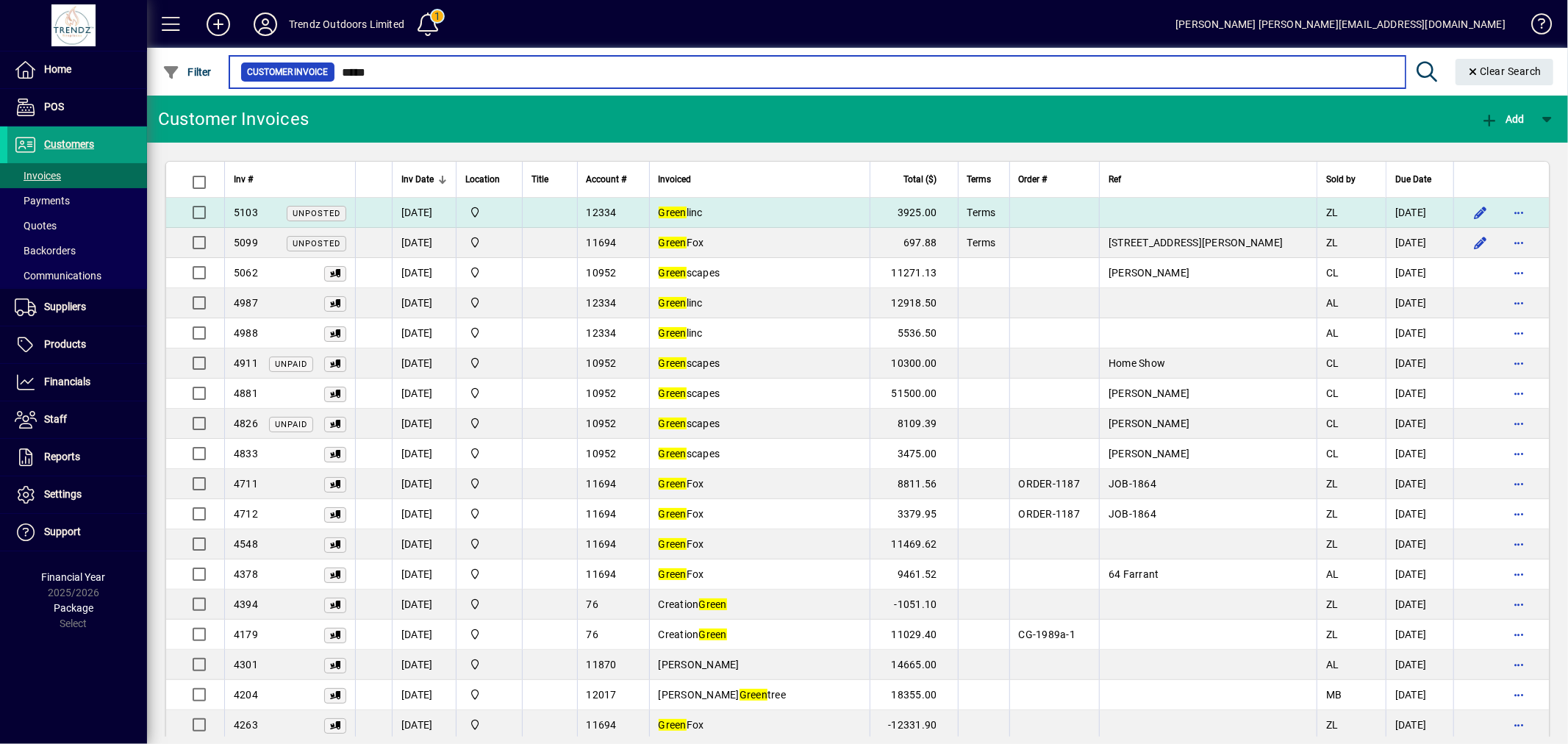
type input "*****"
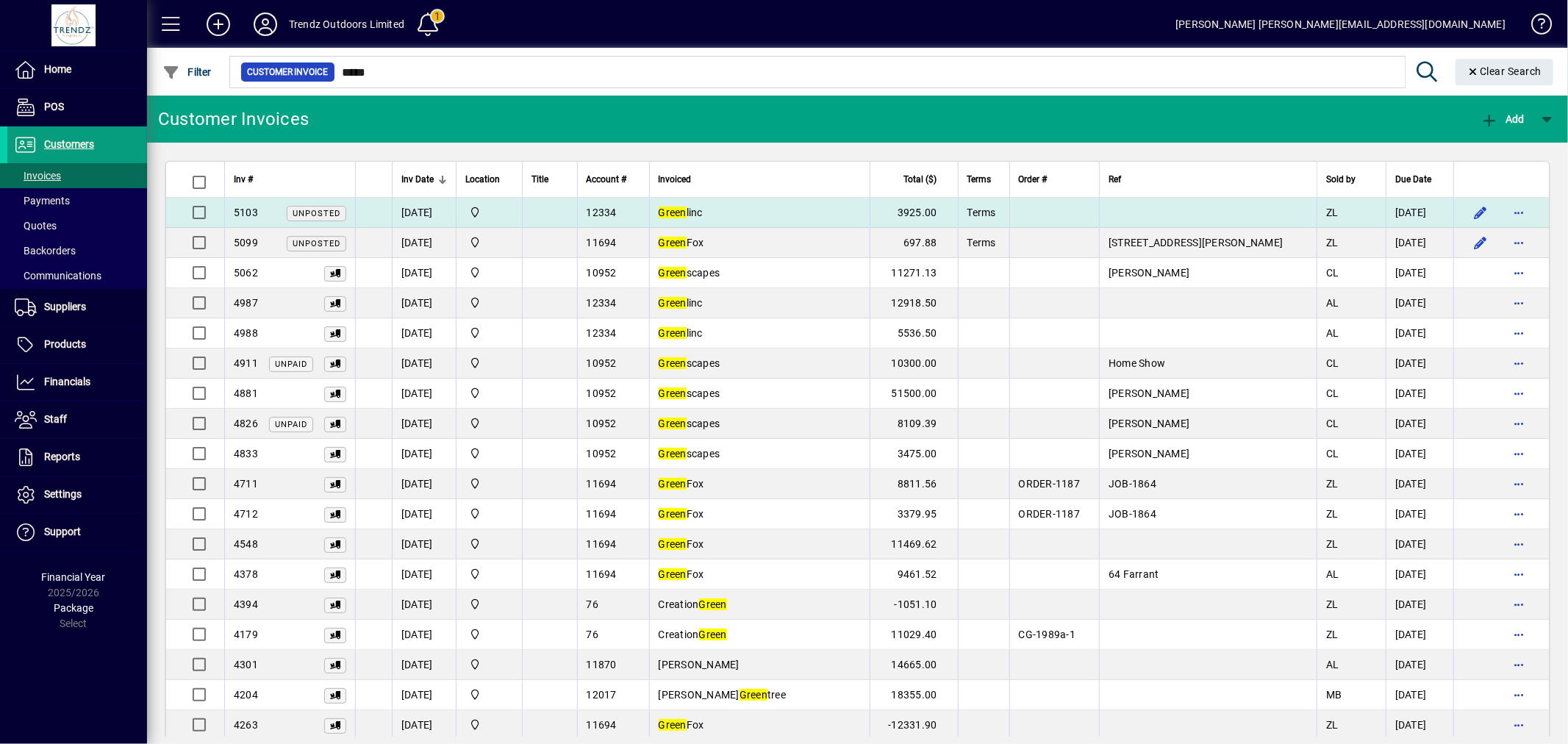
click at [640, 211] on div "12334" at bounding box center [613, 213] width 53 height 15
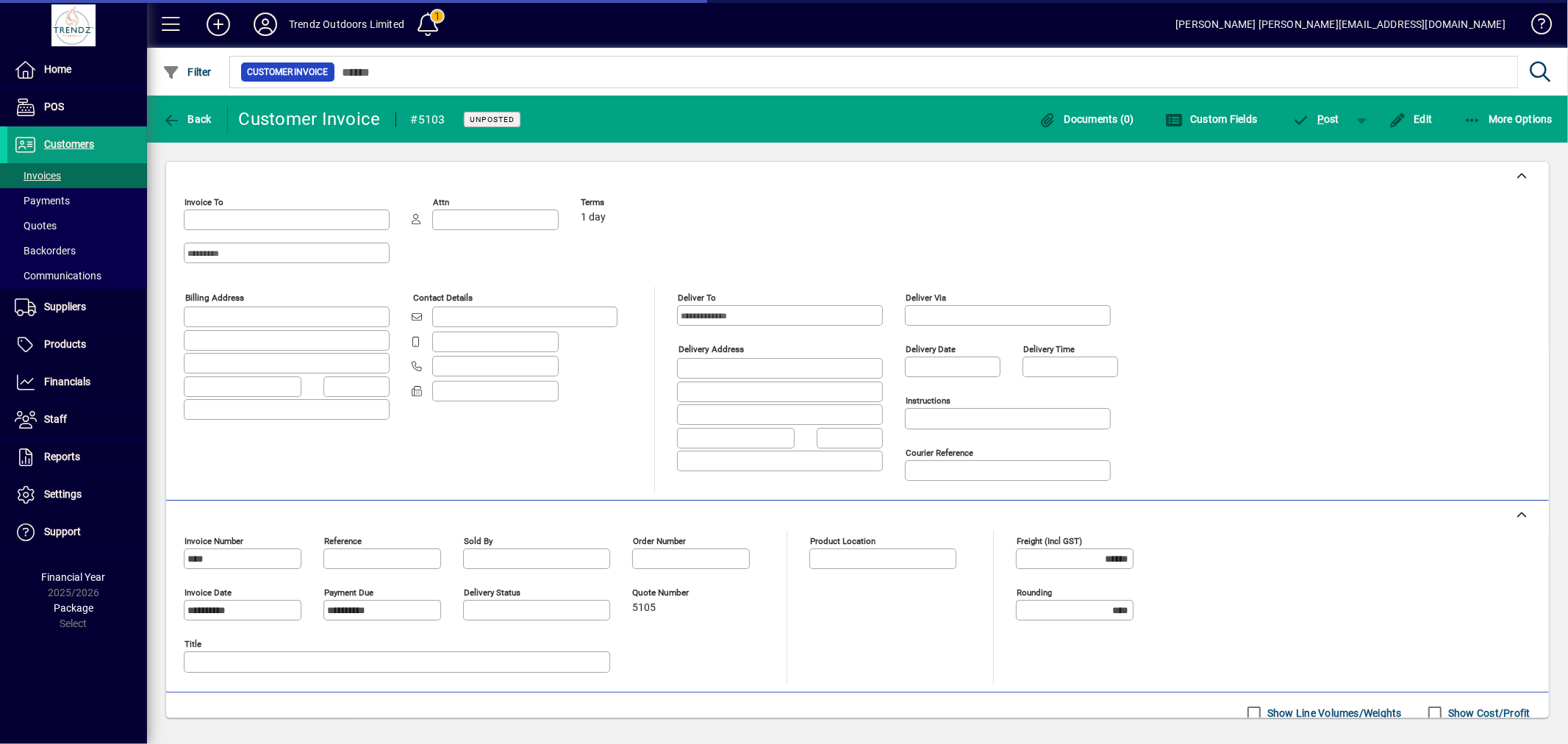
type input "**********"
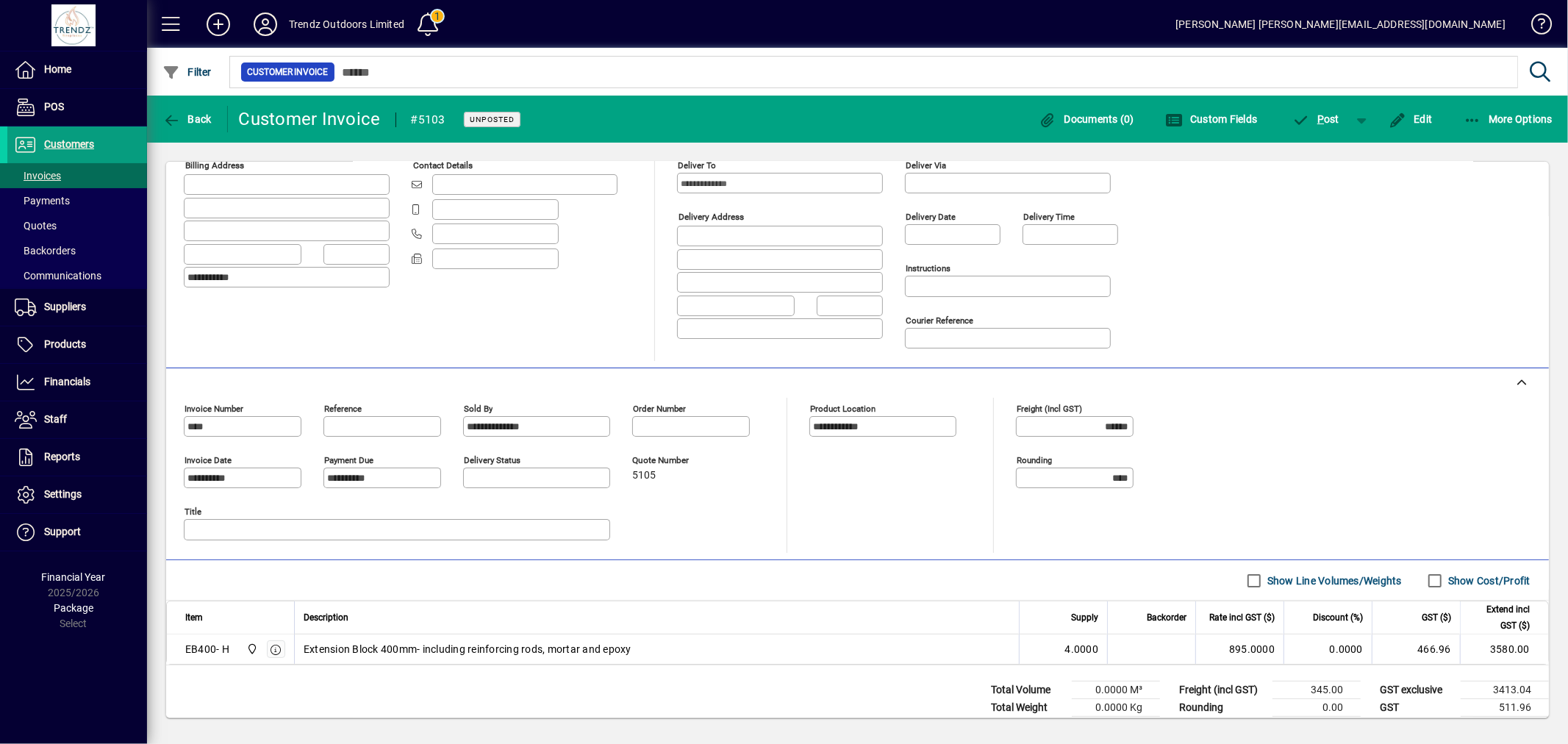
scroll to position [167, 0]
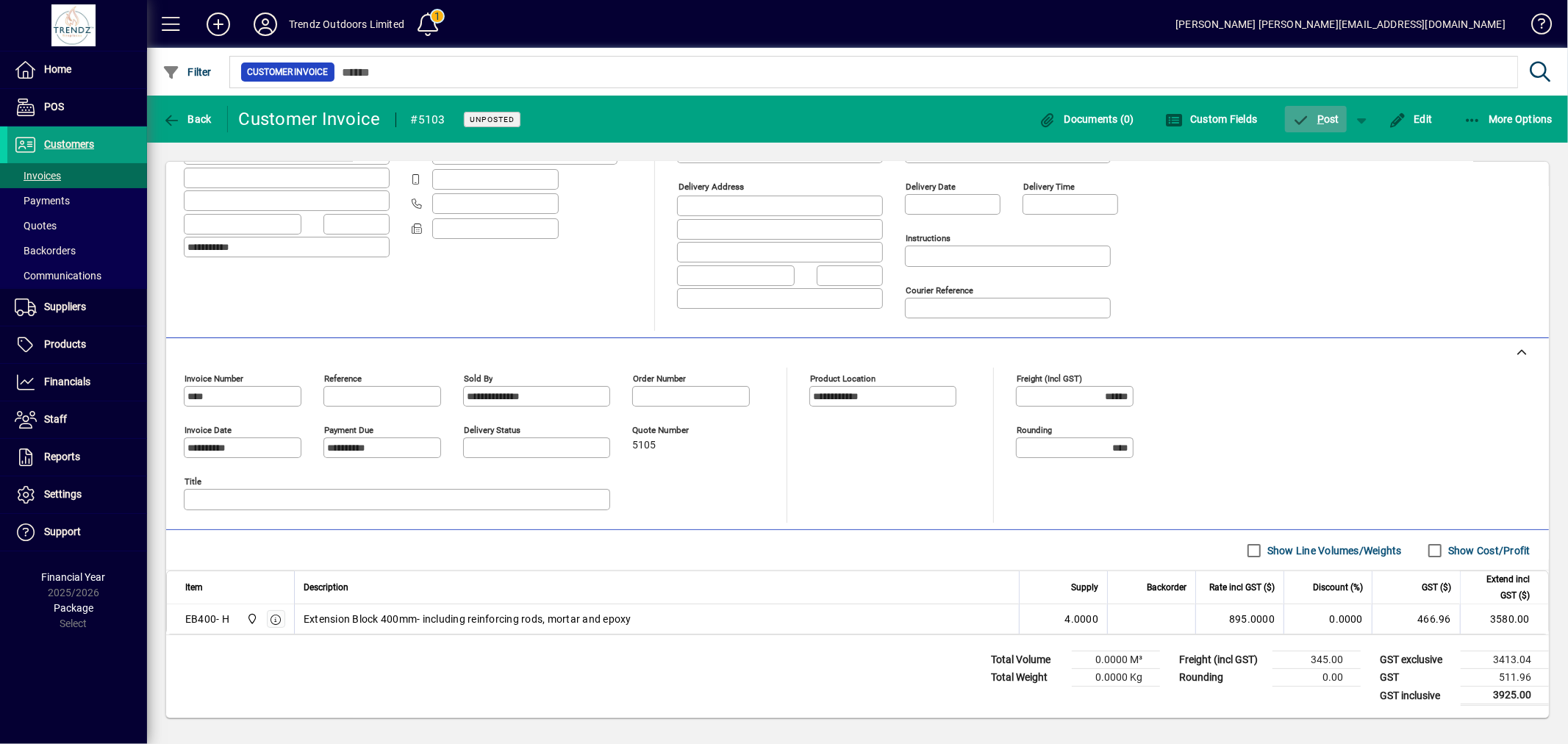
click at [1334, 121] on span "P ost" at bounding box center [1316, 119] width 48 height 12
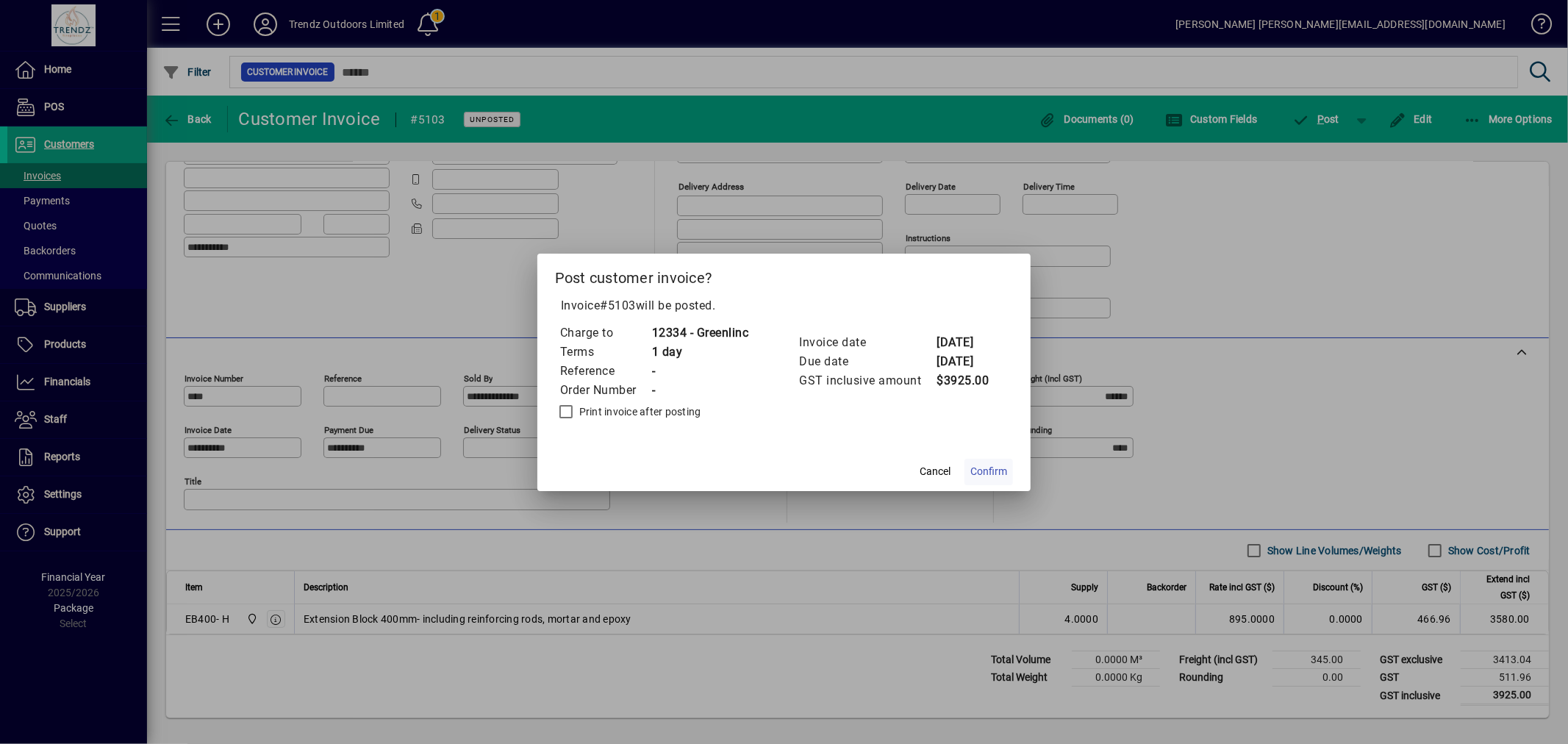
click at [996, 467] on span "Confirm" at bounding box center [988, 471] width 36 height 15
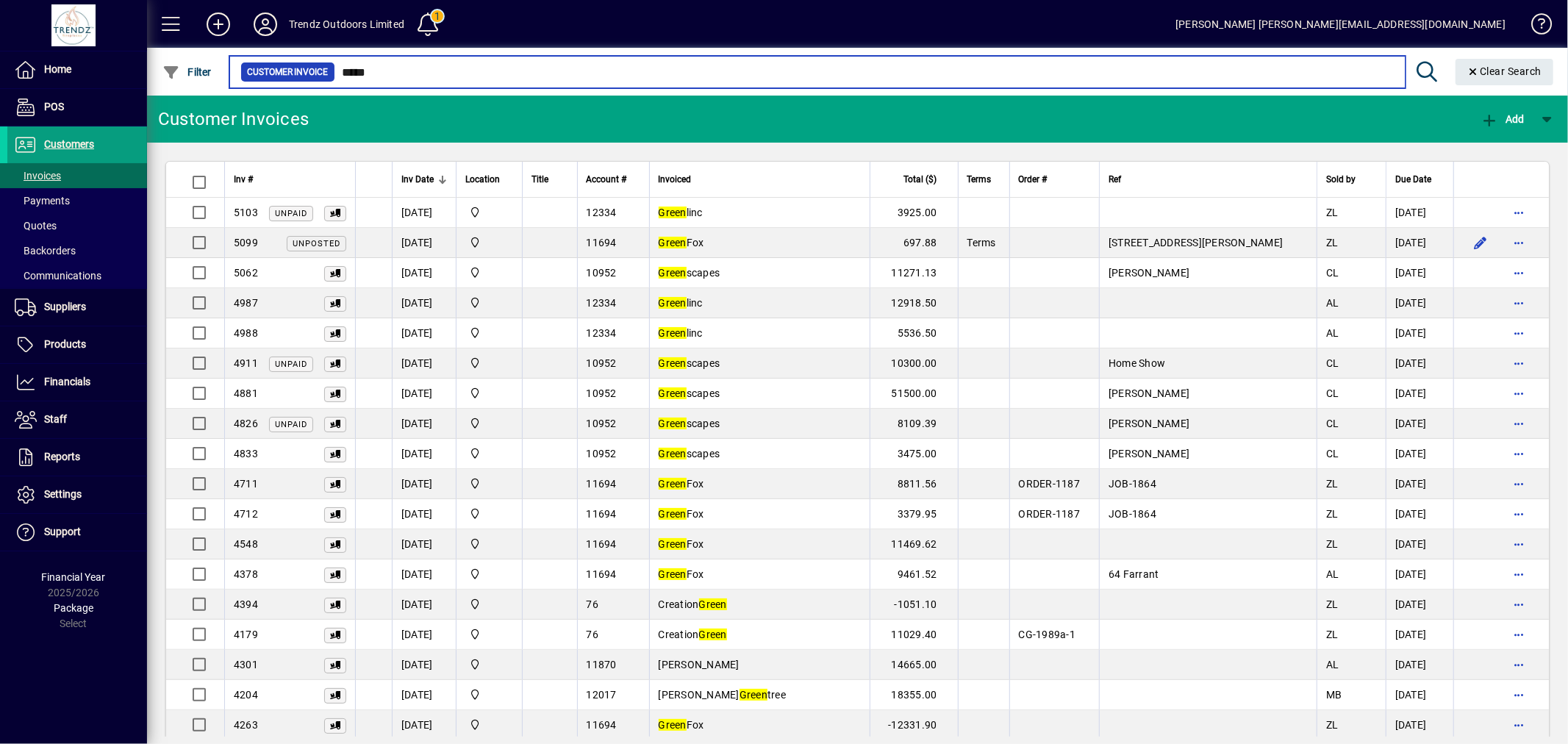
drag, startPoint x: 379, startPoint y: 78, endPoint x: 282, endPoint y: 78, distance: 97.0
click at [318, 74] on div "Customer Invoice *****" at bounding box center [816, 71] width 1153 height 20
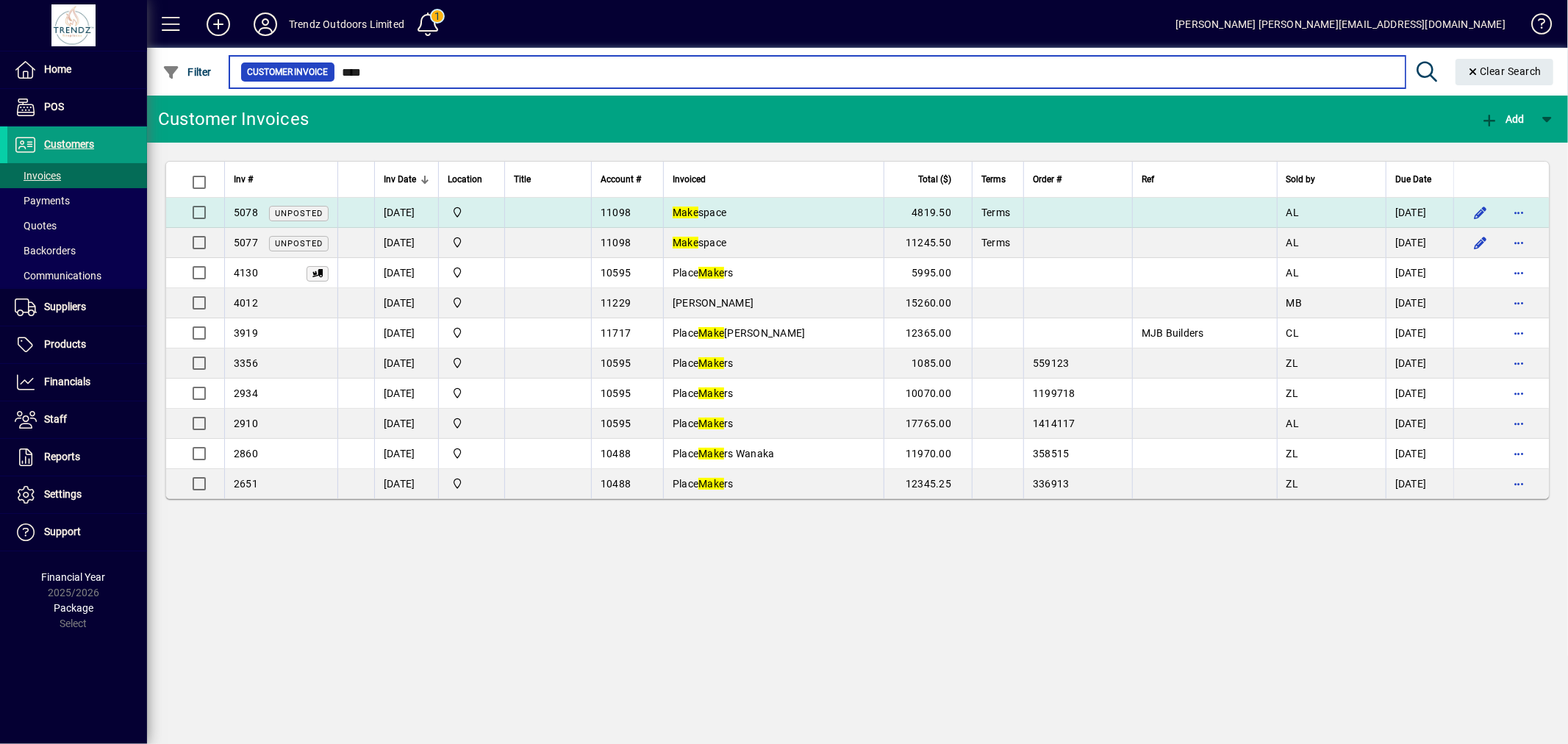
type input "****"
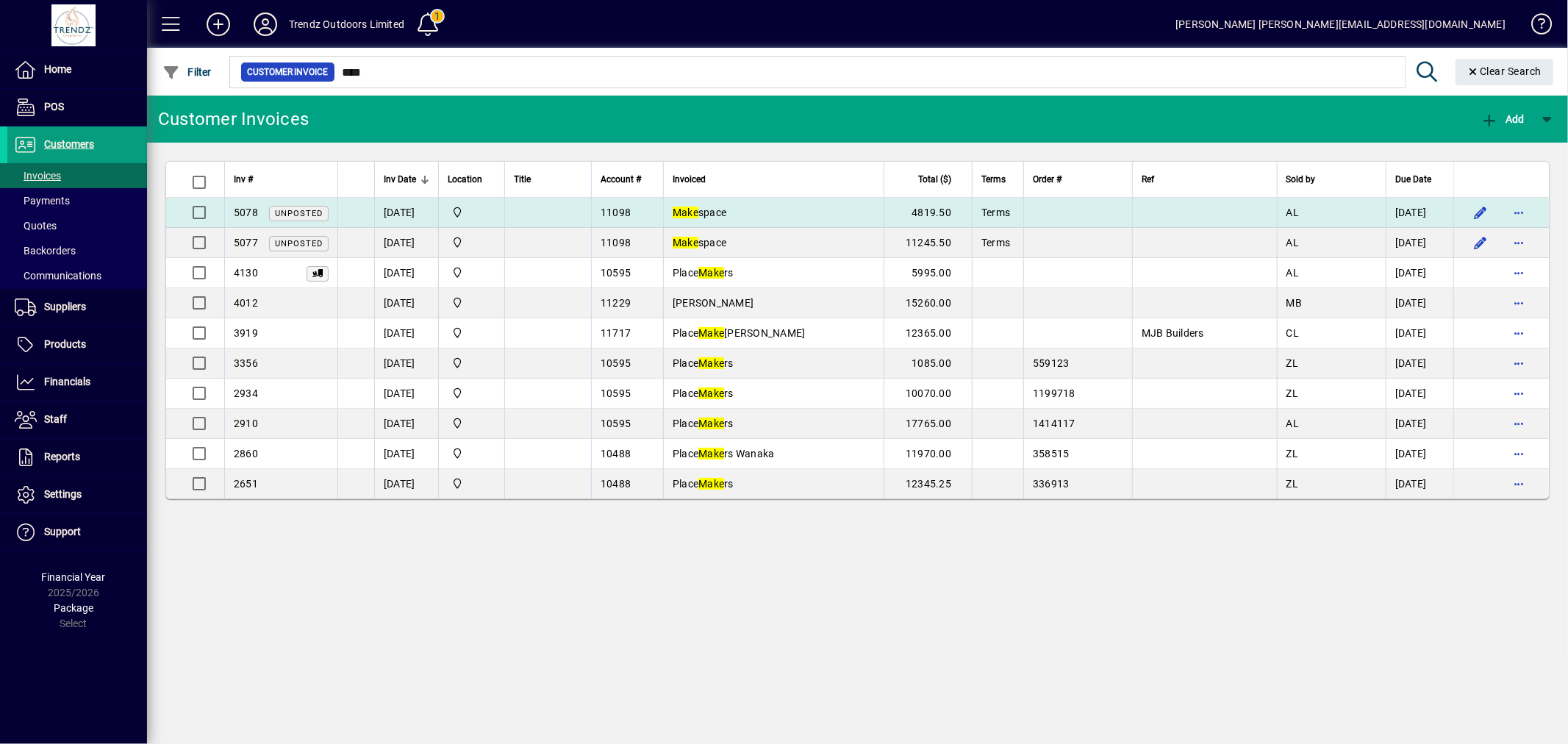
click at [685, 219] on td "Make space" at bounding box center [773, 213] width 221 height 30
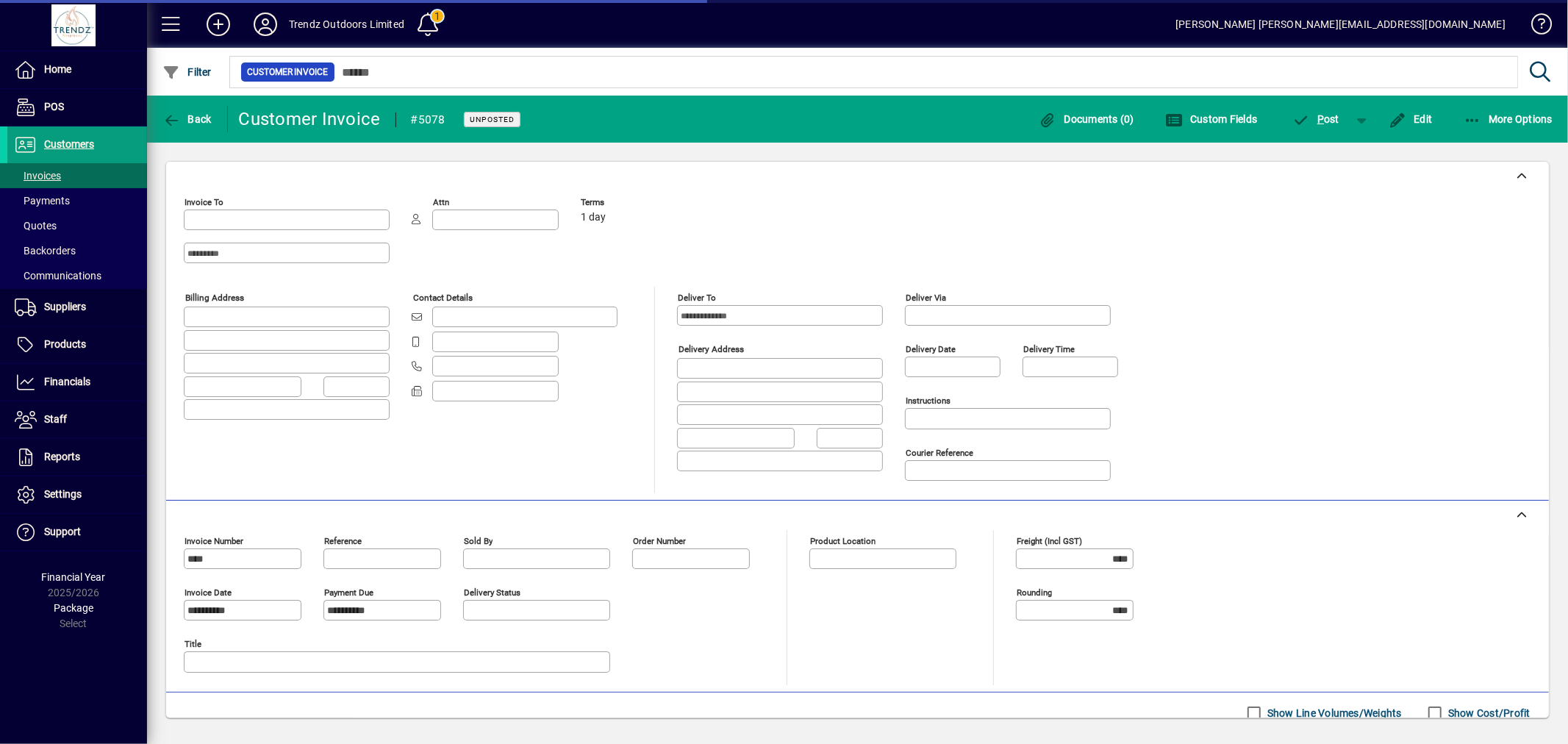
type input "**********"
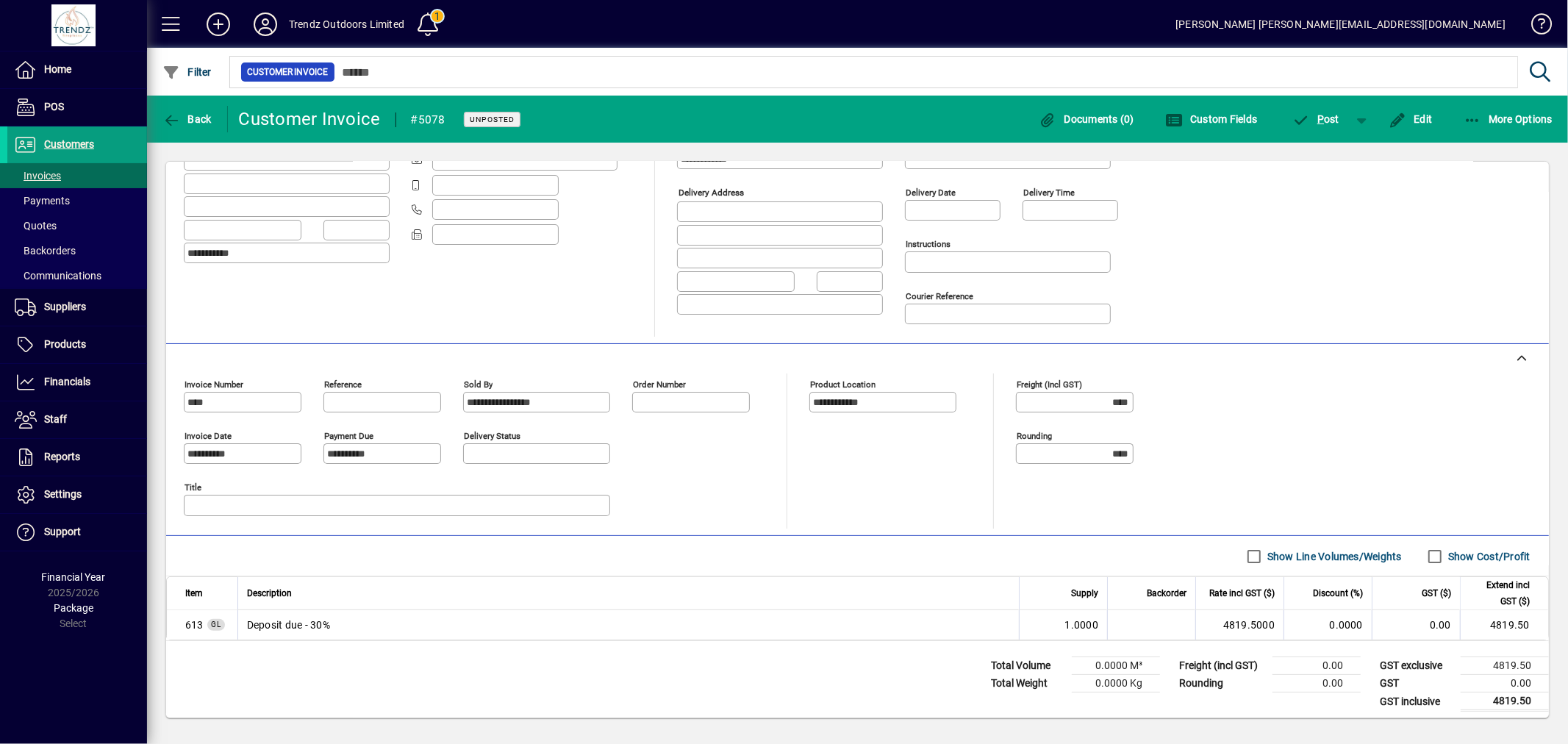
scroll to position [167, 0]
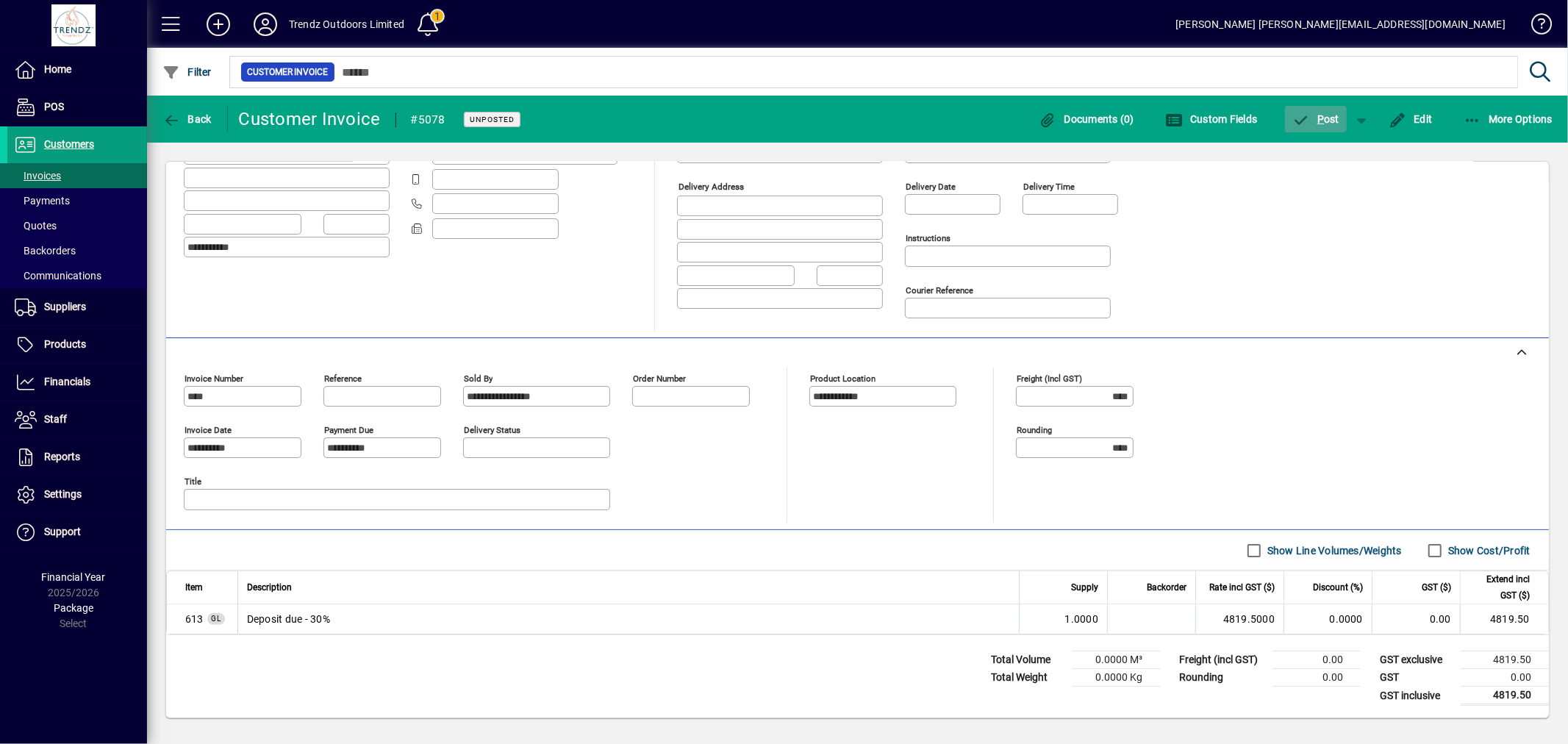
click at [1336, 105] on span "button" at bounding box center [1316, 120] width 62 height 36
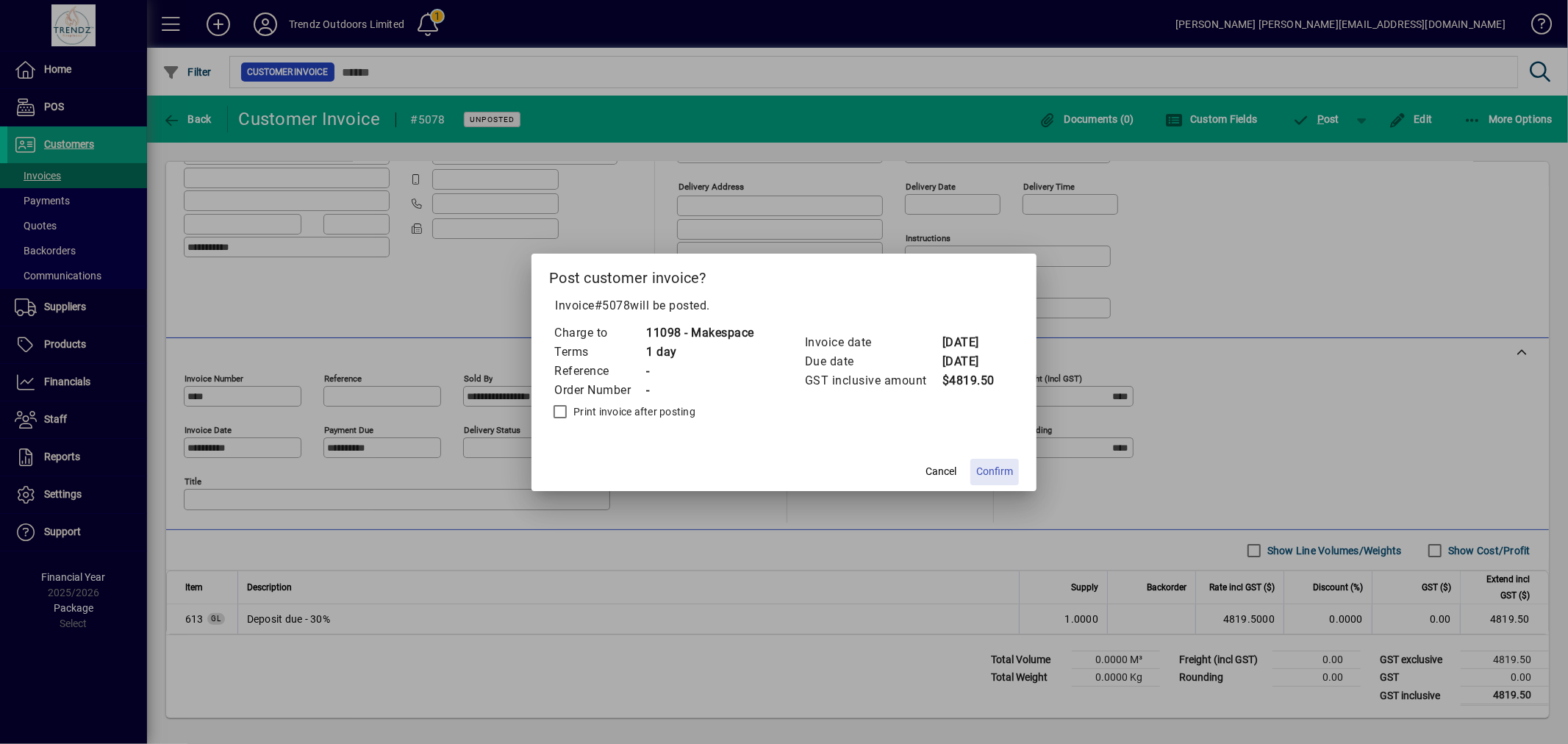
click at [1005, 469] on span "Confirm" at bounding box center [994, 471] width 36 height 15
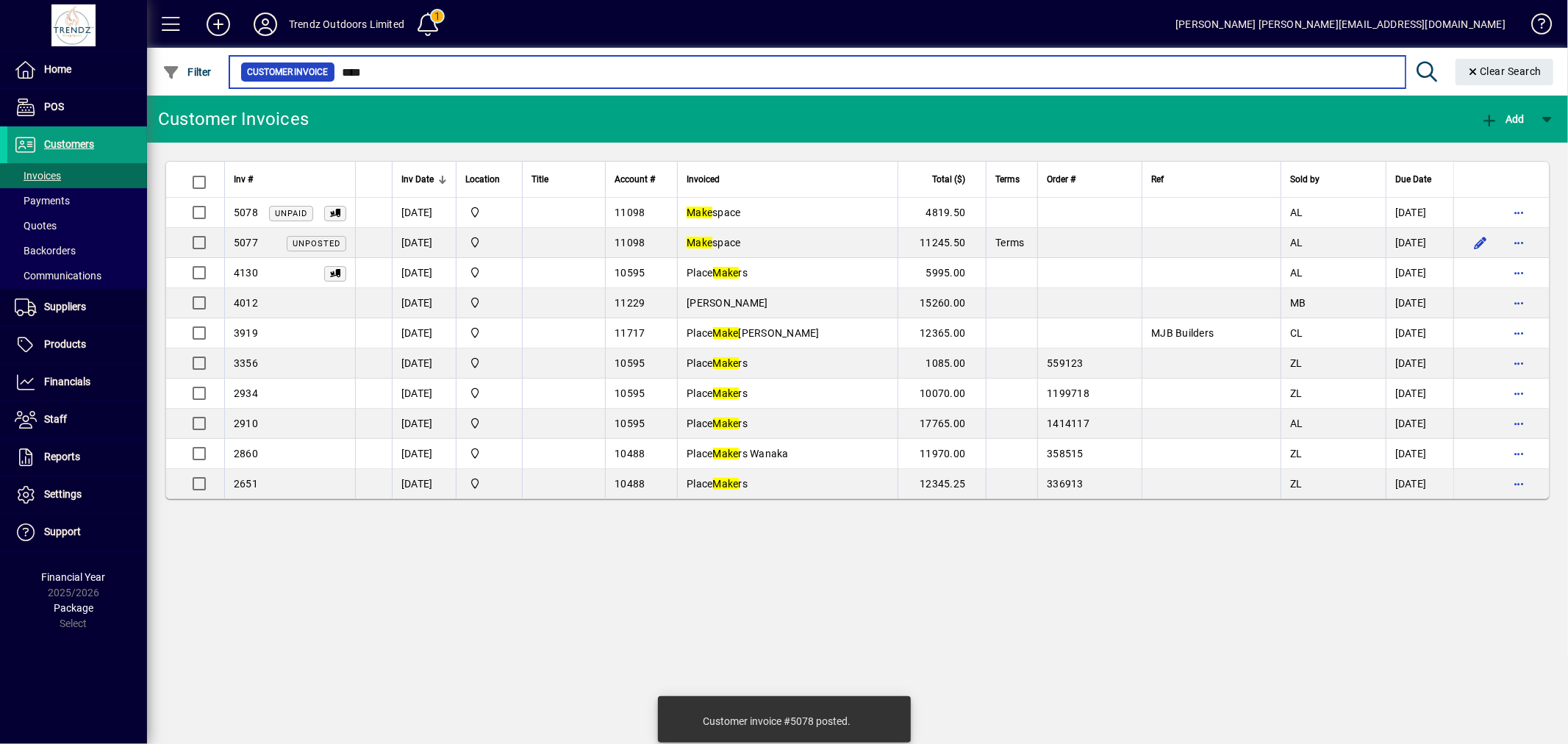
drag, startPoint x: 405, startPoint y: 81, endPoint x: 156, endPoint y: 78, distance: 249.0
click at [225, 67] on app-search-input "Filter Customer Invoice **** Clear Search" at bounding box center [854, 71] width 1414 height 48
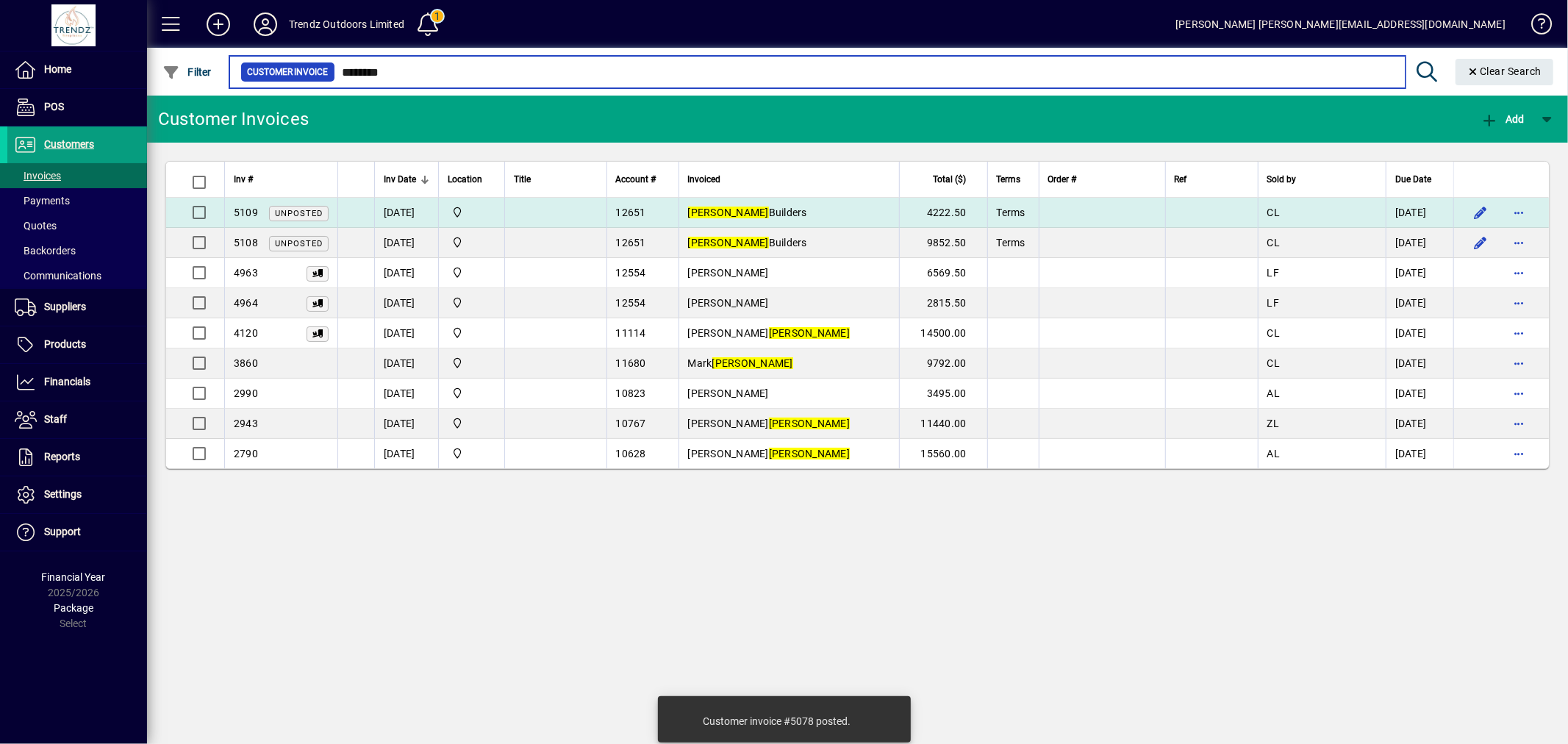
type input "********"
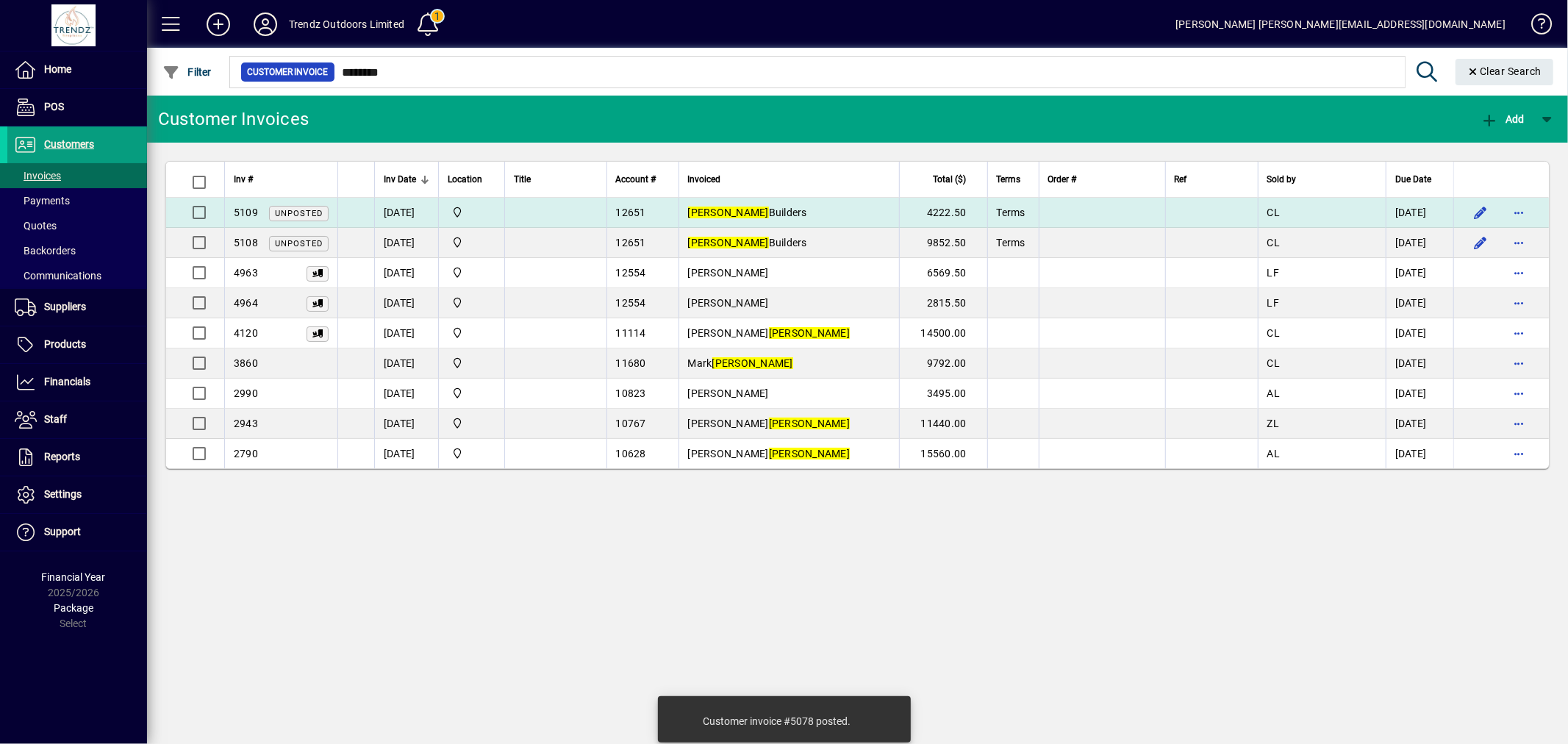
click at [899, 222] on td "Anderson Builders" at bounding box center [788, 213] width 221 height 30
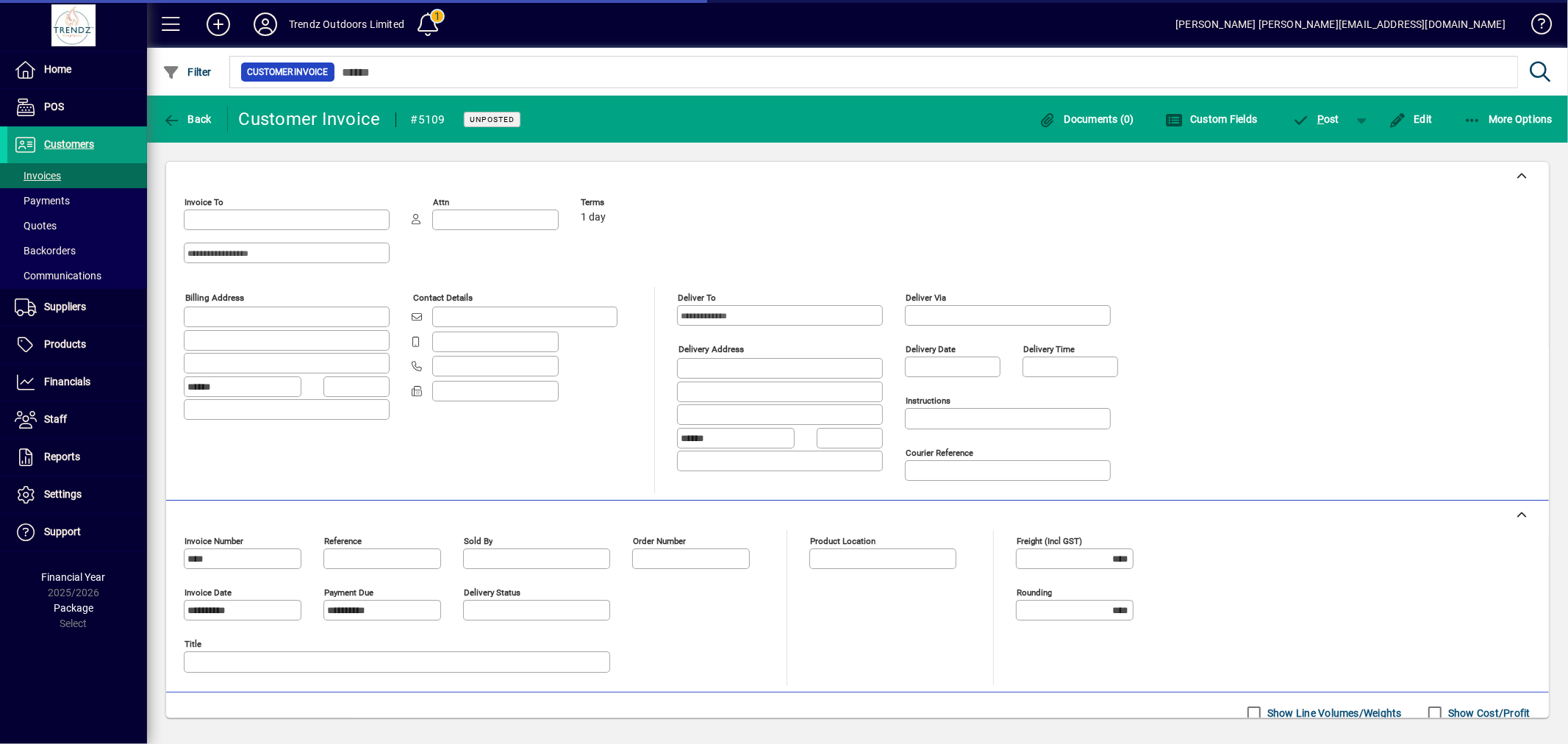
type input "**********"
click at [1309, 116] on icon "button" at bounding box center [1301, 120] width 19 height 15
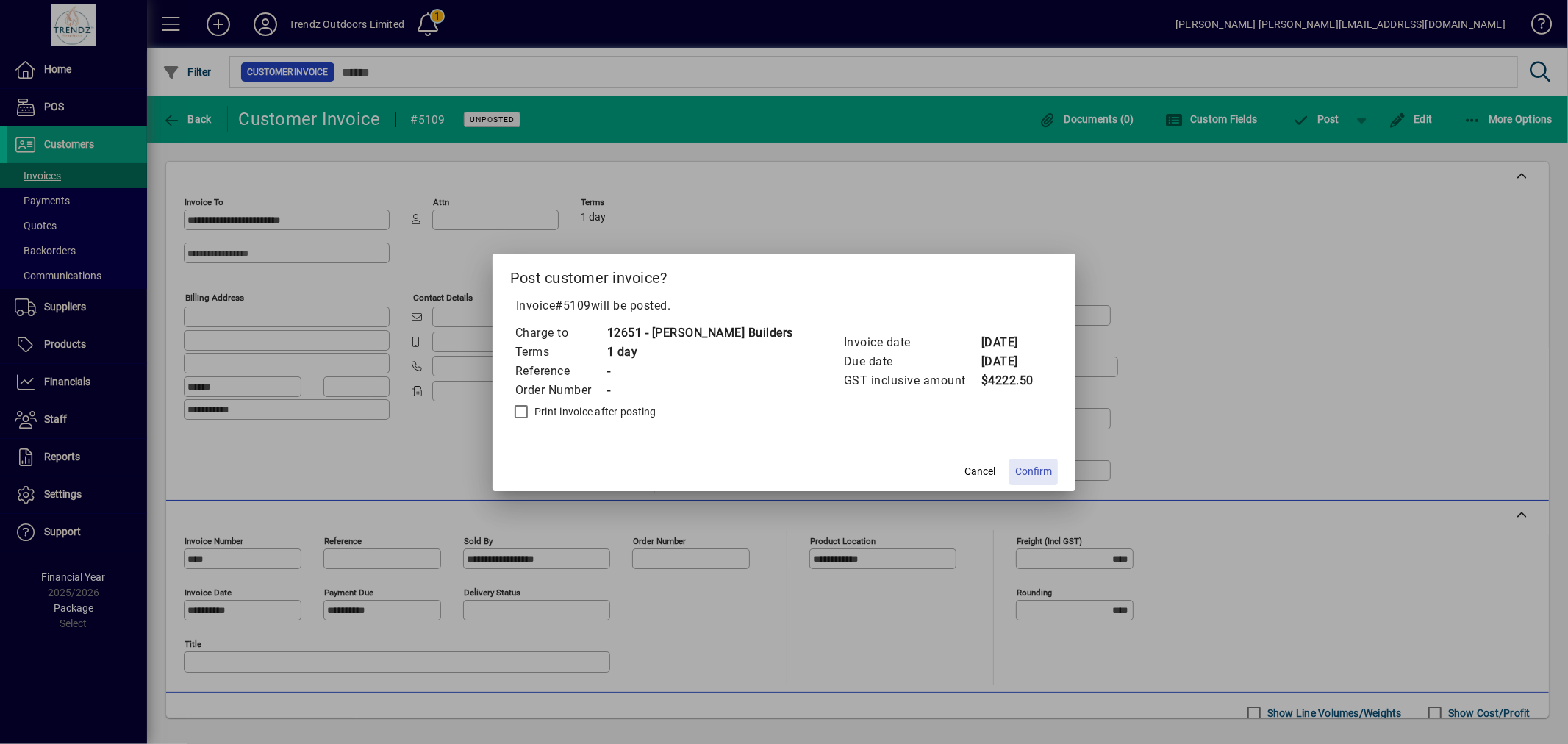
click at [1015, 469] on span "Confirm" at bounding box center [1033, 471] width 36 height 15
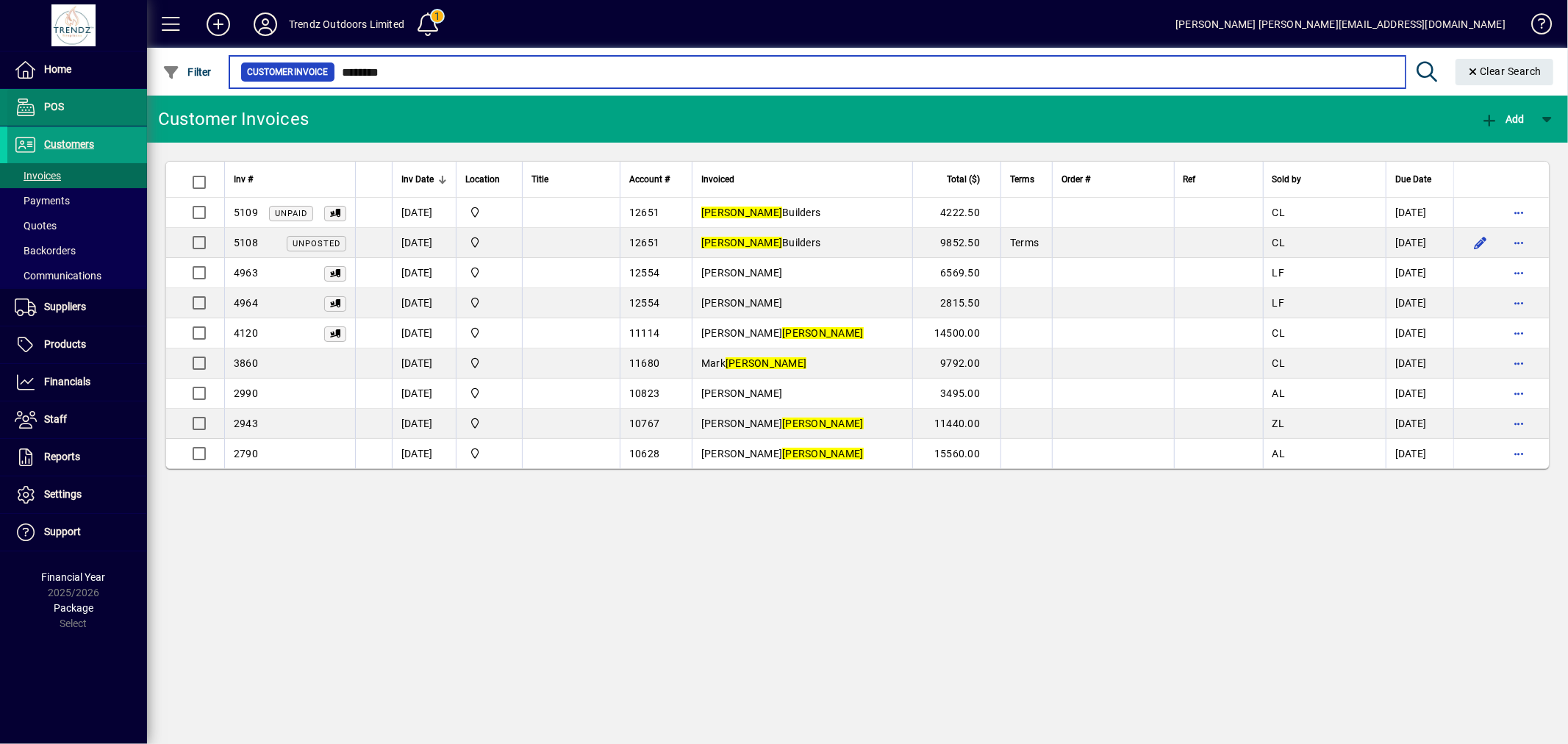
click at [81, 98] on mat-drawer-container "Home POS Customers Invoices Payments Quotes Backorders Communications Suppliers…" at bounding box center [784, 372] width 1568 height 744
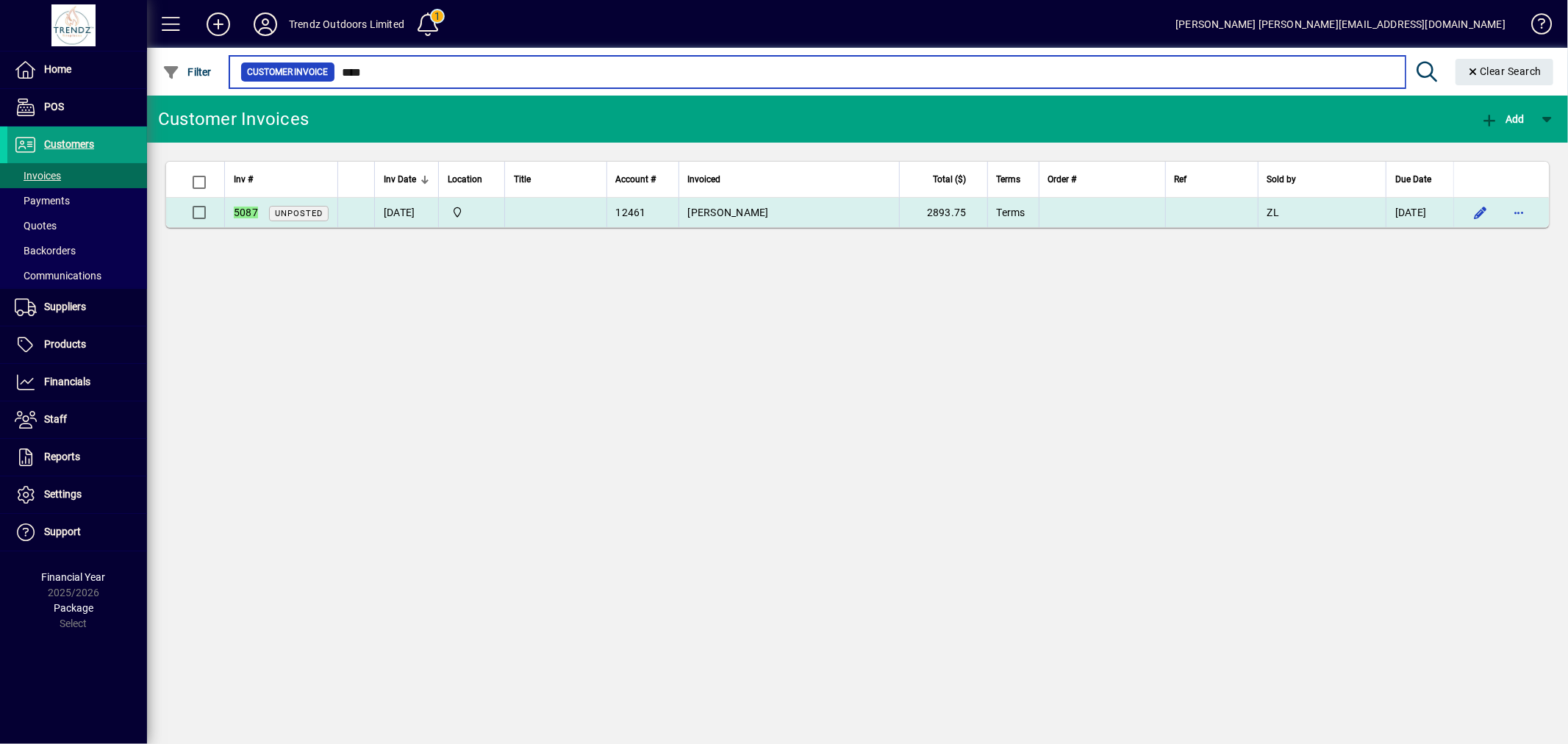
type input "****"
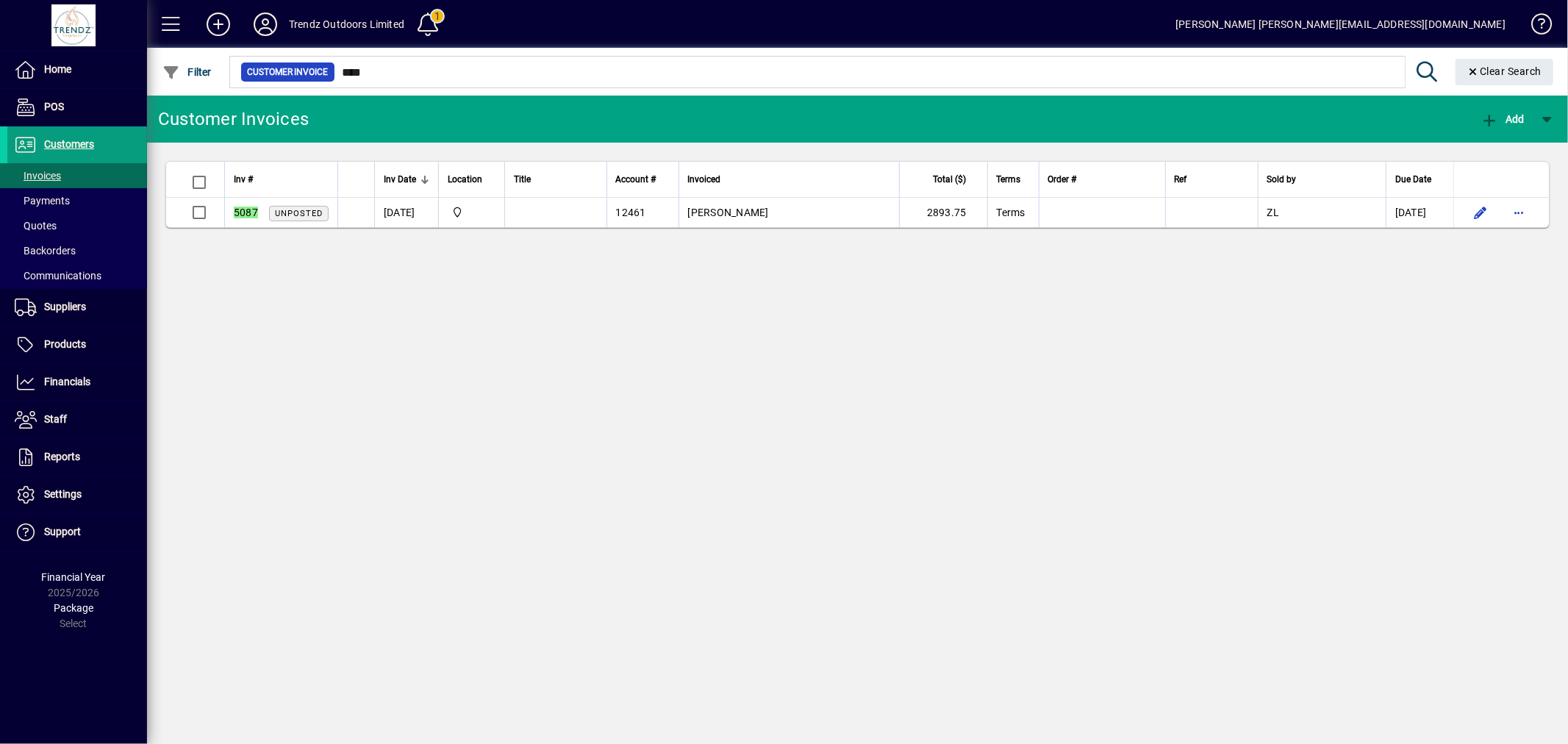
drag, startPoint x: 938, startPoint y: 205, endPoint x: 875, endPoint y: 163, distance: 75.7
click at [938, 206] on td "2893.75" at bounding box center [942, 213] width 88 height 29
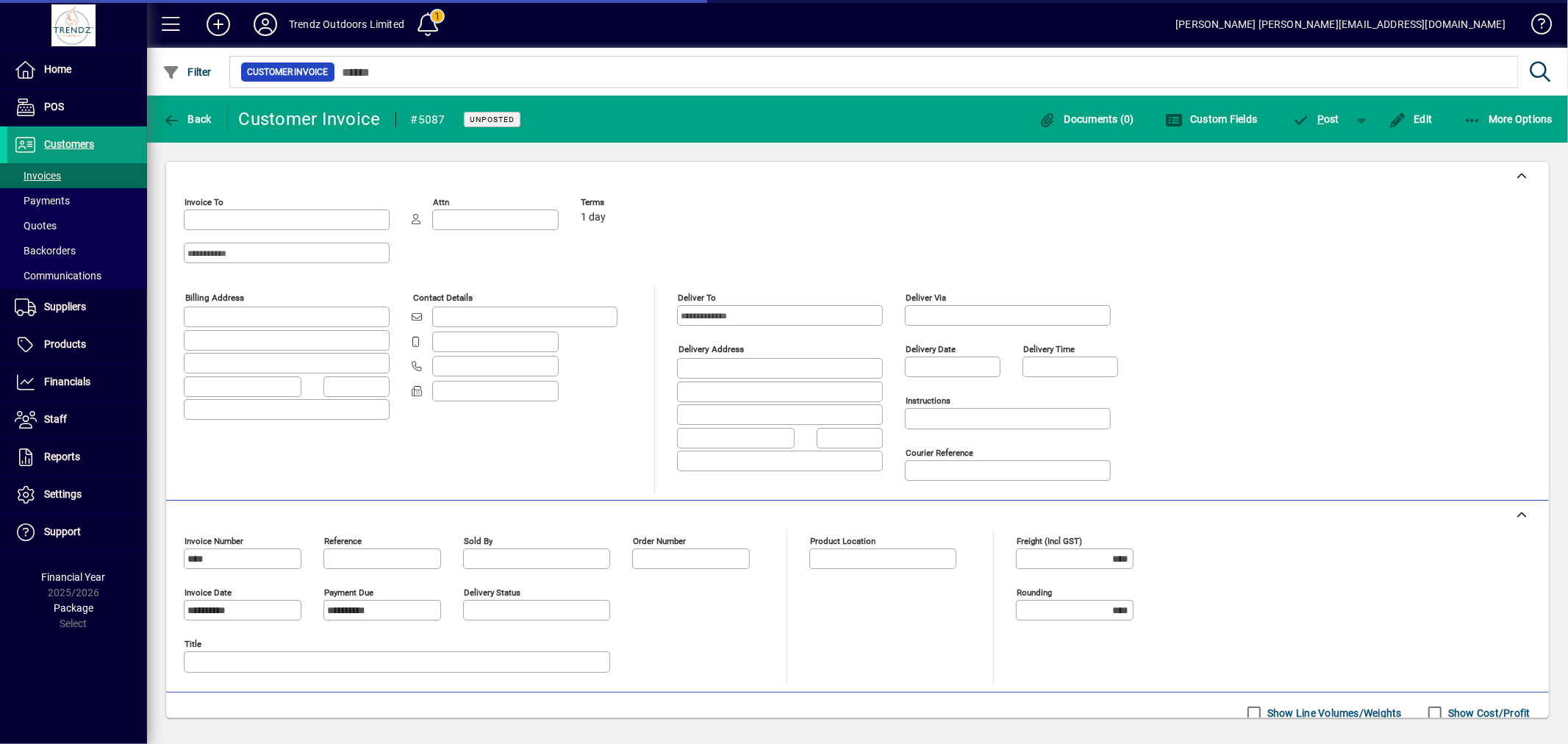
type input "**********"
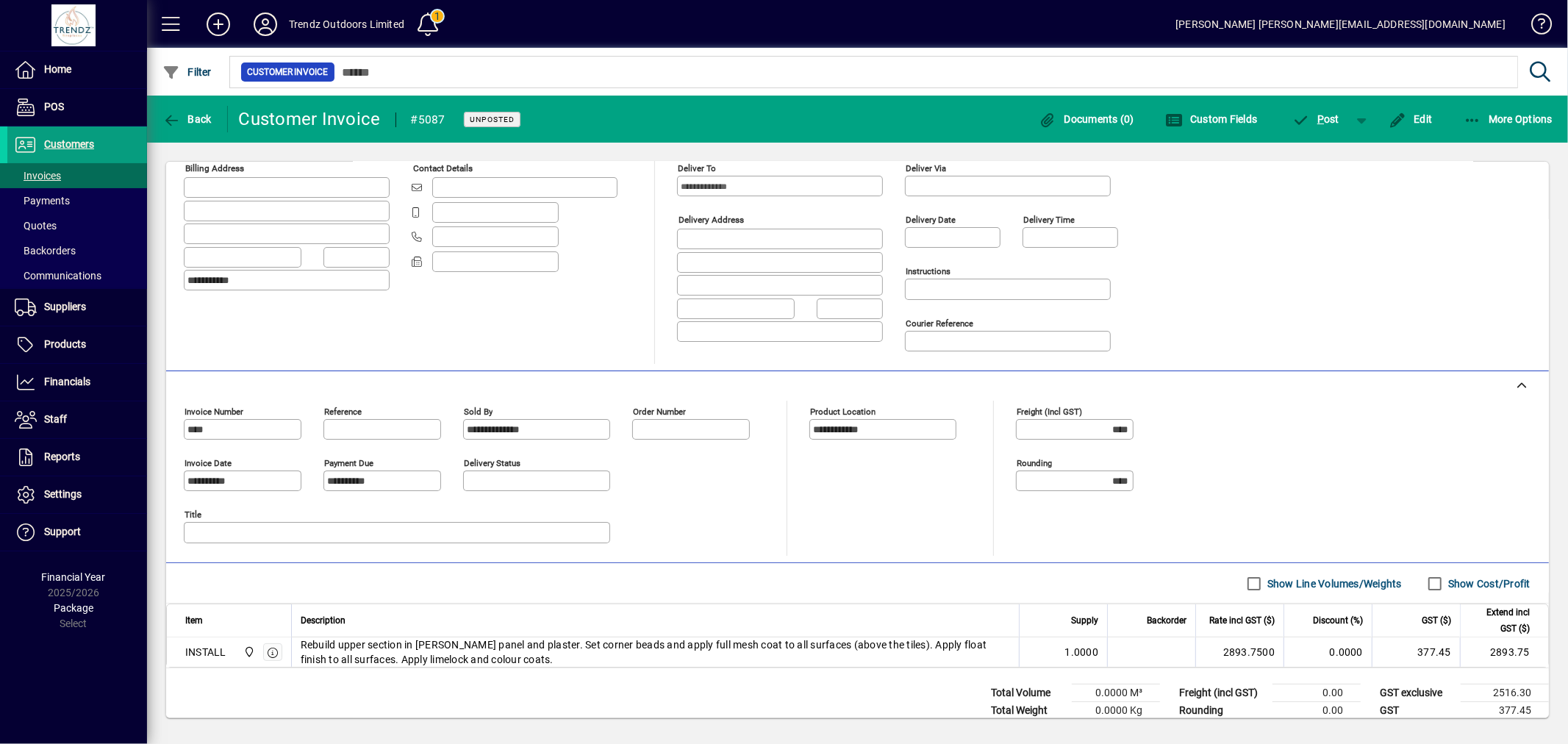
scroll to position [167, 0]
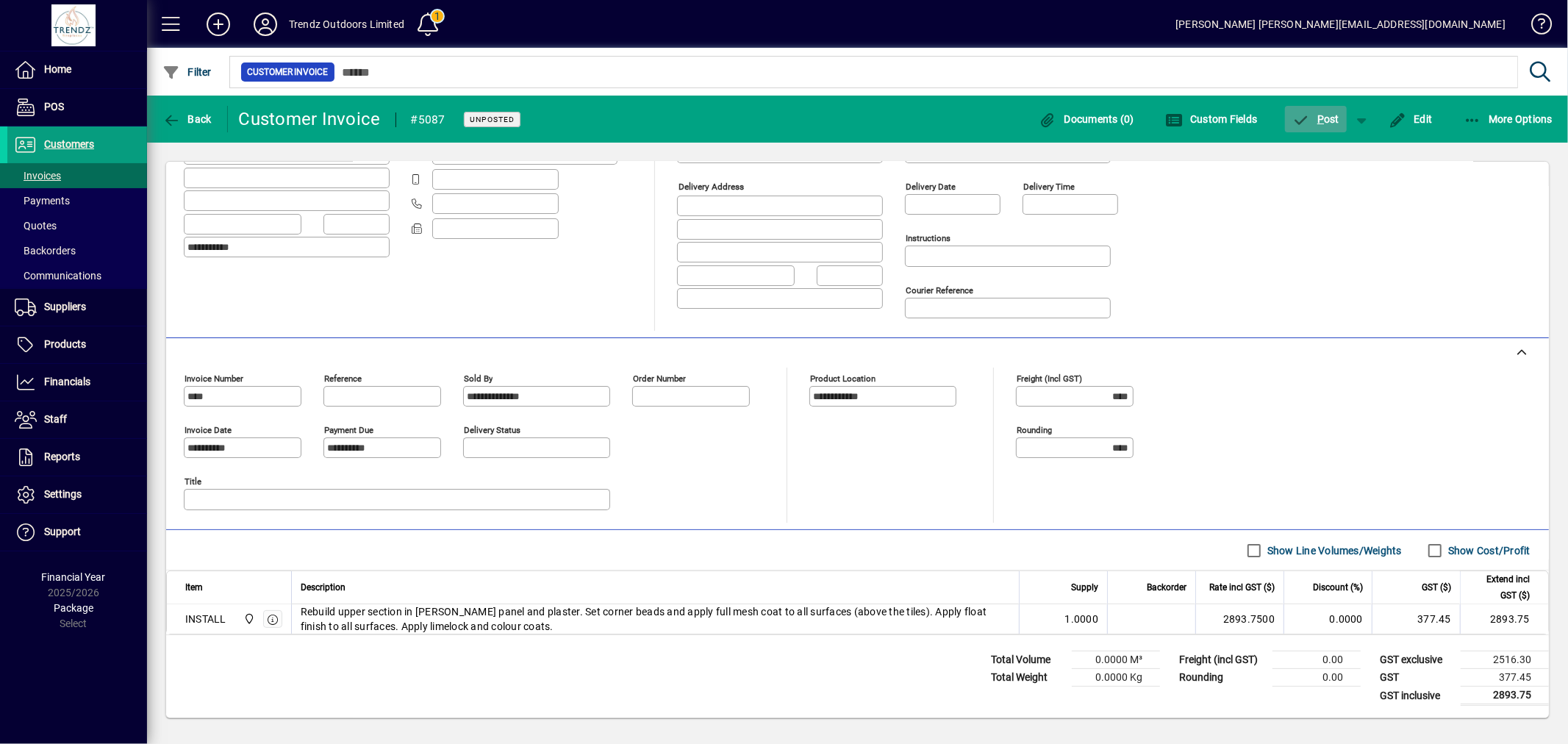
click at [1319, 116] on span "P" at bounding box center [1321, 119] width 6 height 12
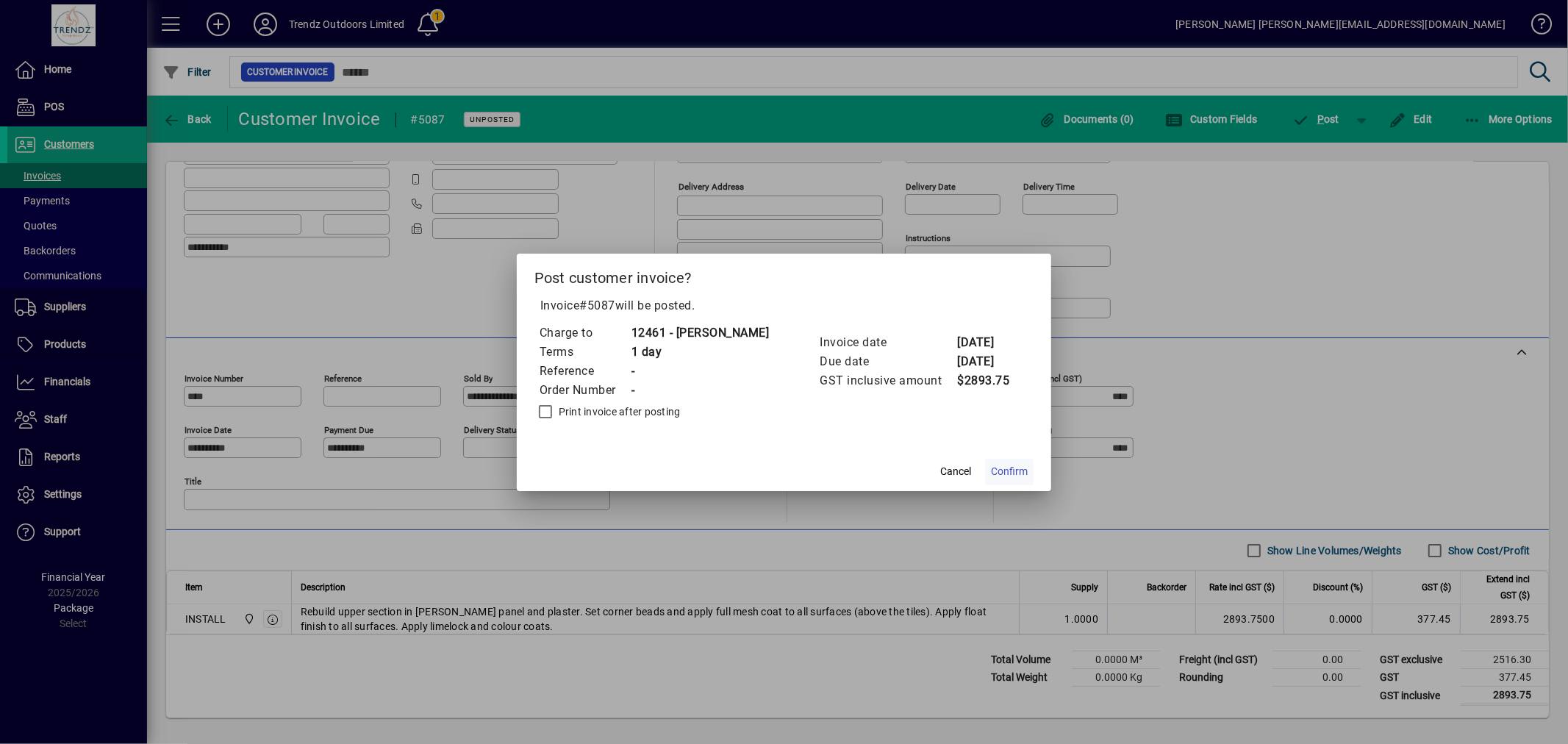
click at [1003, 471] on span "Confirm" at bounding box center [1009, 471] width 36 height 15
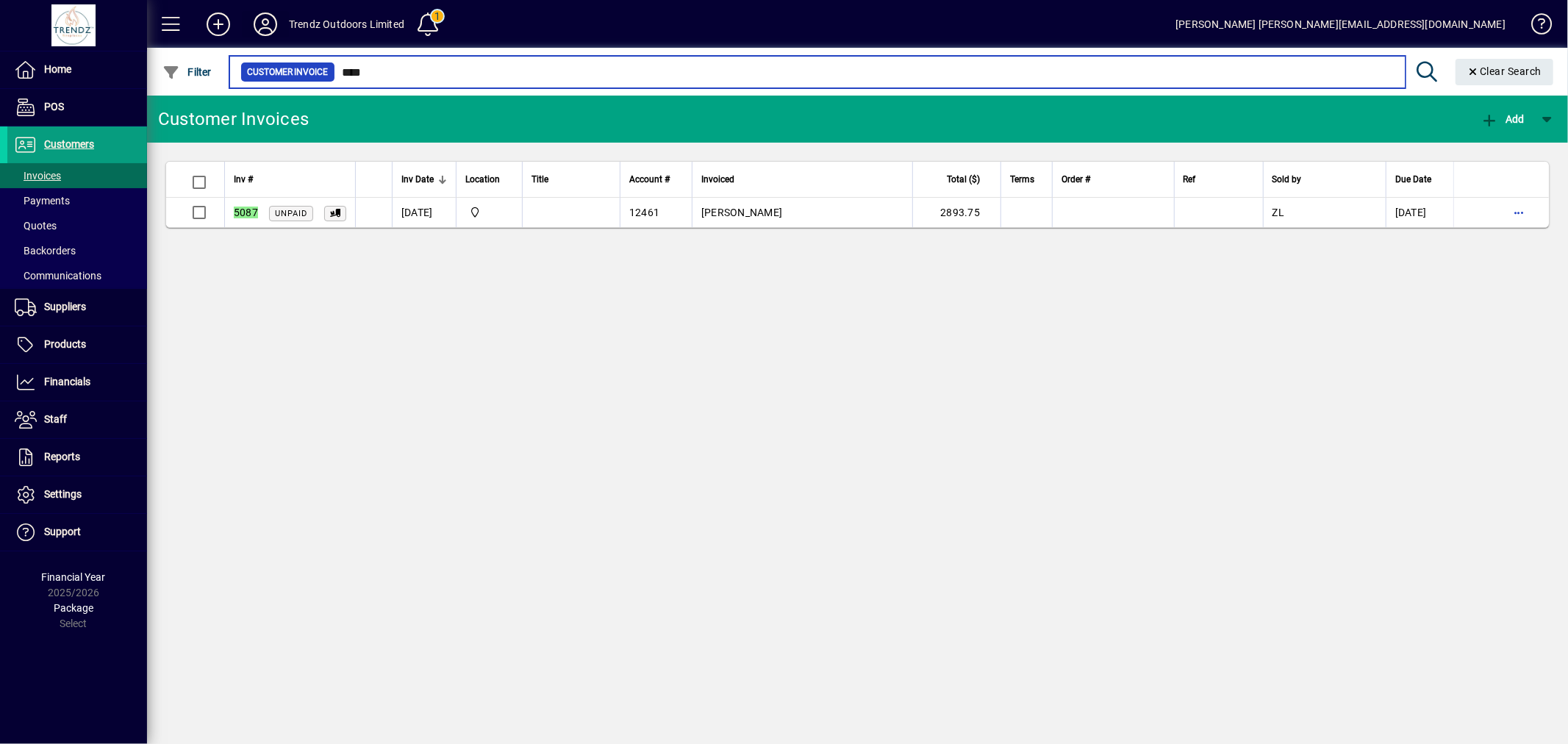
drag, startPoint x: 371, startPoint y: 82, endPoint x: 243, endPoint y: 30, distance: 138.2
click at [252, 54] on mat-form-field "Customer Invoice **** Clear Search" at bounding box center [894, 71] width 1334 height 48
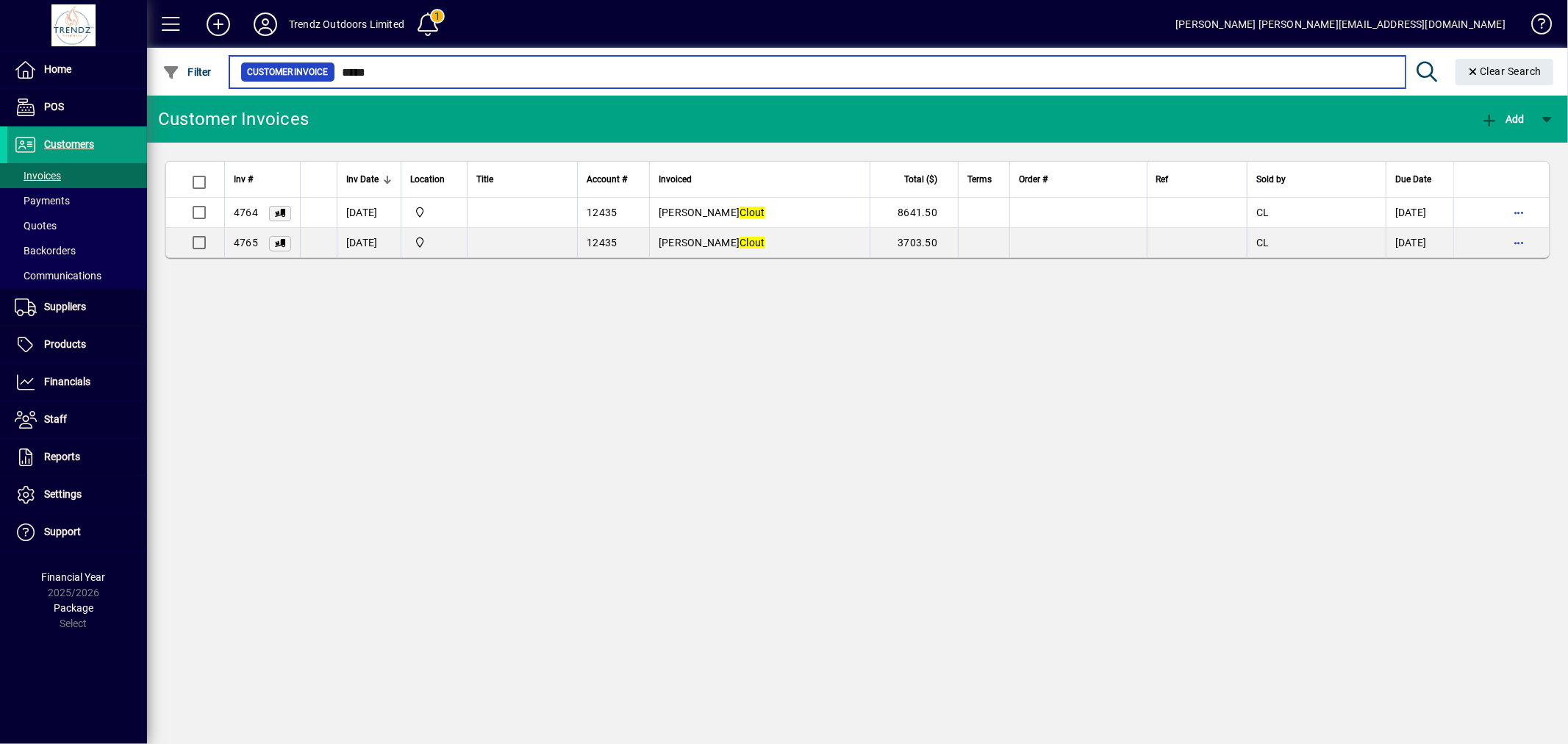
drag, startPoint x: 254, startPoint y: 49, endPoint x: 88, endPoint y: 49, distance: 166.0
click at [151, 48] on app-search-input "Filter Customer Invoice ***** Clear Search" at bounding box center [854, 71] width 1414 height 48
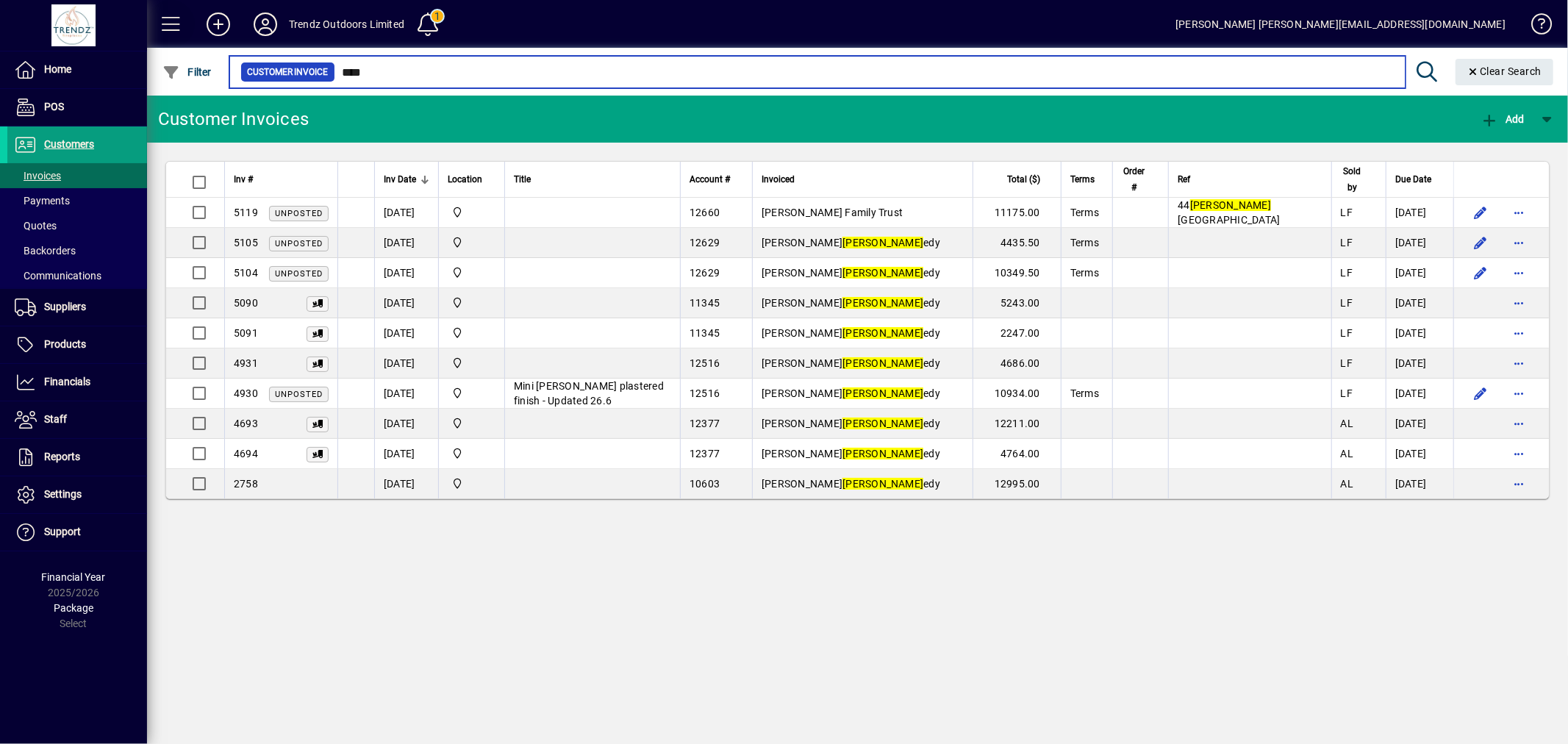
type input "****"
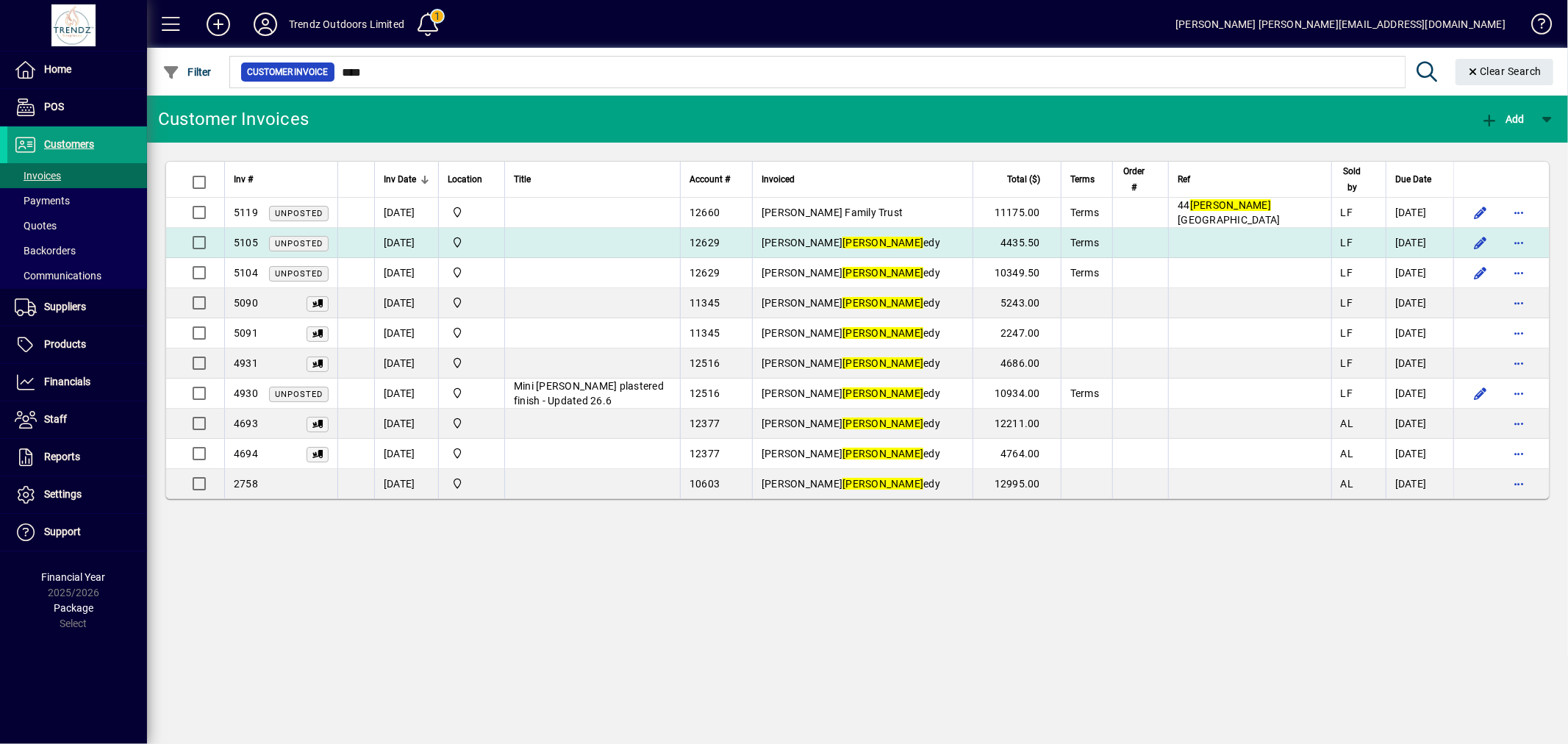
click at [972, 239] on td "Chris Kenn edy" at bounding box center [862, 243] width 221 height 30
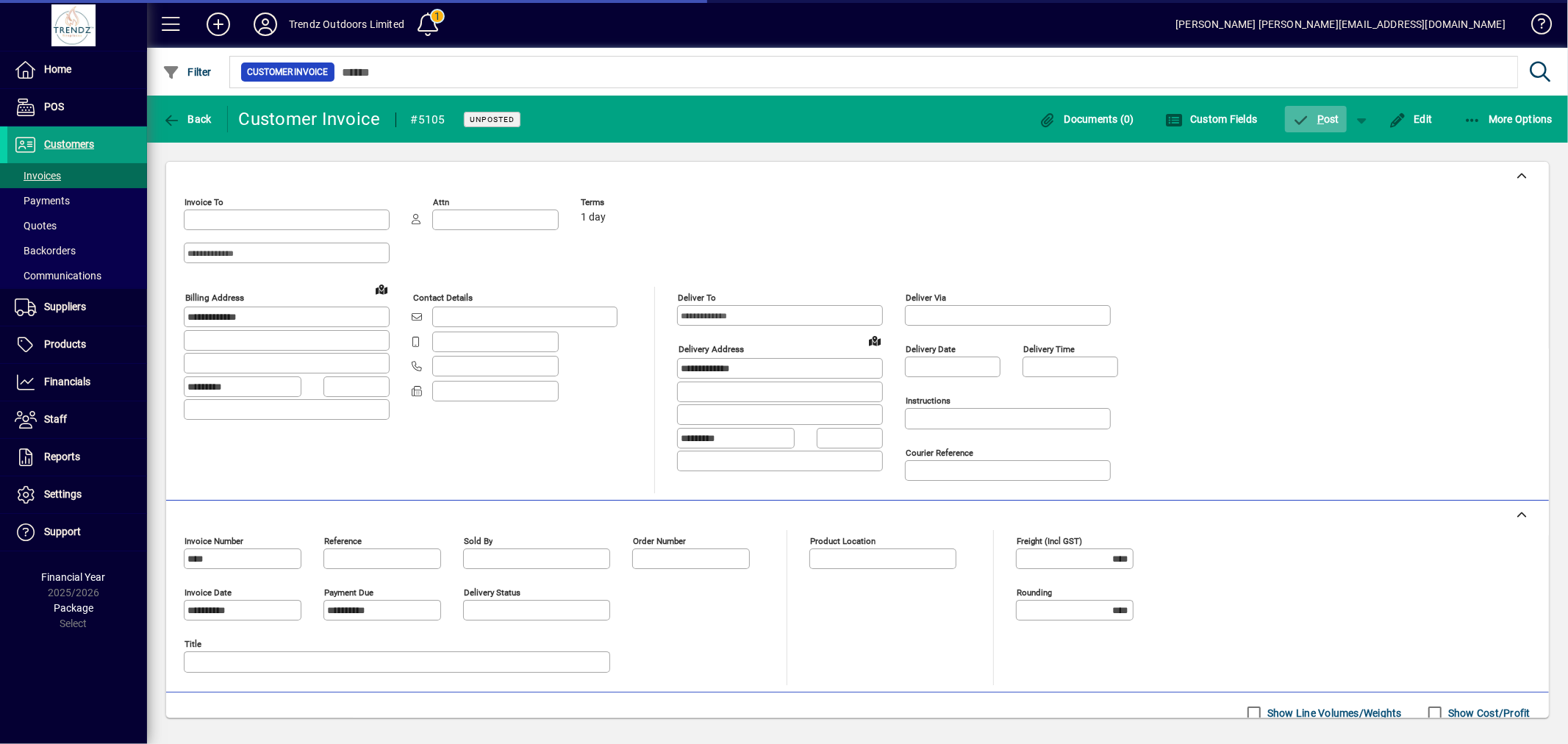
type input "**********"
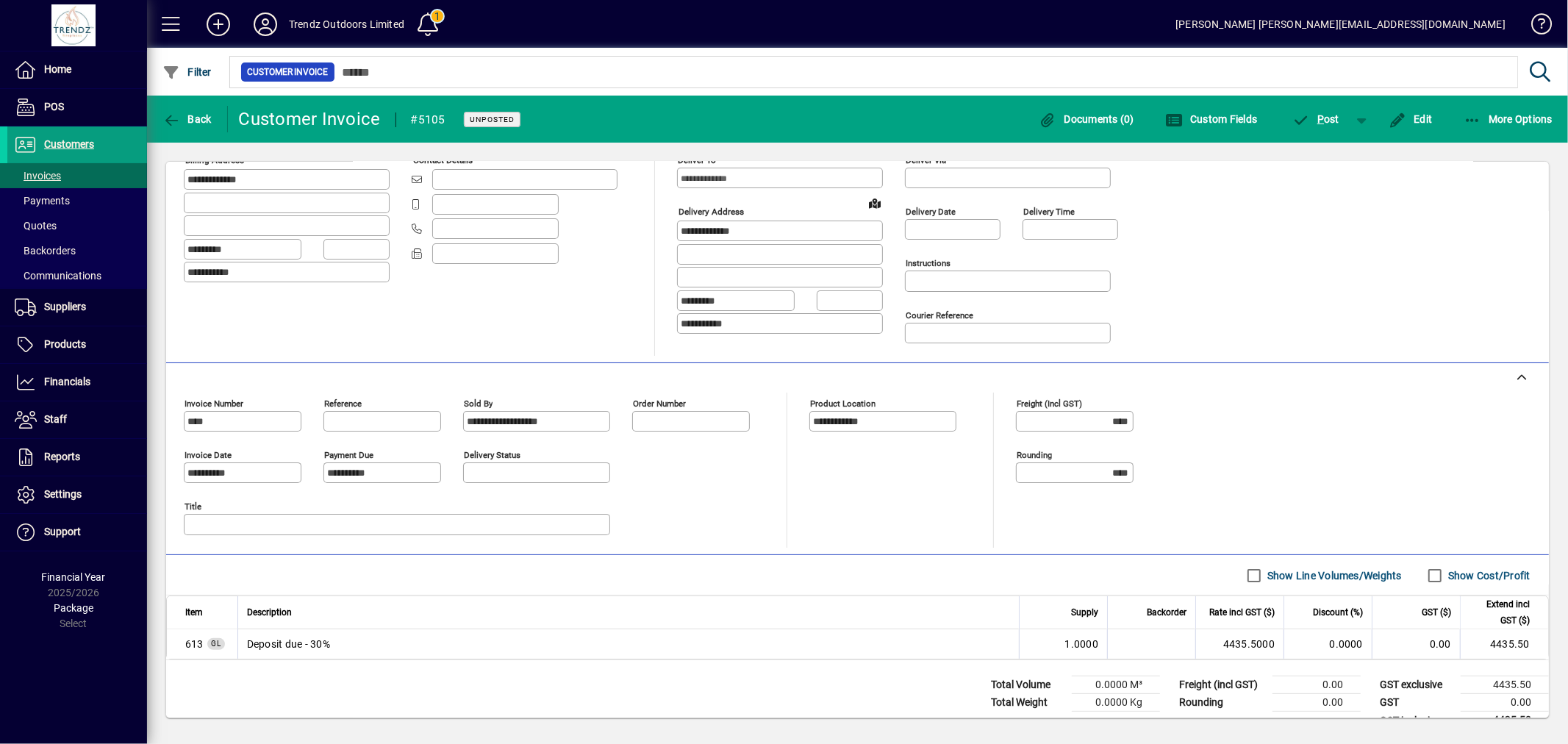
scroll to position [167, 0]
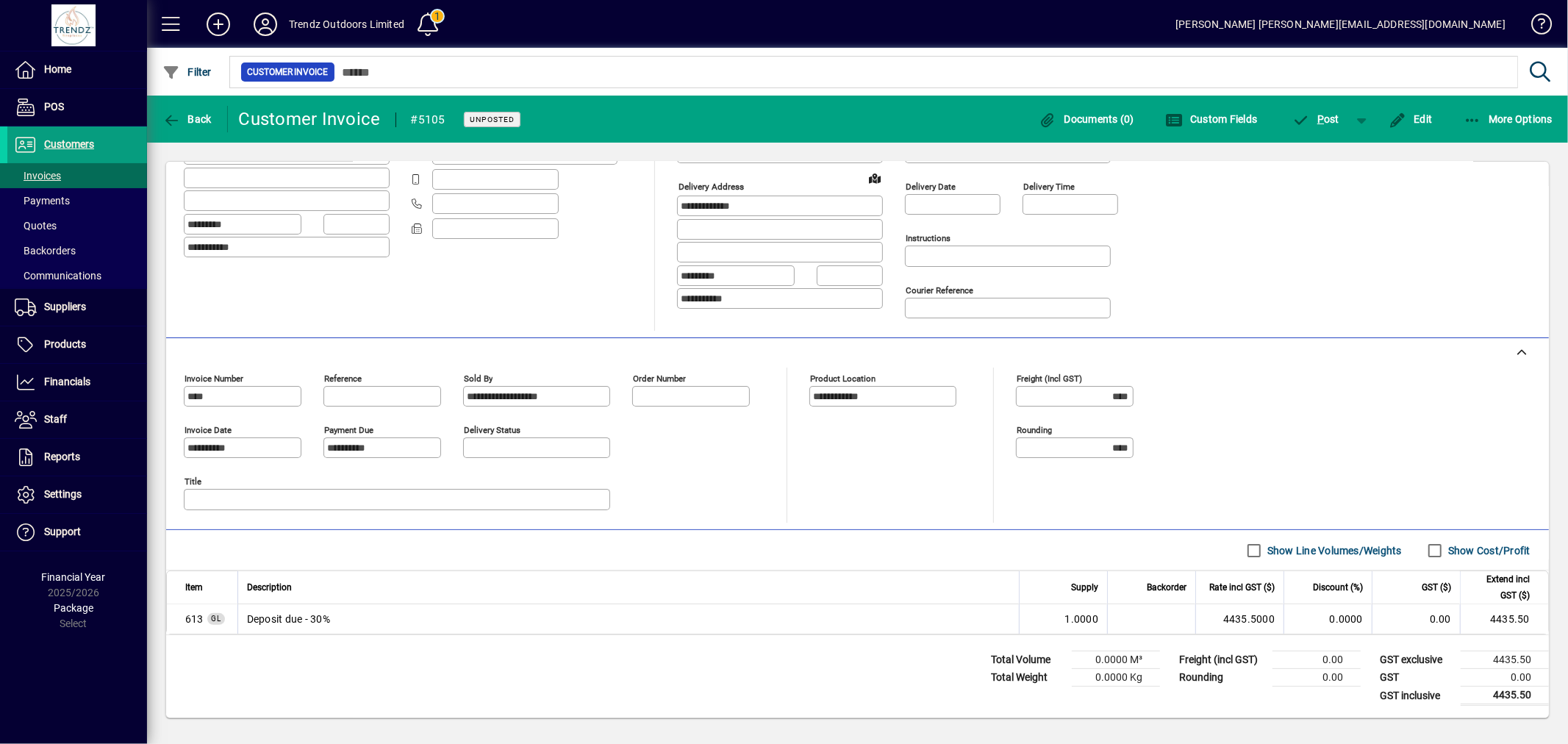
click at [1275, 120] on div "P ost" at bounding box center [1316, 119] width 86 height 27
click at [1304, 118] on icon "button" at bounding box center [1301, 120] width 19 height 15
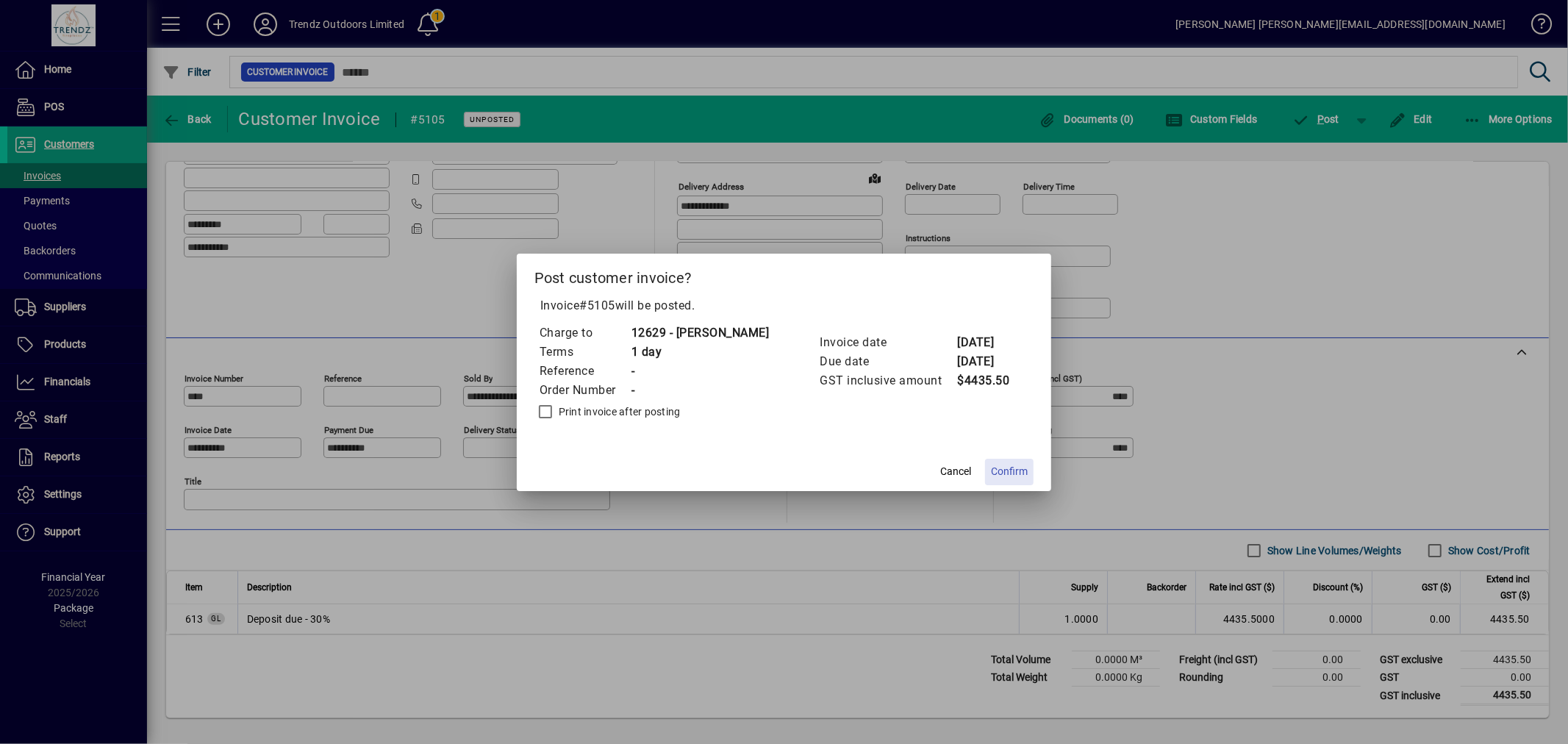
click at [1020, 467] on span "Confirm" at bounding box center [1009, 471] width 36 height 15
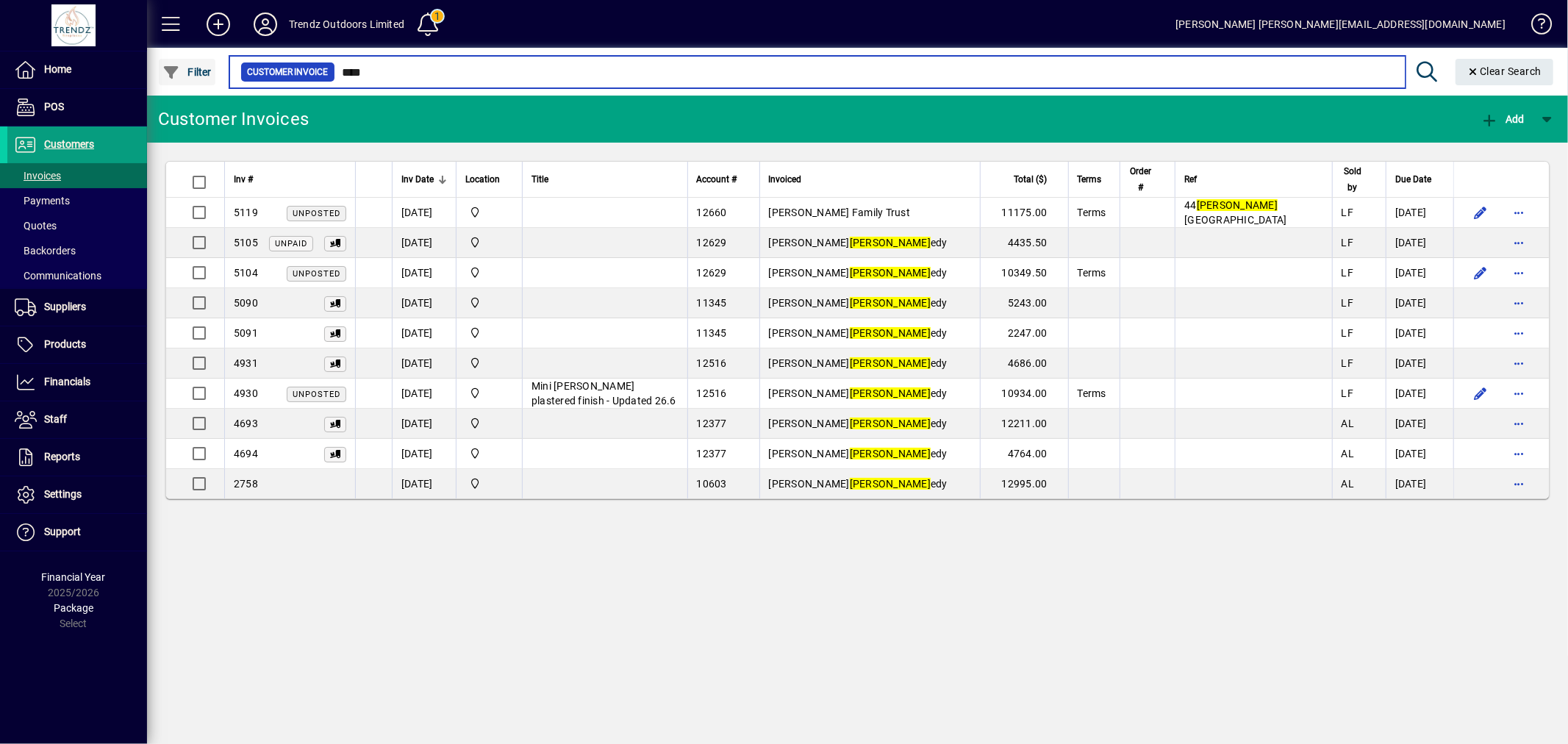
drag, startPoint x: 357, startPoint y: 69, endPoint x: 185, endPoint y: 61, distance: 172.2
click at [192, 69] on app-search-input "Filter Customer Invoice **** Clear Search" at bounding box center [854, 71] width 1414 height 48
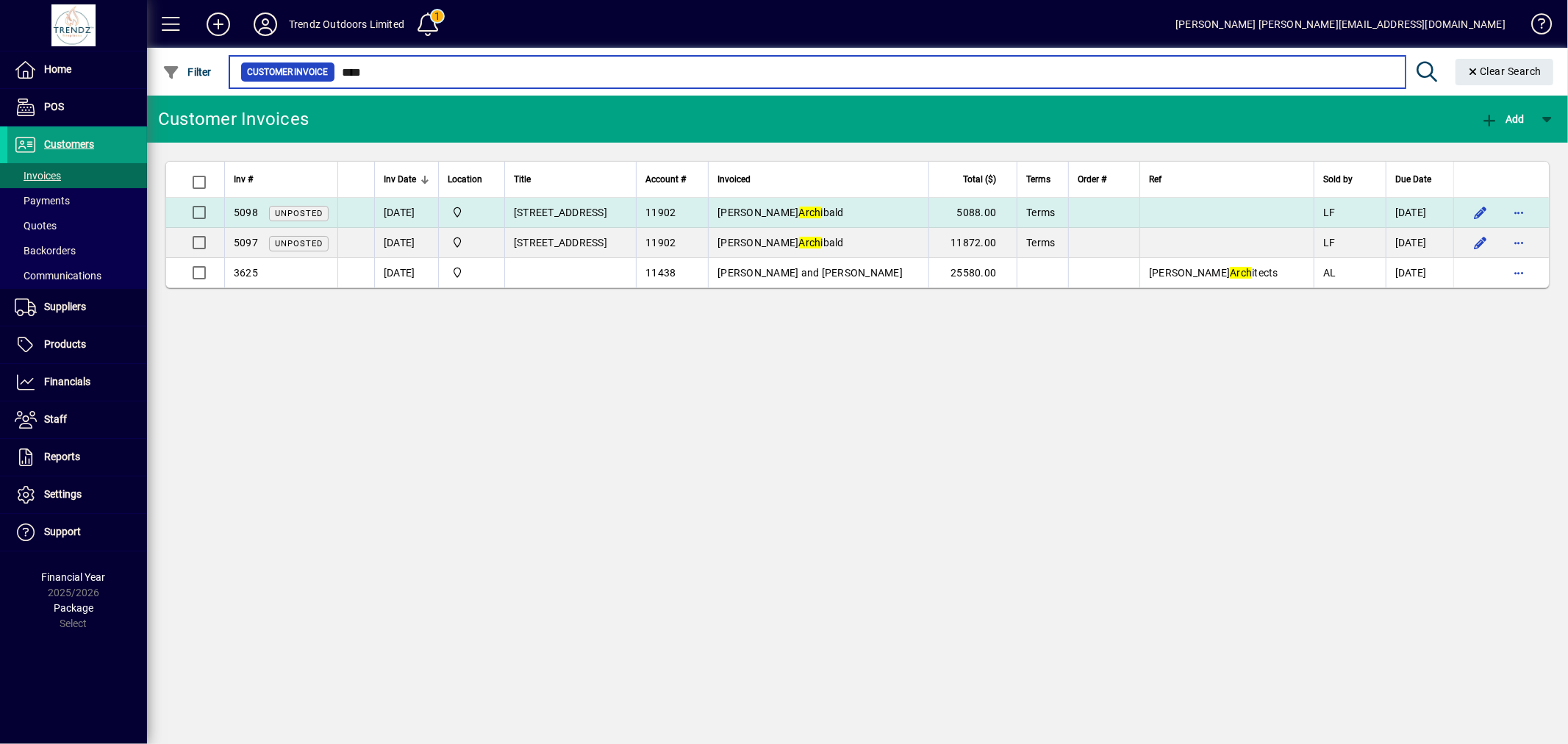
type input "****"
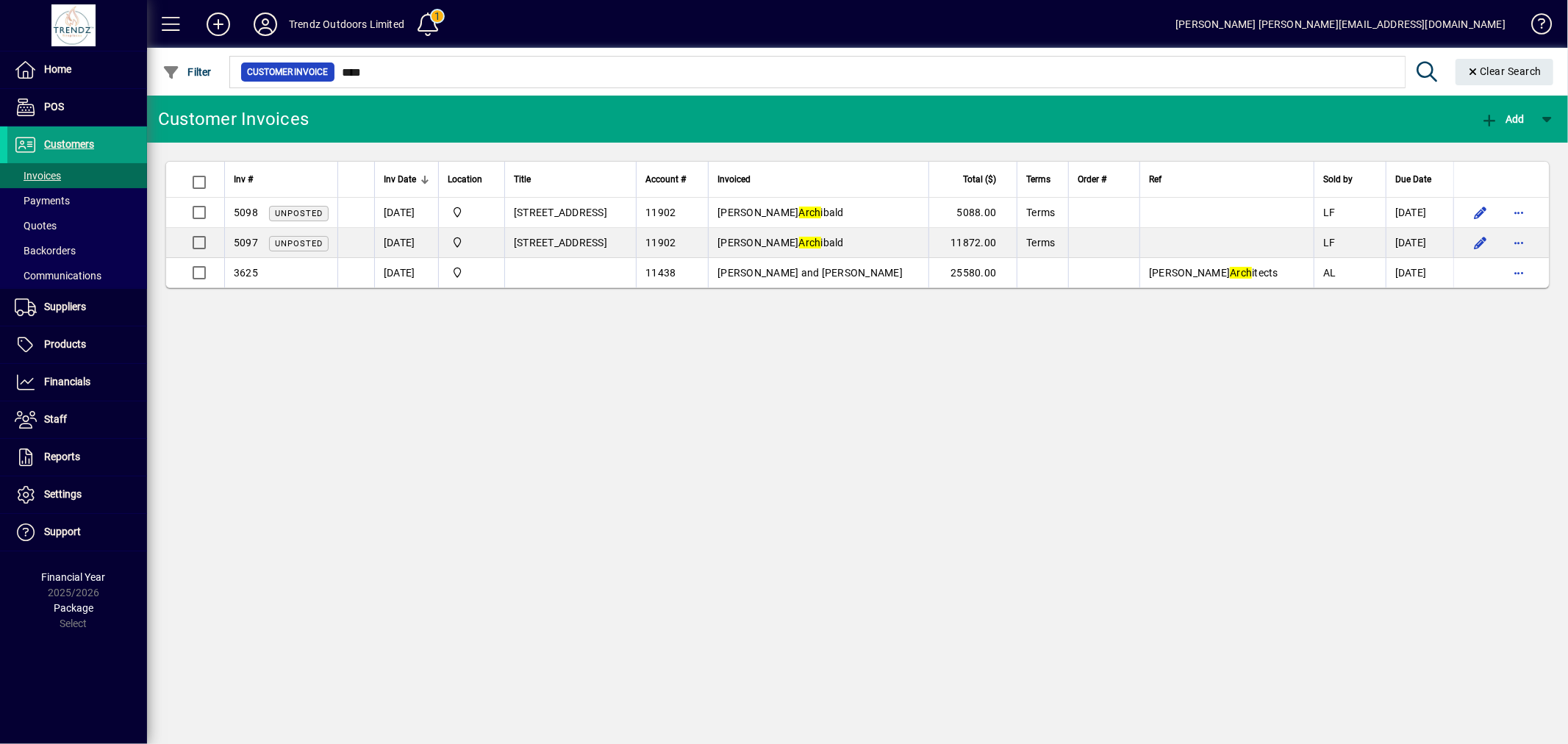
drag, startPoint x: 938, startPoint y: 215, endPoint x: 746, endPoint y: 173, distance: 196.5
click at [929, 215] on td "Mel Arch ibald" at bounding box center [818, 213] width 221 height 30
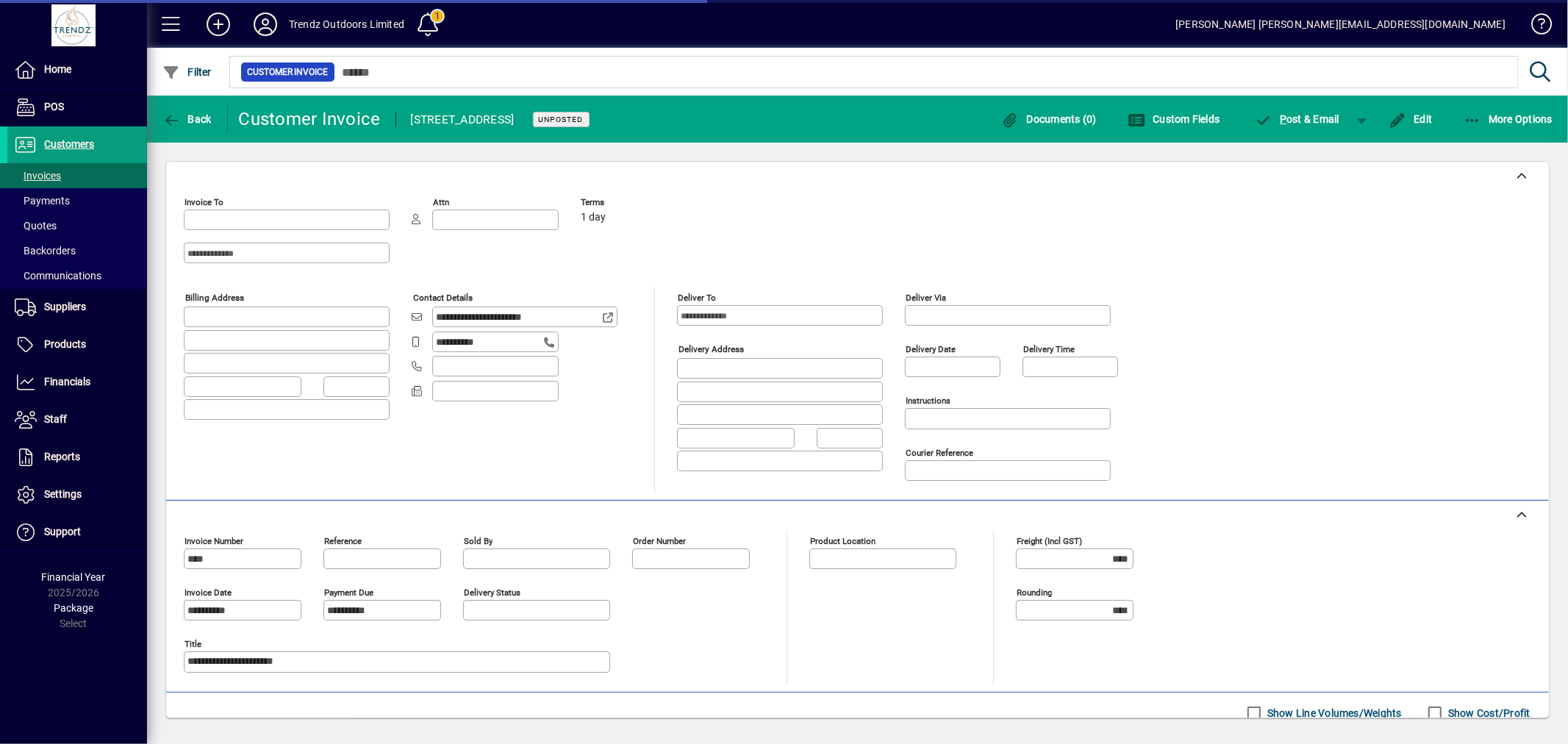
type input "**********"
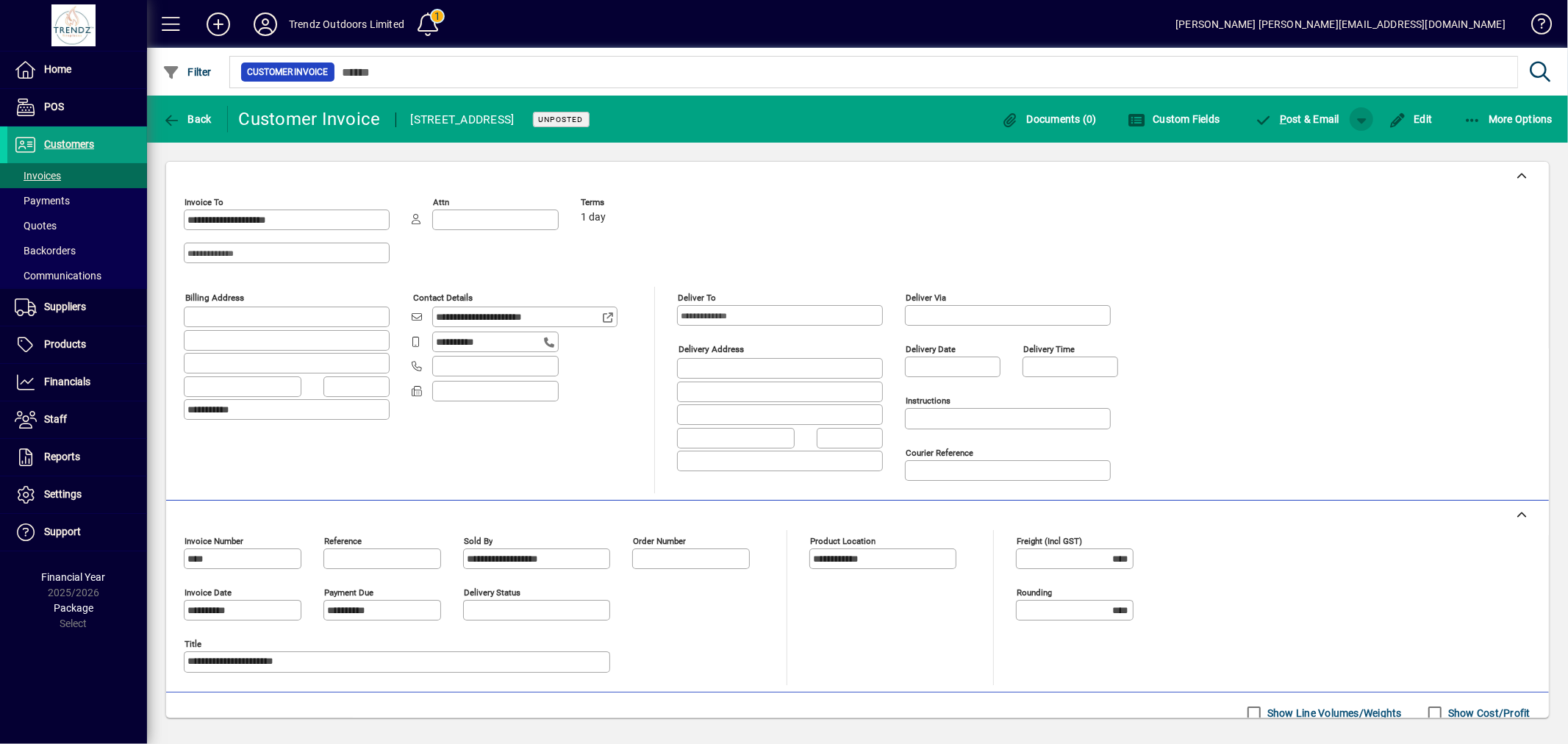
drag, startPoint x: 1365, startPoint y: 112, endPoint x: 1352, endPoint y: 121, distance: 15.8
click at [1364, 113] on span "button" at bounding box center [1362, 120] width 36 height 36
click at [1302, 141] on span "button" at bounding box center [1325, 150] width 76 height 36
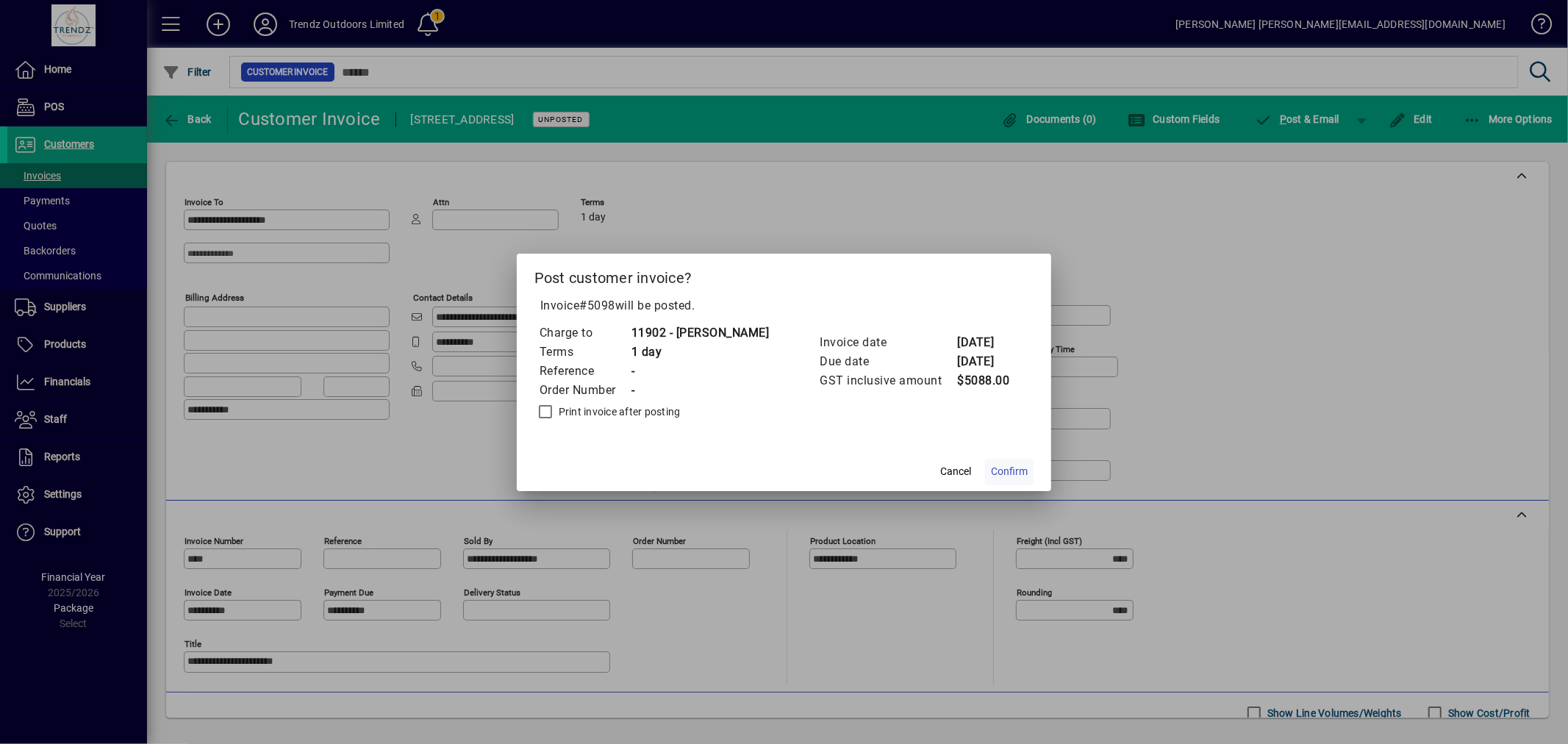
click at [1003, 459] on span at bounding box center [1010, 472] width 48 height 36
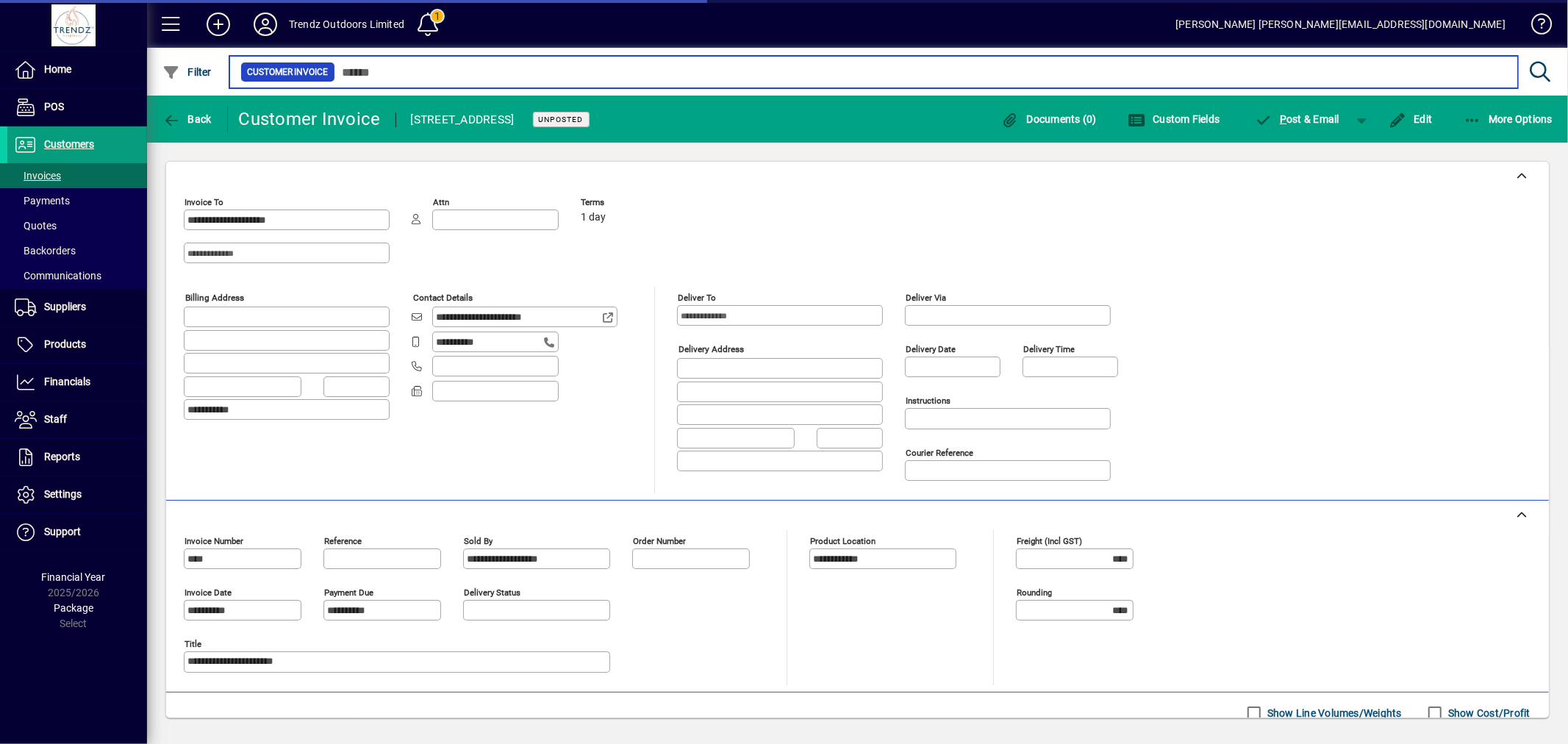
type input "****"
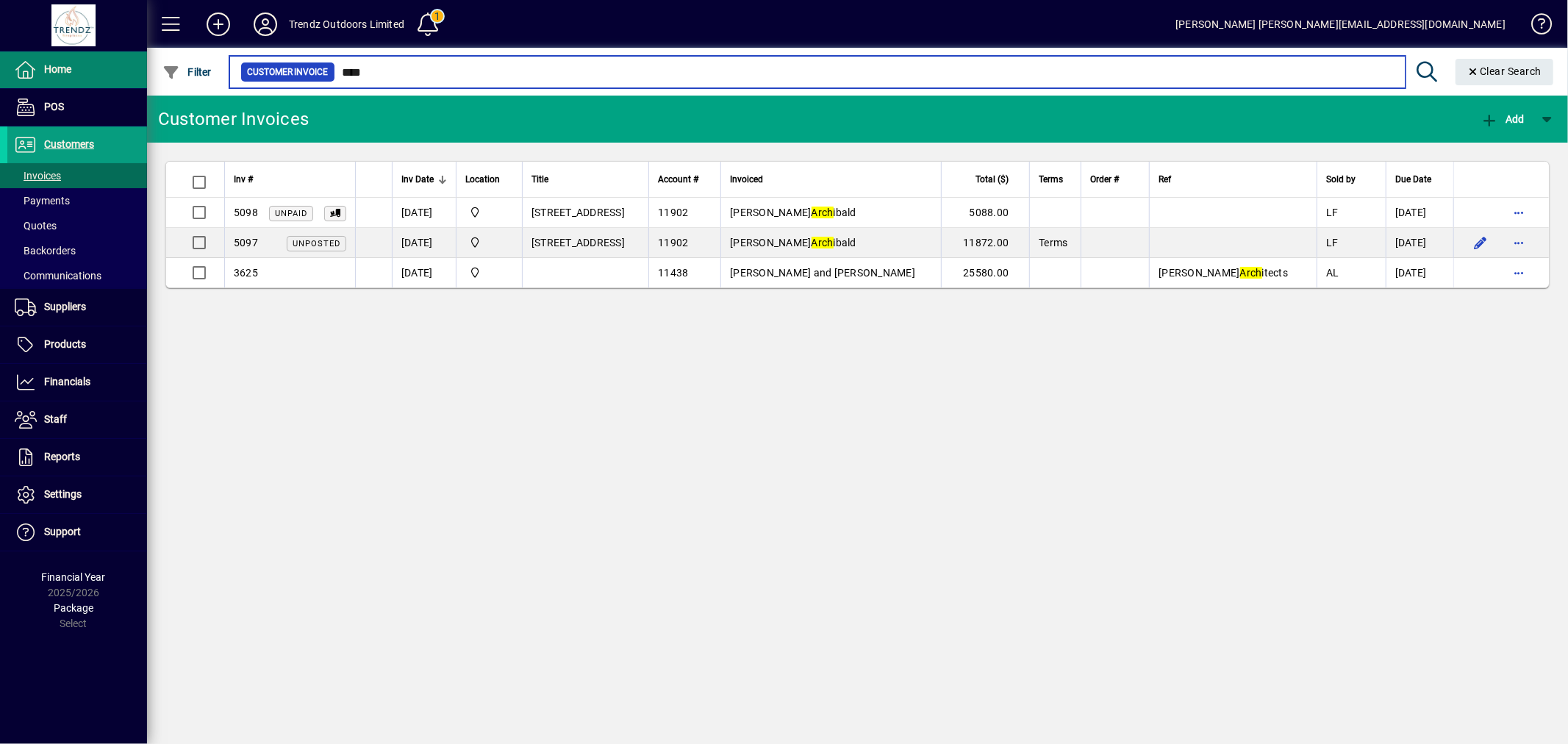
drag, startPoint x: 394, startPoint y: 71, endPoint x: 4, endPoint y: 55, distance: 390.3
click at [121, 52] on mat-drawer-container "Home POS Customers Invoices Payments Quotes Backorders Communications Suppliers…" at bounding box center [784, 372] width 1568 height 744
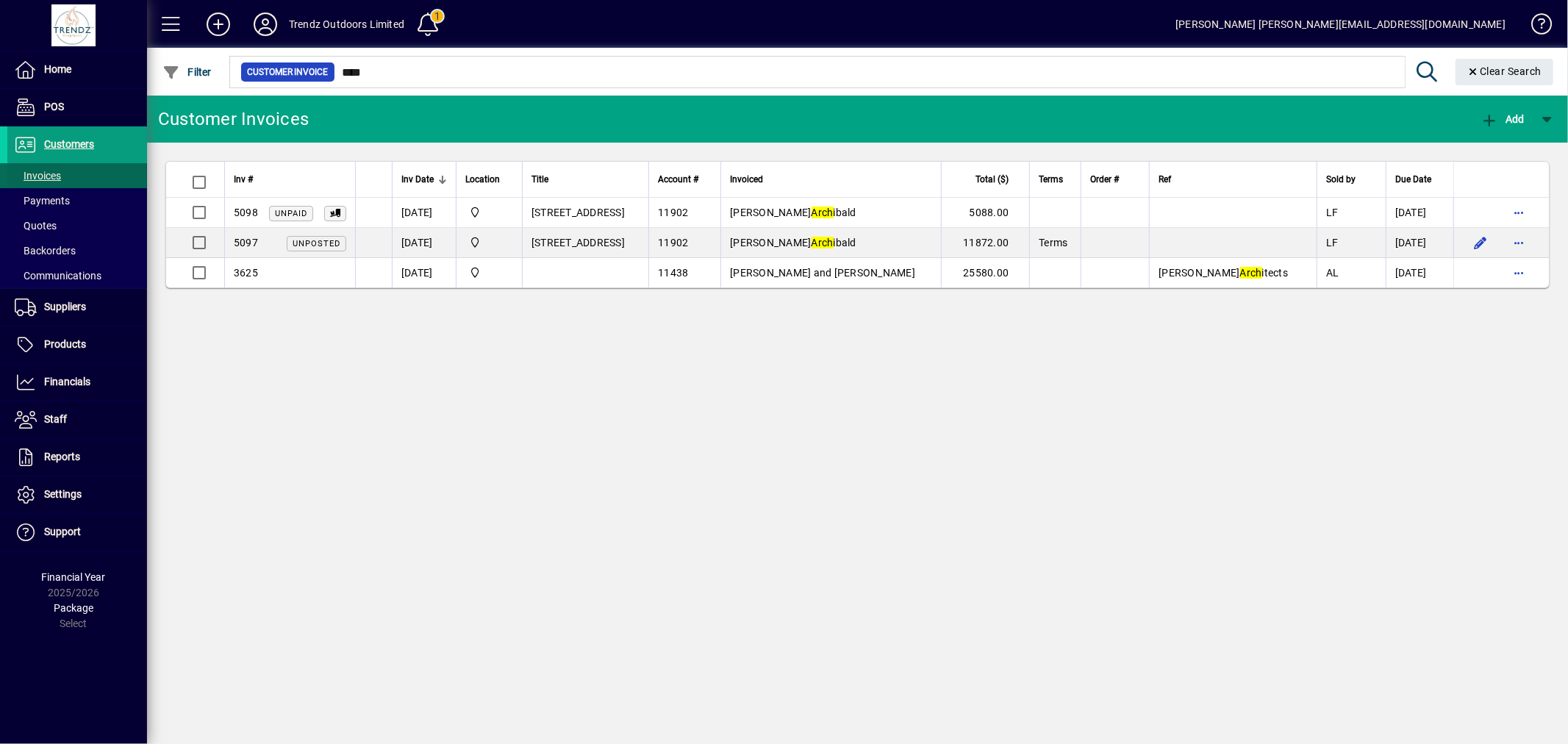
click at [38, 173] on span "Invoices" at bounding box center [37, 175] width 46 height 12
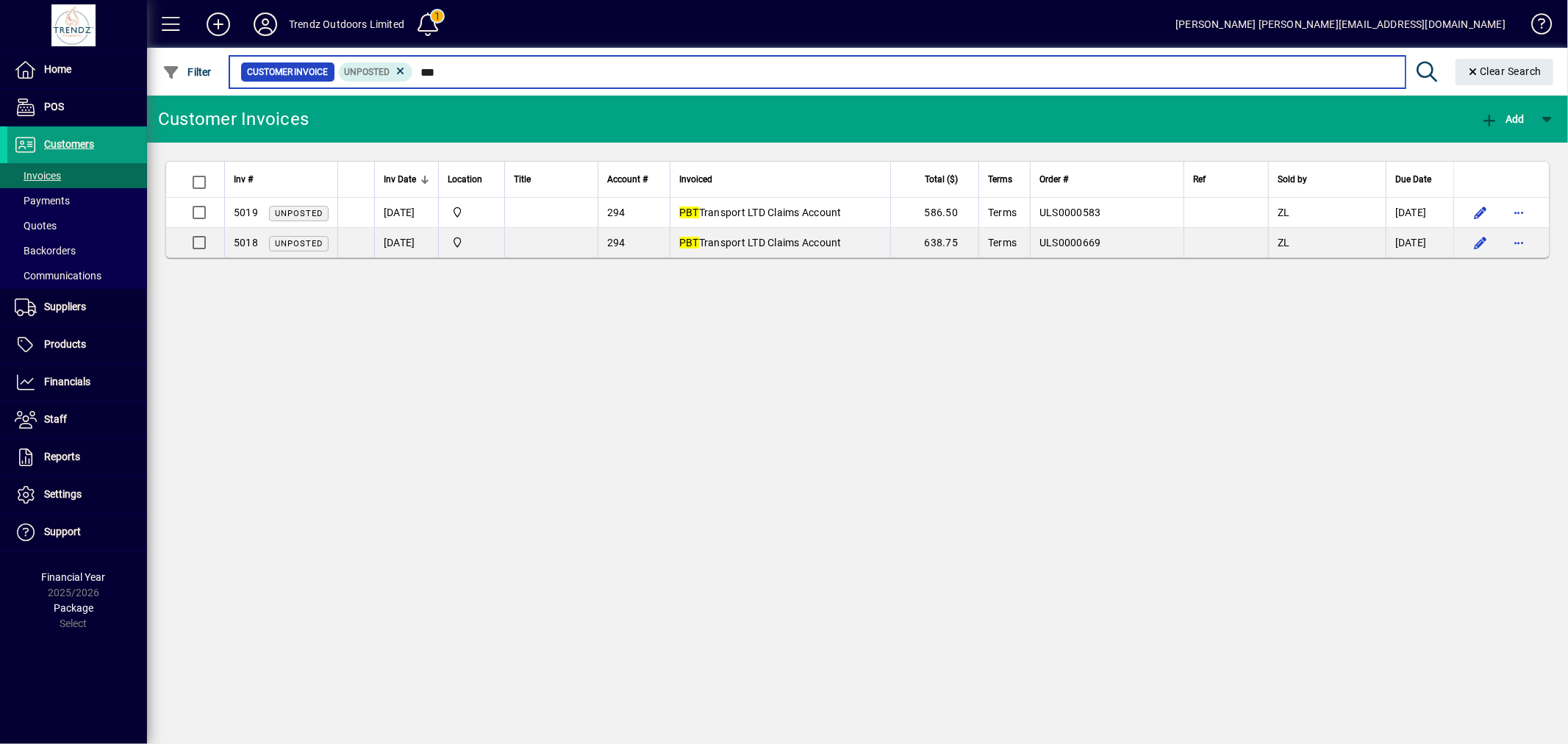
type input "***"
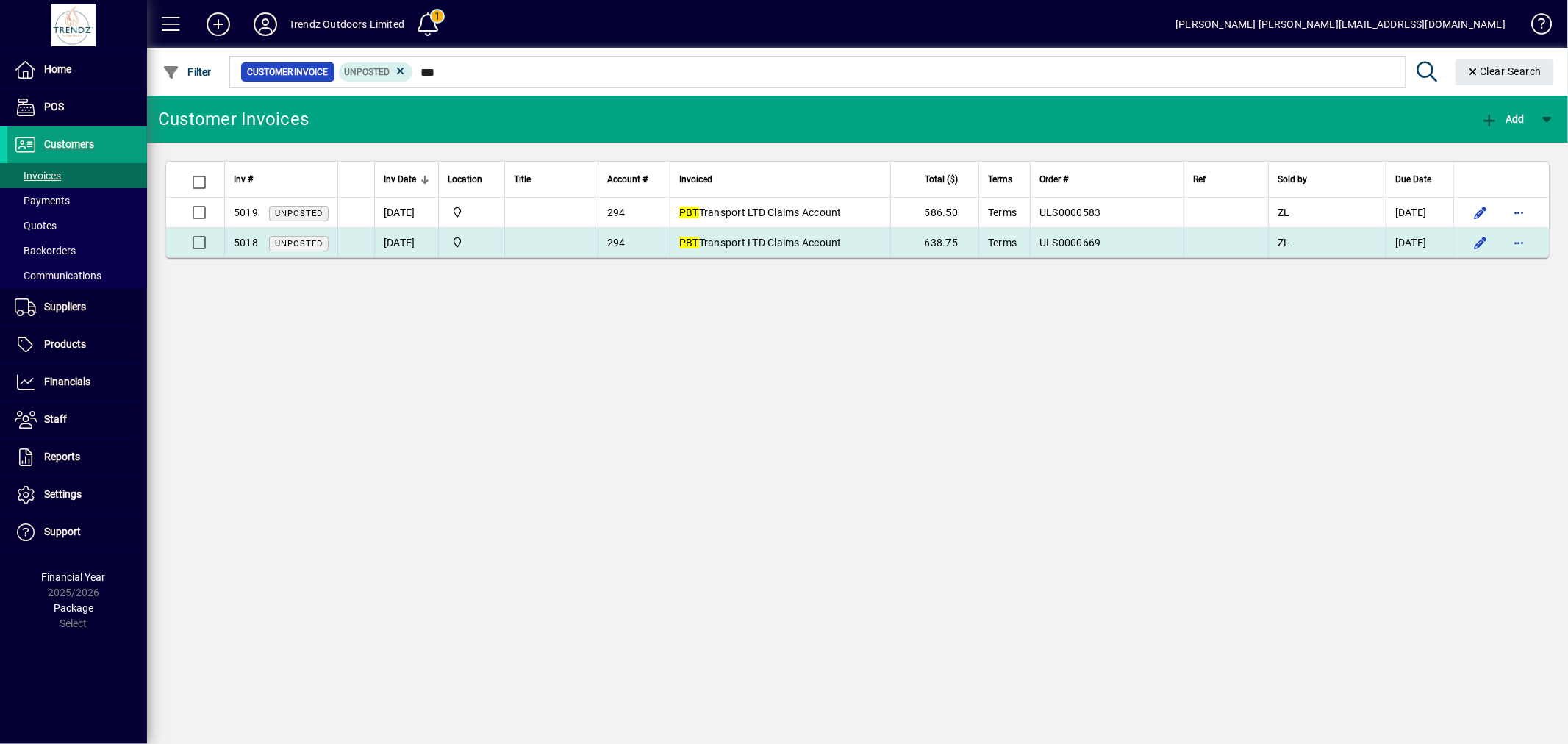
click at [1016, 240] on span "Terms" at bounding box center [1001, 243] width 28 height 12
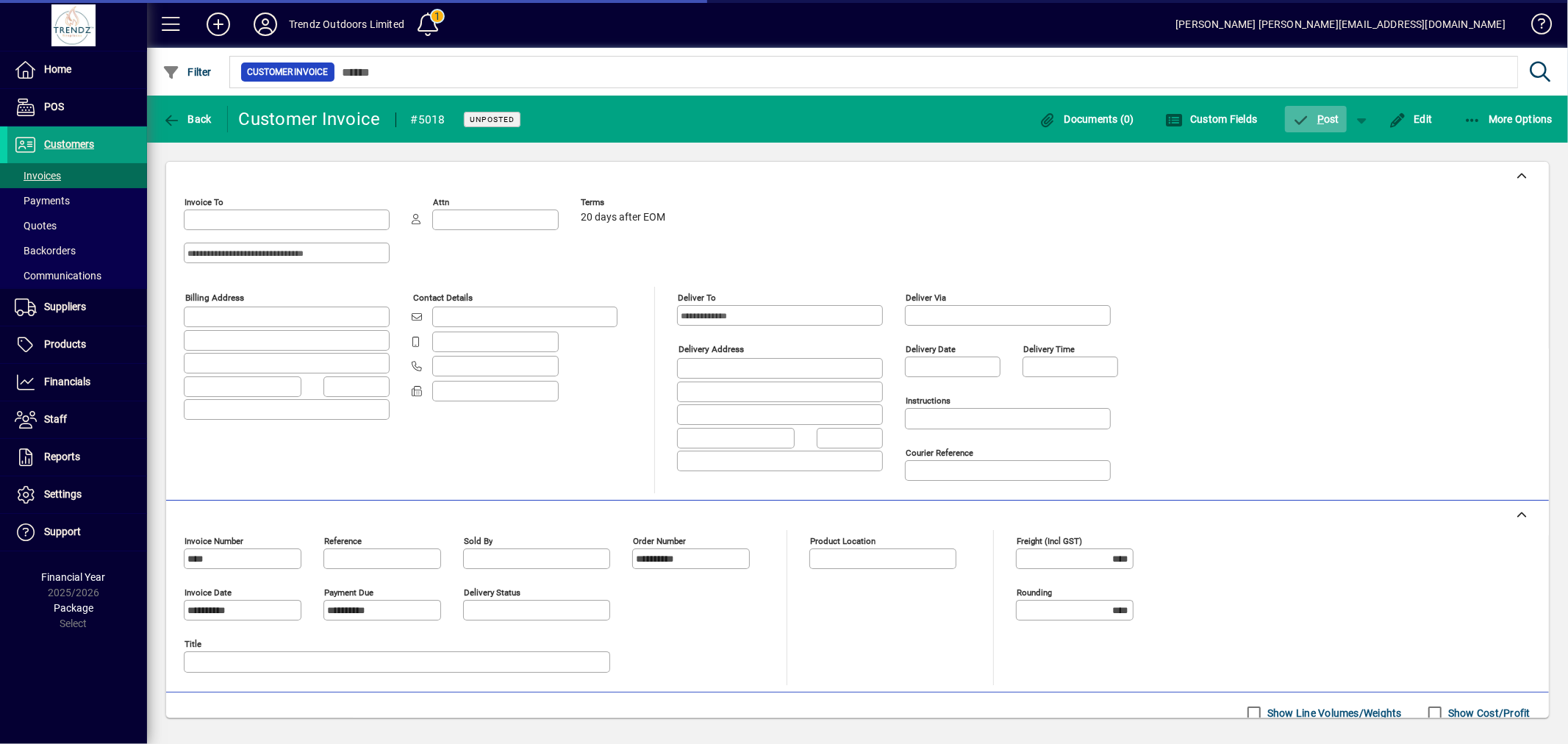
type input "**********"
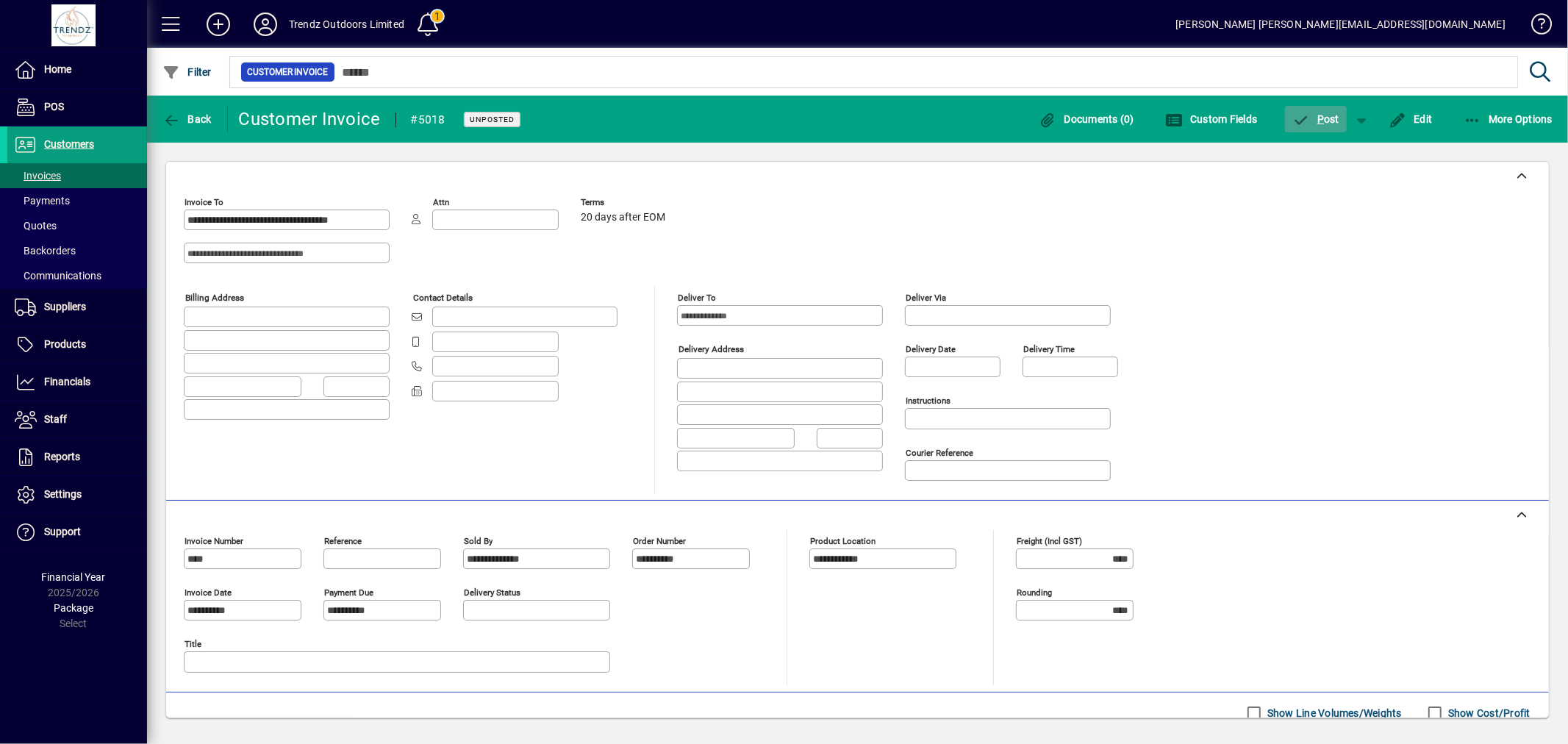
click at [1328, 113] on span "P ost" at bounding box center [1316, 119] width 48 height 12
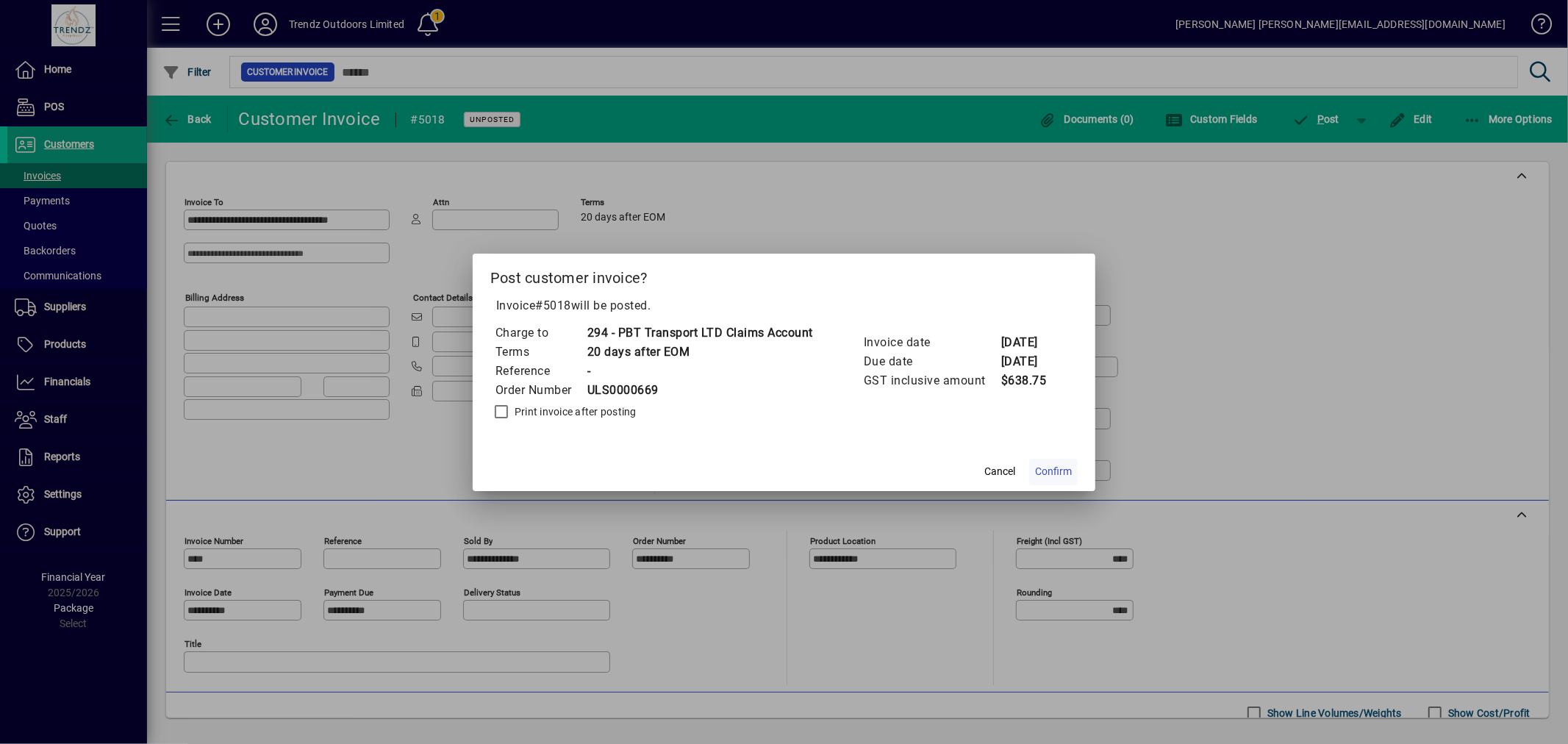
click at [1049, 463] on span at bounding box center [1053, 472] width 48 height 36
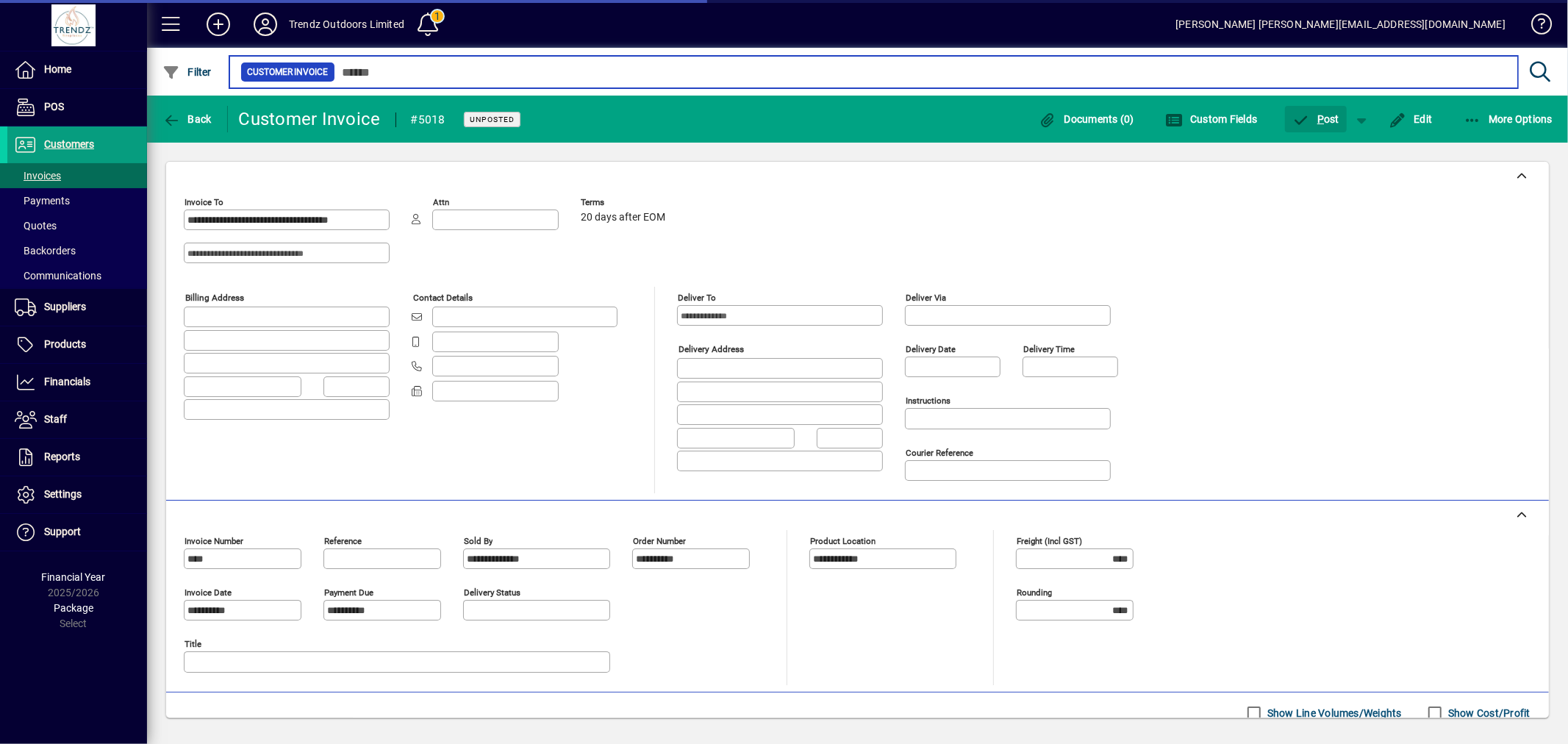
type input "***"
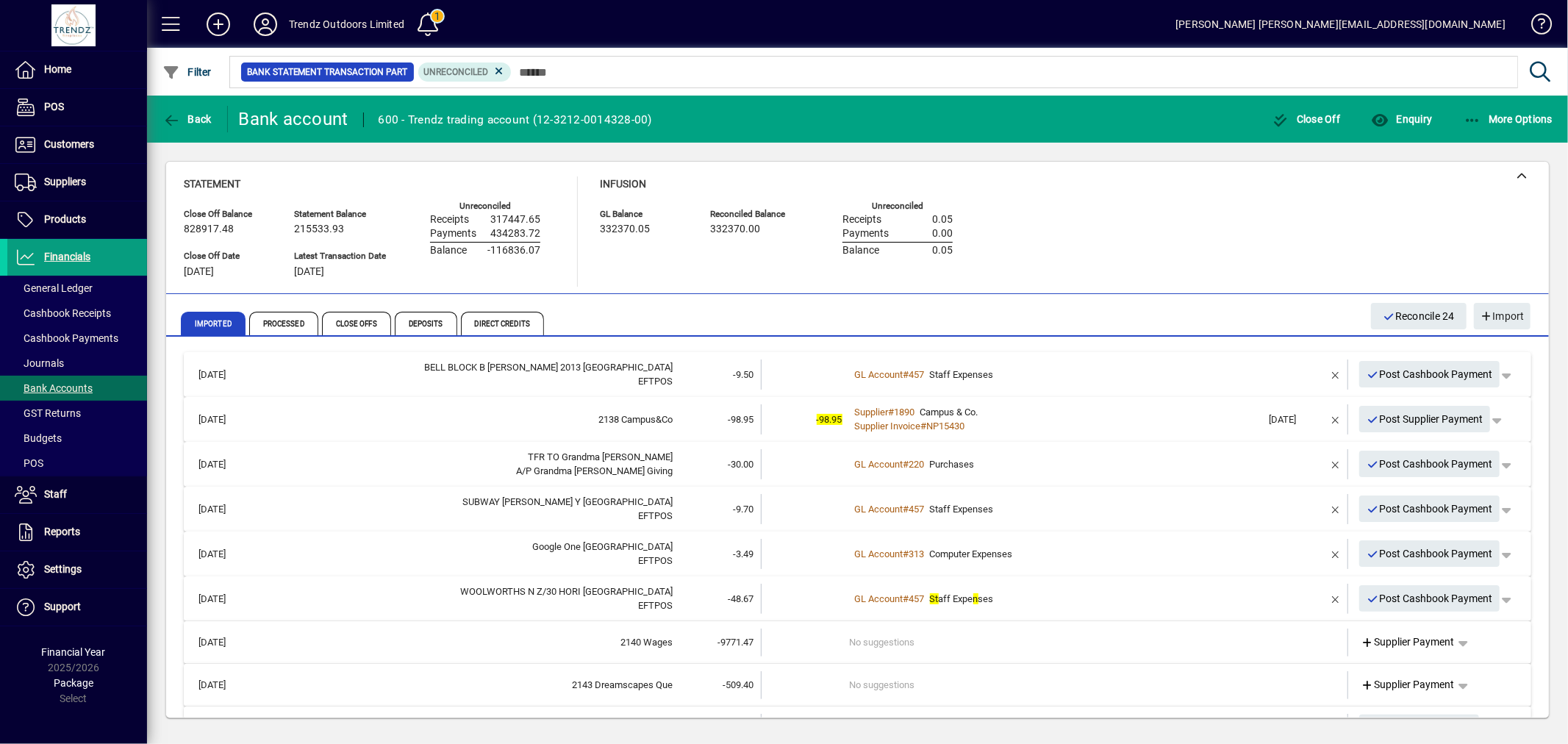
scroll to position [1037, 0]
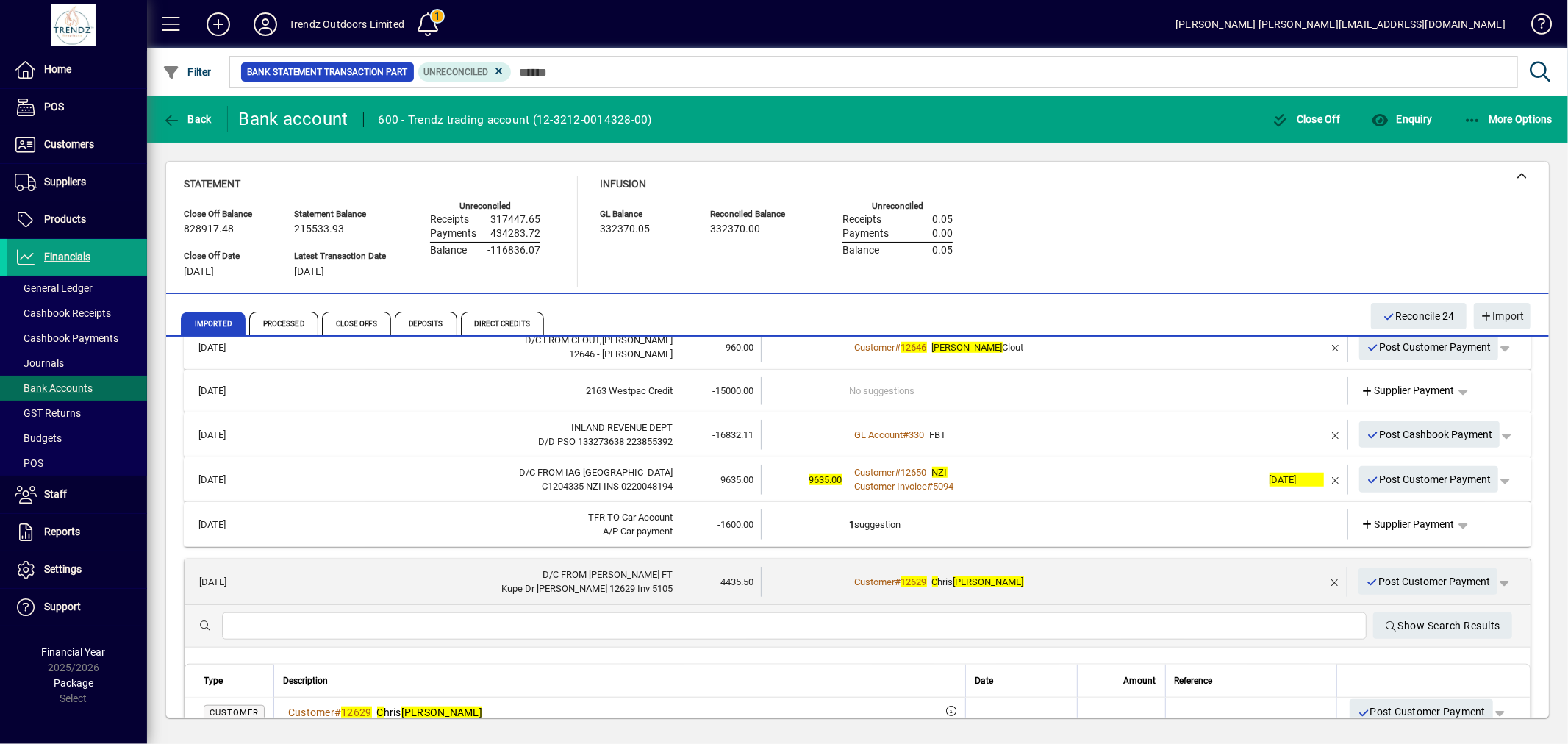
click at [1136, 569] on td "Customer # 12629 C hris [PERSON_NAME]" at bounding box center [1055, 581] width 411 height 30
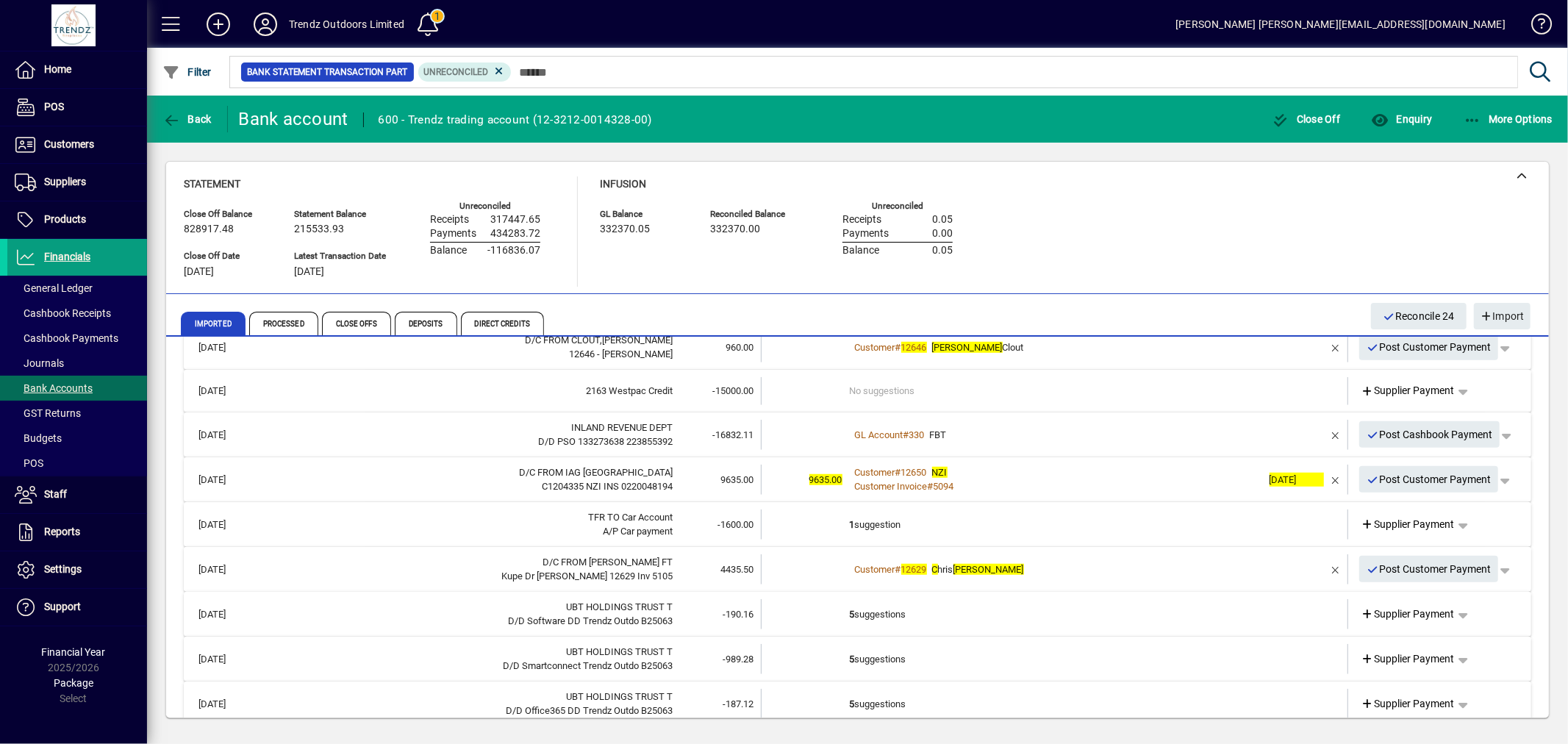
click at [1132, 563] on div "Customer # 12629 C hris [PERSON_NAME]" at bounding box center [1056, 570] width 412 height 15
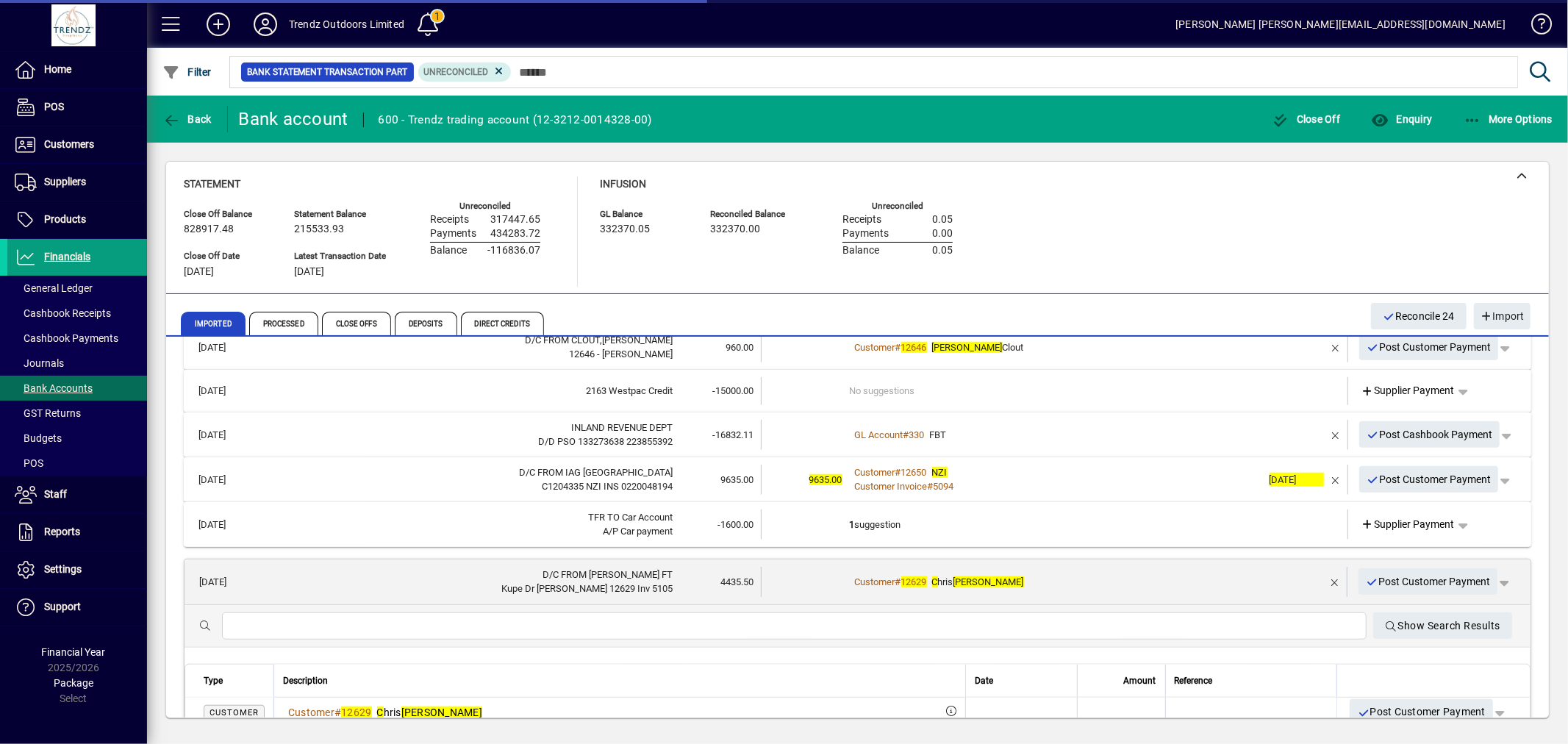
scroll to position [1309, 0]
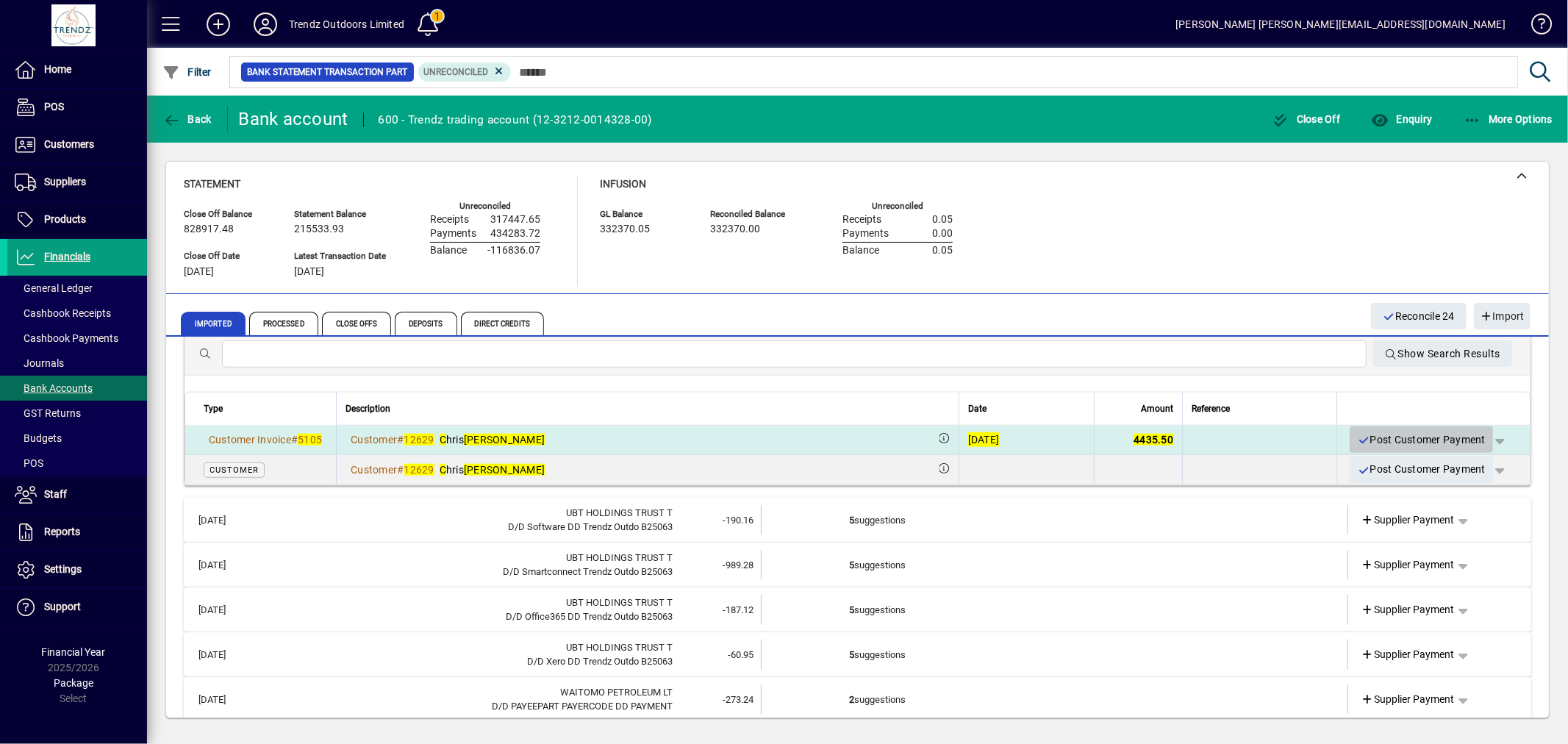
click at [1359, 429] on span "Post Customer Payment" at bounding box center [1421, 440] width 129 height 24
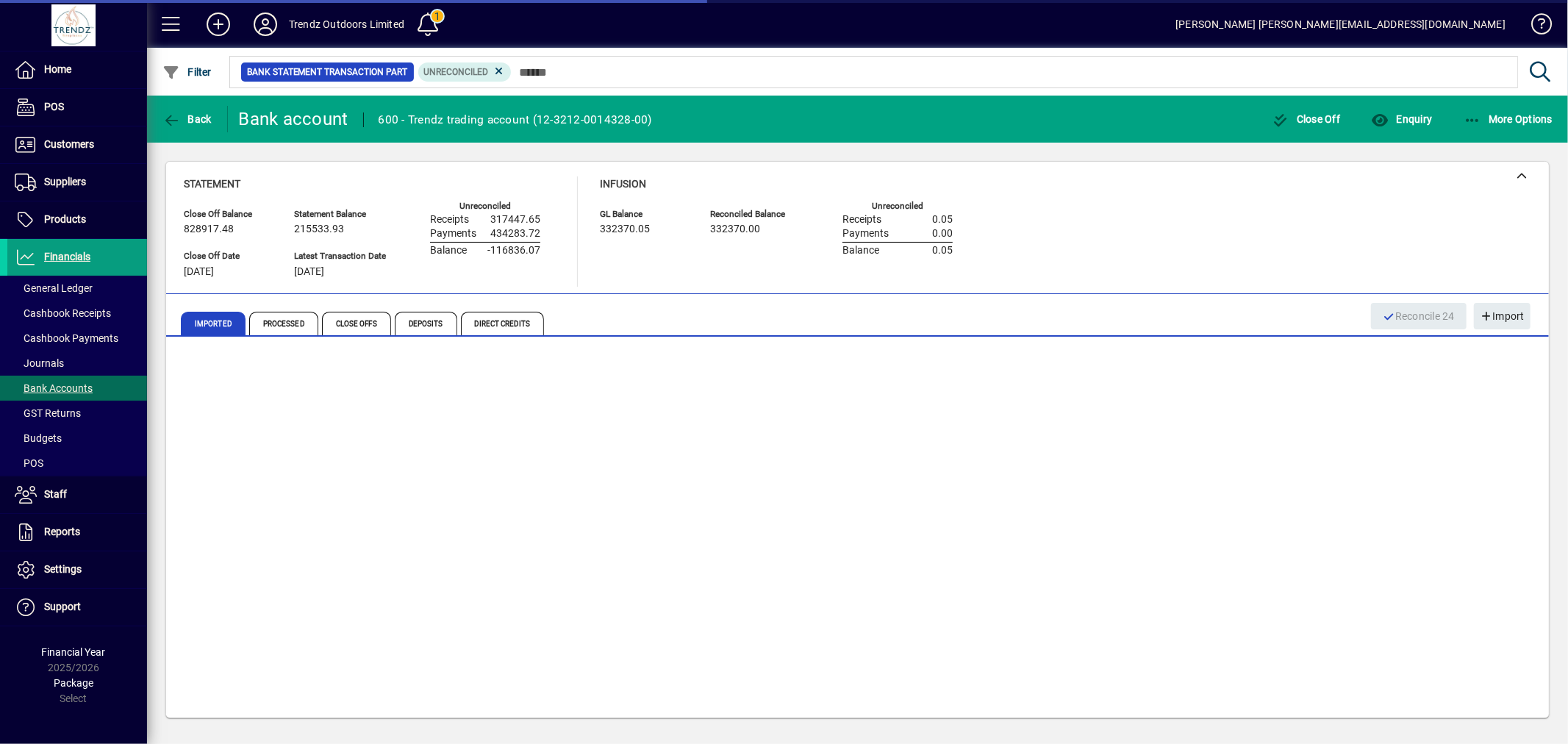
scroll to position [1085, 0]
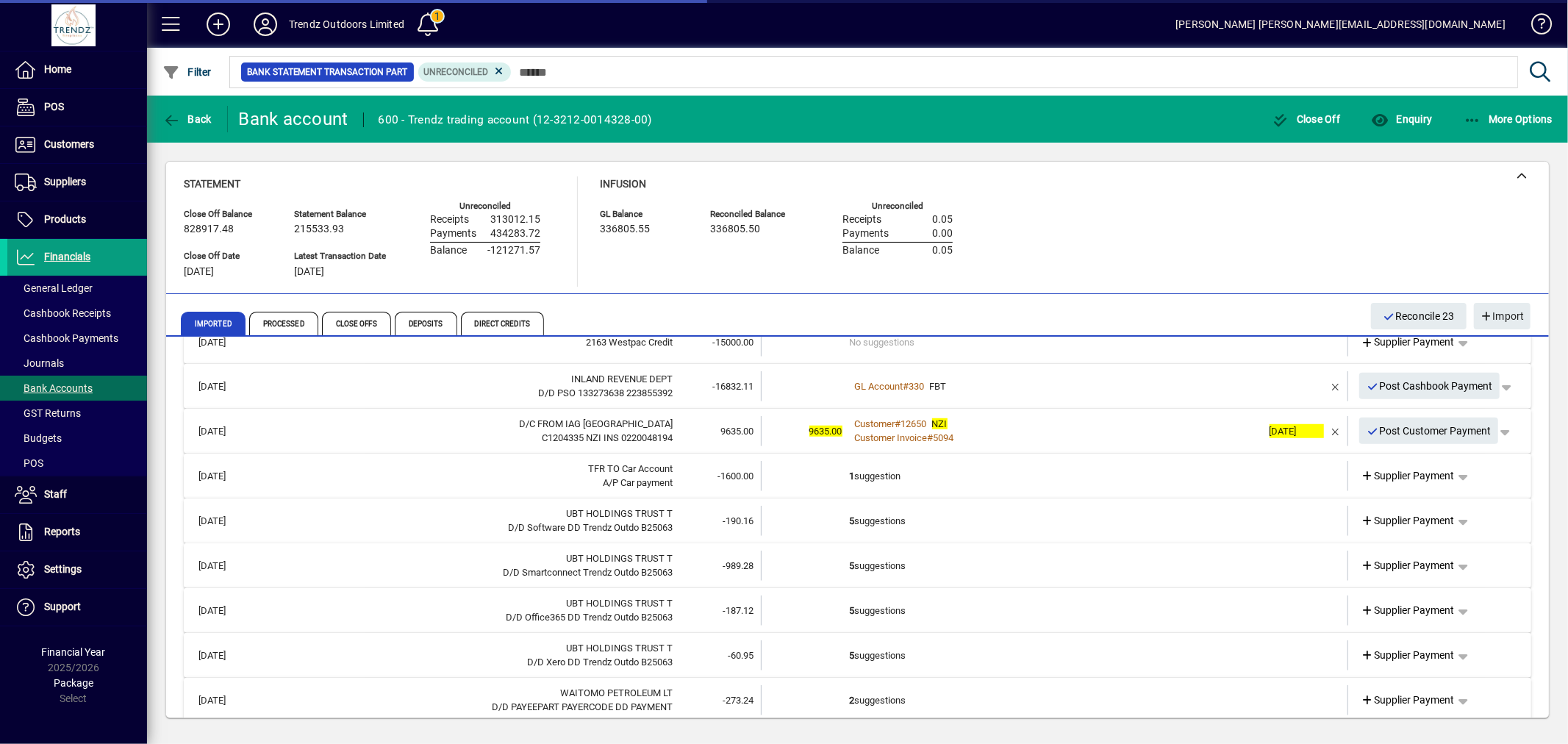
click at [976, 506] on td "5 suggestions" at bounding box center [1056, 521] width 412 height 30
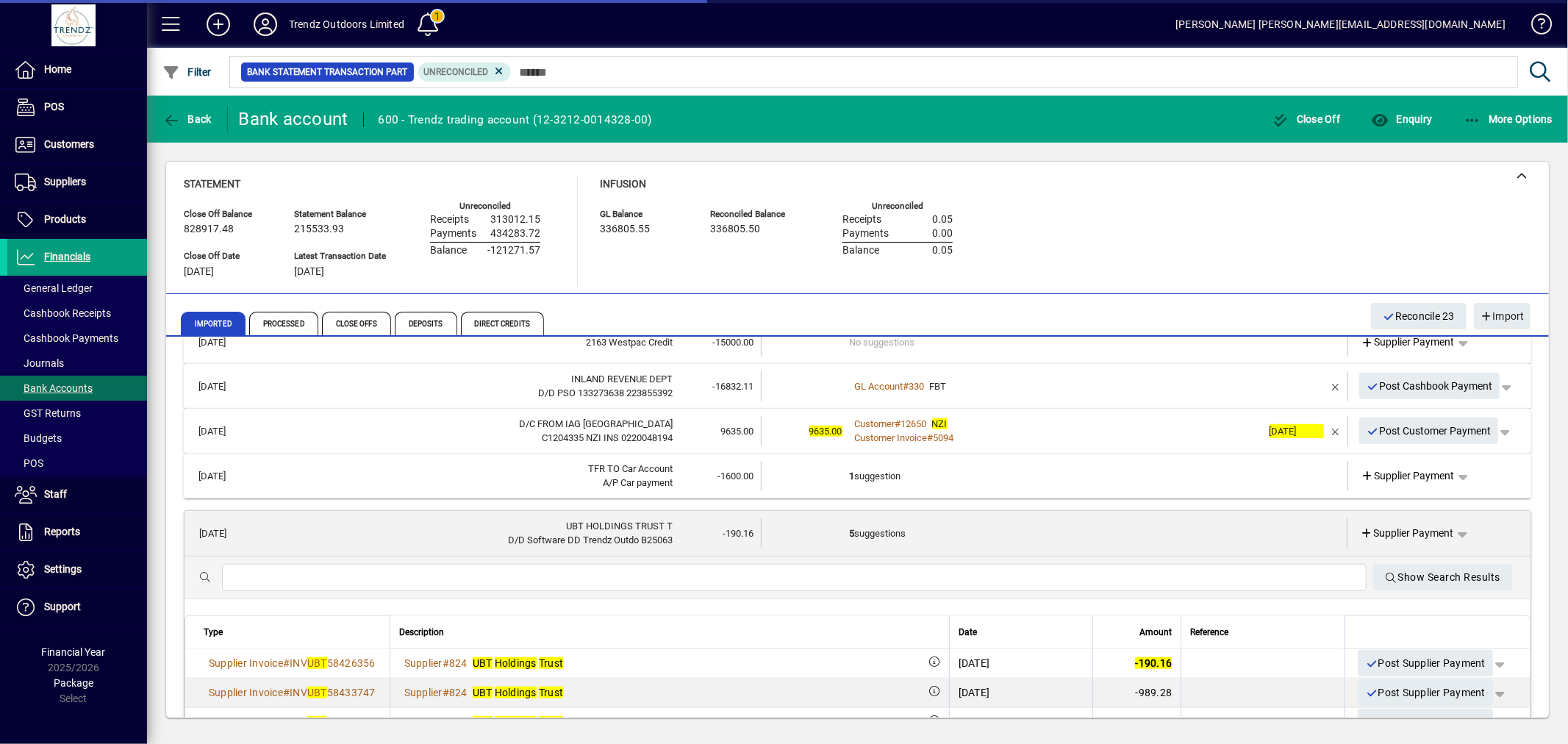
scroll to position [1358, 0]
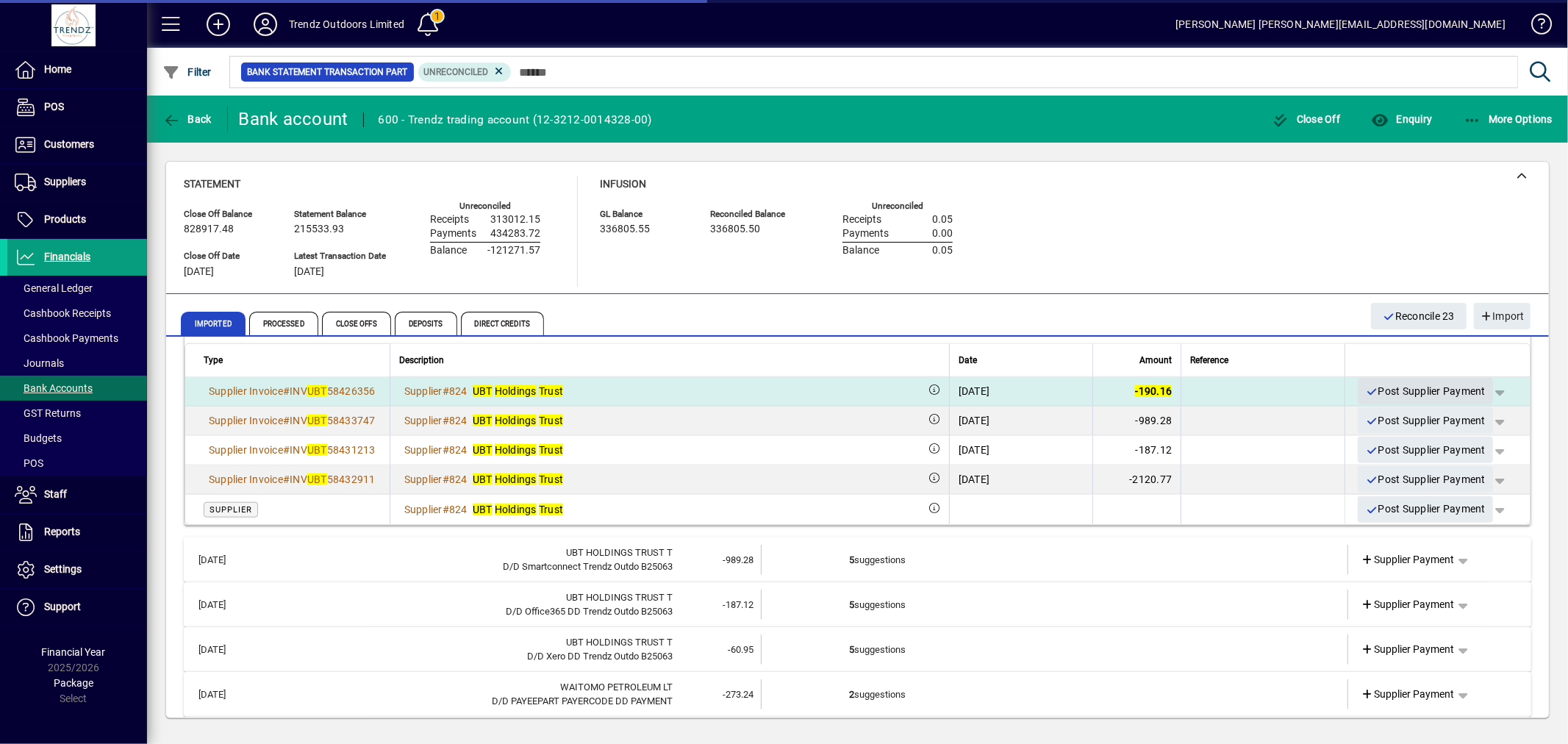
click at [1401, 385] on span "Post Supplier Payment" at bounding box center [1425, 391] width 120 height 24
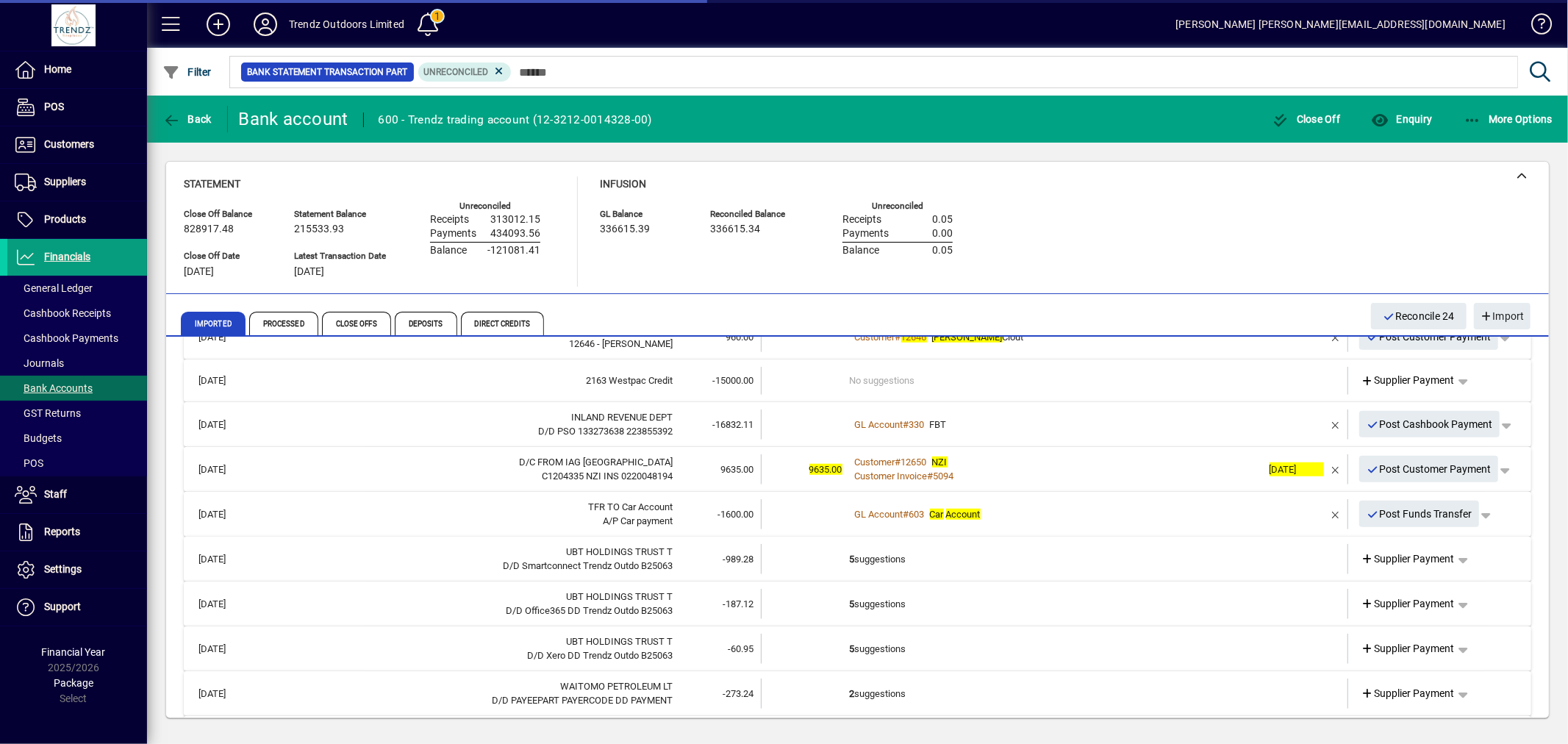
scroll to position [1046, 0]
click at [891, 562] on td "5 suggestions" at bounding box center [1056, 560] width 412 height 30
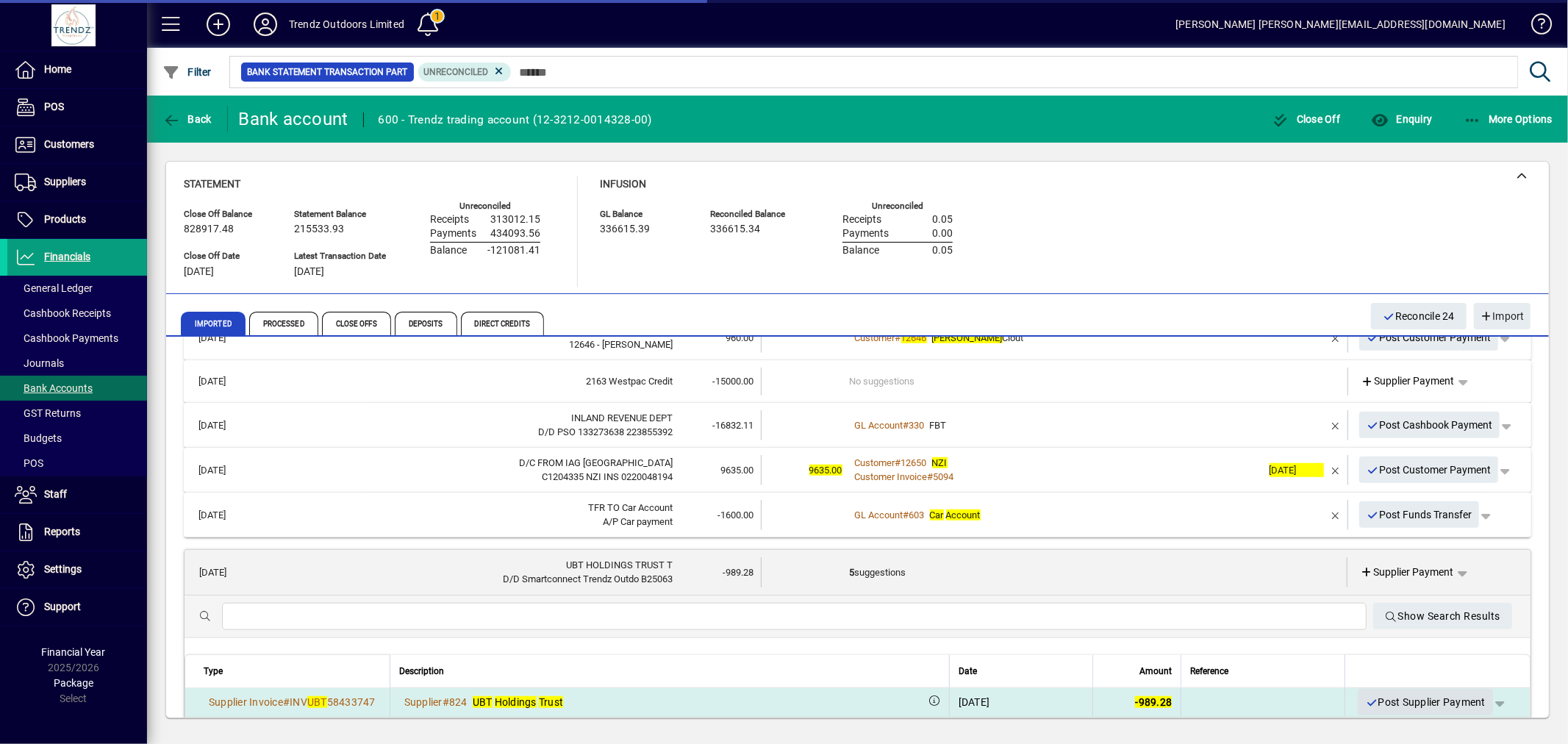
click at [1368, 701] on span "Post Supplier Payment" at bounding box center [1425, 703] width 120 height 24
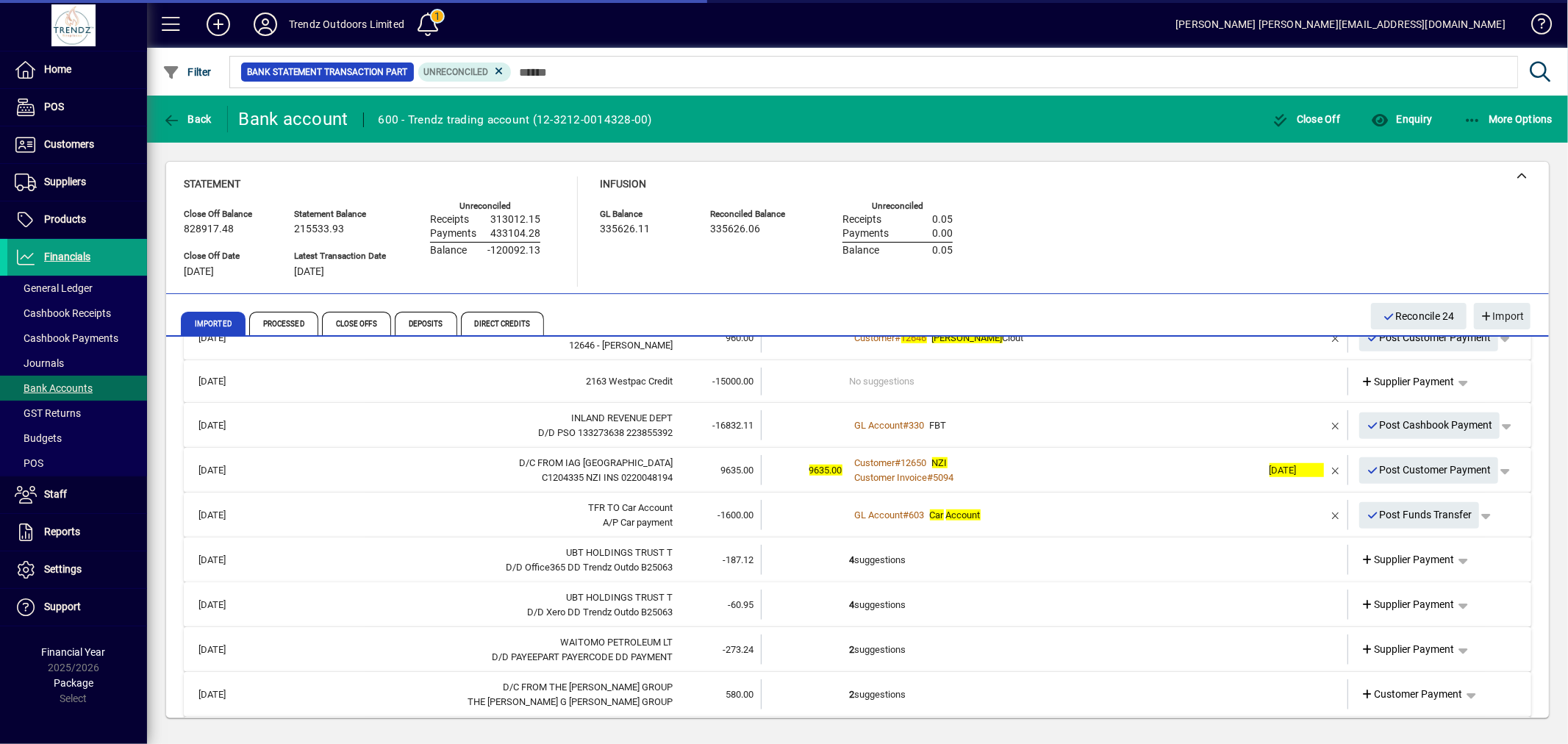
click at [841, 550] on td at bounding box center [805, 560] width 88 height 30
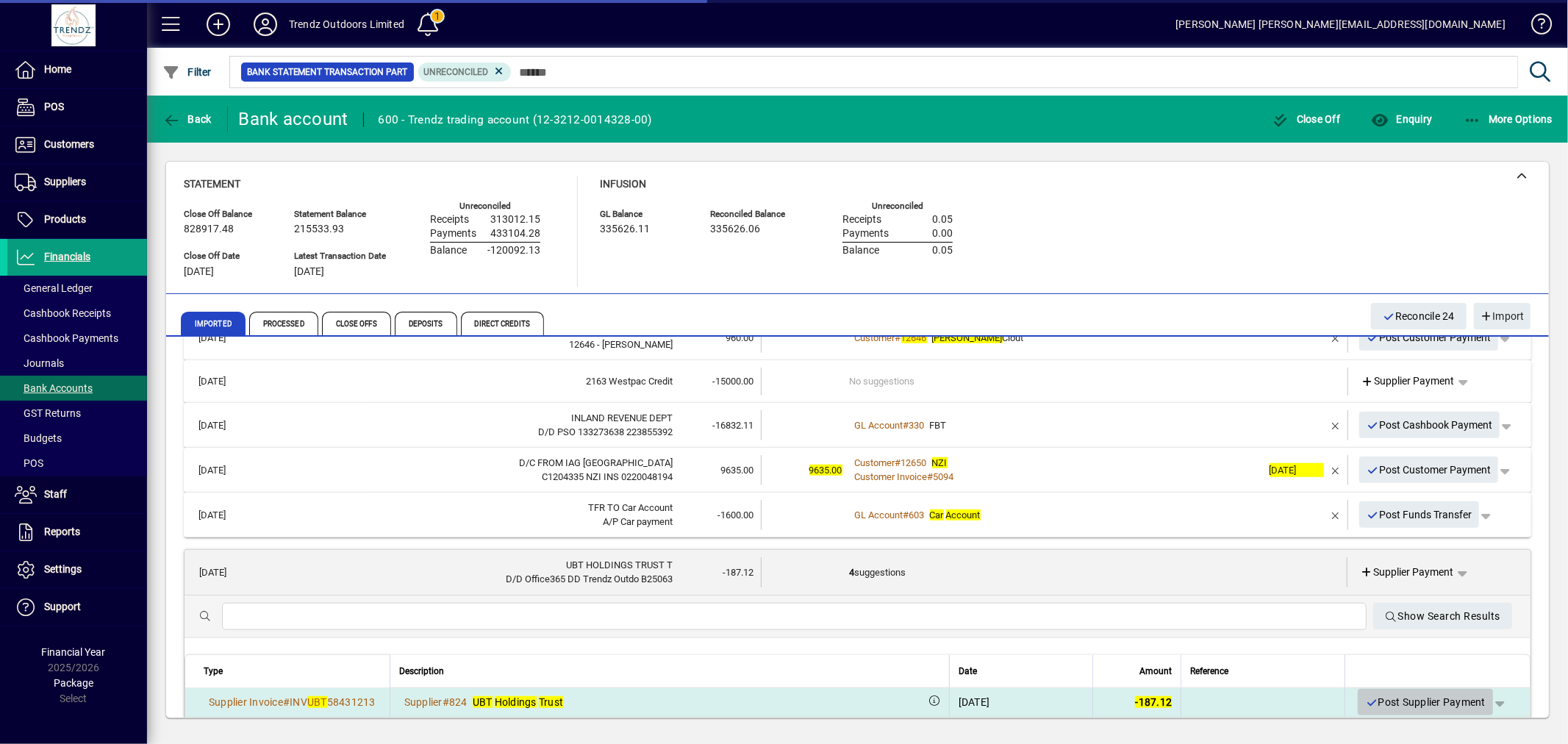
click at [1365, 694] on span "Post Supplier Payment" at bounding box center [1425, 703] width 120 height 24
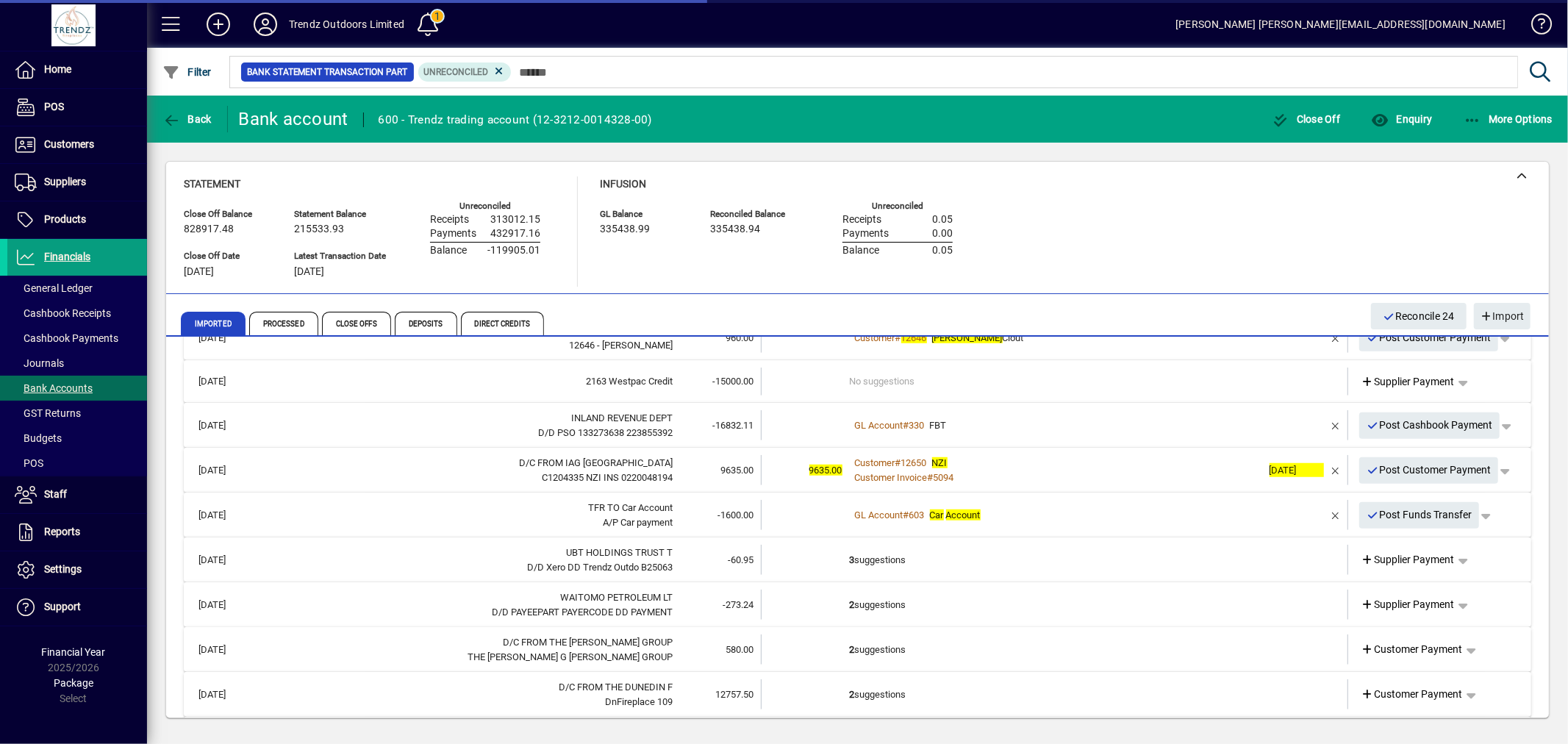
click at [907, 597] on td "2 suggestions" at bounding box center [1056, 604] width 412 height 30
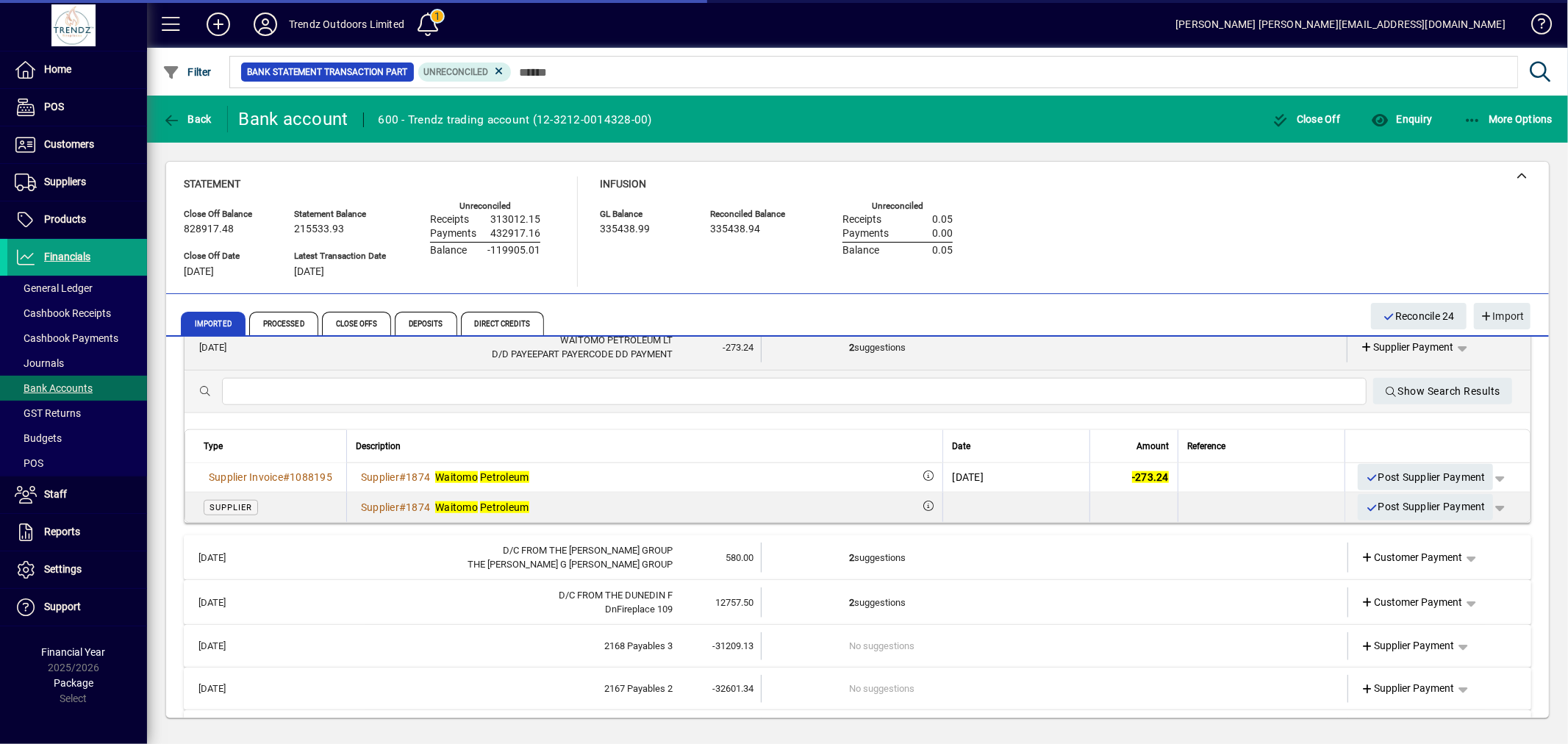
scroll to position [1320, 0]
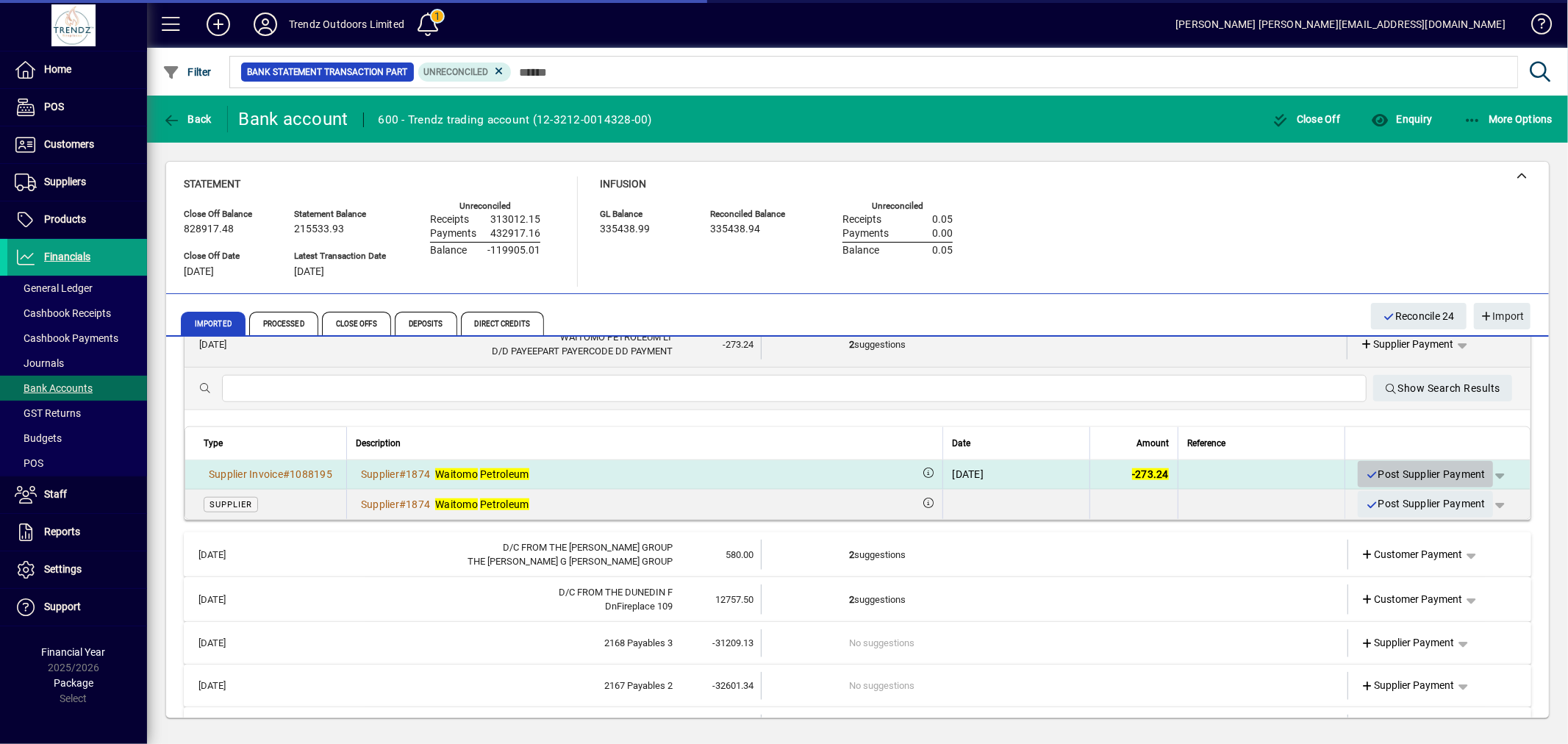
click at [1373, 475] on span "Post Supplier Payment" at bounding box center [1425, 475] width 120 height 24
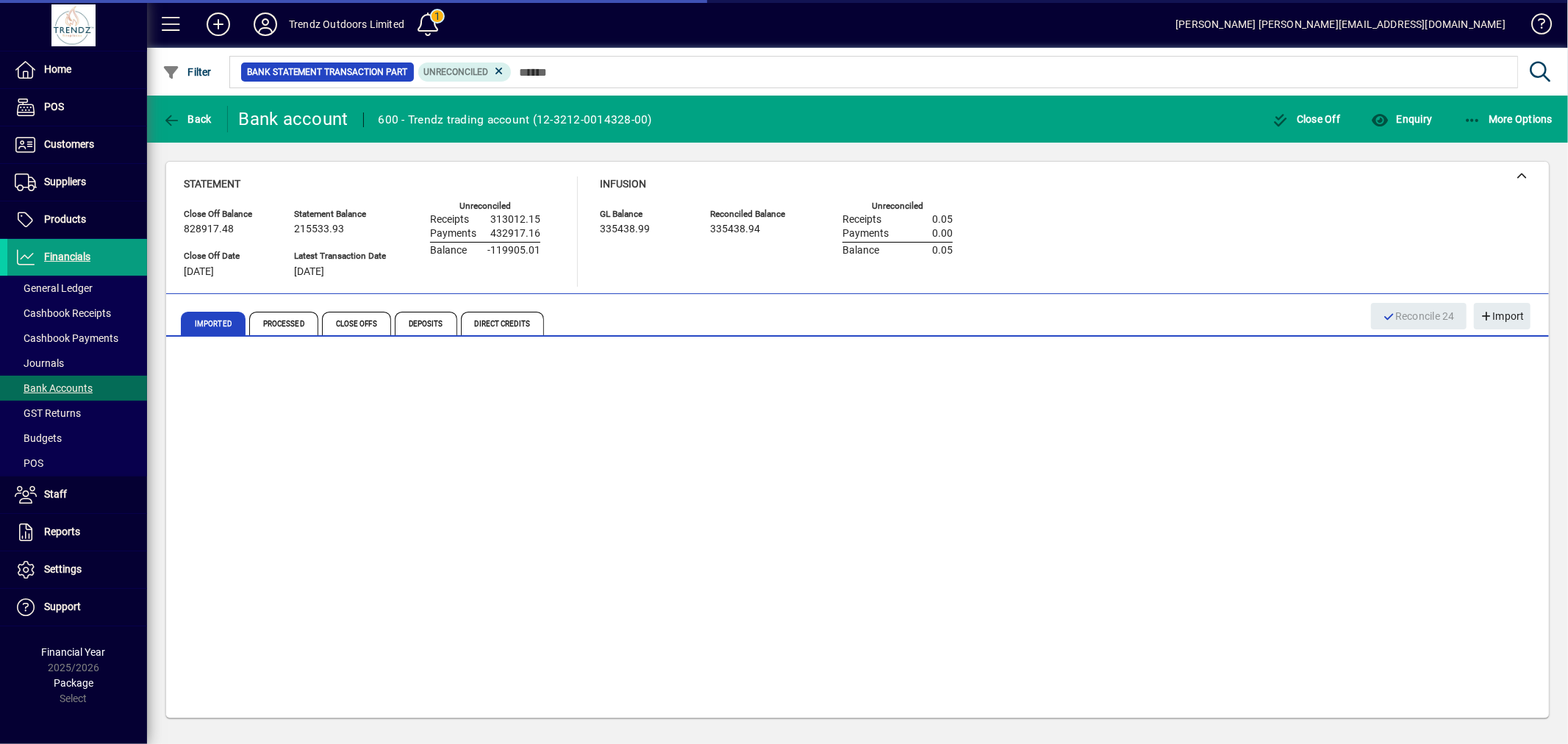
scroll to position [1097, 0]
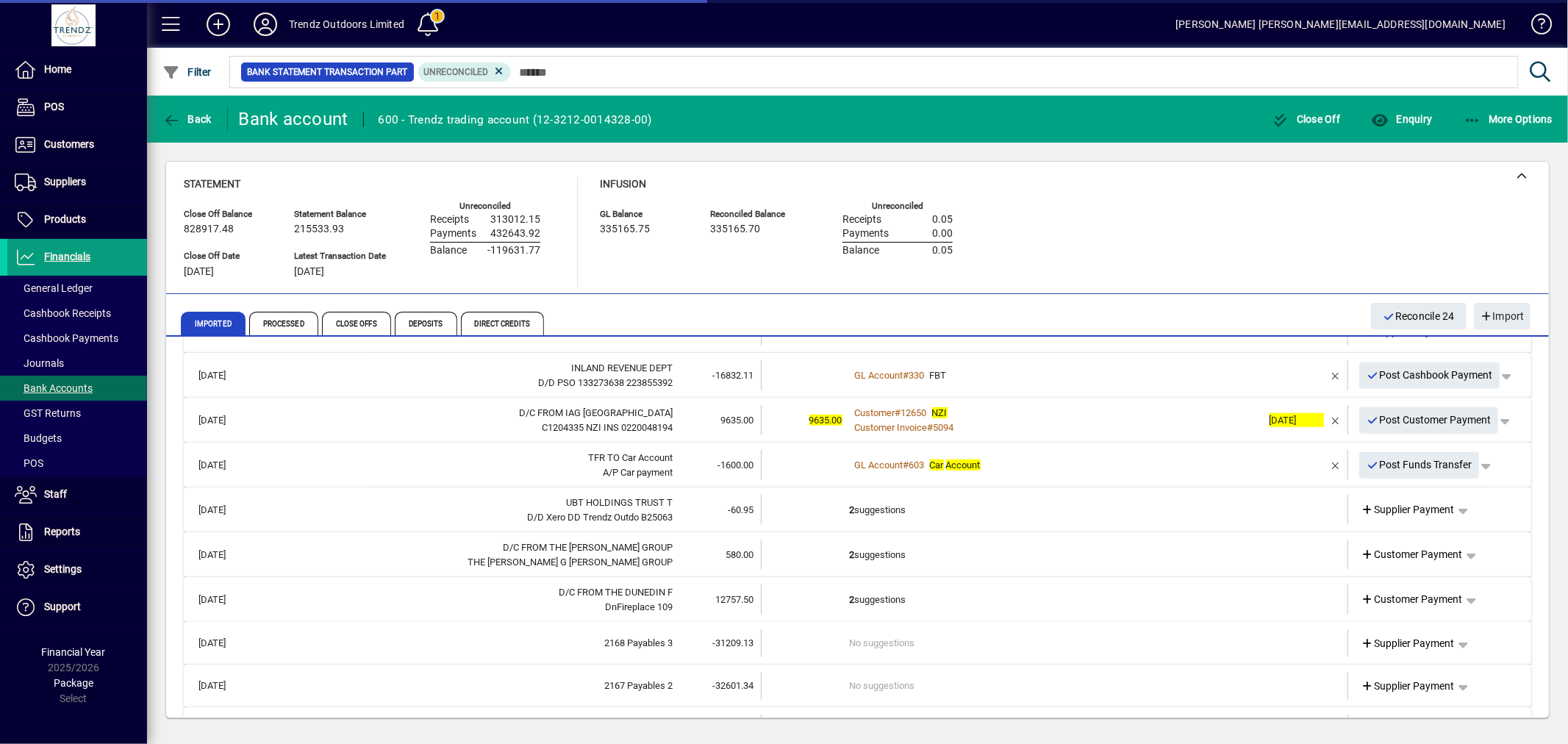
click at [917, 598] on td "2 suggestions" at bounding box center [1056, 599] width 412 height 30
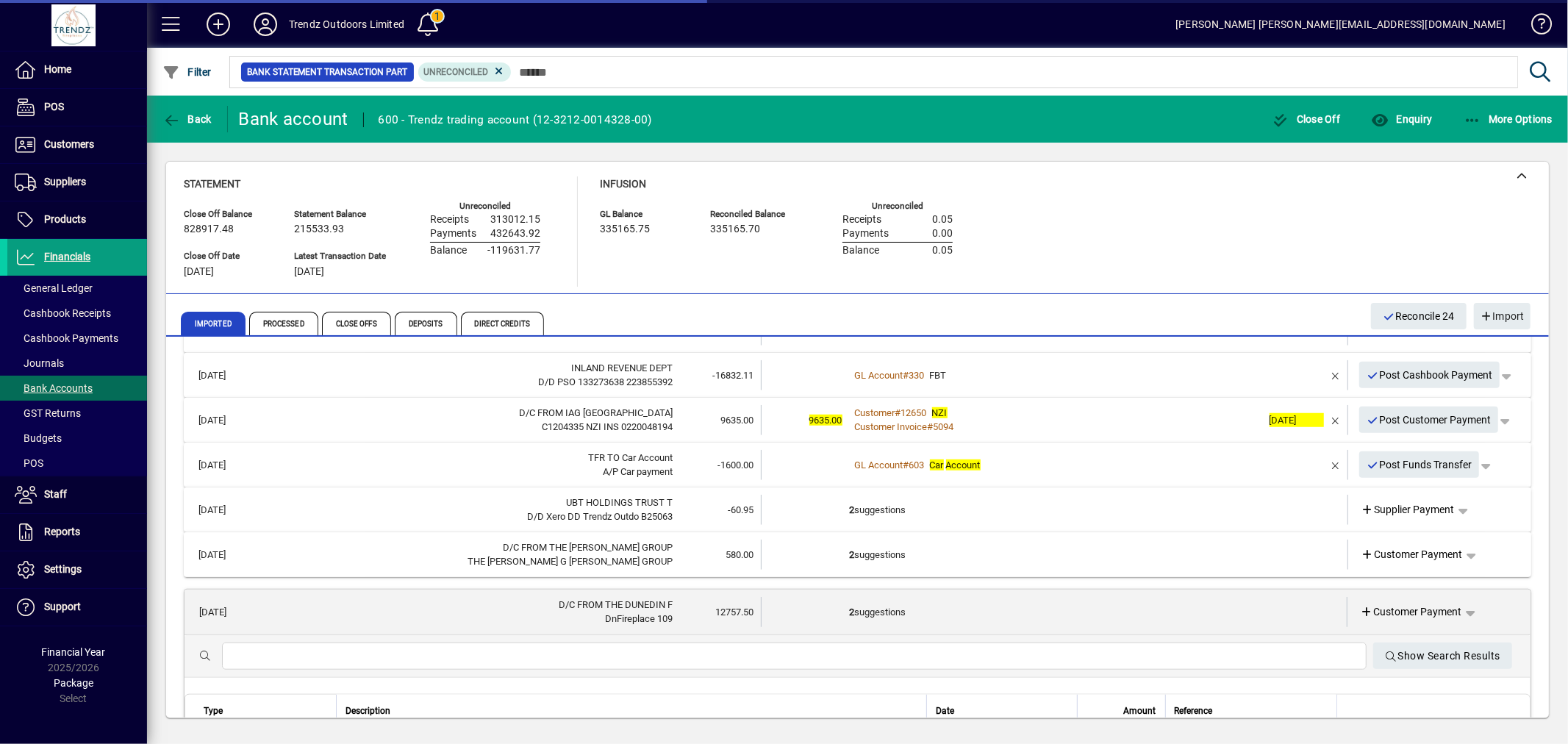
scroll to position [1369, 0]
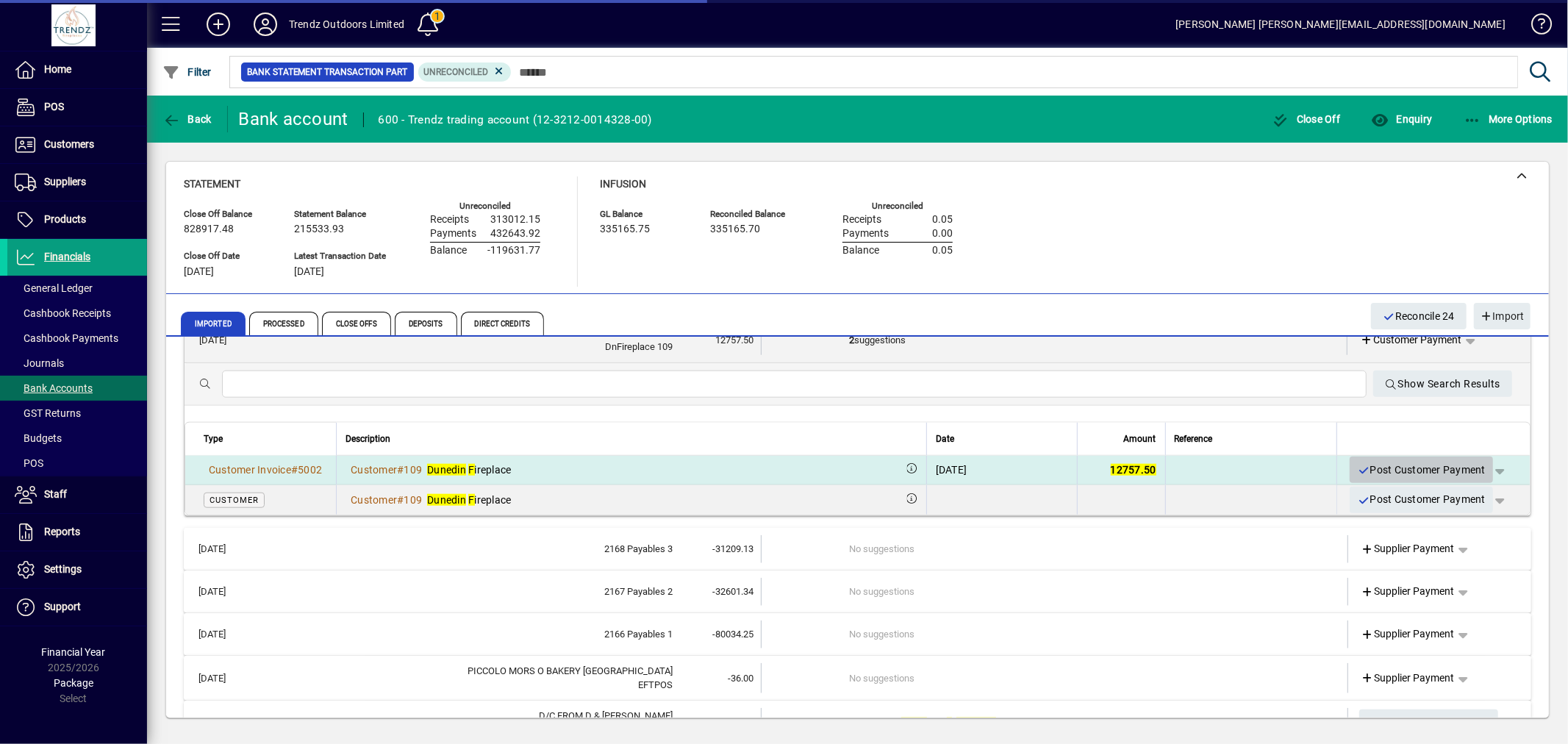
click at [1393, 471] on span "Post Customer Payment" at bounding box center [1421, 471] width 129 height 24
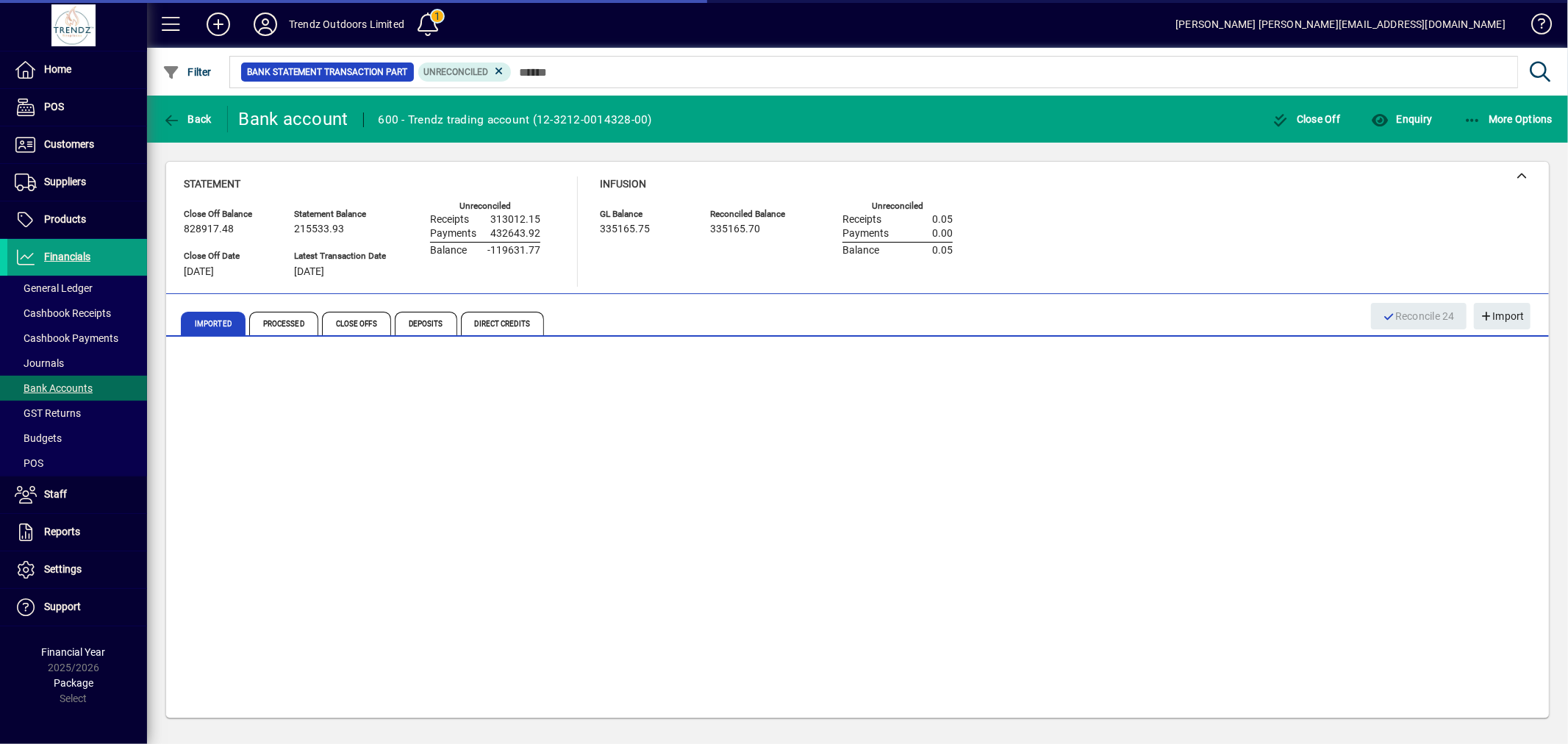
scroll to position [1145, 0]
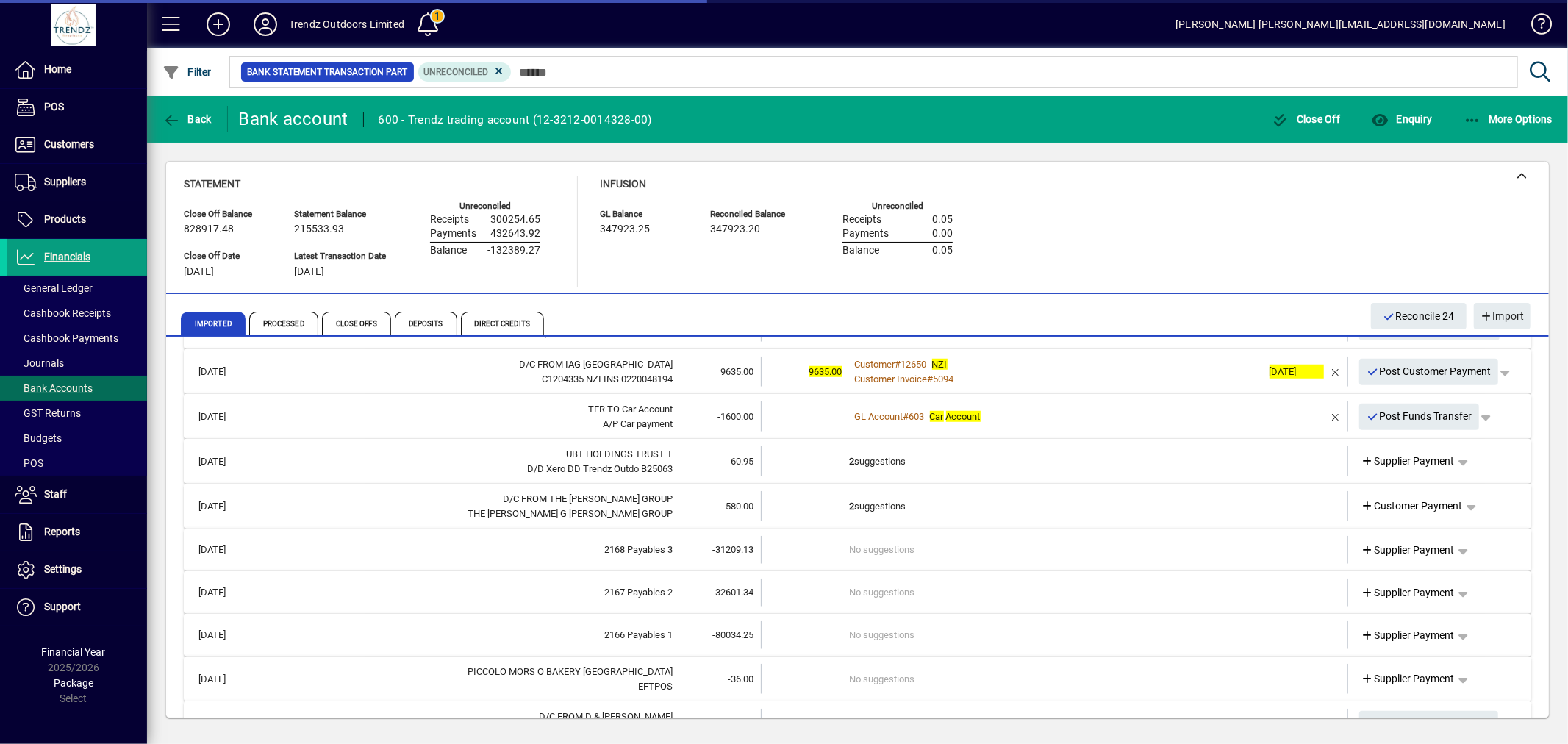
click at [904, 508] on td "2 suggestions" at bounding box center [1056, 506] width 412 height 30
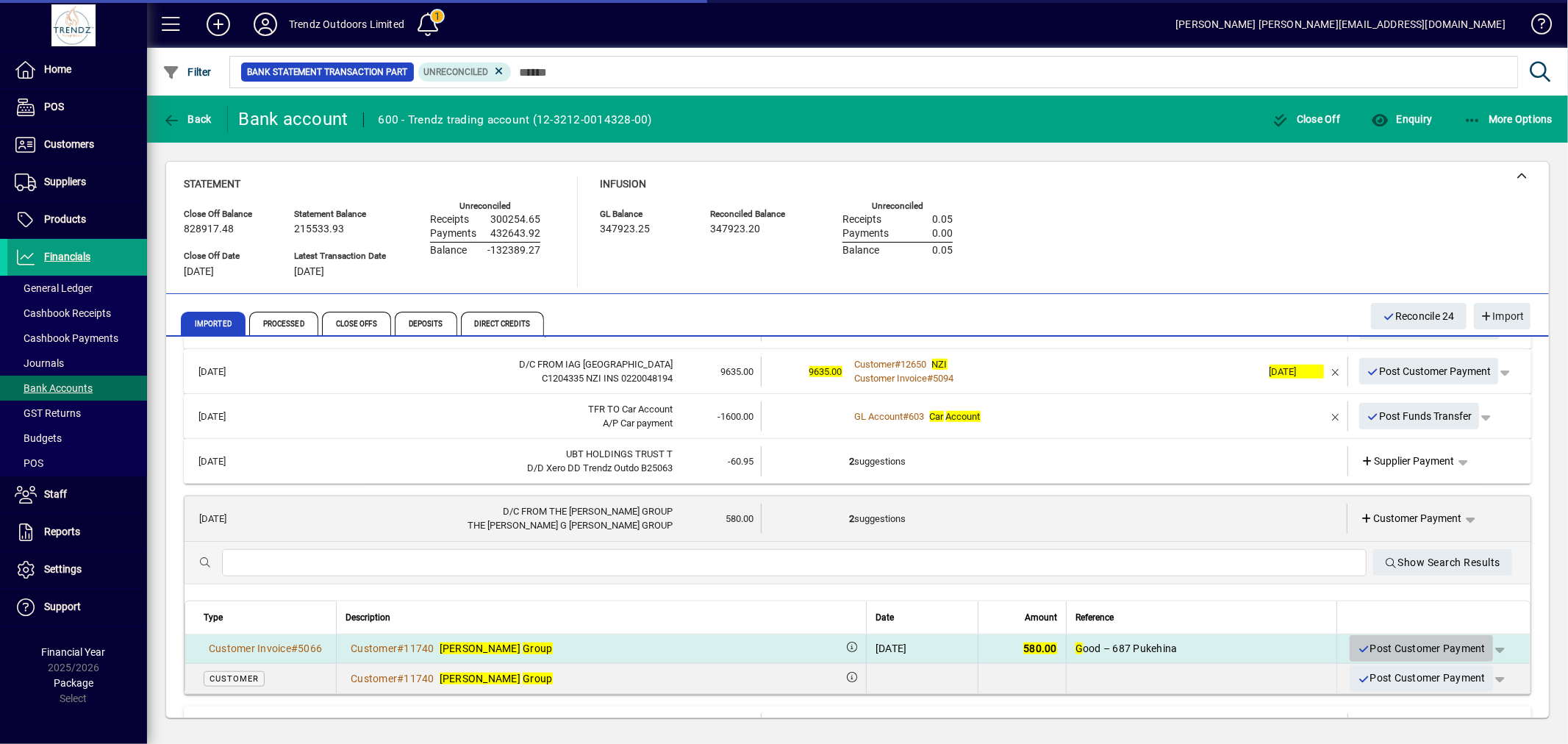
click at [1384, 640] on span "Post Customer Payment" at bounding box center [1421, 649] width 129 height 24
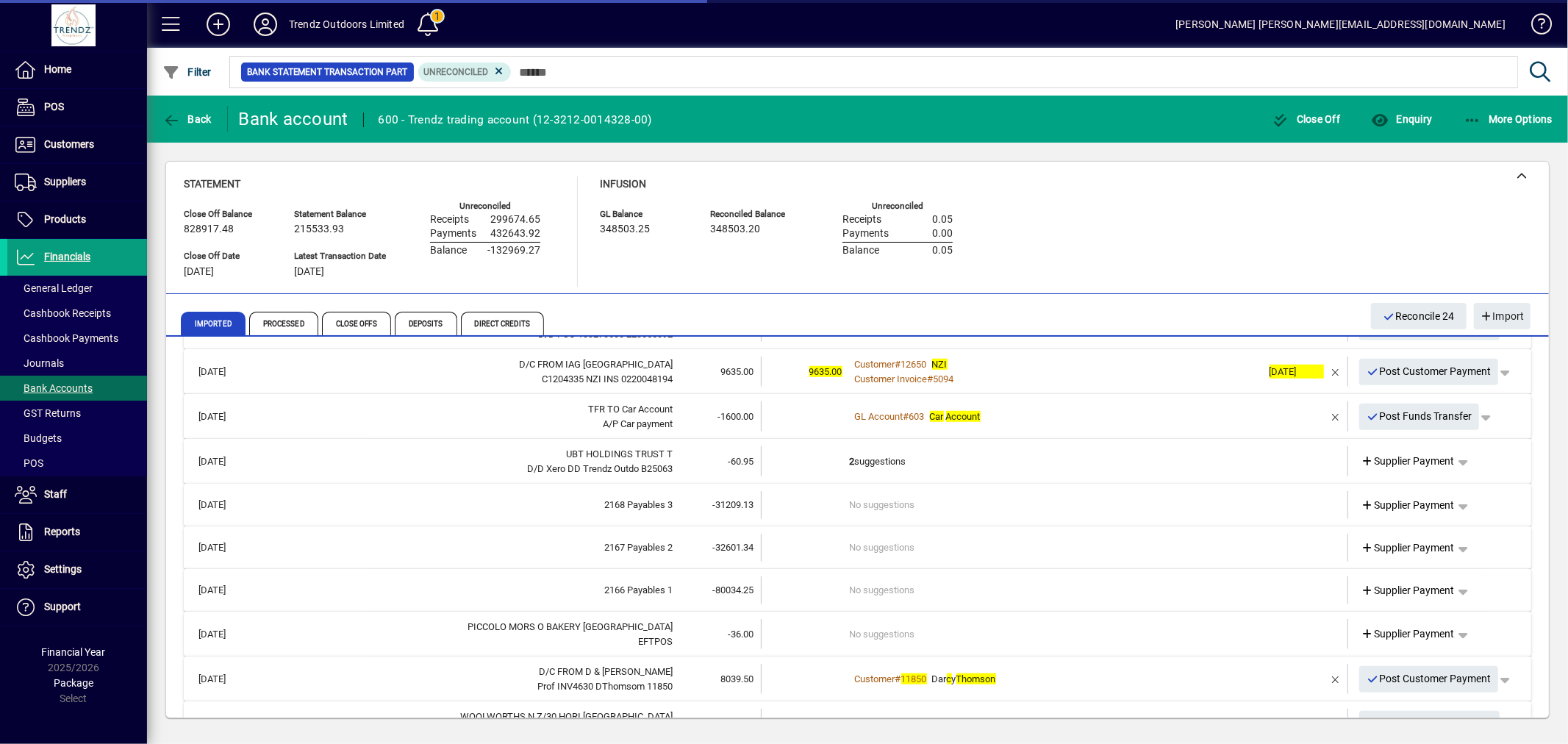
click at [924, 452] on td "2 suggestions" at bounding box center [1056, 461] width 412 height 30
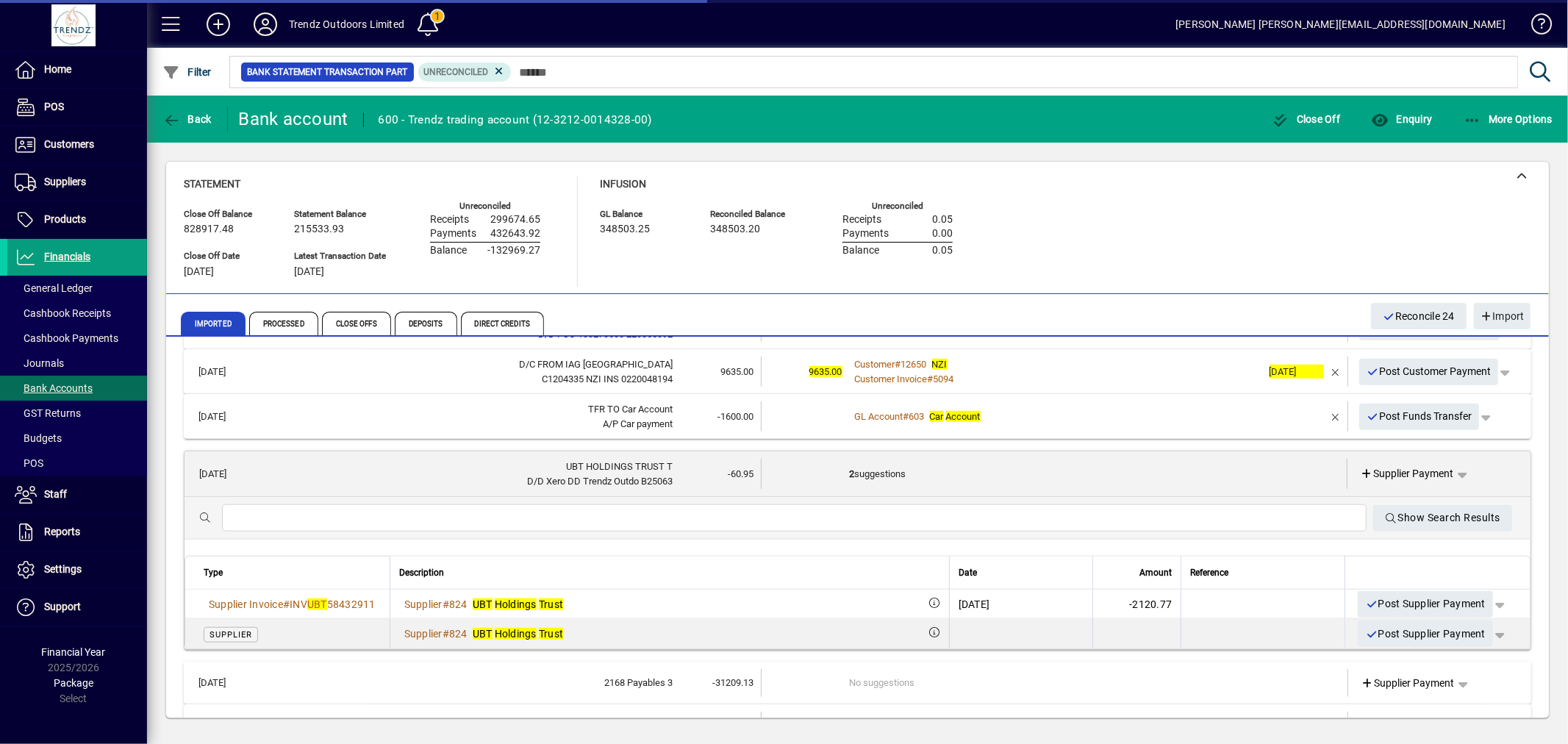
click at [828, 456] on mat-expansion-panel-header "20/08/2025 UBT HOLDINGS TRUST T D/D Xero DD Trendz Outdo B25063 -60.95 2 sugges…" at bounding box center [857, 474] width 1346 height 45
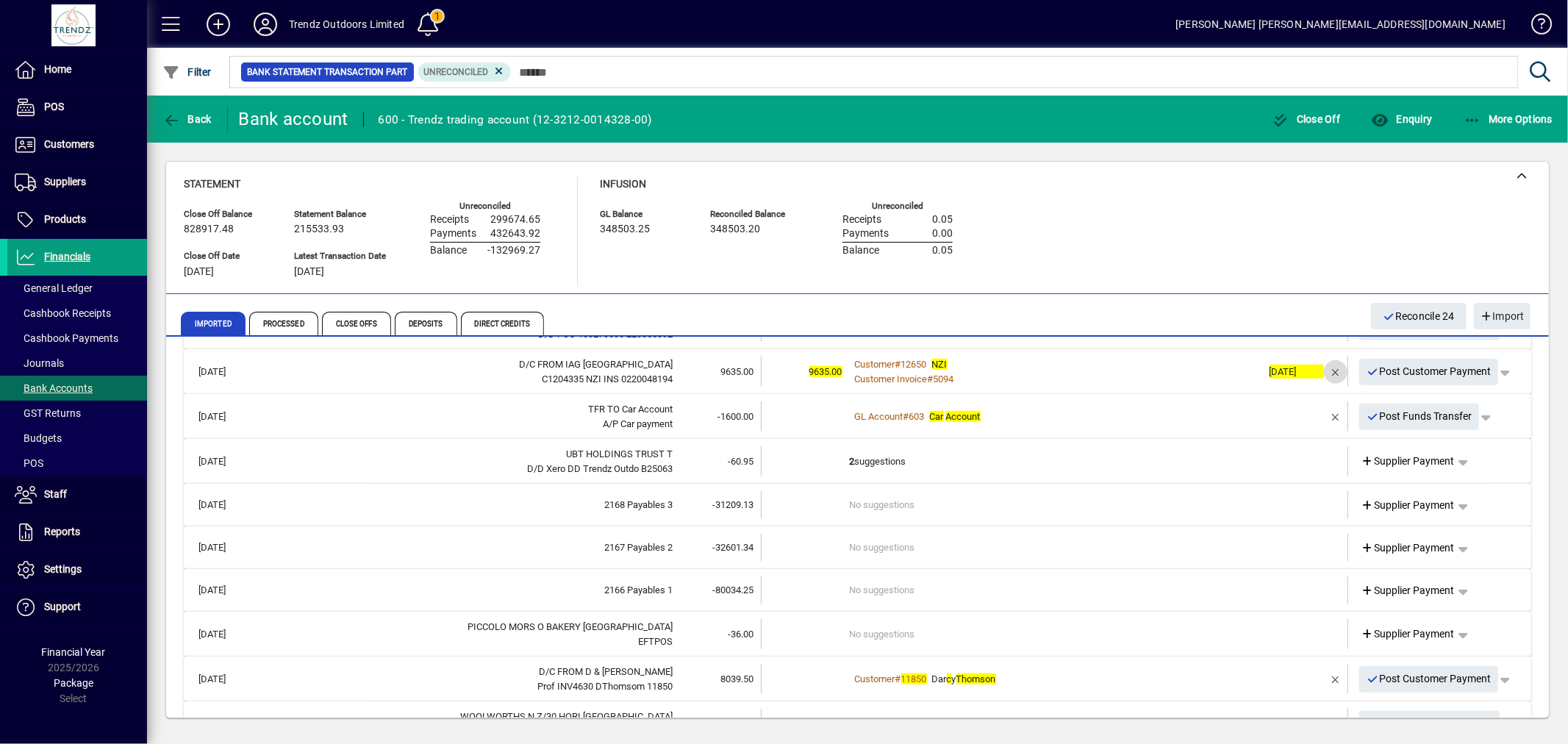
click at [1325, 366] on span "button" at bounding box center [1336, 372] width 36 height 36
click at [1052, 361] on td "2+ suggestions" at bounding box center [1056, 371] width 412 height 30
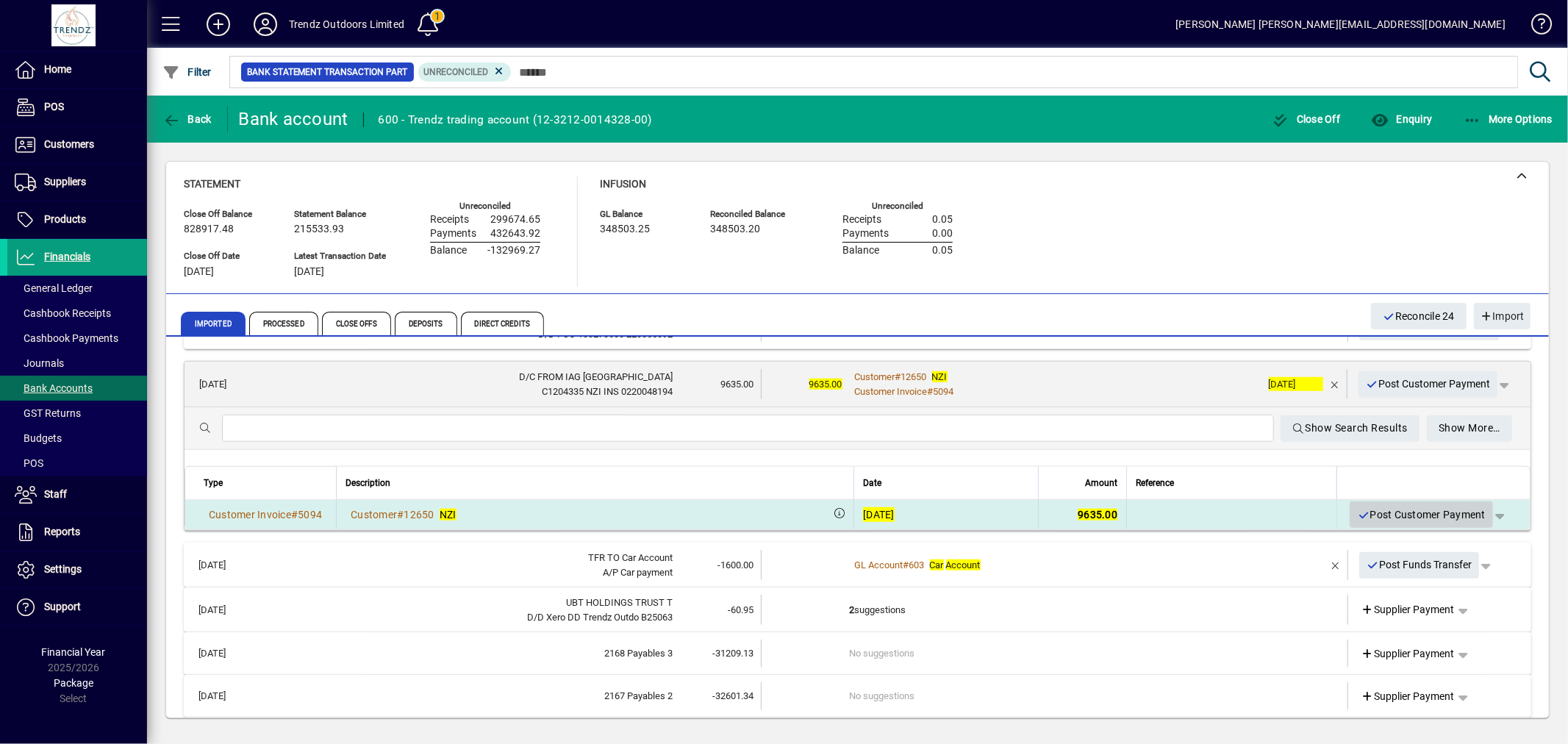
click at [1372, 505] on span "Post Customer Payment" at bounding box center [1421, 515] width 129 height 24
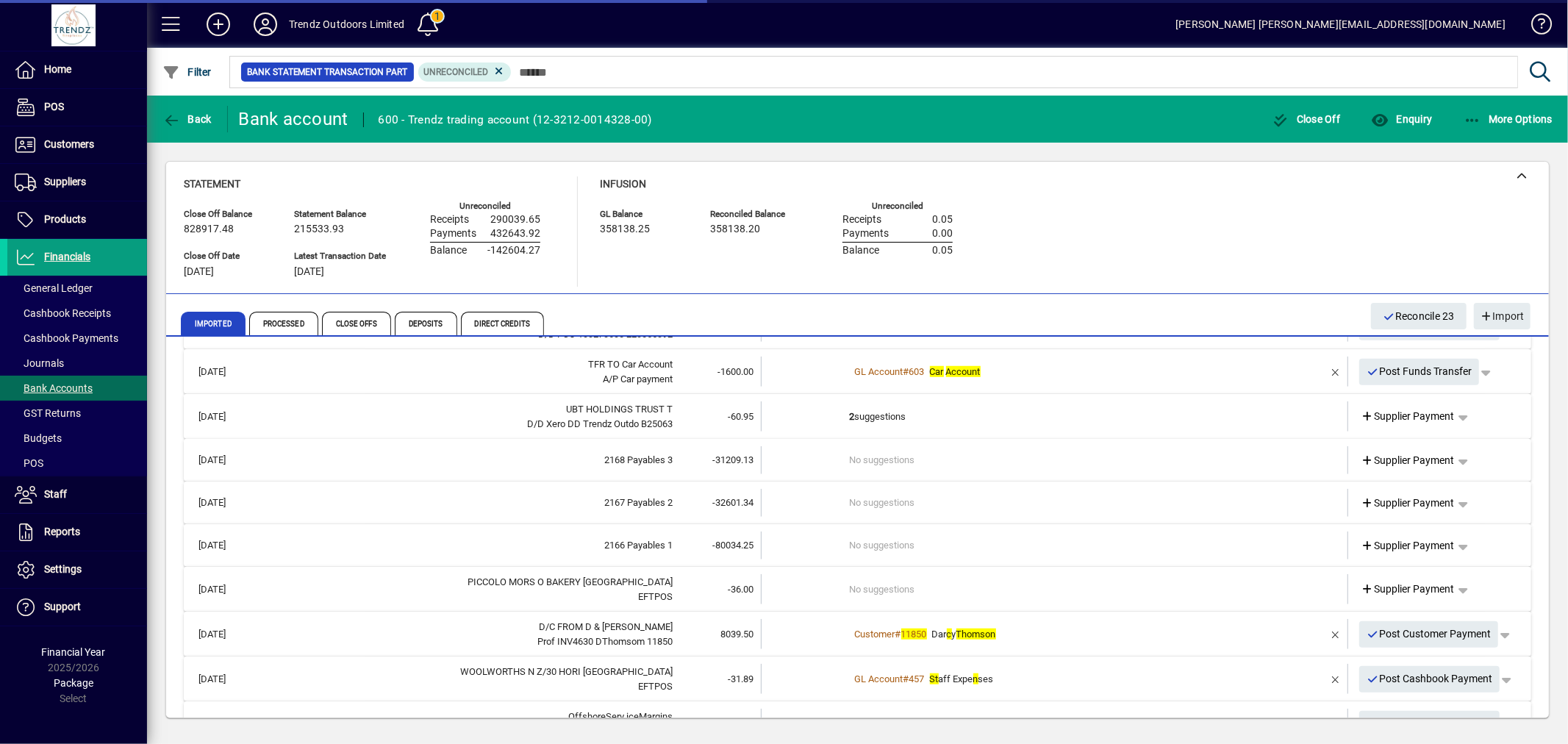
click at [905, 417] on td "2 suggestions" at bounding box center [1056, 416] width 412 height 30
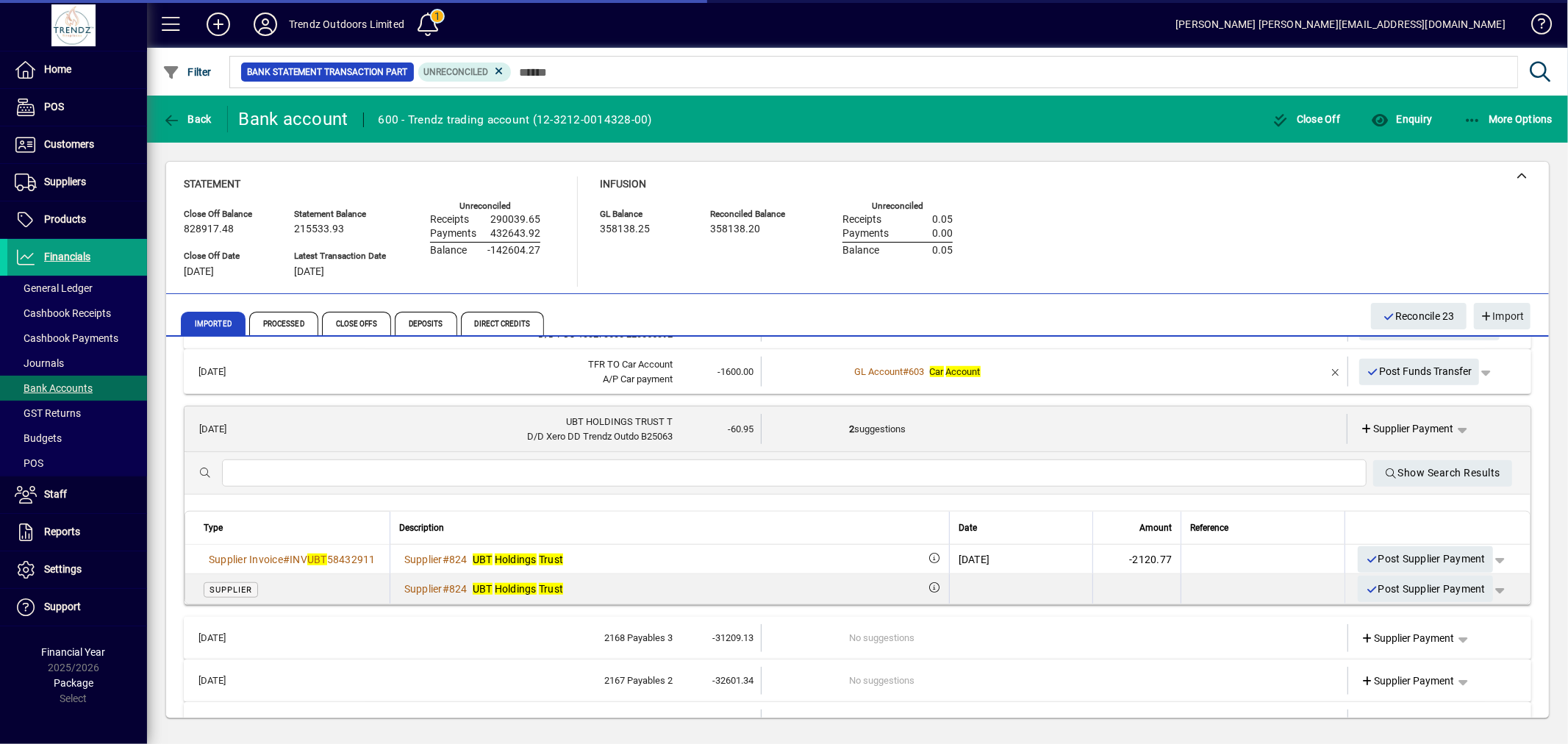
click at [905, 417] on td "2 suggestions" at bounding box center [1055, 429] width 411 height 30
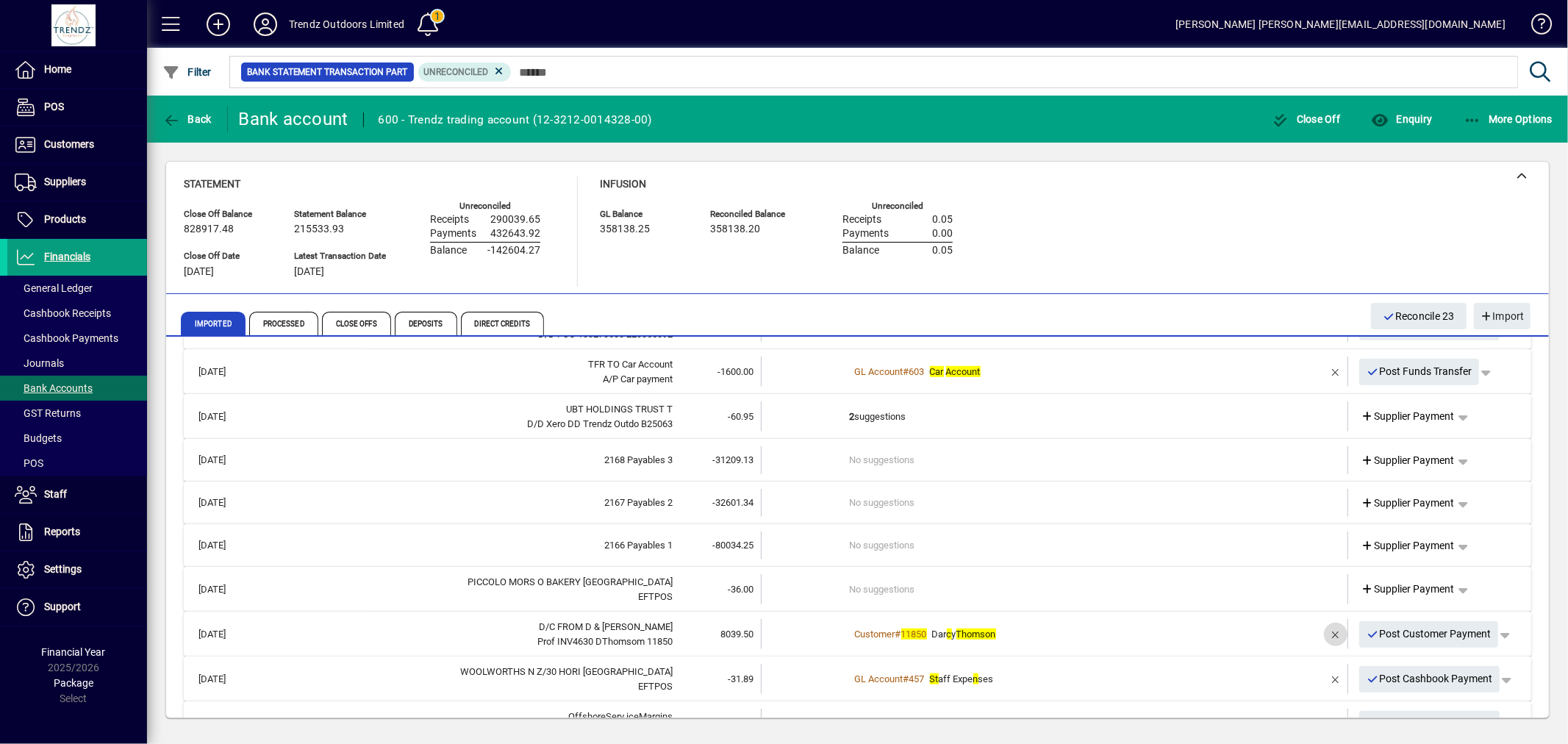
click at [1330, 636] on span "button" at bounding box center [1336, 635] width 36 height 36
click at [946, 630] on td "2 suggestions" at bounding box center [1056, 634] width 412 height 30
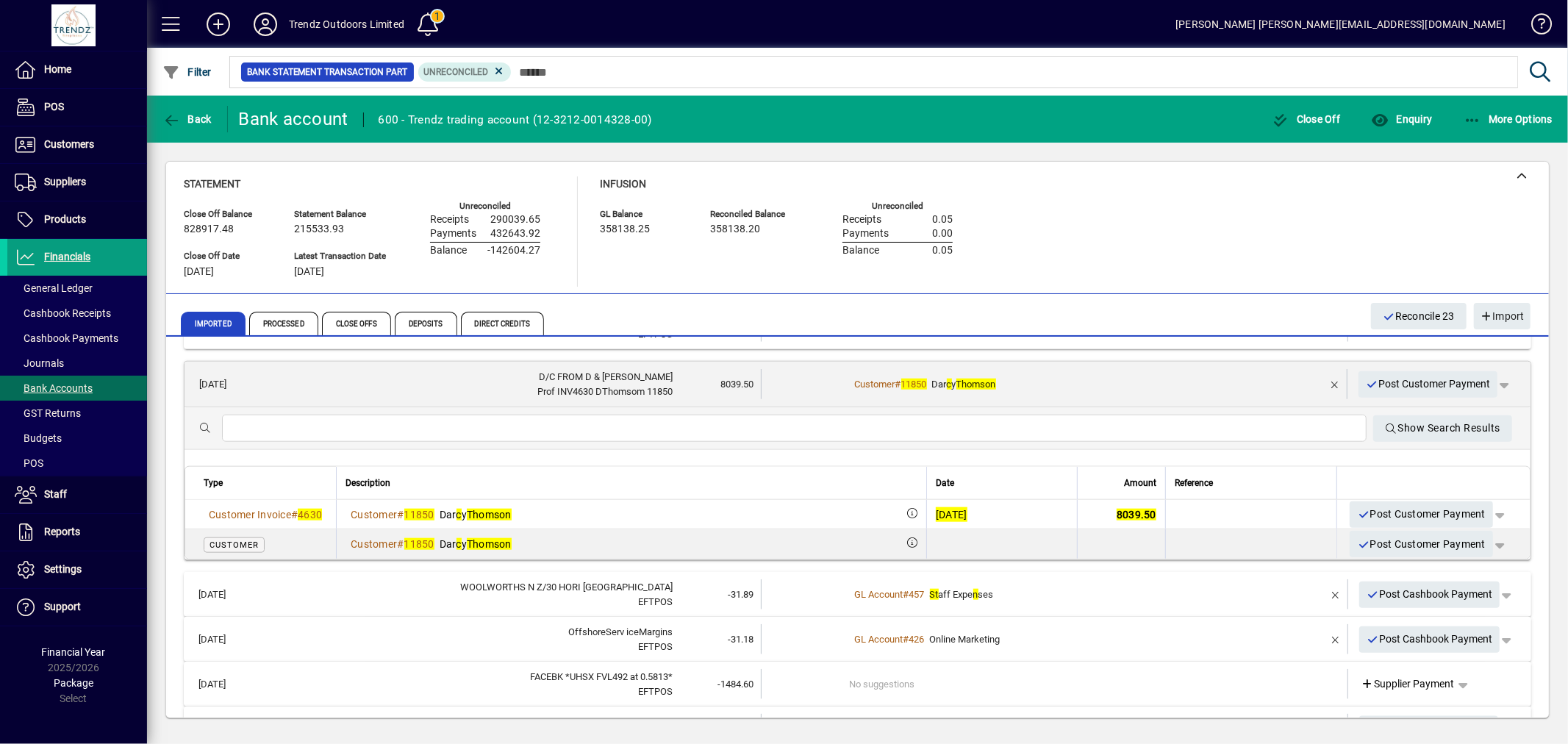
scroll to position [1418, 0]
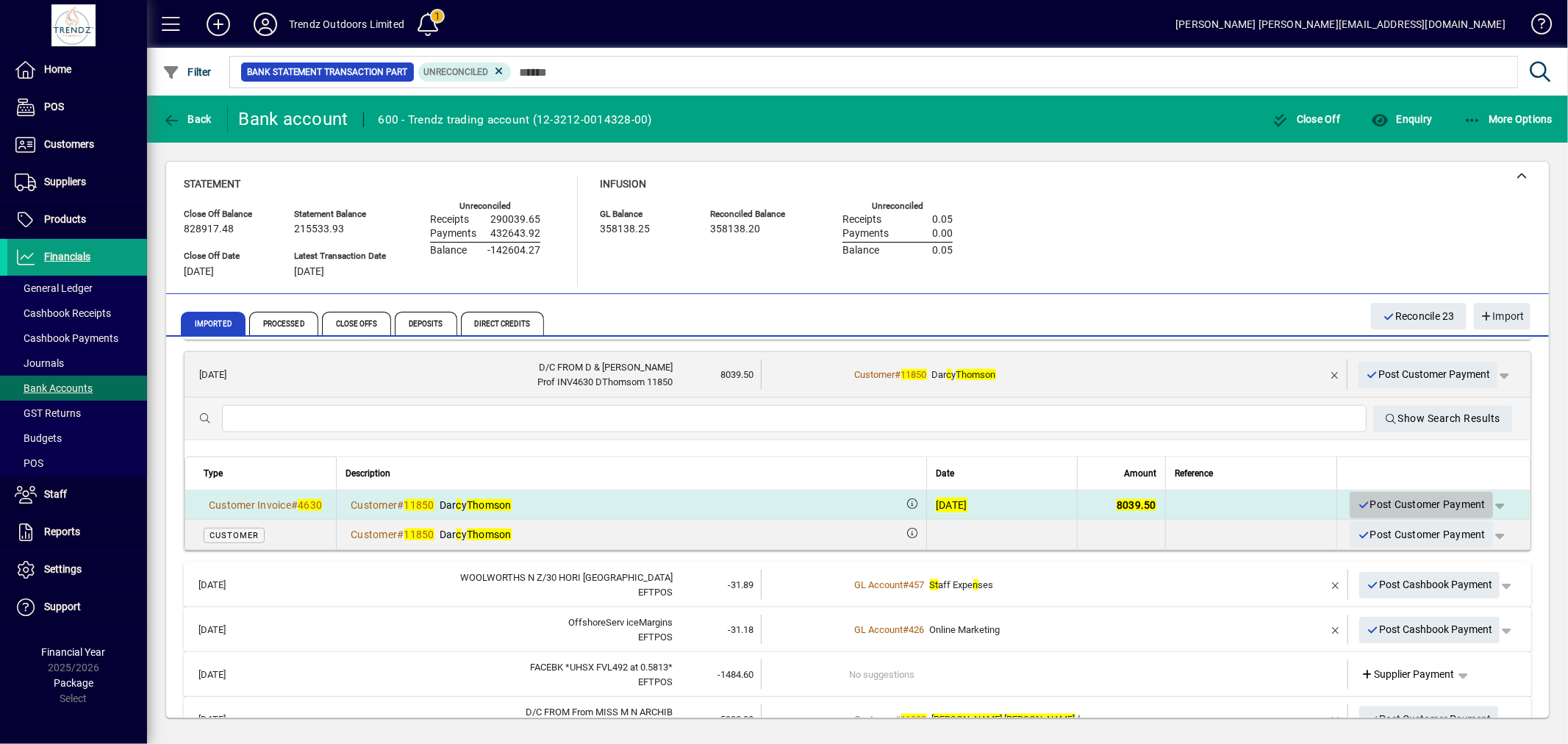
click at [1368, 494] on span "Post Customer Payment" at bounding box center [1421, 505] width 129 height 24
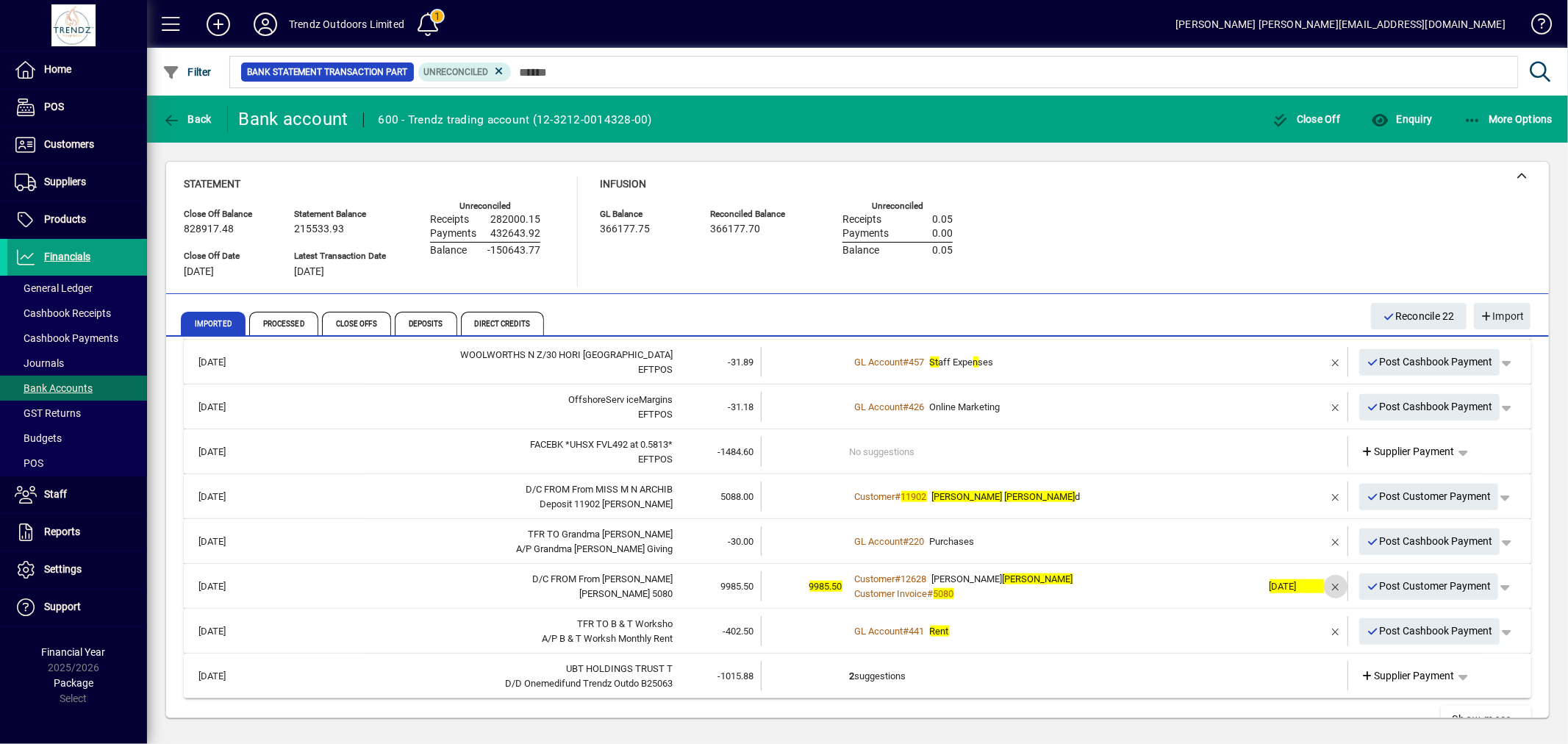
click at [1328, 580] on span "button" at bounding box center [1336, 587] width 36 height 36
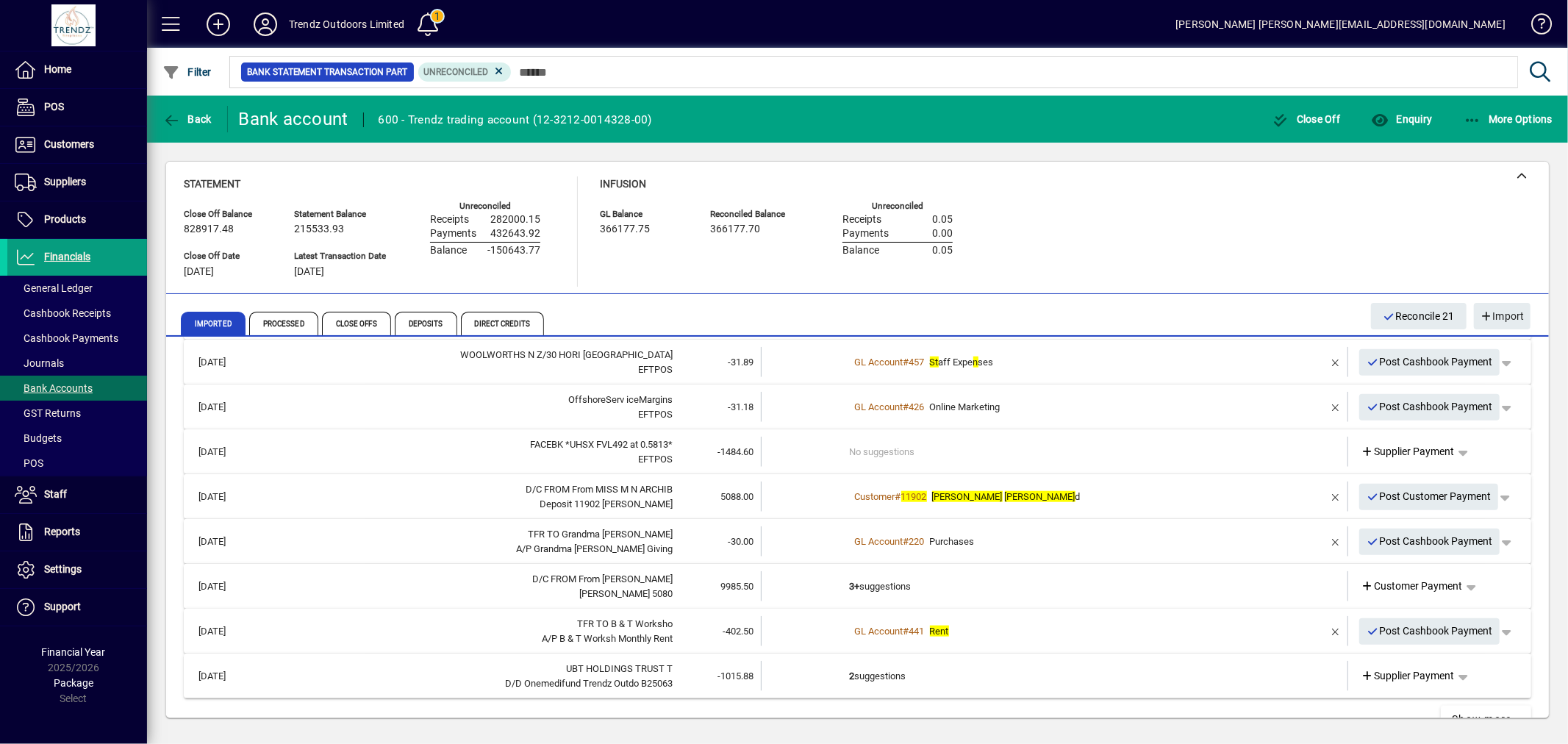
click at [1057, 577] on td "3+ suggestions" at bounding box center [1056, 586] width 412 height 30
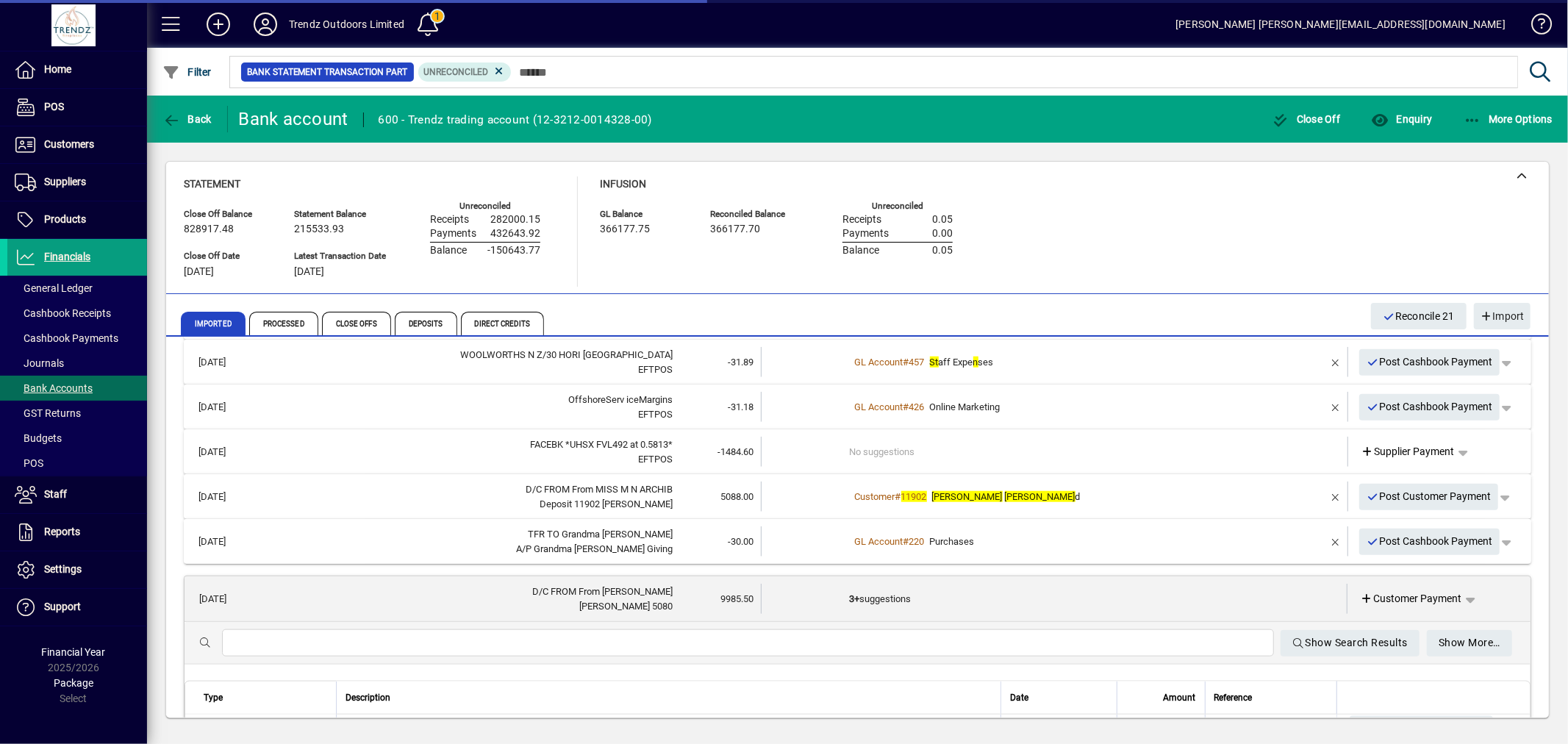
scroll to position [1597, 0]
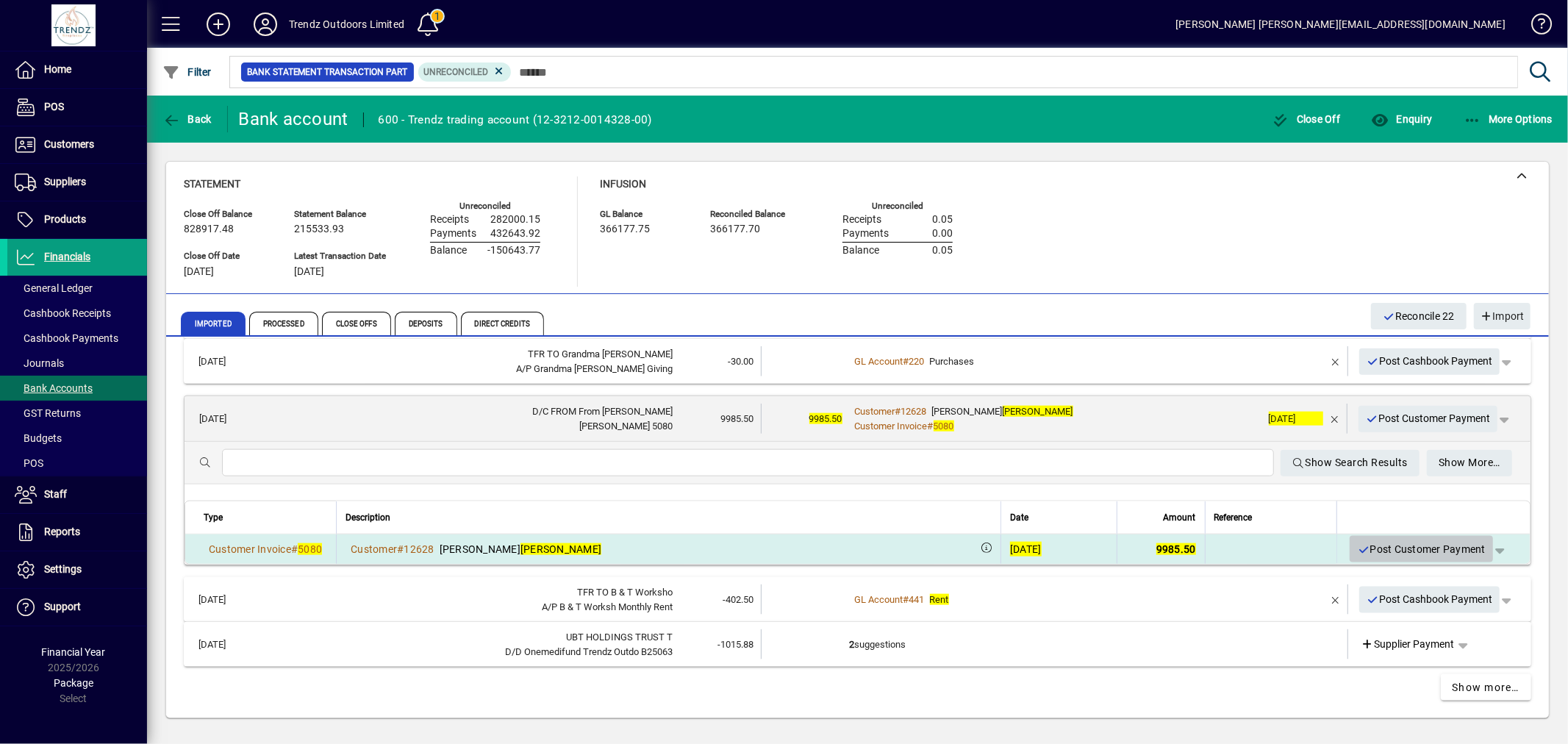
click at [1365, 541] on span "Post Customer Payment" at bounding box center [1421, 550] width 129 height 24
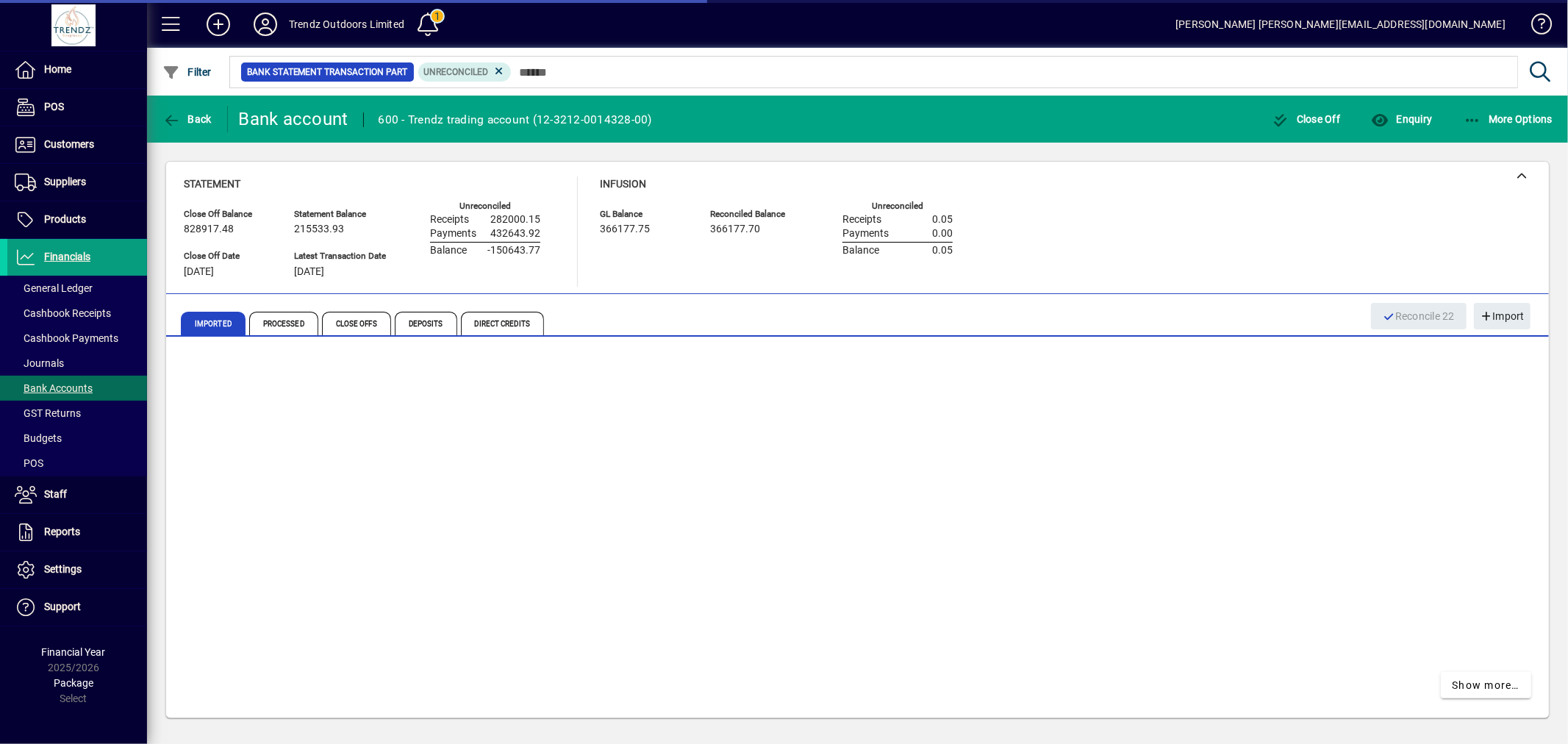
scroll to position [1405, 0]
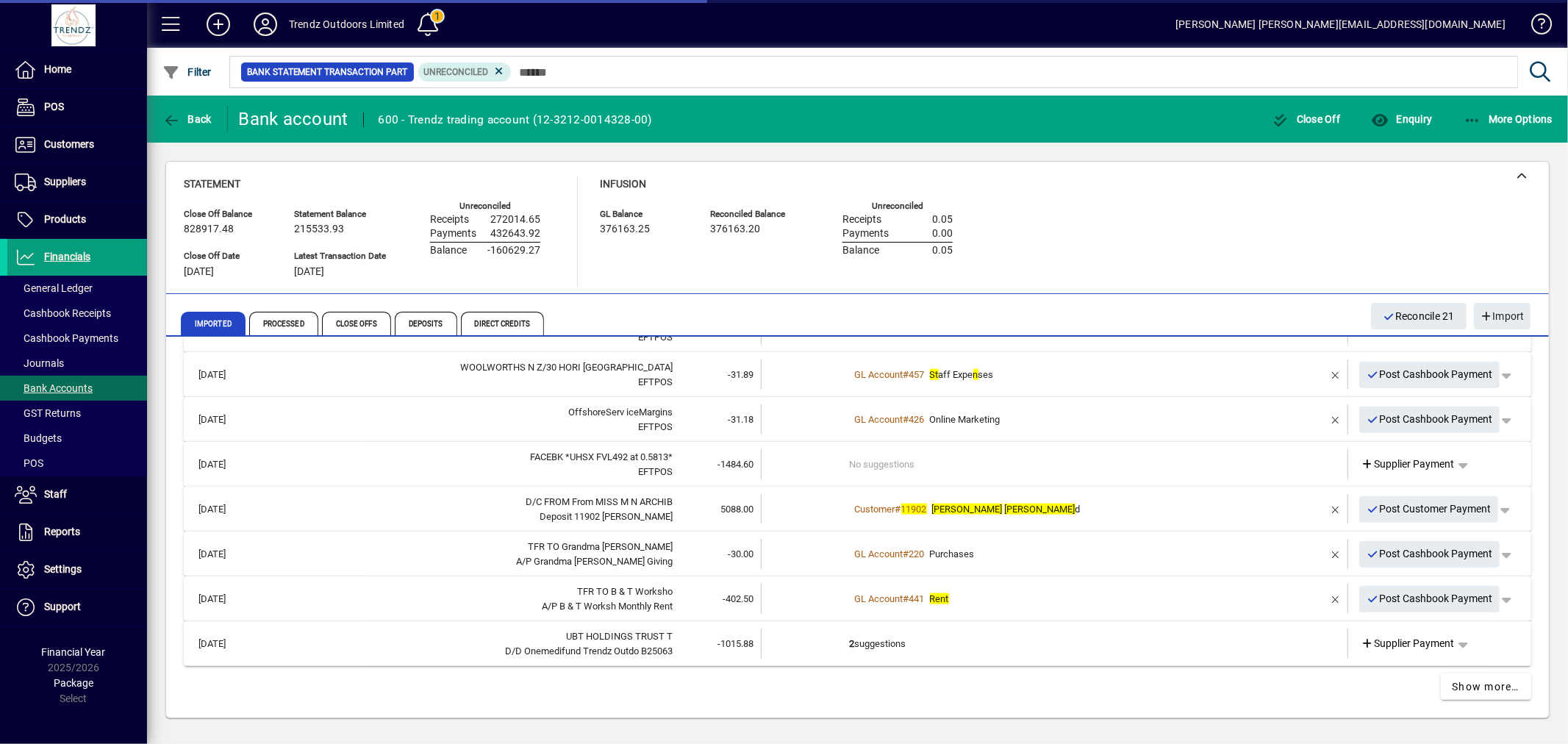
click at [1082, 476] on td "No suggestions" at bounding box center [1056, 464] width 412 height 30
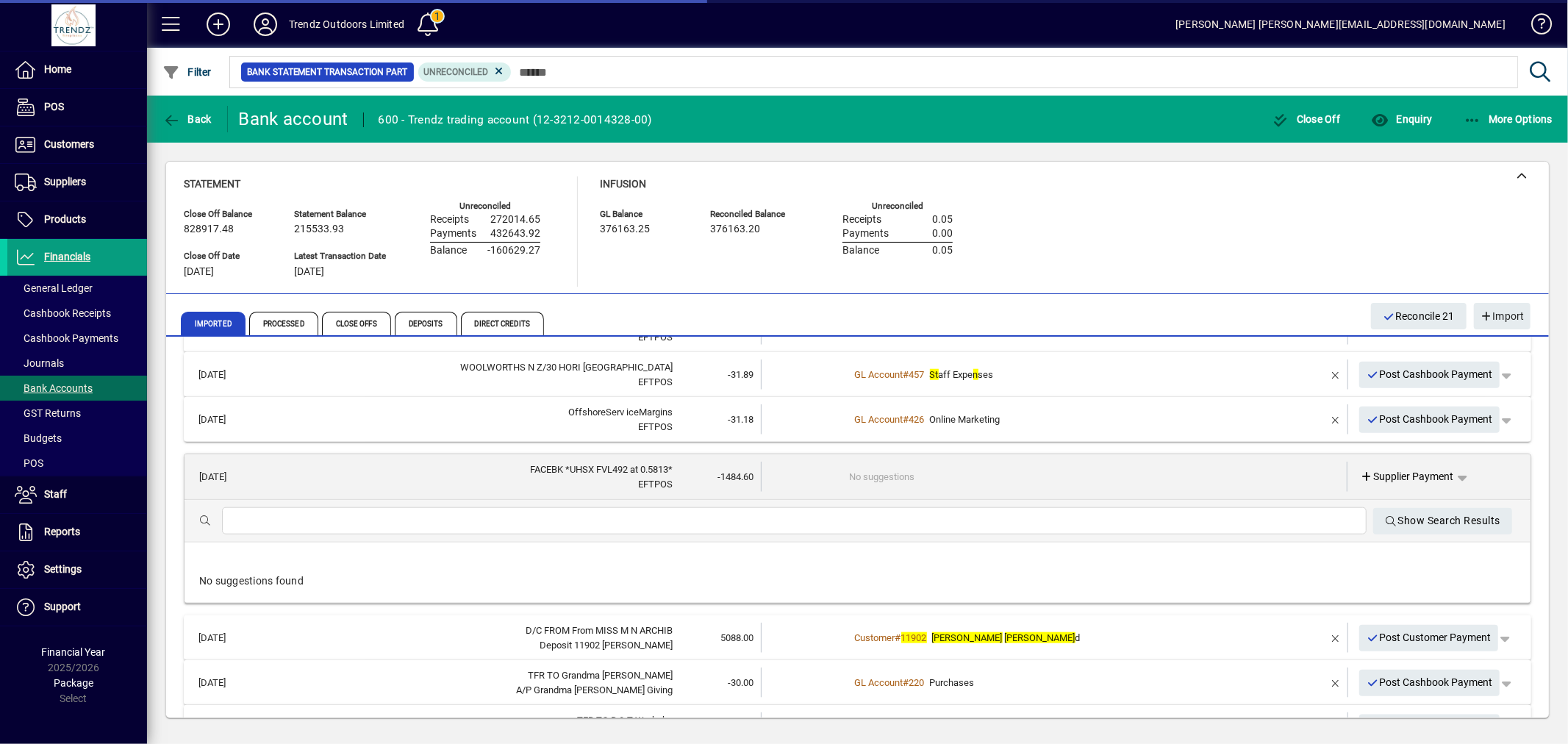
click at [652, 524] on input "text" at bounding box center [794, 522] width 1121 height 18
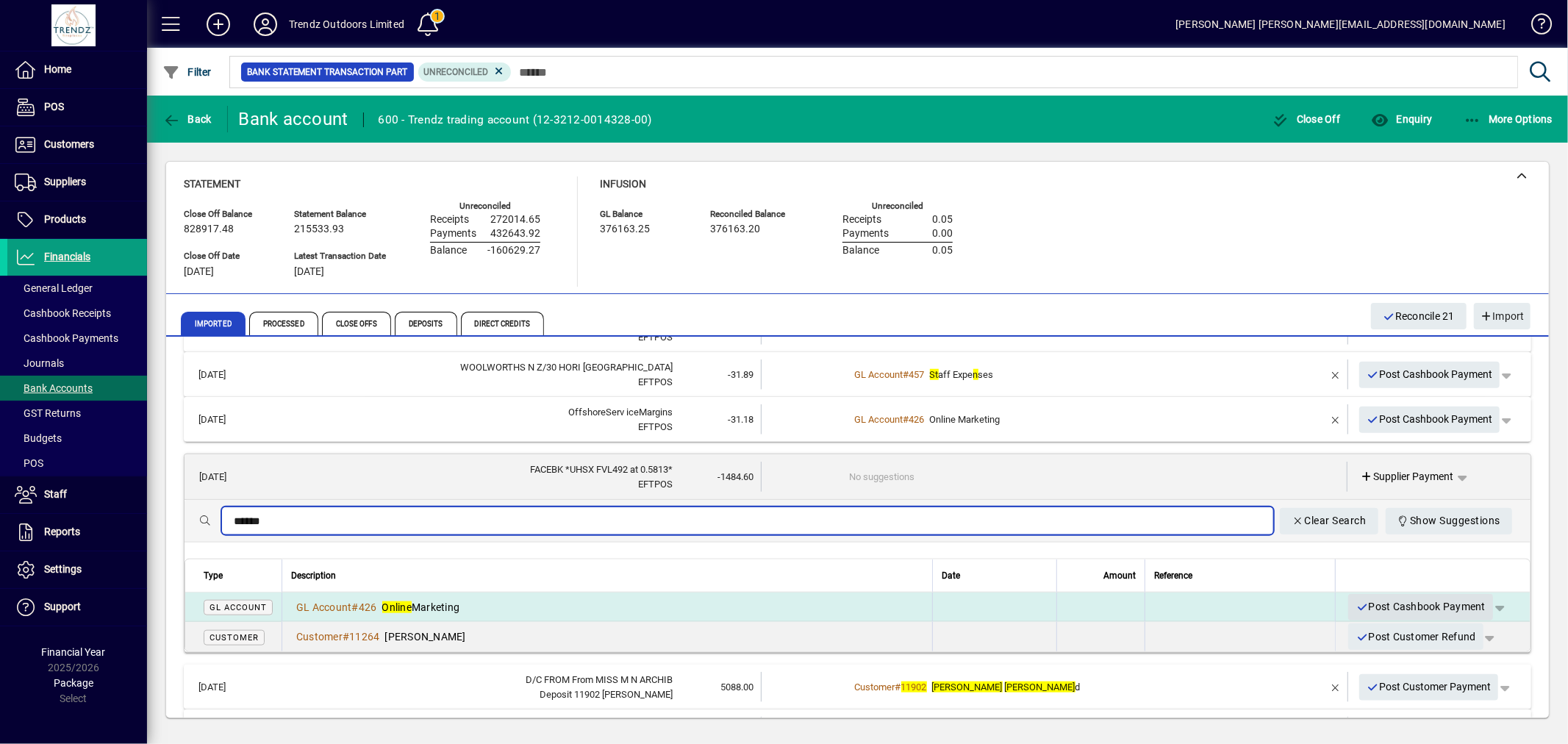
type input "******"
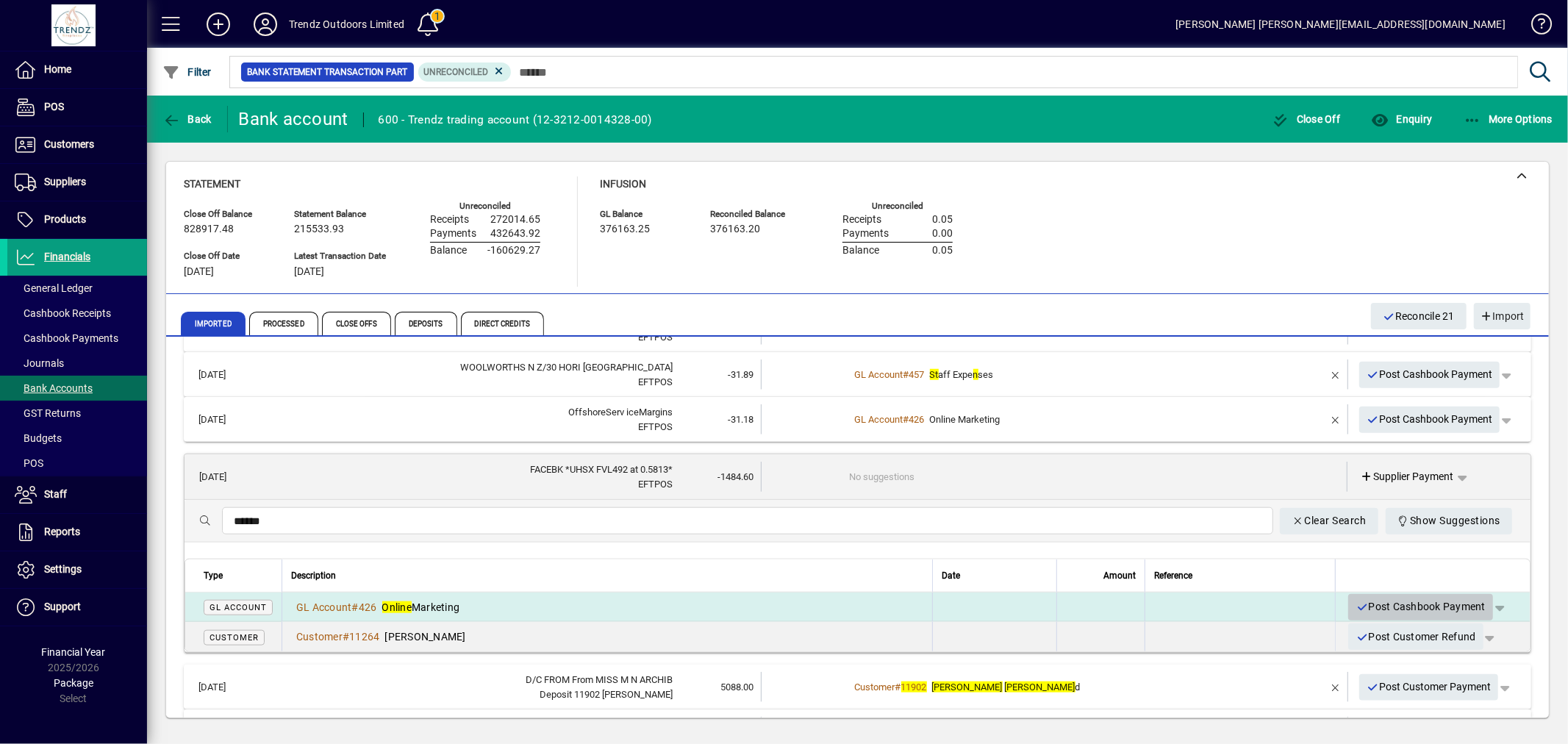
click at [1364, 607] on span "Post Cashbook Payment" at bounding box center [1420, 607] width 130 height 24
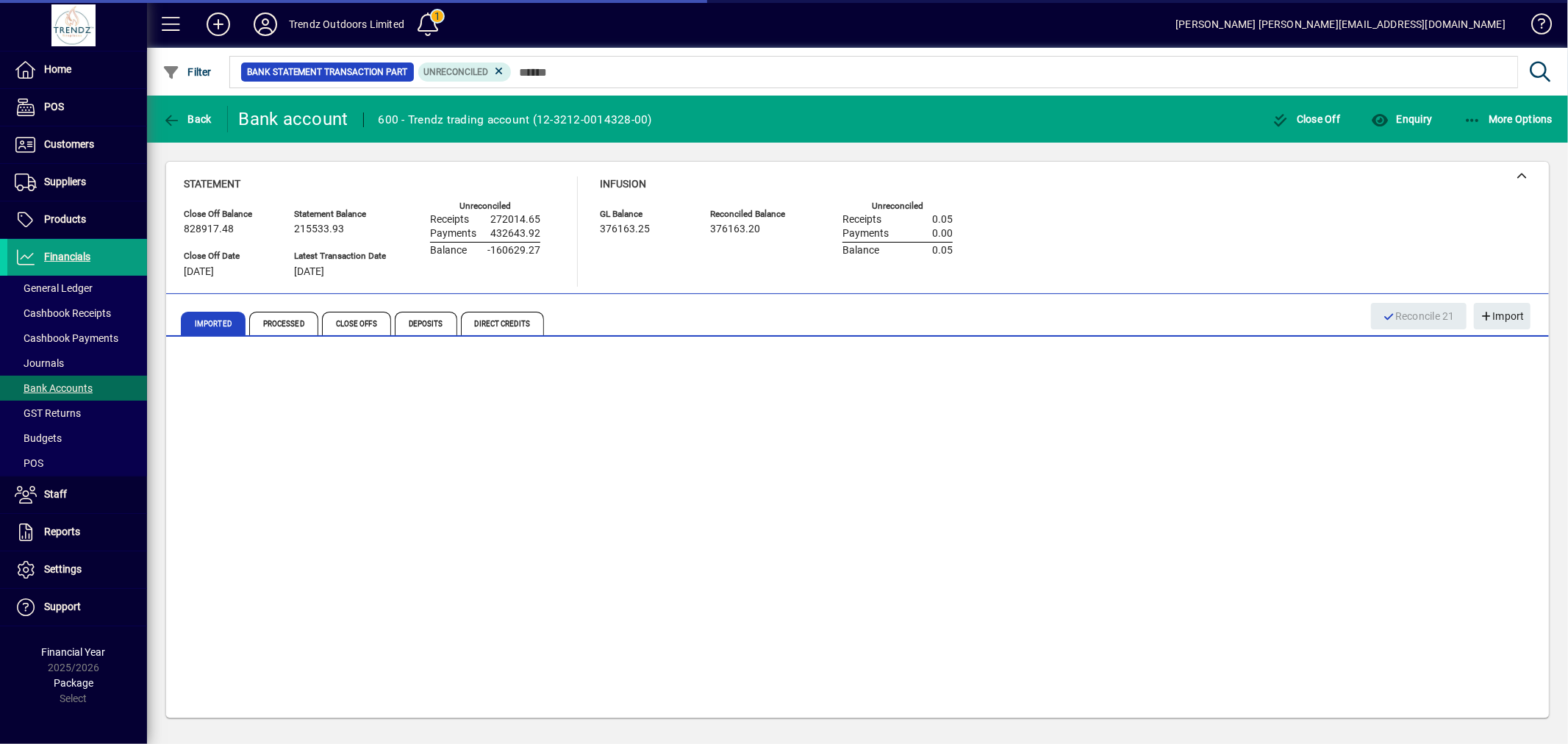
scroll to position [1359, 0]
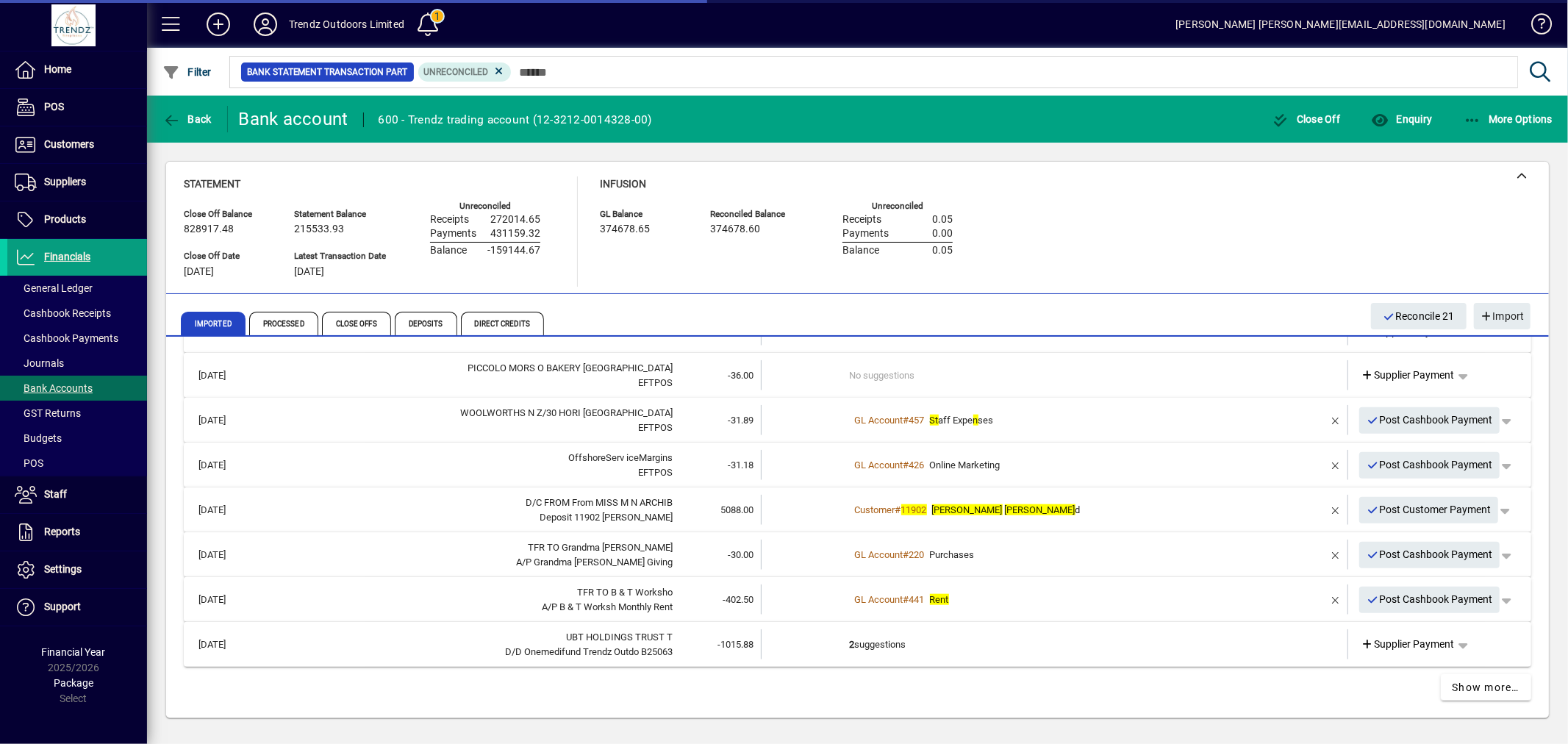
click at [879, 375] on td "No suggestions" at bounding box center [1056, 375] width 412 height 30
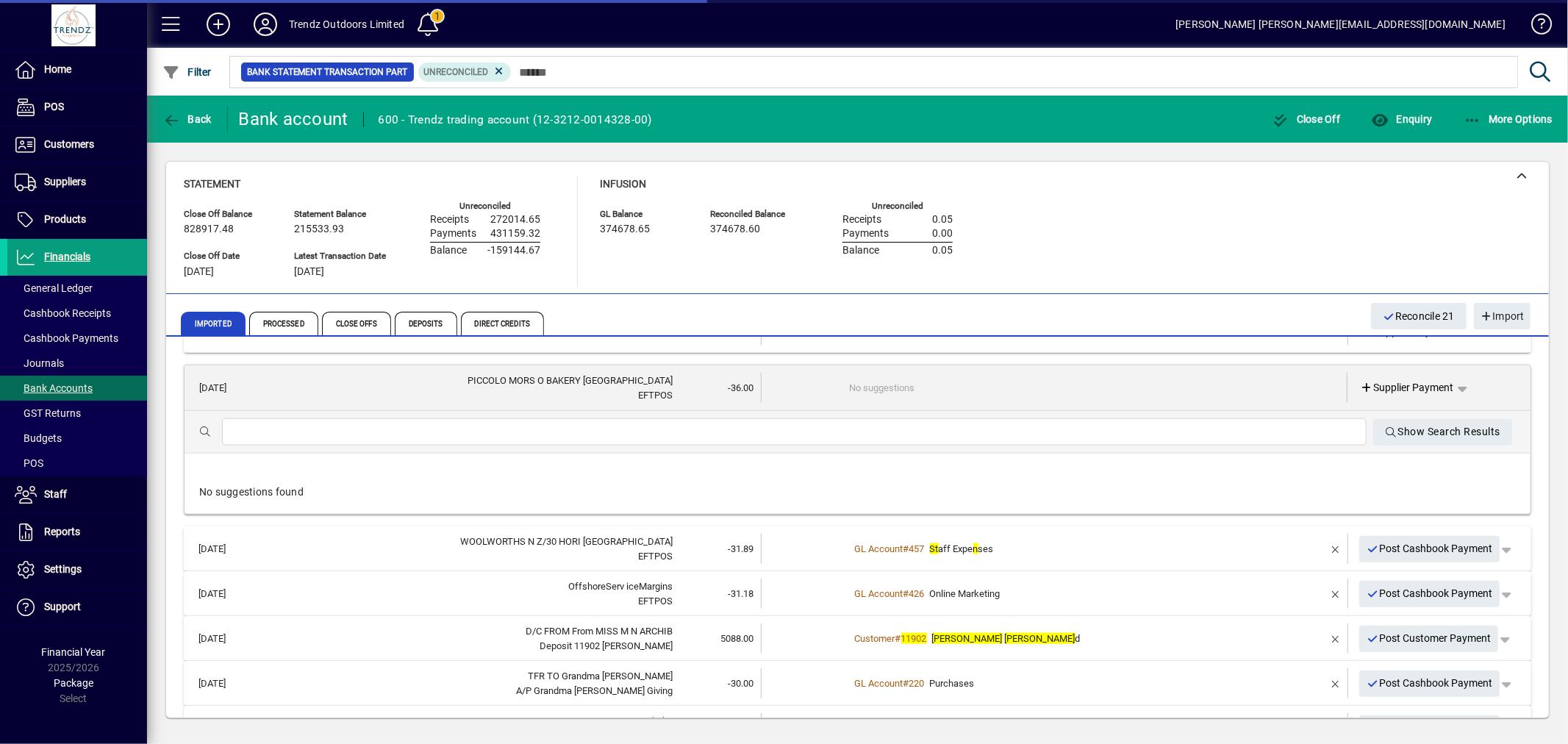
click at [687, 429] on input "text" at bounding box center [794, 433] width 1121 height 18
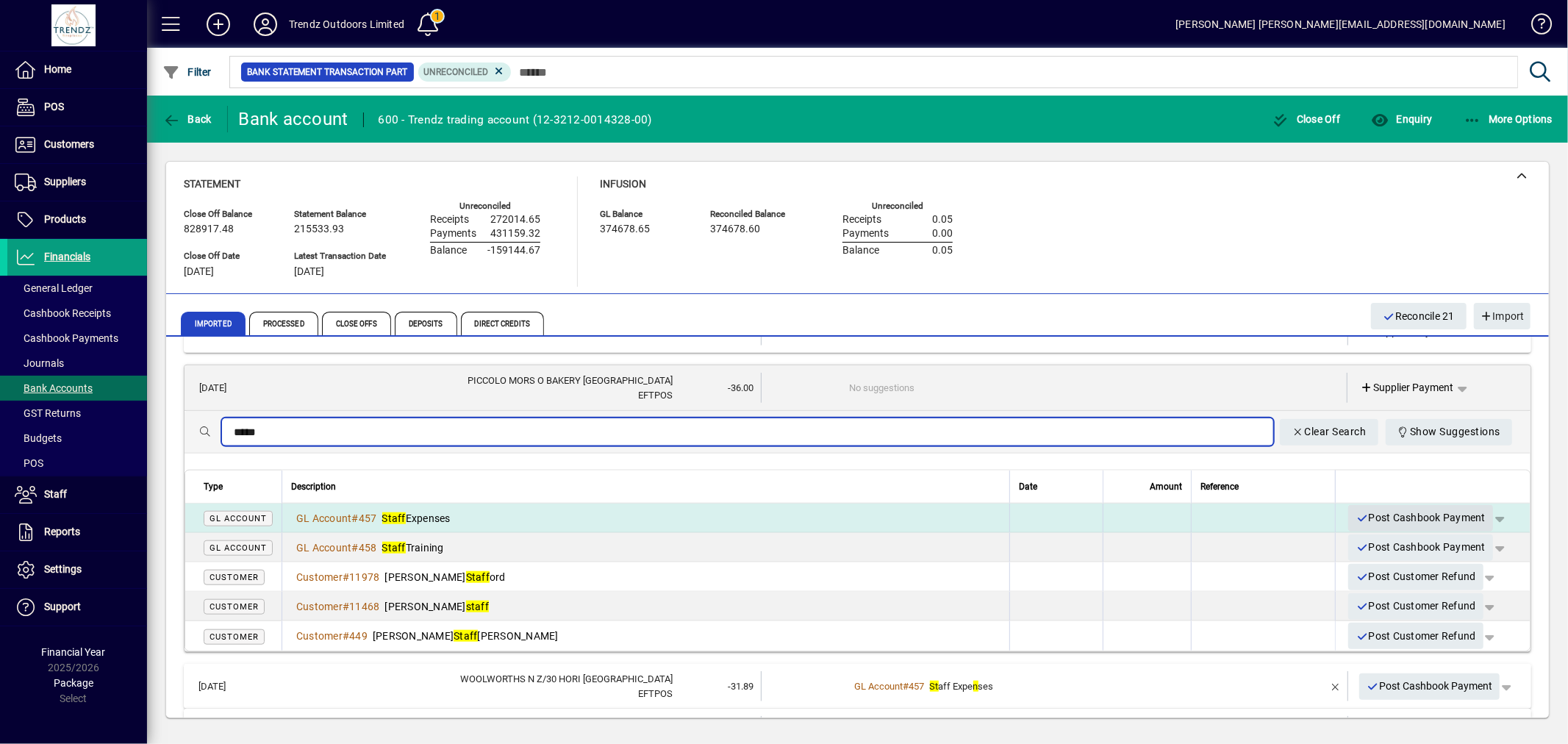
type input "*****"
click at [1438, 517] on span "Post Cashbook Payment" at bounding box center [1420, 518] width 130 height 24
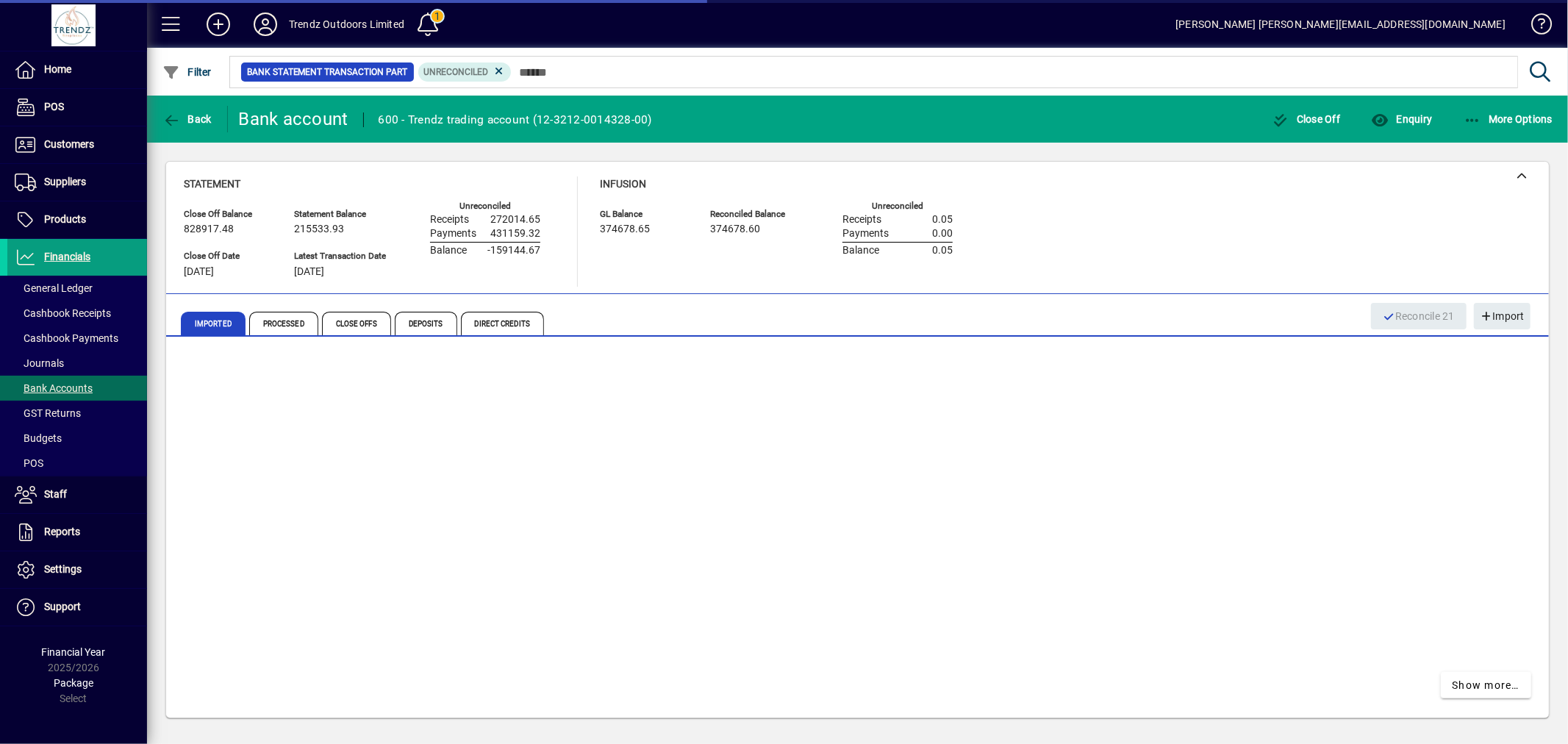
scroll to position [1314, 0]
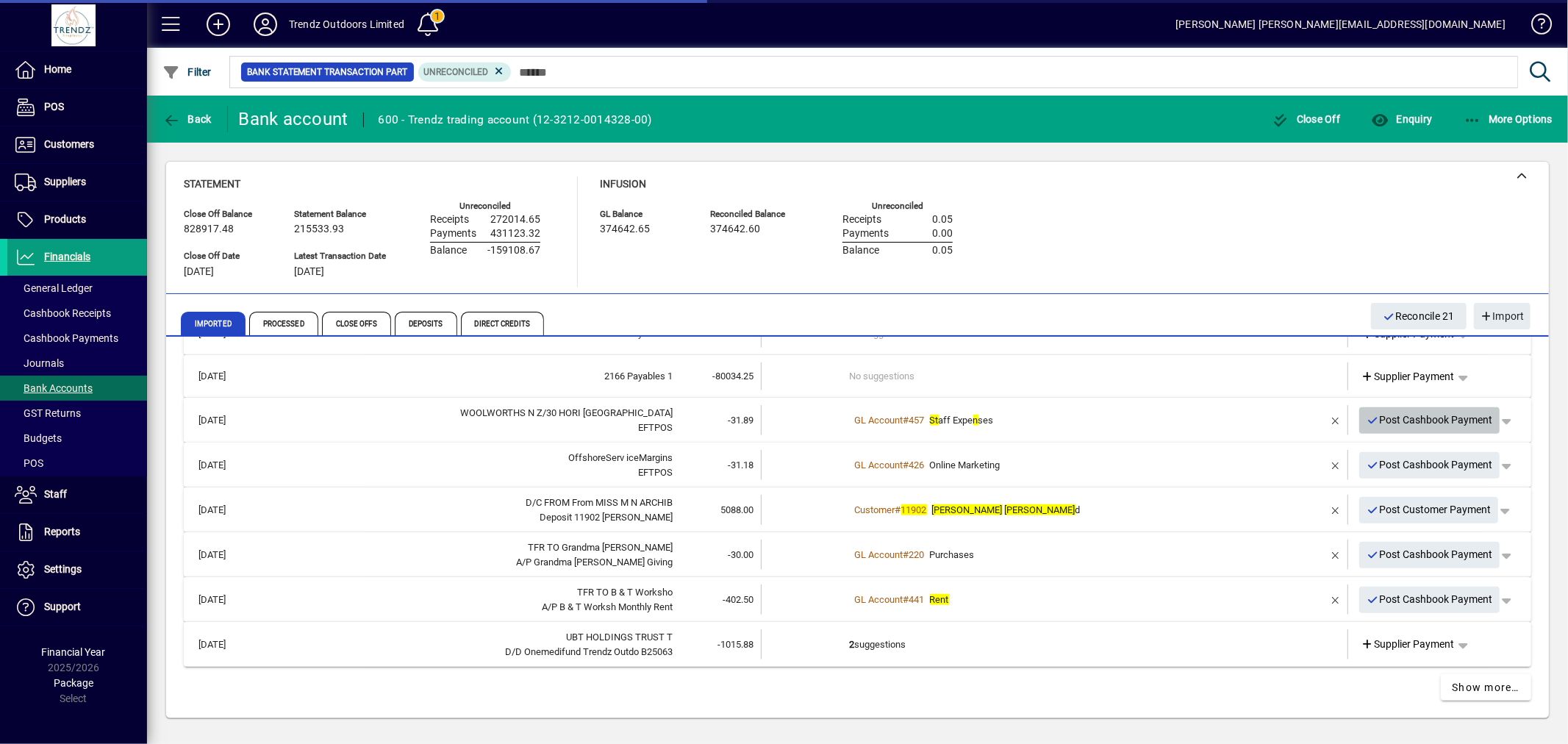
click at [1380, 421] on span "Post Cashbook Payment" at bounding box center [1430, 421] width 126 height 24
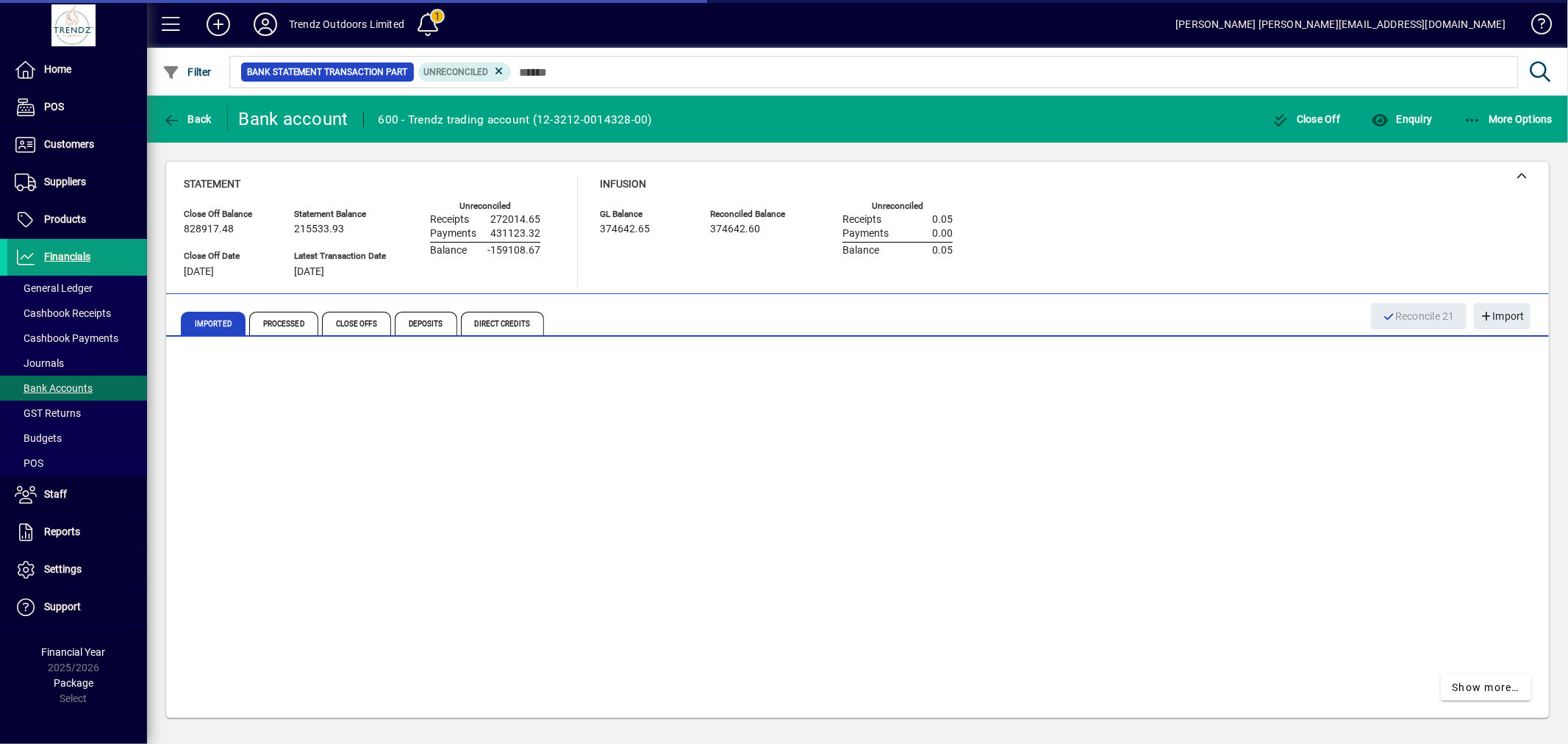
scroll to position [1270, 0]
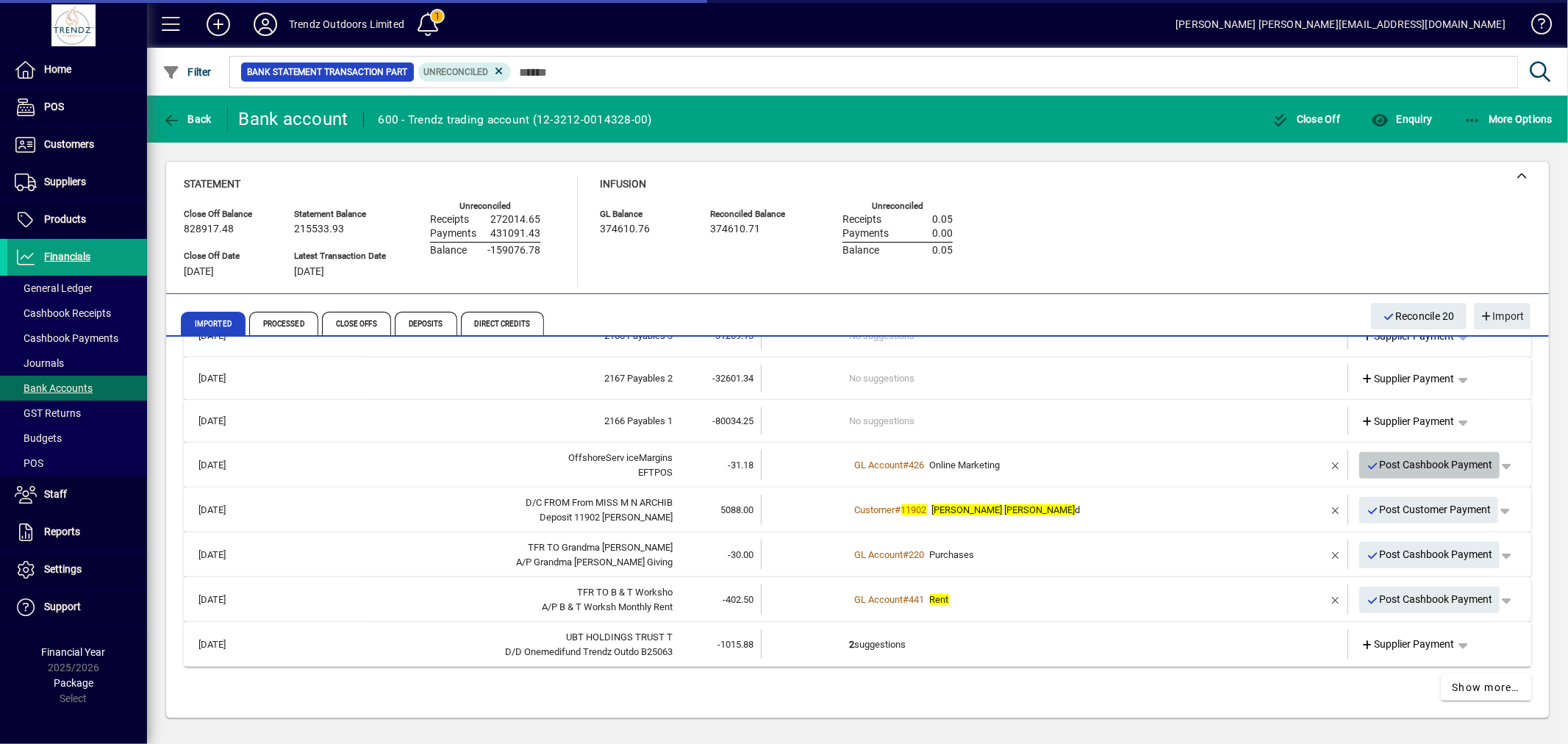
click at [1372, 462] on span "Post Cashbook Payment" at bounding box center [1430, 465] width 126 height 24
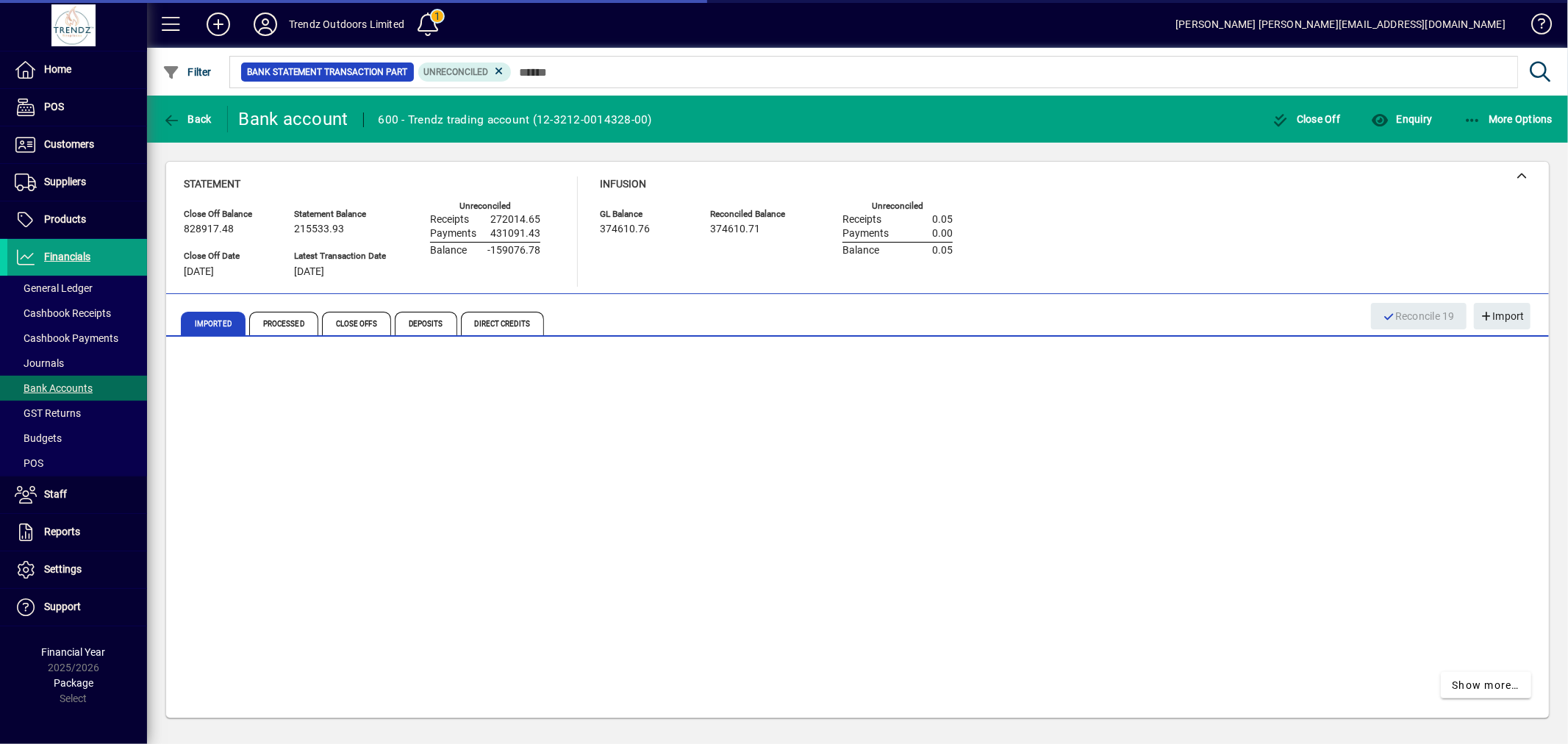
scroll to position [1225, 0]
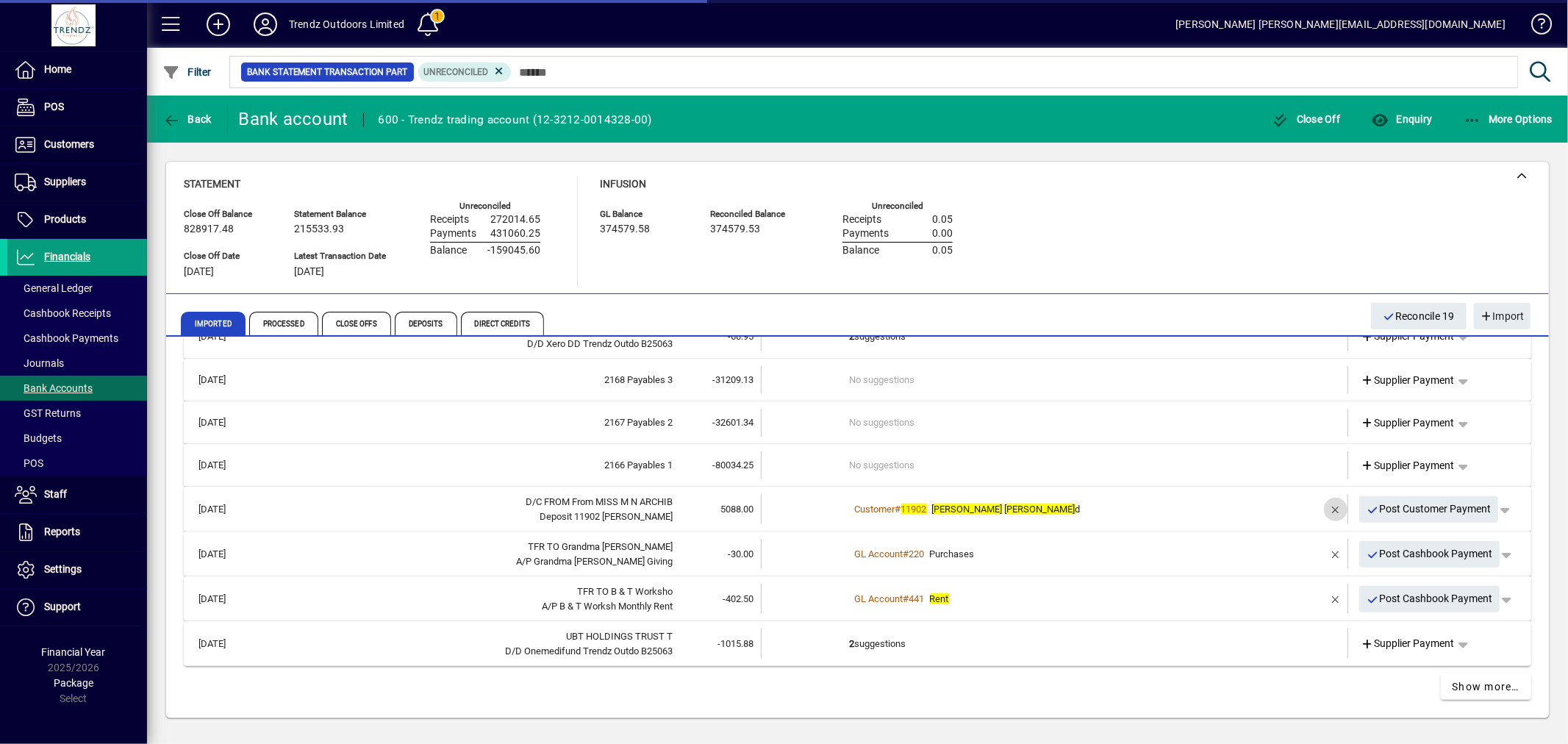
click at [1326, 504] on span "button" at bounding box center [1336, 509] width 36 height 36
click at [1026, 505] on div "Customer # 11902 Mel Archibal d" at bounding box center [1056, 510] width 412 height 15
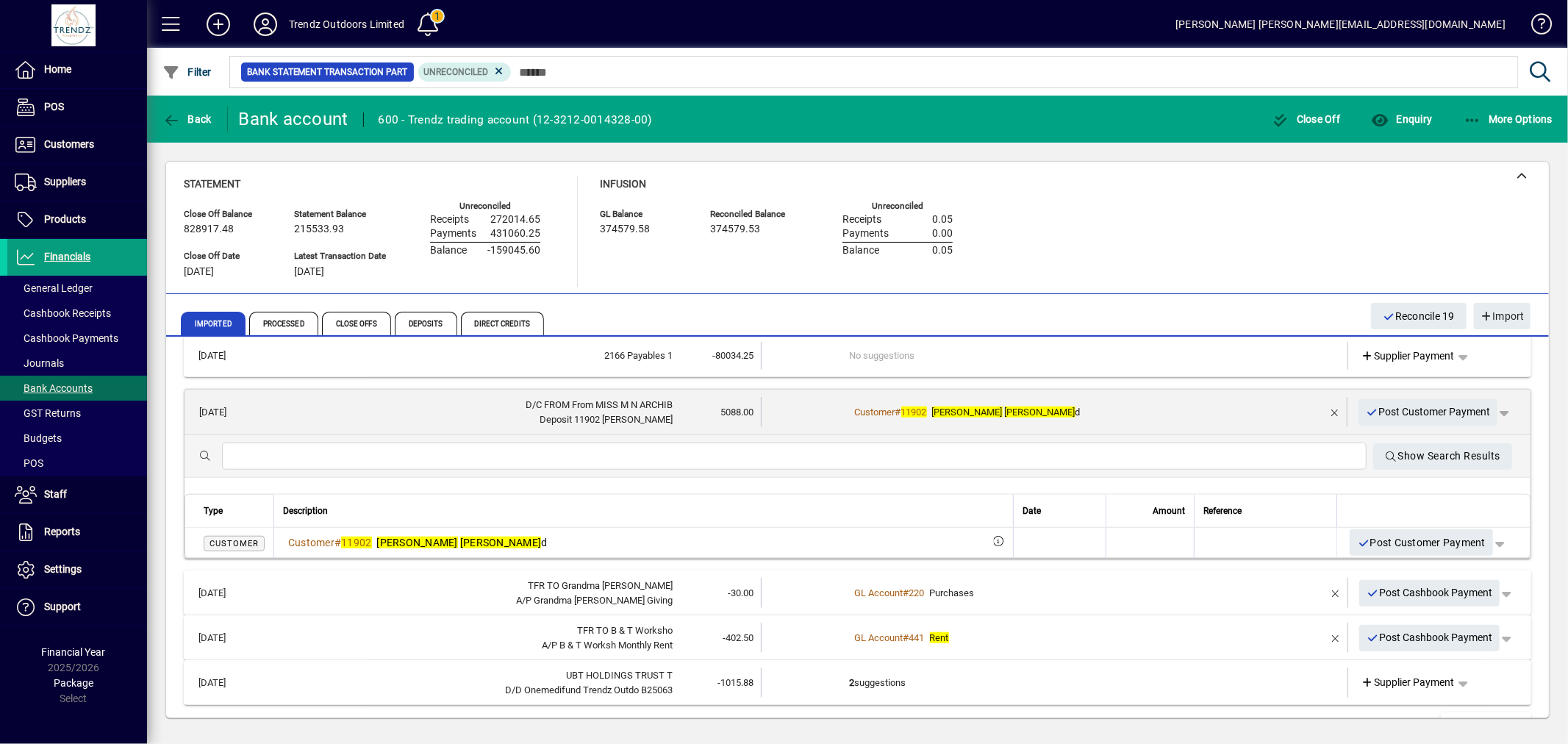
scroll to position [1373, 0]
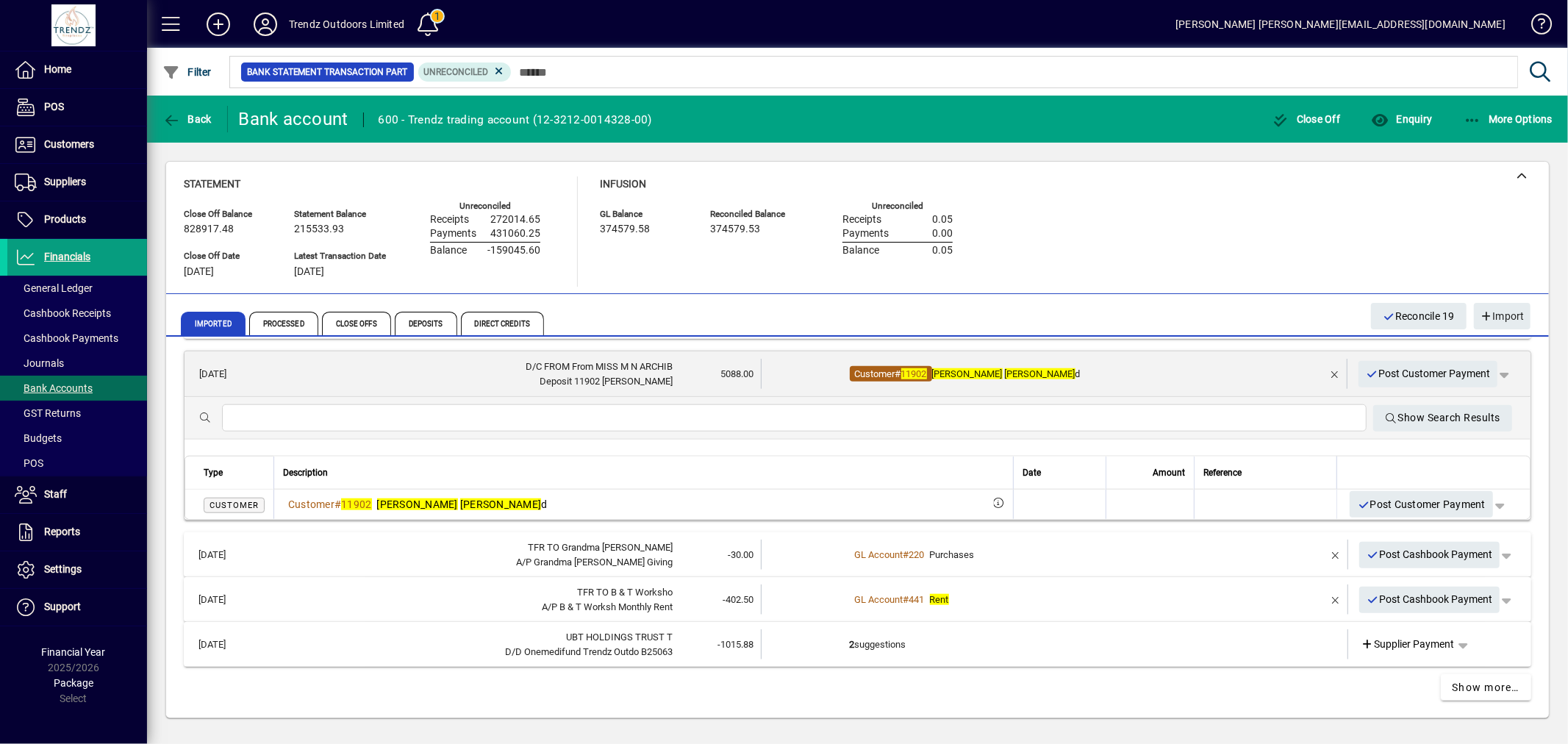
click at [857, 373] on span "Customer" at bounding box center [875, 374] width 40 height 11
click at [1076, 370] on div "Customer # 11902 Mel Archibal d" at bounding box center [1055, 374] width 411 height 15
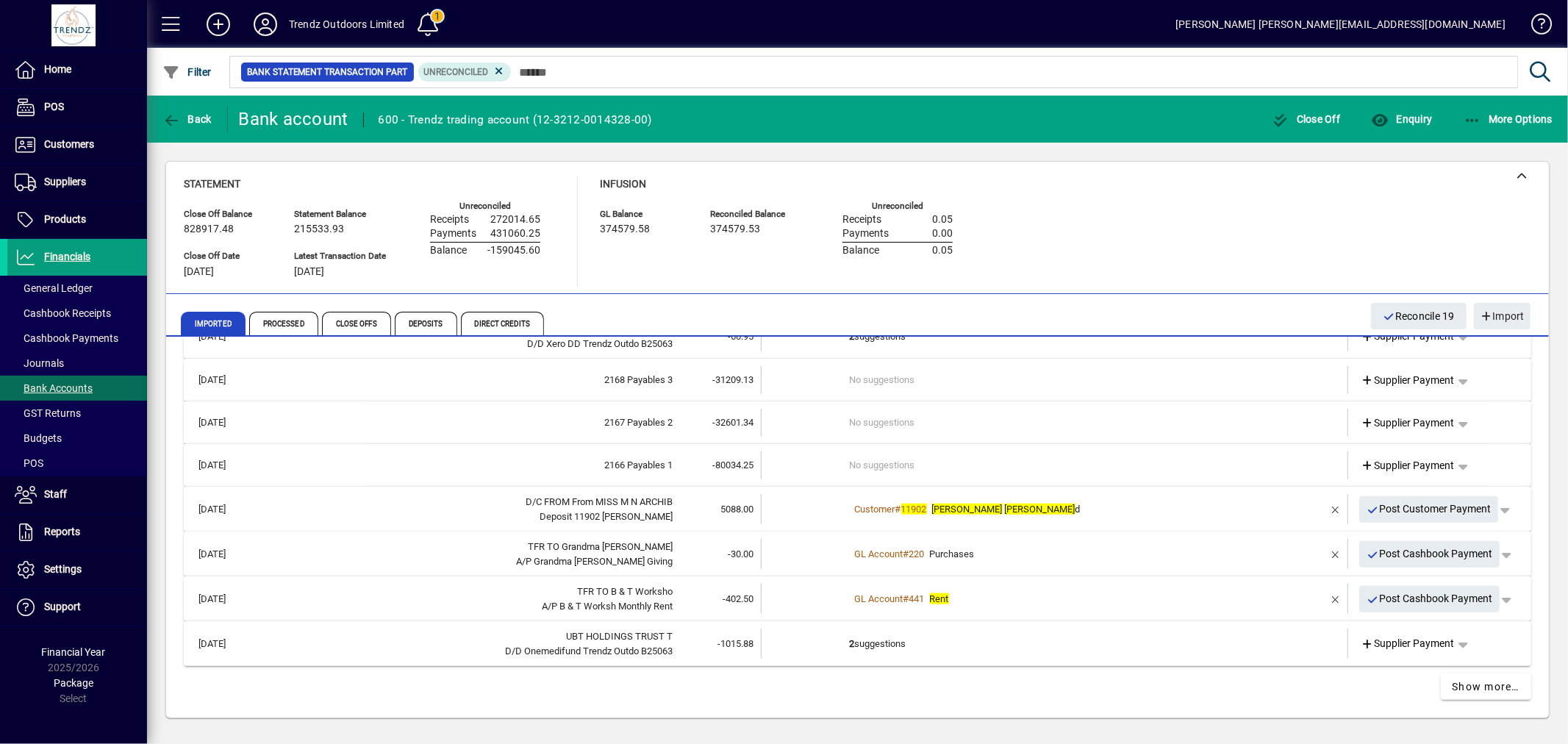
click at [1054, 508] on div "Customer # 11902 Mel Archibal d" at bounding box center [1056, 509] width 412 height 15
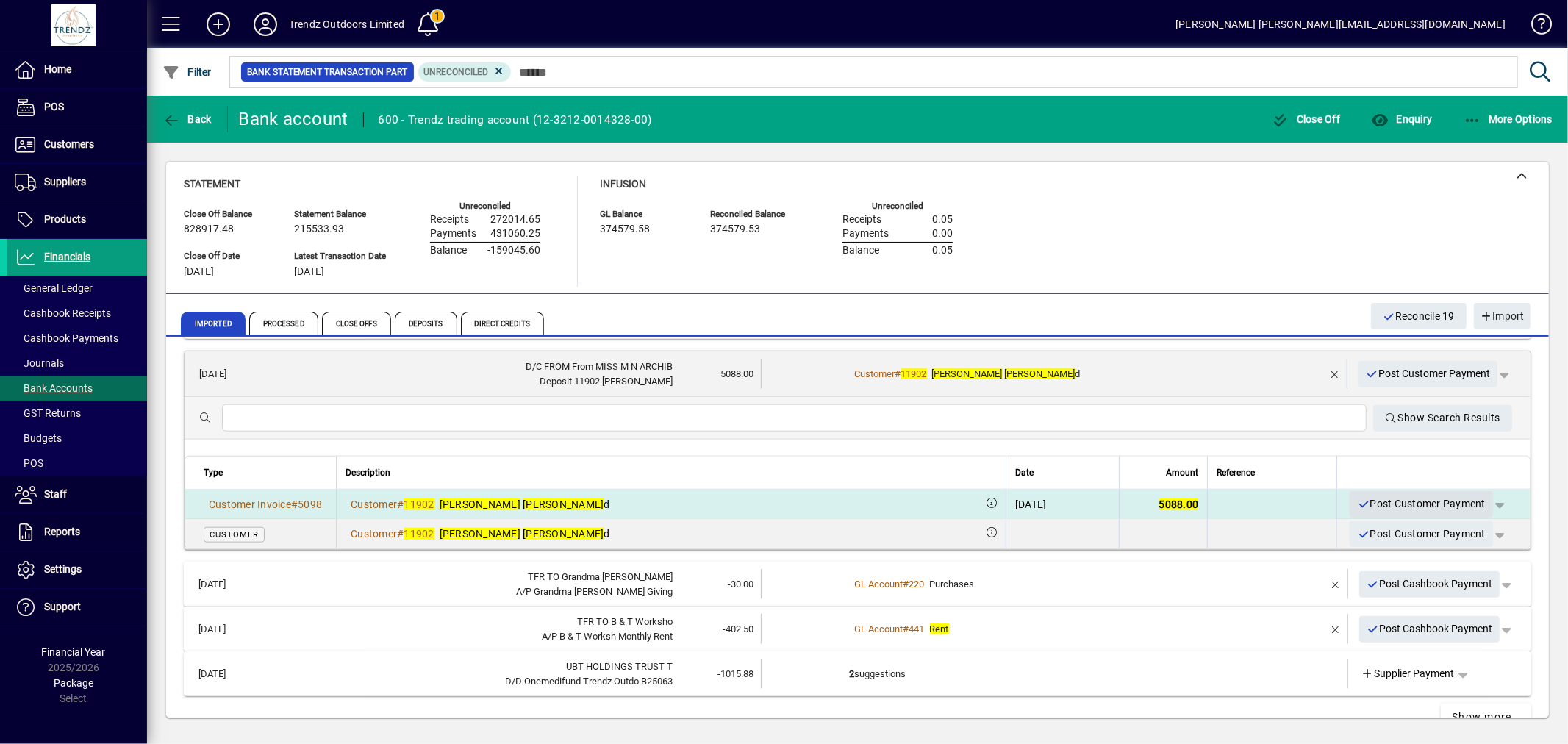
click at [1397, 494] on span "Post Customer Payment" at bounding box center [1421, 504] width 129 height 24
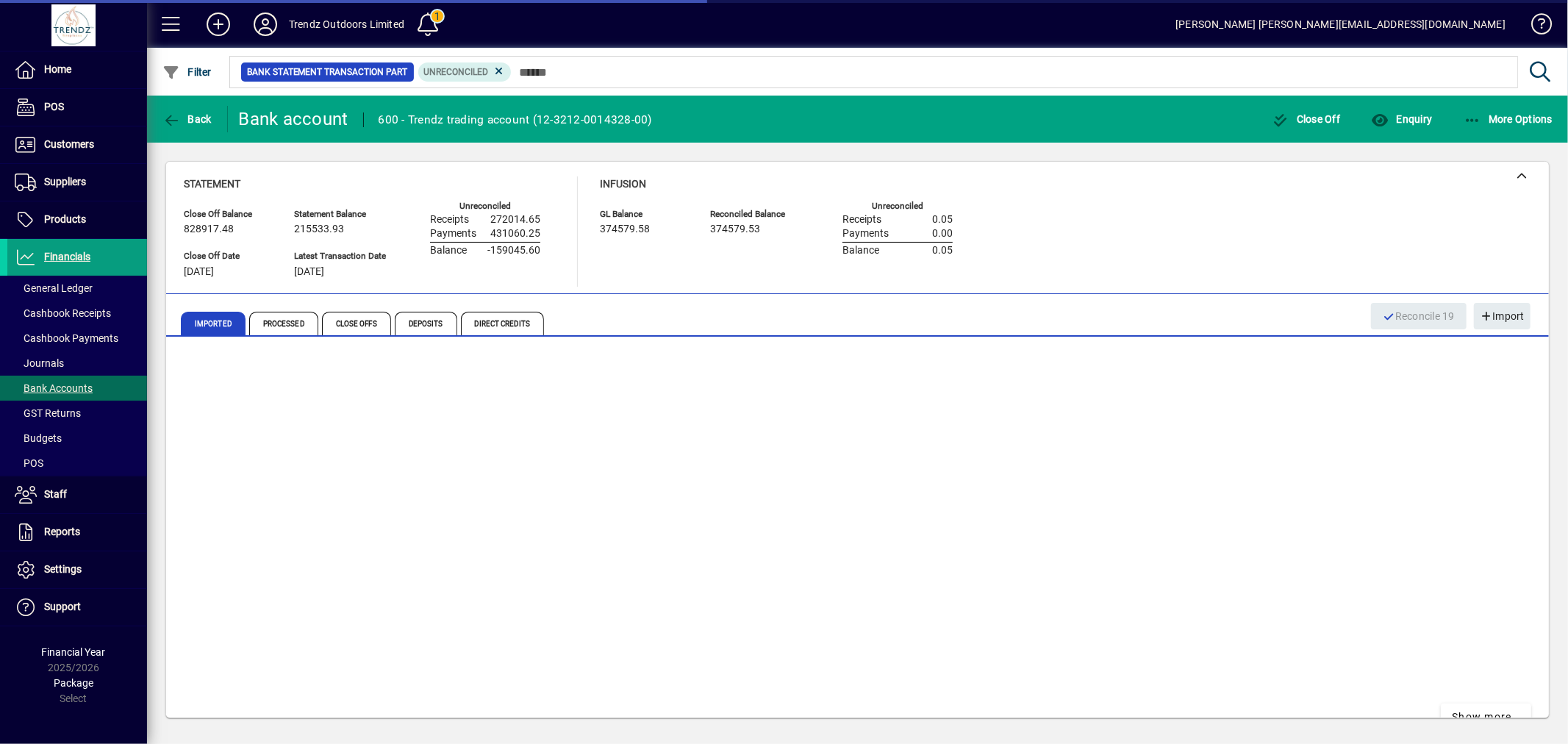
scroll to position [1181, 0]
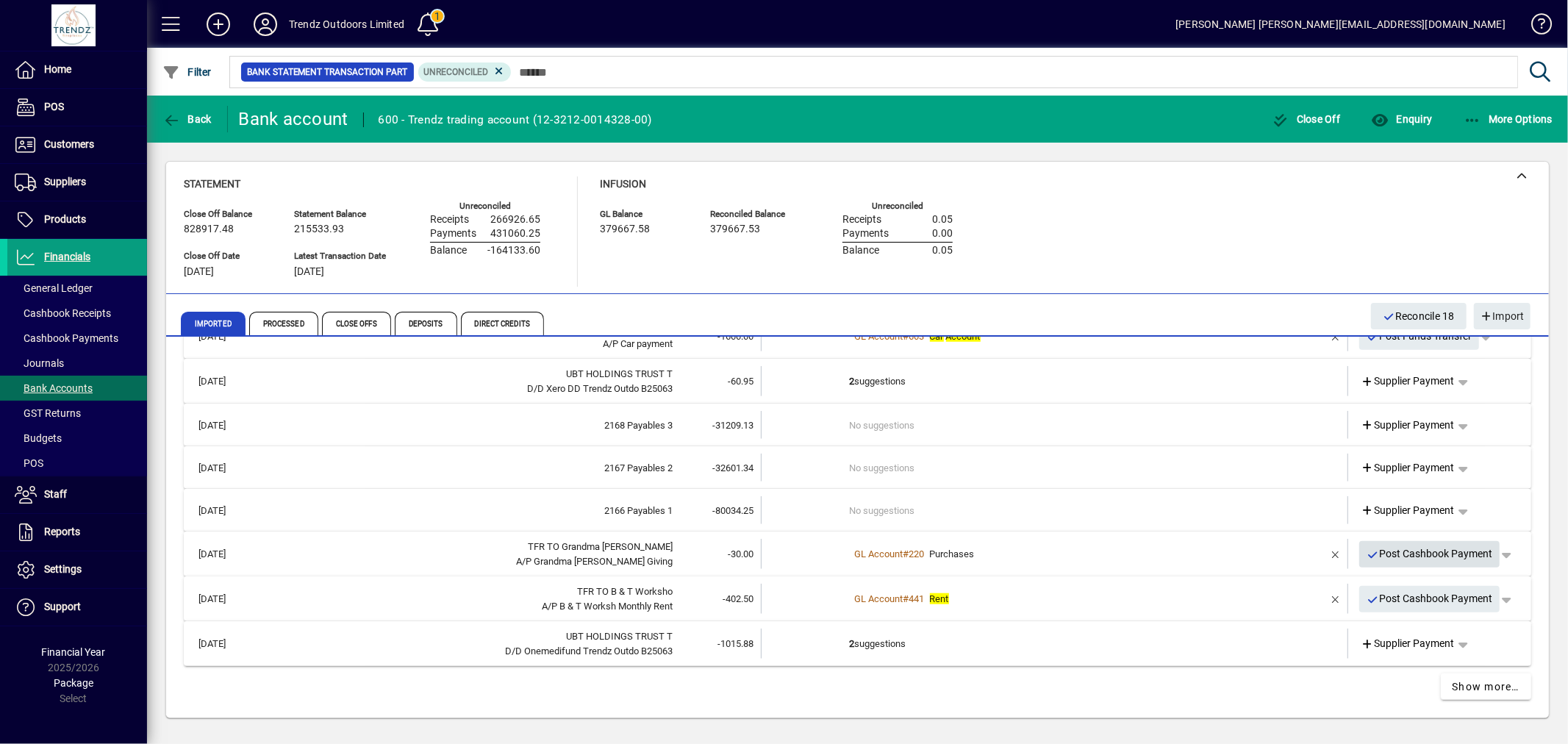
click at [1367, 555] on icon "button" at bounding box center [1373, 555] width 13 height 11
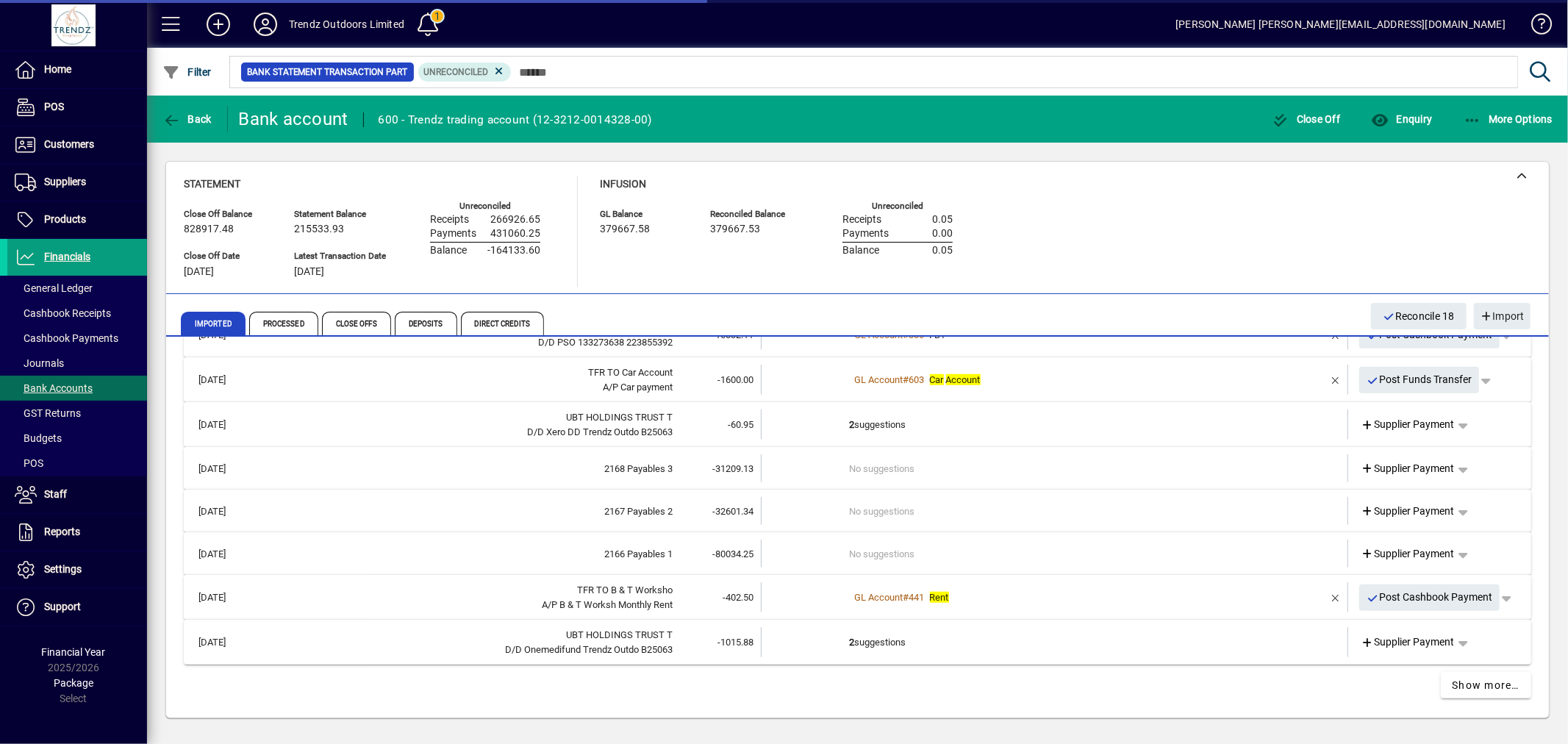
scroll to position [1135, 0]
click at [1321, 593] on span "button" at bounding box center [1336, 599] width 36 height 36
click at [980, 599] on td "1 suggestion" at bounding box center [1056, 598] width 412 height 30
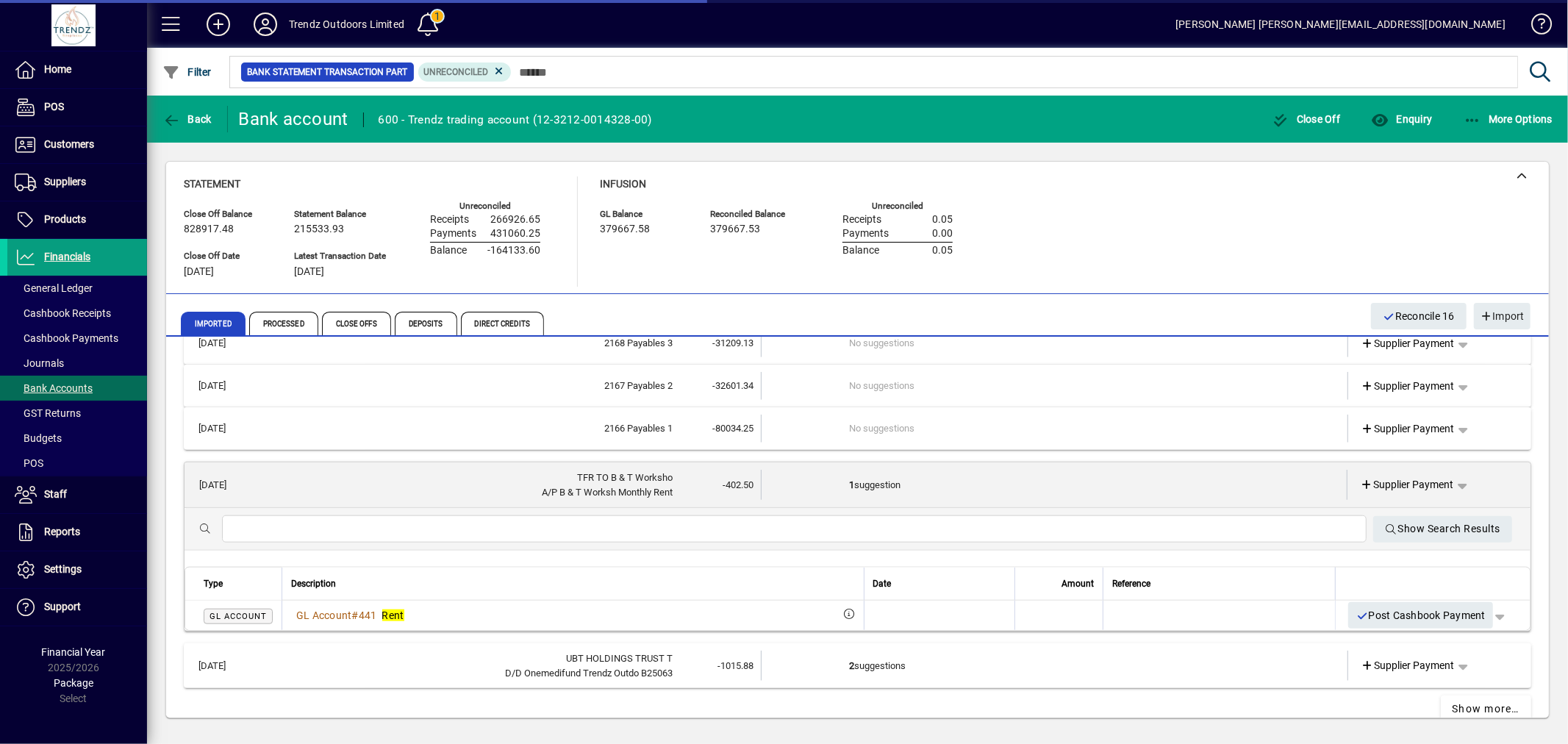
scroll to position [1283, 0]
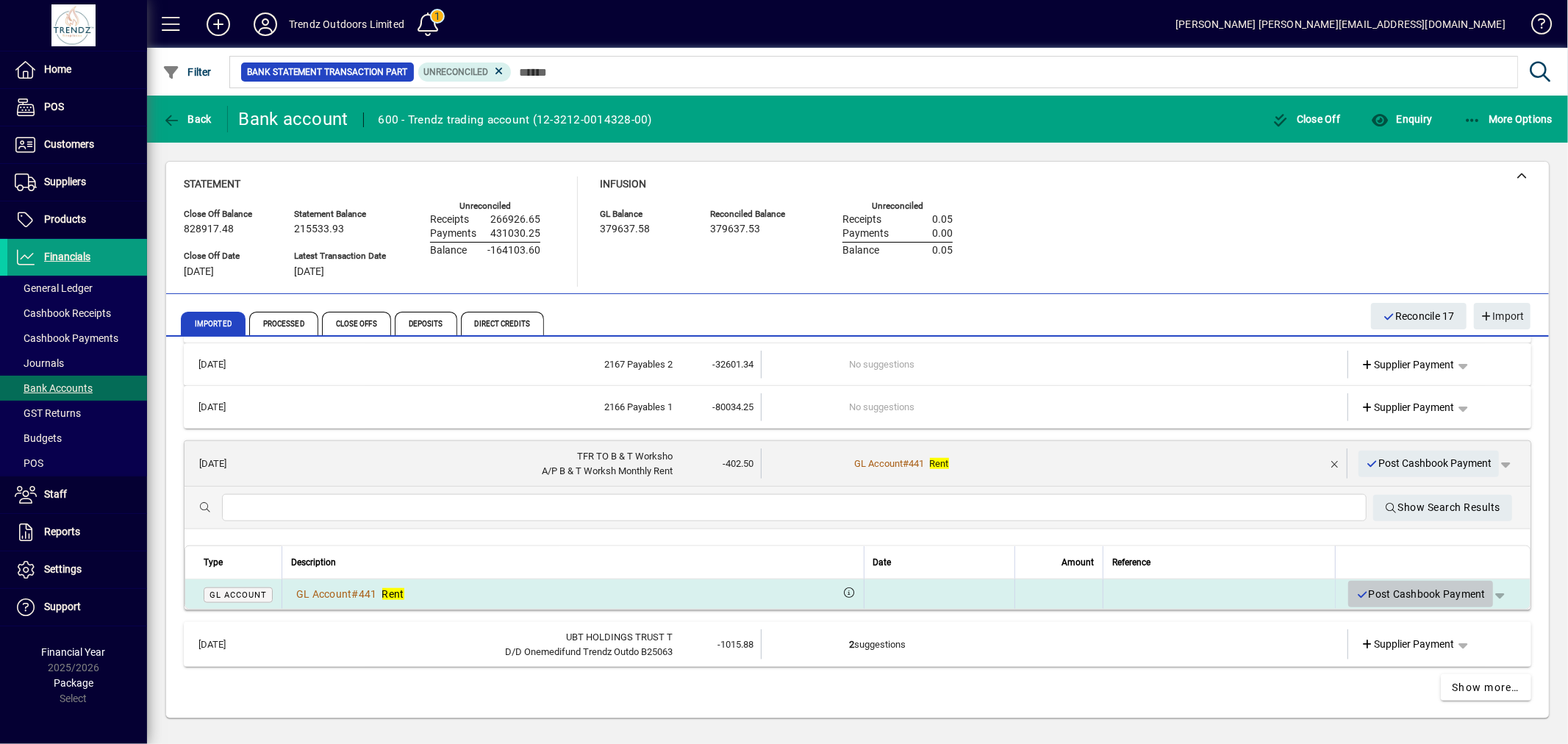
click at [1360, 594] on span "Post Cashbook Payment" at bounding box center [1420, 594] width 130 height 24
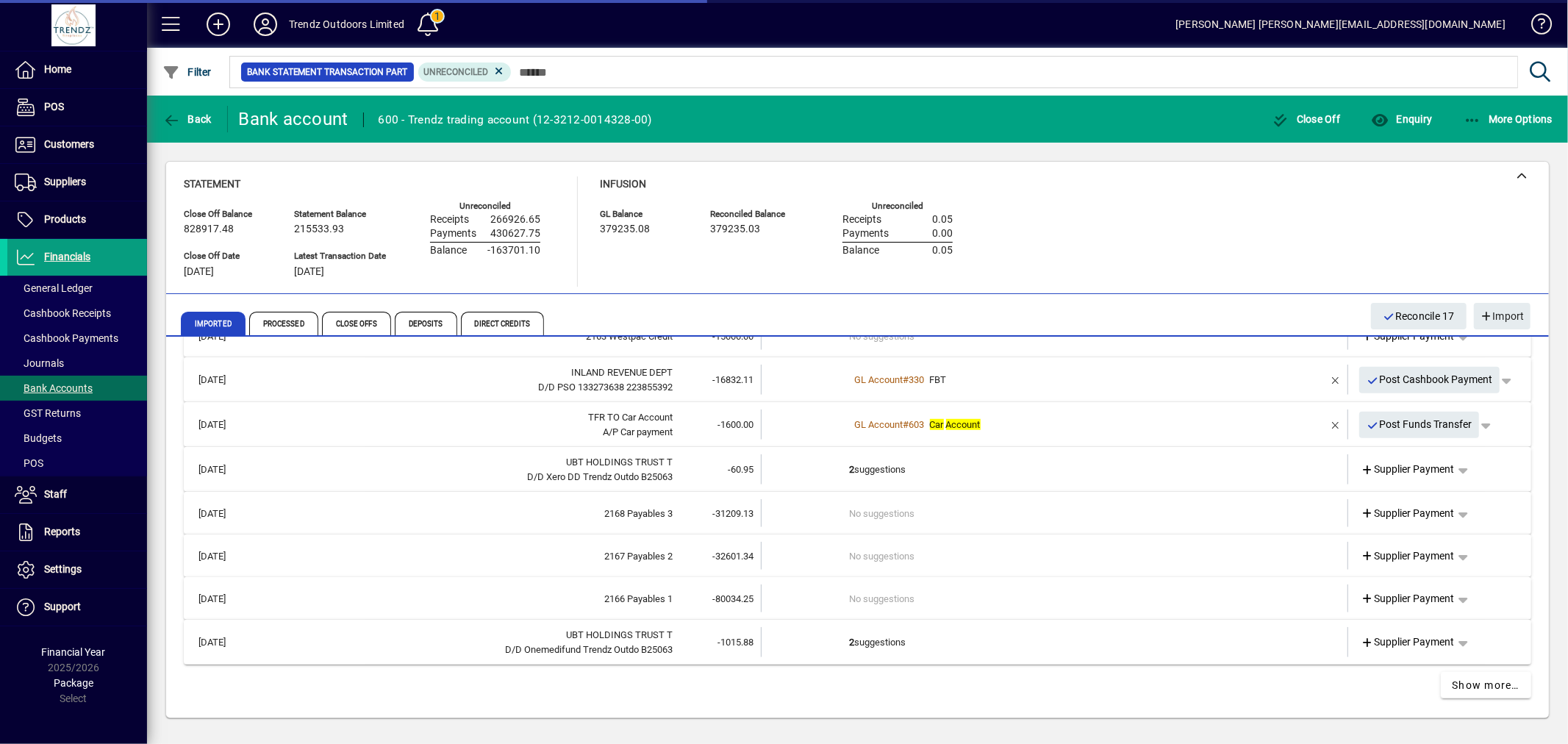
scroll to position [1091, 0]
click at [879, 647] on td "2 suggestions" at bounding box center [1056, 644] width 412 height 30
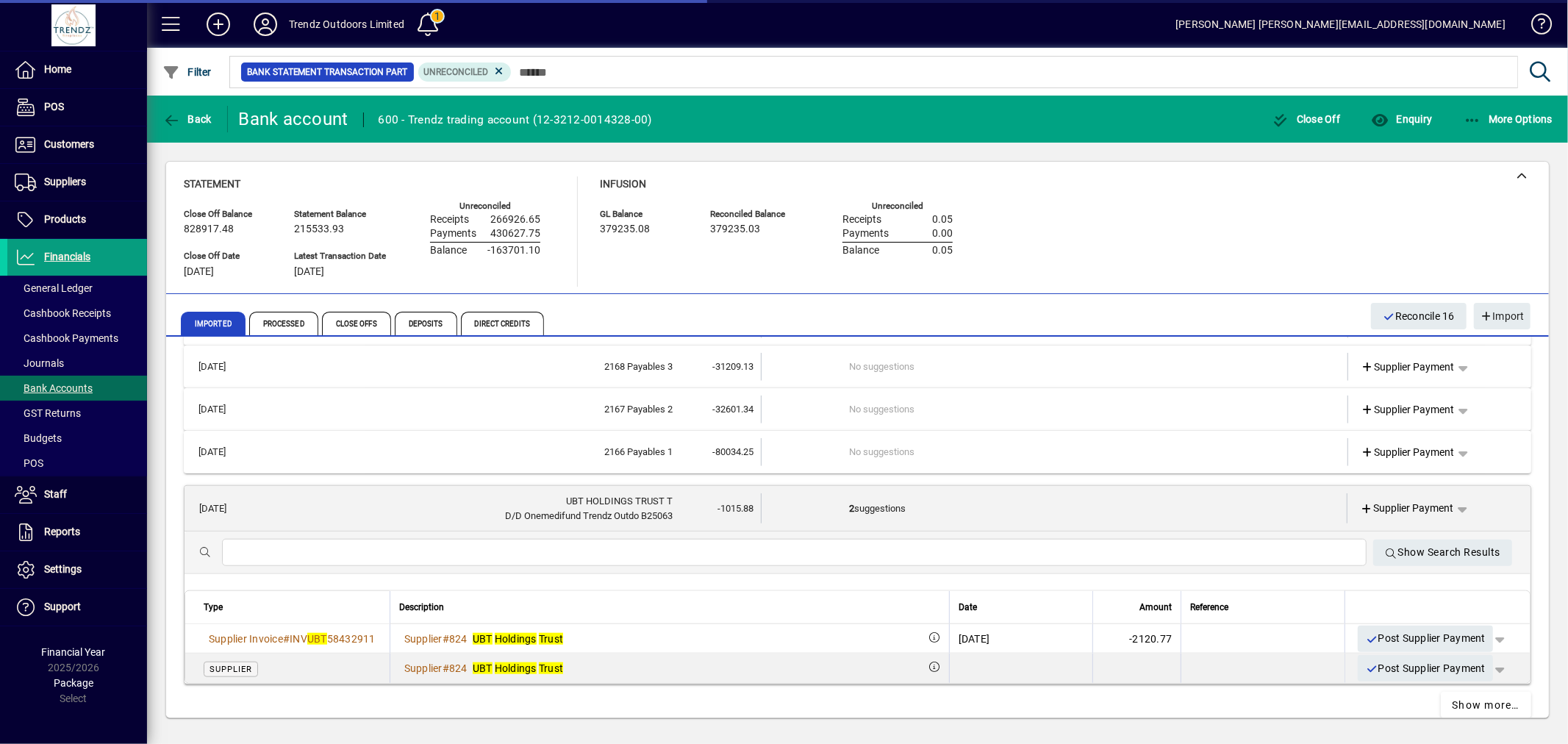
scroll to position [1256, 0]
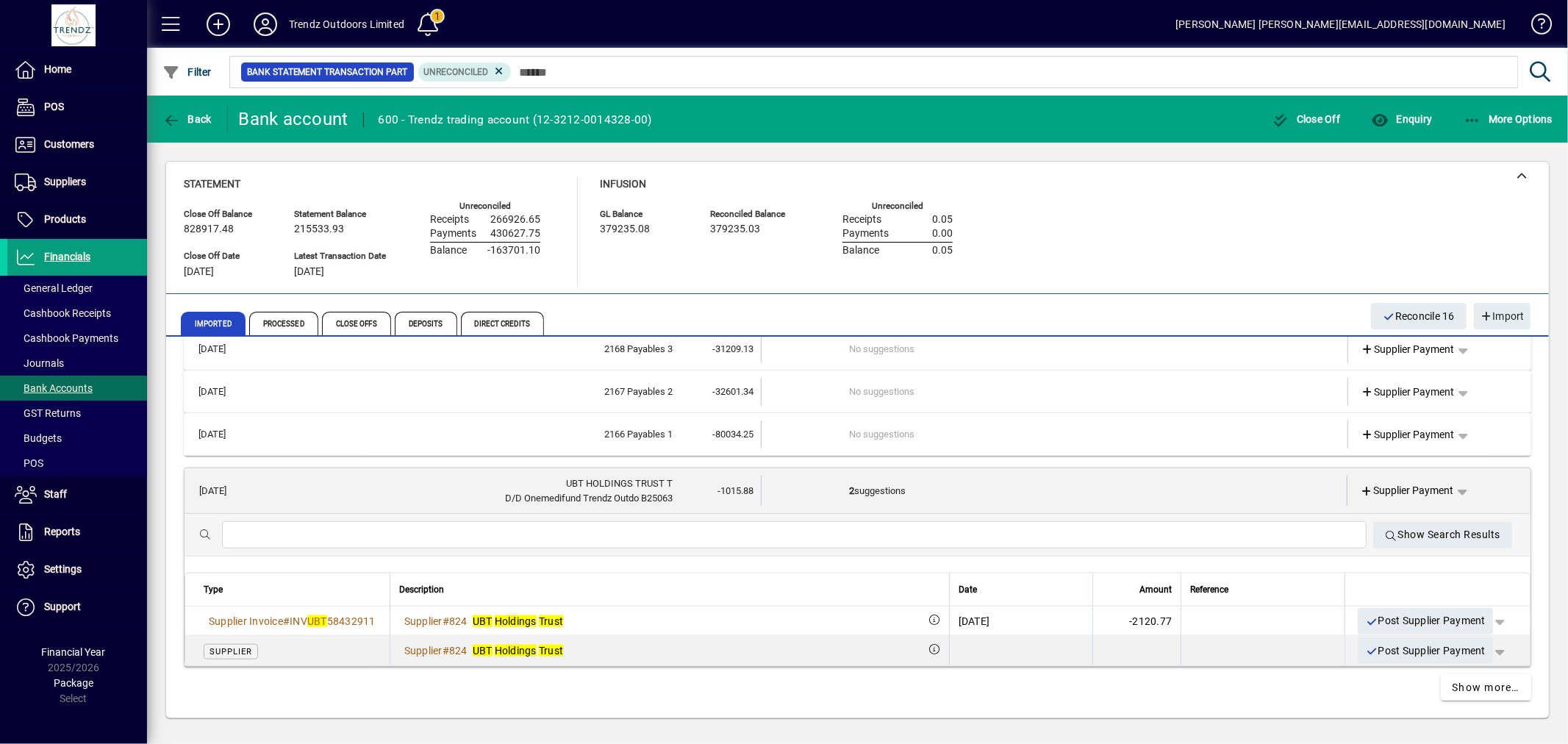
click at [1046, 487] on td "2 suggestions" at bounding box center [1055, 490] width 411 height 30
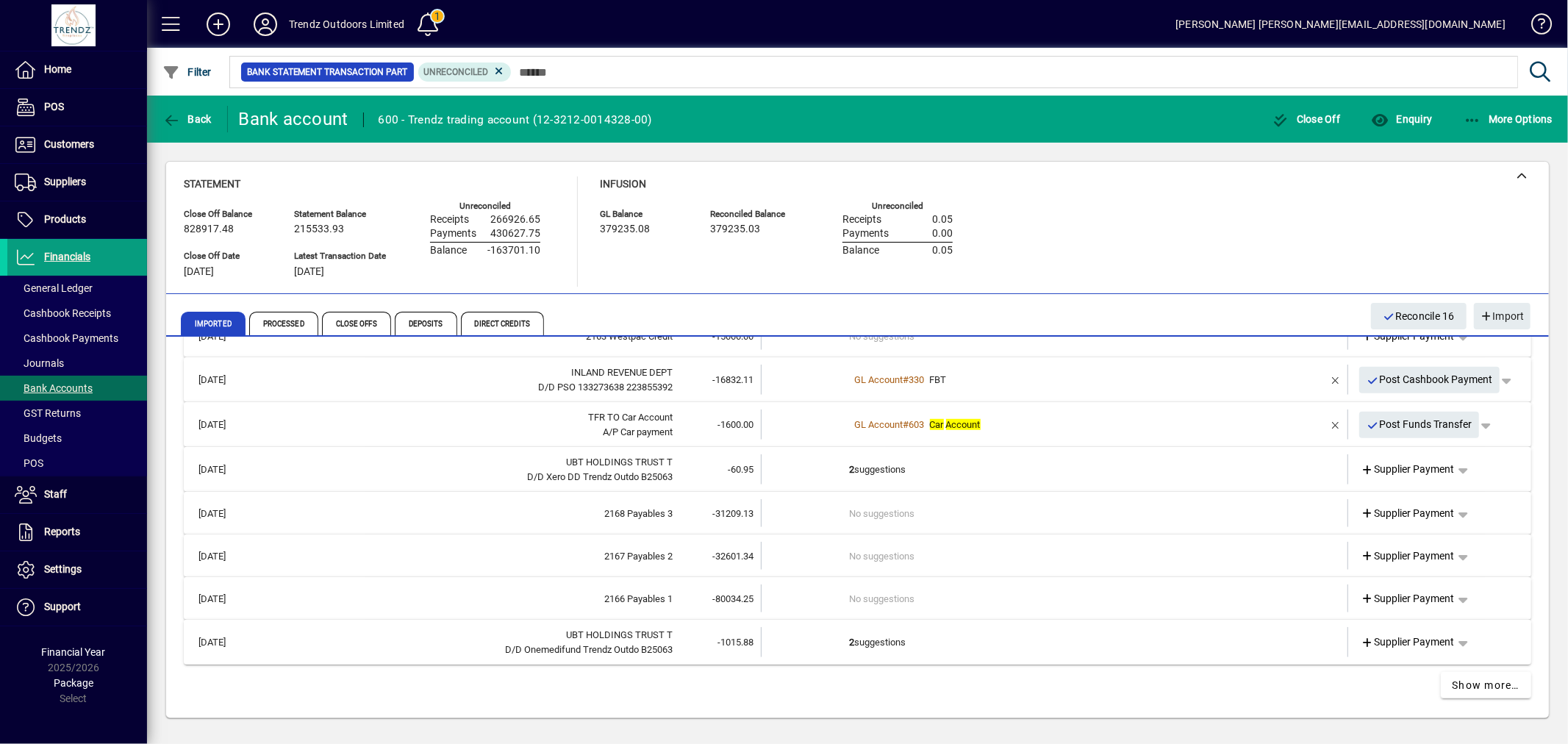
scroll to position [1091, 0]
click at [1473, 425] on span "button" at bounding box center [1486, 427] width 36 height 36
click at [1426, 459] on span "Funds Transfer" at bounding box center [1437, 456] width 87 height 18
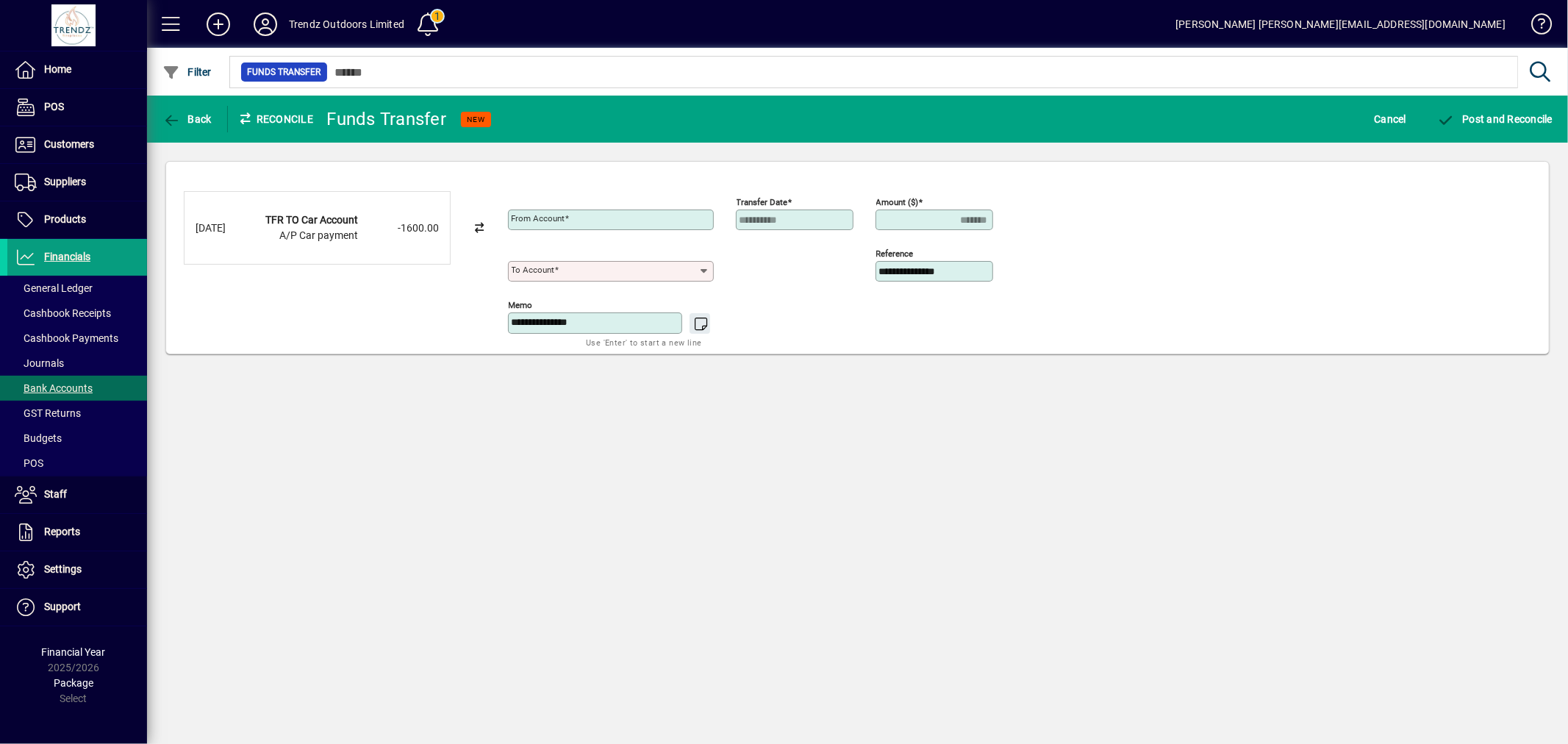
type input "**********"
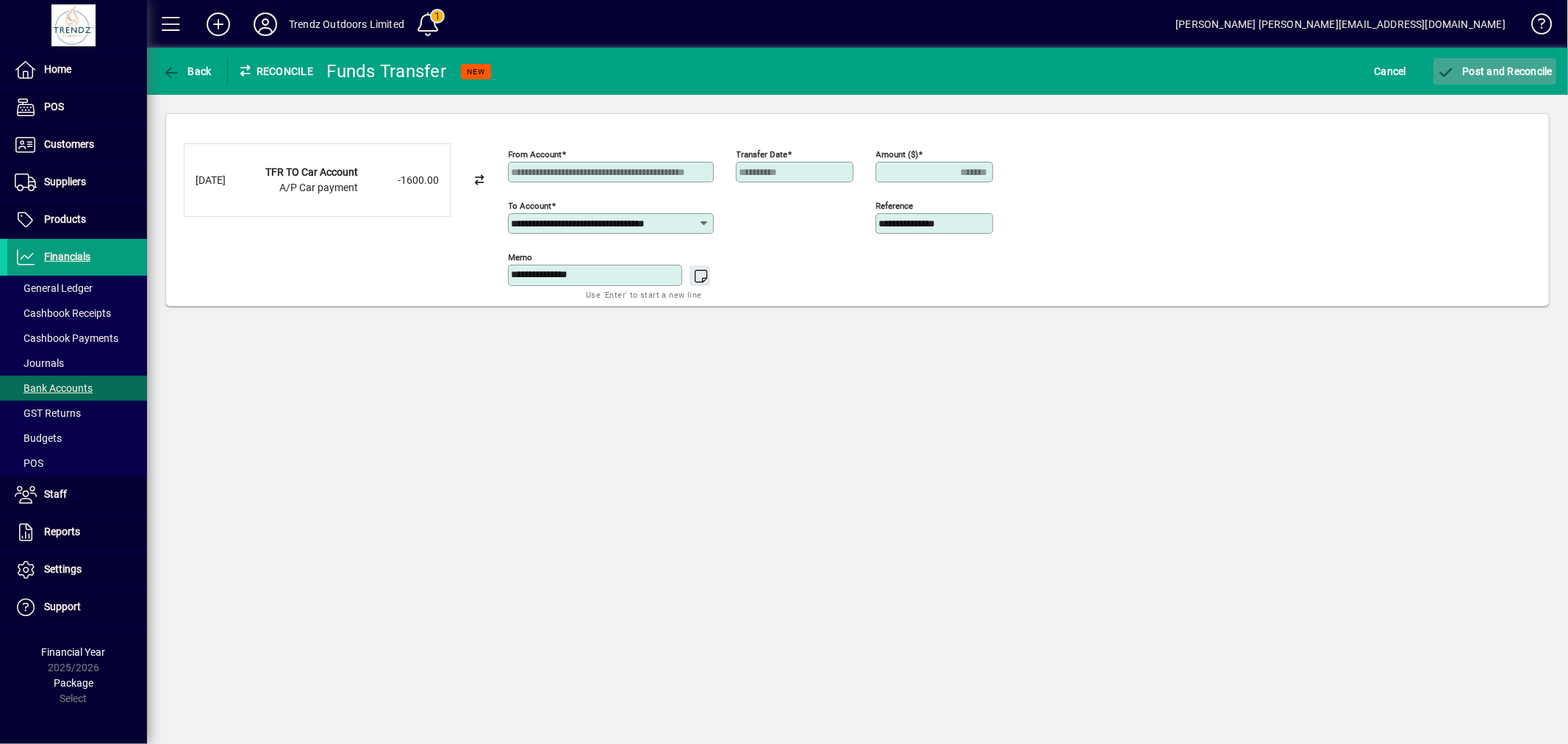
click at [1472, 86] on span "submit" at bounding box center [1494, 71] width 123 height 36
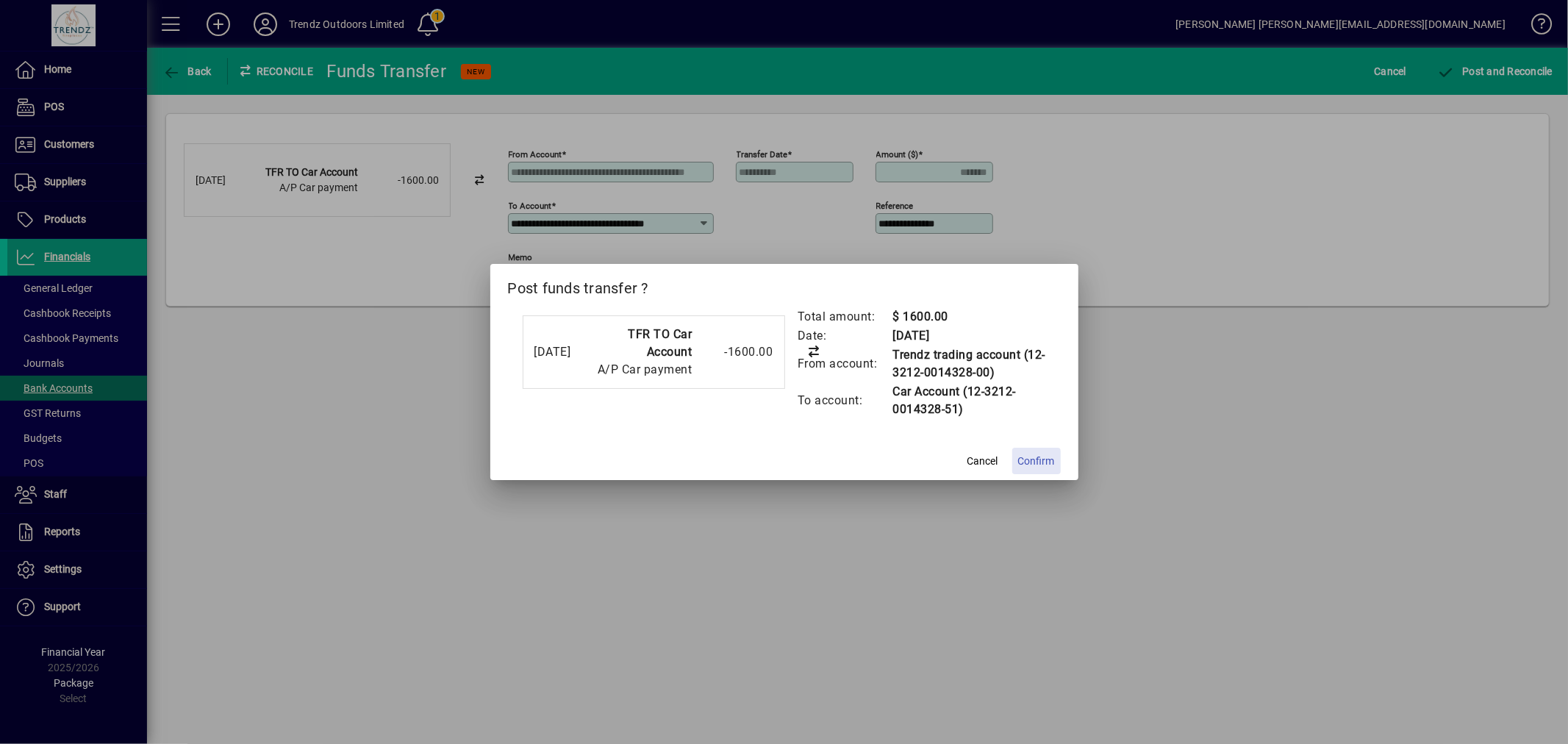
click at [1013, 465] on span at bounding box center [1036, 461] width 48 height 36
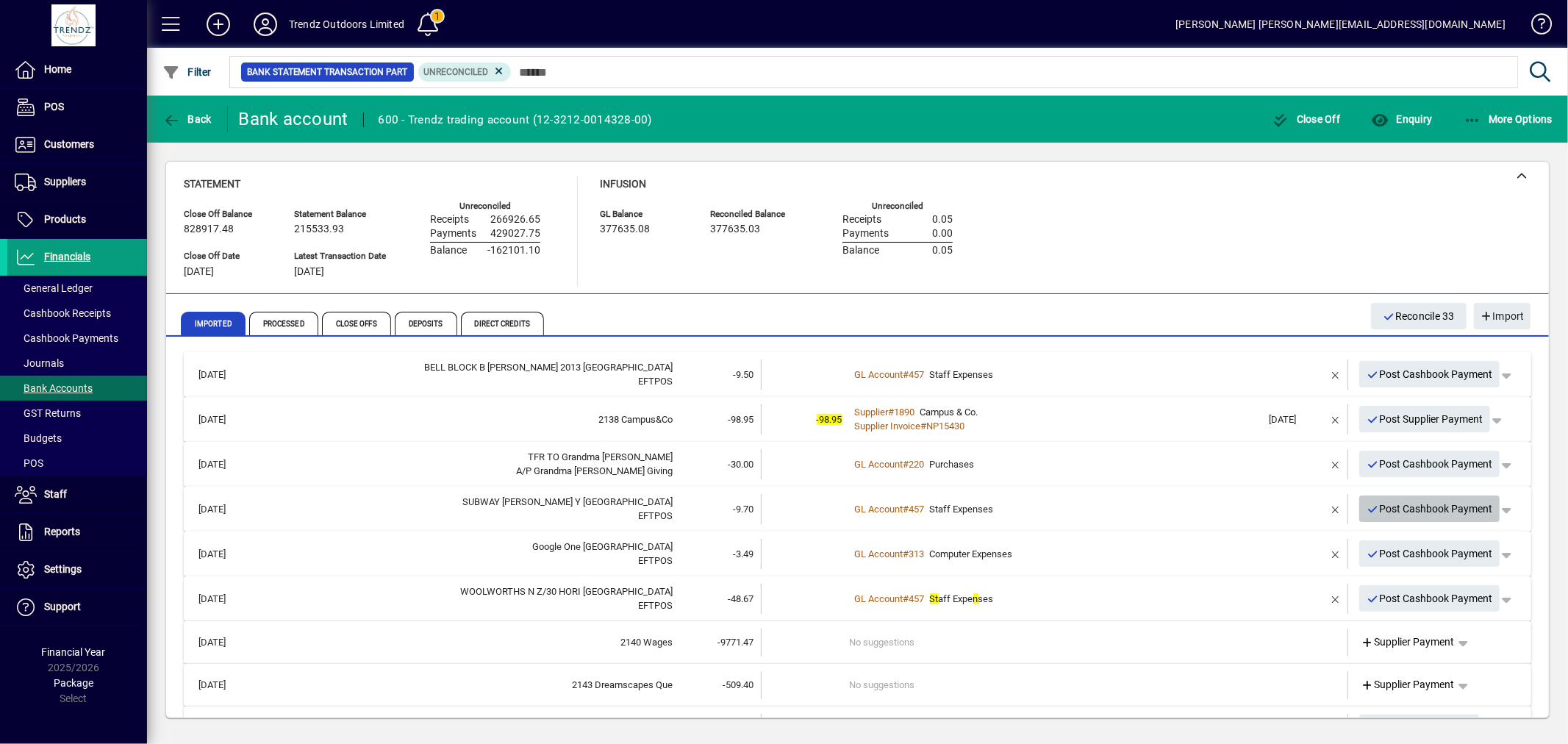
click at [1393, 506] on span "Post Cashbook Payment" at bounding box center [1430, 509] width 126 height 24
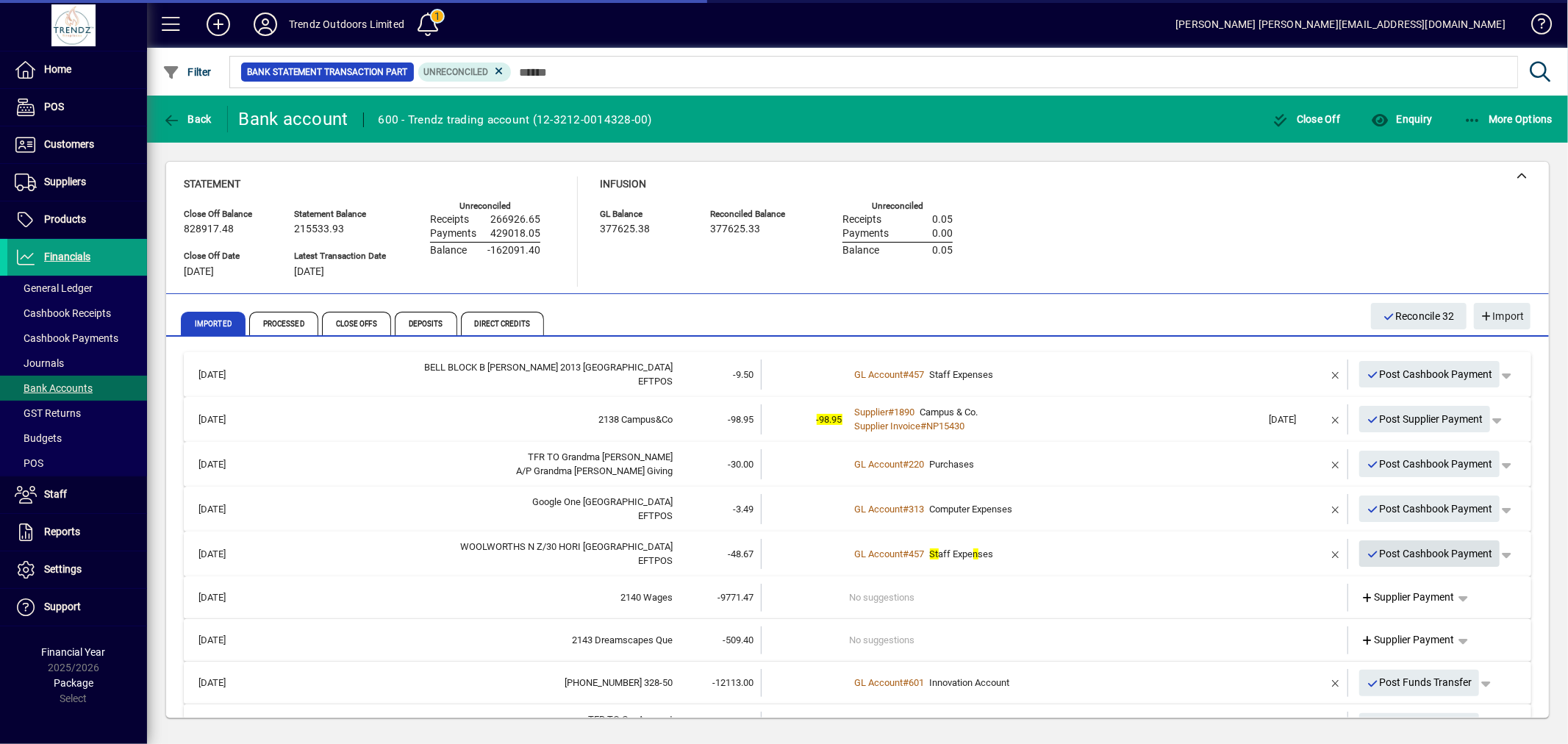
click at [1368, 552] on span "Post Cashbook Payment" at bounding box center [1430, 554] width 126 height 24
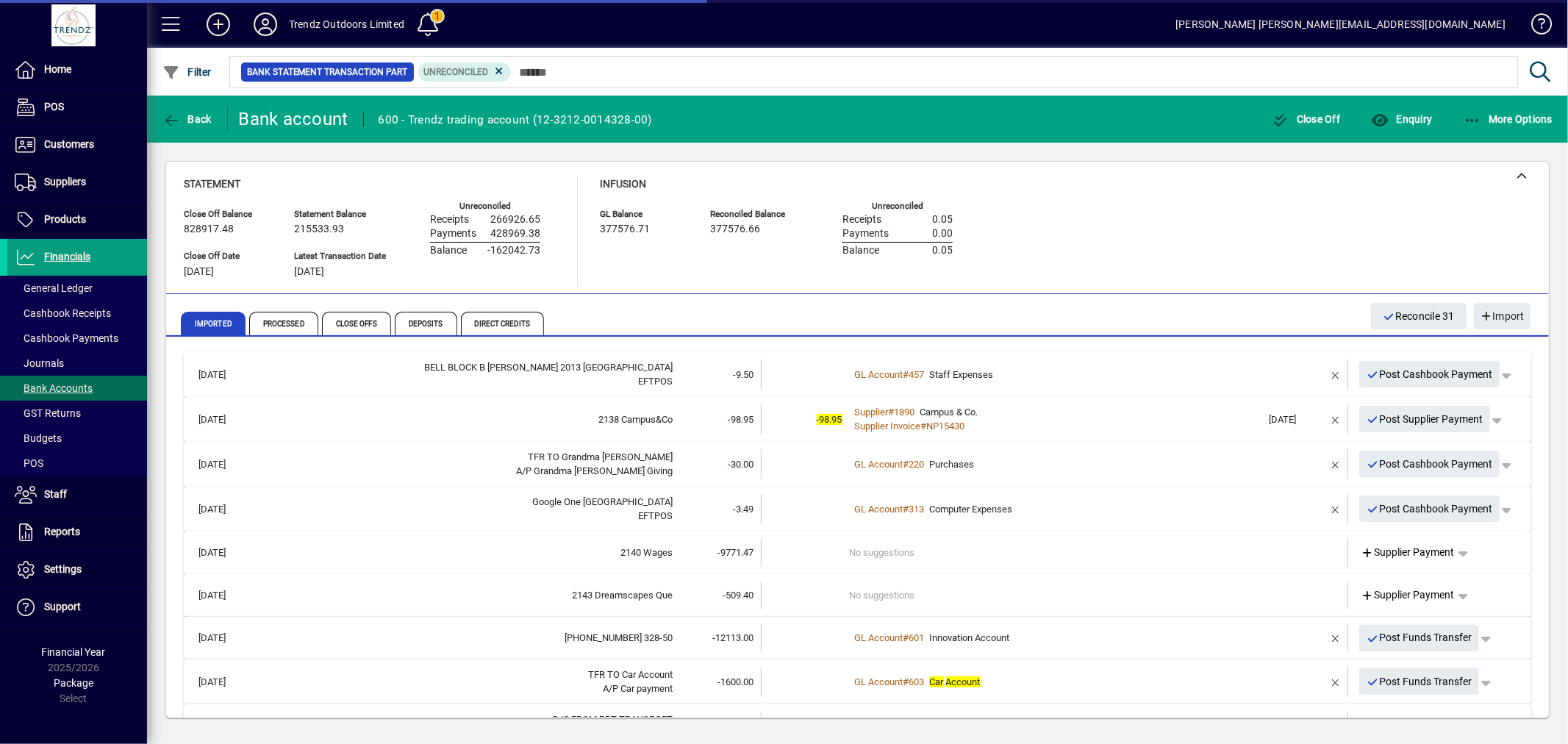
click at [1017, 563] on td "No suggestions" at bounding box center [1056, 553] width 412 height 28
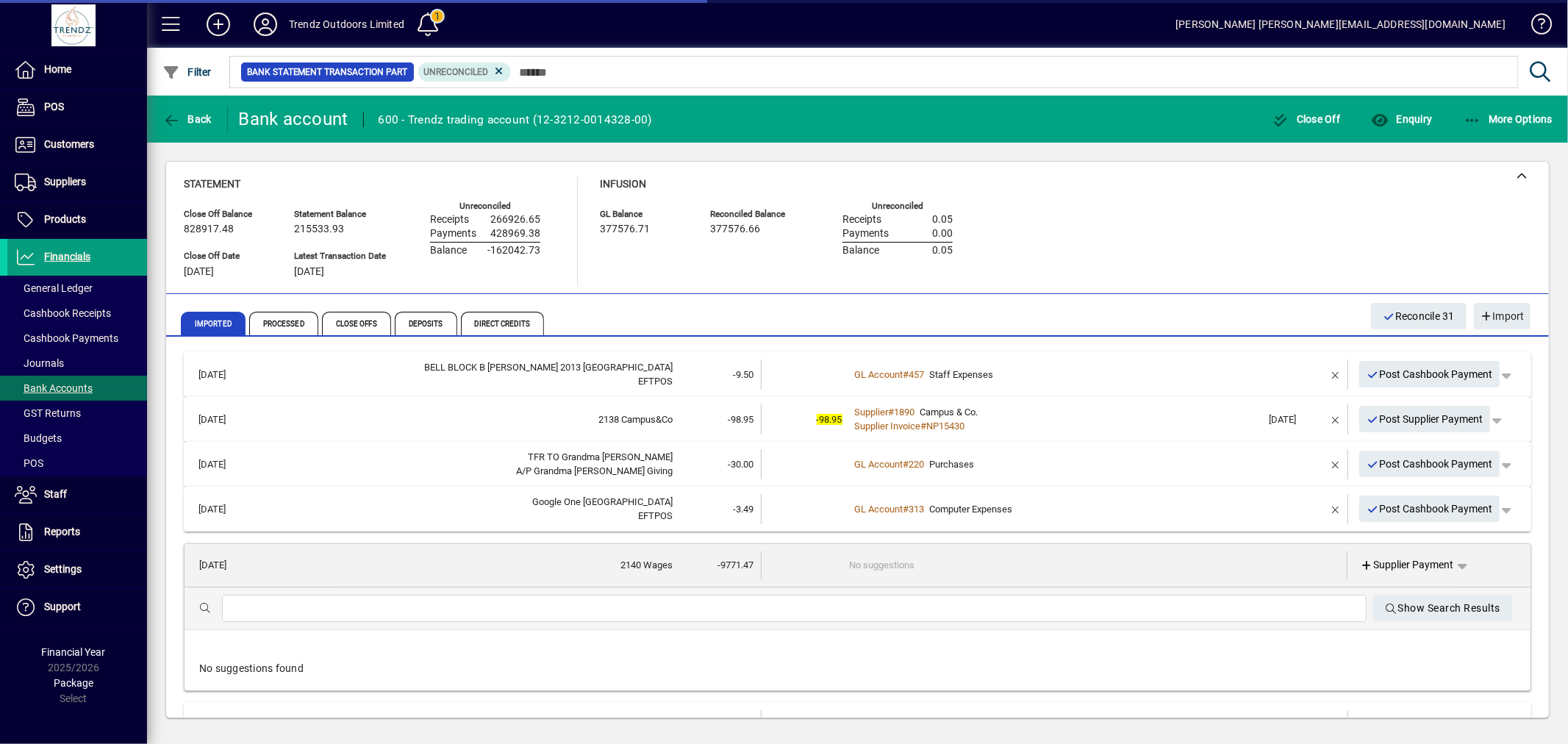
click at [871, 589] on div "Show Search Results" at bounding box center [857, 609] width 1346 height 43
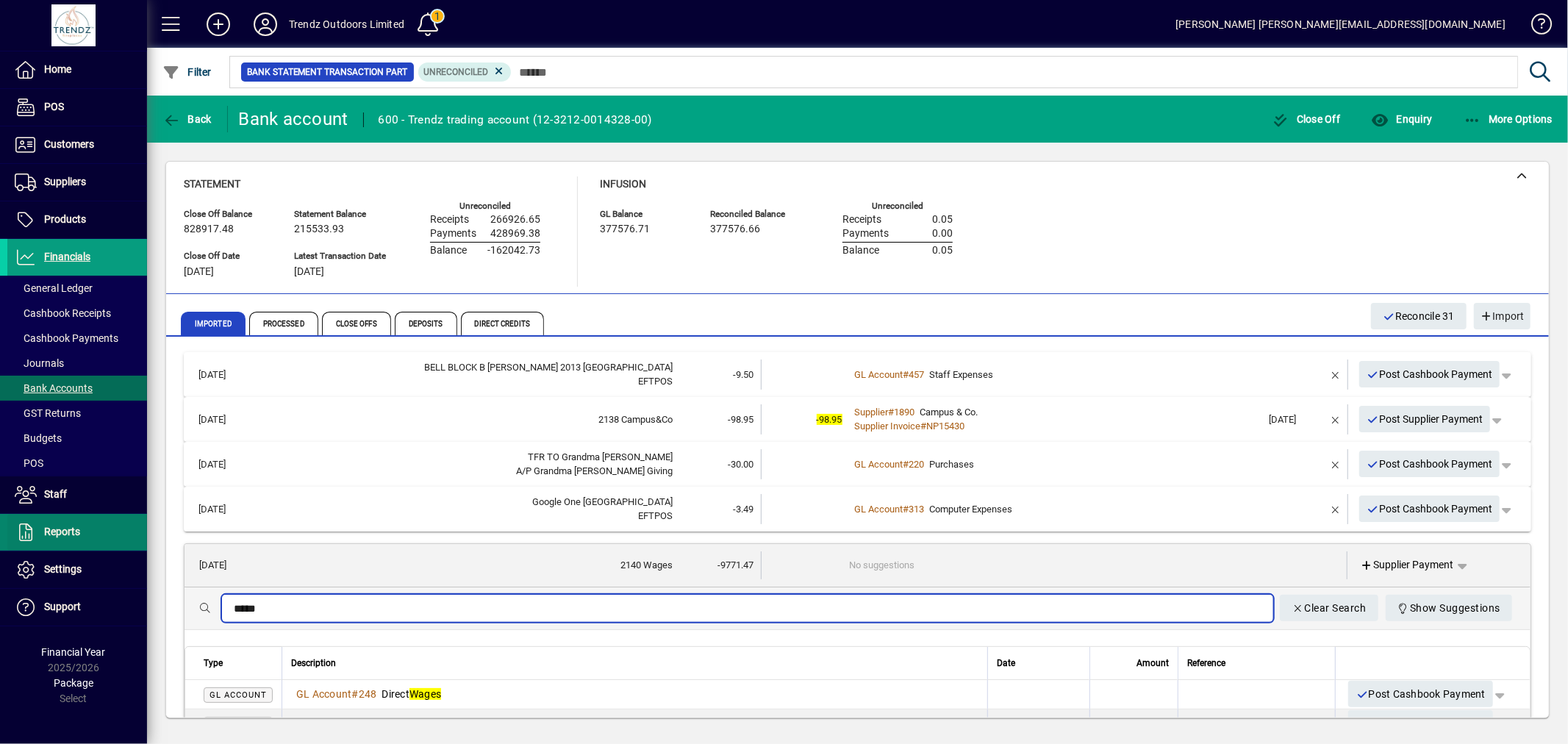
type input "*****"
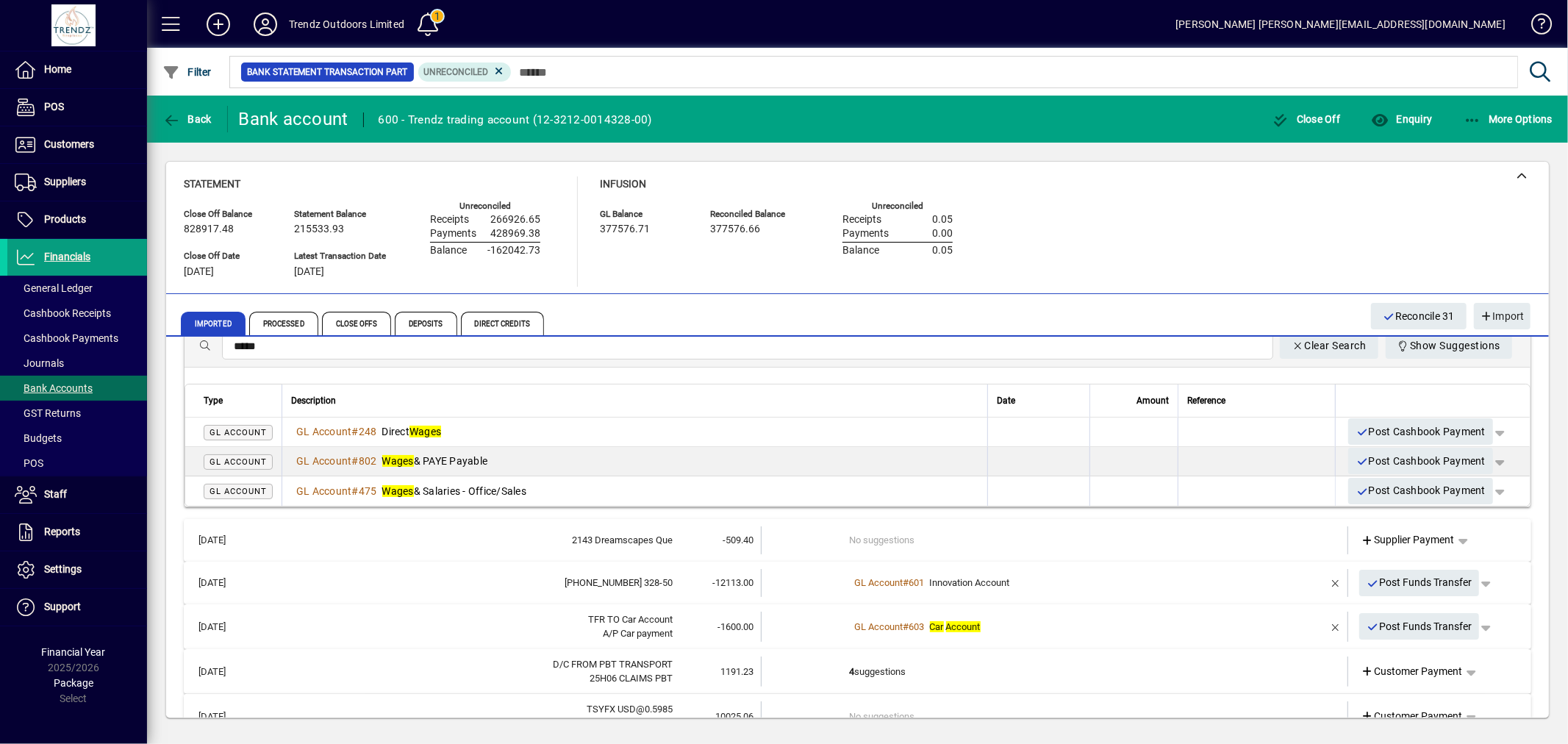
scroll to position [273, 0]
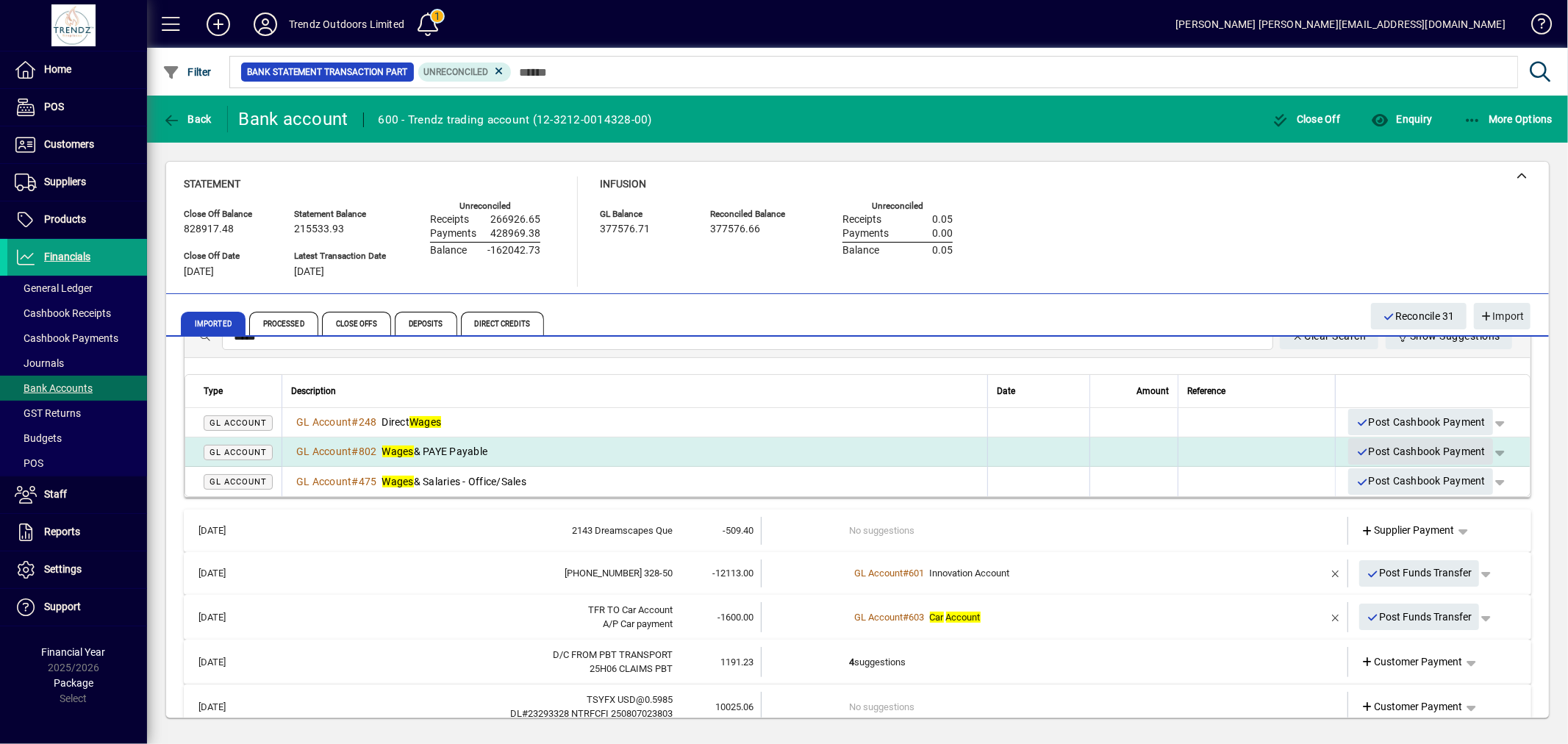
click at [1355, 451] on icon "button" at bounding box center [1362, 452] width 13 height 11
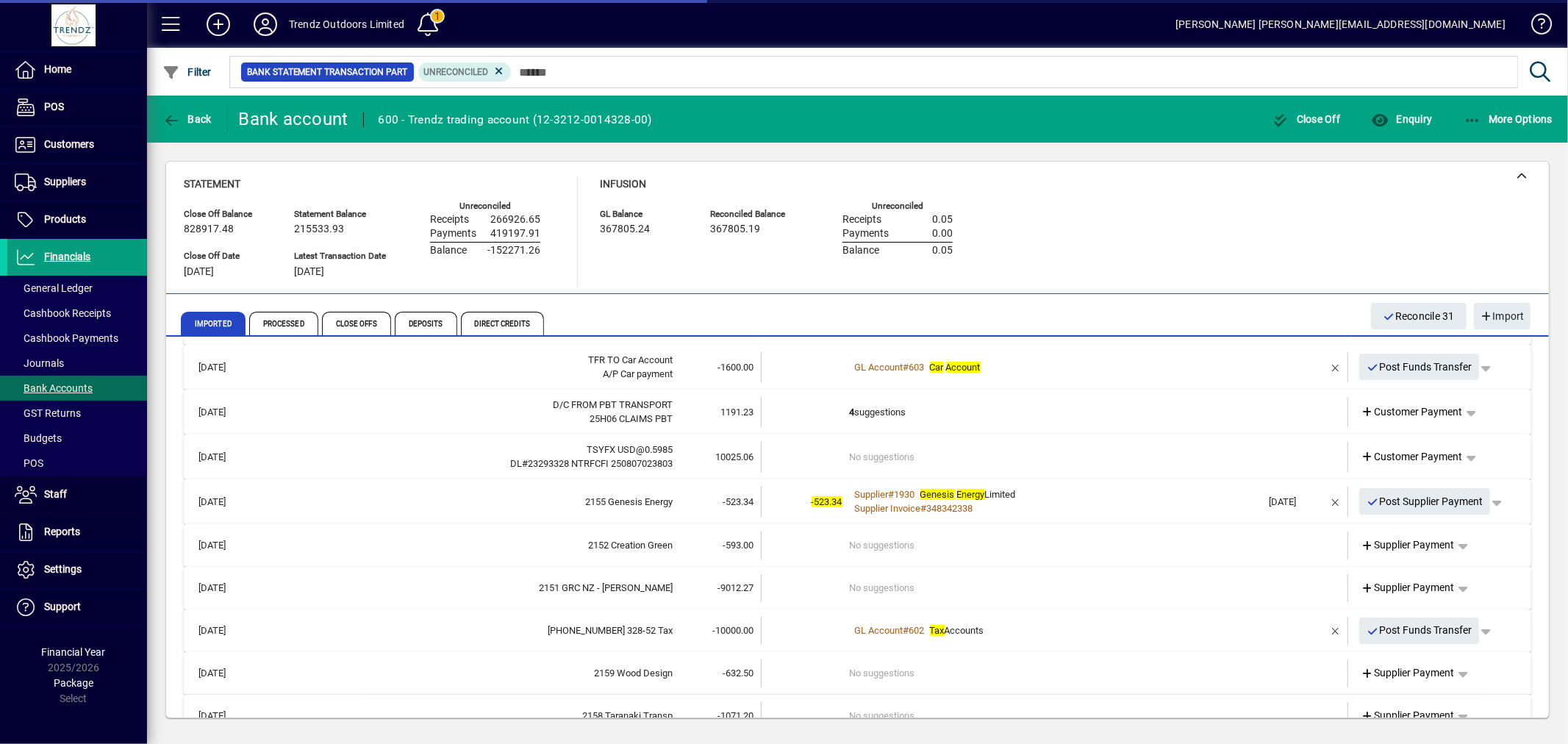
scroll to position [22, 0]
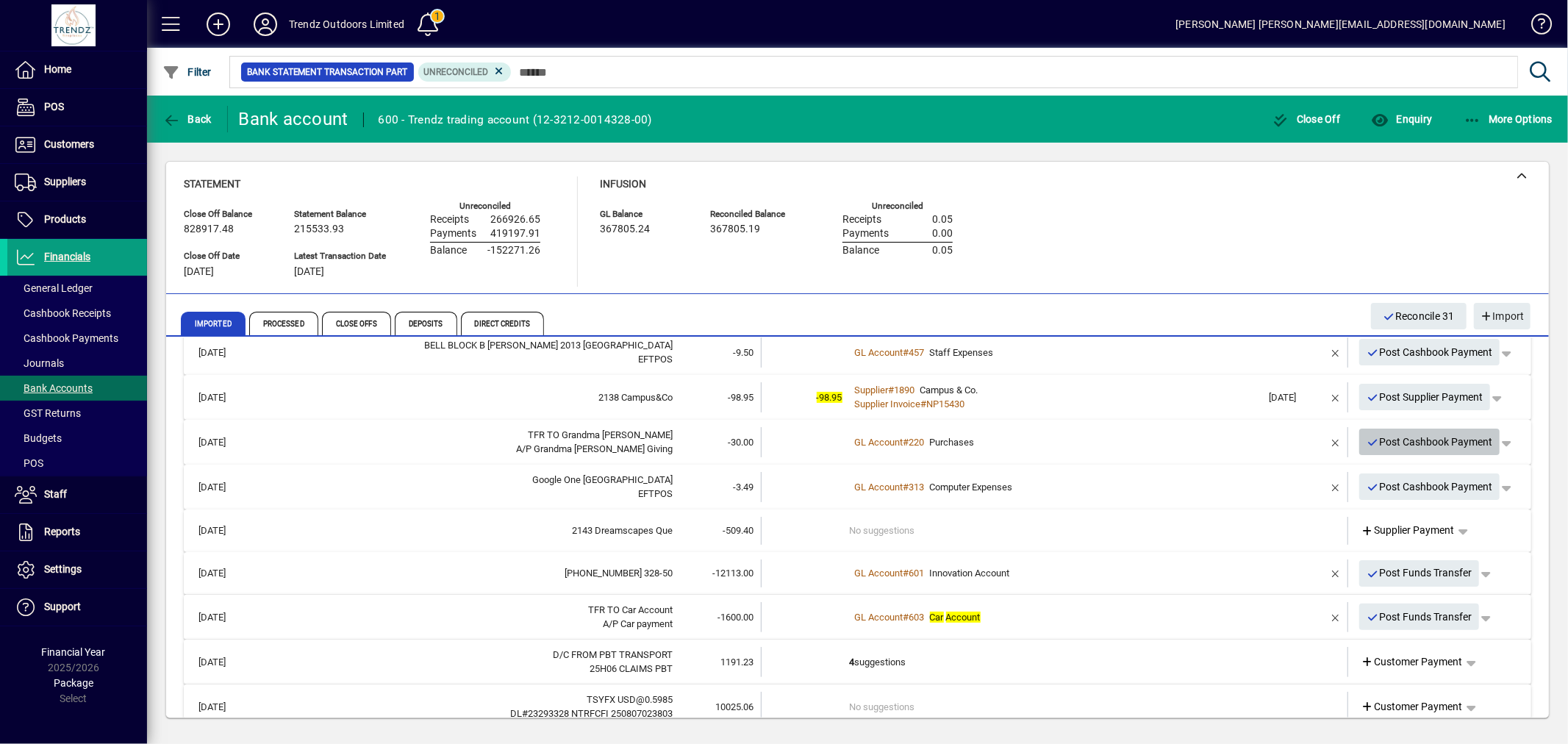
click at [1426, 443] on span "Post Cashbook Payment" at bounding box center [1430, 442] width 126 height 24
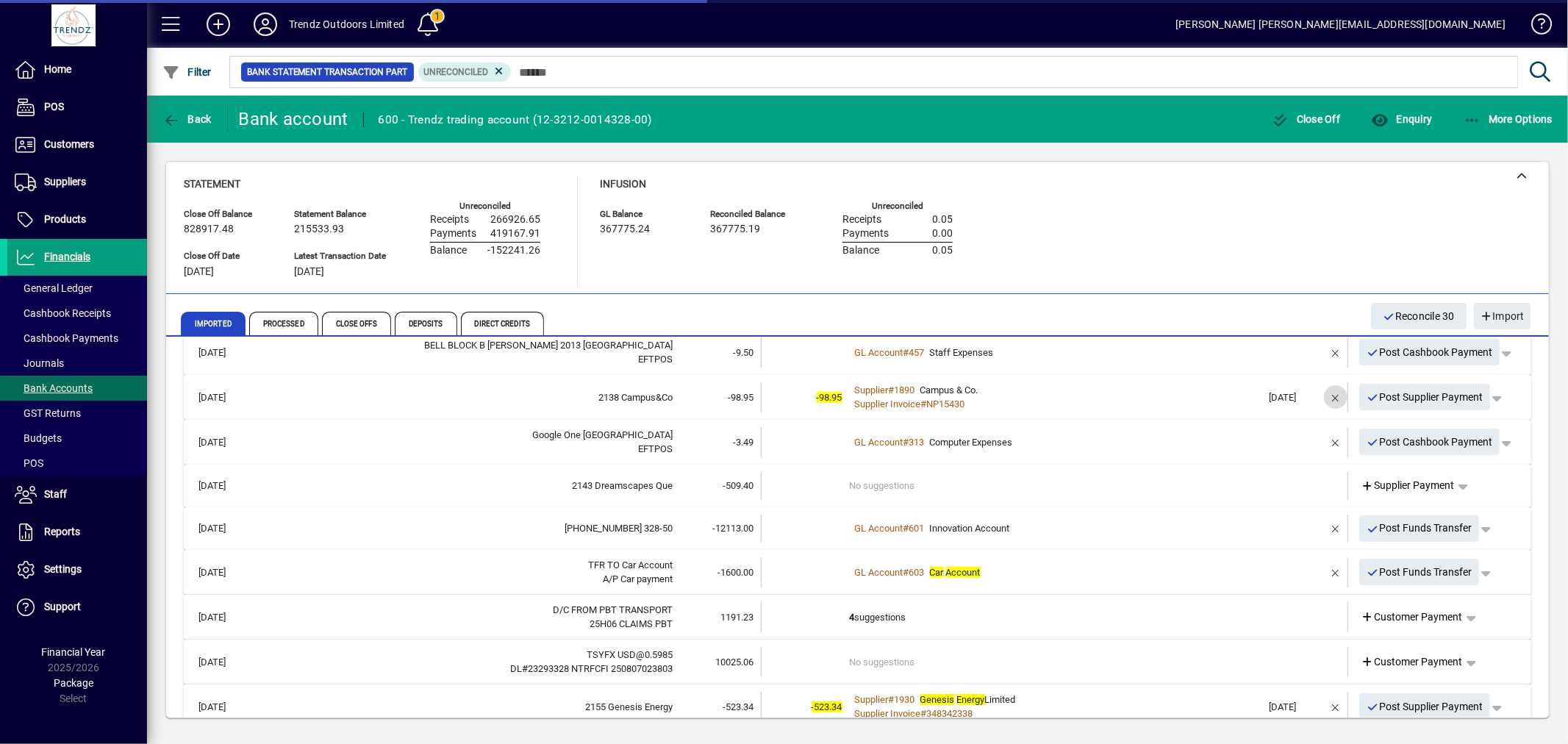
click at [1318, 399] on span "button" at bounding box center [1336, 397] width 36 height 36
drag, startPoint x: 1317, startPoint y: 399, endPoint x: 1150, endPoint y: 409, distance: 167.3
click at [1150, 406] on td "1 suggestion" at bounding box center [1056, 396] width 412 height 28
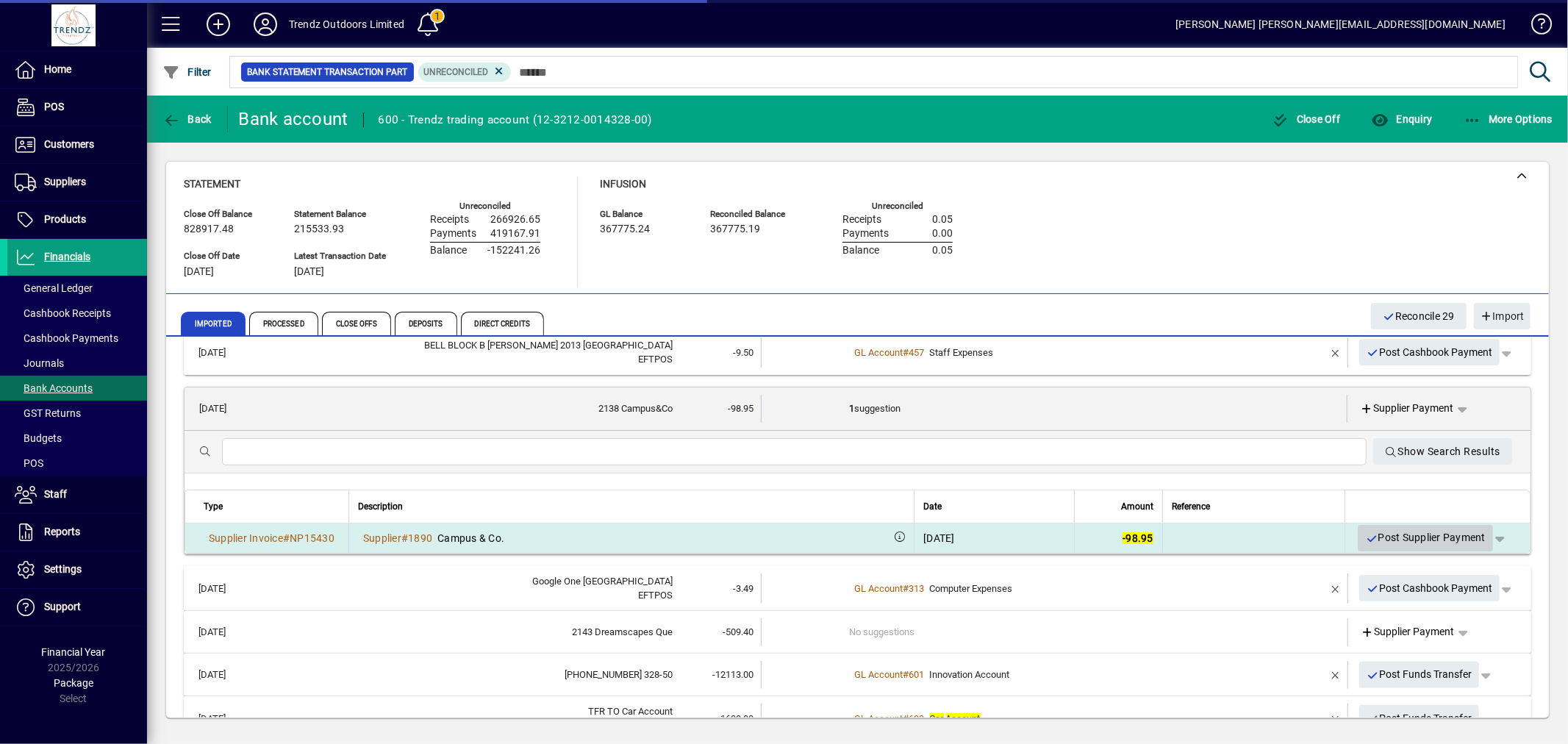
click at [1429, 538] on span "Post Supplier Payment" at bounding box center [1425, 538] width 120 height 24
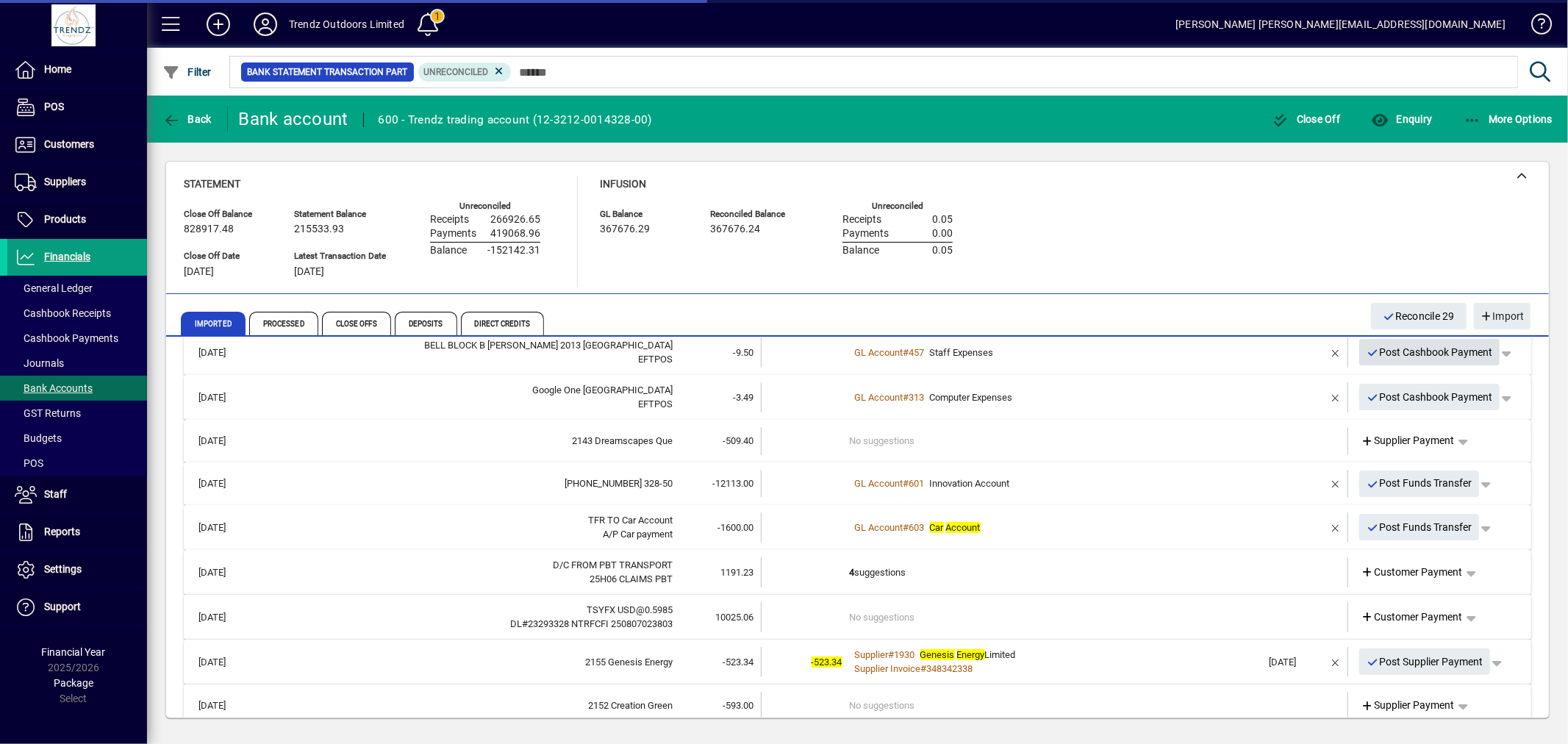
click at [1445, 353] on span "Post Cashbook Payment" at bounding box center [1430, 353] width 126 height 24
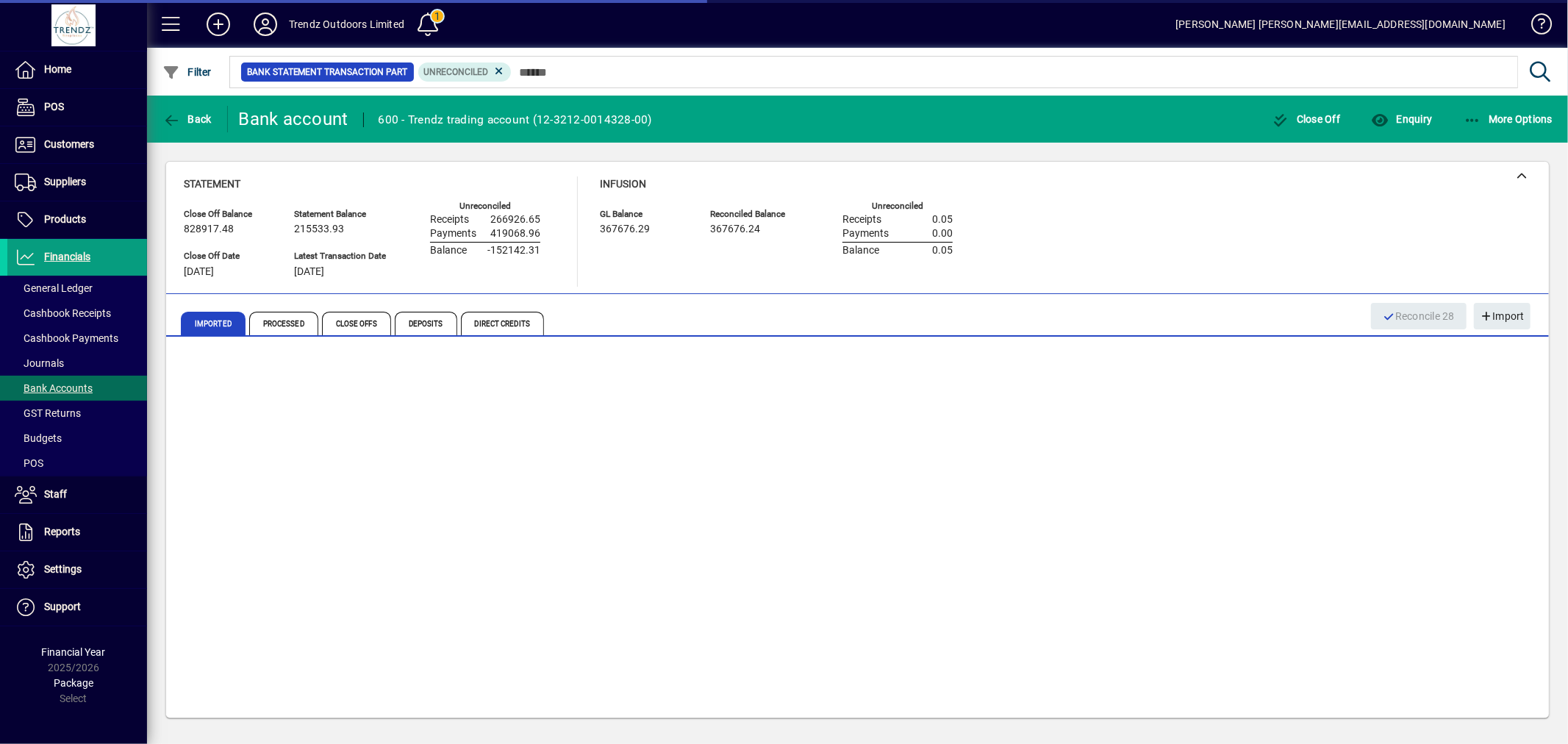
scroll to position [0, 0]
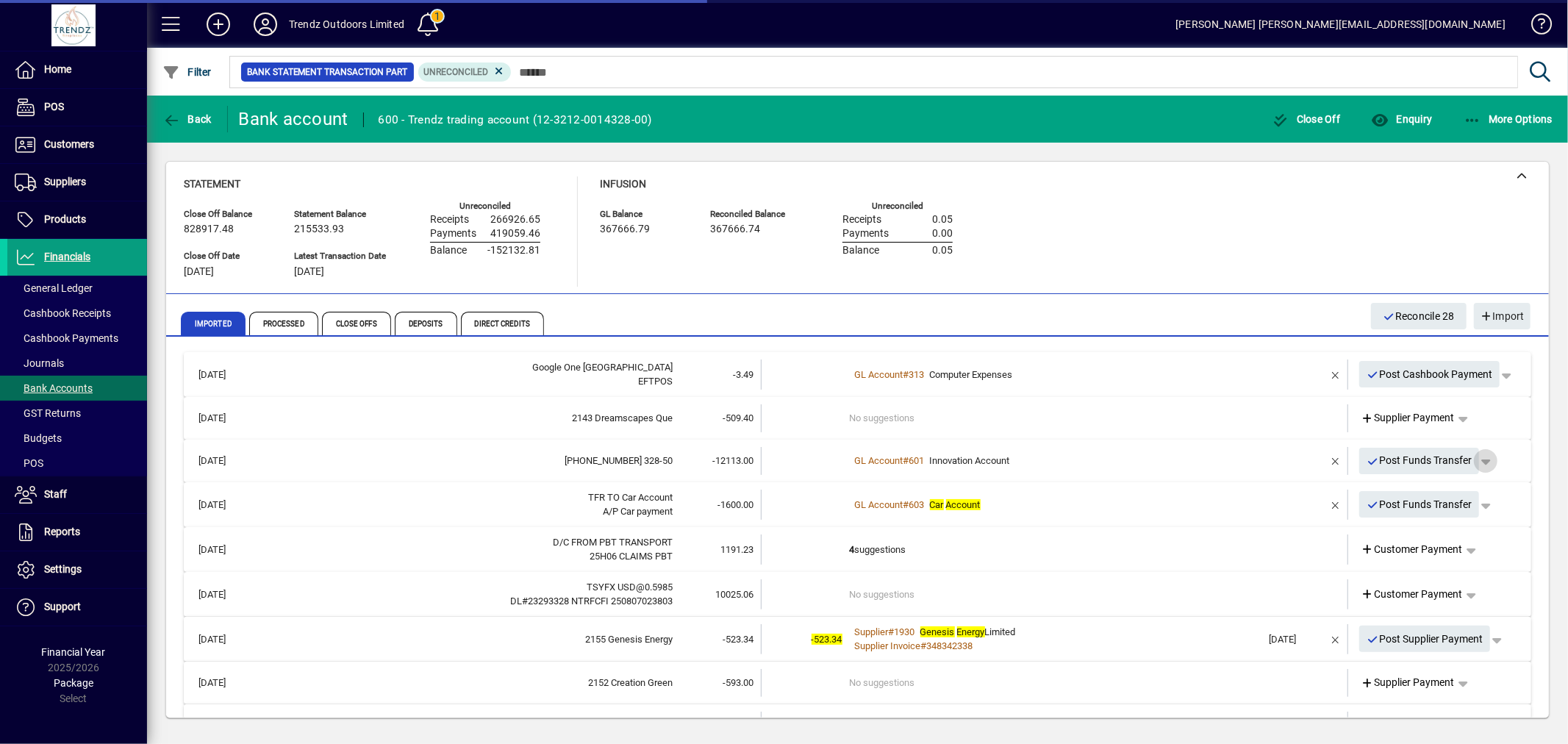
click at [1476, 458] on span "button" at bounding box center [1486, 461] width 36 height 36
click at [1427, 495] on span "Funds Transfer" at bounding box center [1437, 492] width 87 height 18
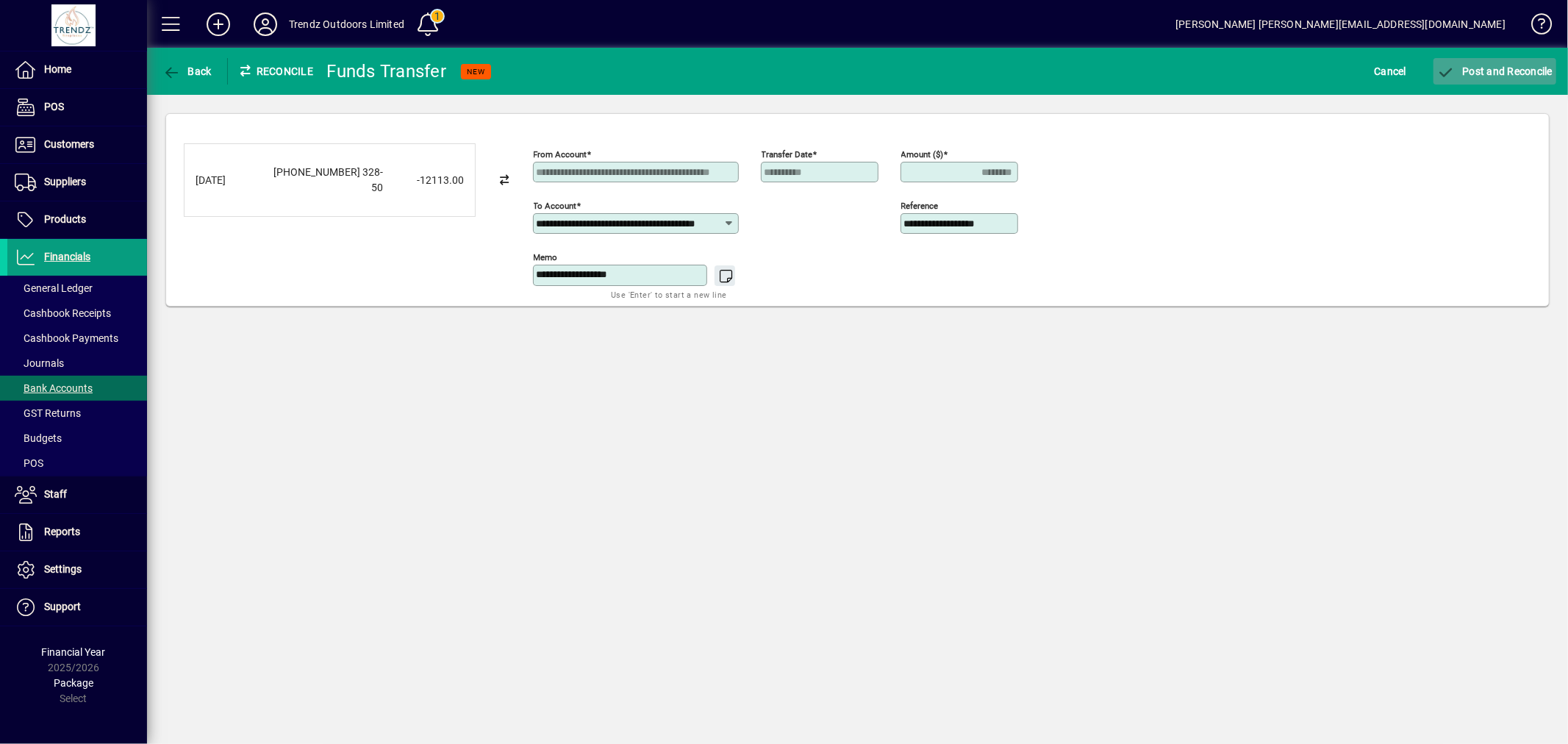
click at [1539, 70] on span "Post and Reconcile" at bounding box center [1494, 71] width 116 height 12
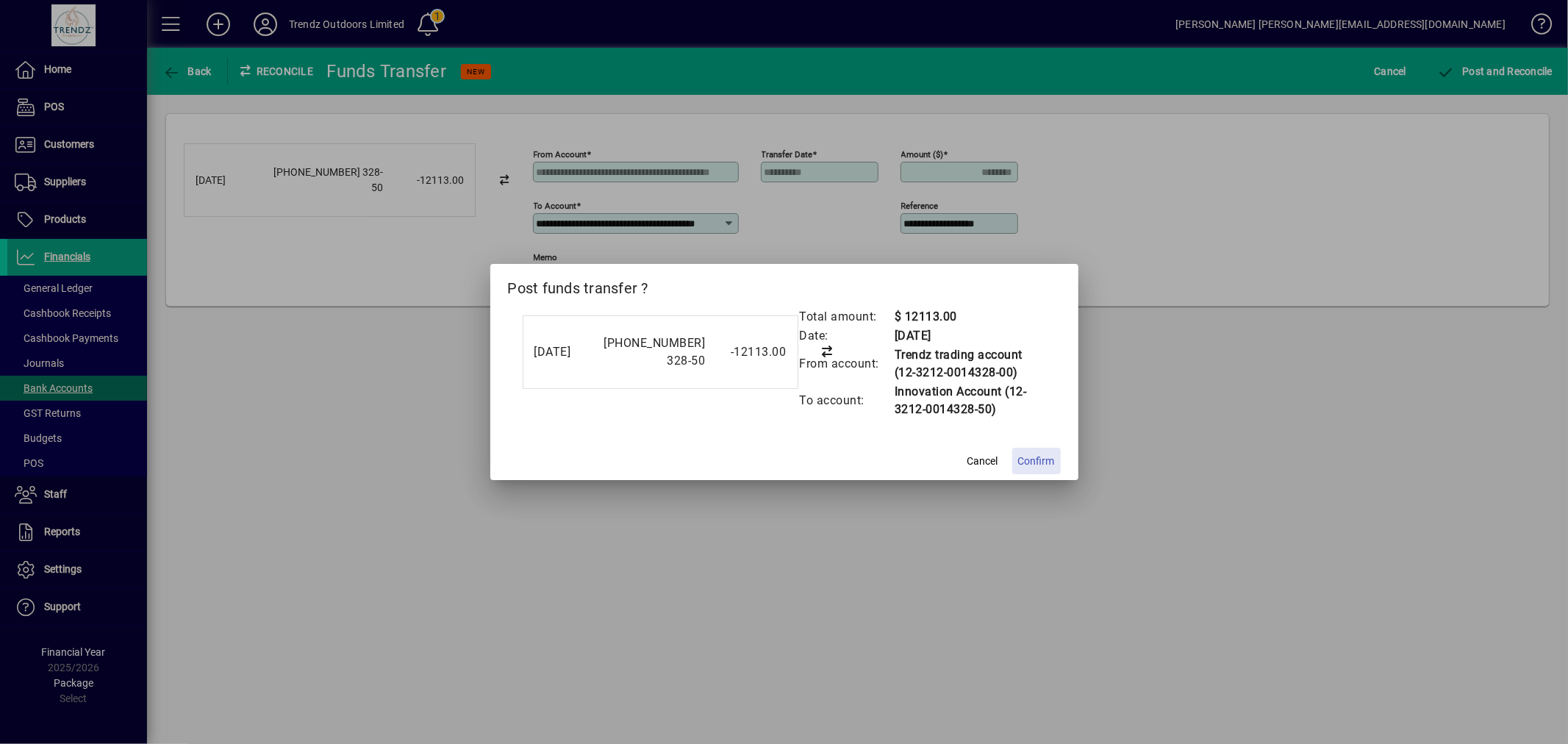
click at [1053, 458] on span "Confirm" at bounding box center [1036, 461] width 36 height 15
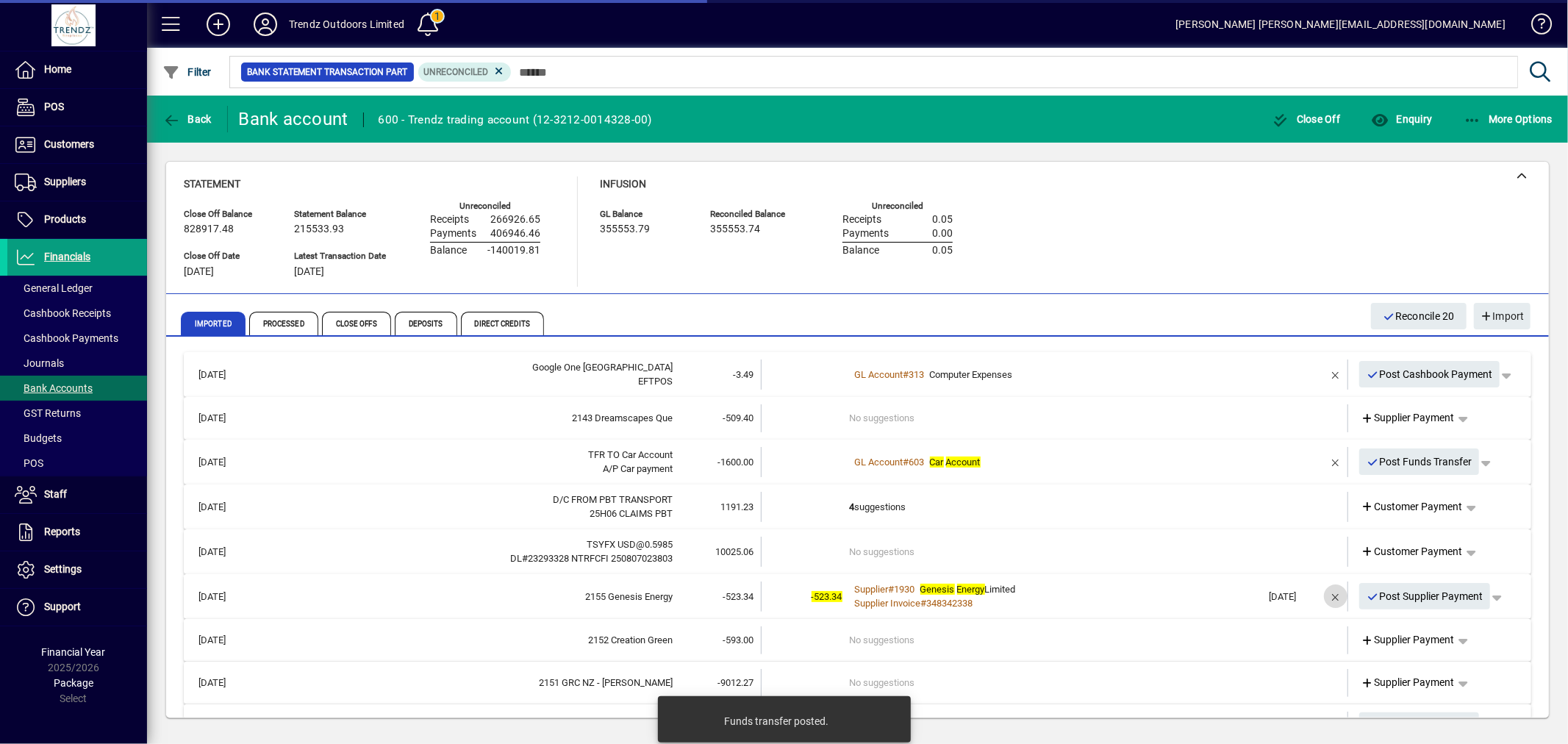
click at [1318, 594] on span "button" at bounding box center [1336, 597] width 36 height 36
click at [1271, 597] on td at bounding box center [1293, 595] width 61 height 28
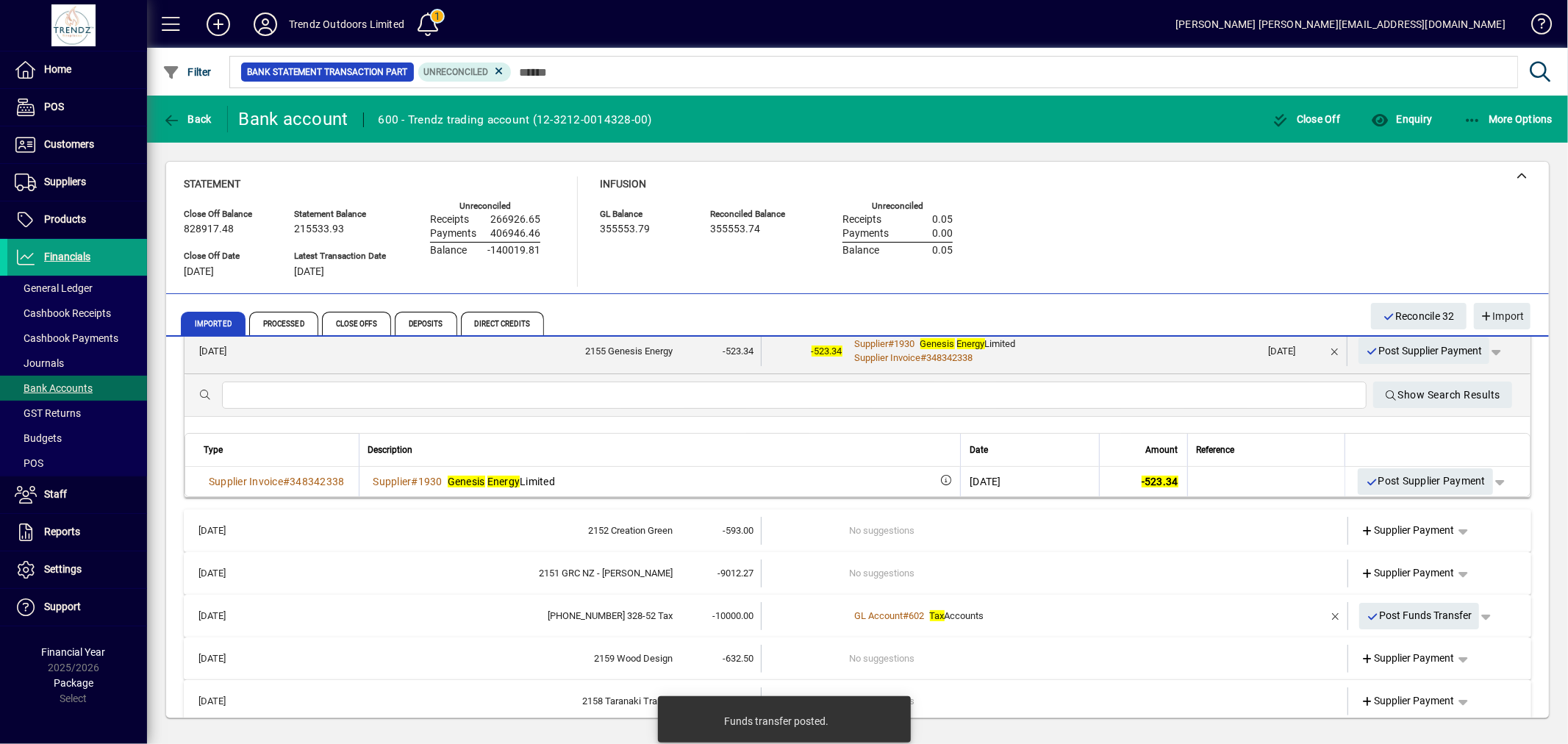
scroll to position [273, 0]
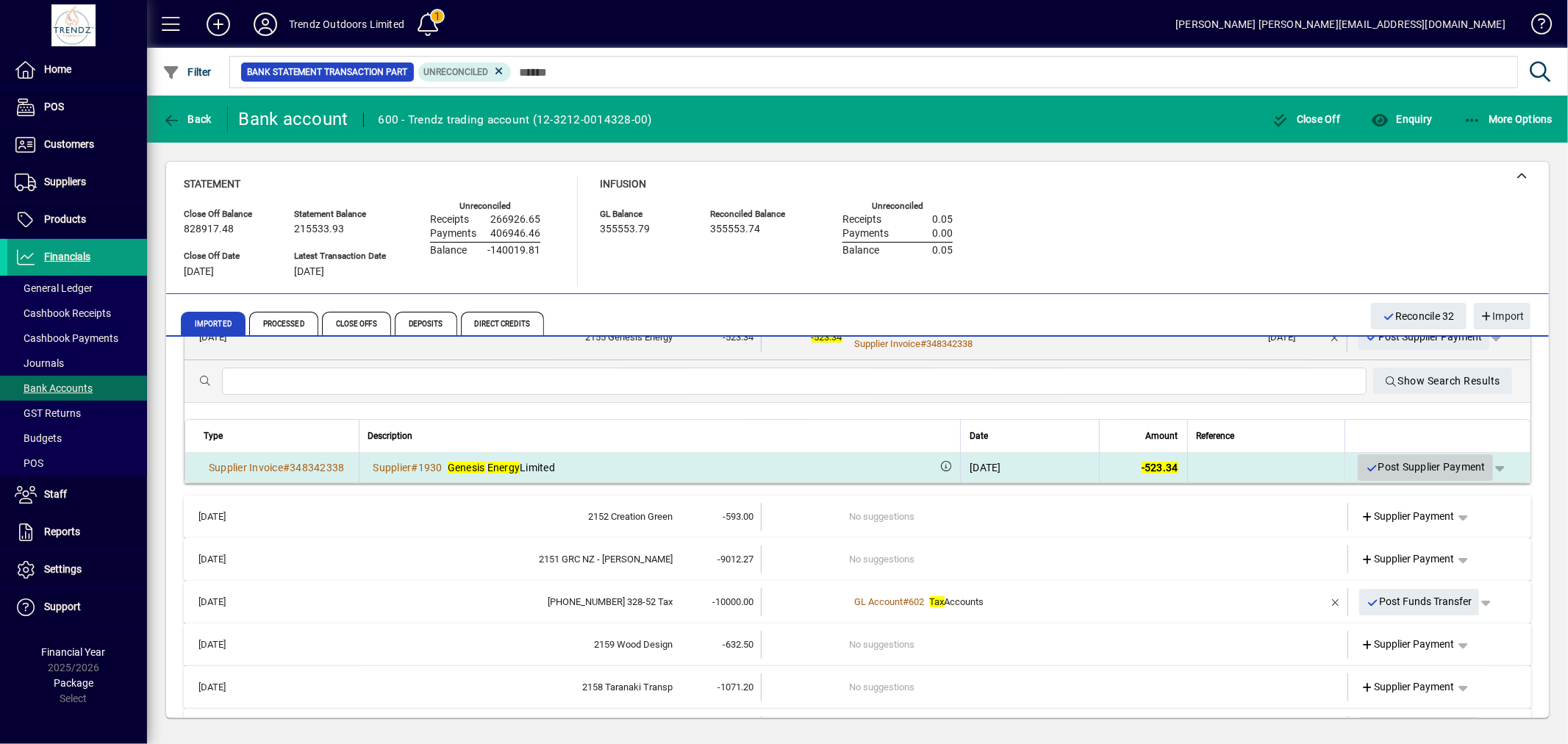
click at [1397, 460] on span "Post Supplier Payment" at bounding box center [1425, 467] width 120 height 24
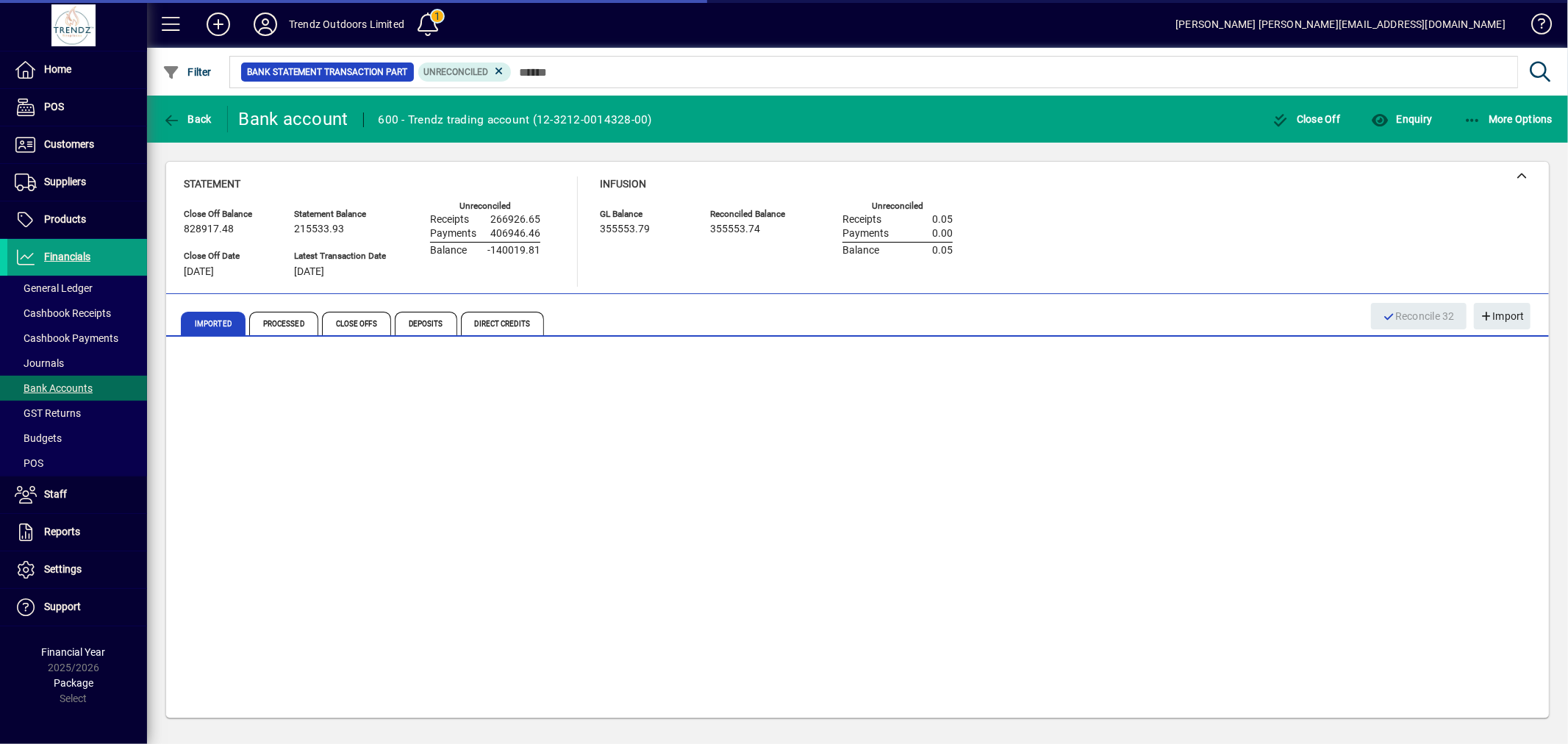
scroll to position [78, 0]
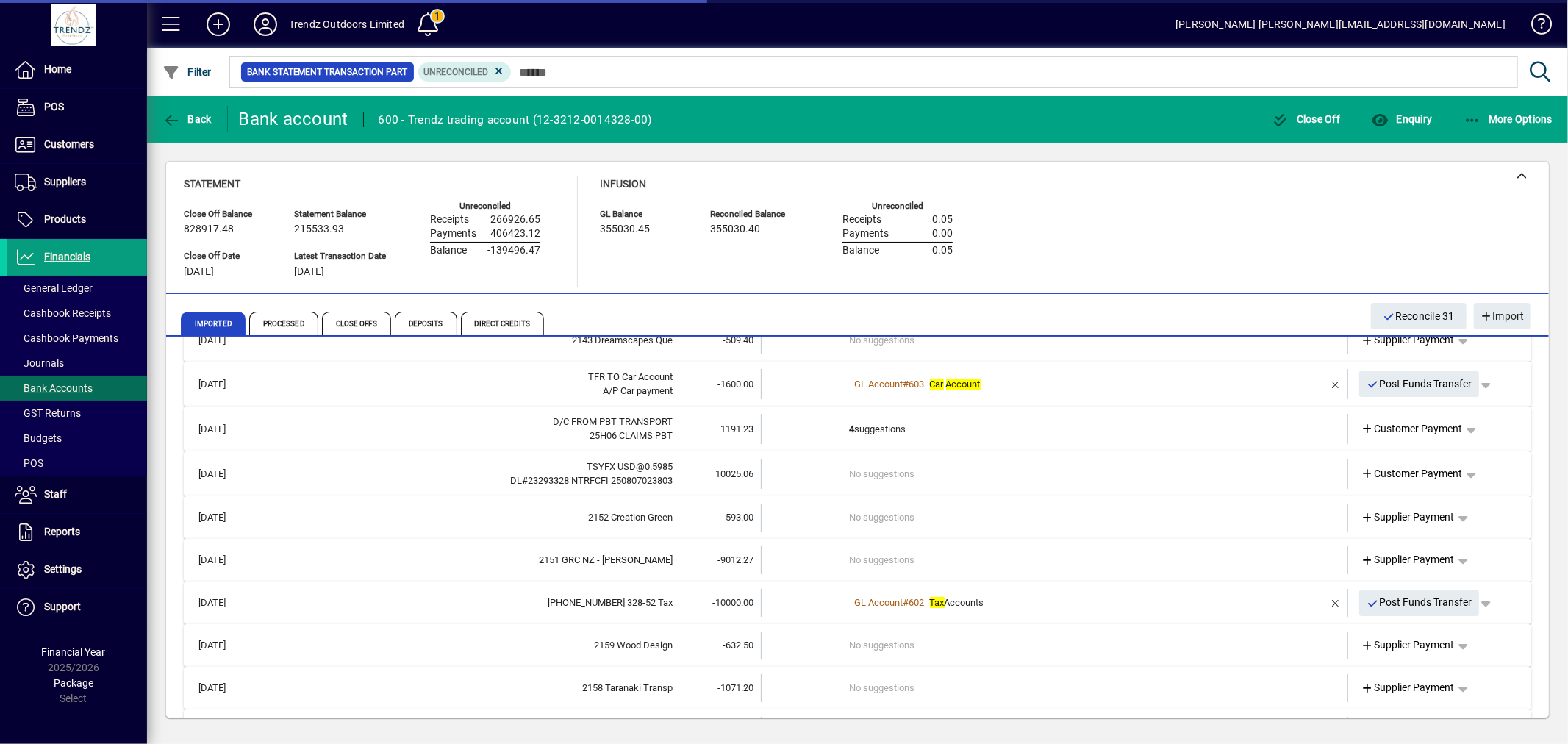
click at [958, 562] on td "No suggestions" at bounding box center [1056, 560] width 412 height 28
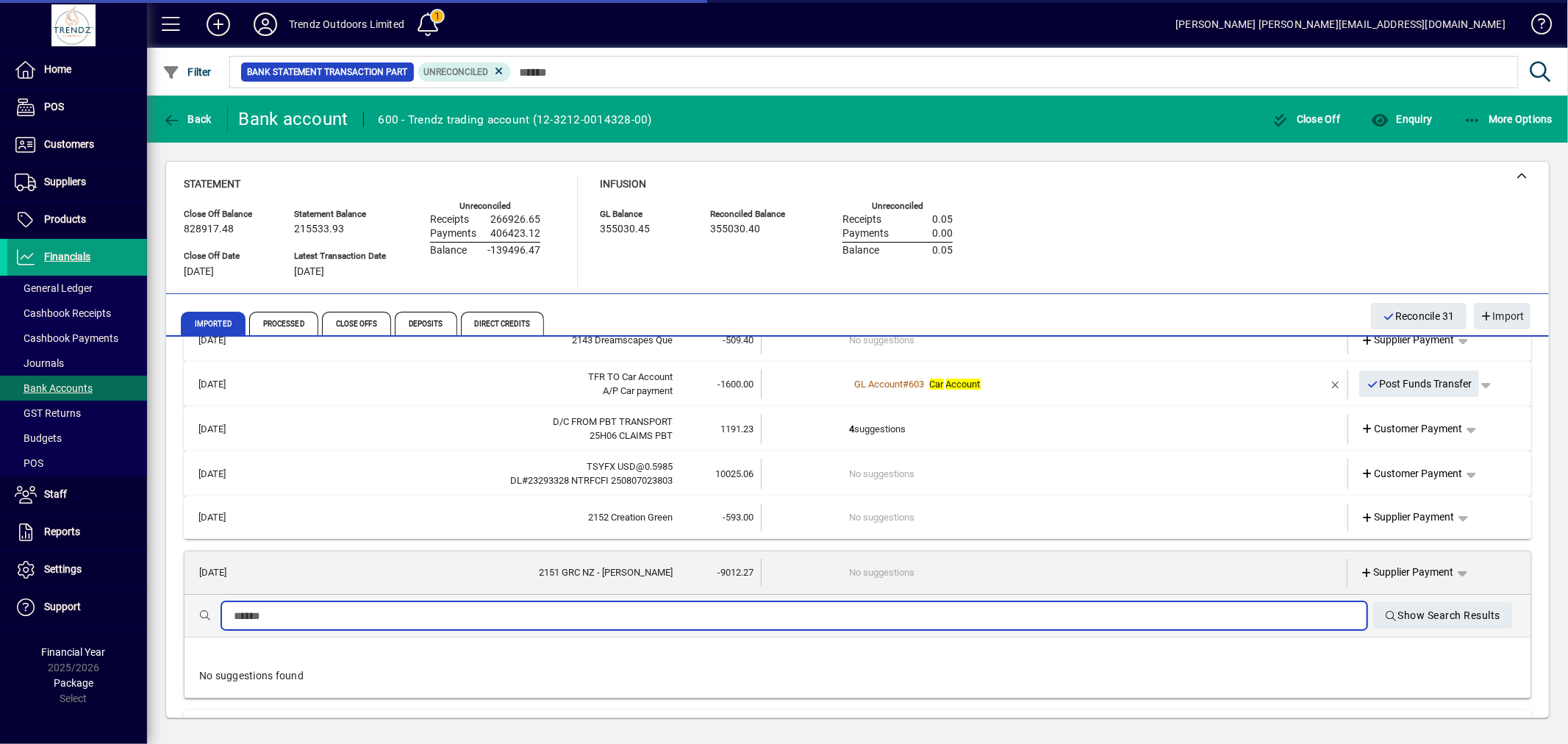
click at [788, 618] on input "text" at bounding box center [794, 616] width 1121 height 18
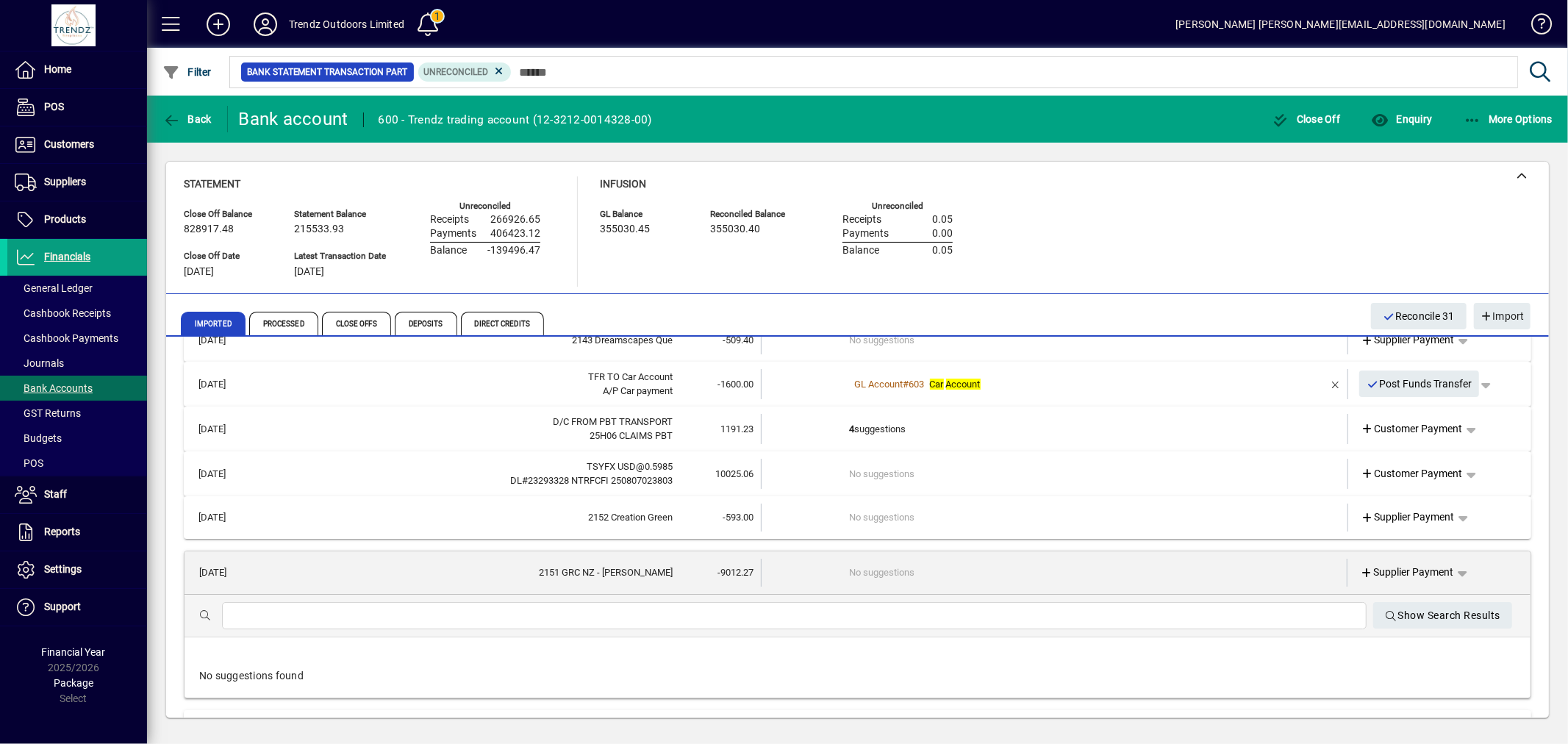
click at [885, 561] on td "No suggestions" at bounding box center [1055, 573] width 411 height 28
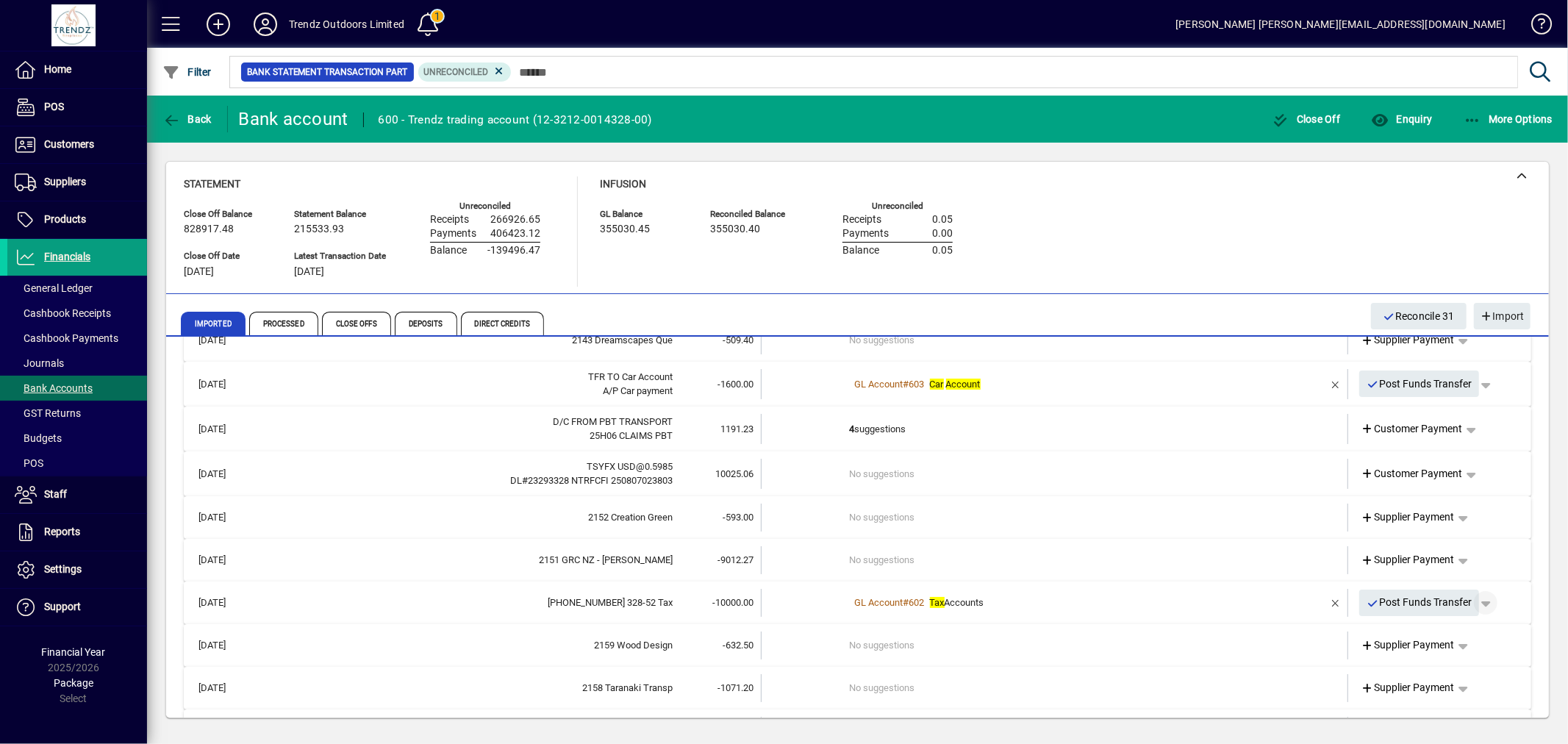
click at [1473, 598] on span "button" at bounding box center [1486, 603] width 36 height 36
click at [1425, 635] on span "Funds Transfer" at bounding box center [1437, 632] width 87 height 18
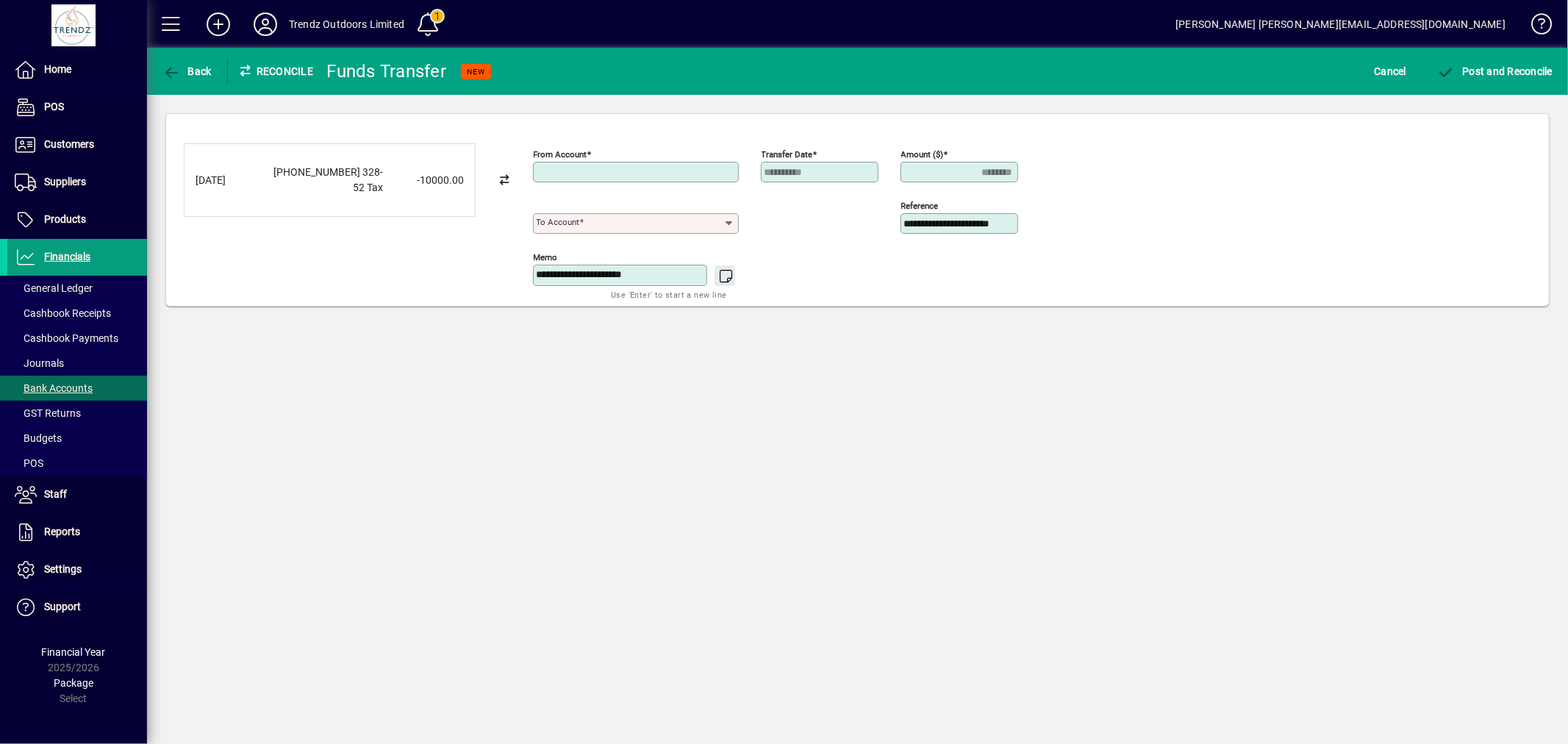
type input "**********"
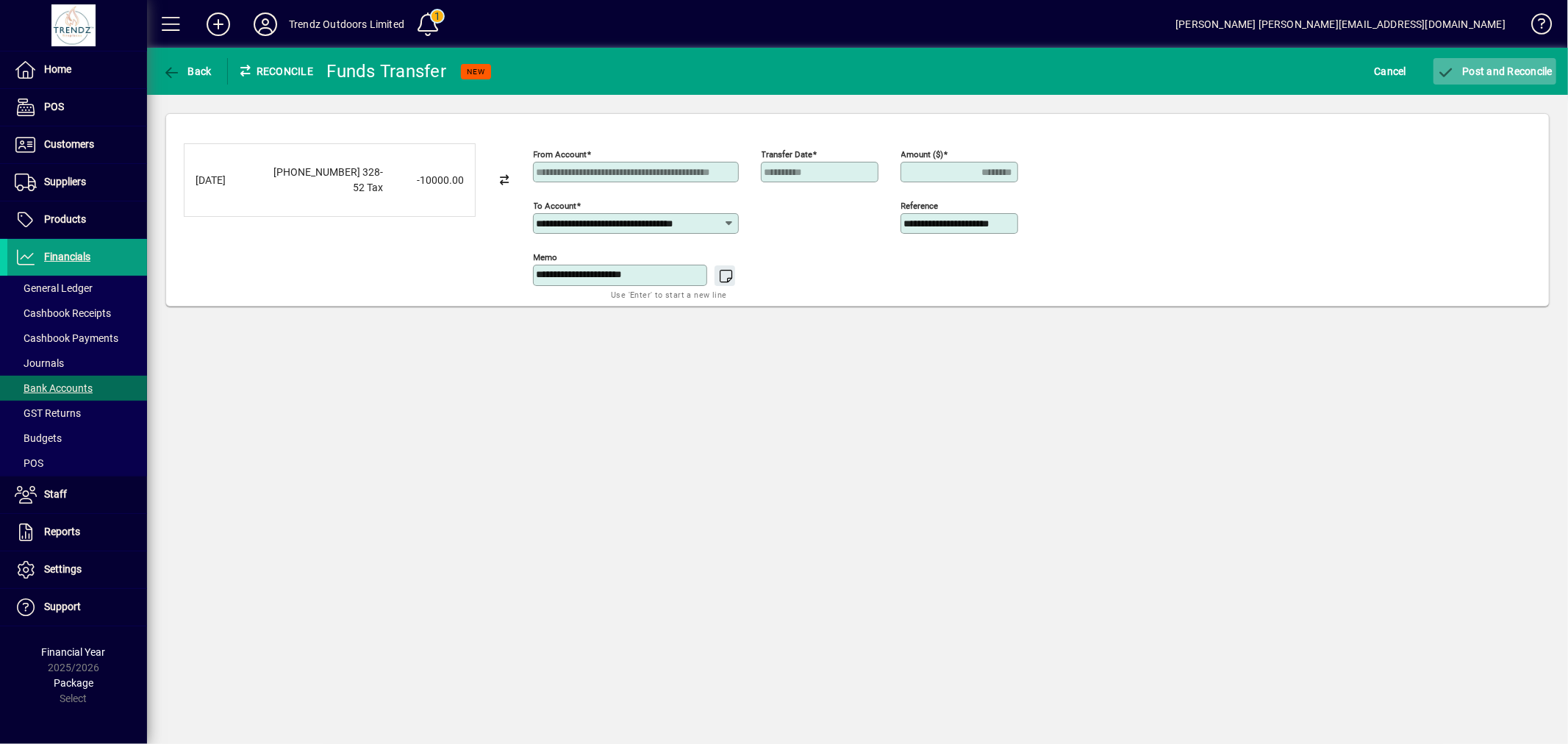
click at [1509, 81] on span "submit" at bounding box center [1494, 71] width 123 height 36
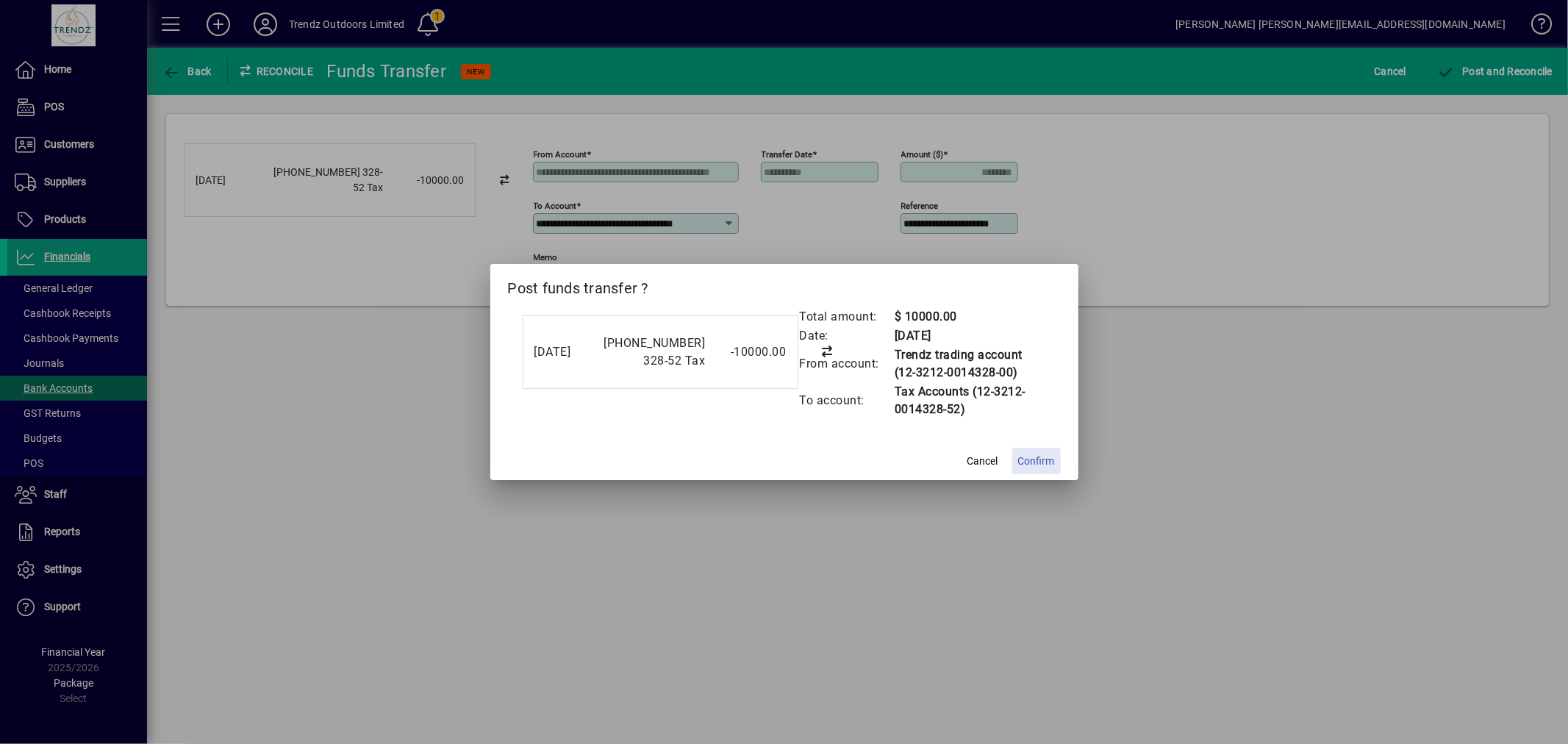
click at [1031, 472] on span at bounding box center [1036, 461] width 48 height 36
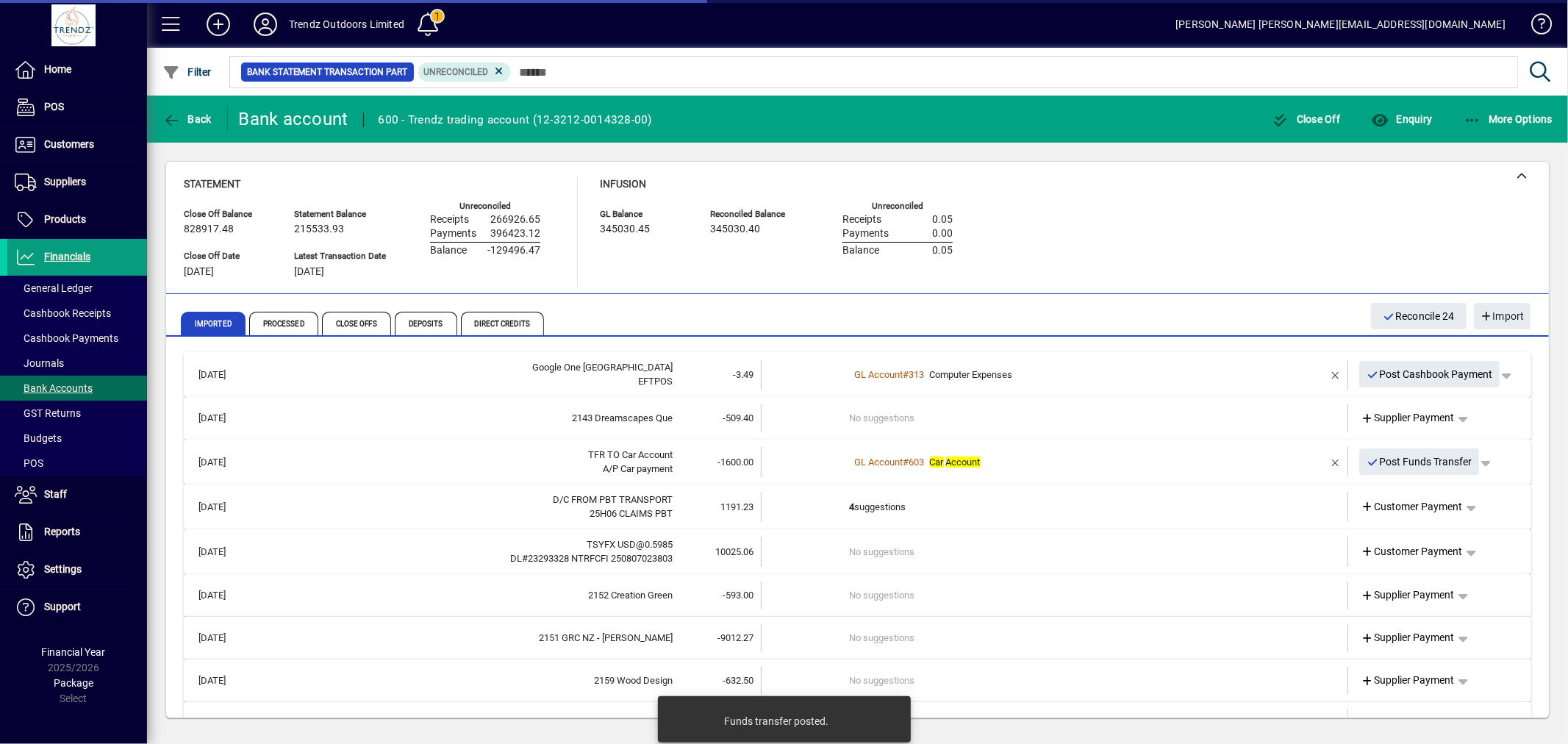
click at [906, 517] on td "4 suggestions" at bounding box center [1056, 506] width 412 height 30
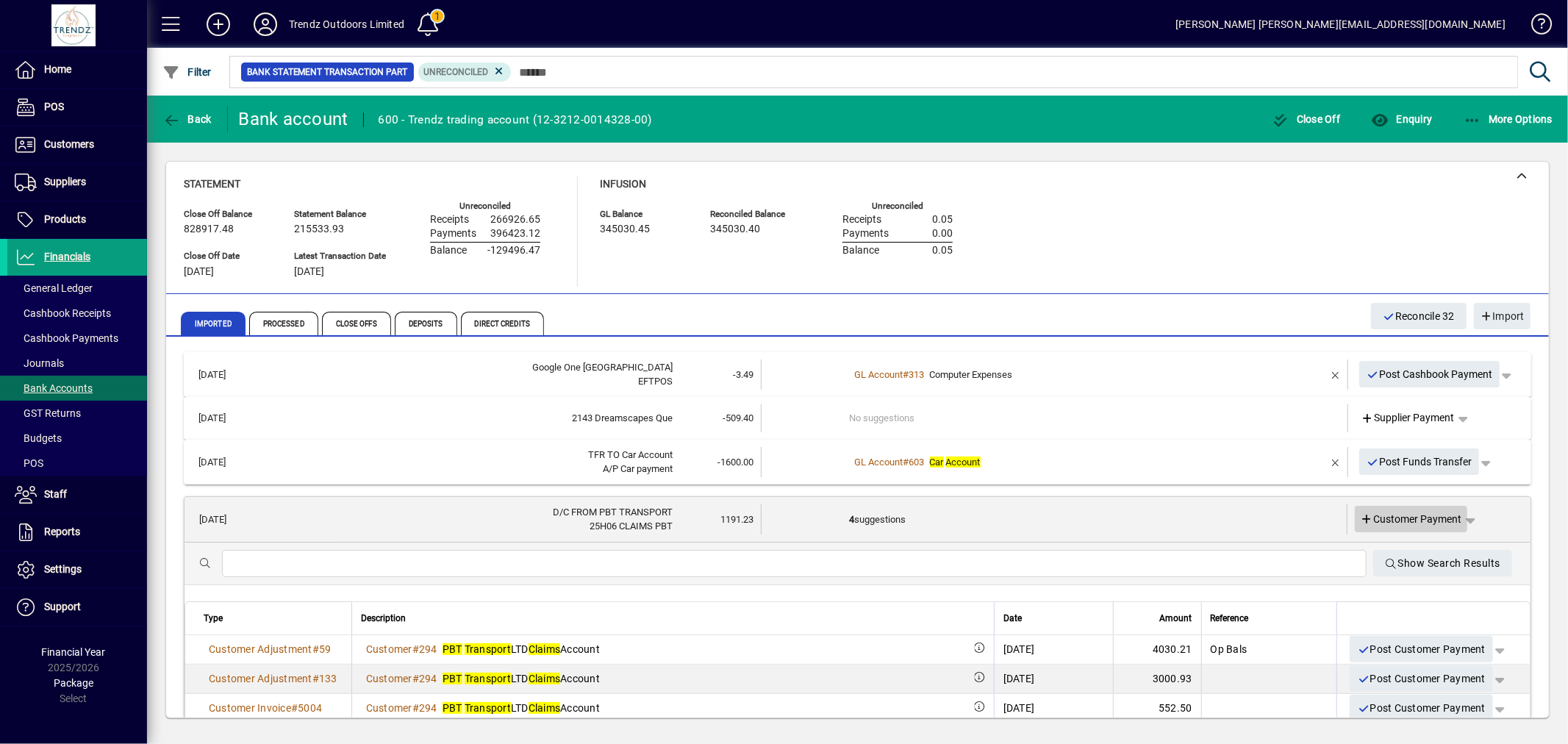
click at [1379, 520] on span "Customer Payment" at bounding box center [1411, 519] width 102 height 15
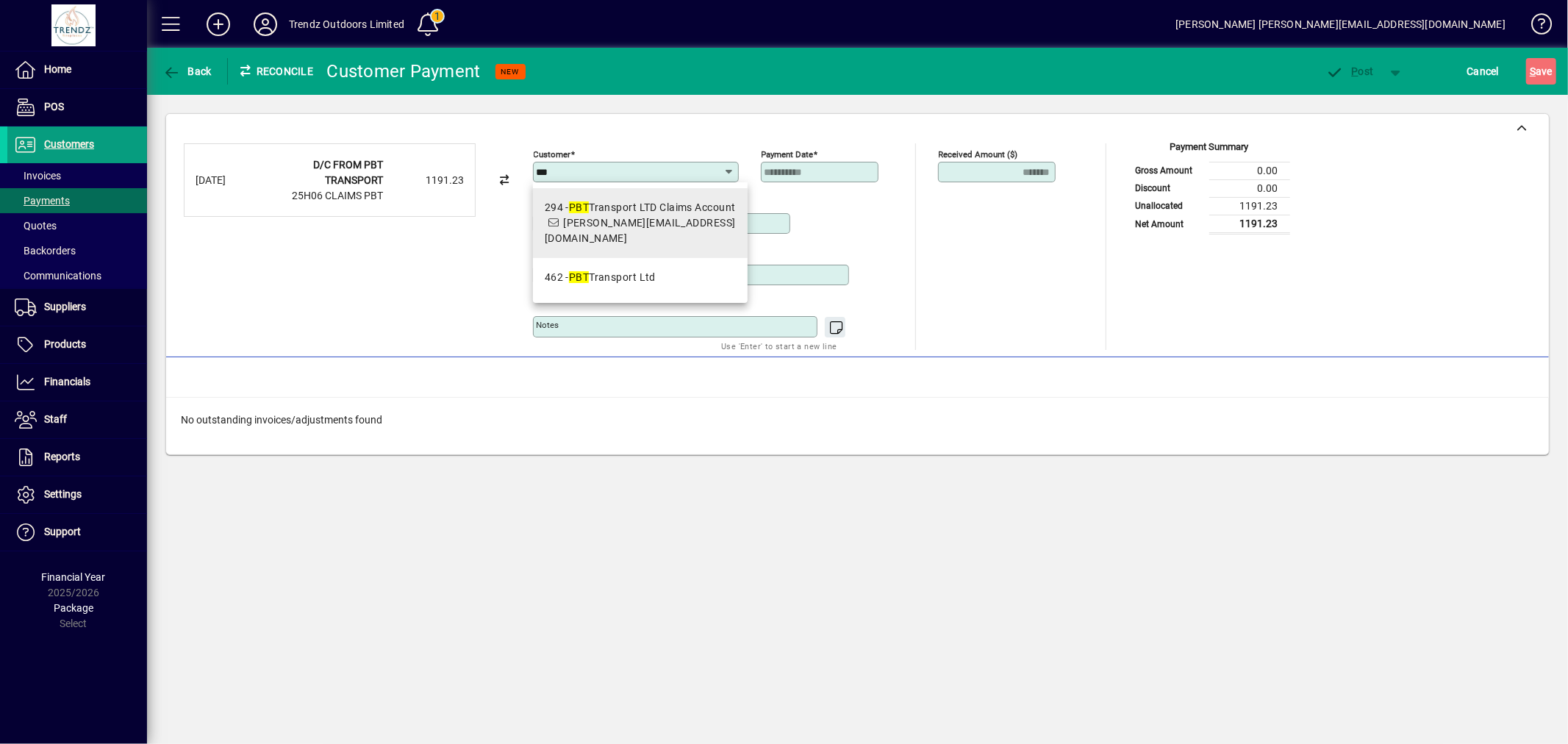
click at [674, 214] on div "294 - PBT Transport LTD Claims Account" at bounding box center [640, 207] width 191 height 15
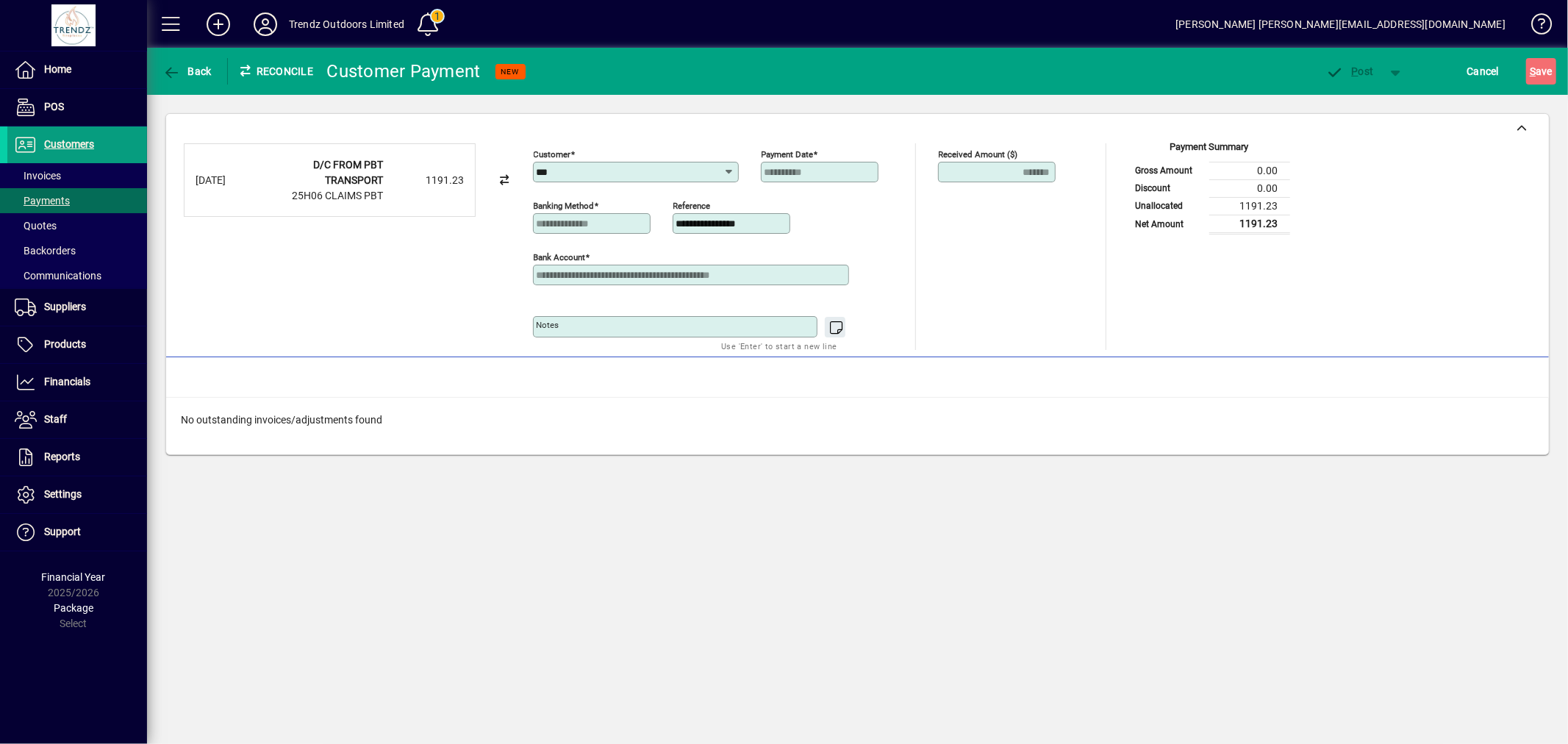
type input "**********"
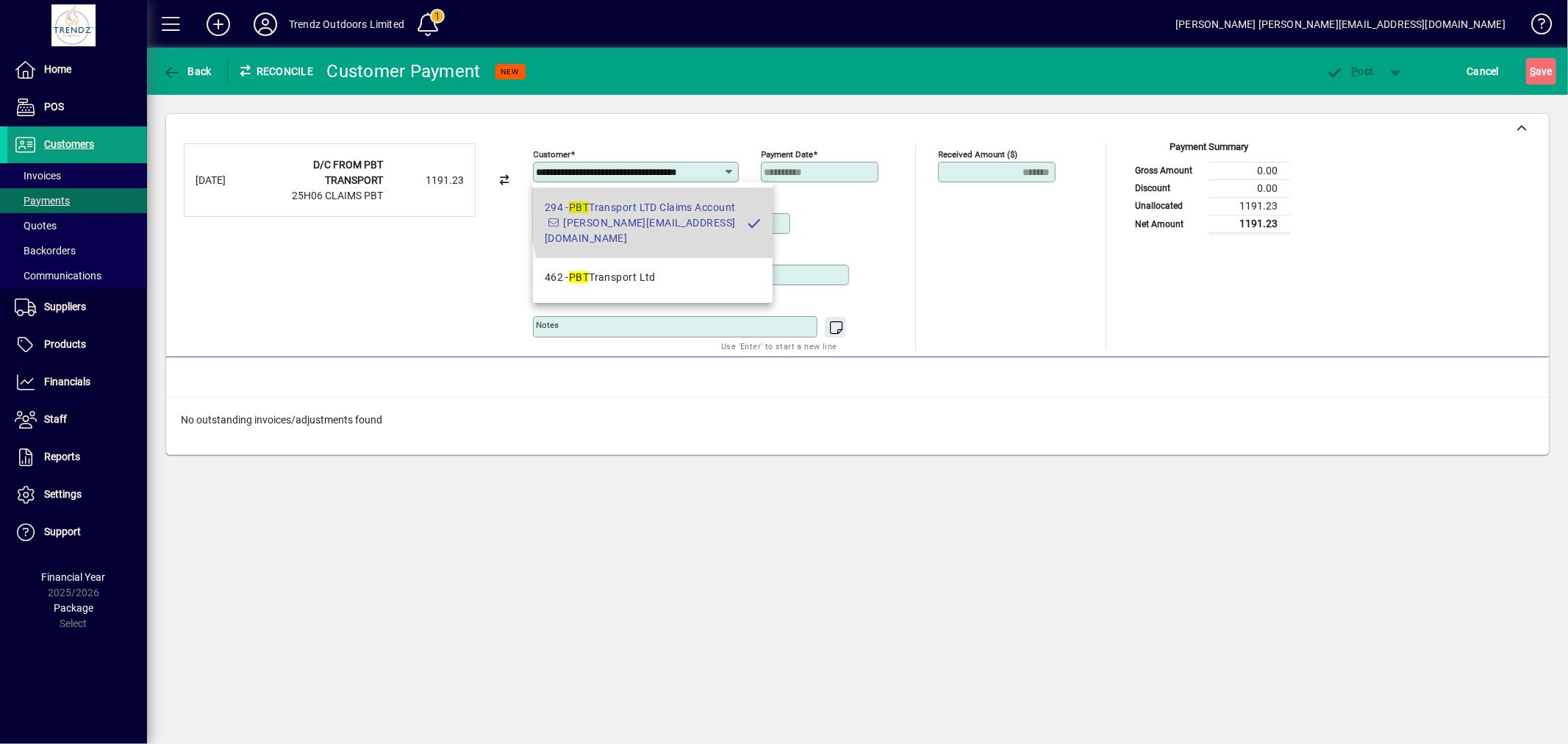
scroll to position [0, 6]
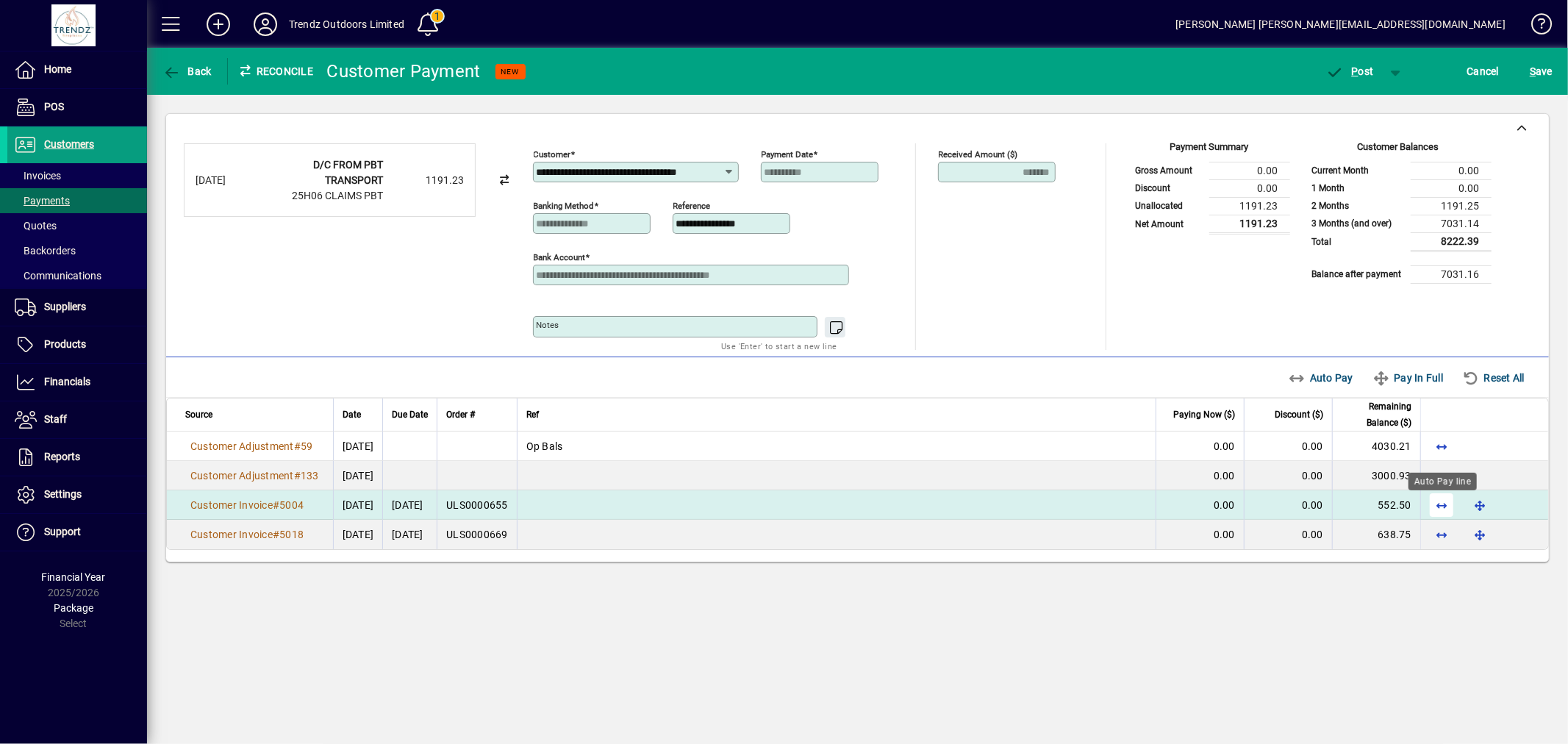
click at [1452, 498] on span "button" at bounding box center [1442, 505] width 36 height 36
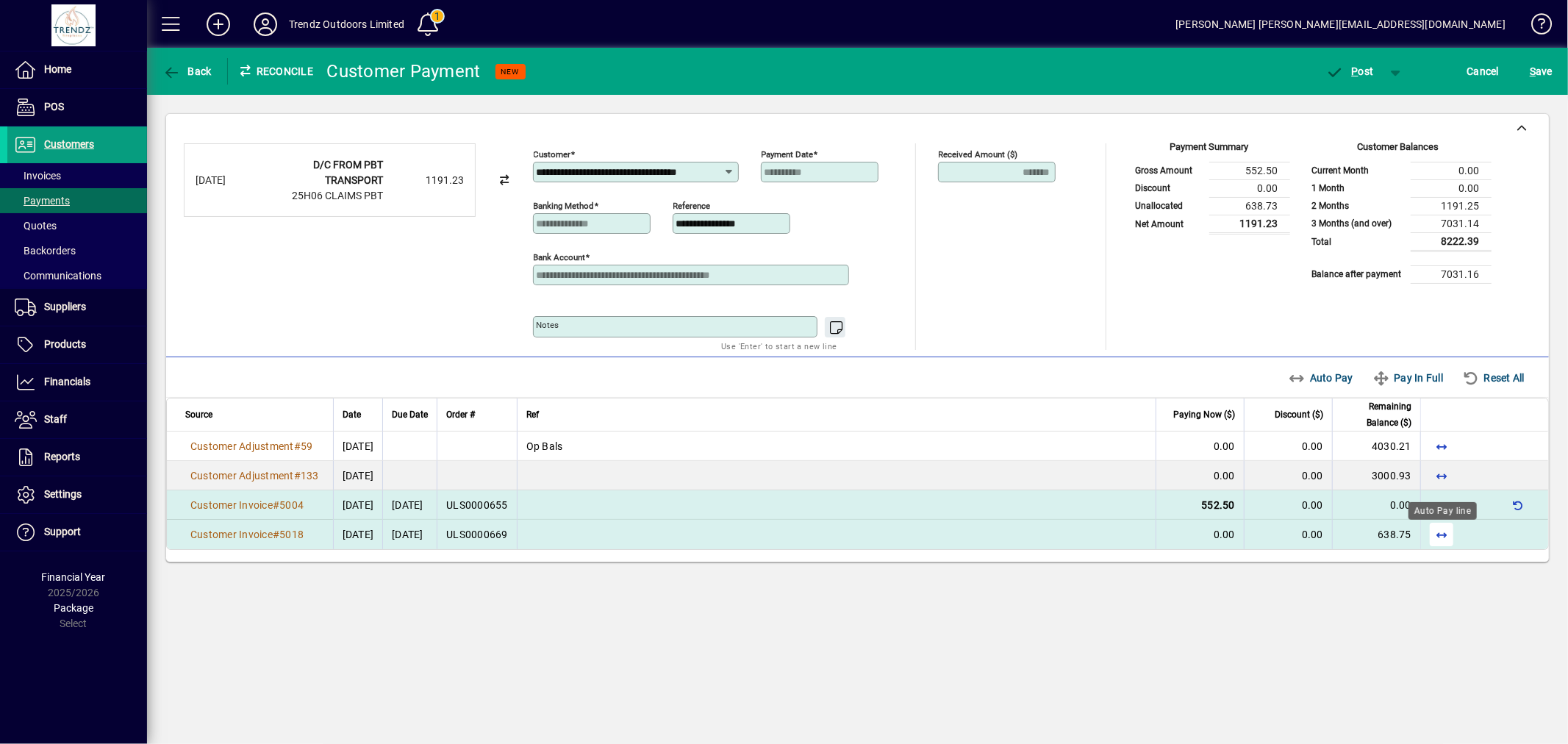
click at [1445, 534] on span "button" at bounding box center [1442, 535] width 36 height 36
click at [1410, 547] on td "0.02" at bounding box center [1376, 535] width 88 height 29
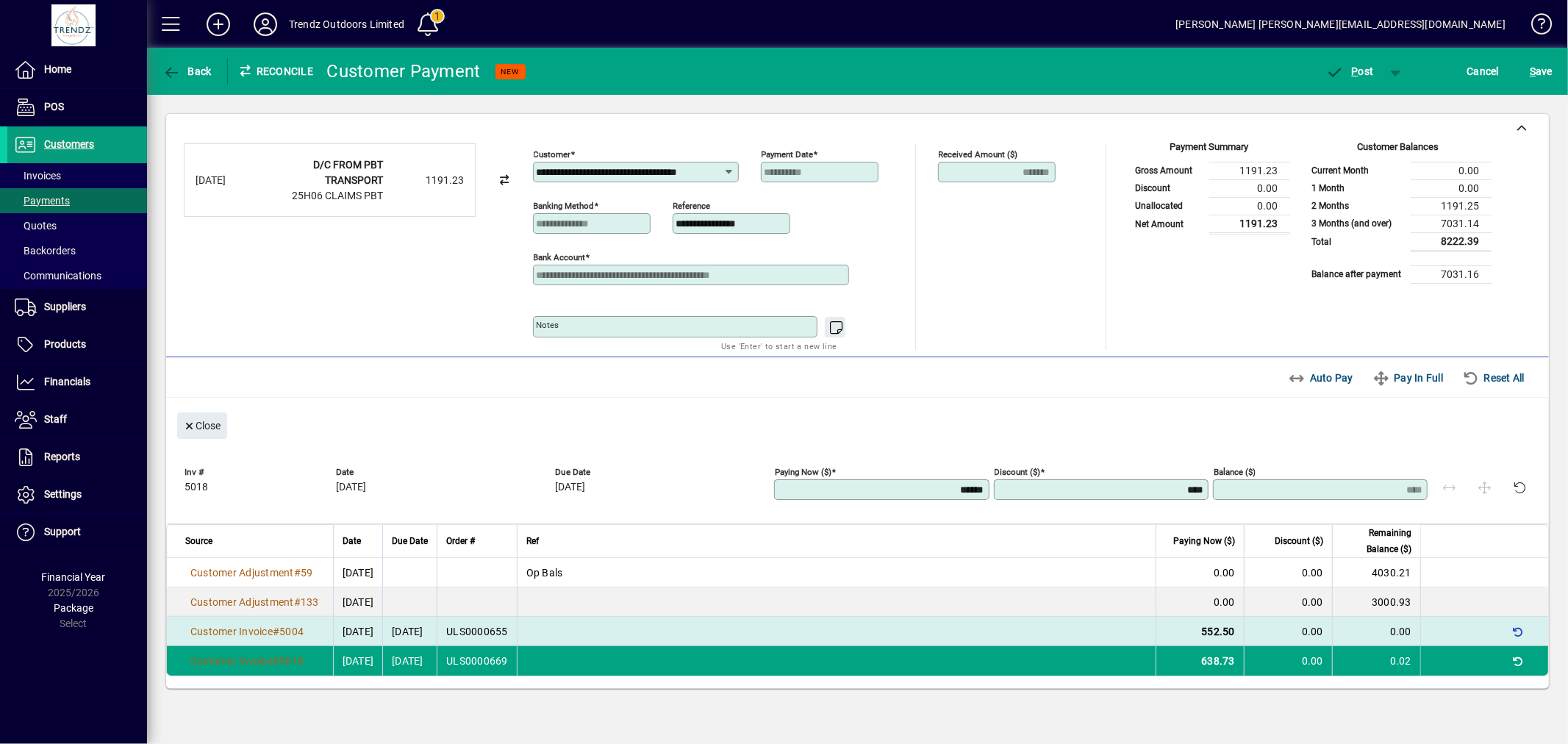
click at [1165, 495] on input "****" at bounding box center [1102, 489] width 210 height 12
type input "****"
click at [1052, 701] on div "**********" at bounding box center [858, 401] width 1421 height 613
